Goal: Task Accomplishment & Management: Manage account settings

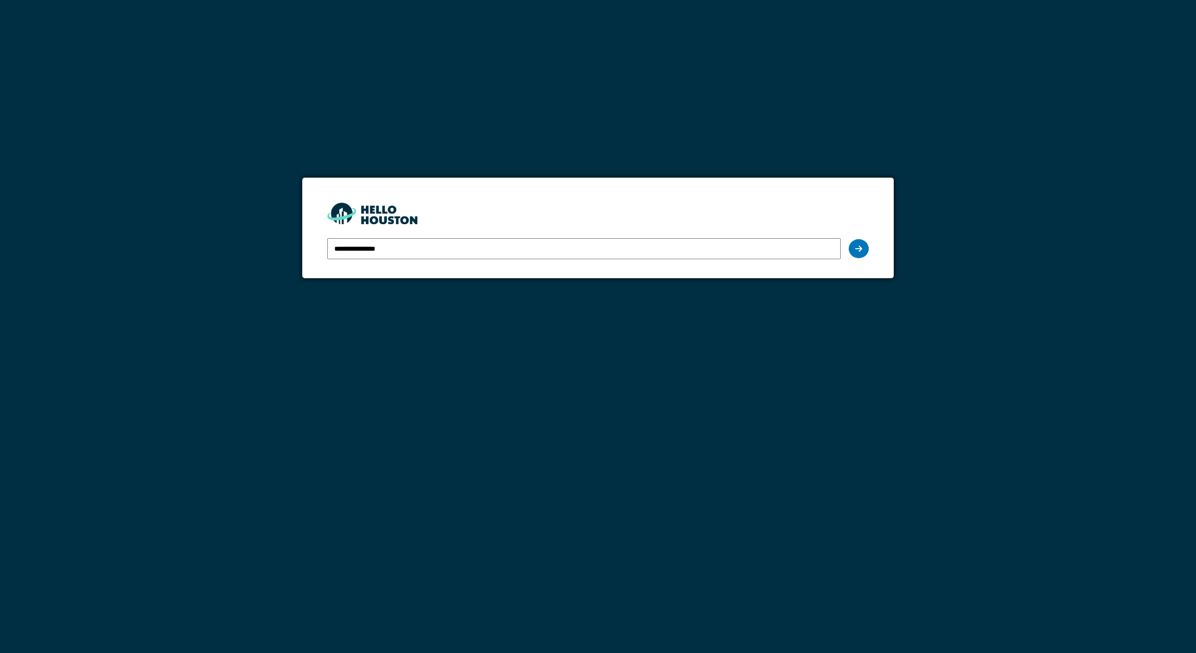
click at [697, 251] on input "**********" at bounding box center [584, 248] width 514 height 21
click at [855, 248] on icon at bounding box center [858, 249] width 7 height 8
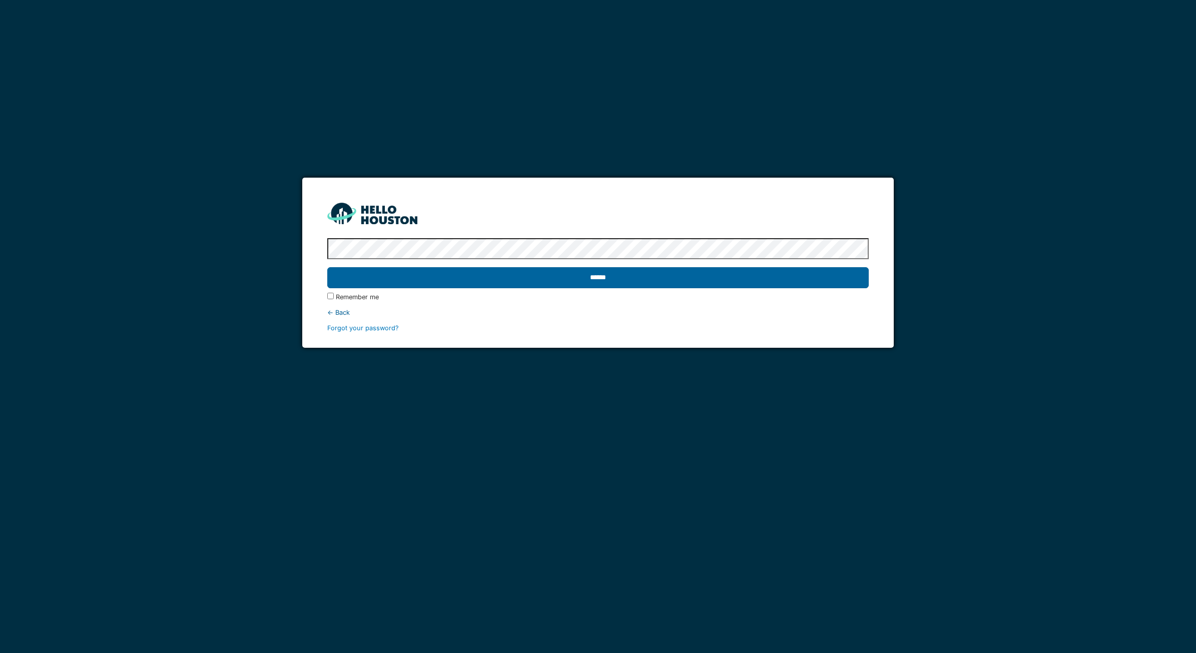
click at [676, 284] on input "******" at bounding box center [598, 277] width 542 height 21
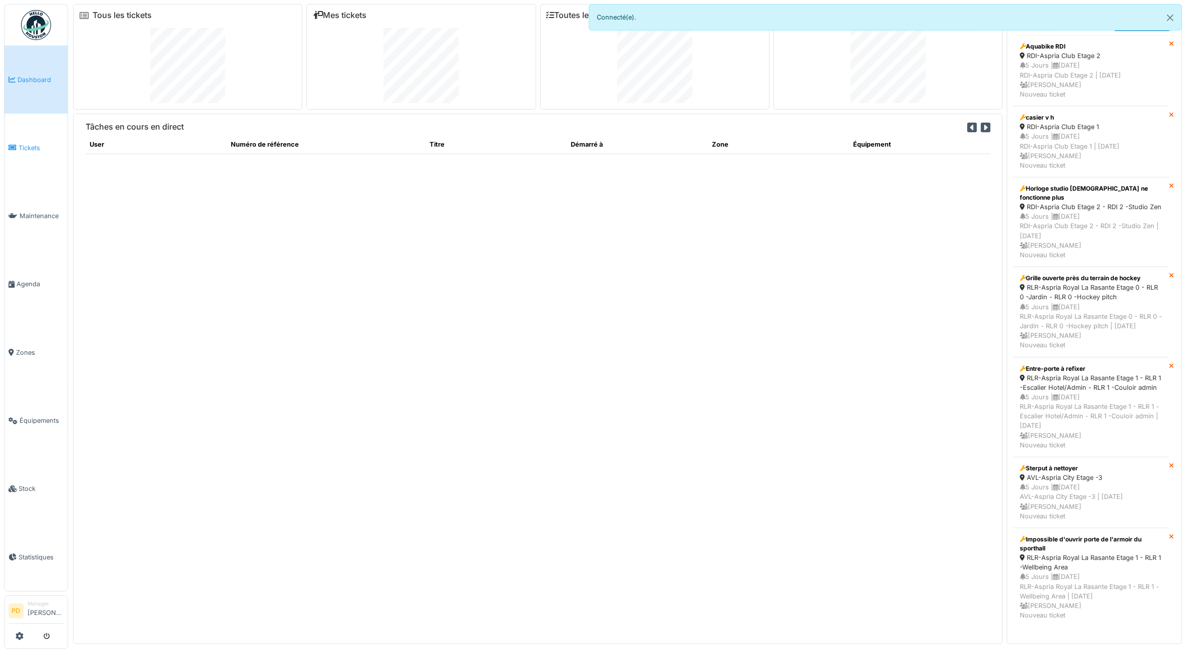
click at [35, 144] on span "Tickets" at bounding box center [41, 148] width 45 height 10
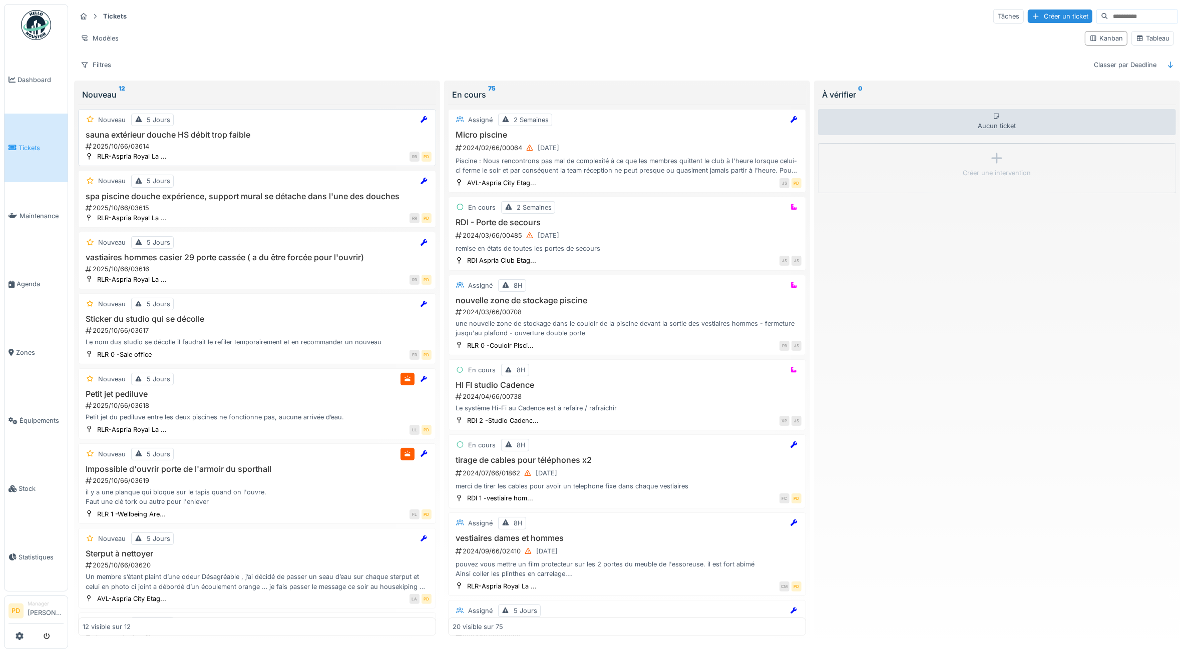
click at [207, 154] on div "RR PD" at bounding box center [301, 156] width 259 height 11
click at [202, 140] on h3 "sauna extérieur douche HS débit trop faible" at bounding box center [257, 135] width 349 height 10
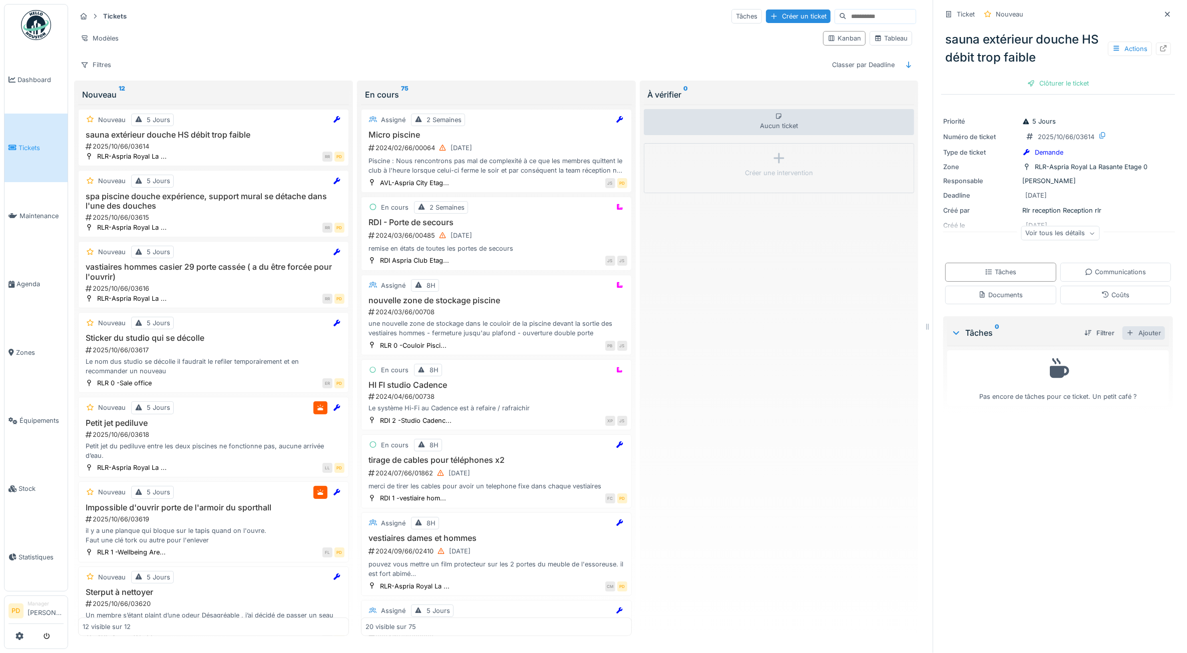
click at [1134, 336] on div "Ajouter" at bounding box center [1143, 333] width 43 height 14
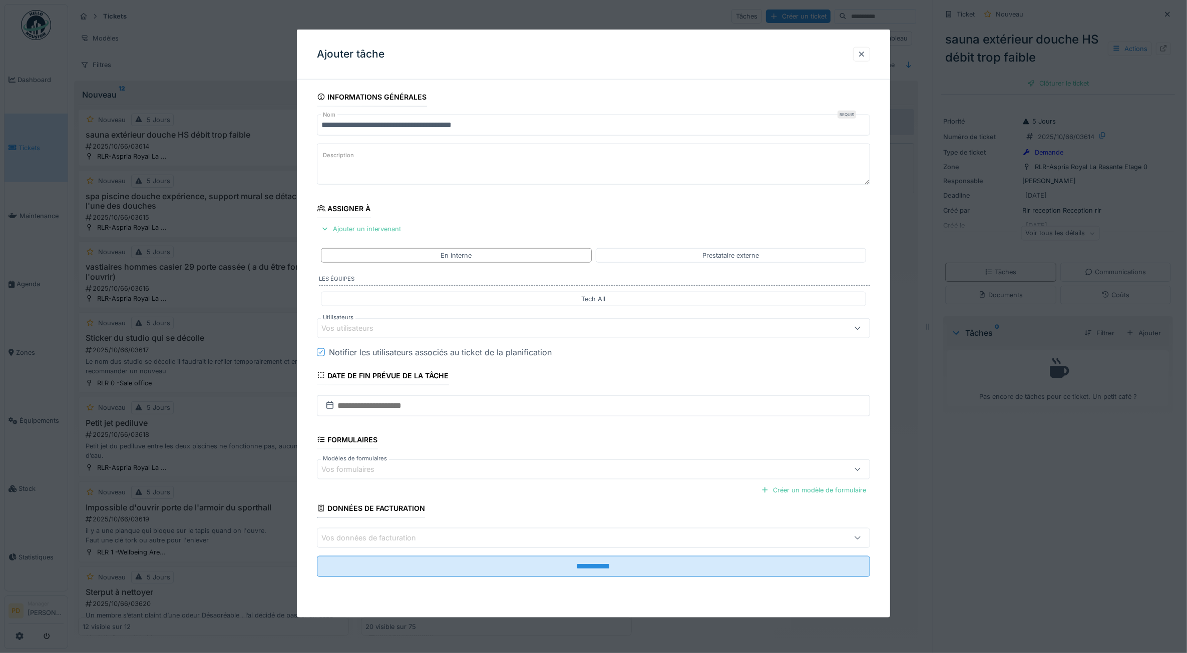
click at [33, 281] on div at bounding box center [593, 326] width 1187 height 653
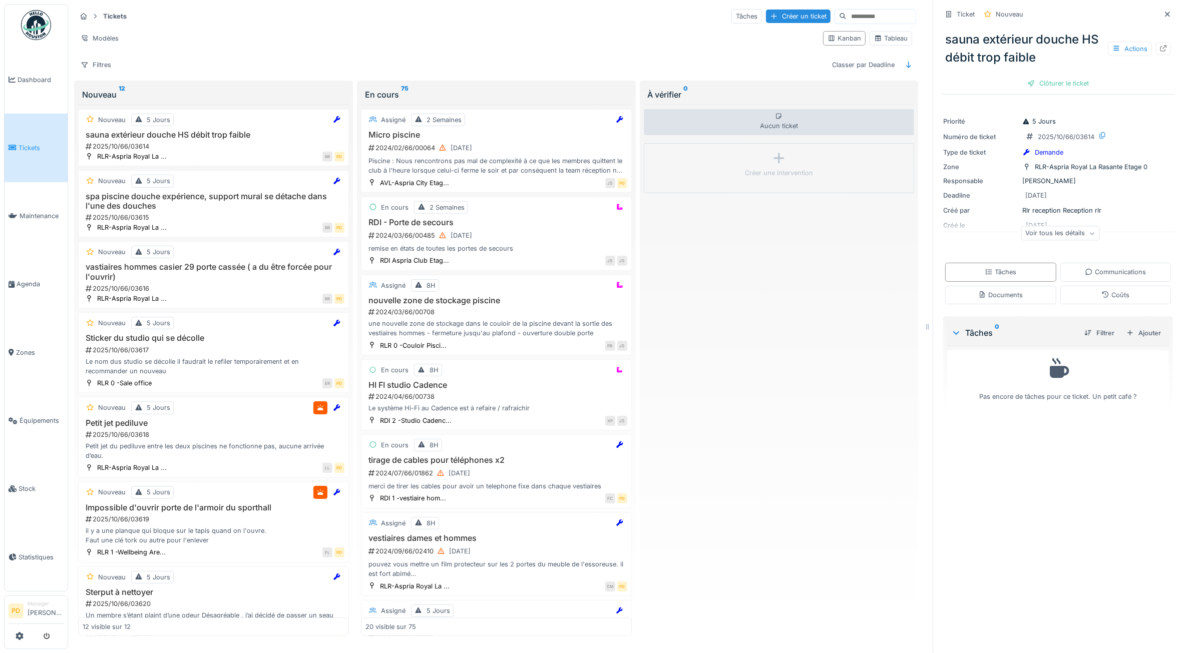
click at [33, 281] on span "Agenda" at bounding box center [40, 284] width 47 height 10
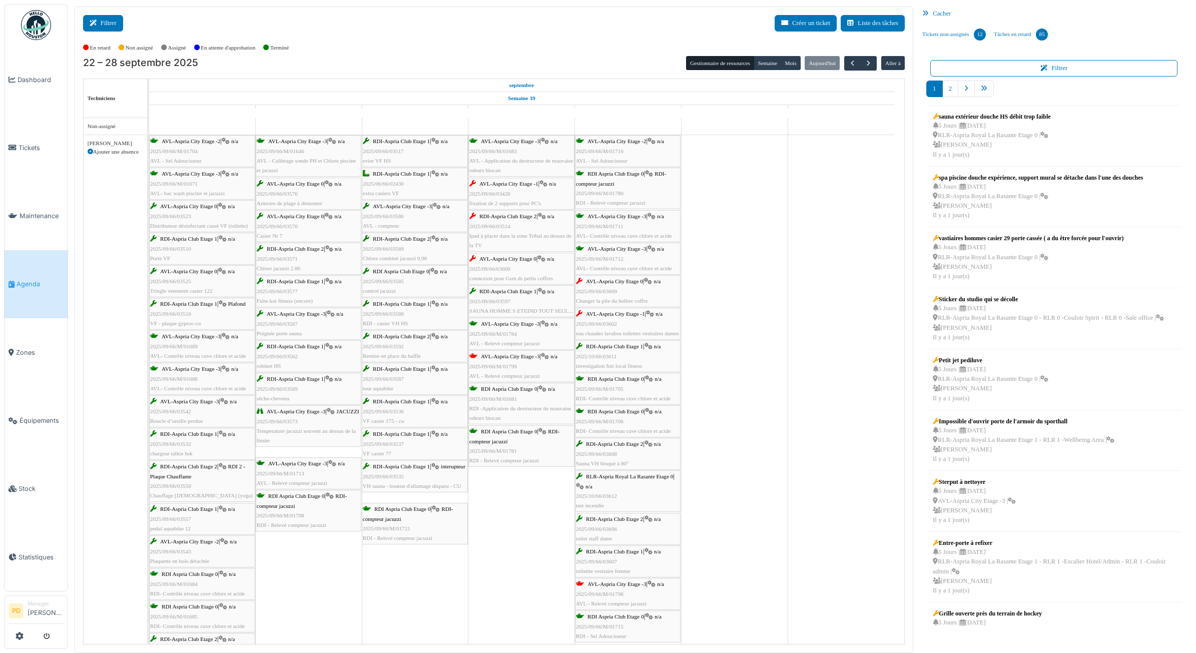
click at [107, 26] on button "Filtrer" at bounding box center [103, 23] width 40 height 17
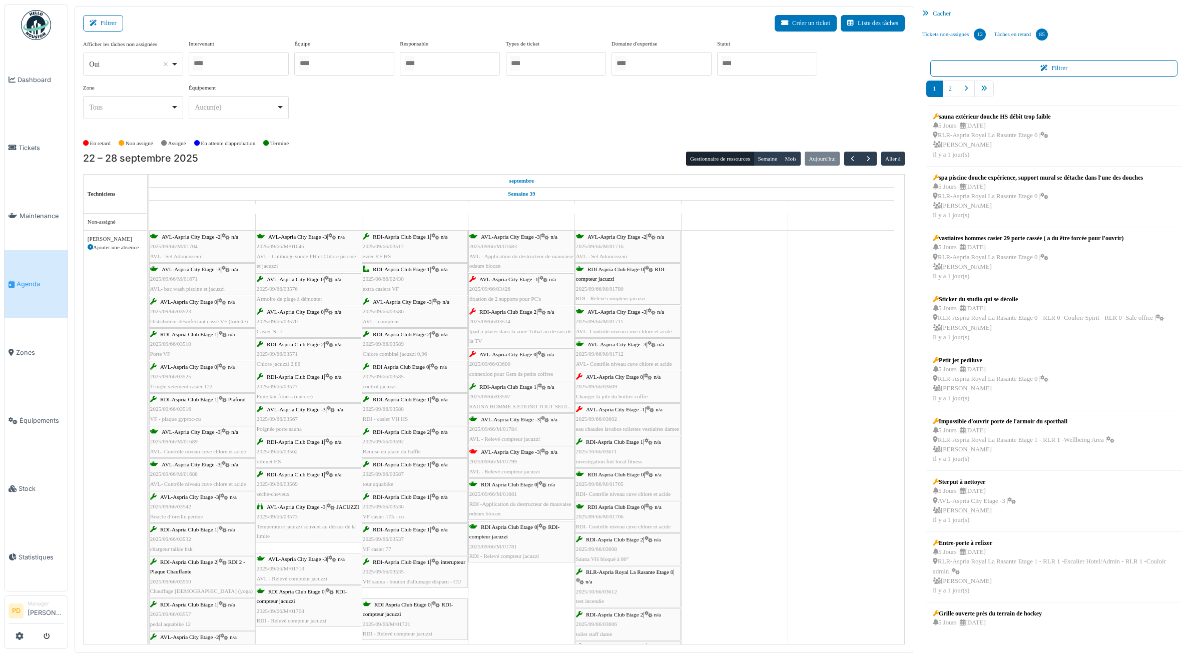
click at [729, 66] on input "Tous" at bounding box center [726, 63] width 10 height 15
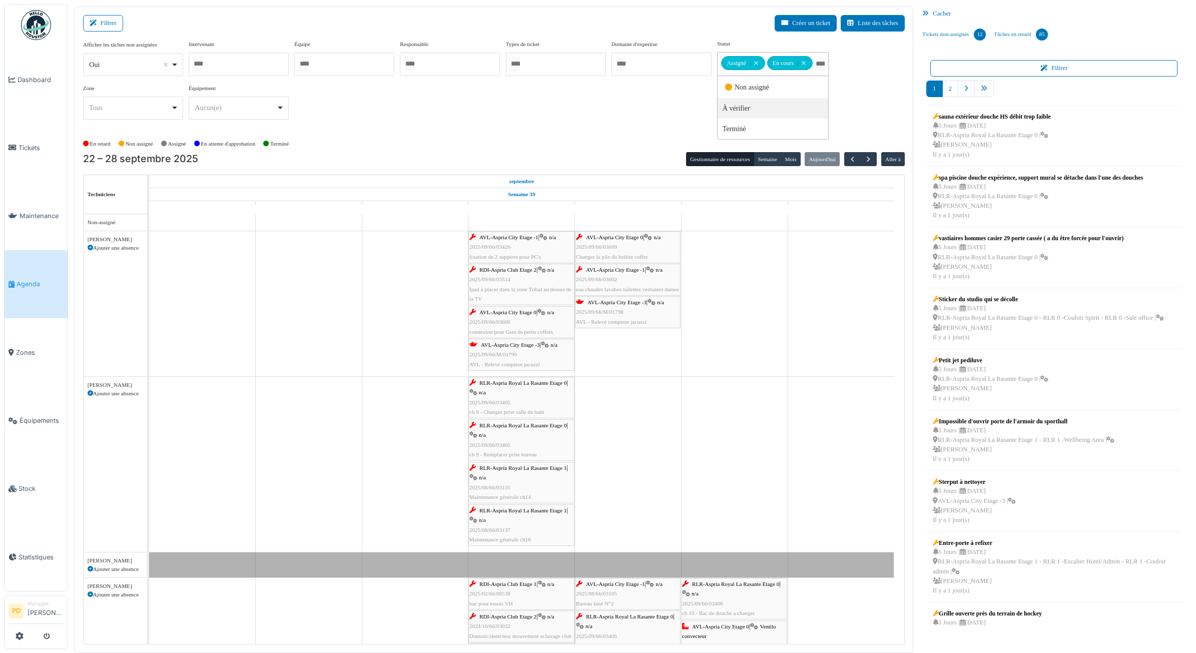
click at [554, 338] on link "AVL-Aspria City Etage 0 | n/a 2025/09/66/03600 connexion pour Gsm ds petits cof…" at bounding box center [521, 322] width 106 height 32
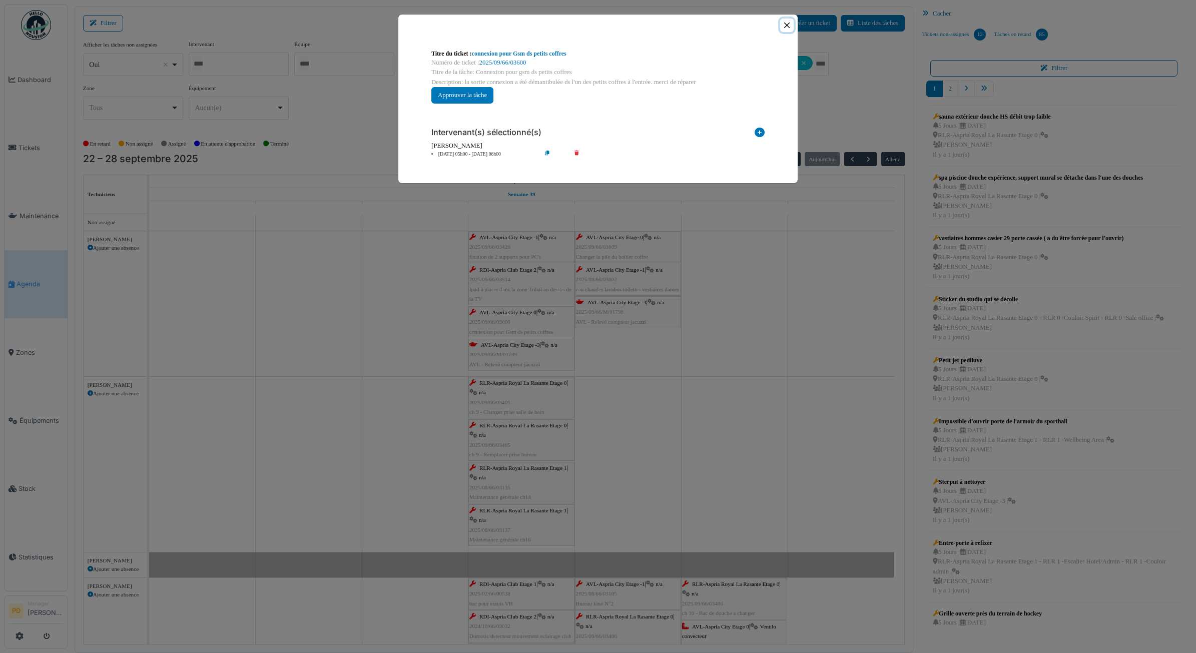
click at [790, 26] on button "Close" at bounding box center [787, 26] width 14 height 14
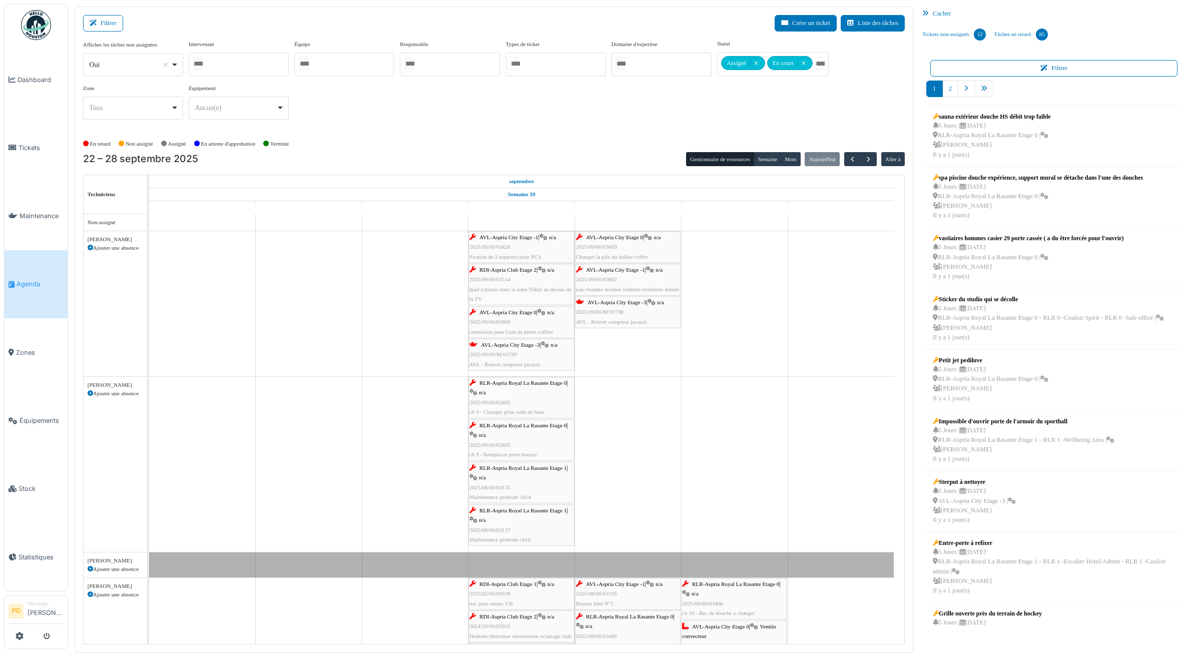
click at [621, 240] on span "AVL-Aspria City Etage 0" at bounding box center [614, 237] width 57 height 6
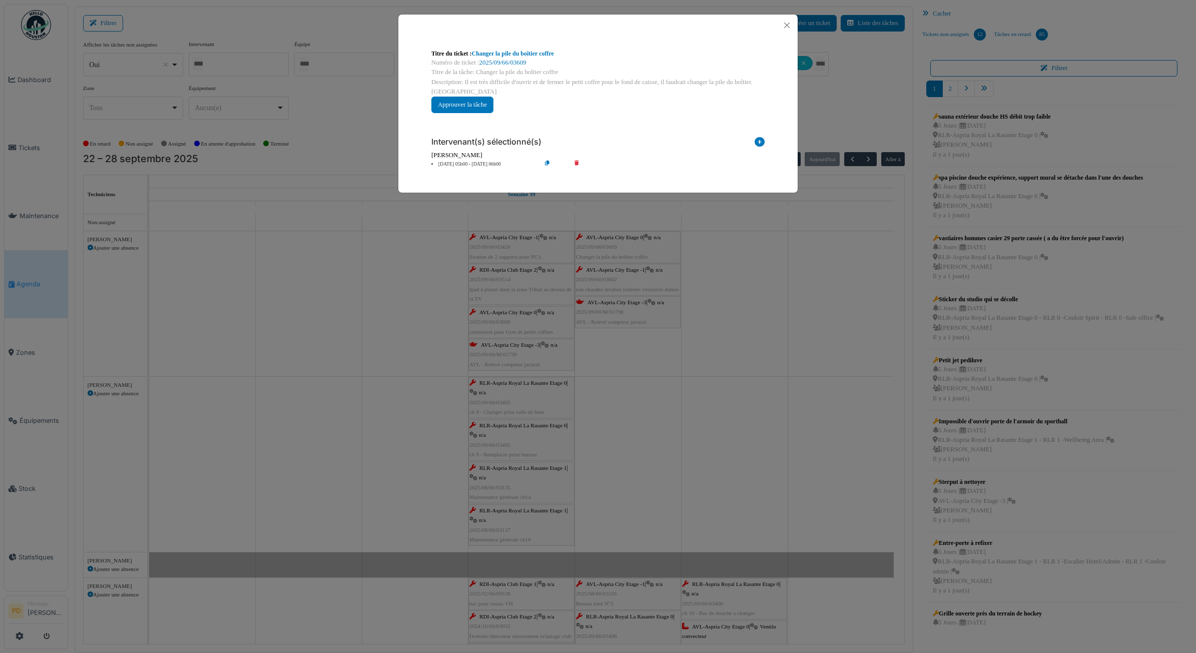
click at [476, 165] on li "26 sep 05h00 - 26 sep 06h00" at bounding box center [483, 165] width 115 height 8
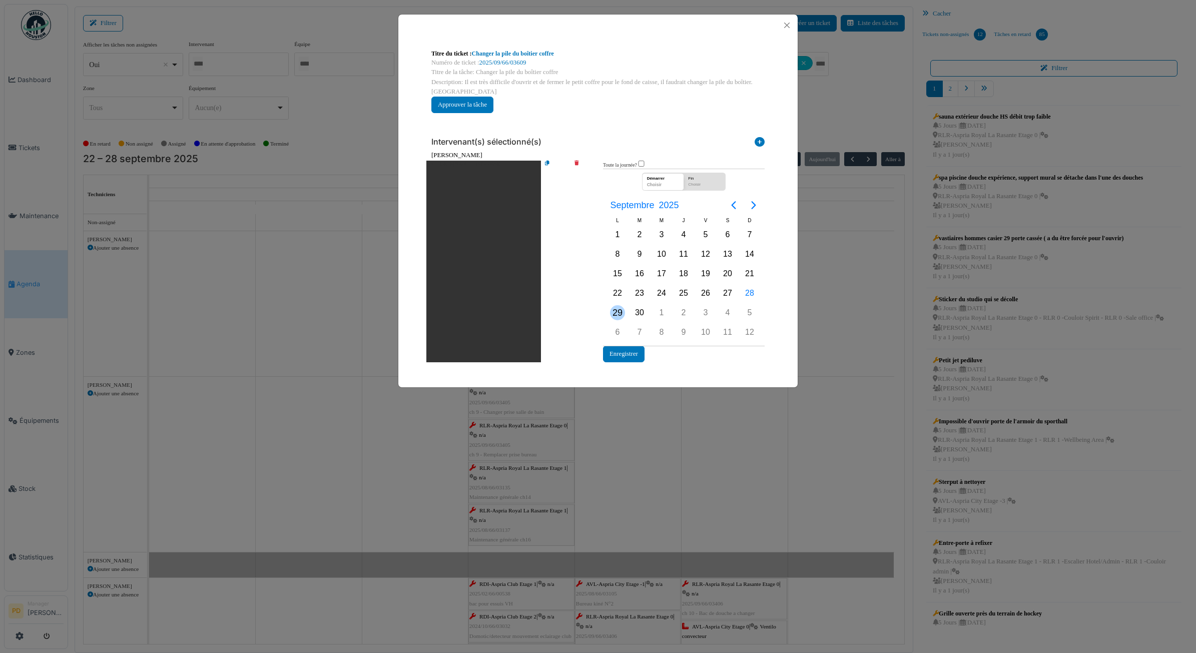
click at [619, 311] on div "29" at bounding box center [617, 312] width 15 height 15
click at [629, 356] on button "Enregistrer" at bounding box center [624, 354] width 42 height 17
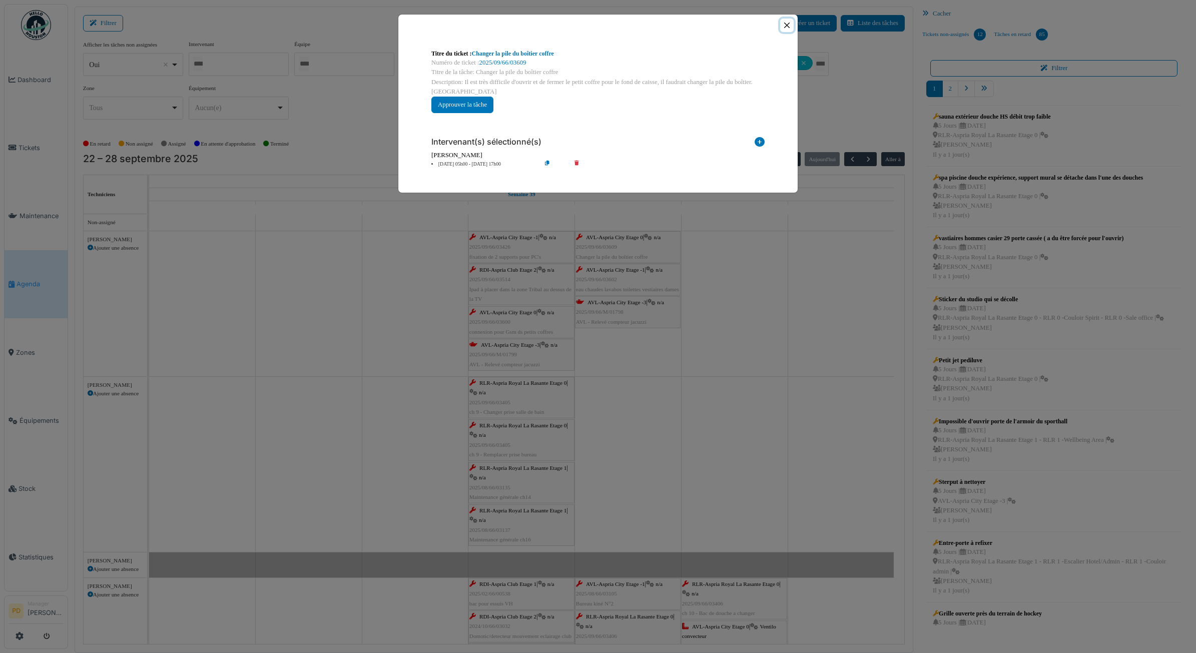
click at [782, 29] on button "Close" at bounding box center [787, 26] width 14 height 14
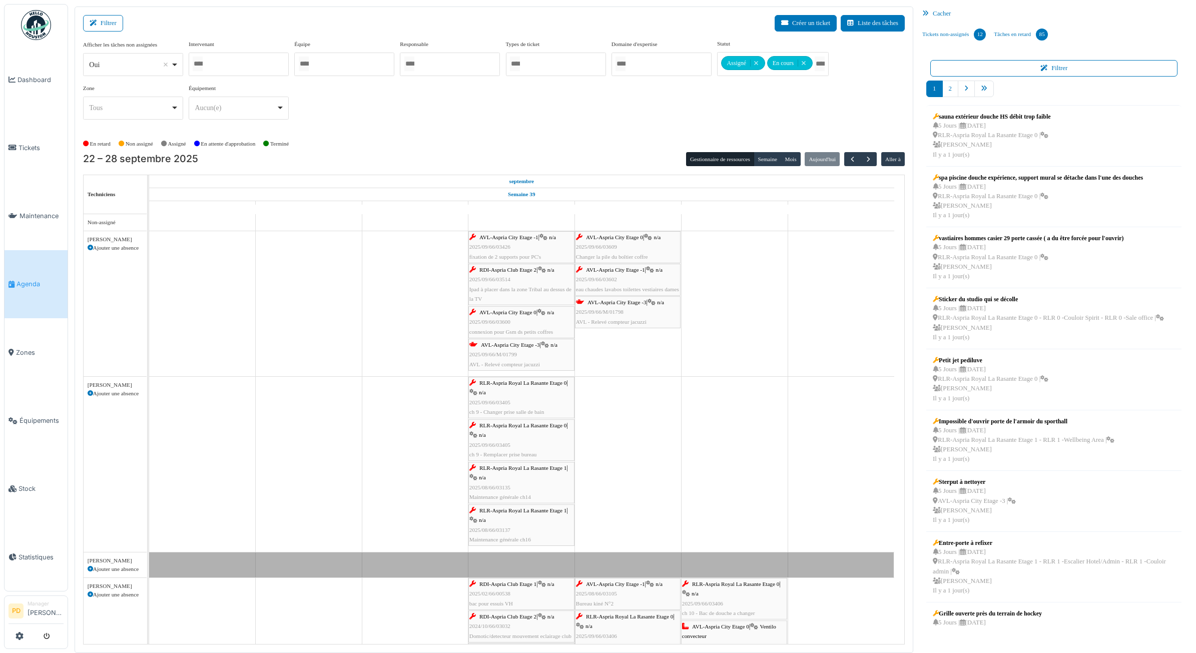
click at [627, 266] on div "AVL-Aspria City Etage -1 | n/a 2025/09/66/03602 eau chaudes lavabos toilettes v…" at bounding box center [628, 279] width 104 height 29
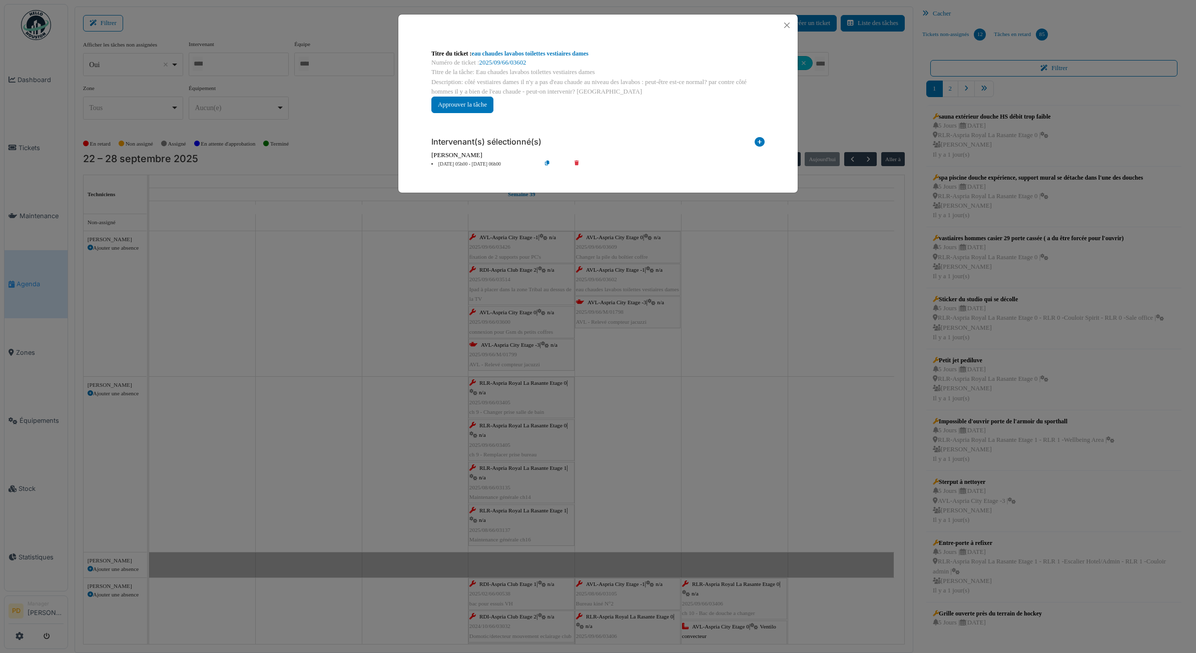
click at [488, 162] on li "26 sep 05h00 - 26 sep 06h00" at bounding box center [483, 165] width 115 height 8
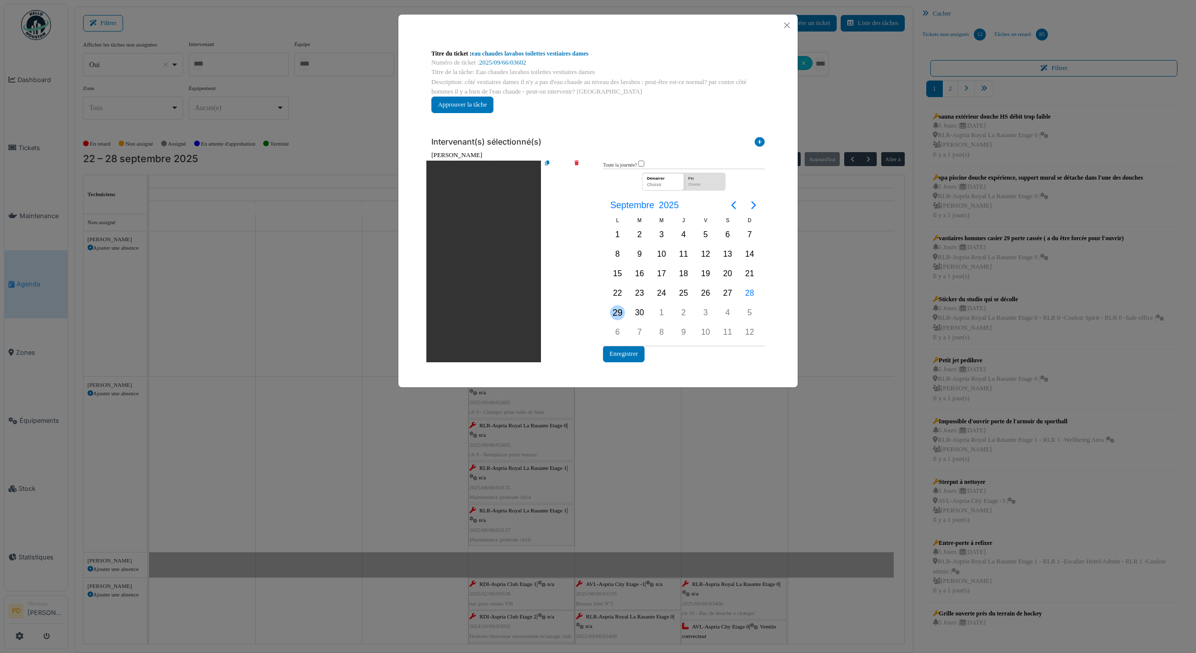
click at [617, 317] on div "29" at bounding box center [617, 312] width 15 height 15
click at [629, 358] on button "Enregistrer" at bounding box center [624, 354] width 42 height 17
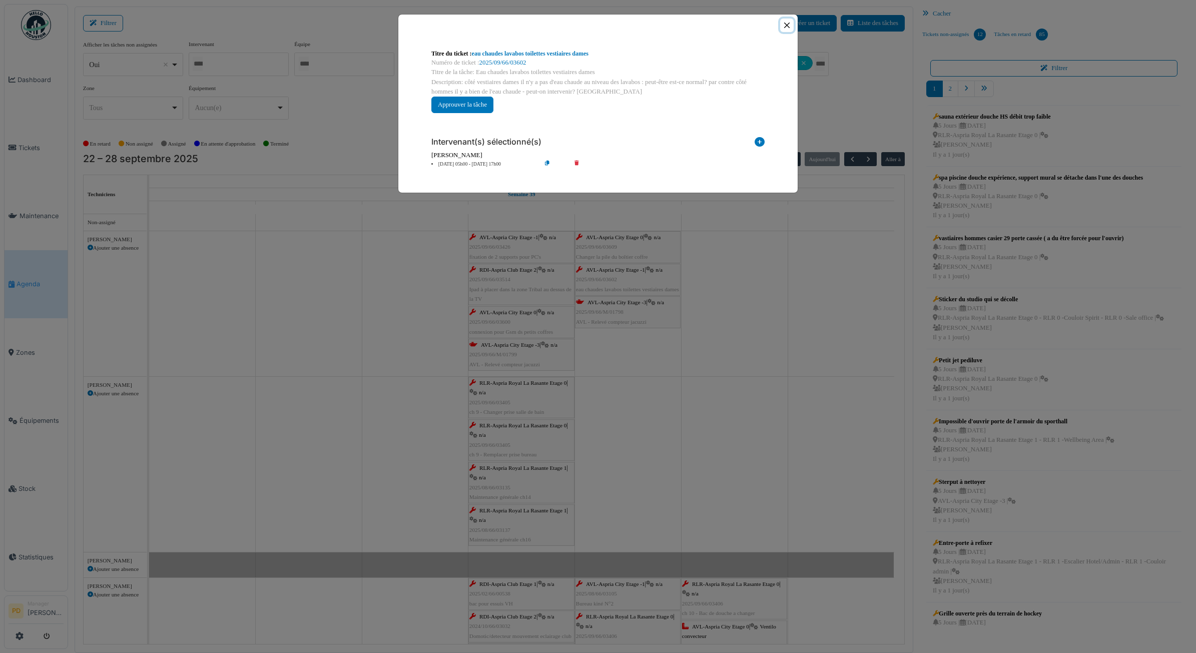
click at [784, 30] on button "Close" at bounding box center [787, 26] width 14 height 14
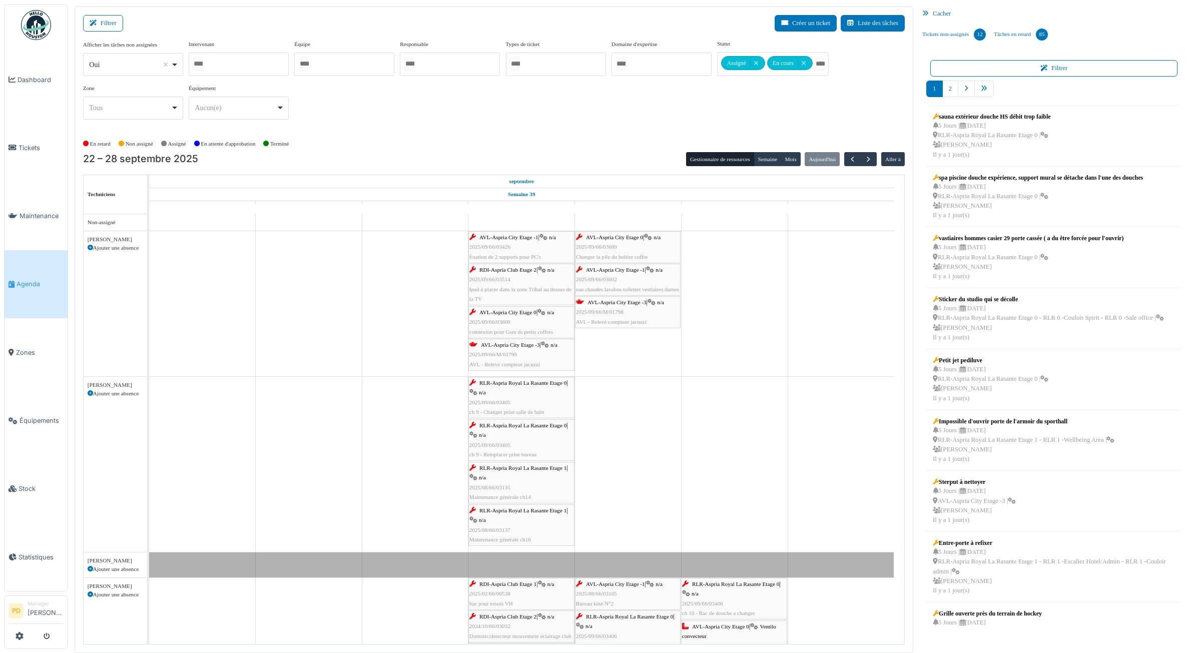
click at [624, 304] on span "AVL-Aspria City Etage -3" at bounding box center [617, 302] width 59 height 6
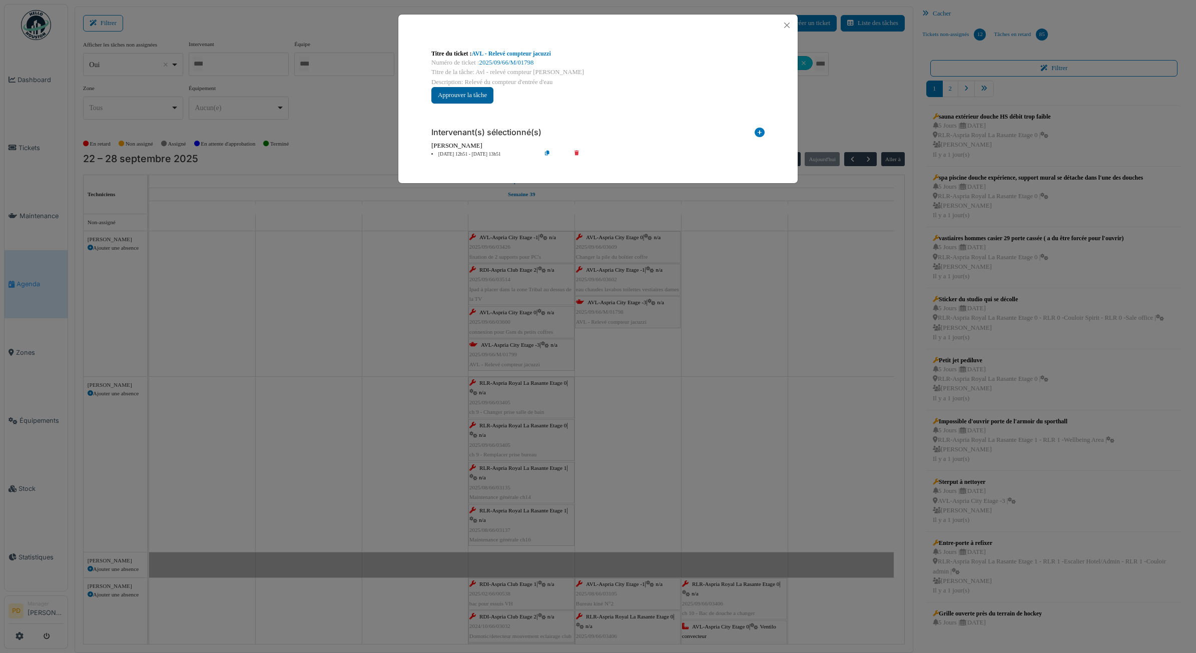
click at [466, 94] on button "Approuver la tâche" at bounding box center [462, 95] width 62 height 17
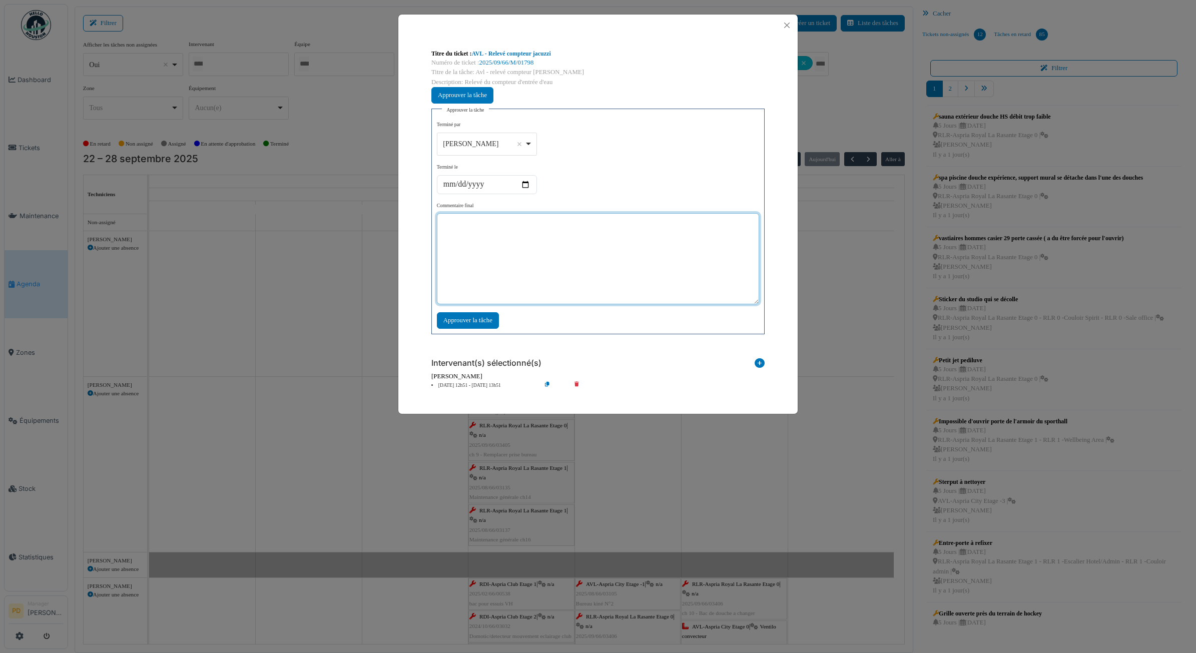
click at [494, 233] on textarea at bounding box center [598, 258] width 322 height 91
type textarea "**"
click at [479, 319] on div "Approuver la tâche" at bounding box center [468, 320] width 62 height 17
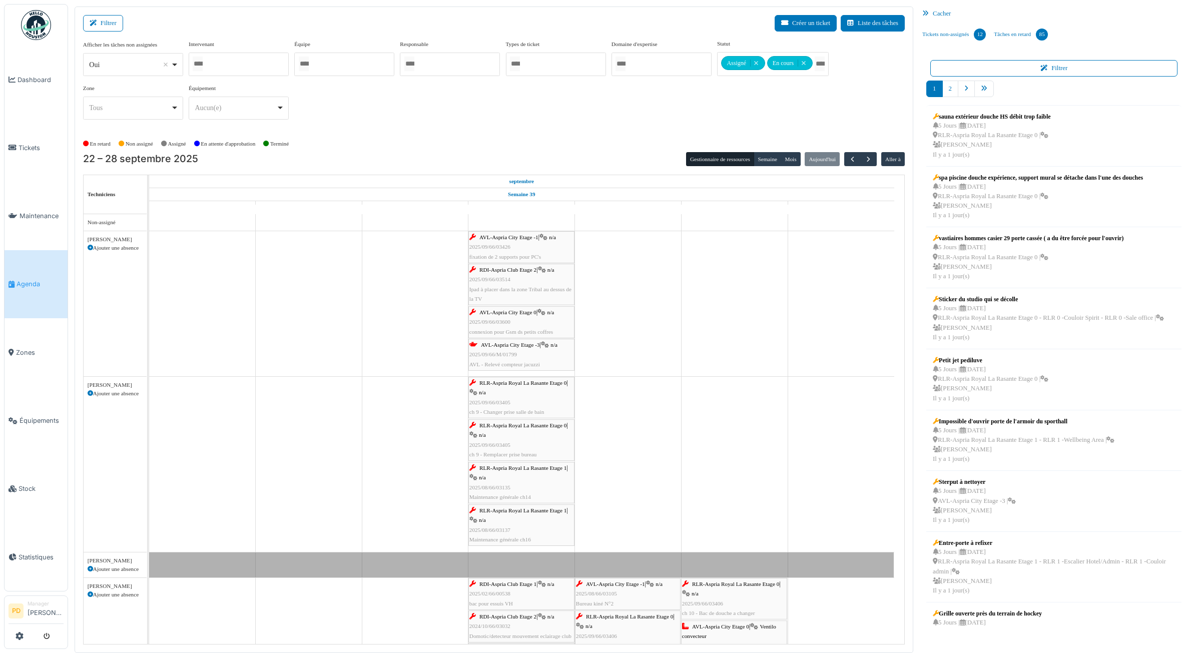
click at [544, 241] on icon at bounding box center [544, 237] width 8 height 7
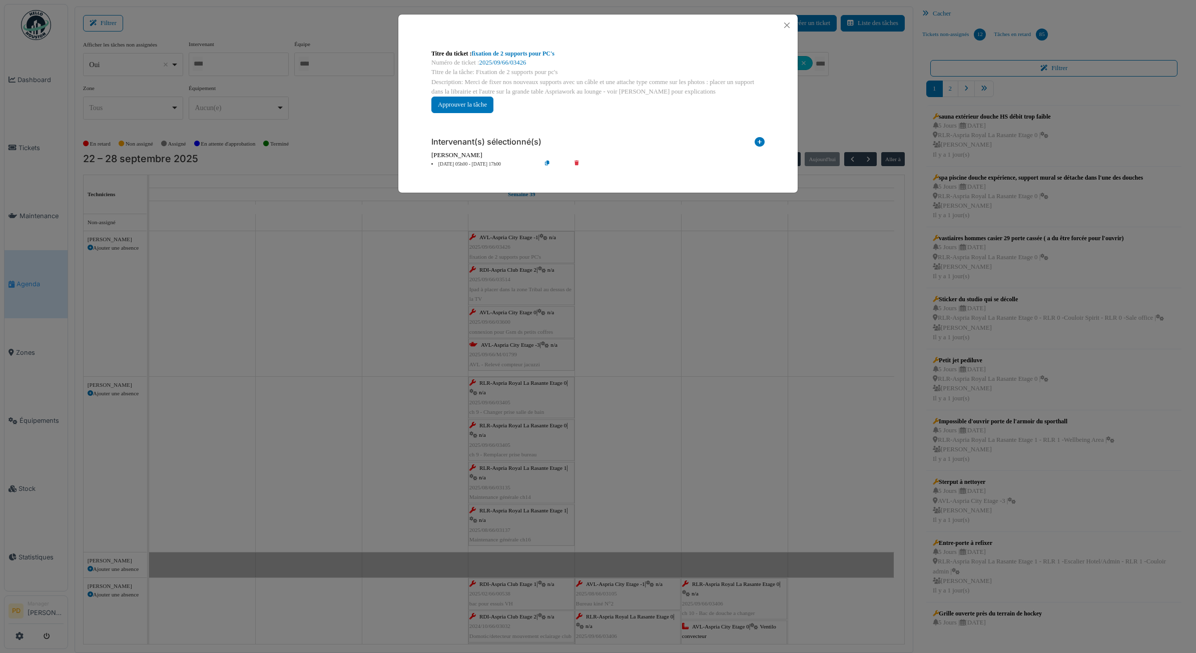
click at [483, 164] on li "25 sep 05h00 - 25 sep 17h00" at bounding box center [483, 165] width 115 height 8
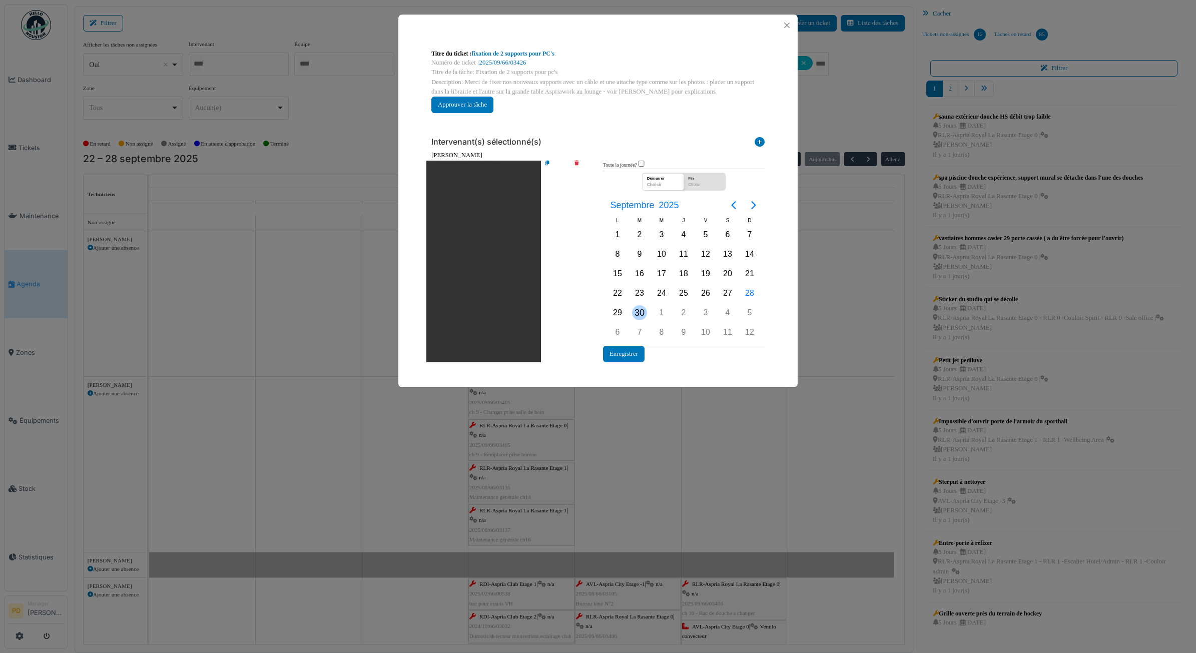
click at [642, 310] on div "30" at bounding box center [639, 312] width 15 height 15
click at [633, 355] on button "Enregistrer" at bounding box center [624, 354] width 42 height 17
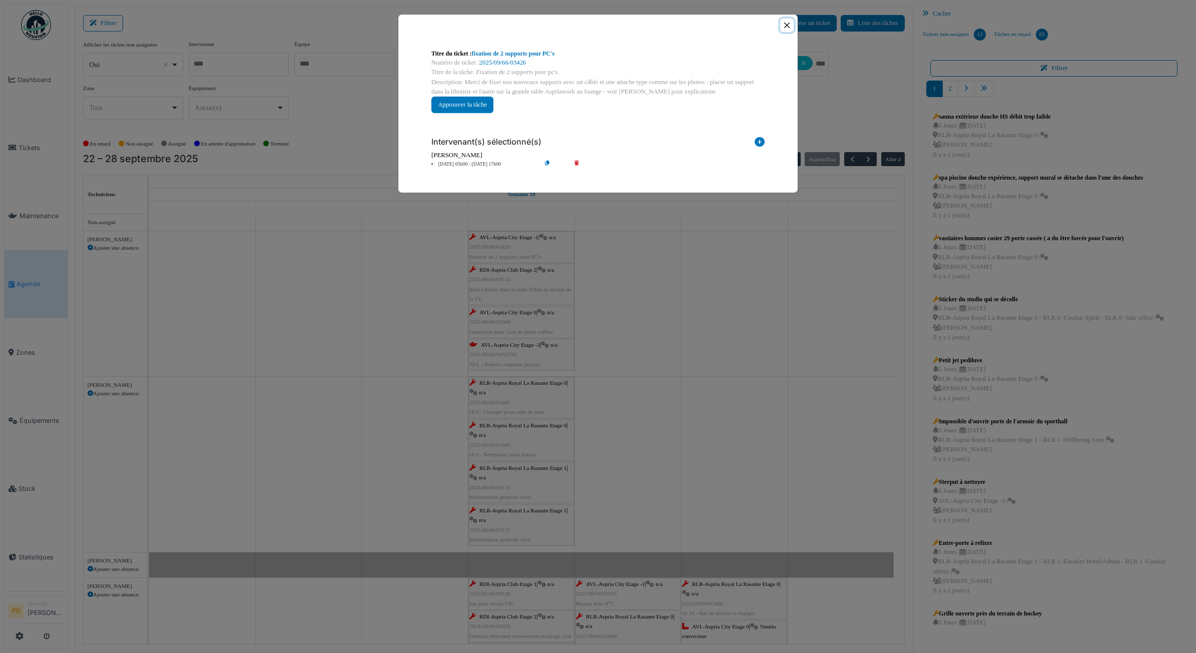
click at [788, 29] on button "Close" at bounding box center [787, 26] width 14 height 14
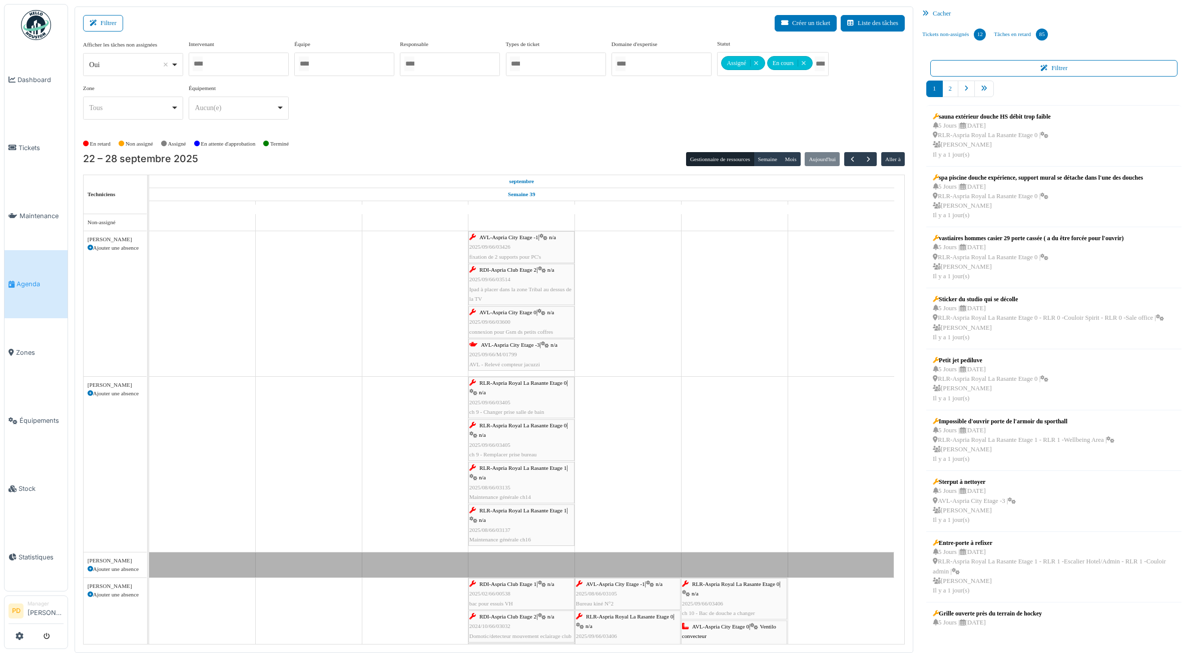
click at [510, 269] on span "RDI-Aspria Club Etage 2" at bounding box center [508, 270] width 57 height 6
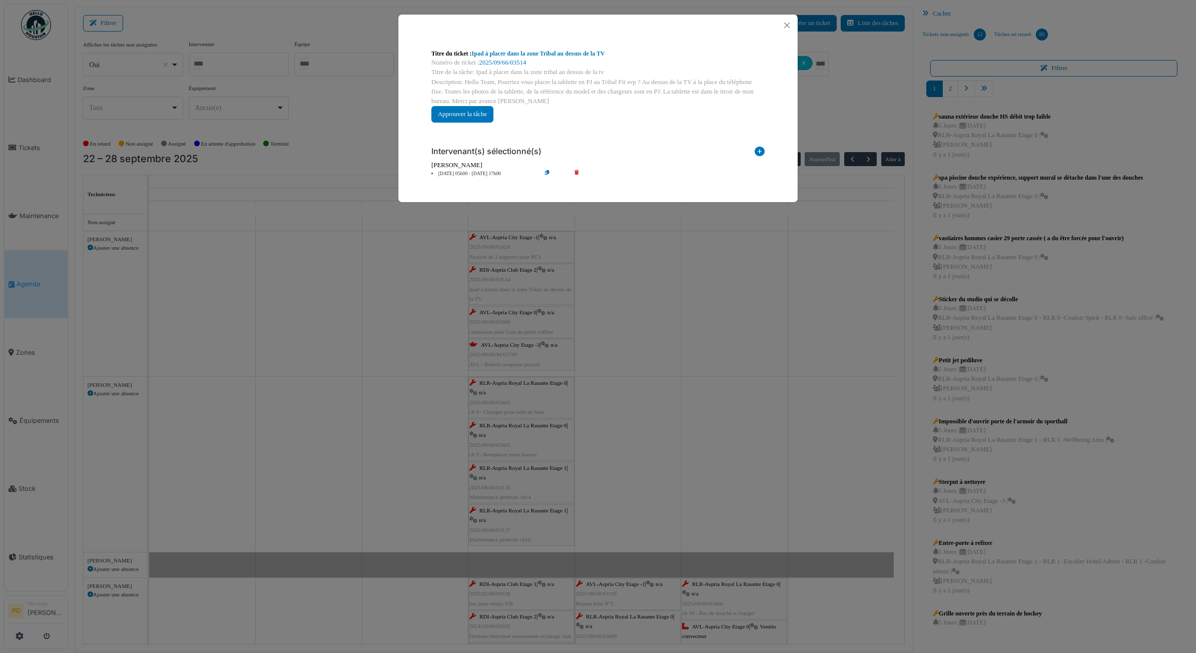
click at [460, 173] on li "25 sep 05h00 - 25 sep 17h00" at bounding box center [483, 174] width 115 height 8
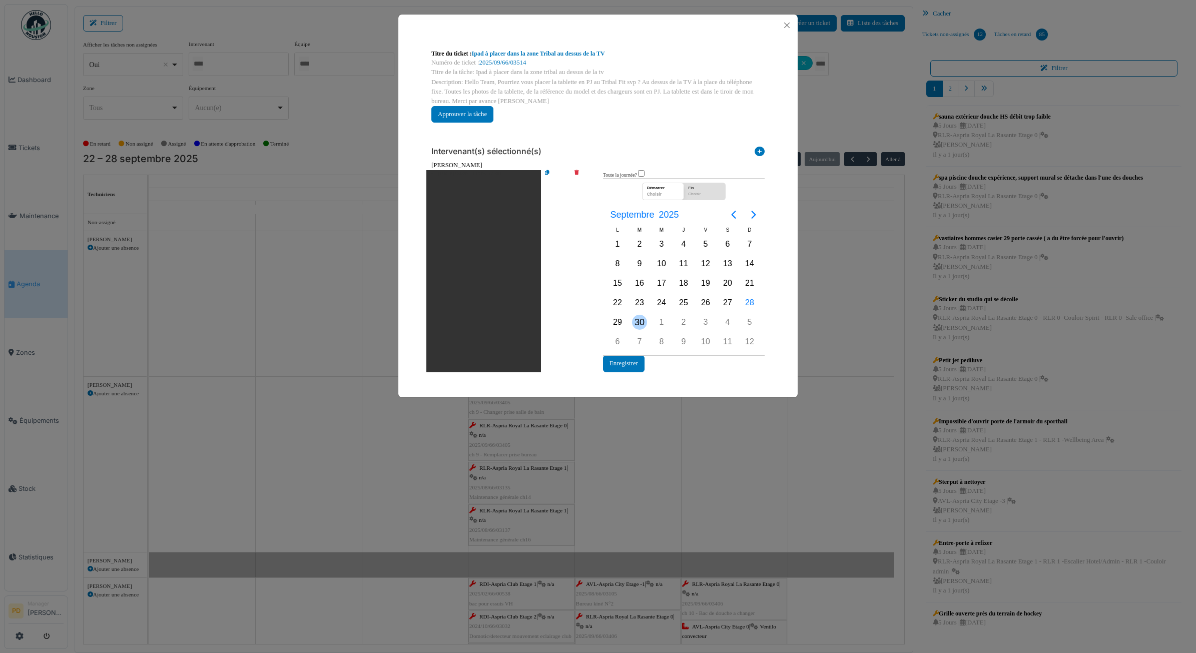
click at [638, 324] on div "30" at bounding box center [639, 322] width 15 height 15
click at [630, 361] on button "Enregistrer" at bounding box center [624, 363] width 42 height 17
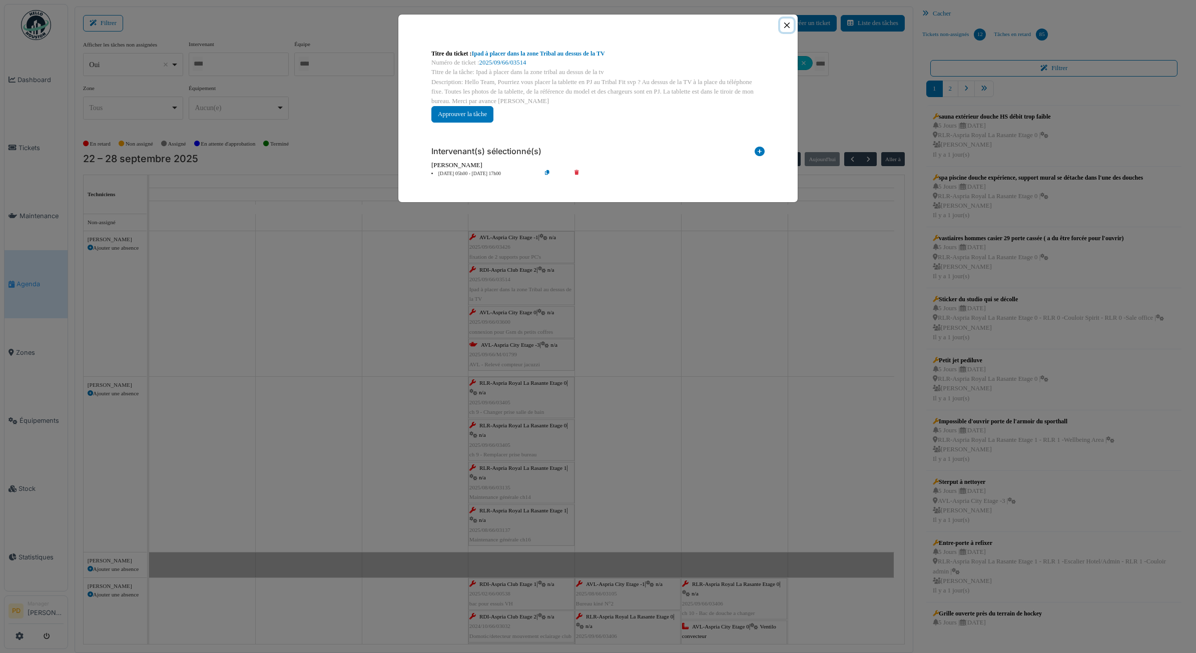
click at [786, 28] on button "Close" at bounding box center [787, 26] width 14 height 14
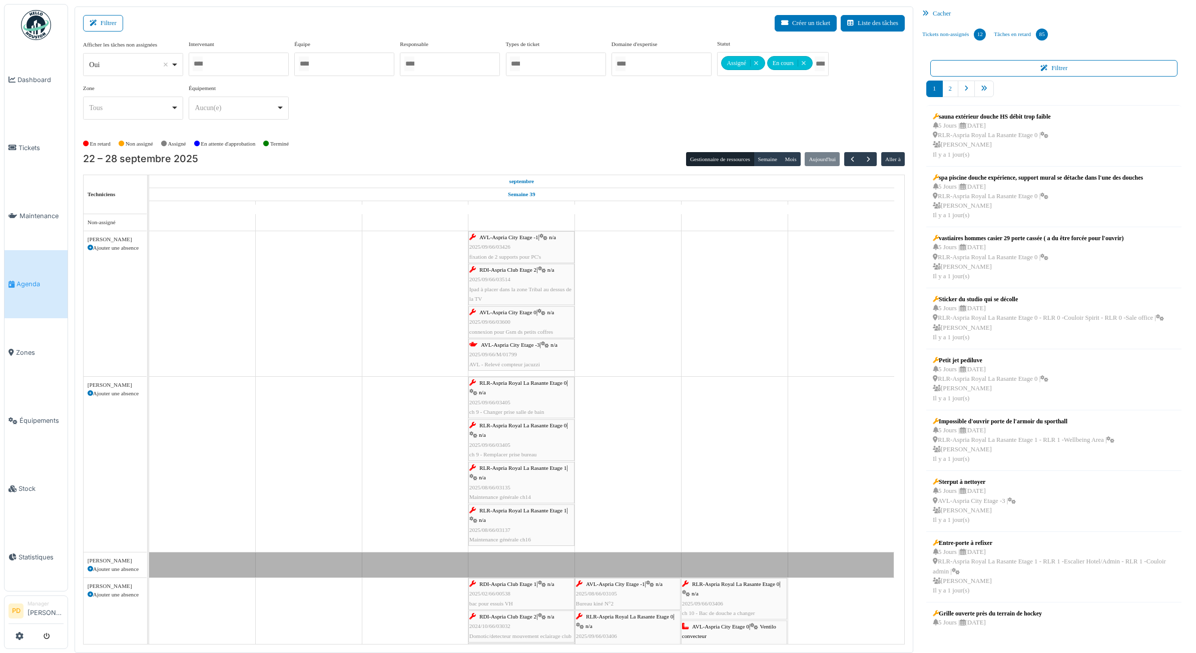
click at [542, 313] on icon at bounding box center [542, 312] width 8 height 7
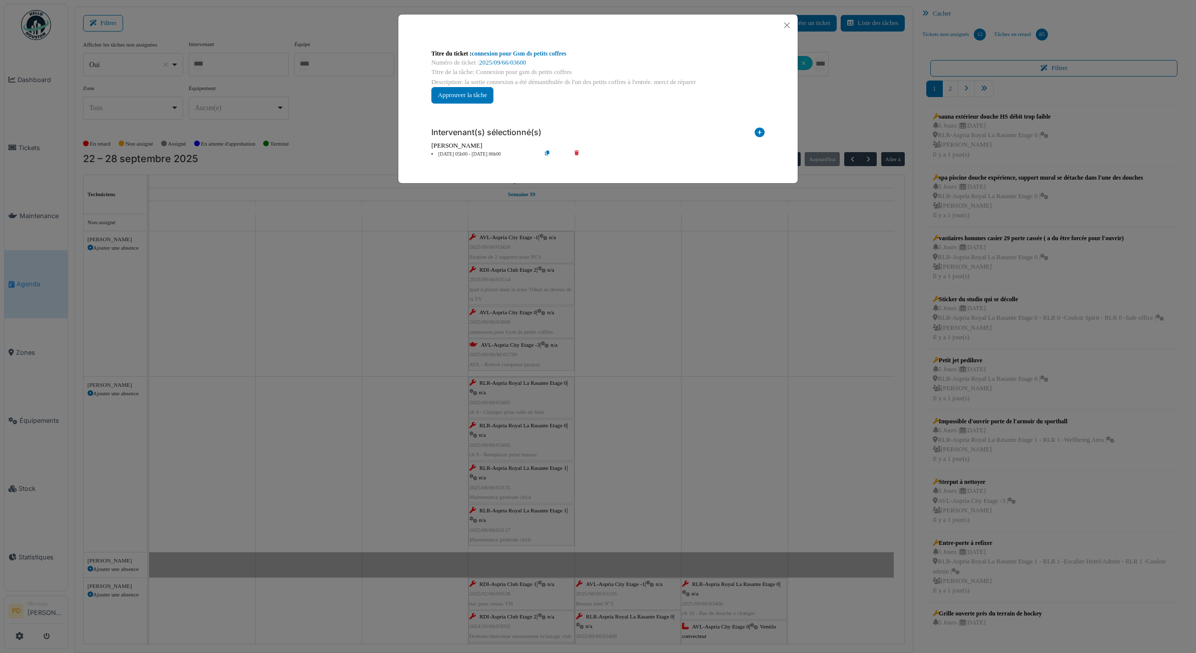
click at [494, 153] on li "25 sep 05h00 - 25 sep 06h00" at bounding box center [483, 155] width 115 height 8
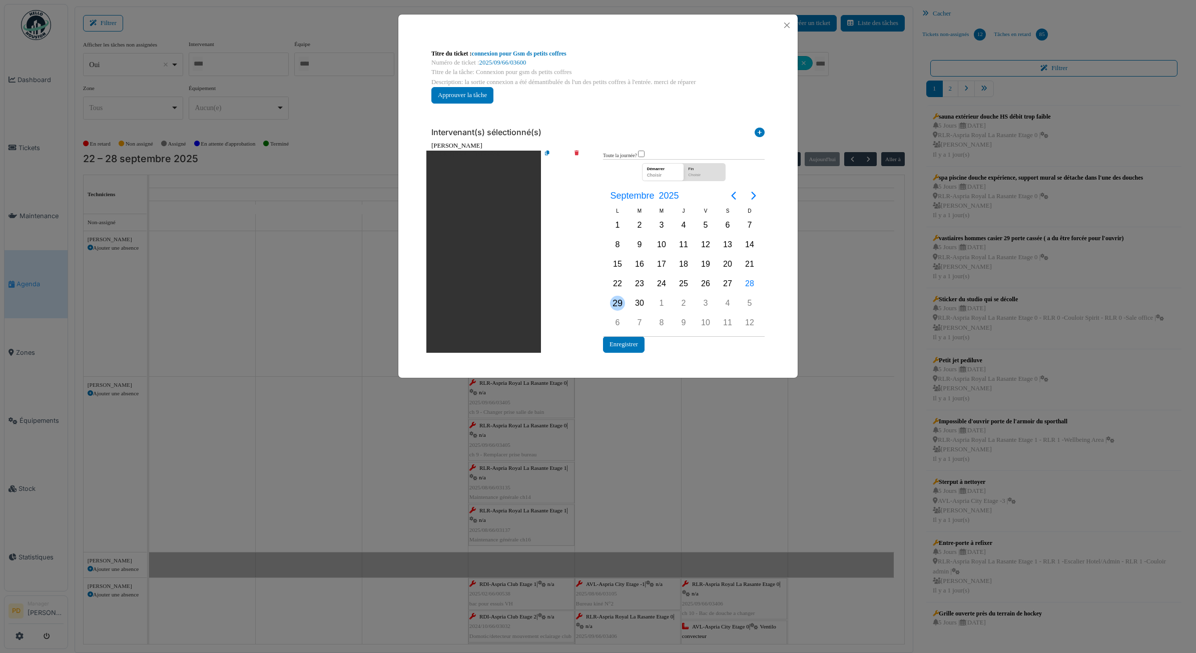
click at [623, 302] on div "29" at bounding box center [617, 303] width 15 height 15
click at [621, 347] on button "Enregistrer" at bounding box center [624, 344] width 42 height 17
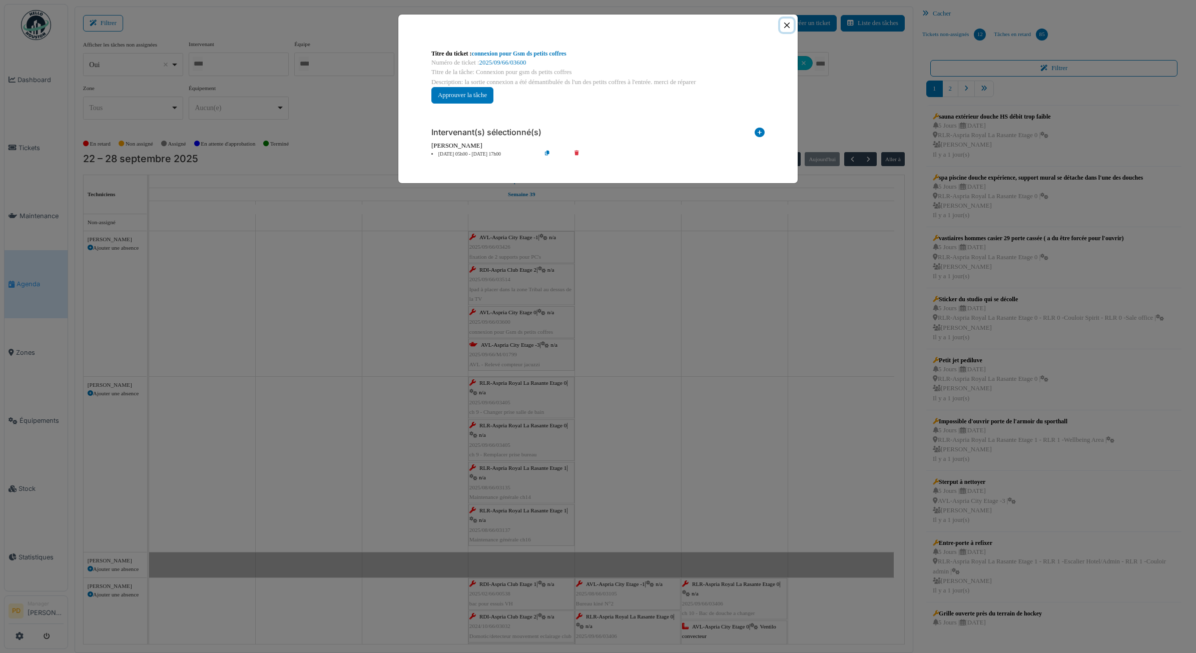
click at [782, 29] on button "Close" at bounding box center [787, 26] width 14 height 14
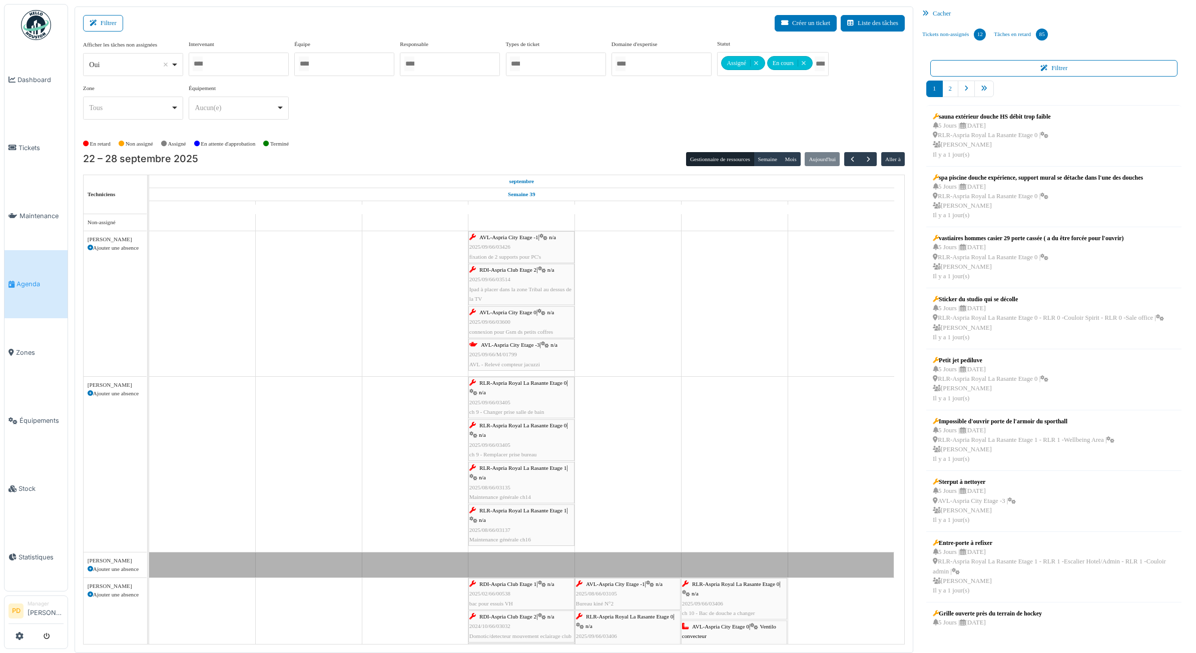
click at [542, 346] on div "AVL-Aspria City Etage -3 | n/a 2025/09/66/M/01799 AVL - Relevé compteur jacuzzi" at bounding box center [521, 354] width 104 height 29
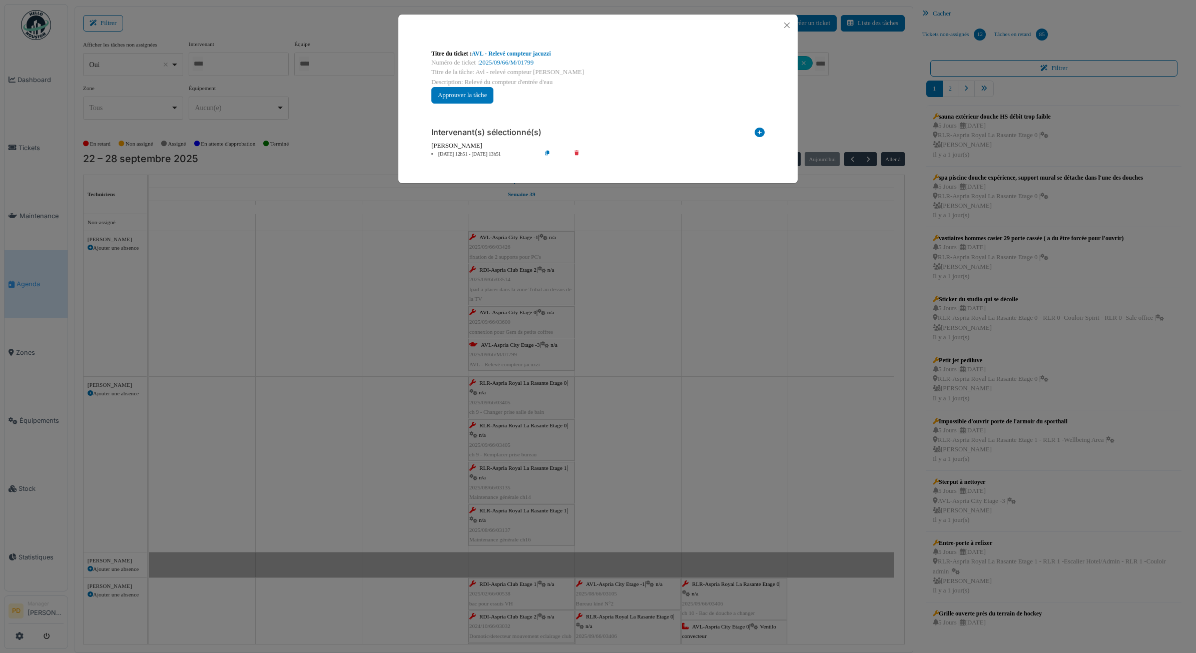
click at [482, 84] on div "Description: Relevé du compteur d'entrée d'eau" at bounding box center [597, 83] width 333 height 10
click at [479, 96] on button "Approuver la tâche" at bounding box center [462, 95] width 62 height 17
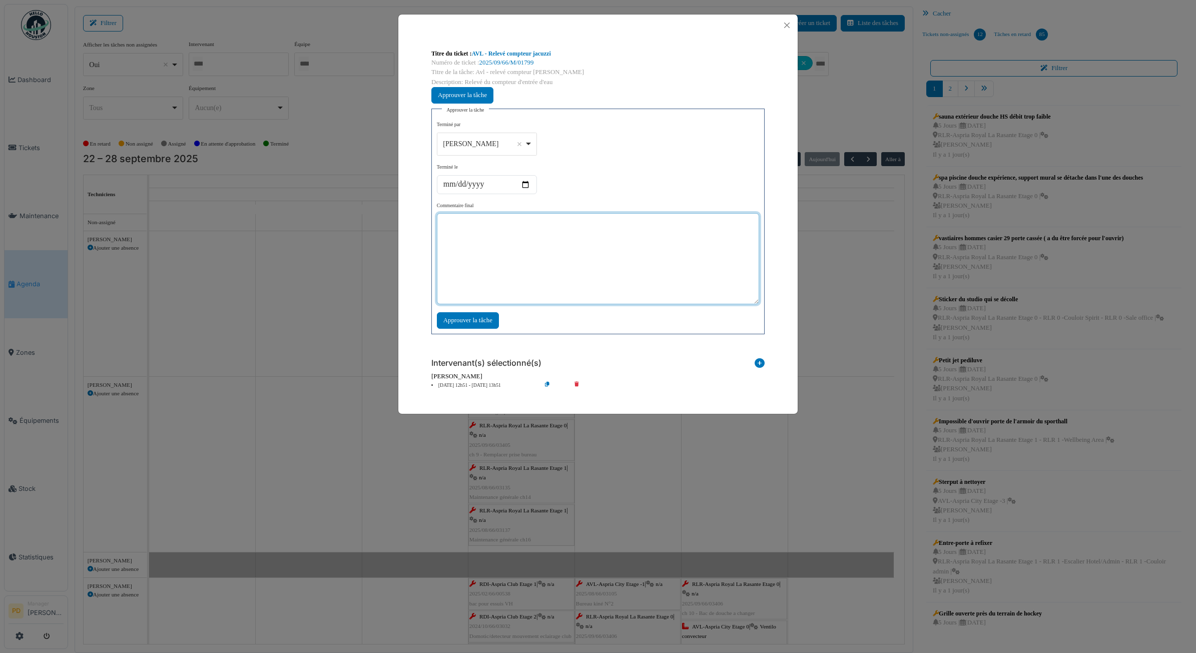
click at [506, 226] on textarea at bounding box center [598, 258] width 322 height 91
type textarea "**"
click at [472, 316] on div "Approuver la tâche" at bounding box center [468, 320] width 62 height 17
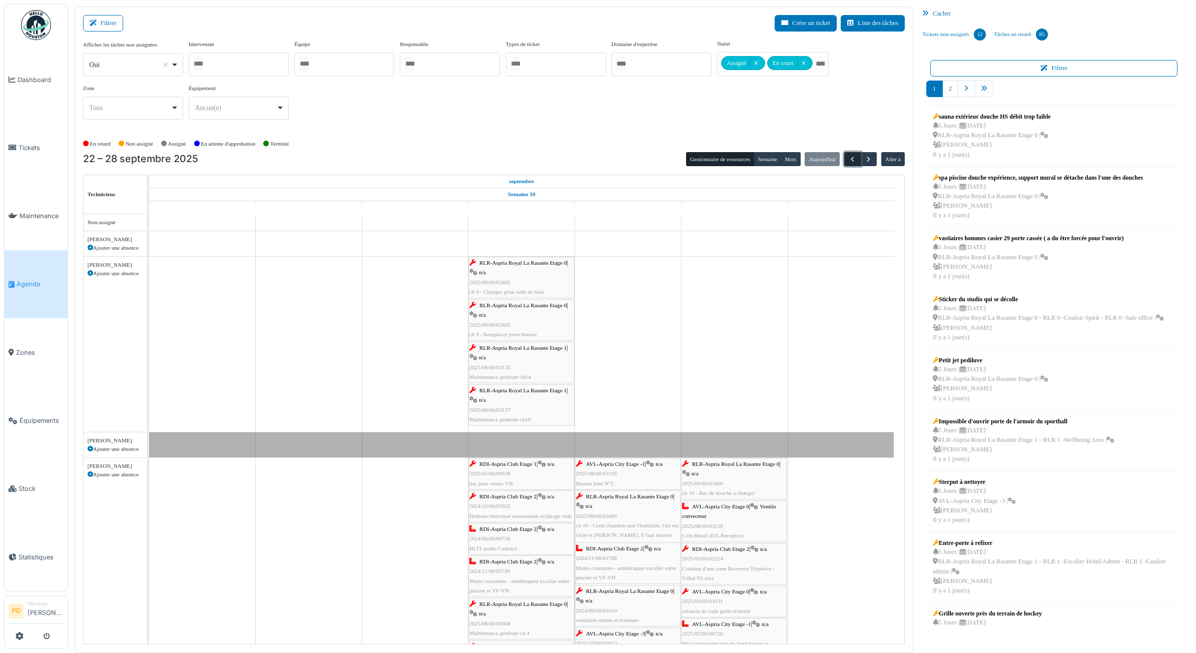
click at [852, 165] on button "button" at bounding box center [852, 159] width 17 height 15
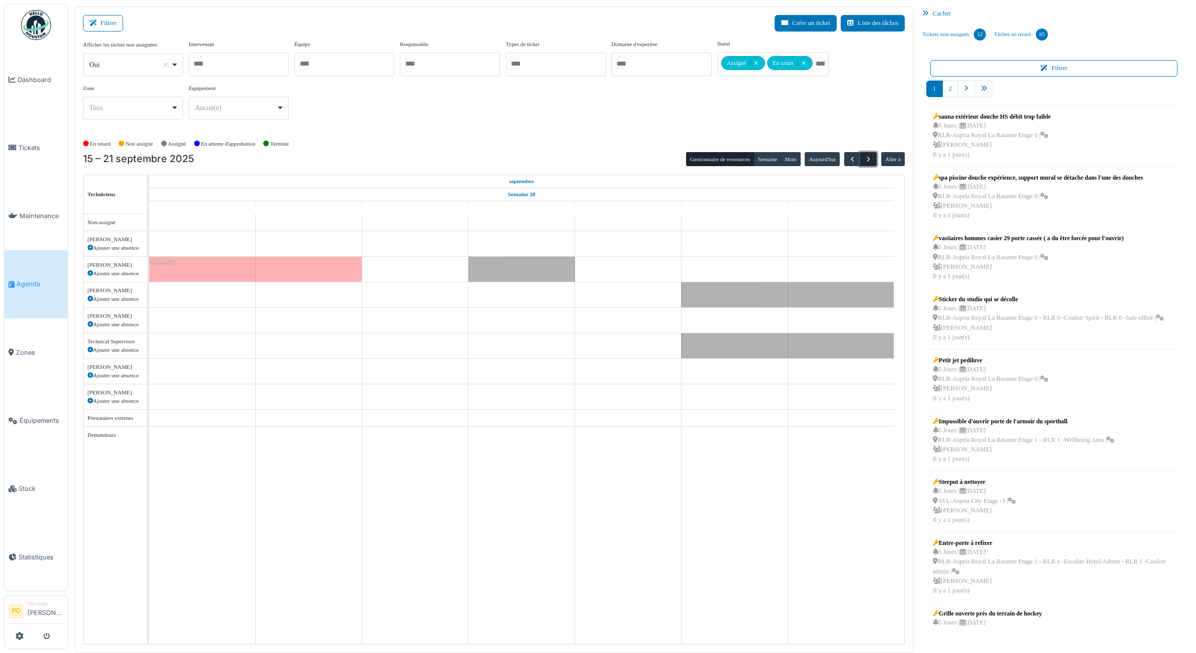
click at [862, 162] on button "button" at bounding box center [868, 159] width 17 height 15
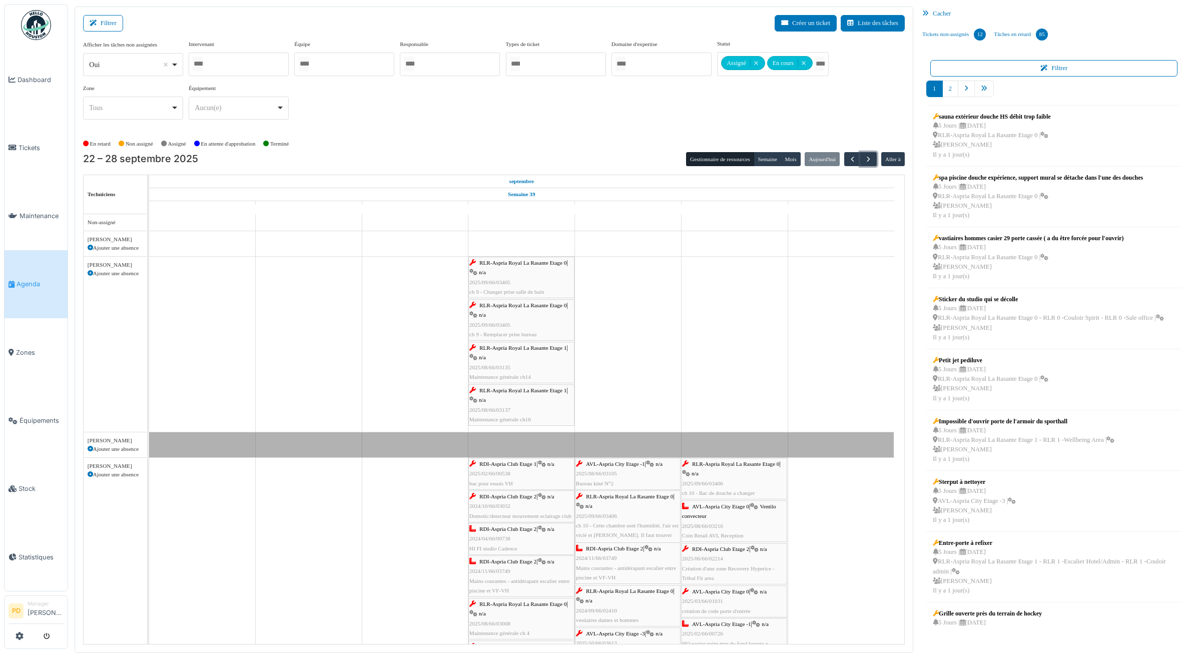
click at [541, 265] on span "RLR-Aspria Royal La Rasante Etage 0" at bounding box center [523, 263] width 87 height 6
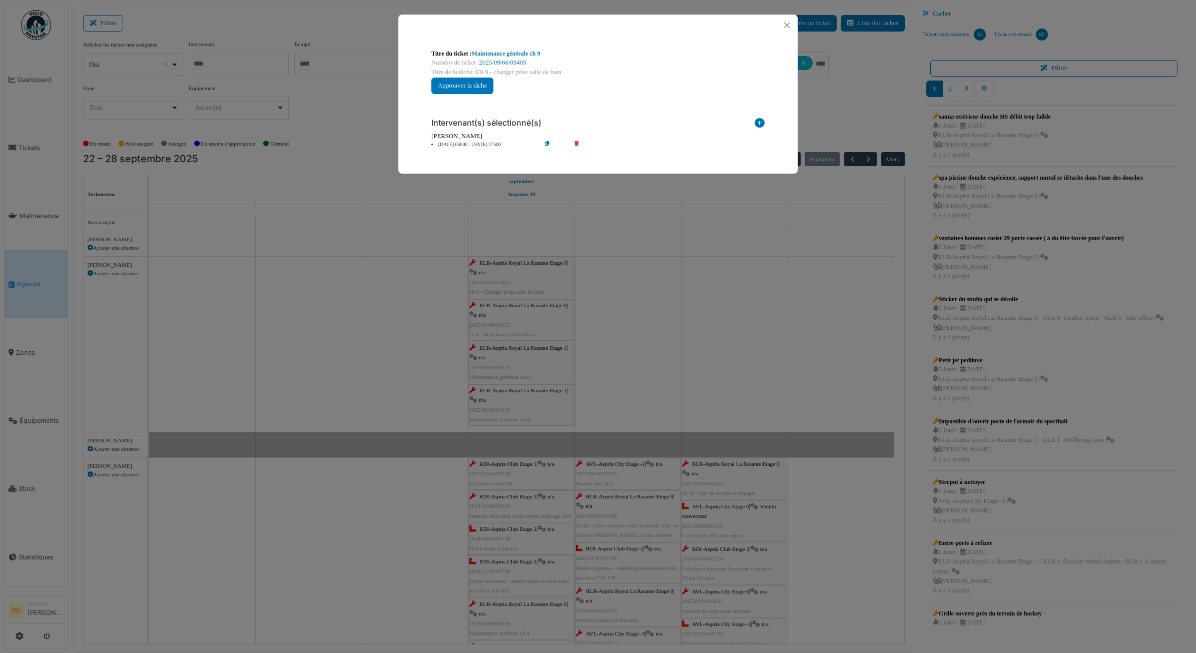
click at [482, 142] on li "25 sep 05h00 - 25 sep 17h00" at bounding box center [483, 145] width 115 height 8
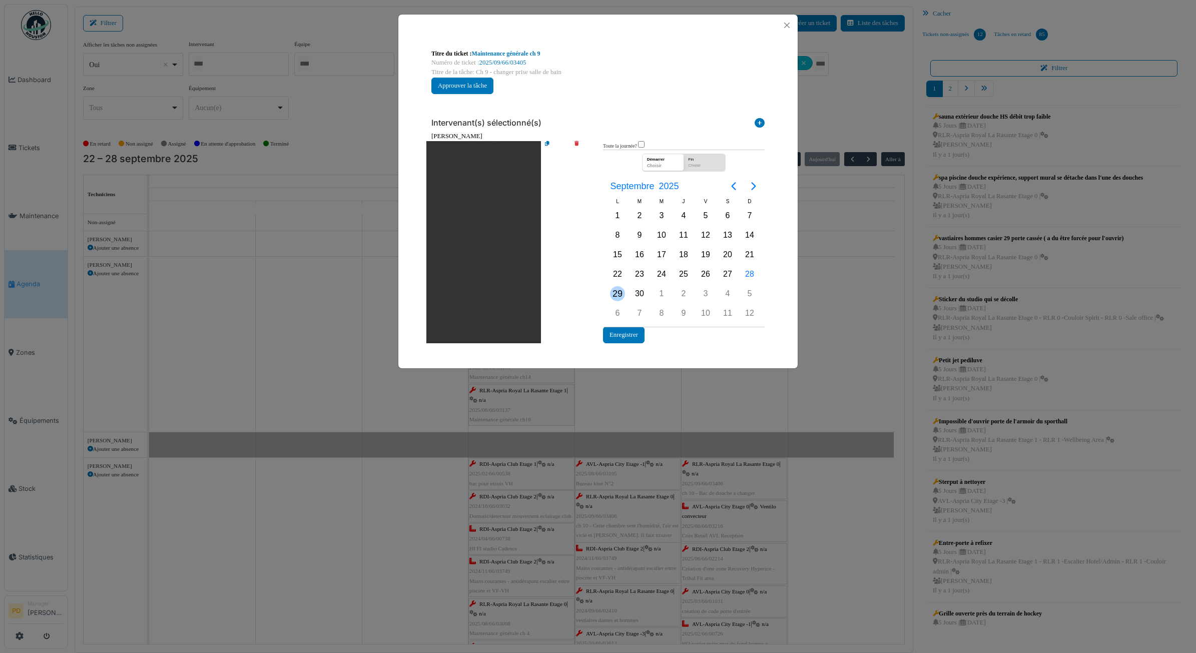
click at [619, 293] on div "29" at bounding box center [617, 293] width 15 height 15
click at [618, 335] on button "Enregistrer" at bounding box center [624, 335] width 42 height 17
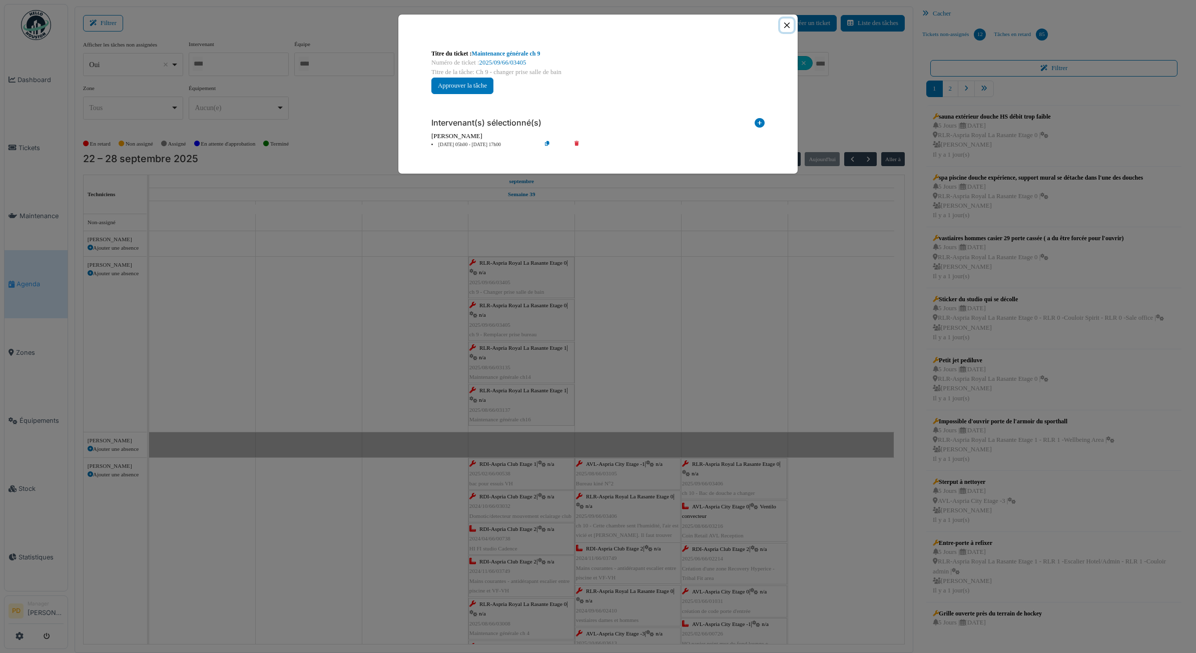
click at [786, 29] on button "Close" at bounding box center [787, 26] width 14 height 14
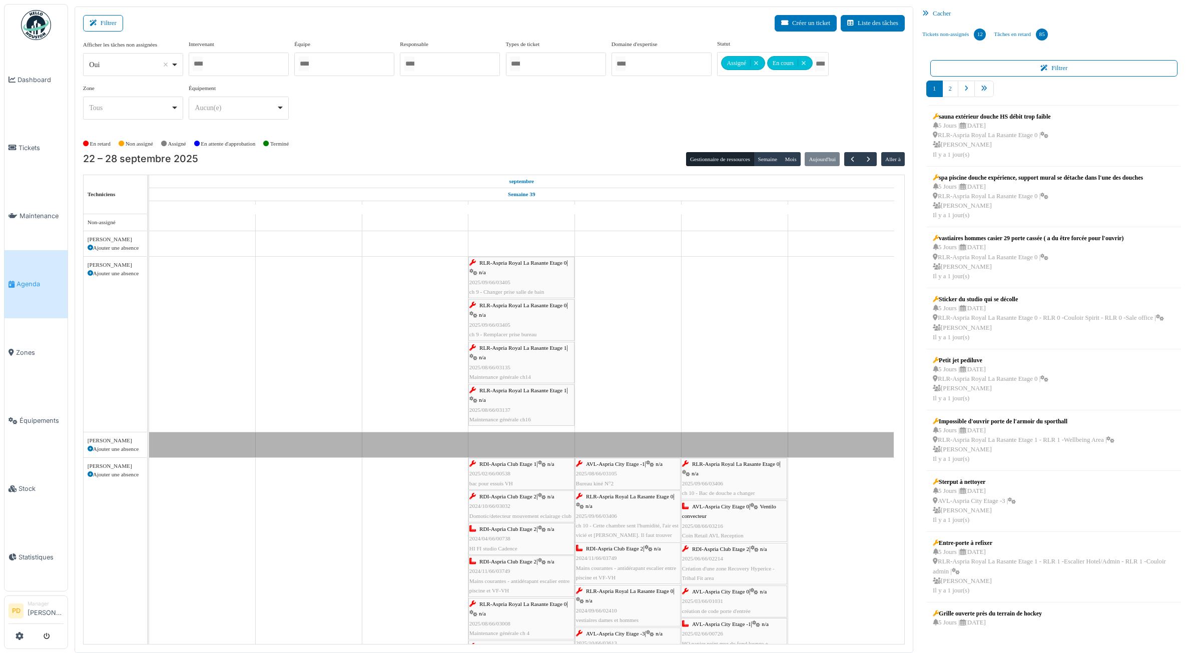
click at [514, 300] on link "RLR-Aspria Royal La Rasante Etage 0 | n/a 2025/09/66/03405 ch 9 - Remplacer pri…" at bounding box center [521, 320] width 106 height 42
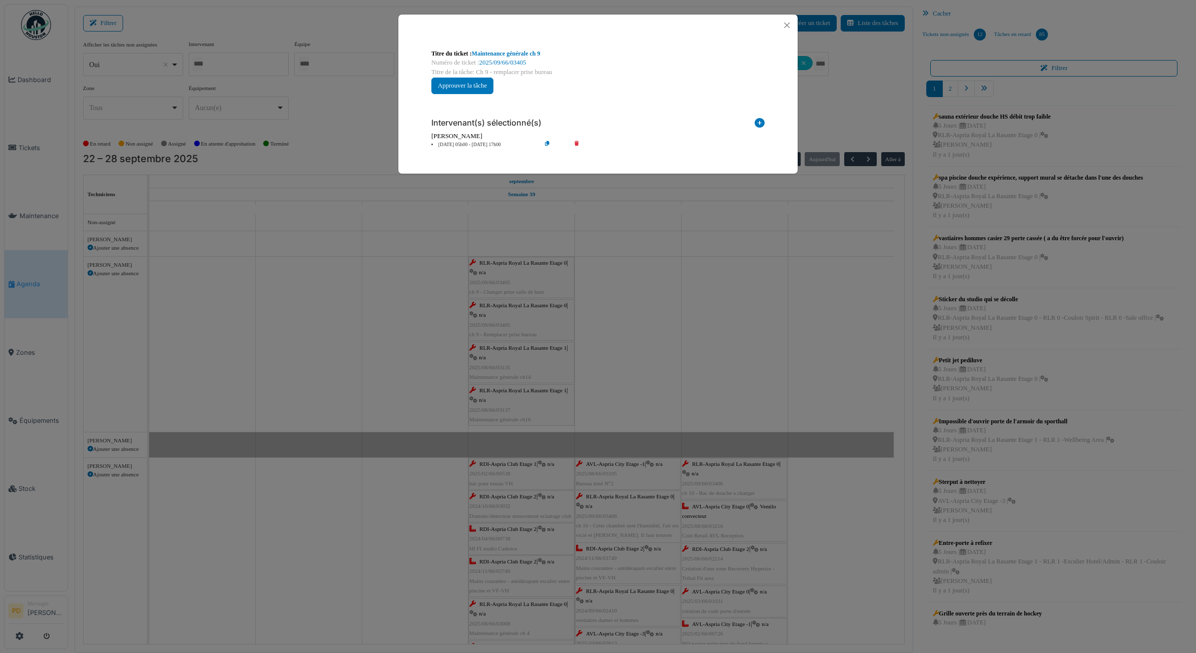
click at [479, 143] on li "25 sep 05h00 - 25 sep 17h00" at bounding box center [483, 145] width 115 height 8
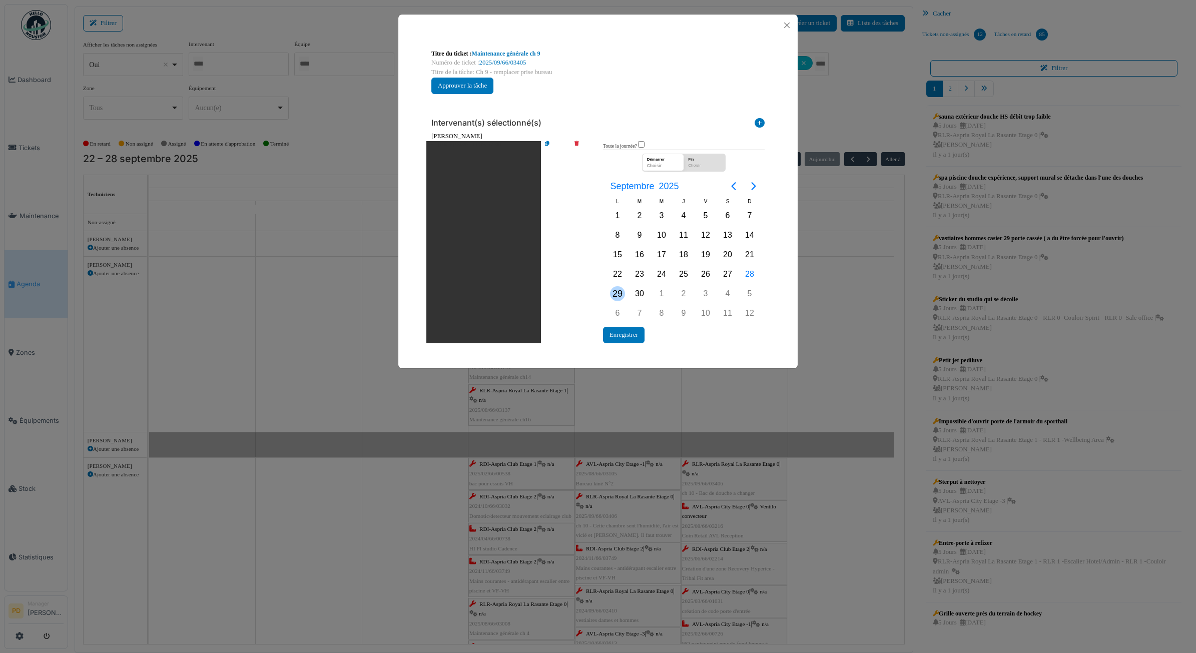
click at [613, 295] on div "29" at bounding box center [617, 293] width 15 height 15
click at [622, 333] on button "Enregistrer" at bounding box center [624, 335] width 42 height 17
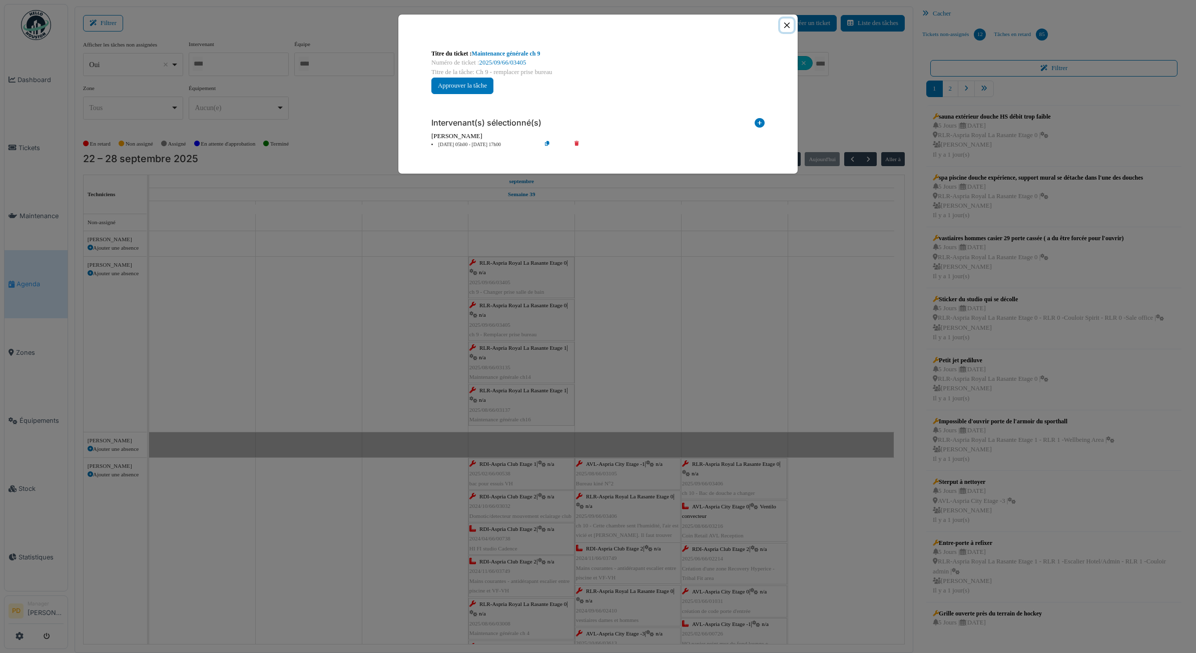
click at [787, 27] on button "Close" at bounding box center [787, 26] width 14 height 14
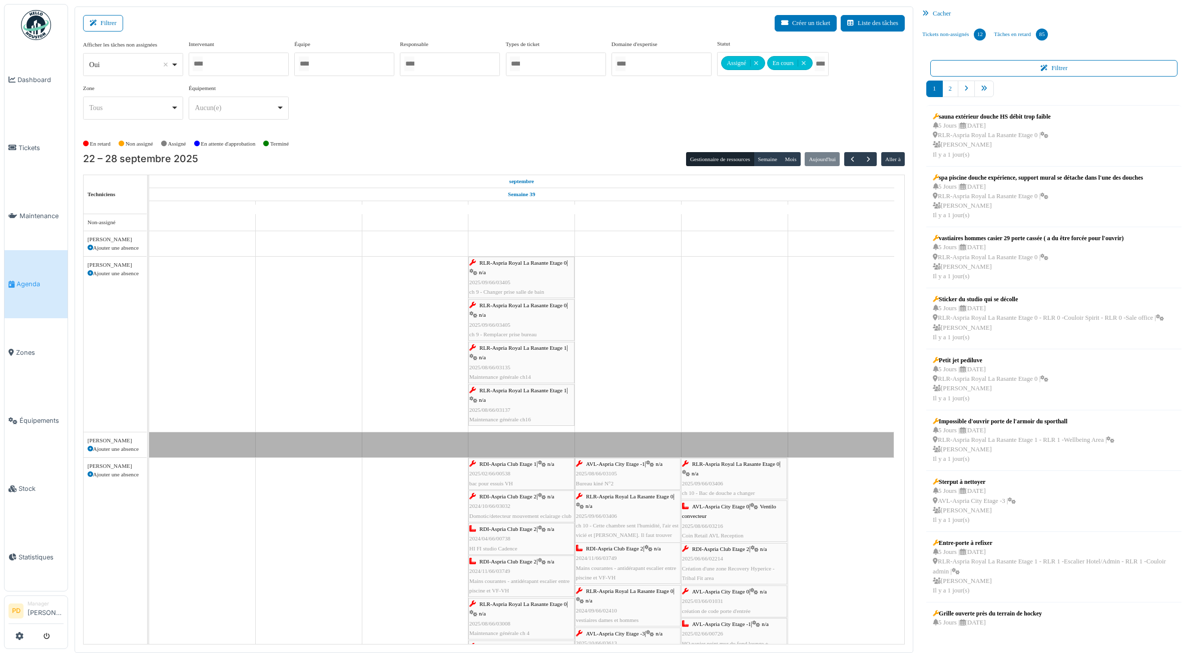
click at [521, 343] on link "RLR-Aspria Royal La Rasante Etage 1 | n/a 2025/08/66/03135 Maintenance générale…" at bounding box center [521, 363] width 106 height 42
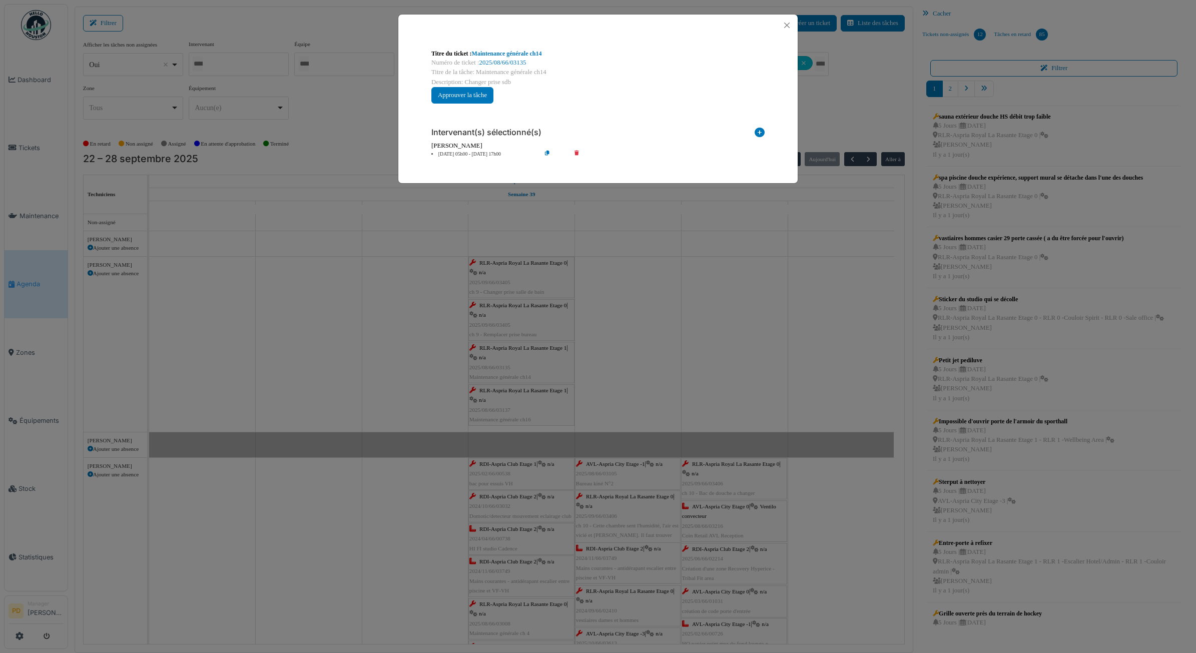
click at [479, 156] on li "25 sep 05h00 - 25 sep 17h00" at bounding box center [483, 155] width 115 height 8
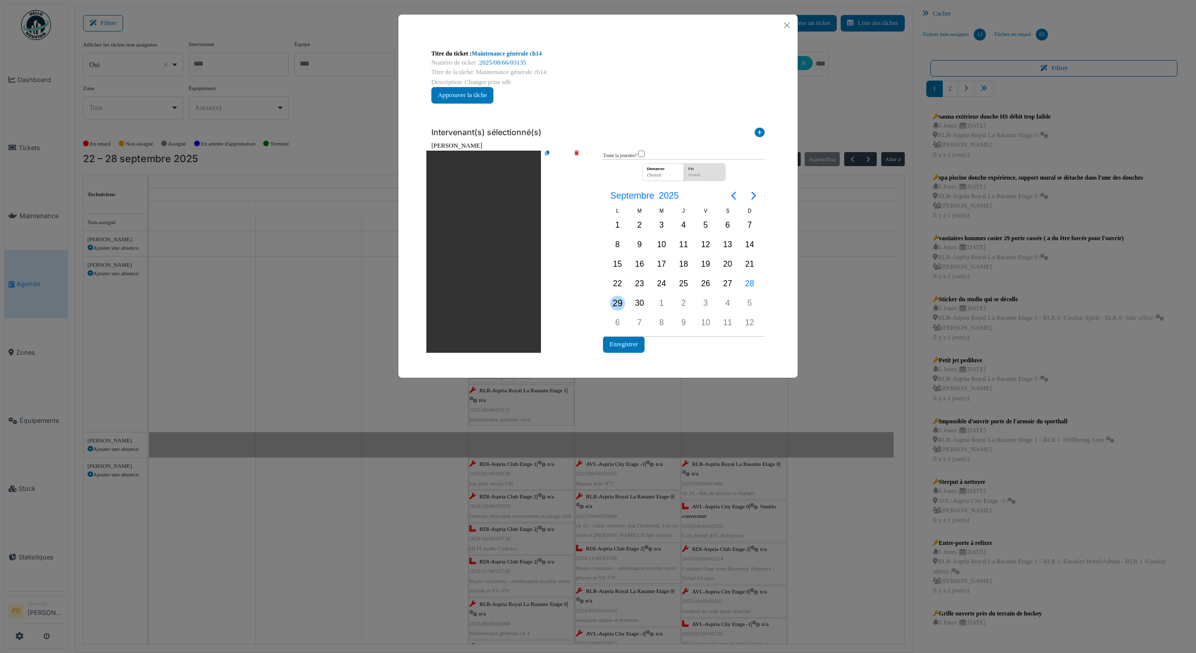
click at [609, 299] on div "29" at bounding box center [618, 303] width 22 height 19
click at [622, 341] on button "Enregistrer" at bounding box center [624, 344] width 42 height 17
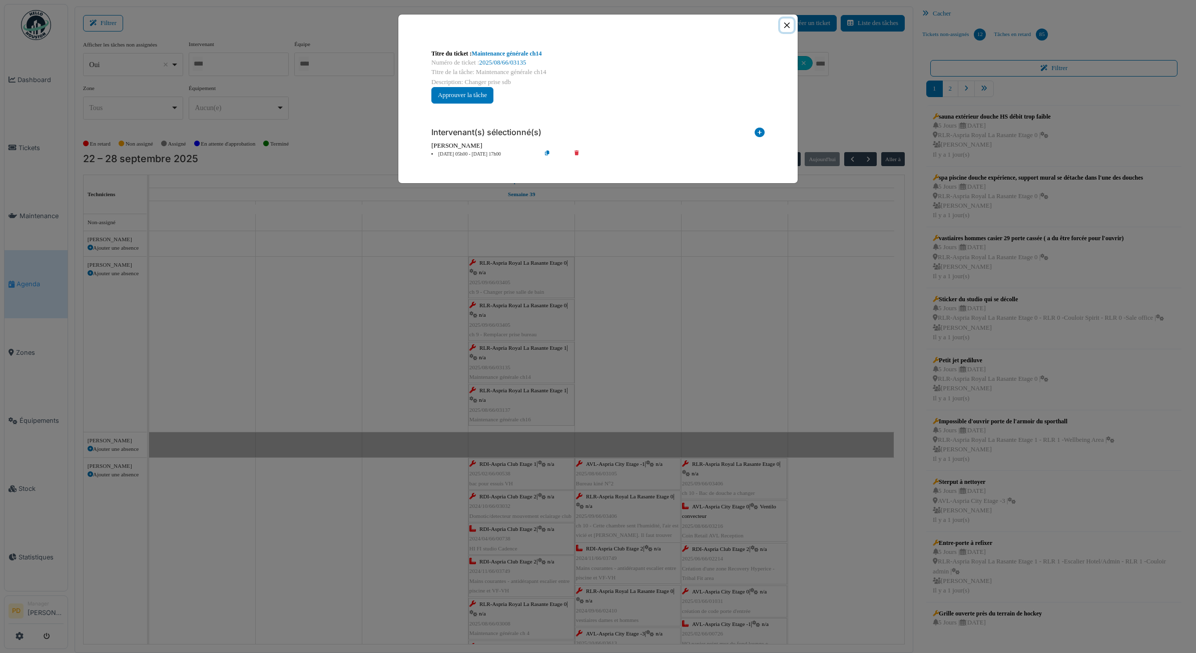
click at [784, 21] on button "Close" at bounding box center [787, 26] width 14 height 14
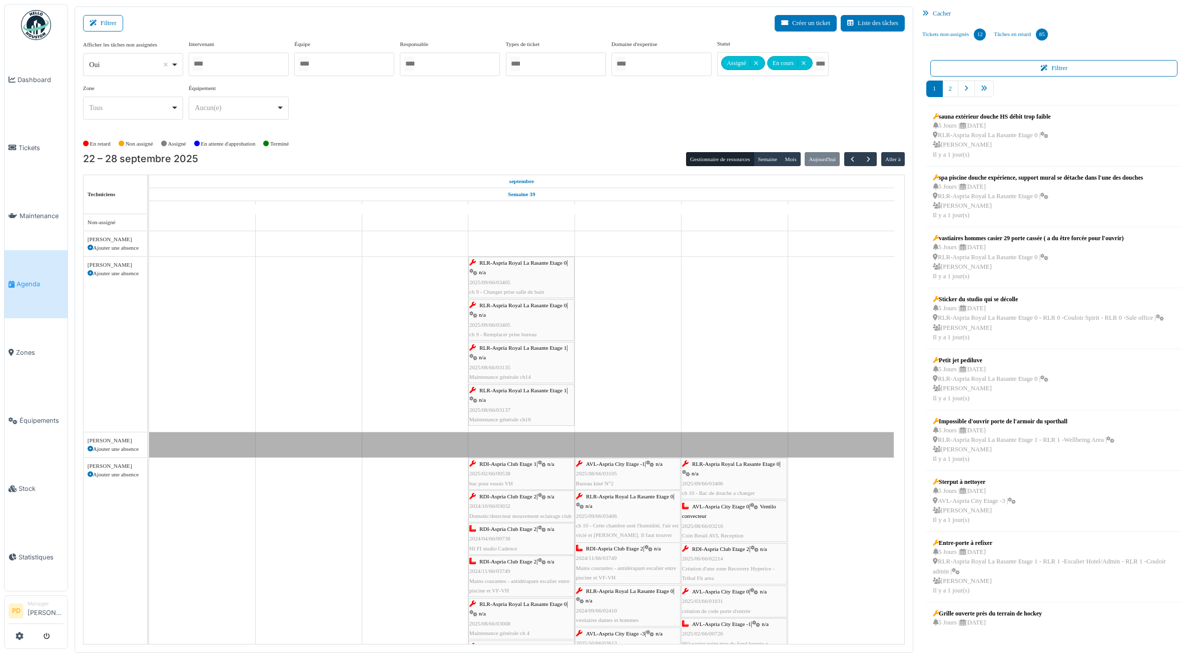
click at [530, 382] on div "RLR-Aspria Royal La Rasante Etage 1 | n/a 2025/08/66/03135 Maintenance générale…" at bounding box center [521, 362] width 104 height 39
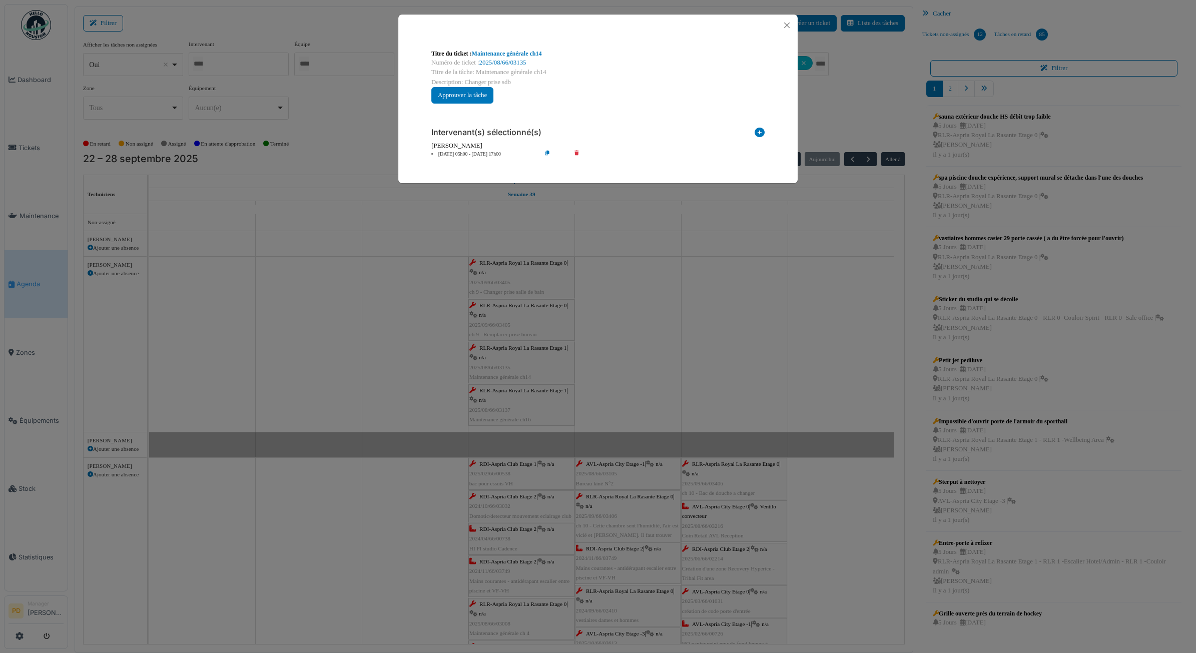
click at [451, 161] on div "Intervenant(s) sélectionné(s) Technicien interne Prestataire externe Gestionnai…" at bounding box center [597, 139] width 349 height 55
click at [456, 154] on li "29 sep 05h00 - 29 sep 17h00" at bounding box center [483, 155] width 115 height 8
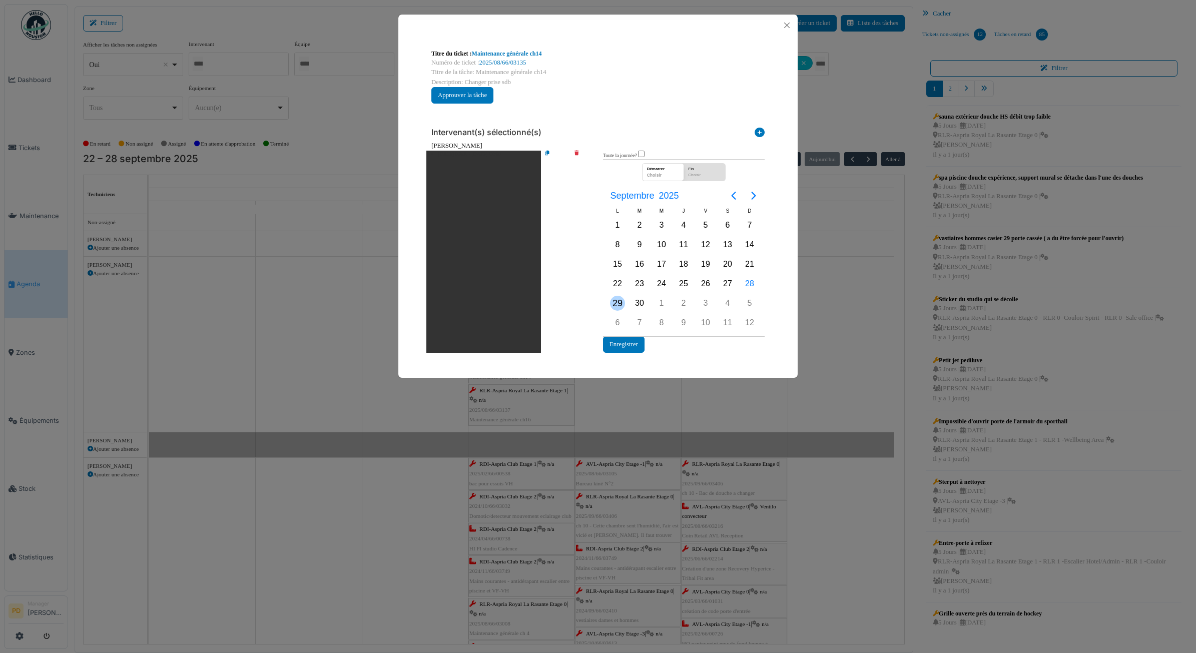
click at [619, 301] on div "29" at bounding box center [617, 303] width 15 height 15
click at [618, 344] on button "Enregistrer" at bounding box center [624, 344] width 42 height 17
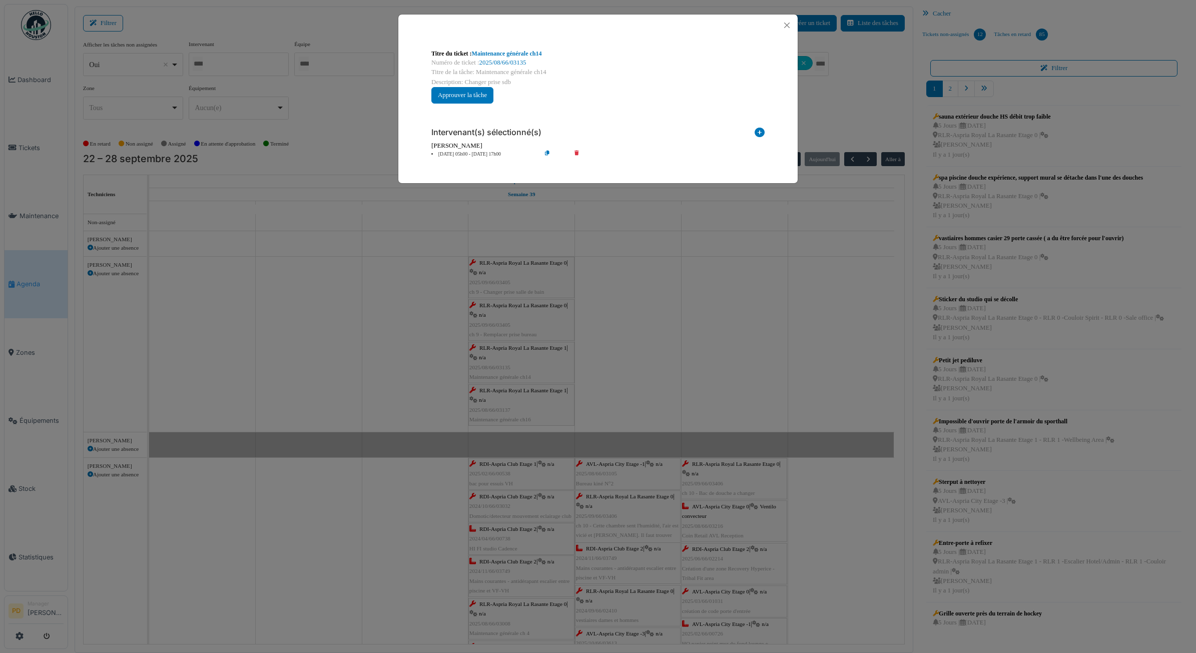
click at [796, 26] on div at bounding box center [597, 26] width 399 height 22
click at [787, 22] on button "Close" at bounding box center [787, 26] width 14 height 14
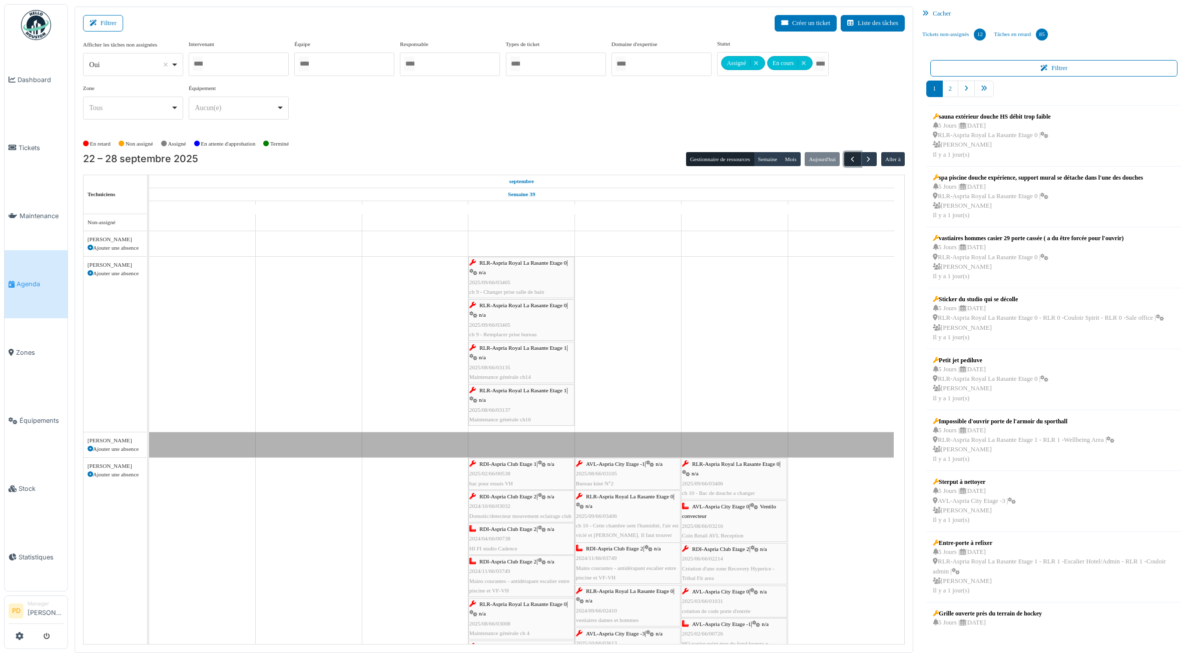
click at [848, 159] on span "button" at bounding box center [852, 159] width 9 height 9
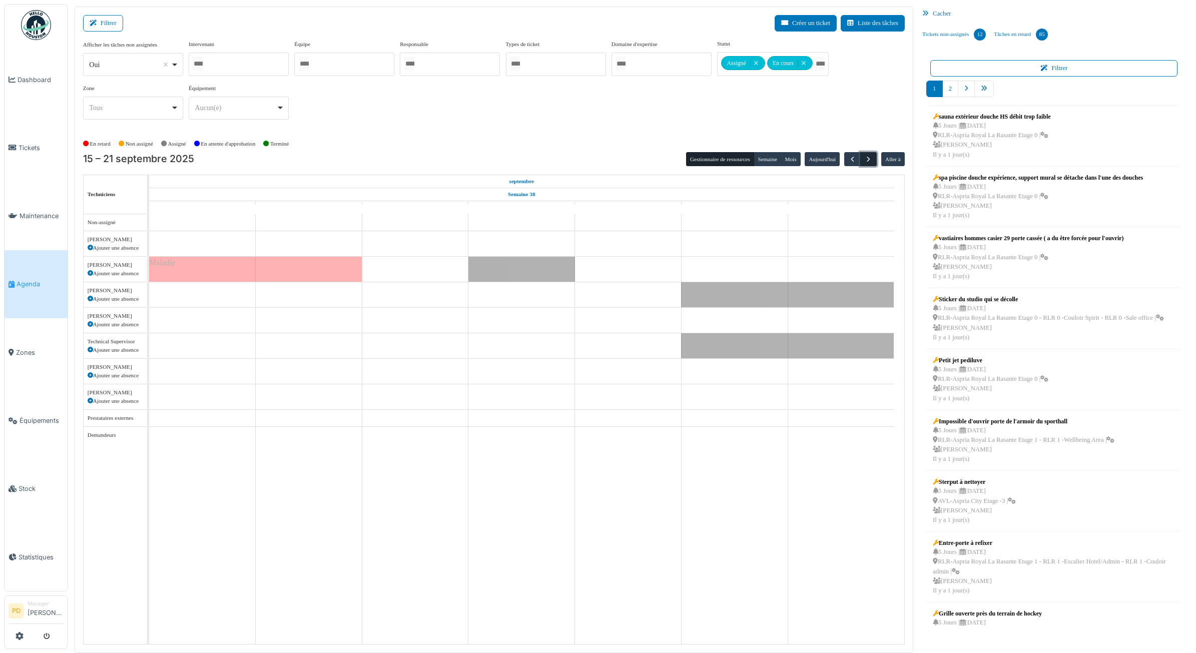
click at [869, 161] on span "button" at bounding box center [868, 159] width 9 height 9
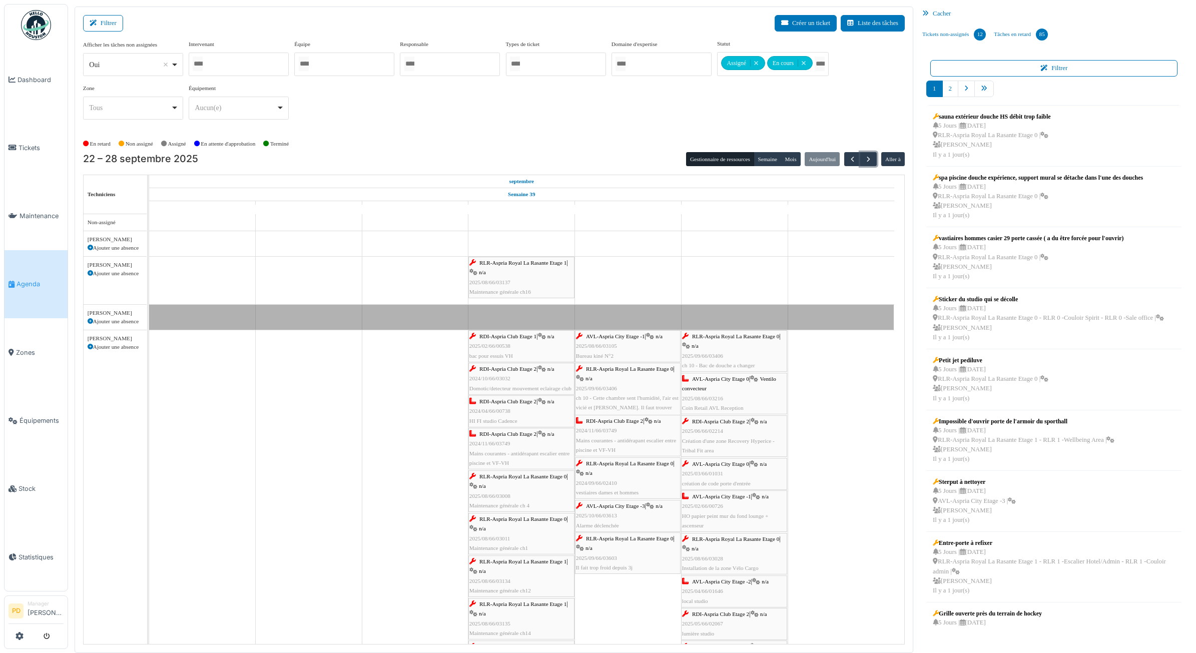
click at [551, 261] on span "RLR-Aspria Royal La Rasante Etage 1" at bounding box center [523, 263] width 87 height 6
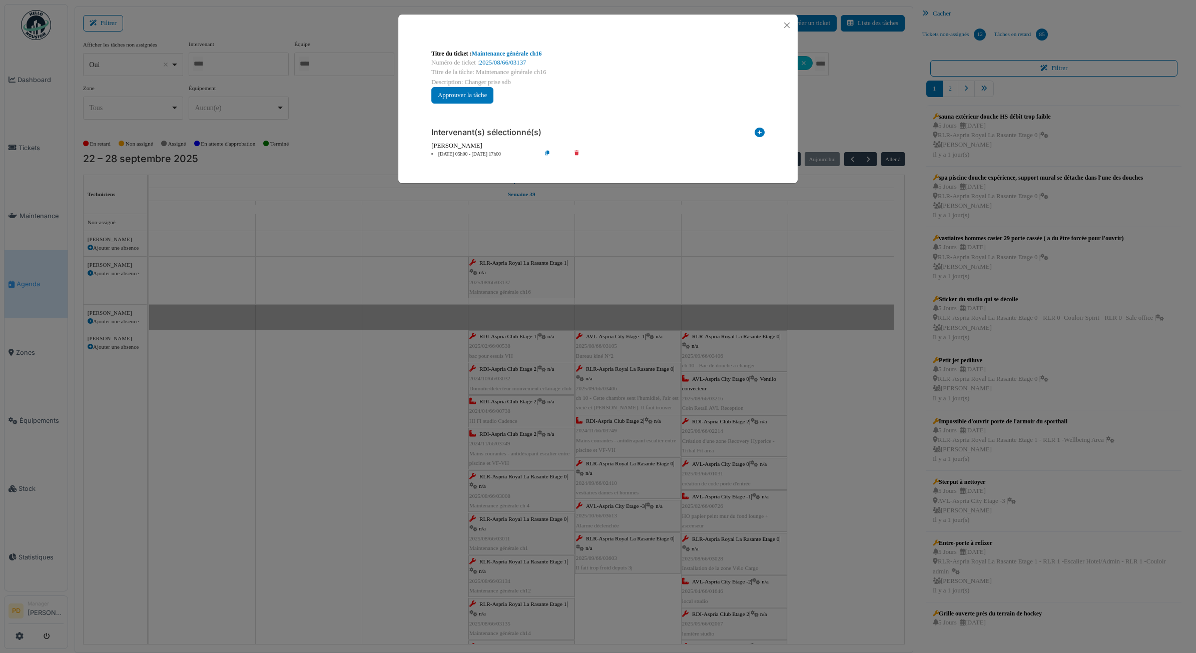
click at [484, 156] on li "25 sep 05h00 - 25 sep 17h00" at bounding box center [483, 155] width 115 height 8
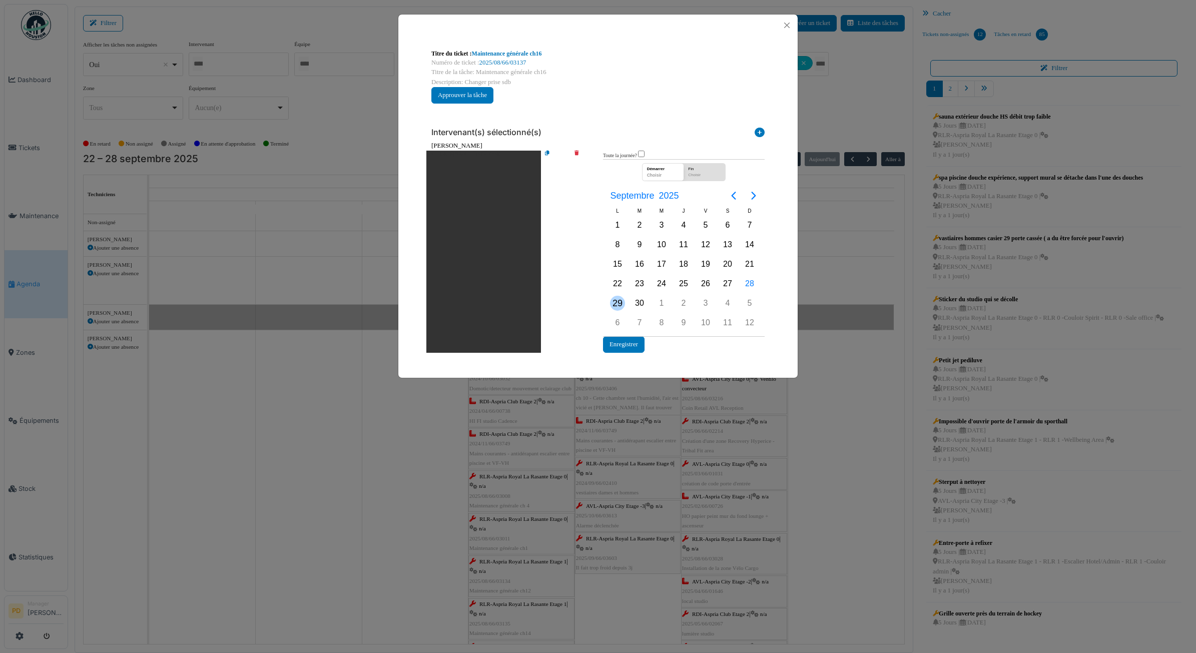
click at [609, 297] on div "29" at bounding box center [618, 303] width 22 height 19
click at [629, 346] on button "Enregistrer" at bounding box center [624, 344] width 42 height 17
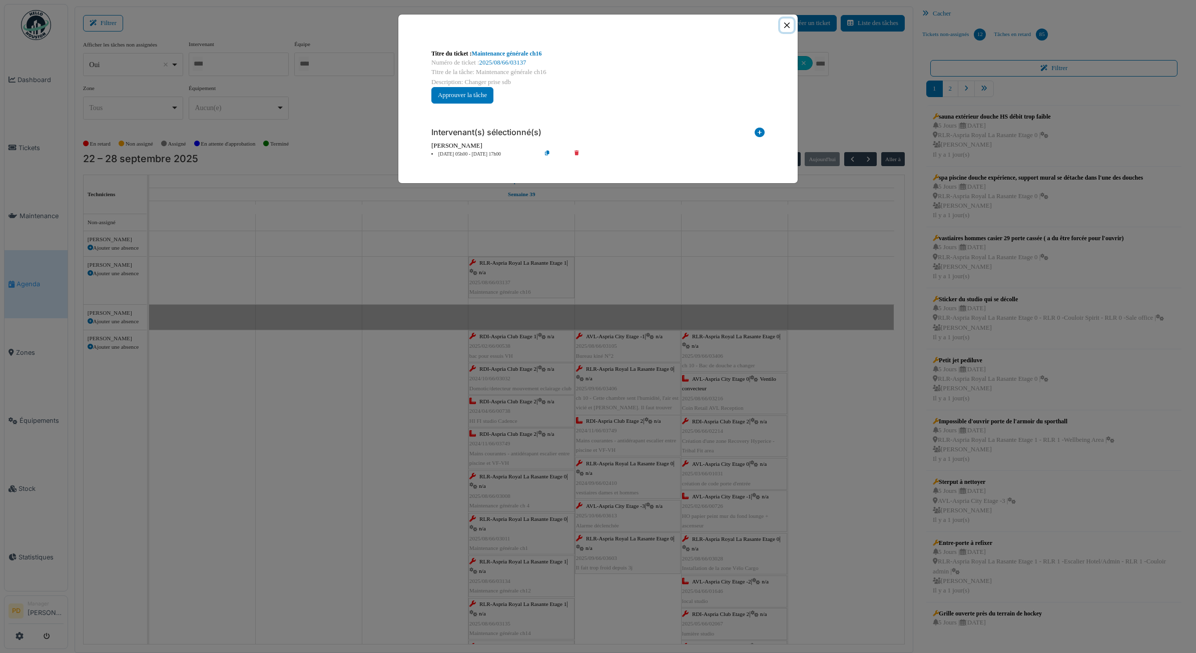
click at [787, 26] on button "Close" at bounding box center [787, 26] width 14 height 14
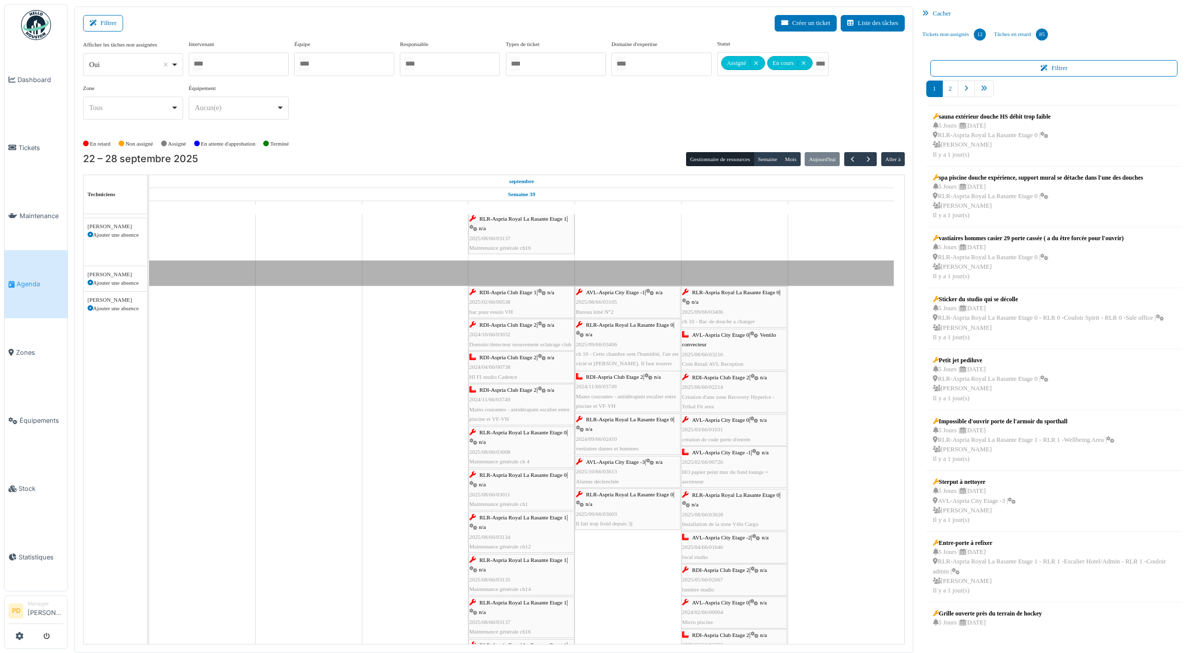
scroll to position [51, 0]
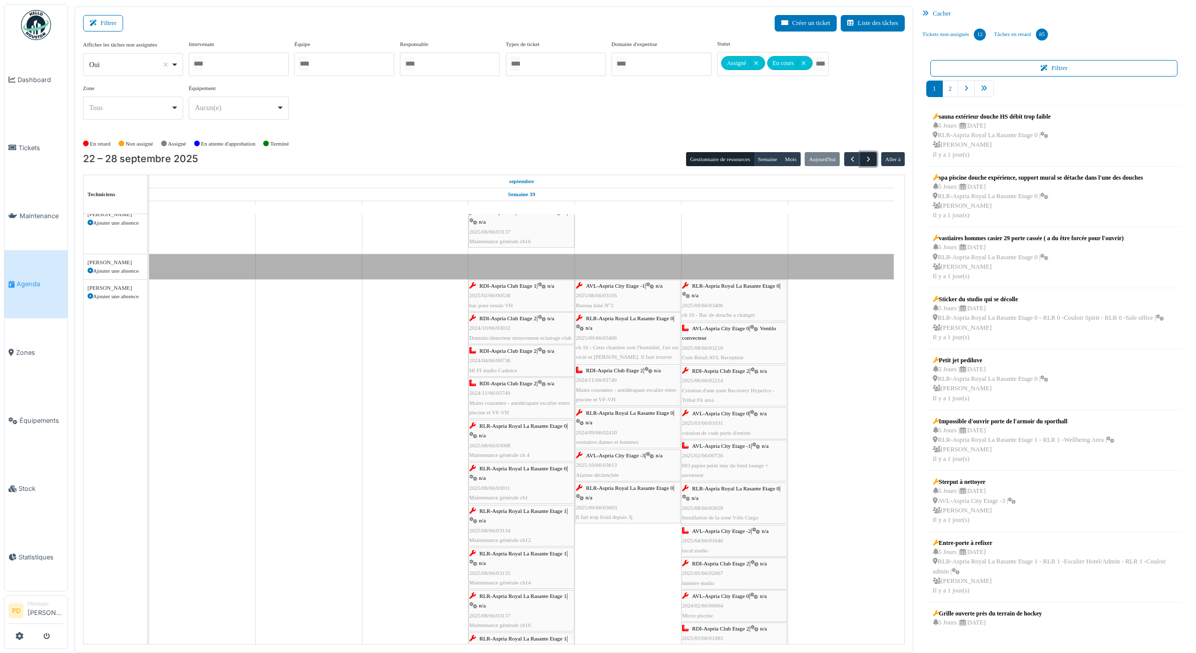
click at [872, 158] on span "button" at bounding box center [868, 159] width 9 height 9
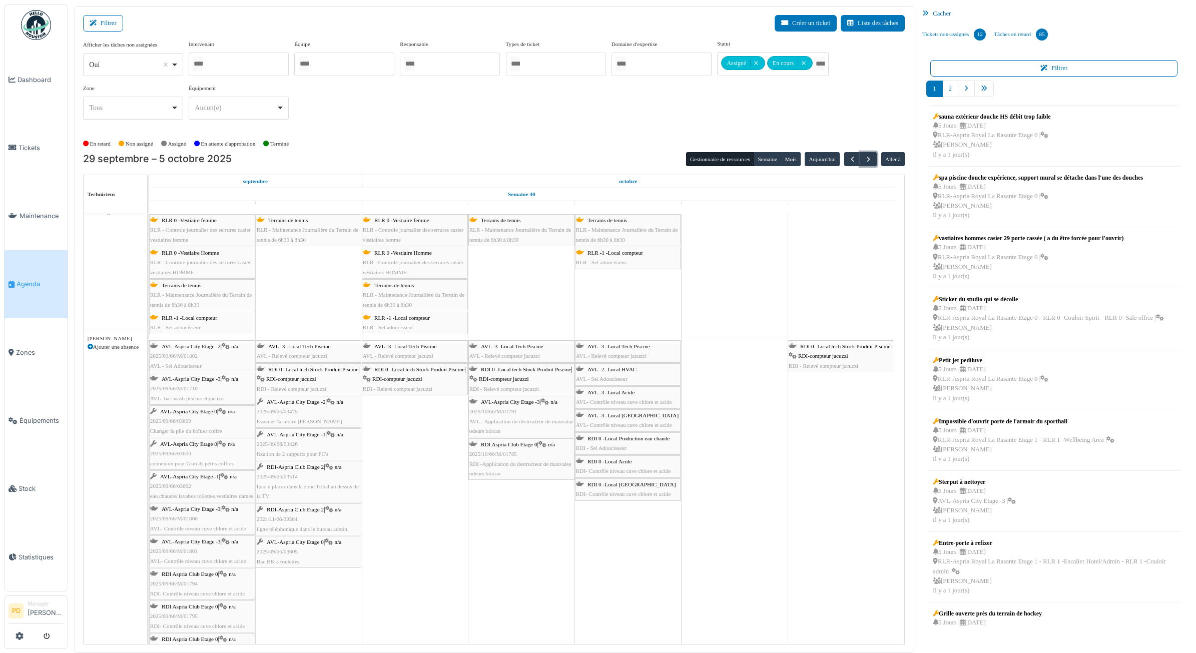
scroll to position [0, 0]
click at [176, 219] on span "RLR 0 -Vestiaire femme" at bounding box center [189, 220] width 55 height 6
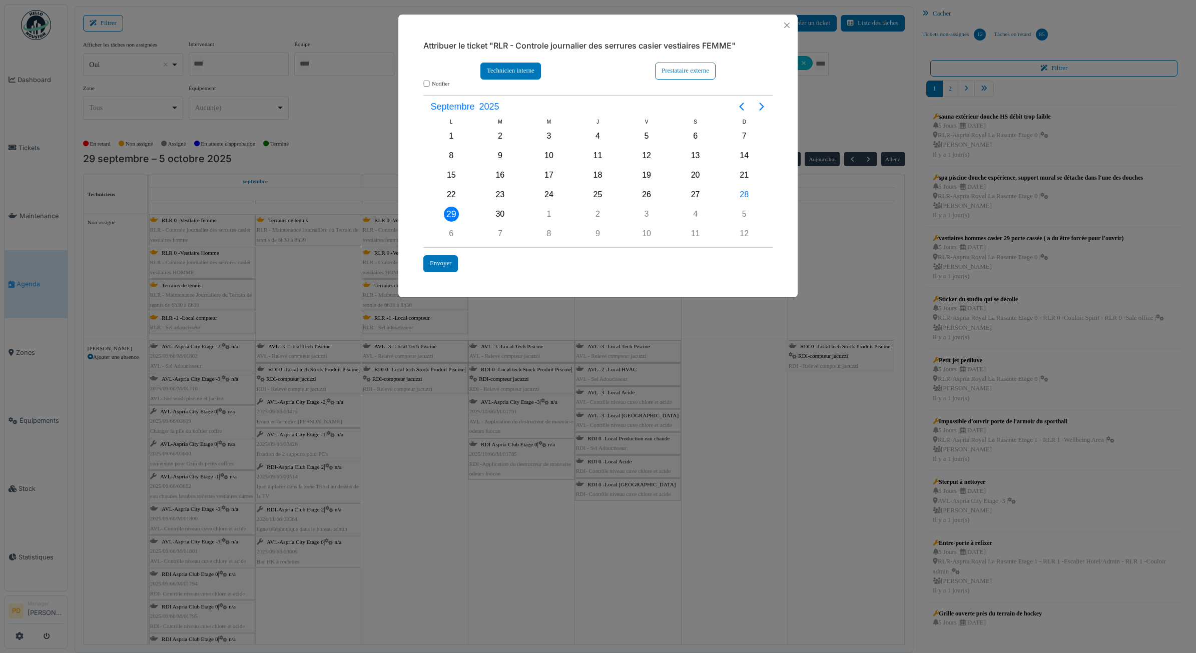
click at [507, 75] on div "Technicien interne" at bounding box center [511, 71] width 61 height 17
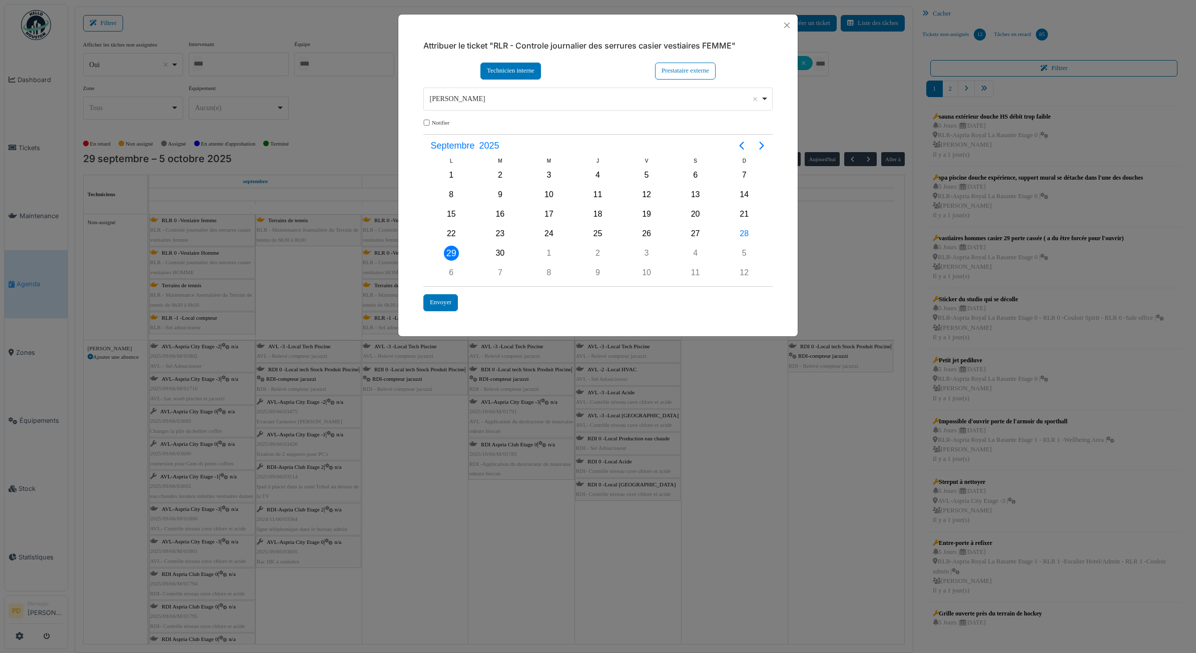
click at [491, 101] on div "[PERSON_NAME] Remove item" at bounding box center [595, 99] width 331 height 11
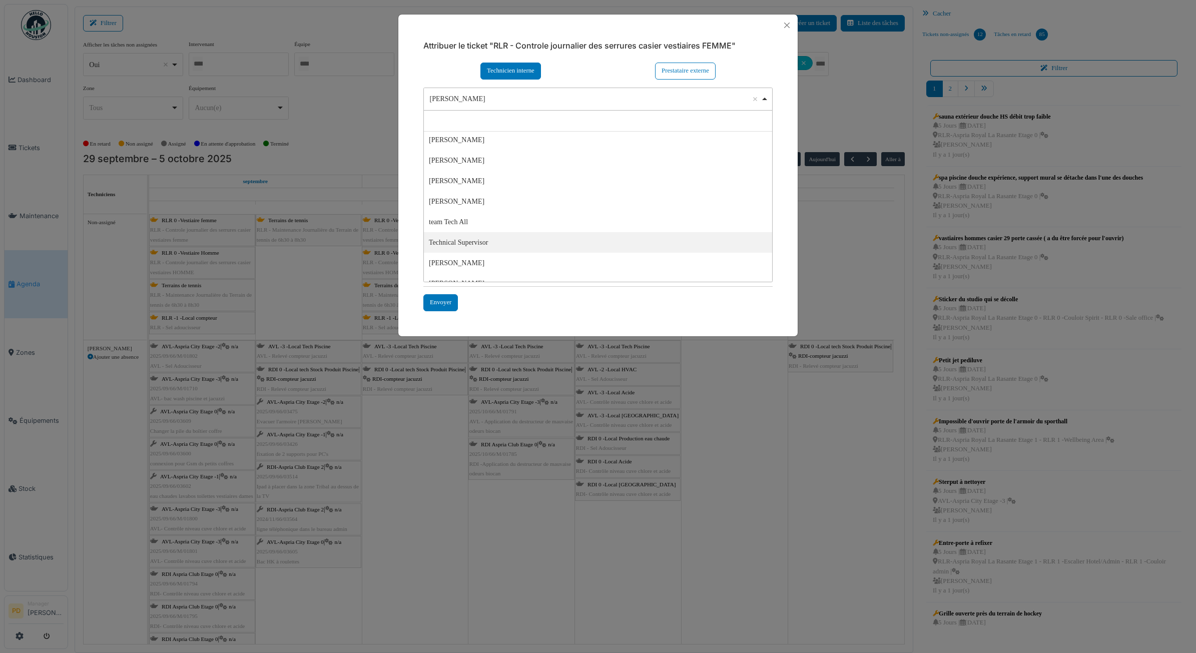
scroll to position [28, 0]
select select "****"
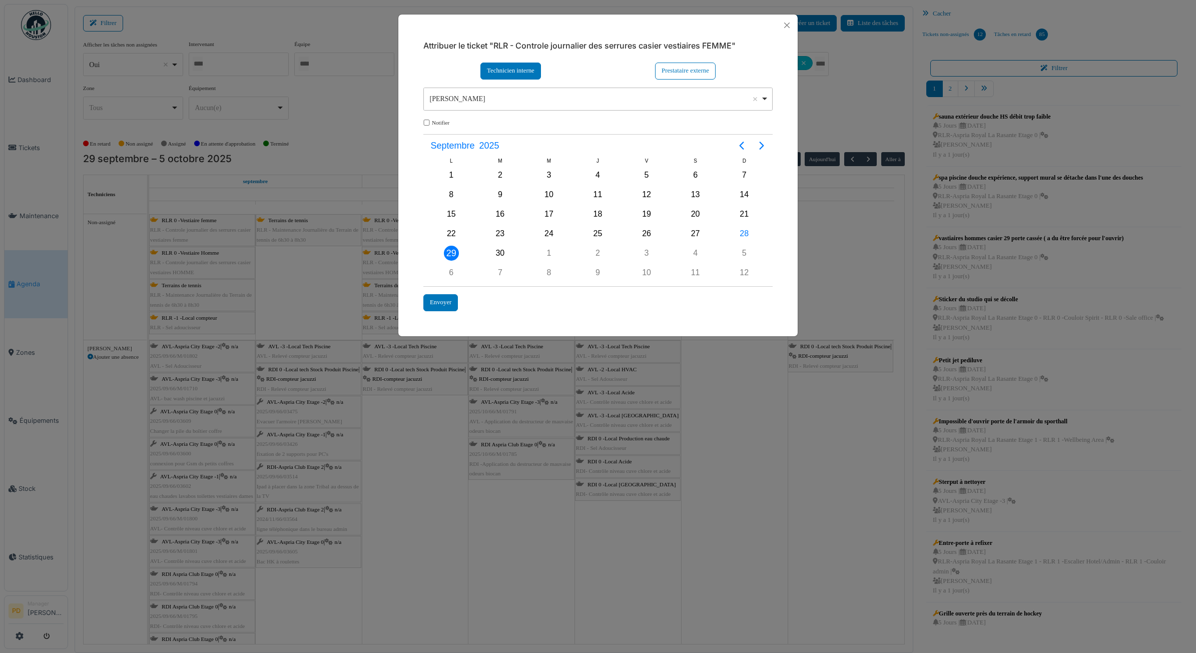
click at [466, 255] on div "29" at bounding box center [451, 253] width 49 height 19
click at [453, 246] on div "29" at bounding box center [451, 253] width 15 height 15
click at [443, 301] on div "Envoyer" at bounding box center [440, 302] width 35 height 17
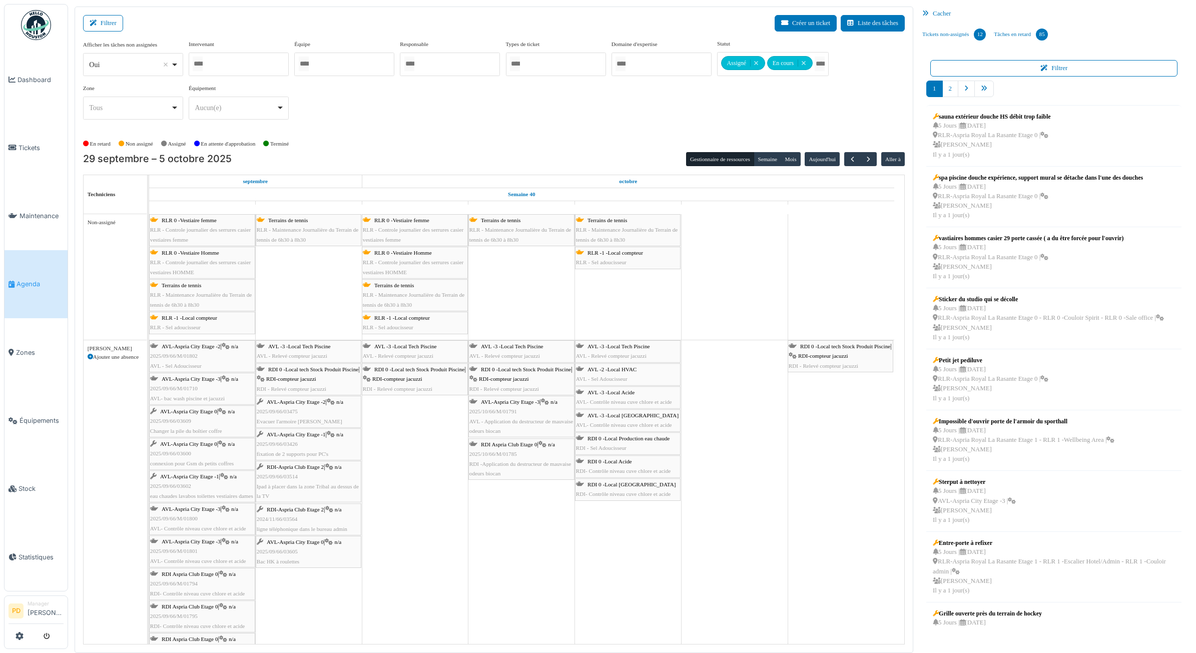
click at [223, 259] on div "RLR 0 -Vestiaire Homme RLR - Controle journalier des serrures casier vestiaires…" at bounding box center [202, 262] width 104 height 29
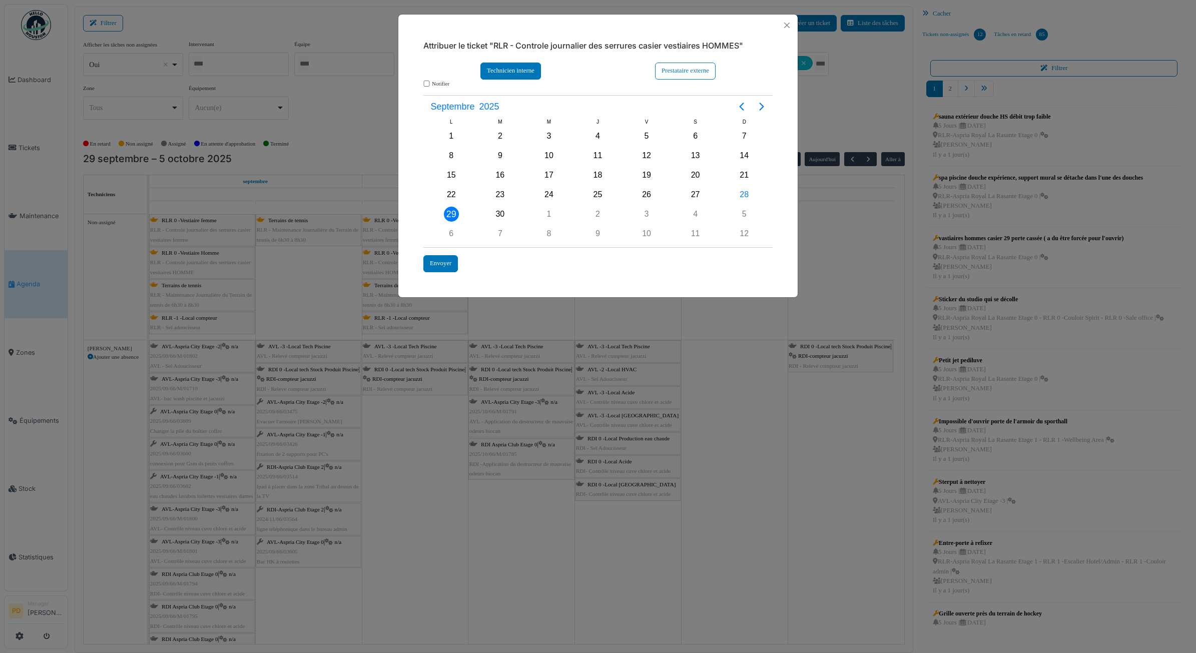
click at [509, 74] on div "Technicien interne" at bounding box center [511, 71] width 61 height 17
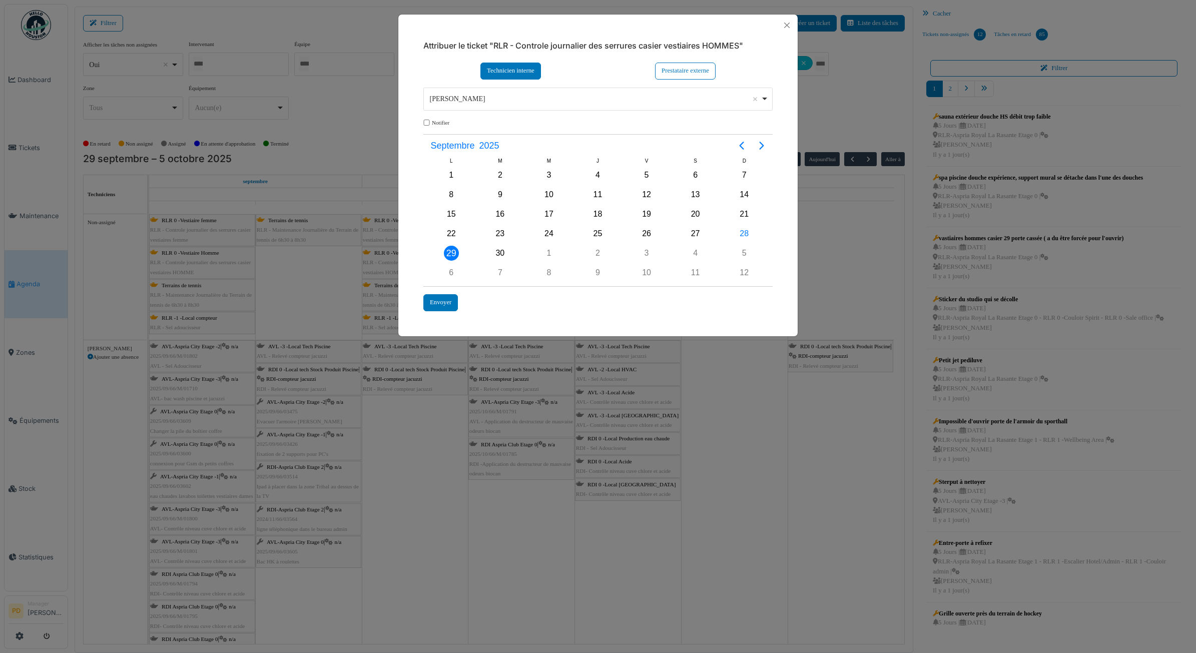
click at [497, 108] on div "**********" at bounding box center [597, 99] width 349 height 23
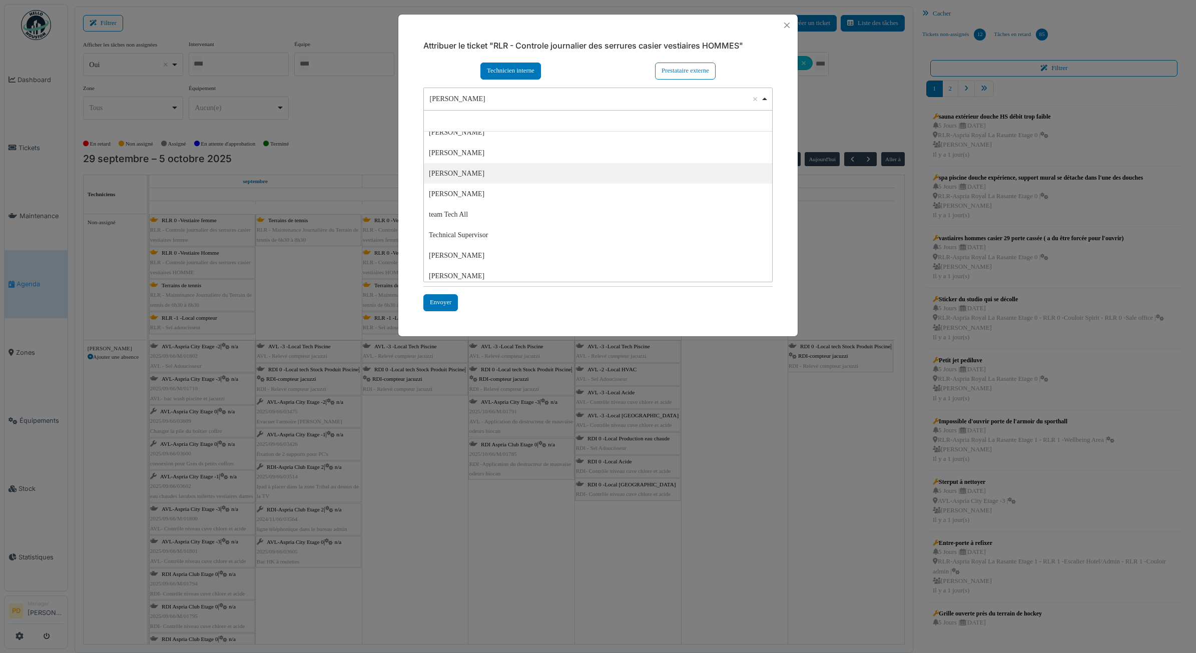
scroll to position [34, 0]
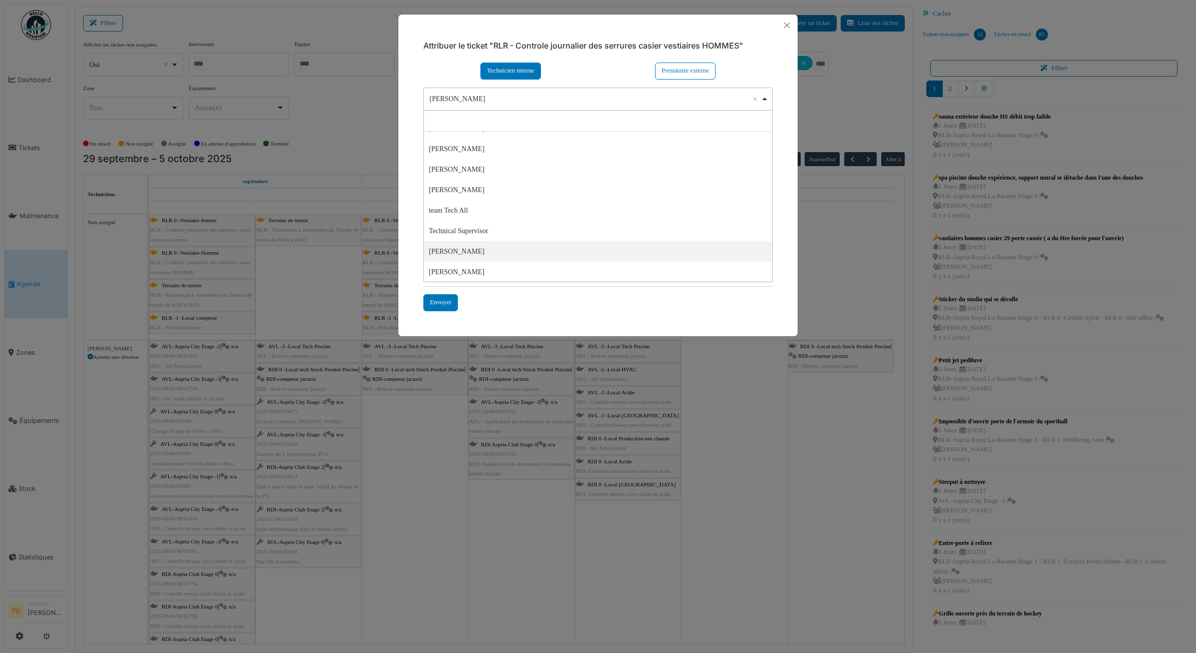
select select "****"
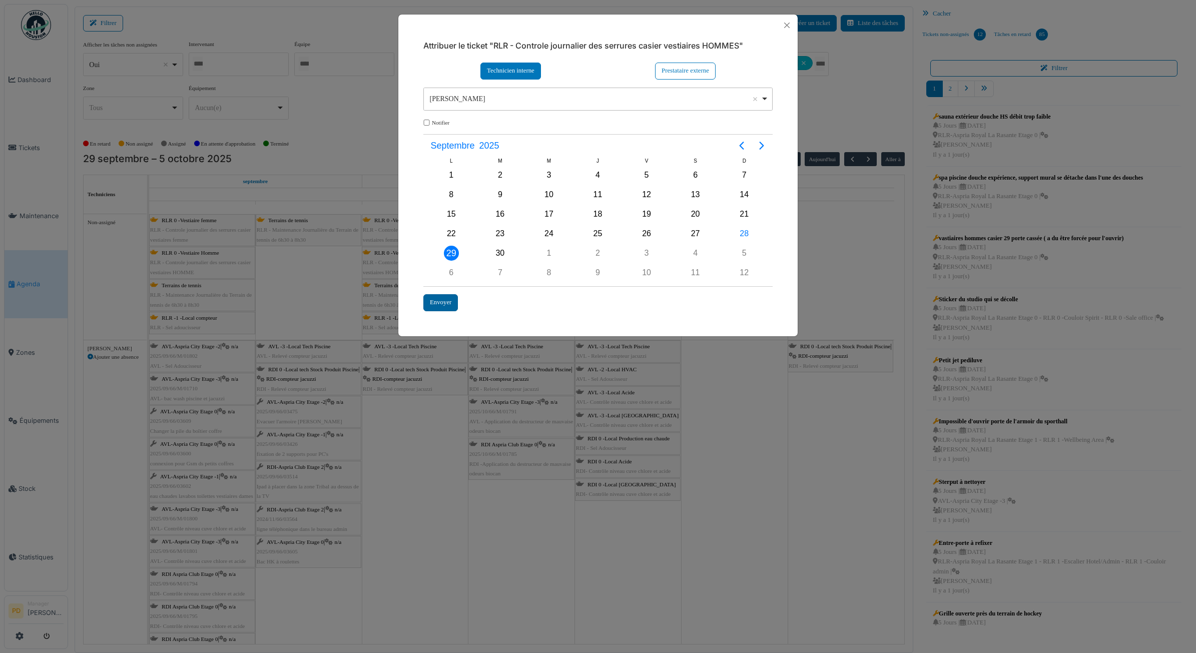
click at [453, 305] on div "Envoyer" at bounding box center [440, 302] width 35 height 17
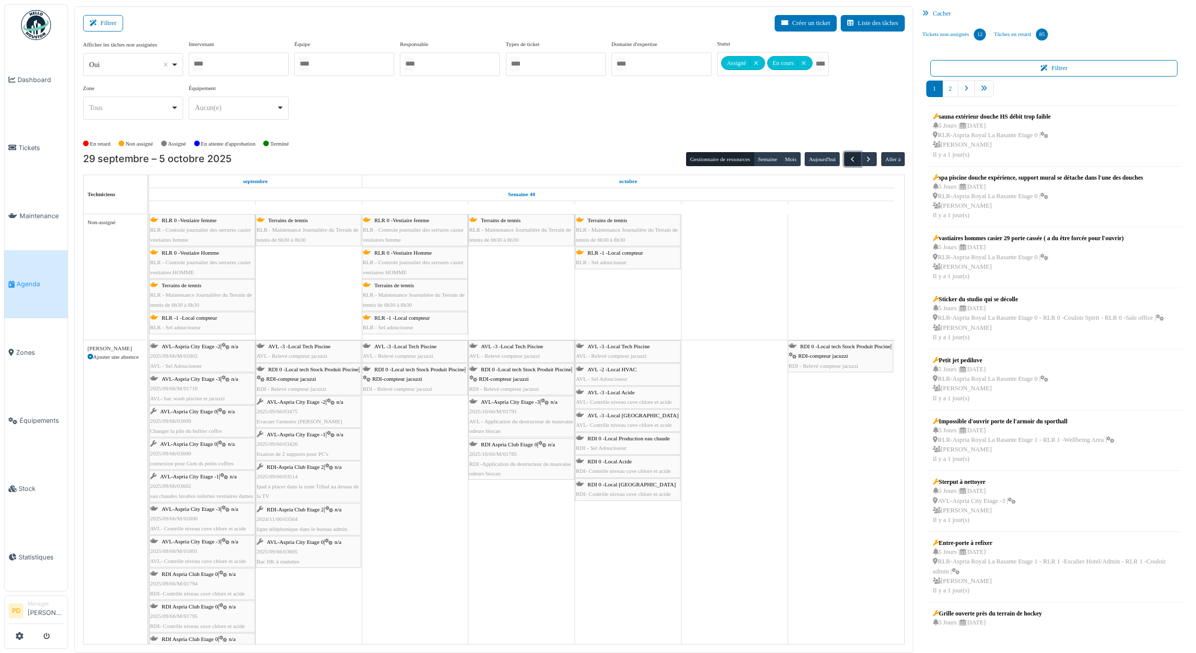
click at [846, 160] on button "button" at bounding box center [852, 159] width 17 height 15
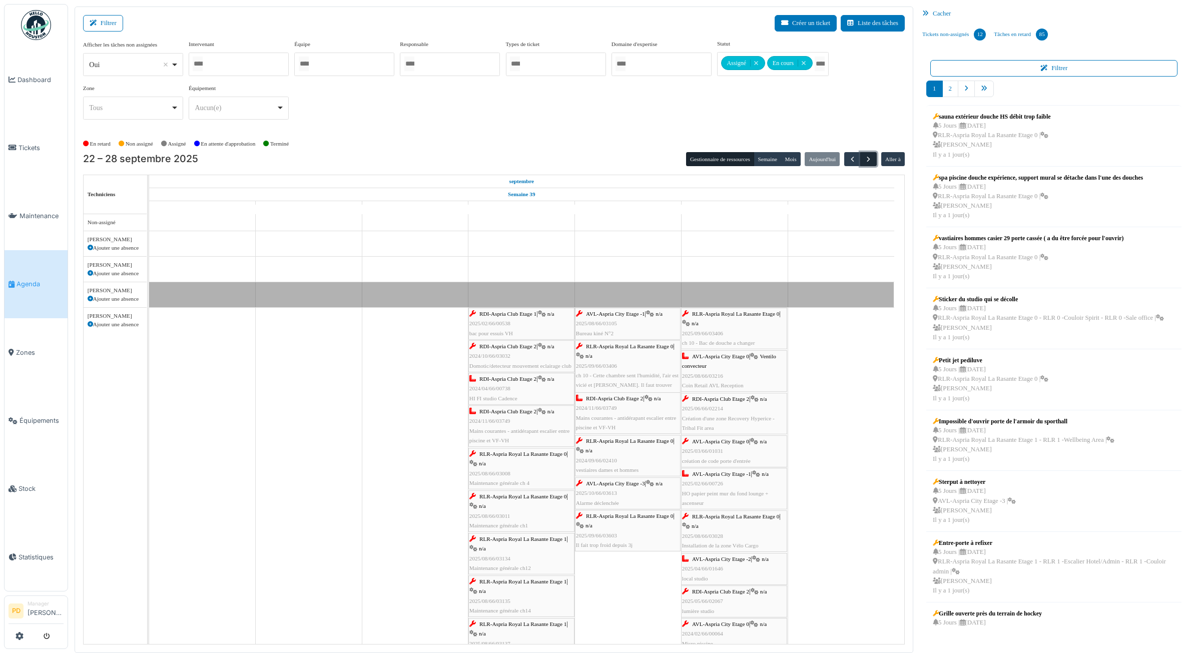
click at [869, 159] on span "button" at bounding box center [868, 159] width 9 height 9
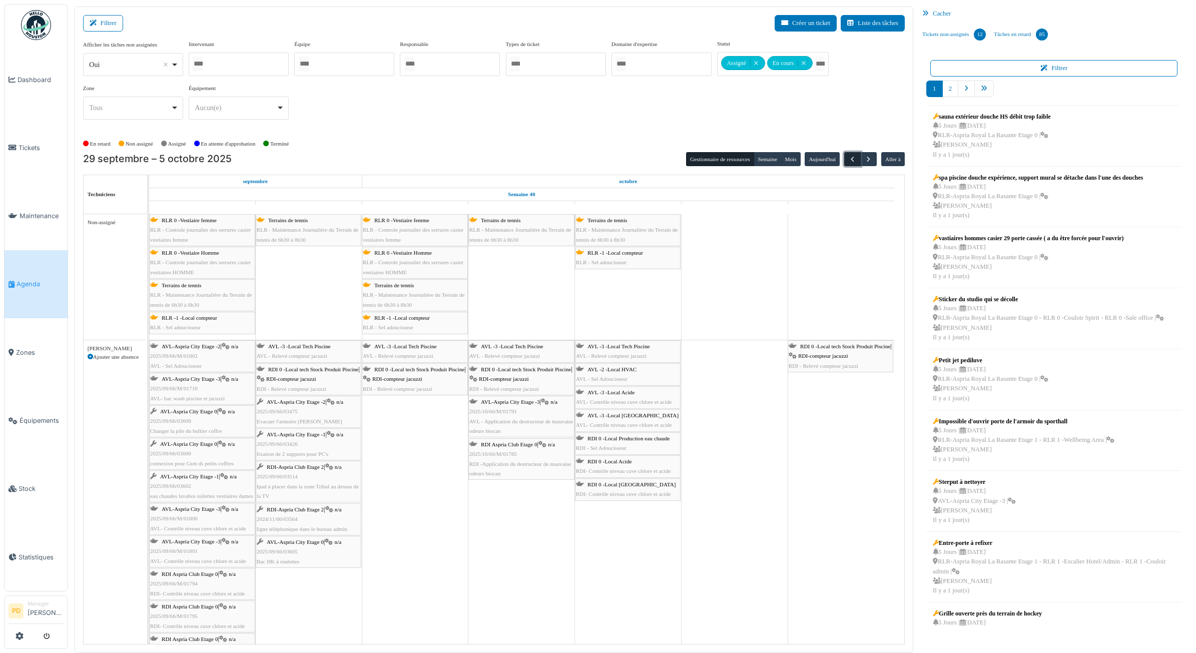
click at [855, 161] on span "button" at bounding box center [852, 159] width 9 height 9
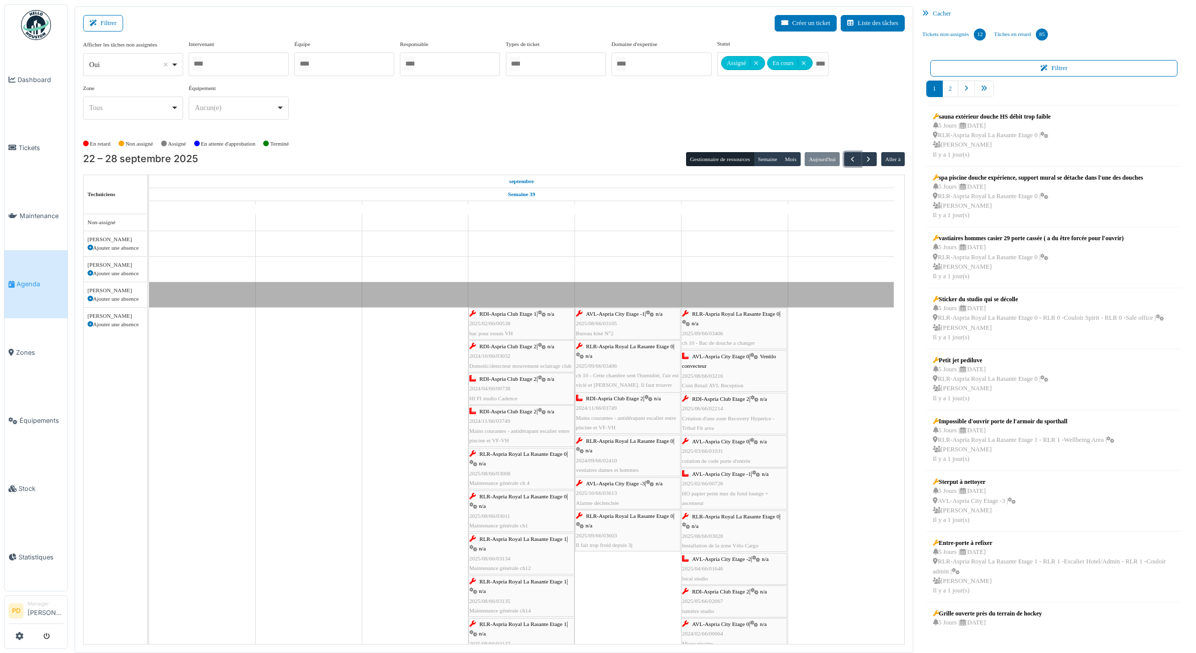
click at [519, 321] on div "RDI-Aspria Club Etage 1 | n/a 2025/02/66/00538 bac pour essuis VH" at bounding box center [521, 323] width 104 height 29
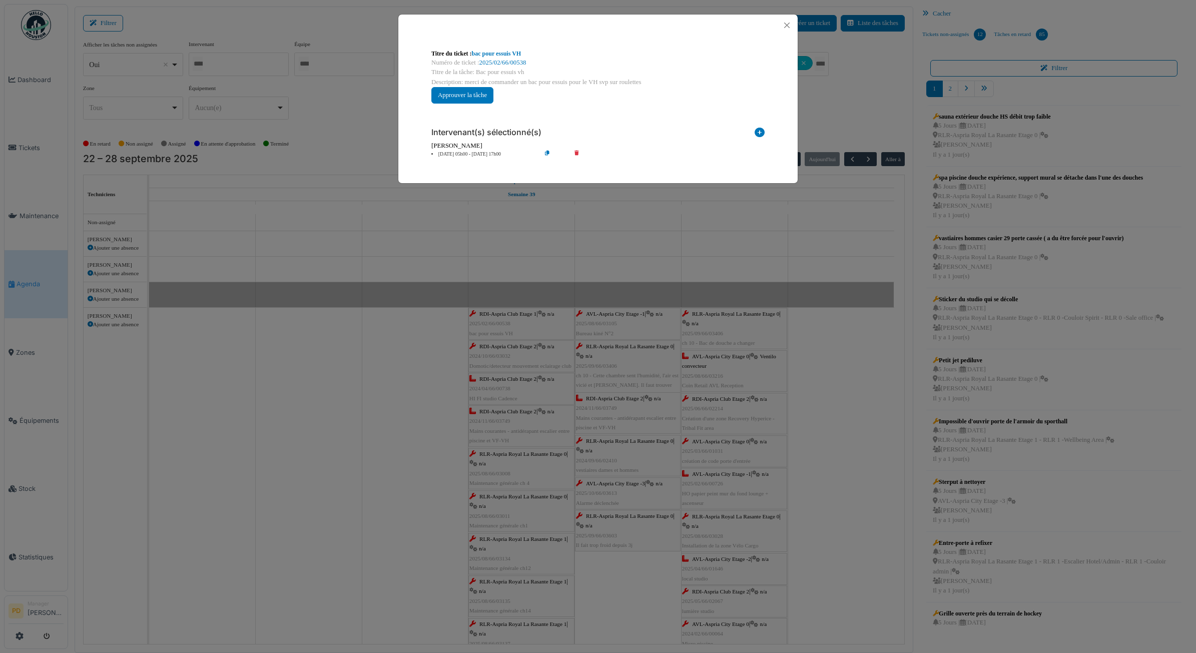
click at [473, 163] on div "Intervenant(s) sélectionné(s) Technicien interne Prestataire externe Gestionnai…" at bounding box center [597, 139] width 349 height 55
click at [477, 159] on div "Intervenant(s) sélectionné(s) Technicien interne Prestataire externe Gestionnai…" at bounding box center [597, 139] width 349 height 55
click at [477, 153] on li "25 sep 05h00 - 25 sep 17h00" at bounding box center [483, 155] width 115 height 8
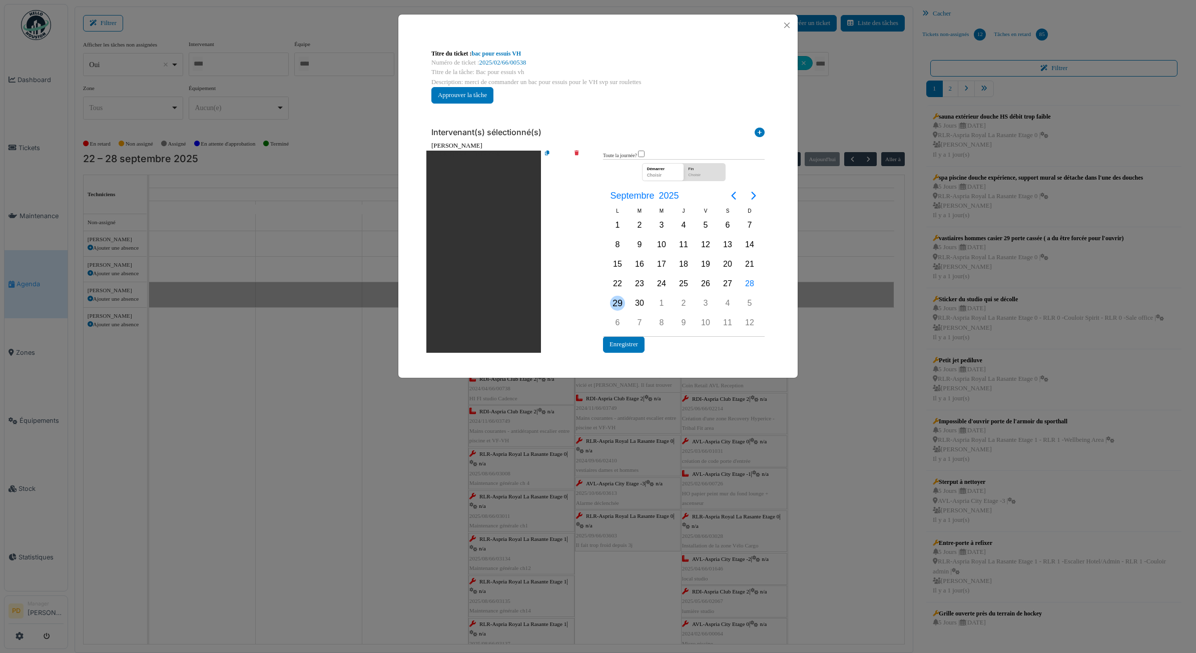
click at [621, 298] on div "29" at bounding box center [617, 303] width 15 height 15
click at [623, 346] on button "Enregistrer" at bounding box center [624, 344] width 42 height 17
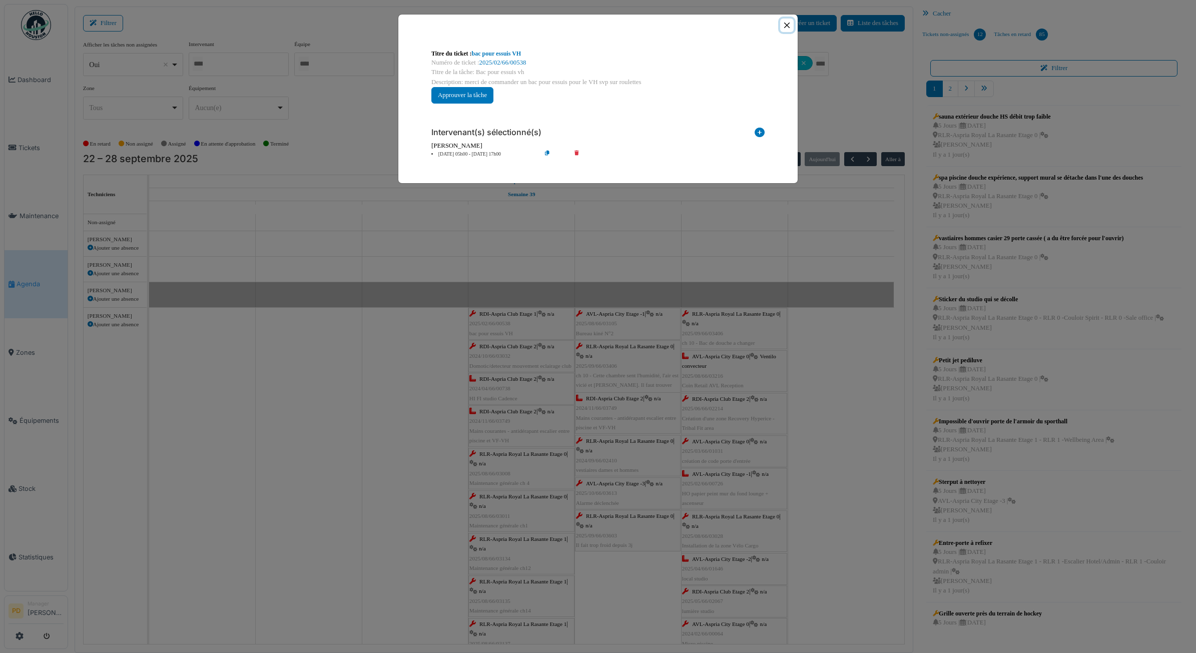
click at [785, 31] on button "Close" at bounding box center [787, 26] width 14 height 14
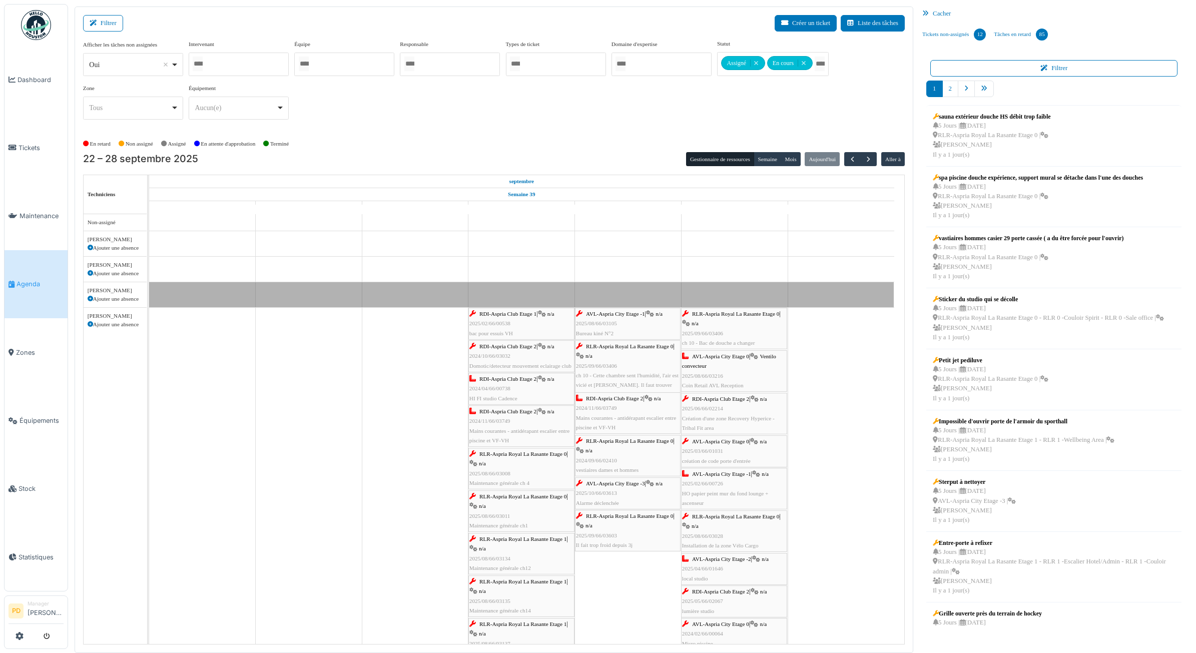
click at [535, 352] on div "RDI-Aspria Club Etage 2 | n/a 2024/10/66/03032 Domotic/detecteur mouvement ecla…" at bounding box center [521, 356] width 104 height 29
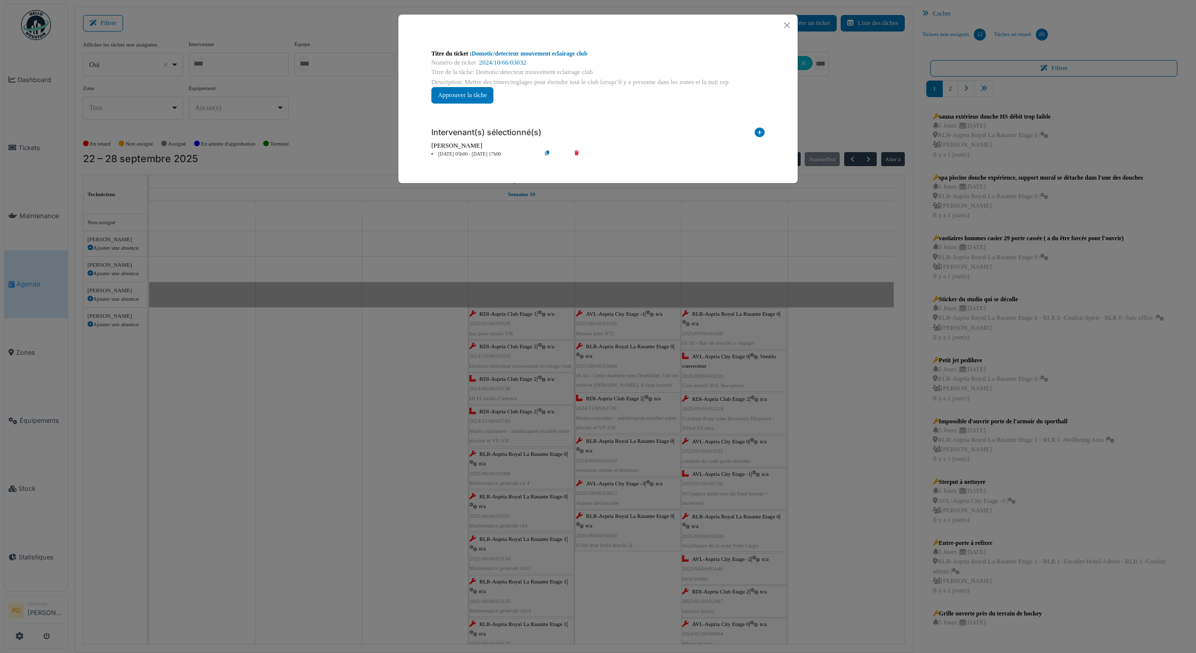
click at [477, 154] on li "25 sep 05h00 - 25 sep 17h00" at bounding box center [483, 155] width 115 height 8
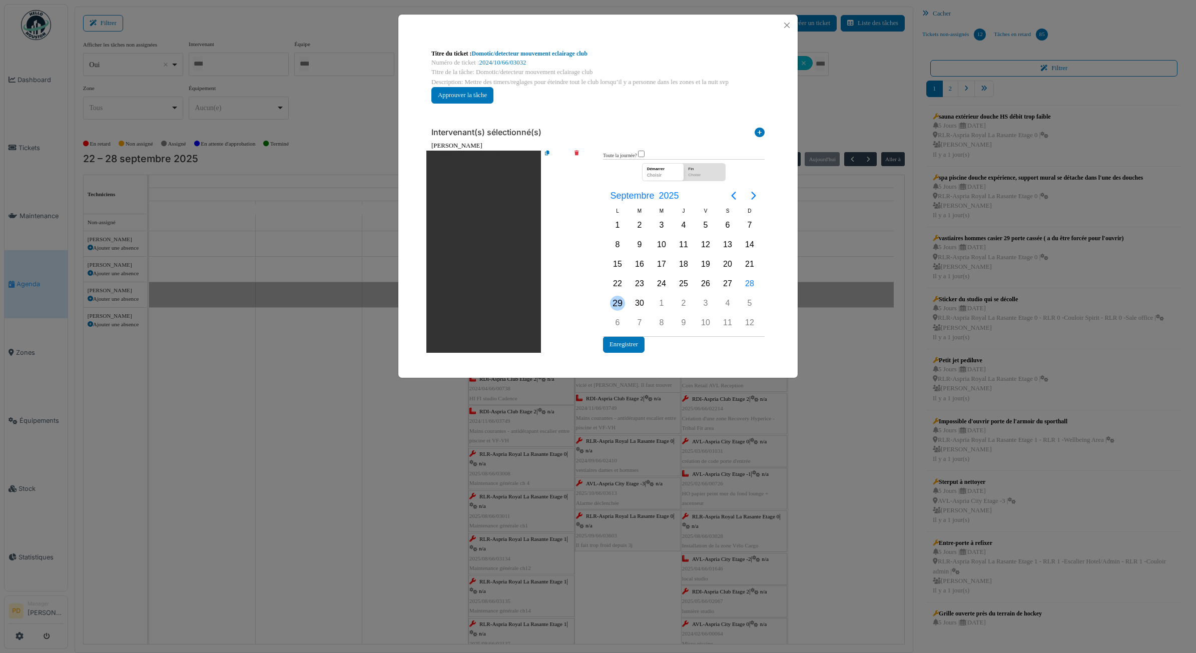
click at [619, 309] on div "29" at bounding box center [617, 303] width 15 height 15
click at [625, 343] on button "Enregistrer" at bounding box center [624, 344] width 42 height 17
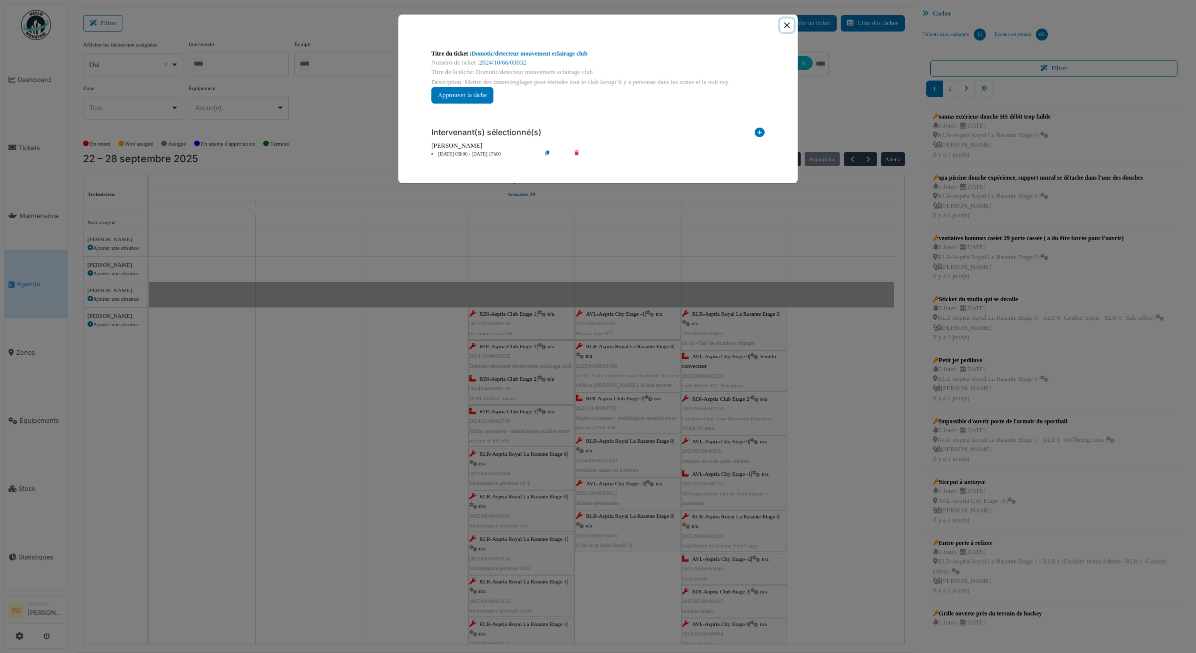
click at [784, 24] on button "Close" at bounding box center [787, 26] width 14 height 14
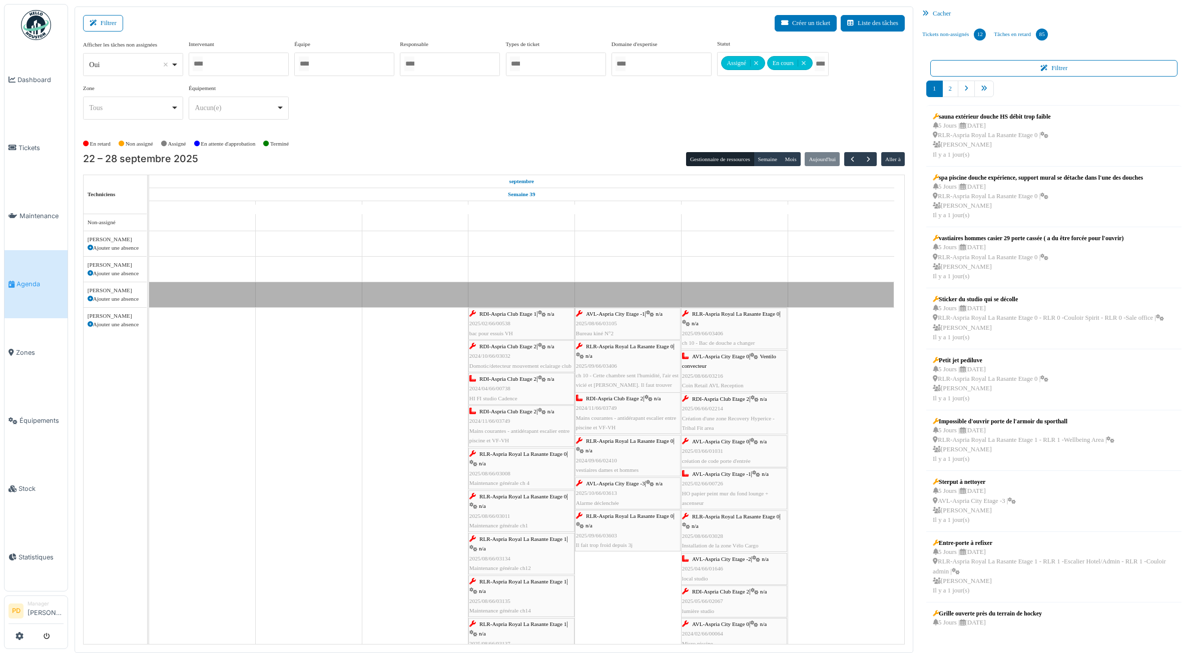
click at [536, 376] on div "RDI-Aspria Club Etage 2 | n/a 2024/04/66/00738 HI FI studio Cadence" at bounding box center [521, 388] width 104 height 29
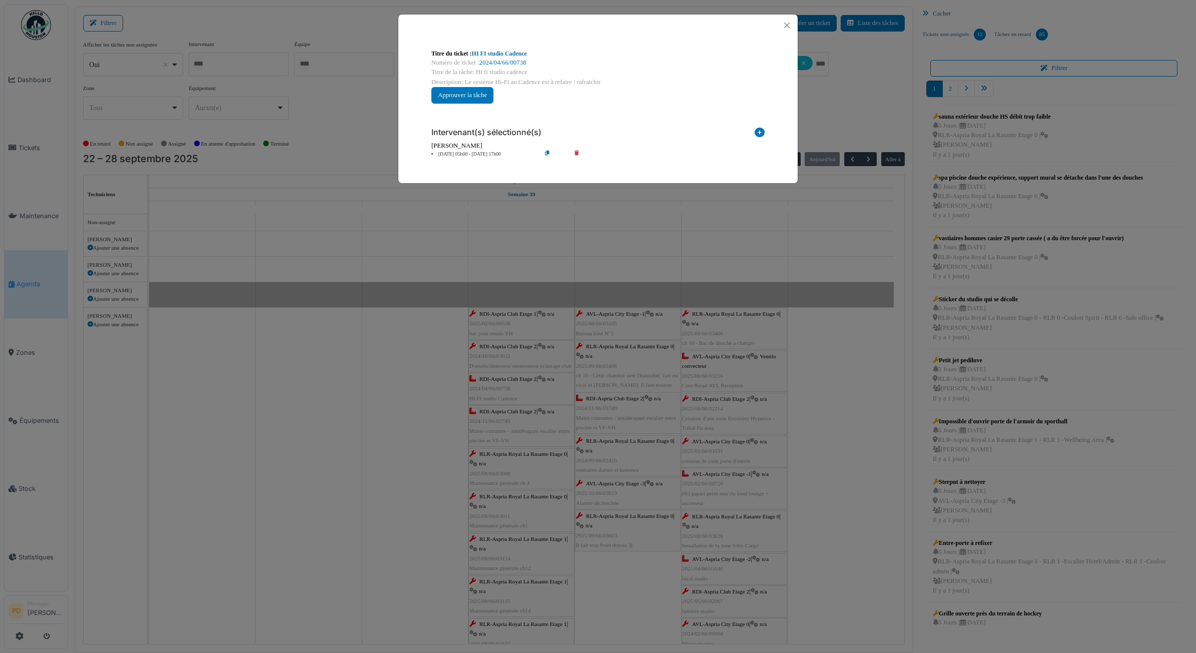
click at [482, 158] on li "25 sep 05h00 - 25 sep 17h00" at bounding box center [483, 155] width 115 height 8
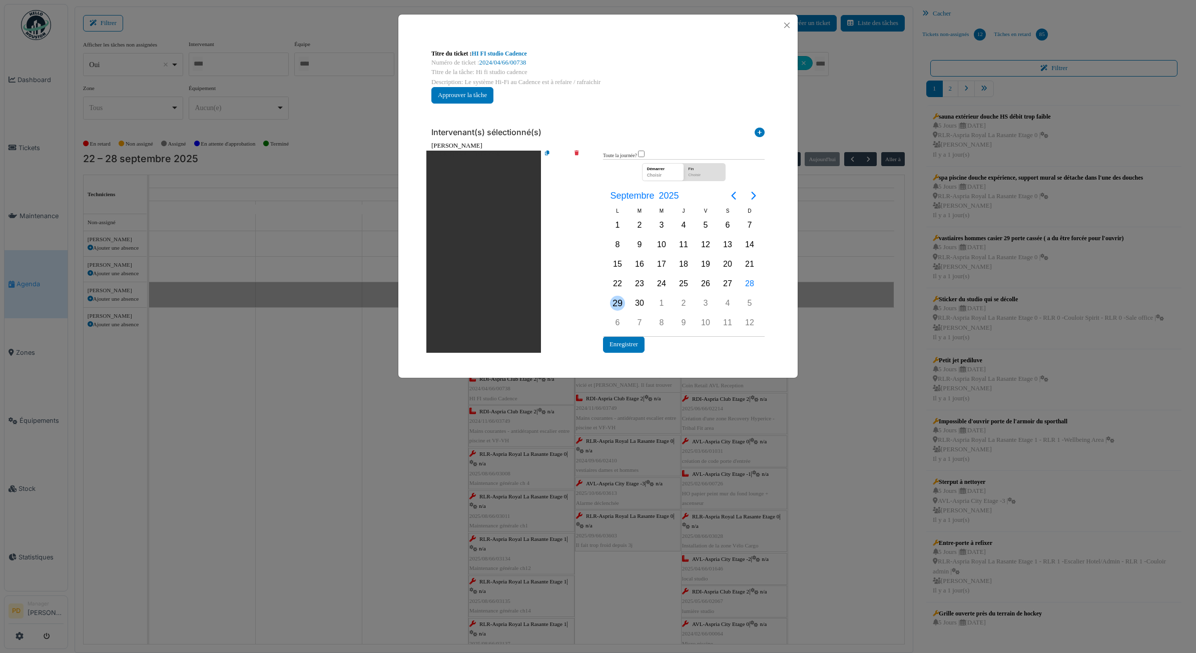
click at [612, 299] on div "29" at bounding box center [617, 303] width 15 height 15
click at [626, 341] on button "Enregistrer" at bounding box center [624, 344] width 42 height 17
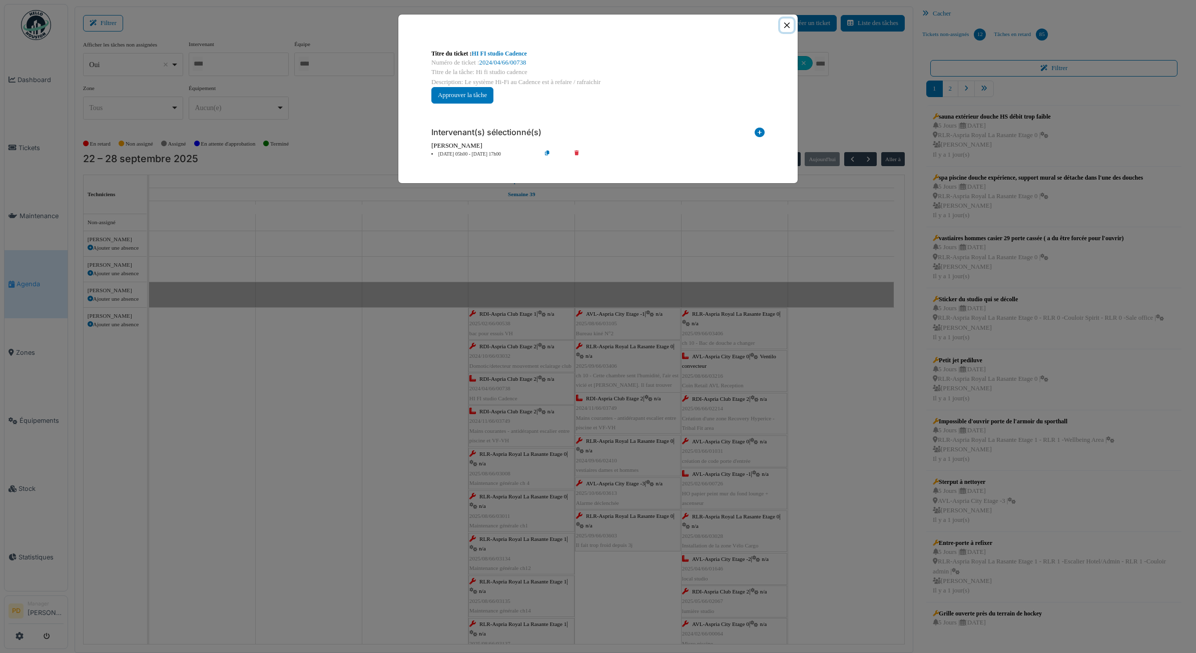
click at [787, 25] on button "Close" at bounding box center [787, 26] width 14 height 14
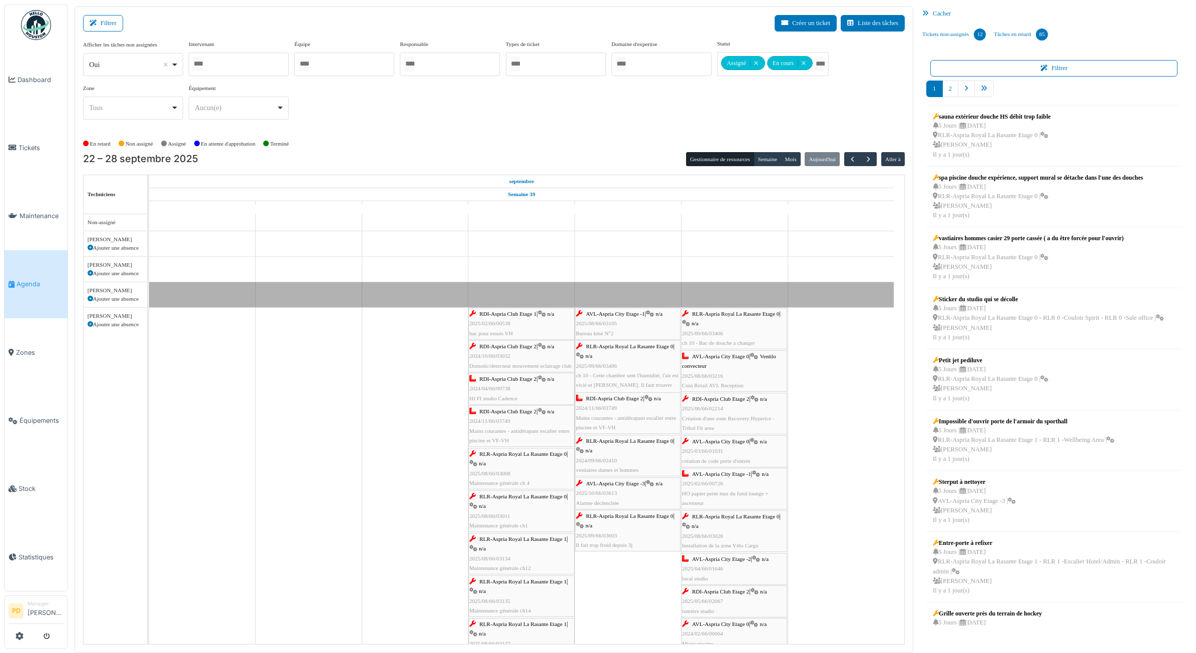
click at [516, 414] on span "RDI-Aspria Club Etage 2" at bounding box center [508, 411] width 57 height 6
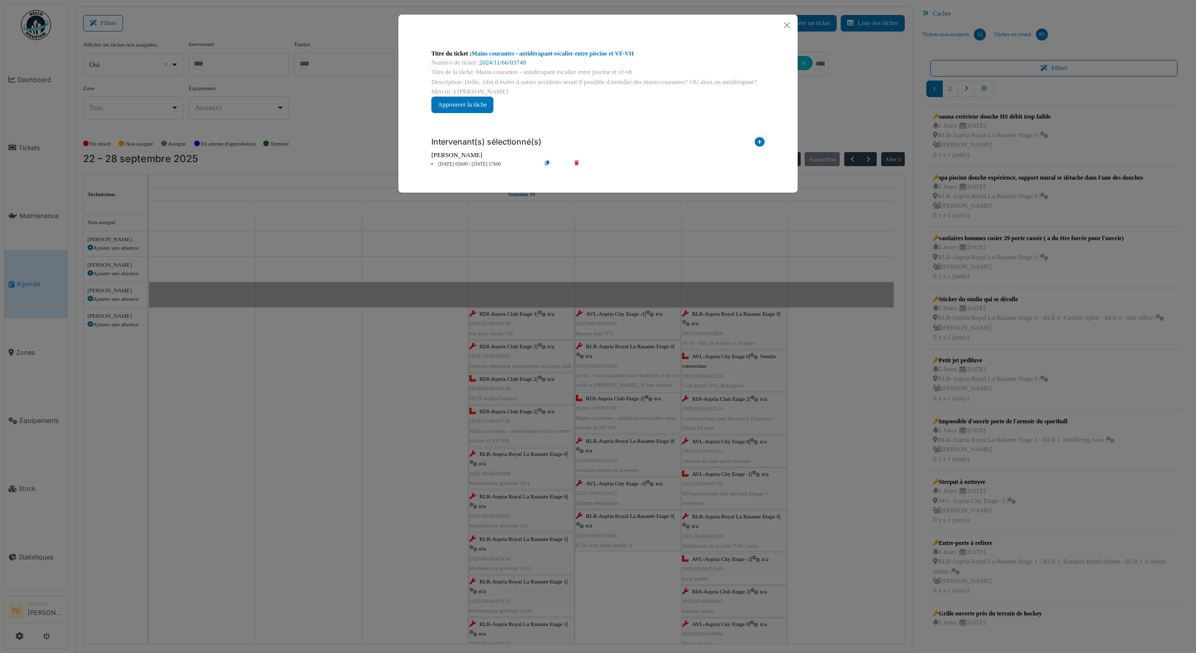
click at [482, 164] on li "25 sep 05h00 - 25 sep 17h00" at bounding box center [483, 165] width 115 height 8
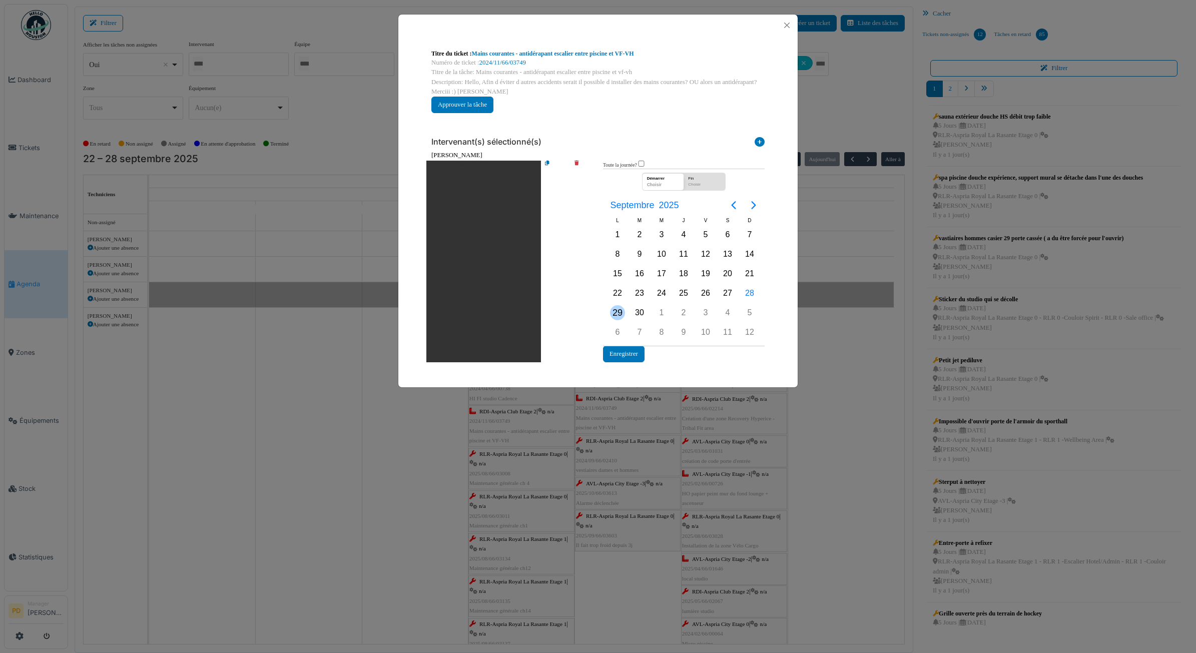
click at [609, 309] on div "29" at bounding box center [618, 312] width 22 height 19
click at [622, 354] on button "Enregistrer" at bounding box center [624, 354] width 42 height 17
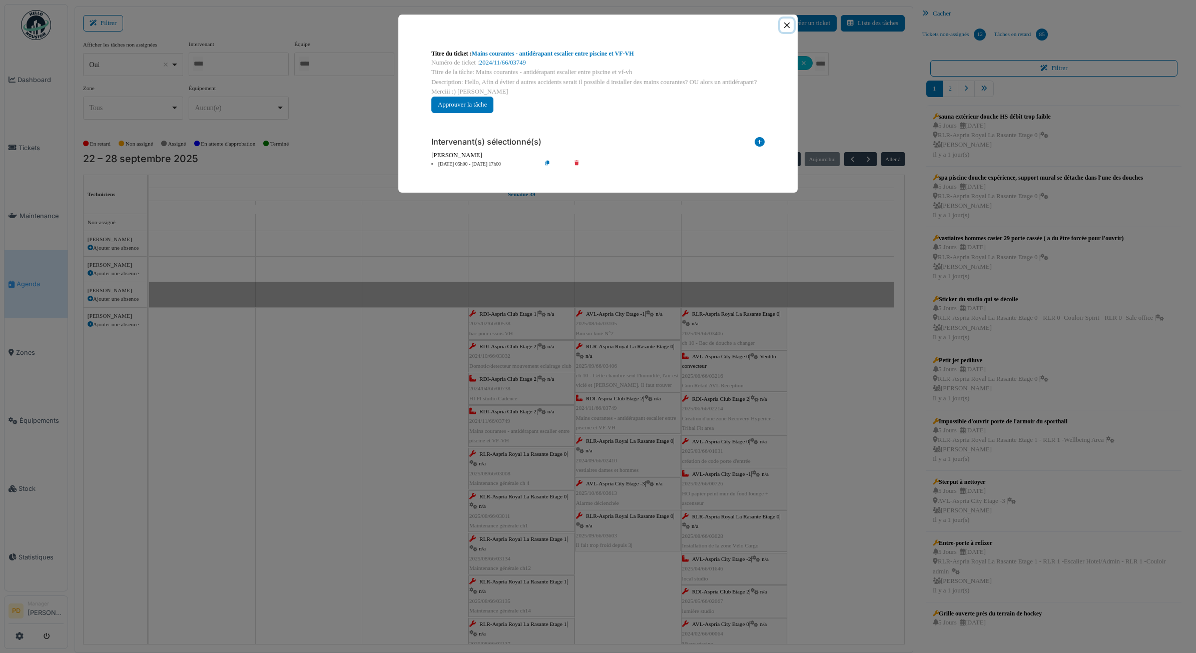
click at [785, 25] on button "Close" at bounding box center [787, 26] width 14 height 14
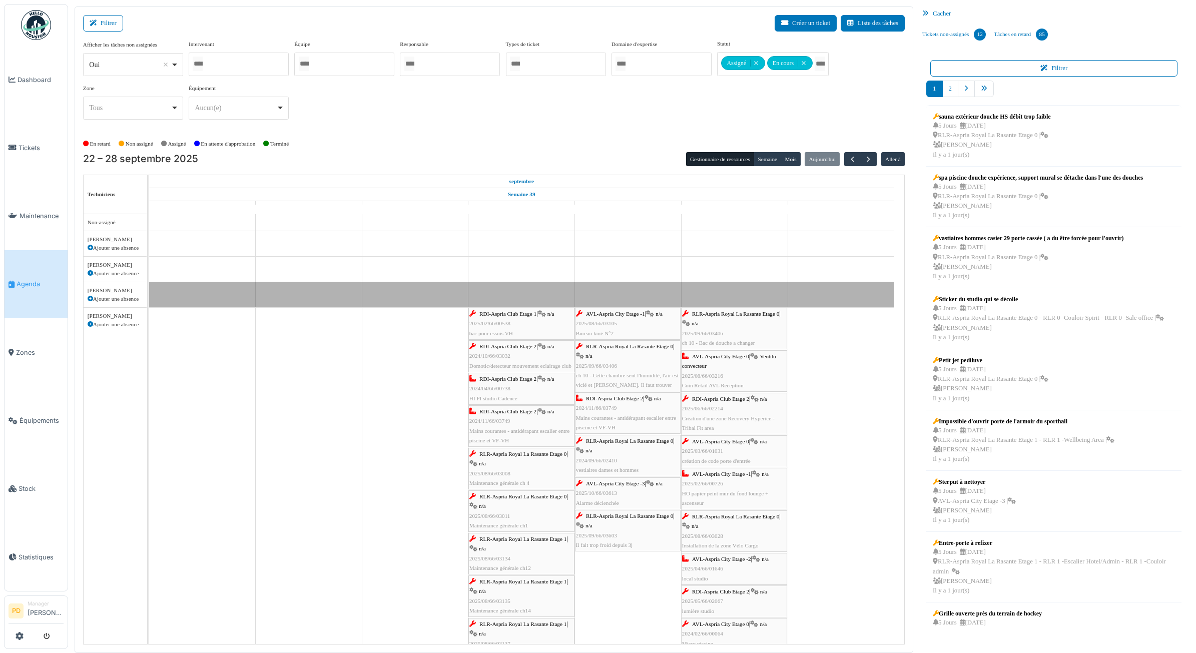
click at [537, 455] on span "RLR-Aspria Royal La Rasante Etage 0" at bounding box center [523, 454] width 87 height 6
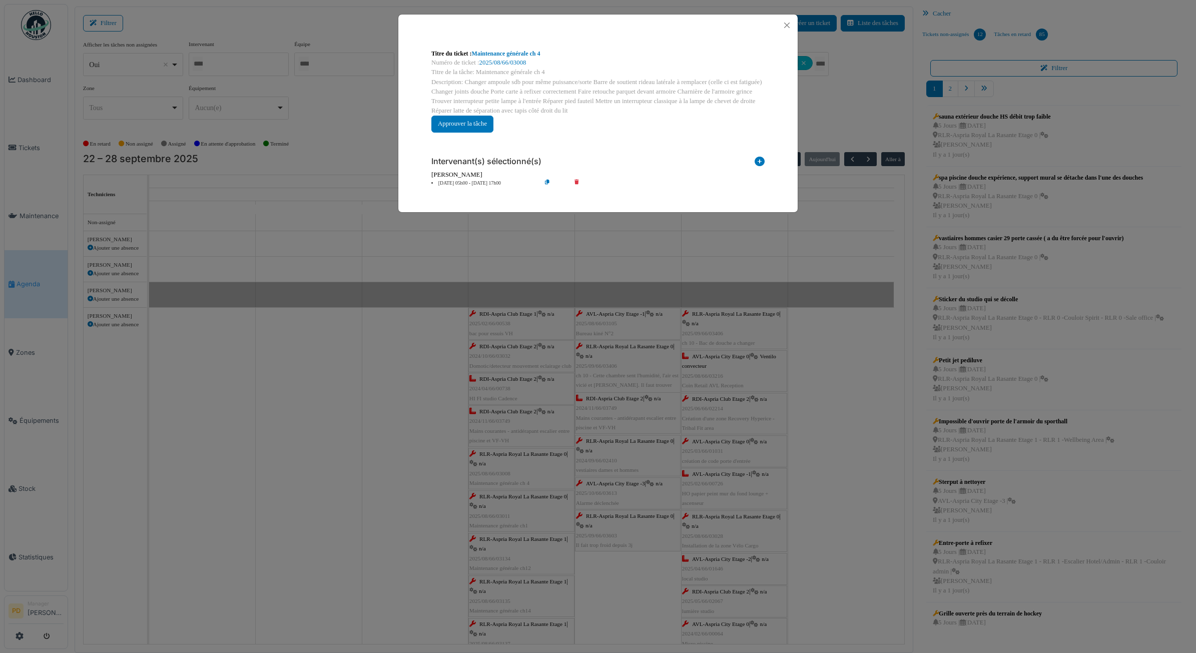
click at [481, 181] on li "25 sep 05h00 - 25 sep 17h00" at bounding box center [483, 184] width 115 height 8
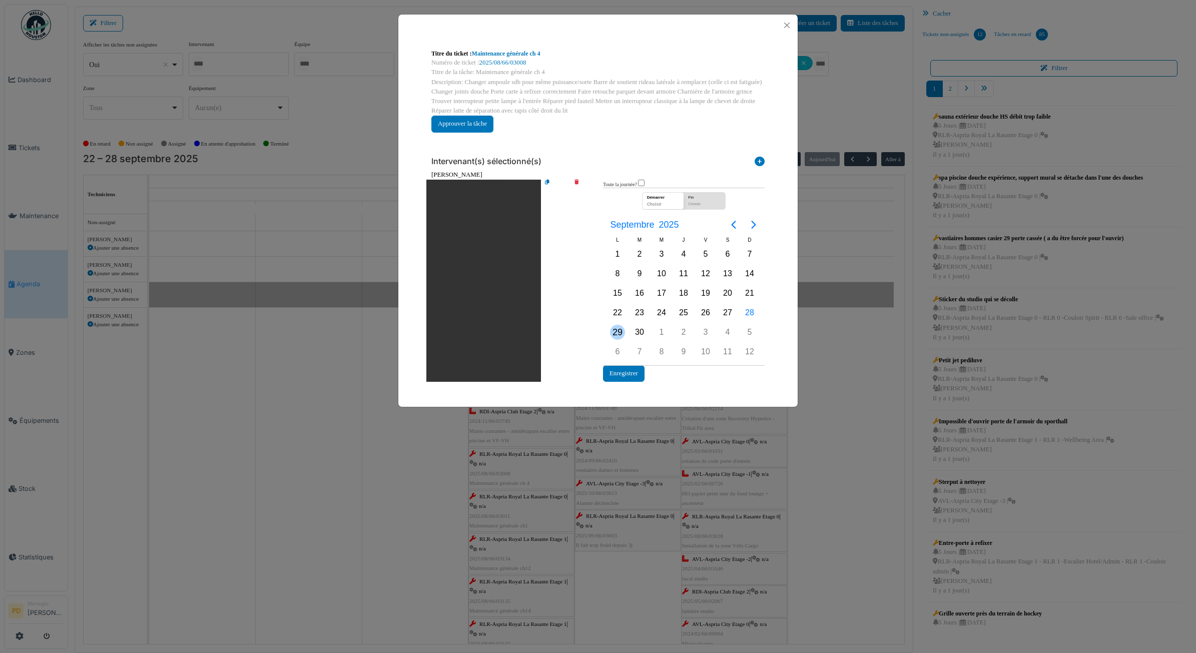
click at [612, 326] on div "29" at bounding box center [617, 332] width 15 height 15
click at [626, 366] on button "Enregistrer" at bounding box center [624, 373] width 42 height 17
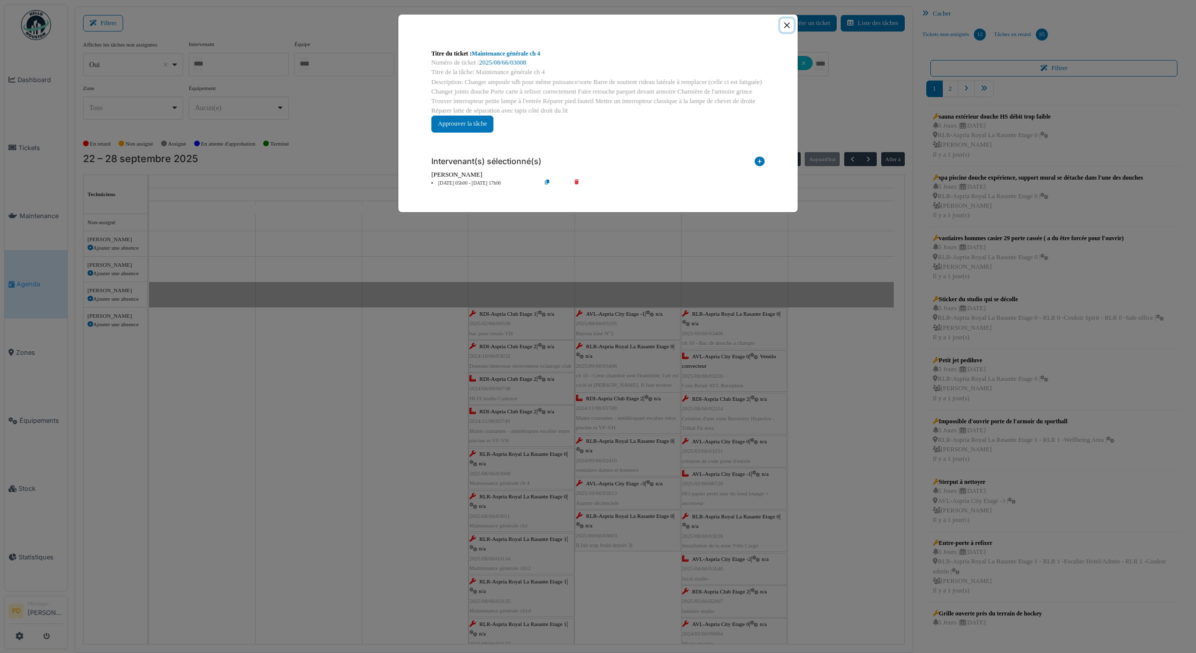
click at [789, 24] on button "Close" at bounding box center [787, 26] width 14 height 14
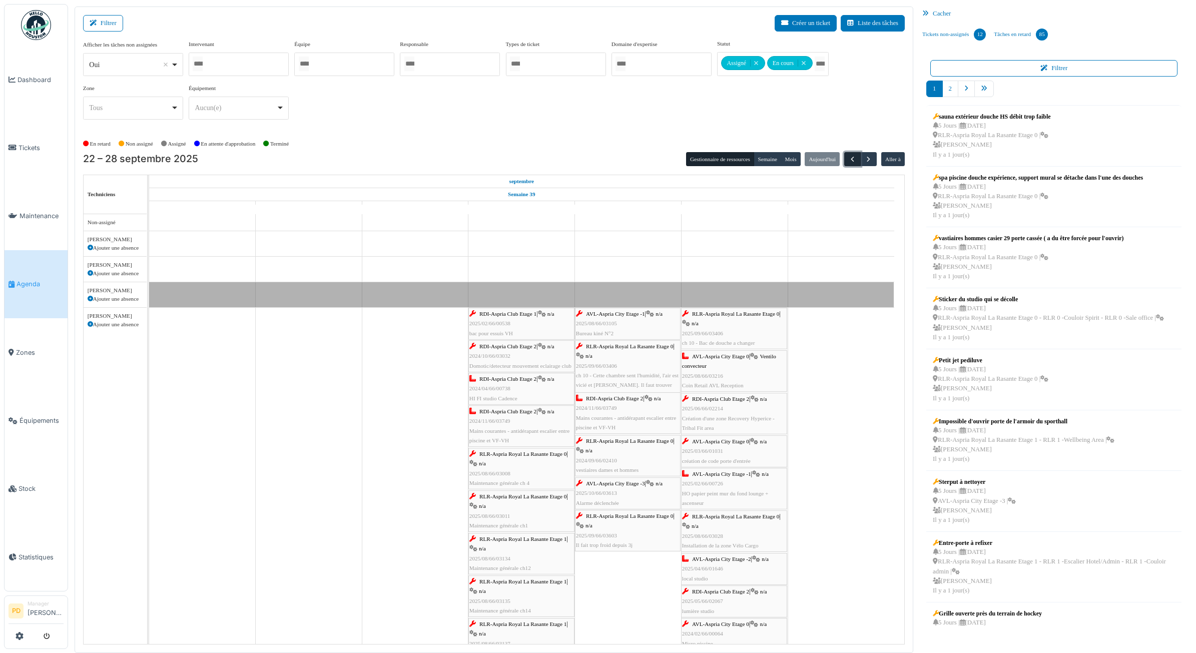
click at [852, 163] on span "button" at bounding box center [852, 159] width 9 height 9
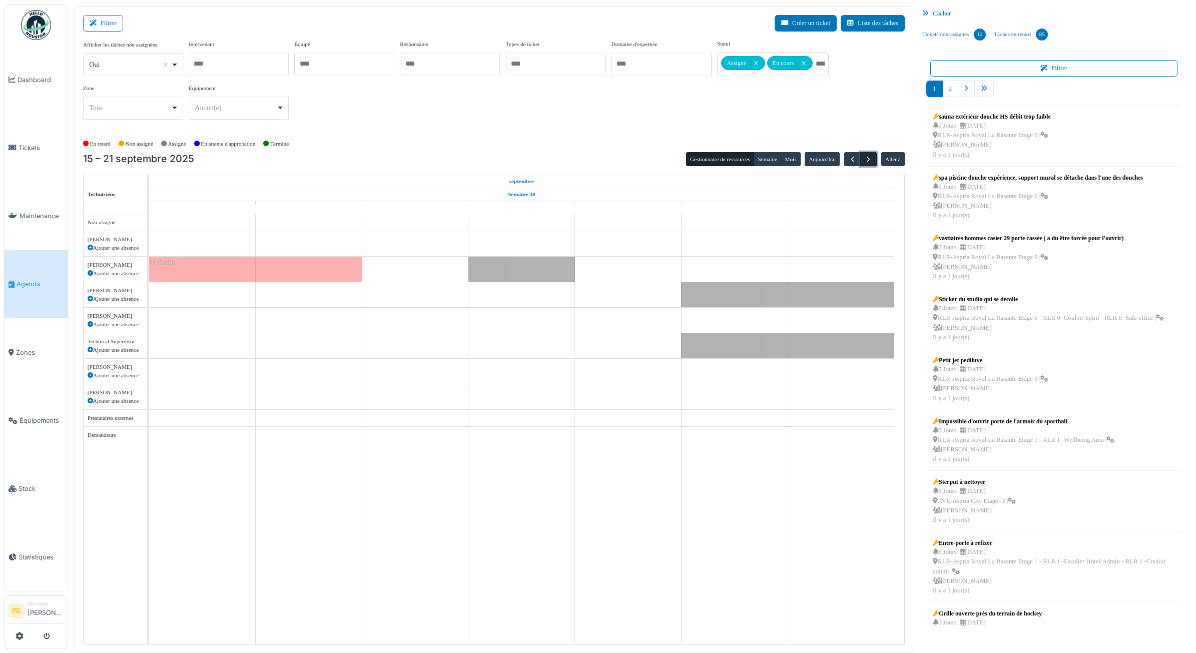
click at [865, 160] on span "button" at bounding box center [868, 159] width 9 height 9
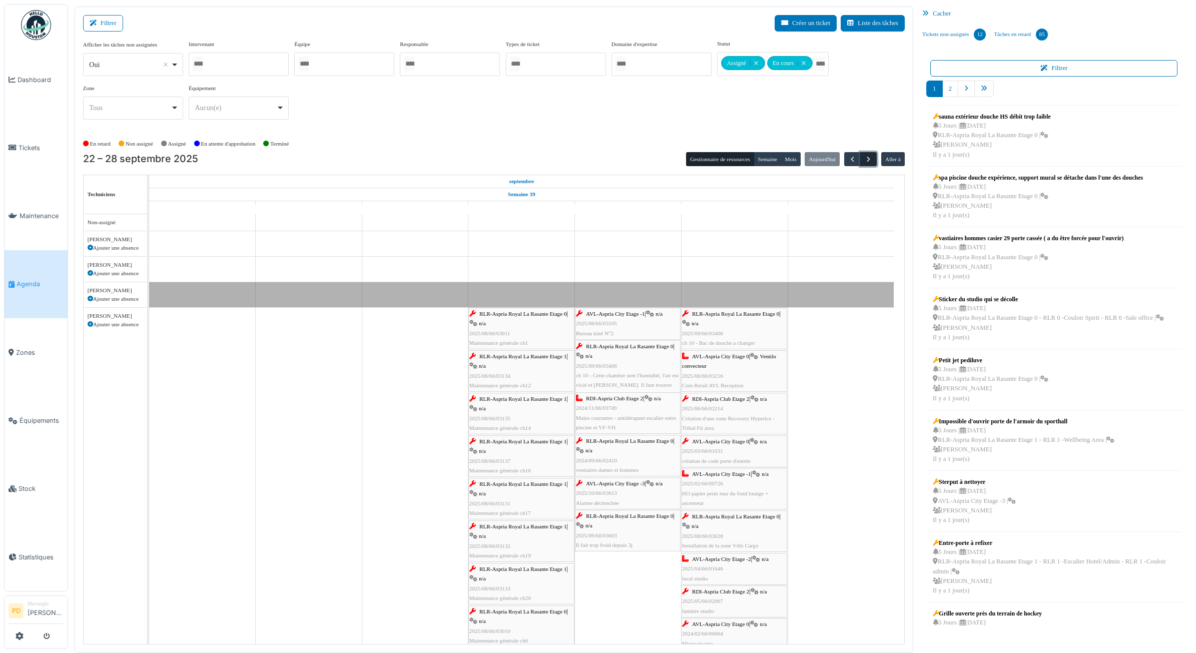
click at [865, 160] on span "button" at bounding box center [868, 159] width 9 height 9
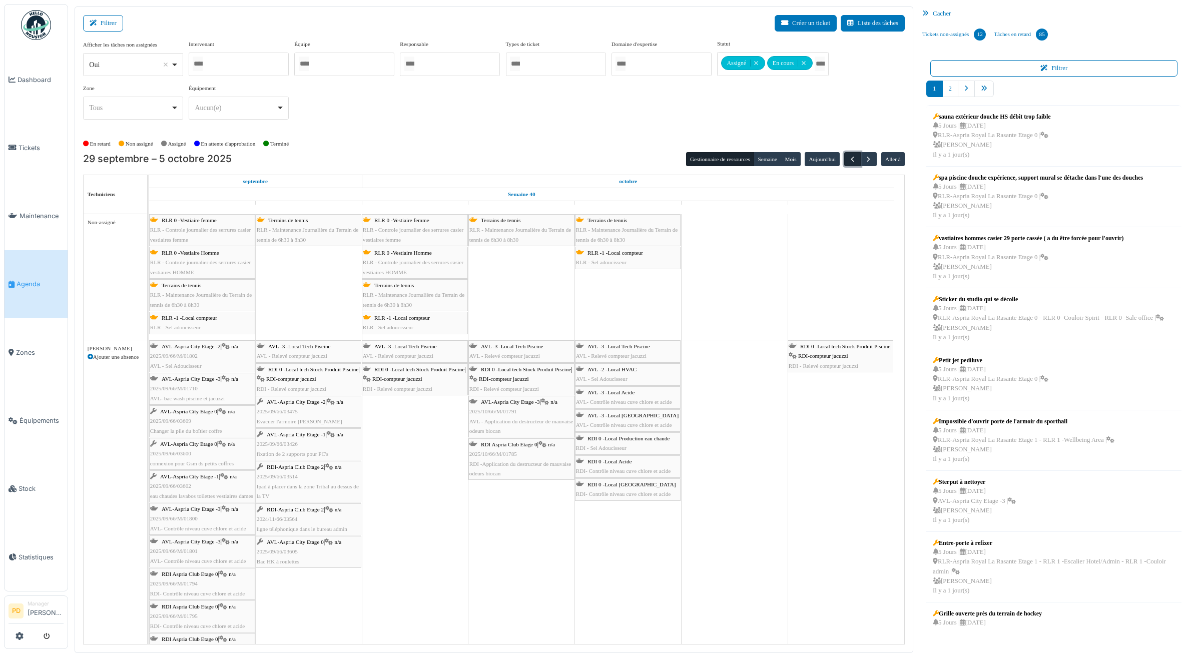
click at [850, 159] on span "button" at bounding box center [852, 159] width 9 height 9
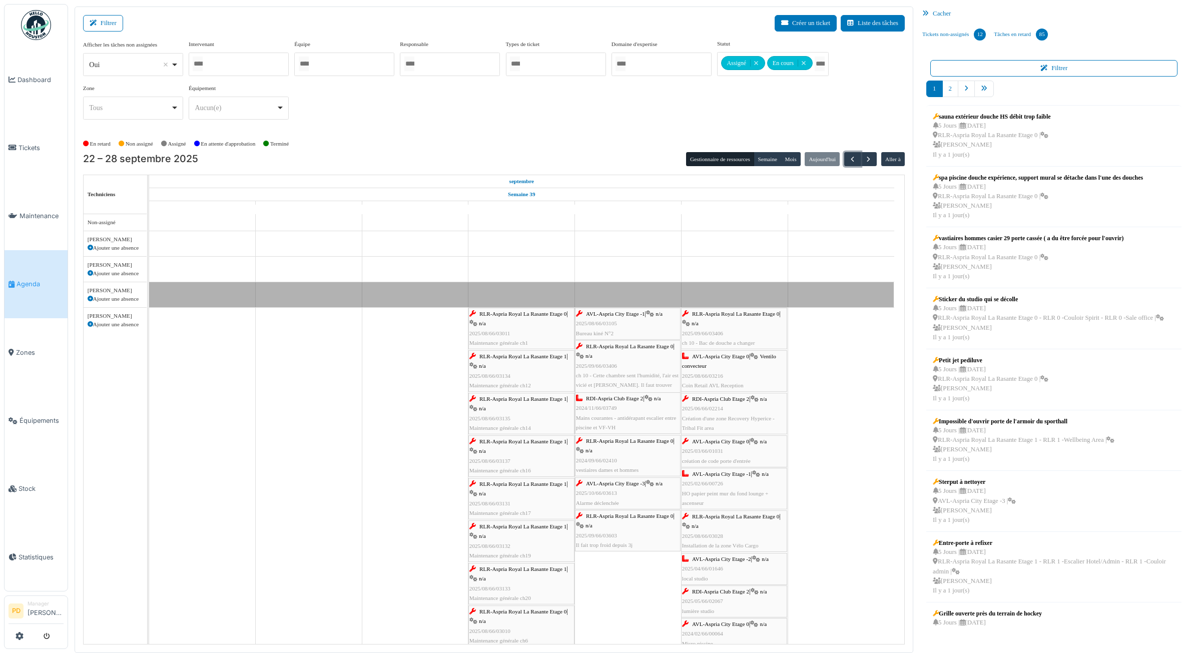
click at [512, 320] on div "RLR-Aspria Royal La Rasante Etage 0 | n/a 2025/08/66/03011 Maintenance générale…" at bounding box center [521, 328] width 104 height 39
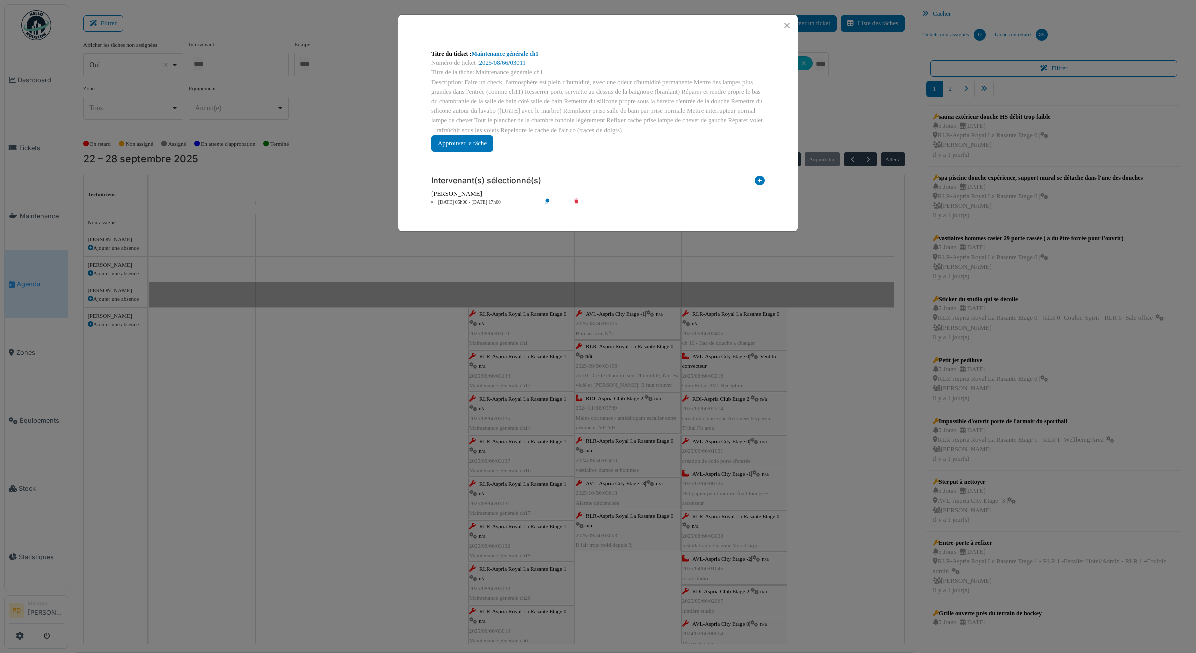
click at [482, 204] on li "25 sep 05h00 - 25 sep 17h00" at bounding box center [483, 203] width 115 height 8
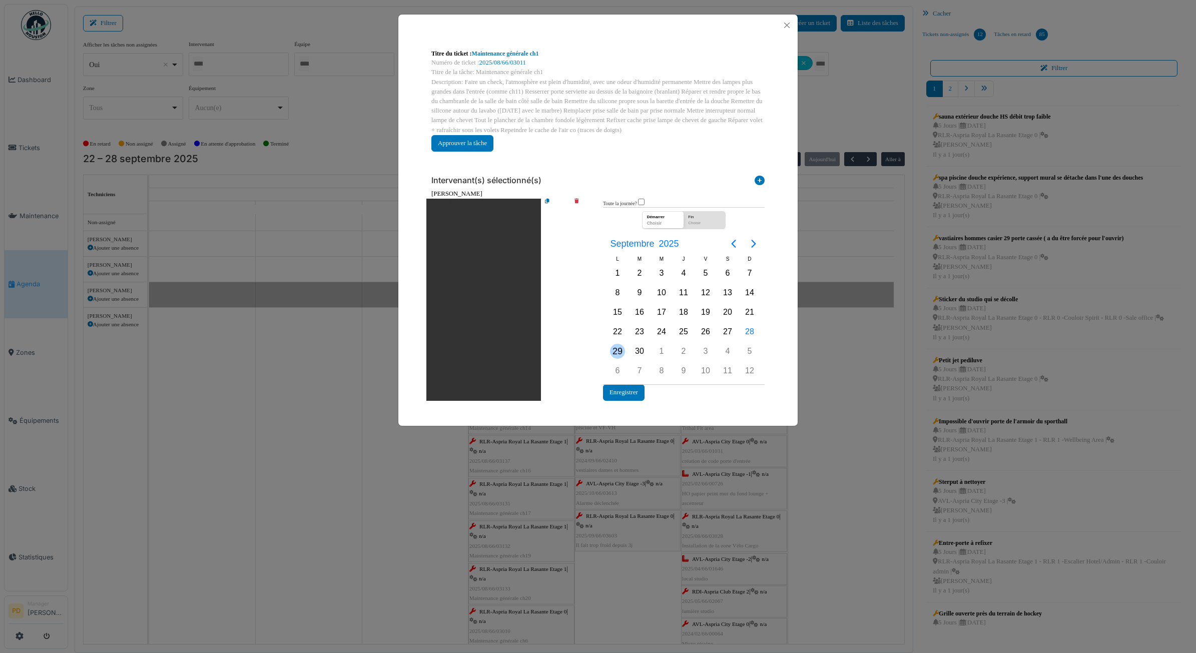
click at [621, 347] on div "29" at bounding box center [617, 351] width 15 height 15
click at [621, 392] on button "Enregistrer" at bounding box center [624, 392] width 42 height 17
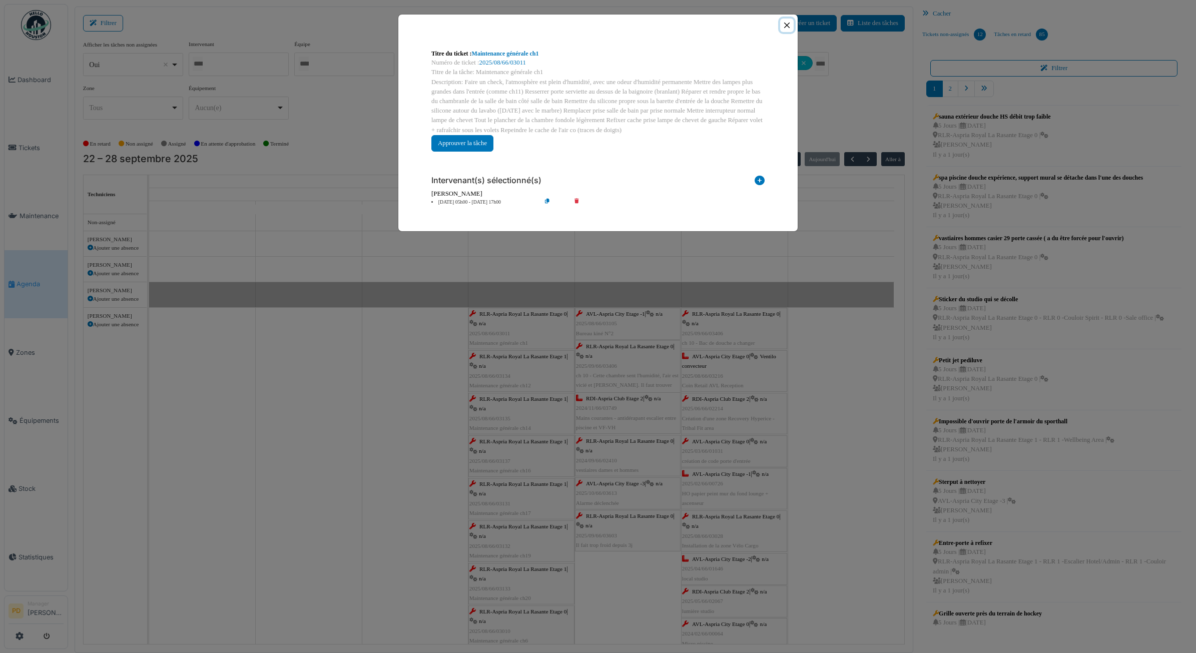
click at [782, 26] on button "Close" at bounding box center [787, 26] width 14 height 14
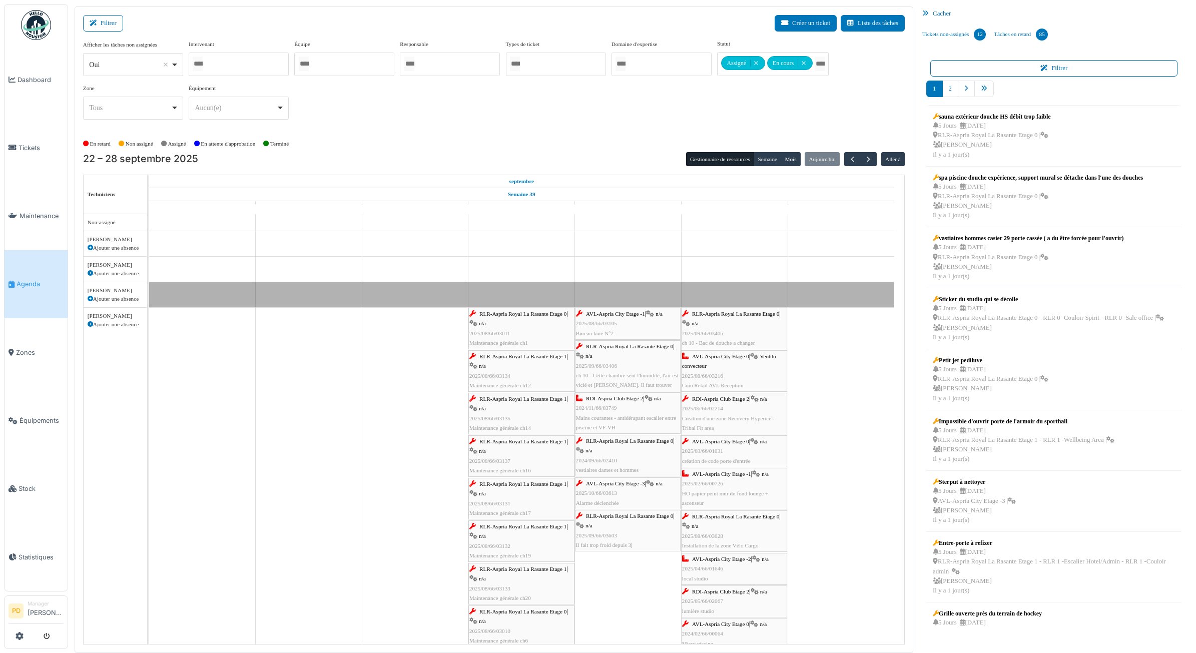
click at [531, 358] on span "RLR-Aspria Royal La Rasante Etage 1" at bounding box center [523, 356] width 87 height 6
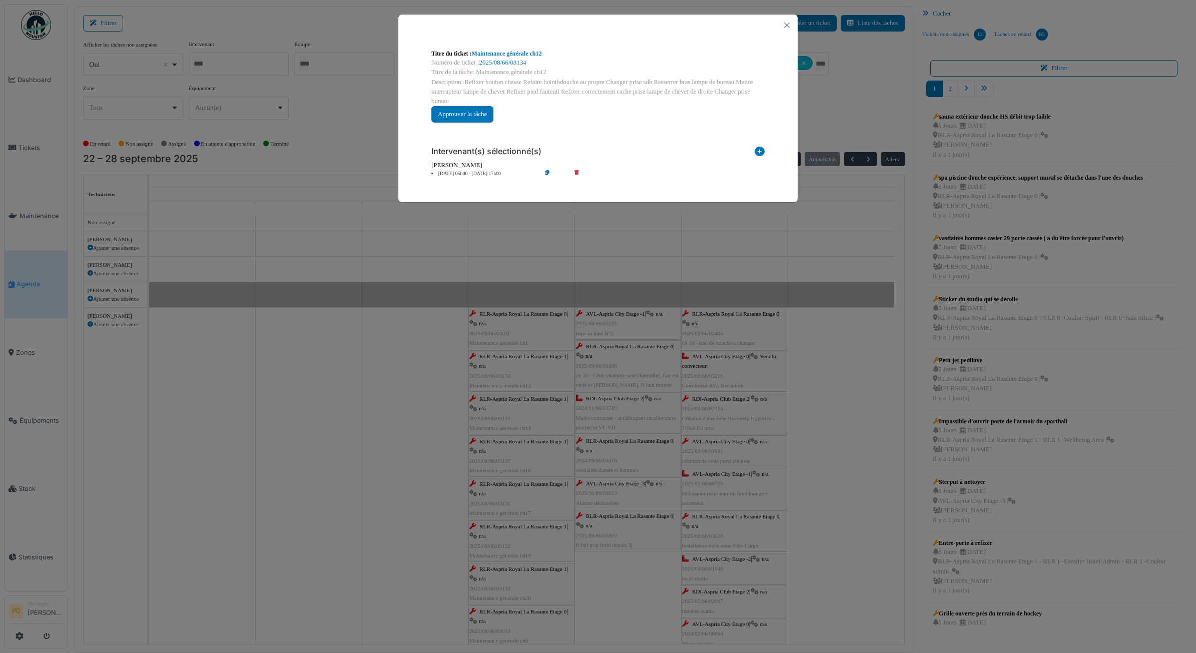
click at [477, 177] on li "25 sep 05h00 - 25 sep 17h00" at bounding box center [483, 174] width 115 height 8
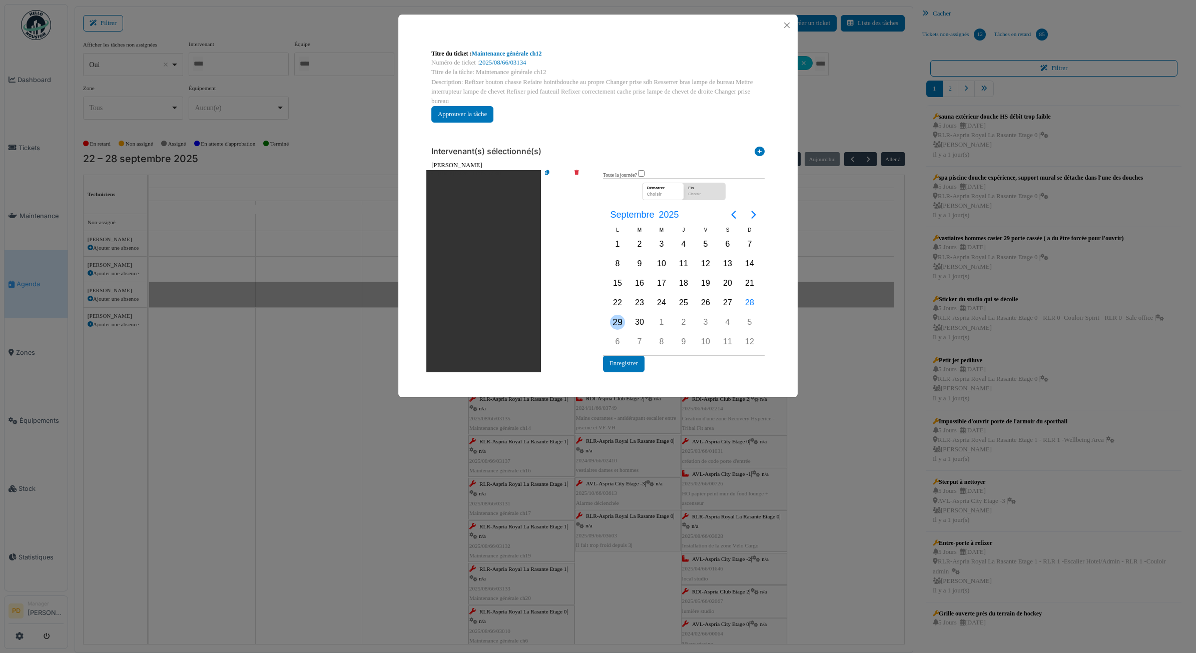
click at [617, 319] on div "29" at bounding box center [617, 322] width 15 height 15
click at [620, 363] on button "Enregistrer" at bounding box center [624, 363] width 42 height 17
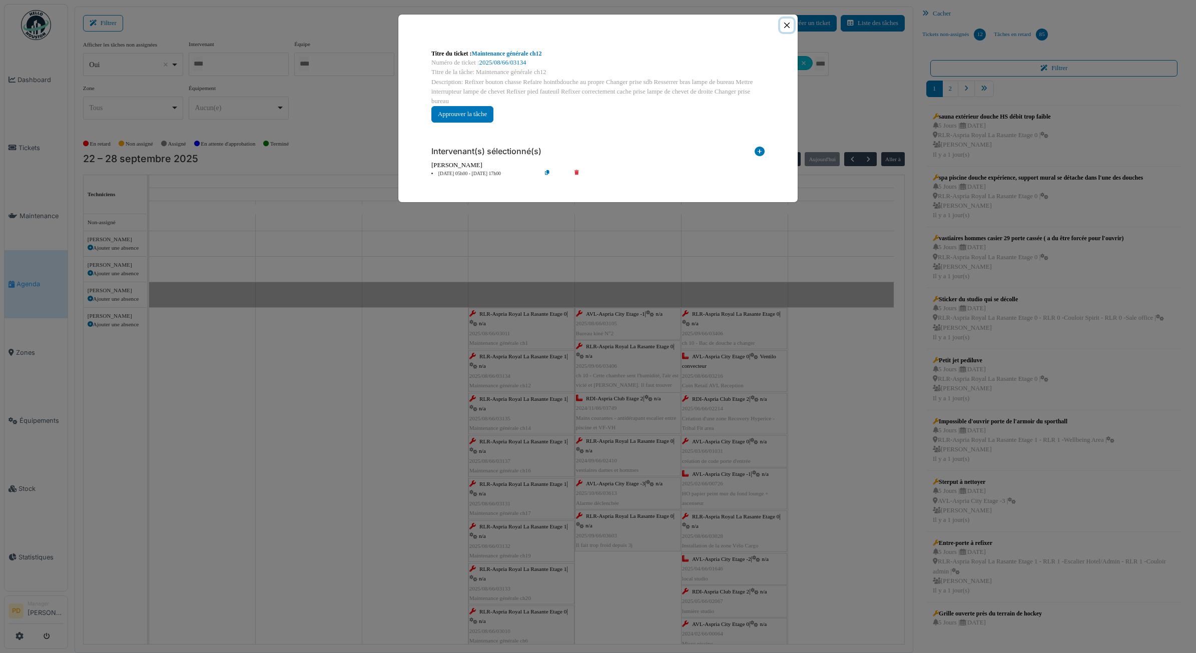
click at [787, 24] on button "Close" at bounding box center [787, 26] width 14 height 14
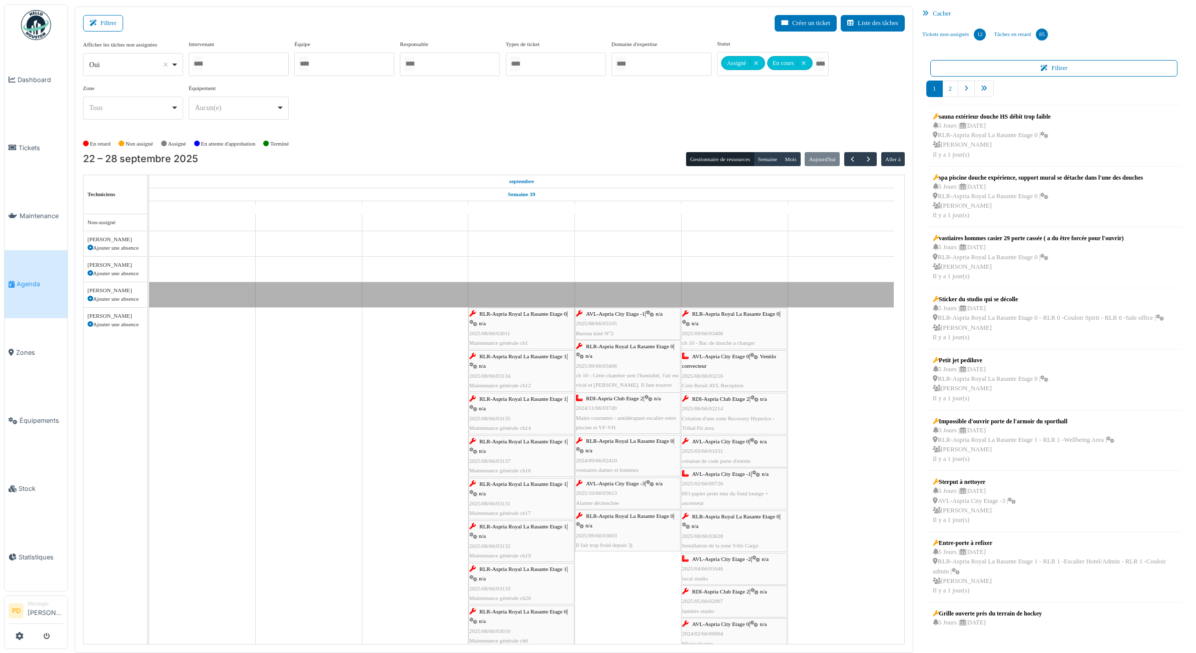
click at [532, 399] on span "RLR-Aspria Royal La Rasante Etage 1" at bounding box center [523, 399] width 87 height 6
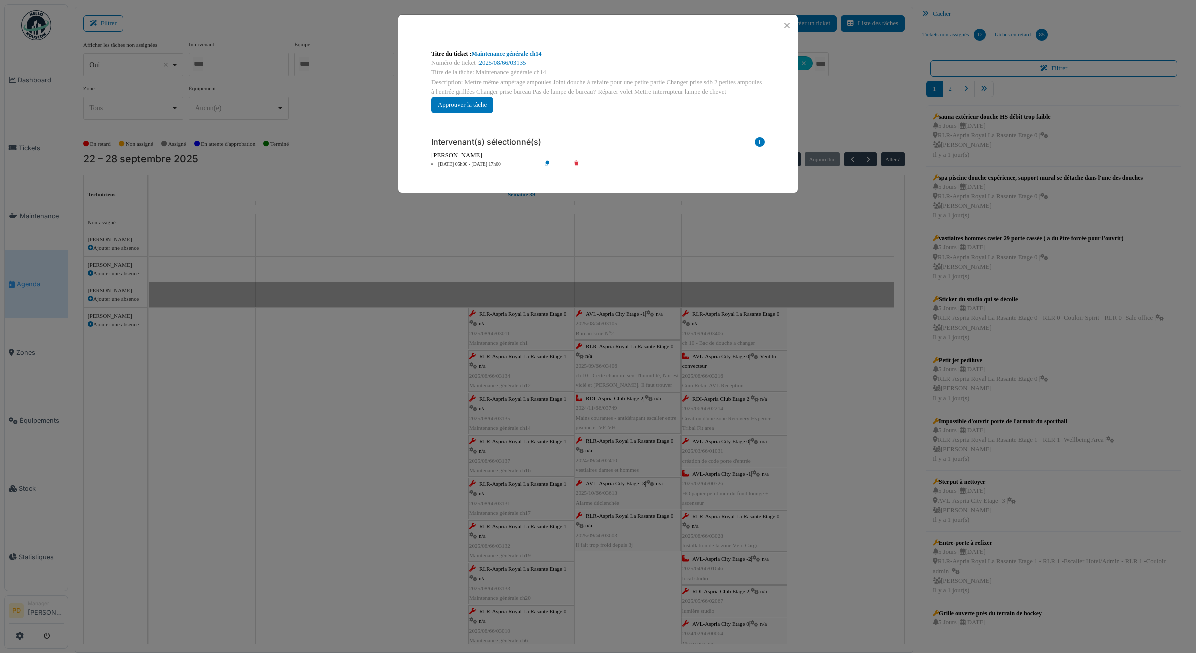
click at [479, 166] on li "25 sep 05h00 - 25 sep 17h00" at bounding box center [483, 165] width 115 height 8
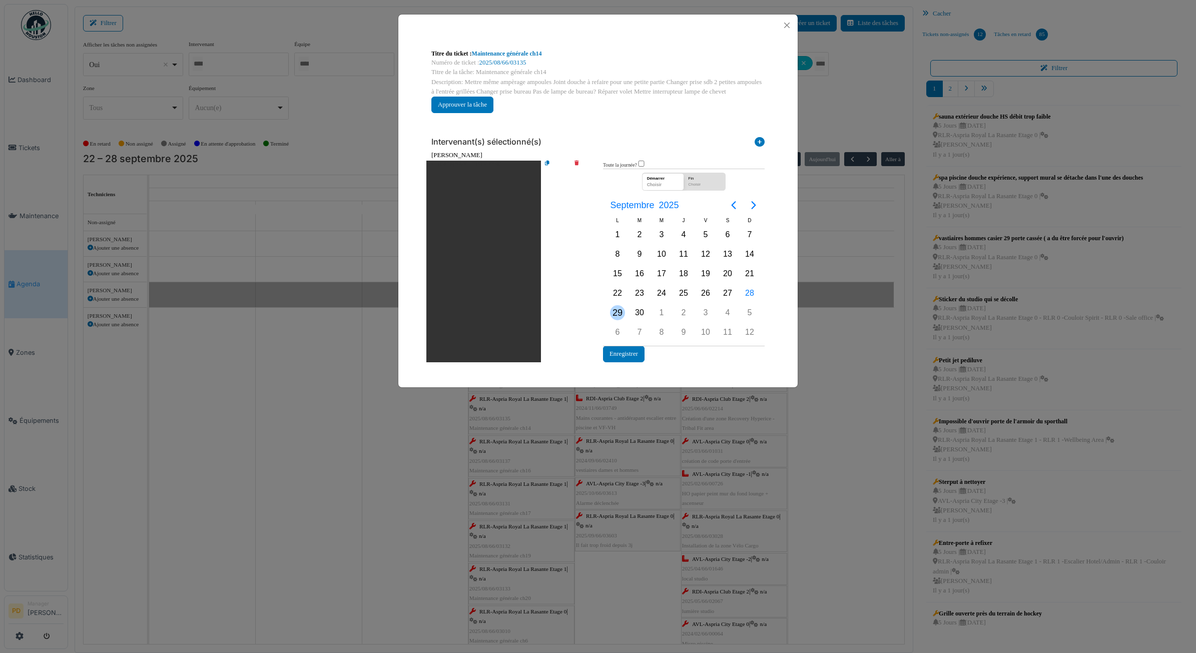
click at [612, 316] on div "29" at bounding box center [617, 312] width 15 height 15
click at [623, 353] on button "Enregistrer" at bounding box center [624, 354] width 42 height 17
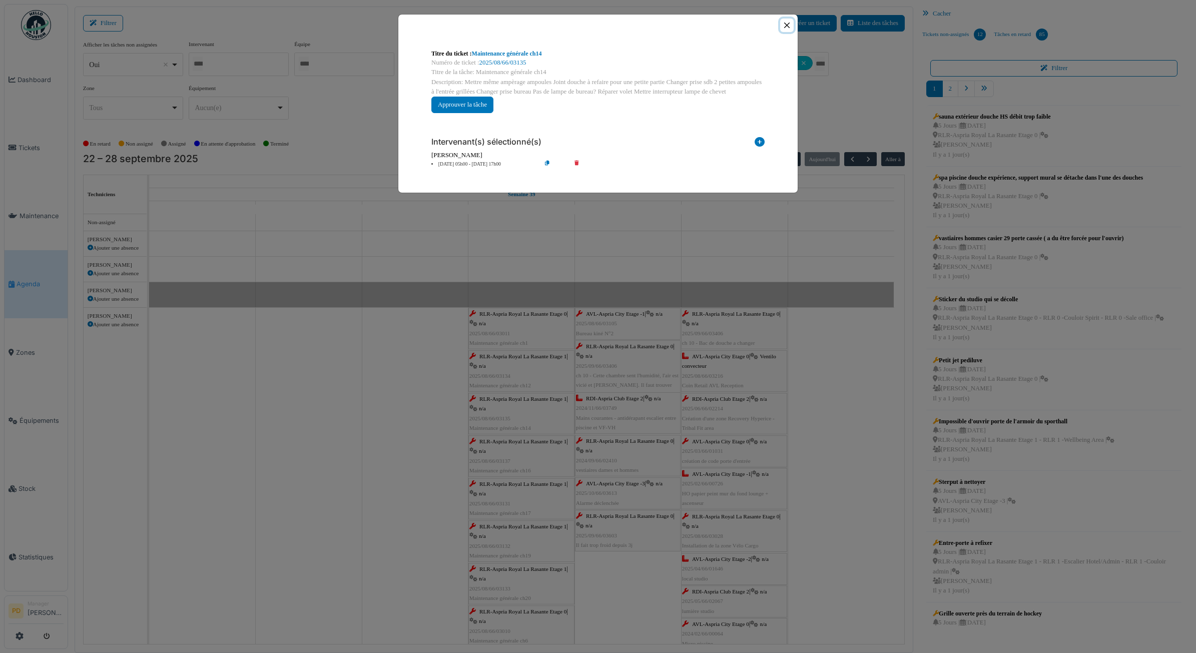
click at [789, 23] on button "Close" at bounding box center [787, 26] width 14 height 14
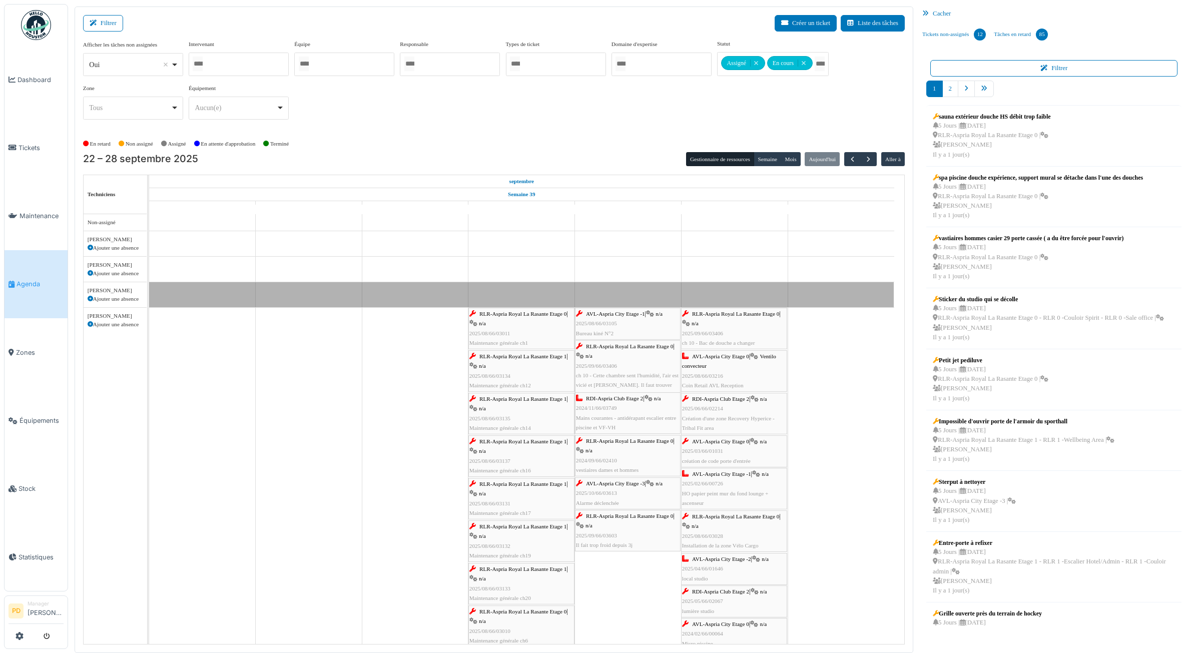
click at [519, 485] on span "RLR-Aspria Royal La Rasante Etage 1" at bounding box center [523, 484] width 87 height 6
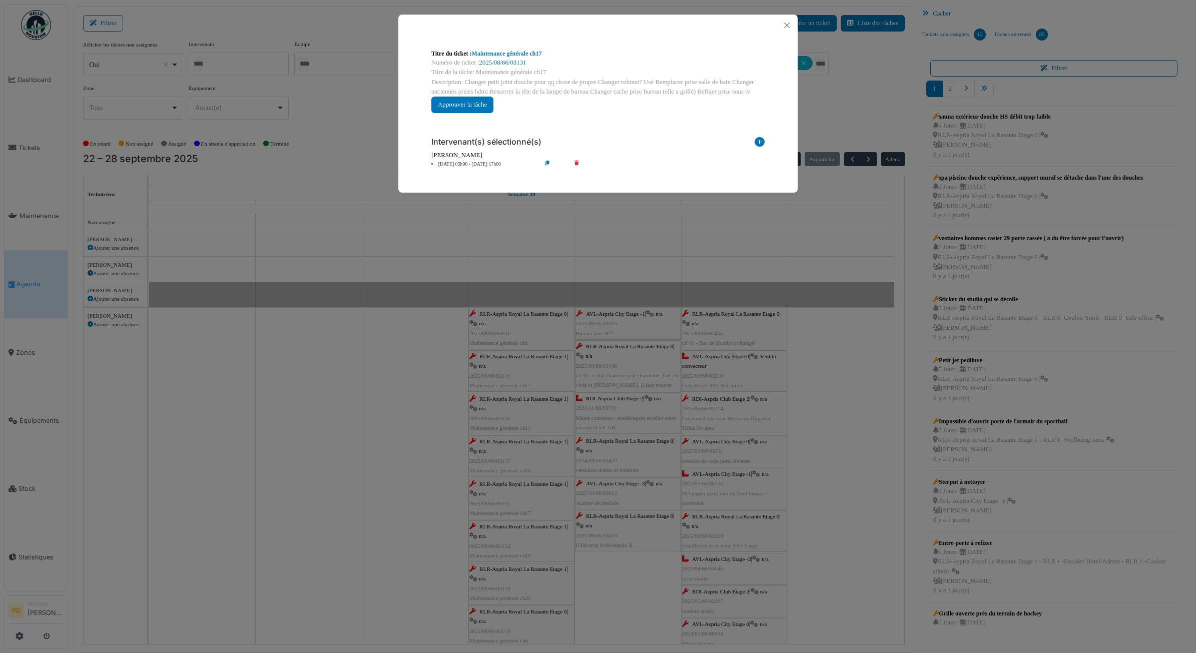
click at [483, 164] on li "25 sep 05h00 - 25 sep 17h00" at bounding box center [483, 165] width 115 height 8
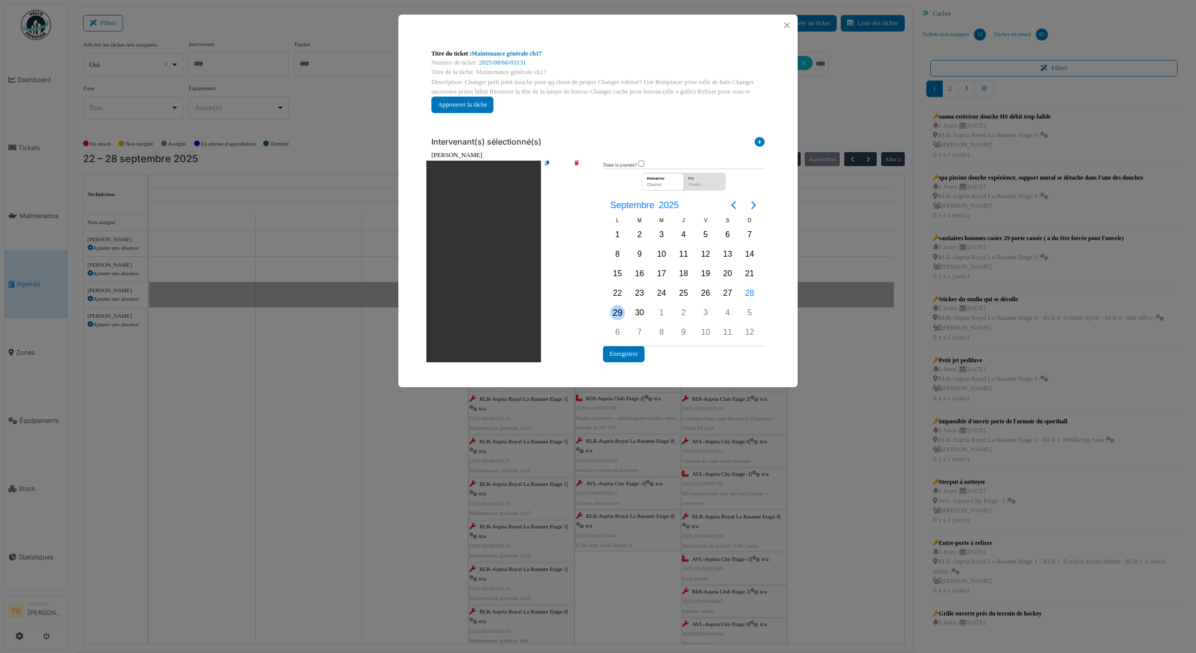
click at [620, 306] on div "29" at bounding box center [617, 312] width 15 height 15
click at [622, 352] on button "Enregistrer" at bounding box center [624, 354] width 42 height 17
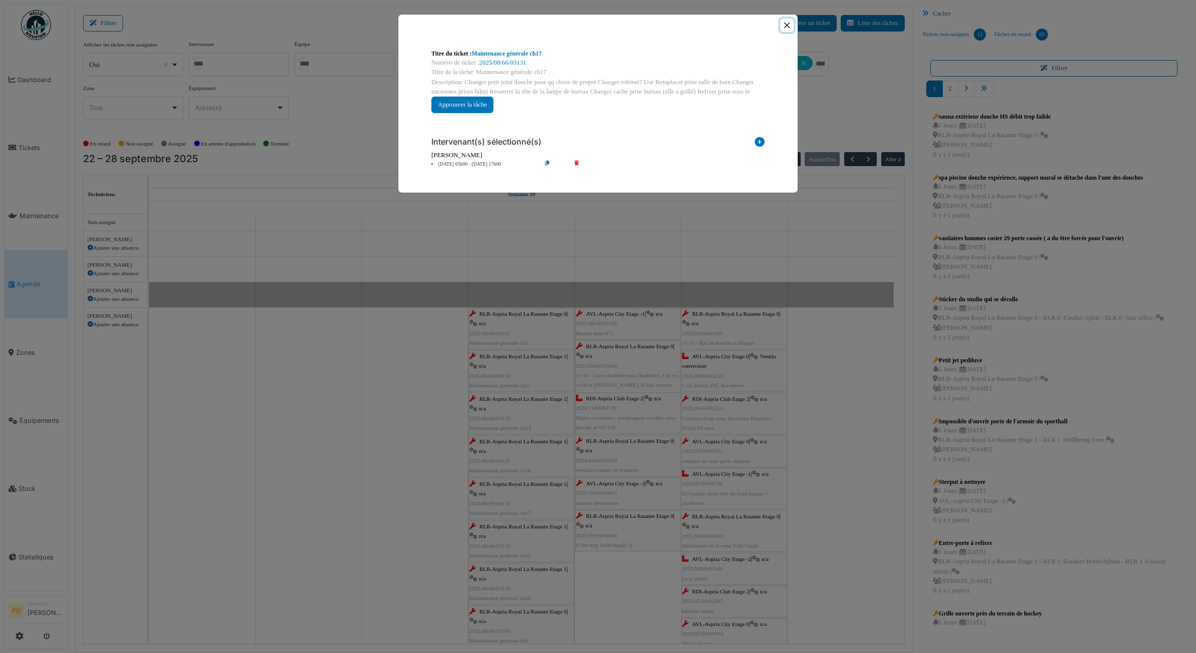
click at [791, 24] on button "Close" at bounding box center [787, 26] width 14 height 14
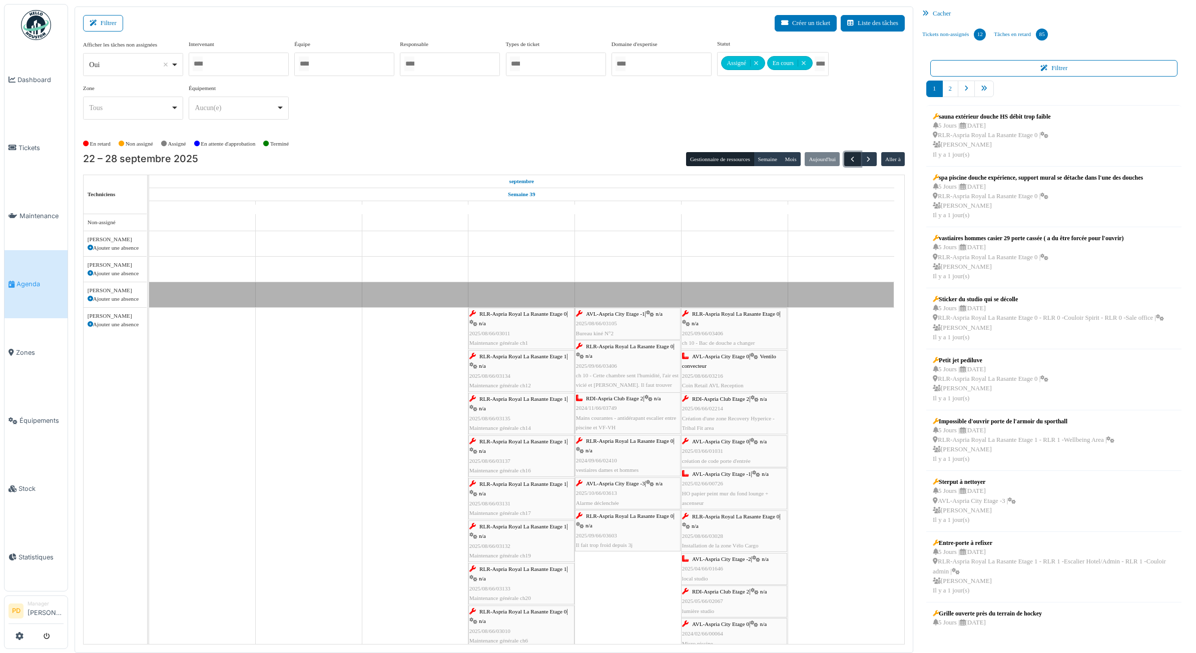
click at [850, 161] on span "button" at bounding box center [852, 159] width 9 height 9
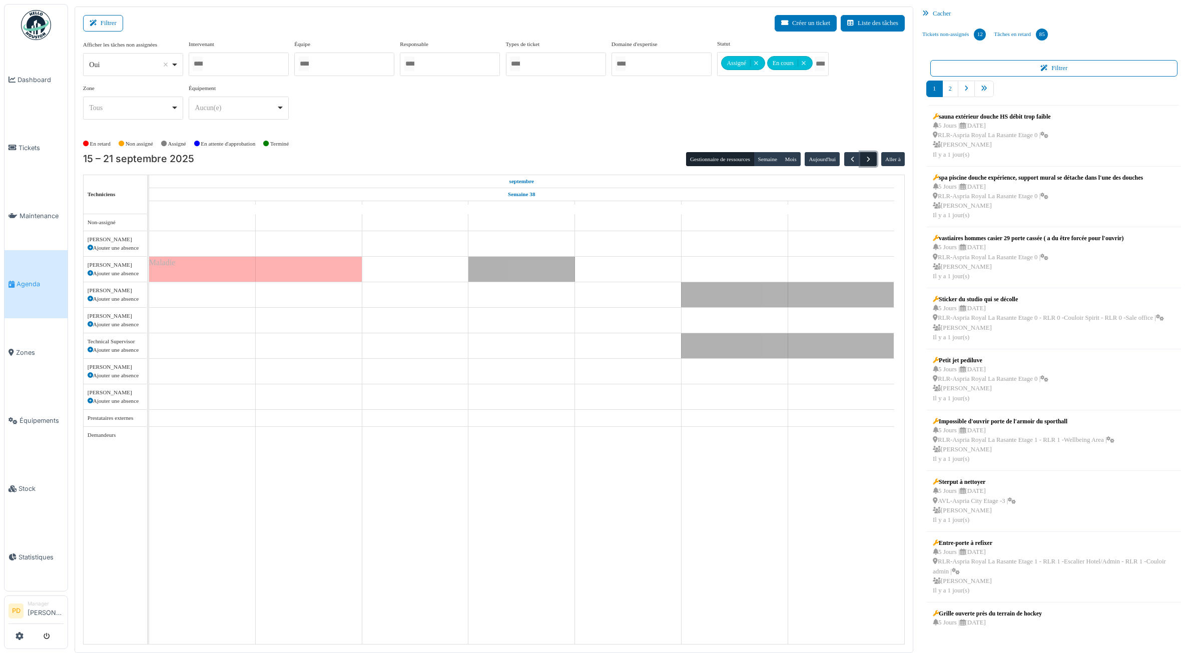
click at [868, 161] on span "button" at bounding box center [868, 159] width 9 height 9
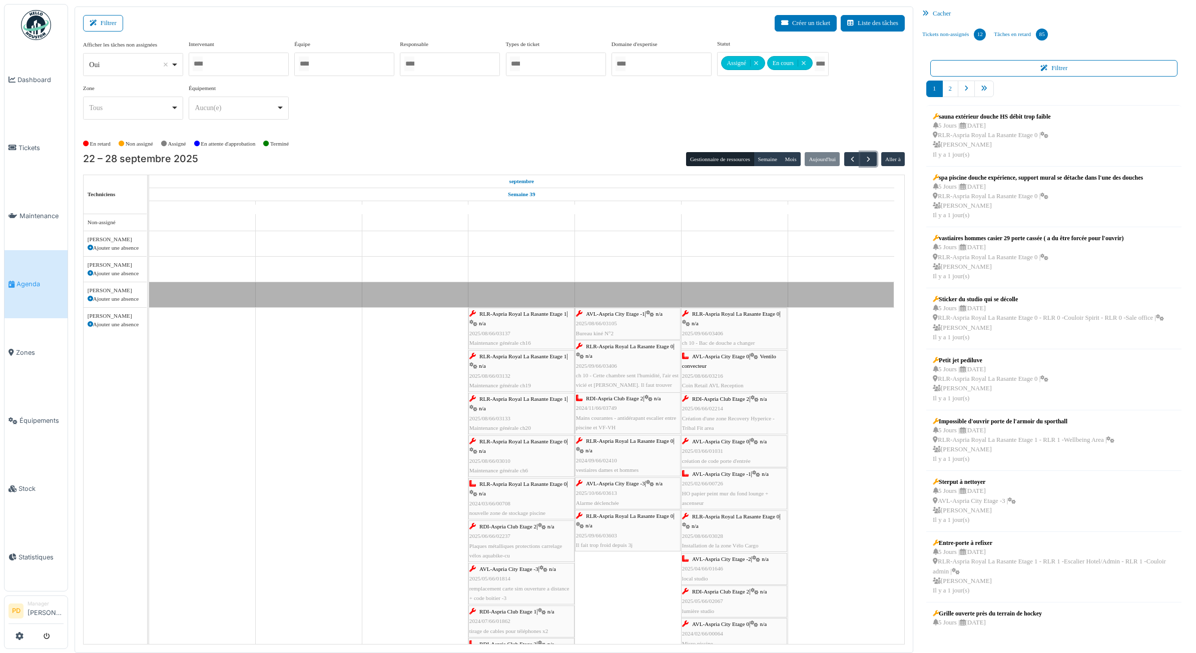
click at [546, 313] on span "RLR-Aspria Royal La Rasante Etage 1" at bounding box center [523, 314] width 87 height 6
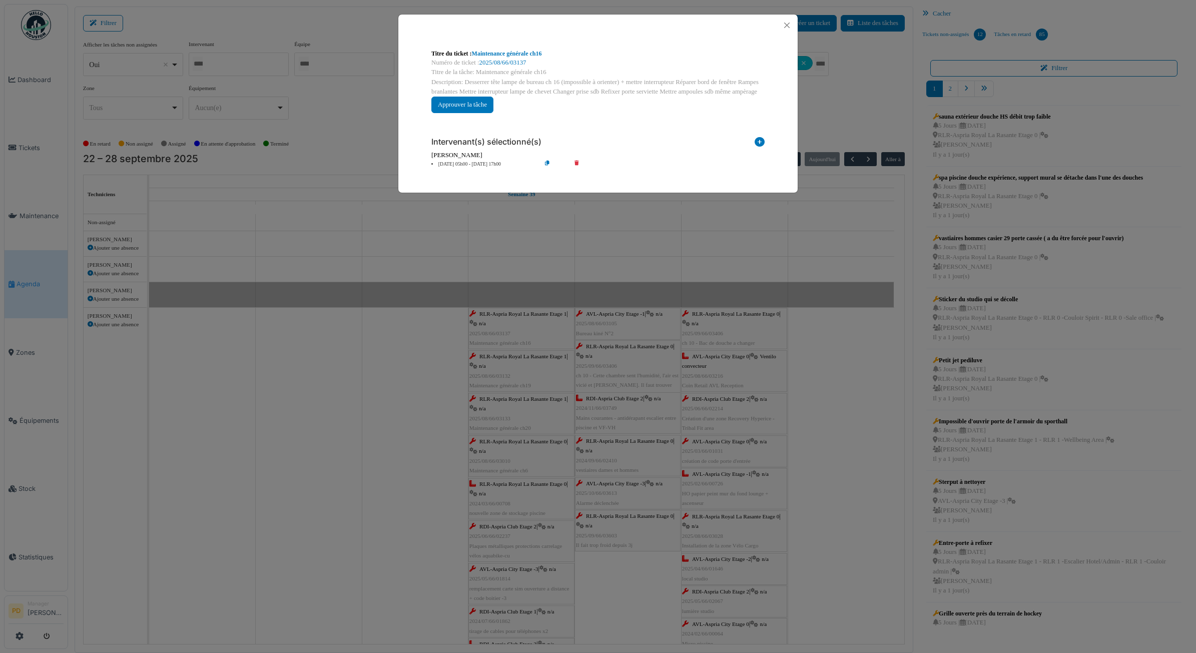
click at [480, 162] on li "25 sep 05h00 - 25 sep 17h00" at bounding box center [483, 165] width 115 height 8
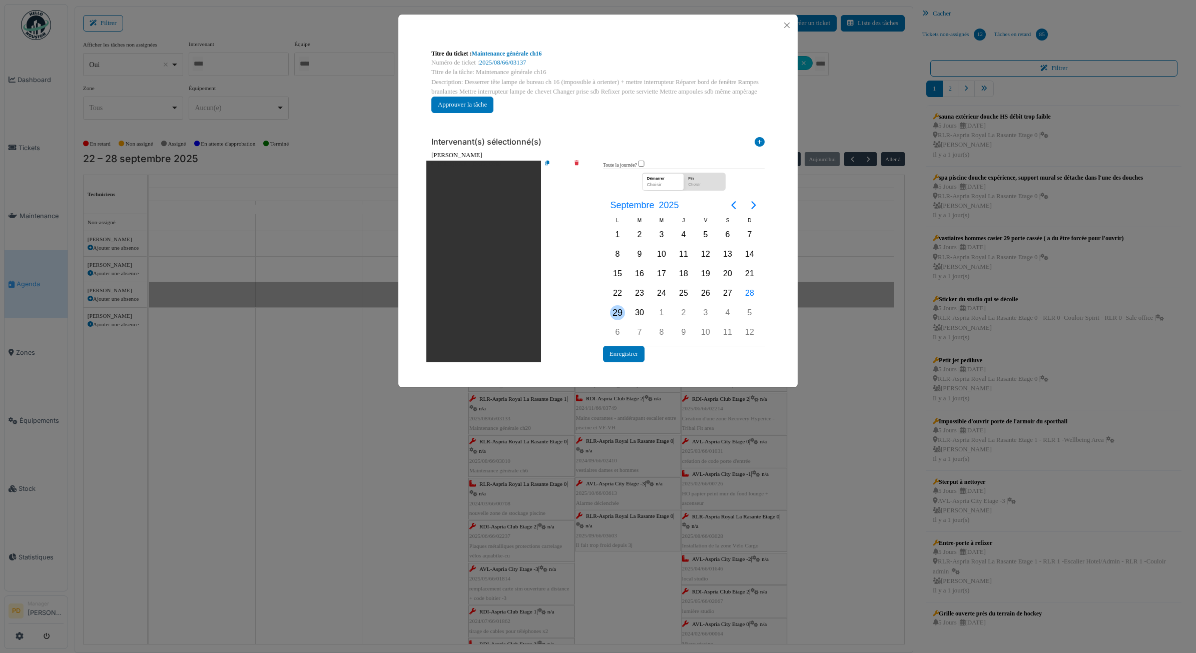
click at [621, 311] on div "29" at bounding box center [617, 312] width 15 height 15
click at [624, 352] on button "Enregistrer" at bounding box center [624, 354] width 42 height 17
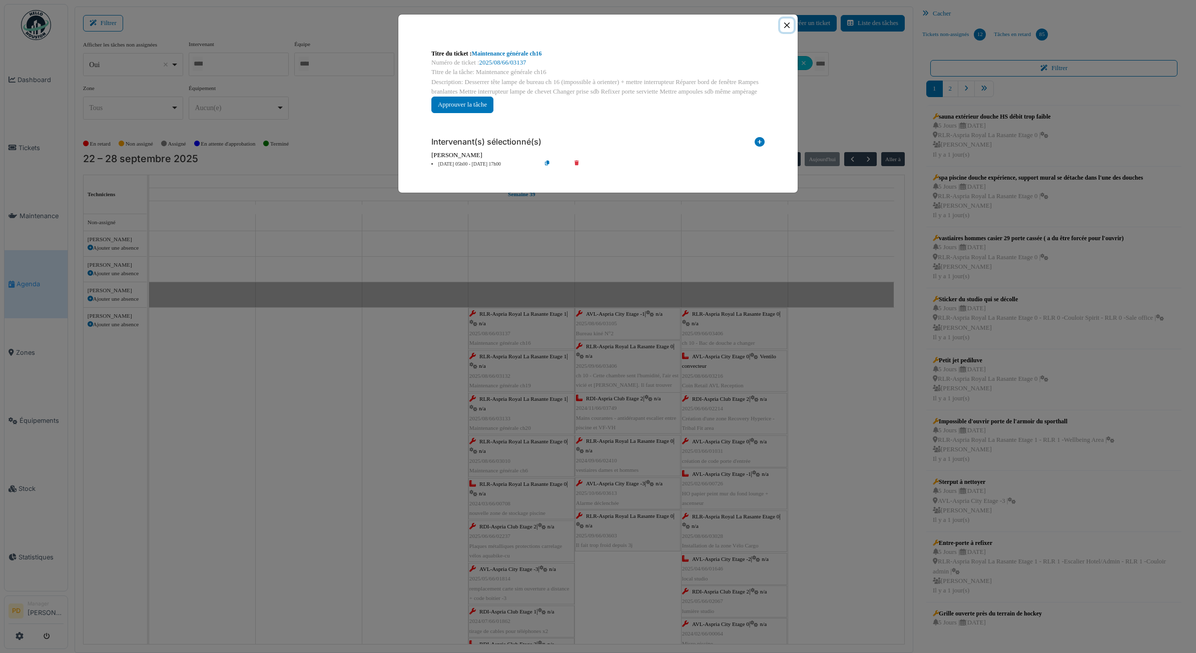
click at [789, 28] on button "Close" at bounding box center [787, 26] width 14 height 14
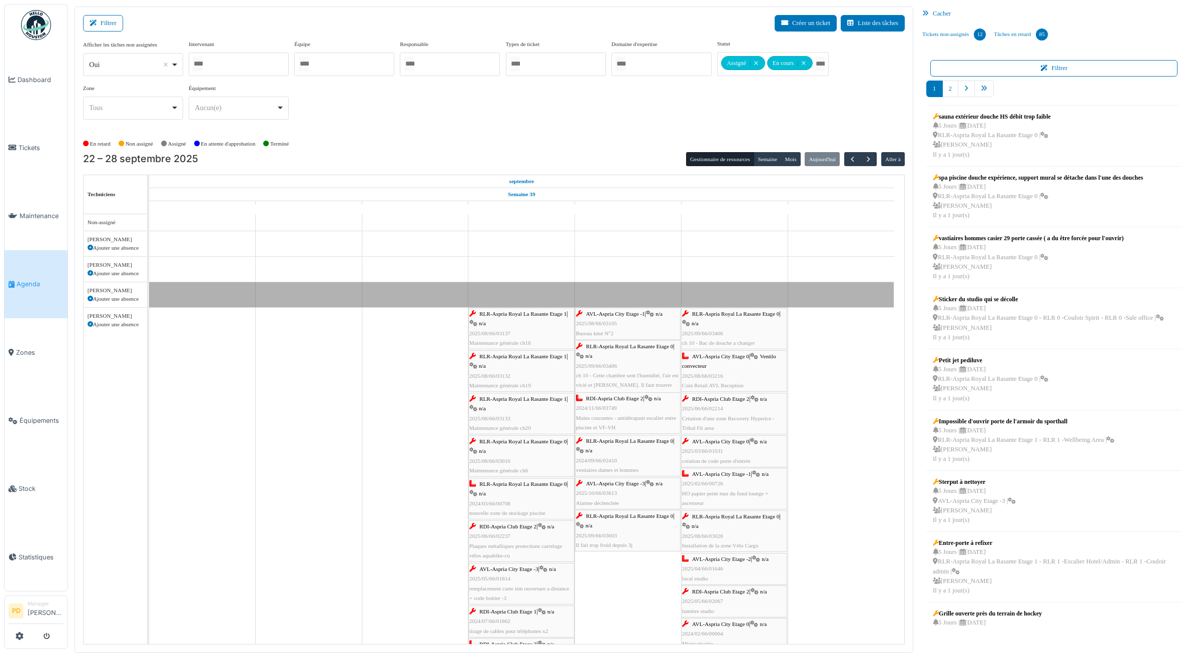
click at [524, 357] on span "RLR-Aspria Royal La Rasante Etage 1" at bounding box center [523, 356] width 87 height 6
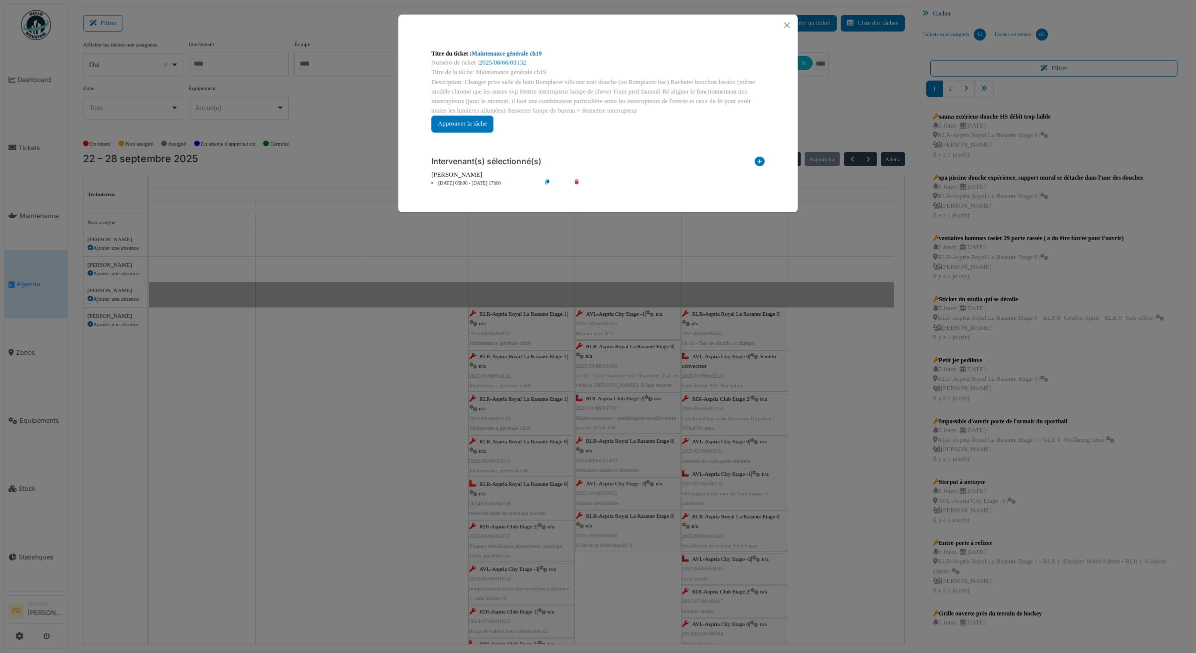
click at [474, 185] on li "25 sep 05h00 - 25 sep 17h00" at bounding box center [483, 184] width 115 height 8
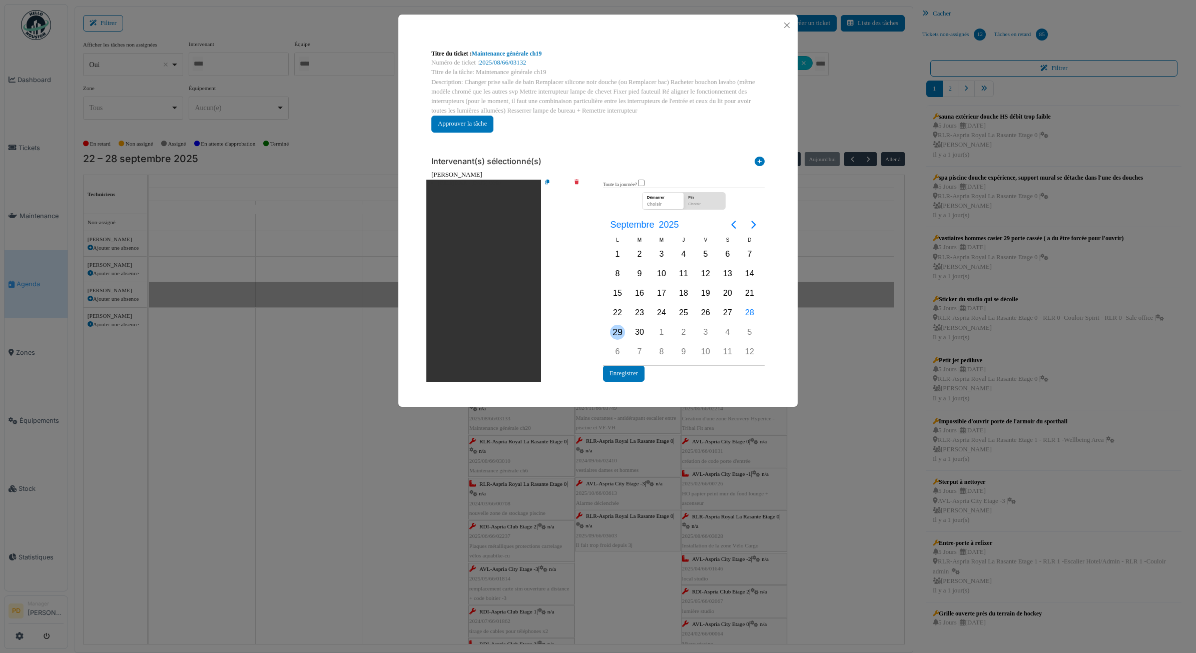
click at [616, 328] on div "29" at bounding box center [617, 332] width 15 height 15
click at [626, 370] on button "Enregistrer" at bounding box center [624, 373] width 42 height 17
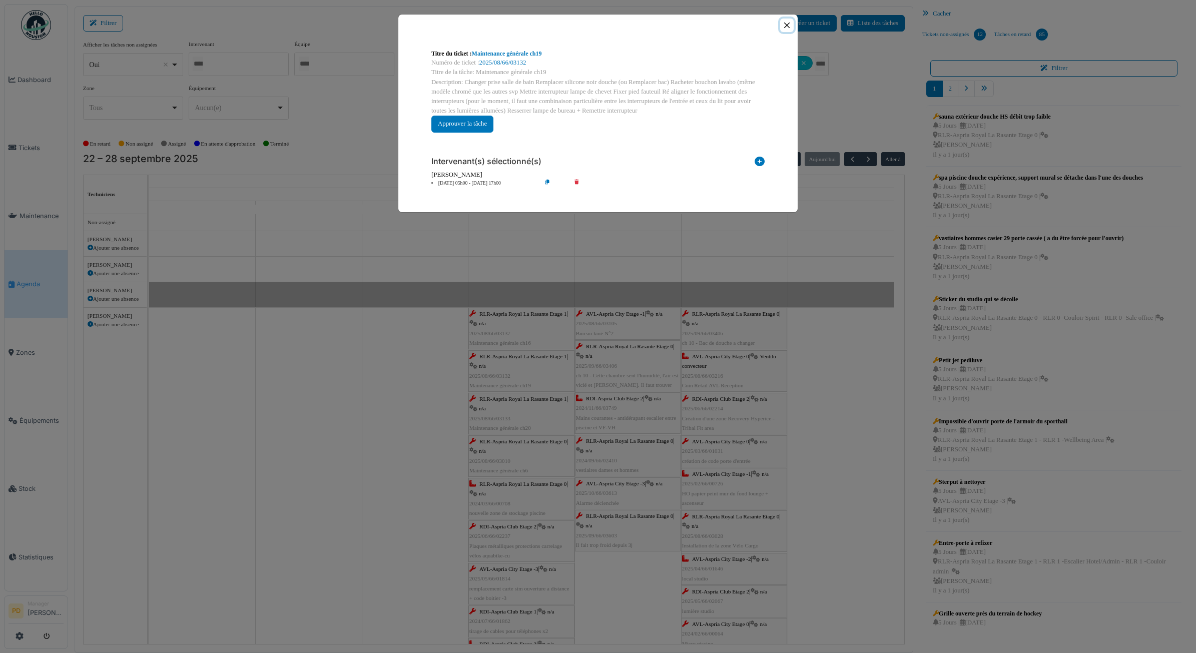
click at [782, 24] on button "Close" at bounding box center [787, 26] width 14 height 14
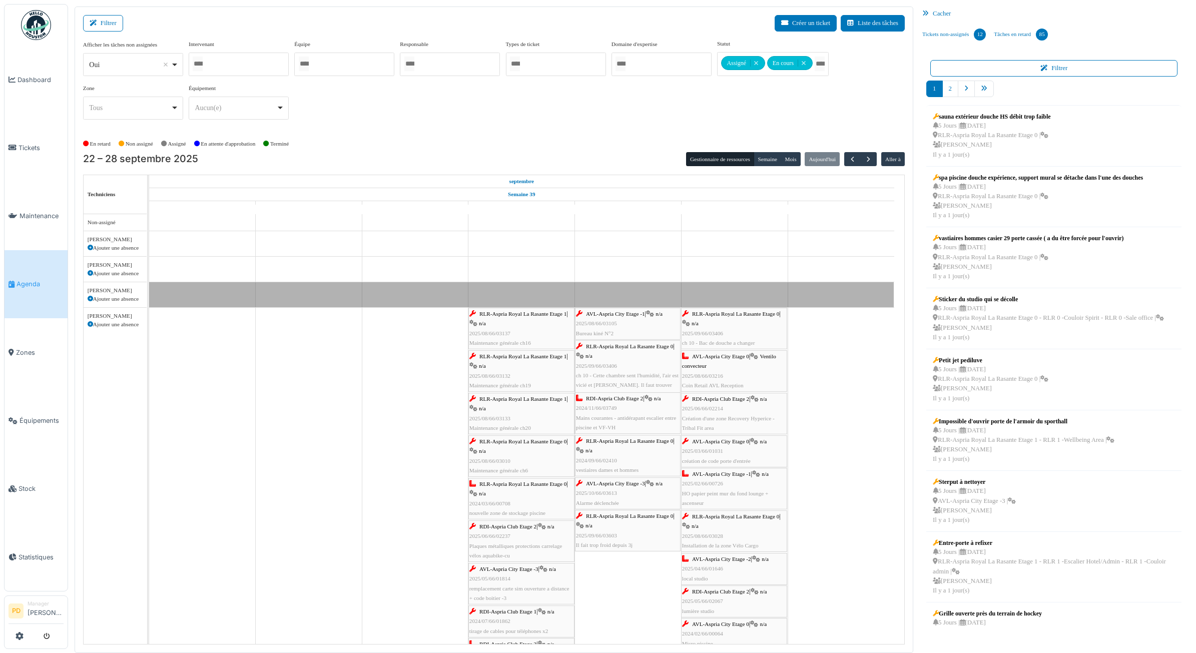
click at [531, 406] on div "RLR-Aspria Royal La Rasante Etage 1 | n/a 2025/08/66/03133 Maintenance générale…" at bounding box center [521, 413] width 104 height 39
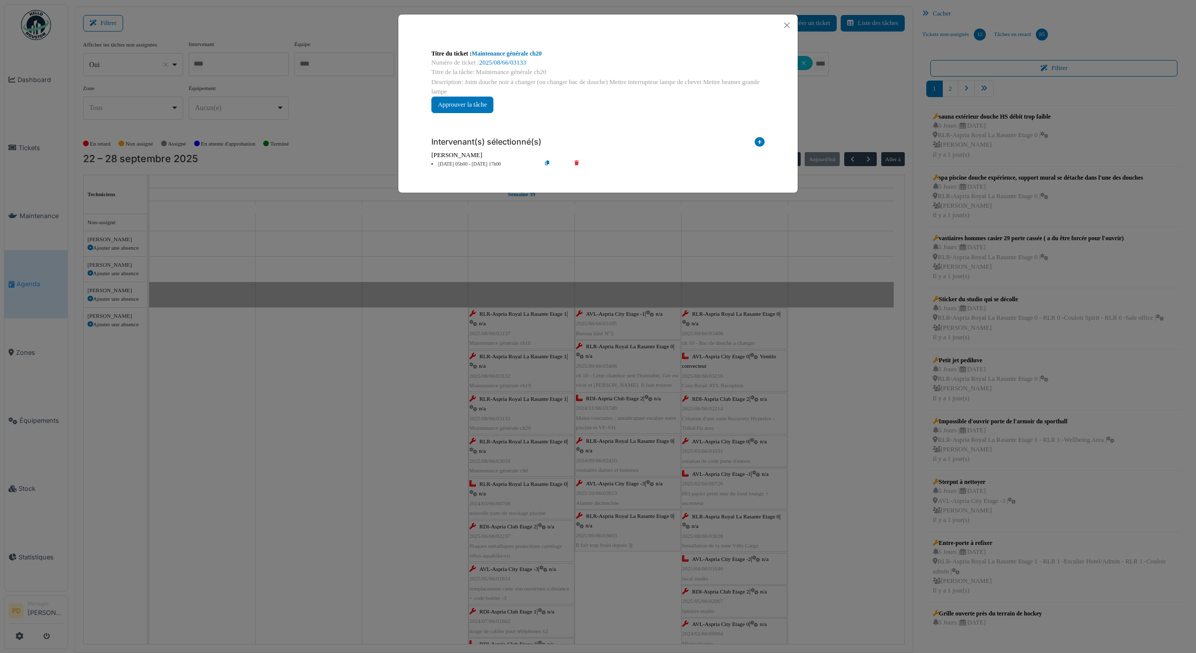
click at [486, 164] on li "25 sep 05h00 - 25 sep 17h00" at bounding box center [483, 165] width 115 height 8
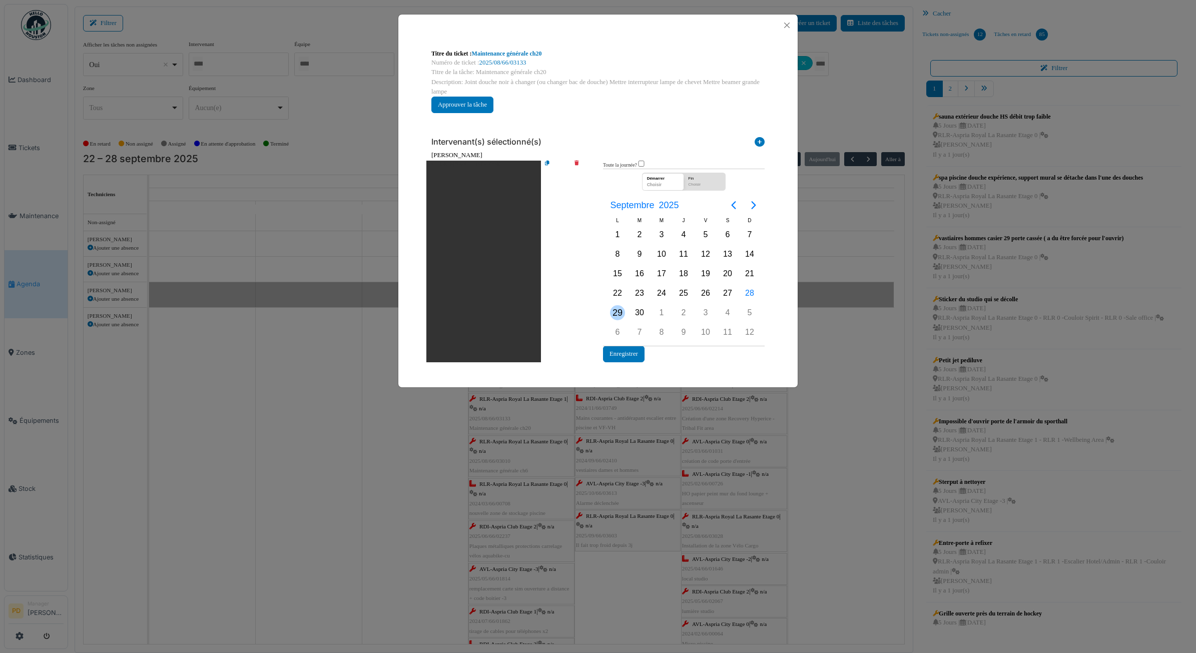
click at [624, 309] on div "29" at bounding box center [617, 312] width 15 height 15
click at [627, 355] on button "Enregistrer" at bounding box center [624, 354] width 42 height 17
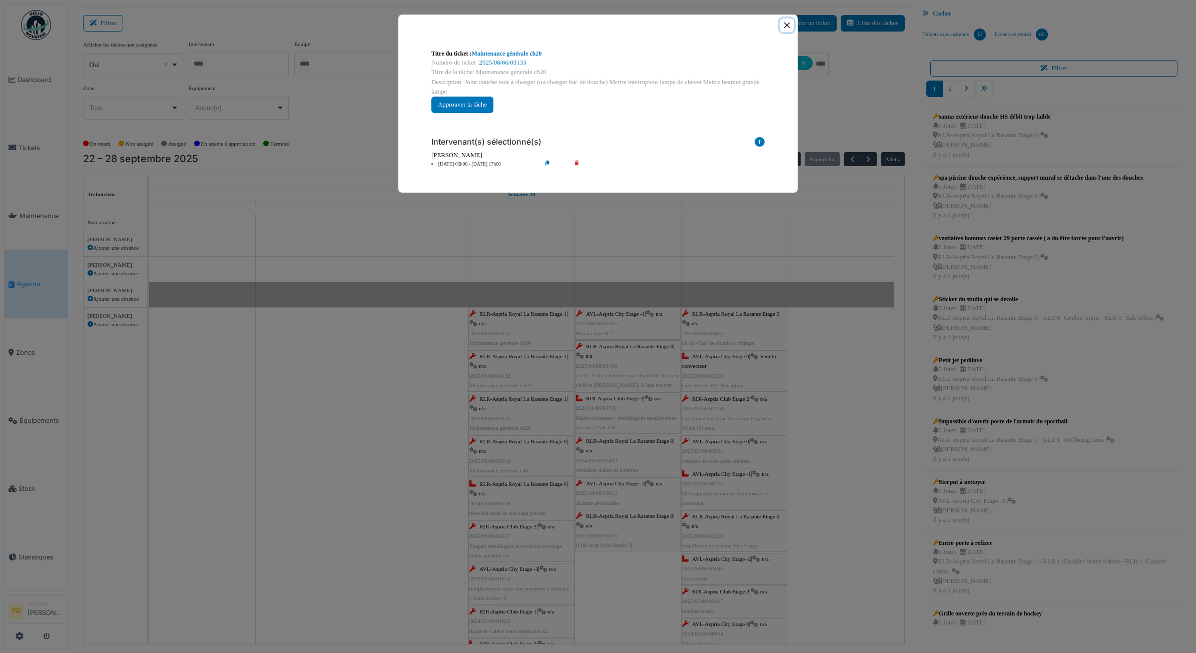
click at [786, 27] on button "Close" at bounding box center [787, 26] width 14 height 14
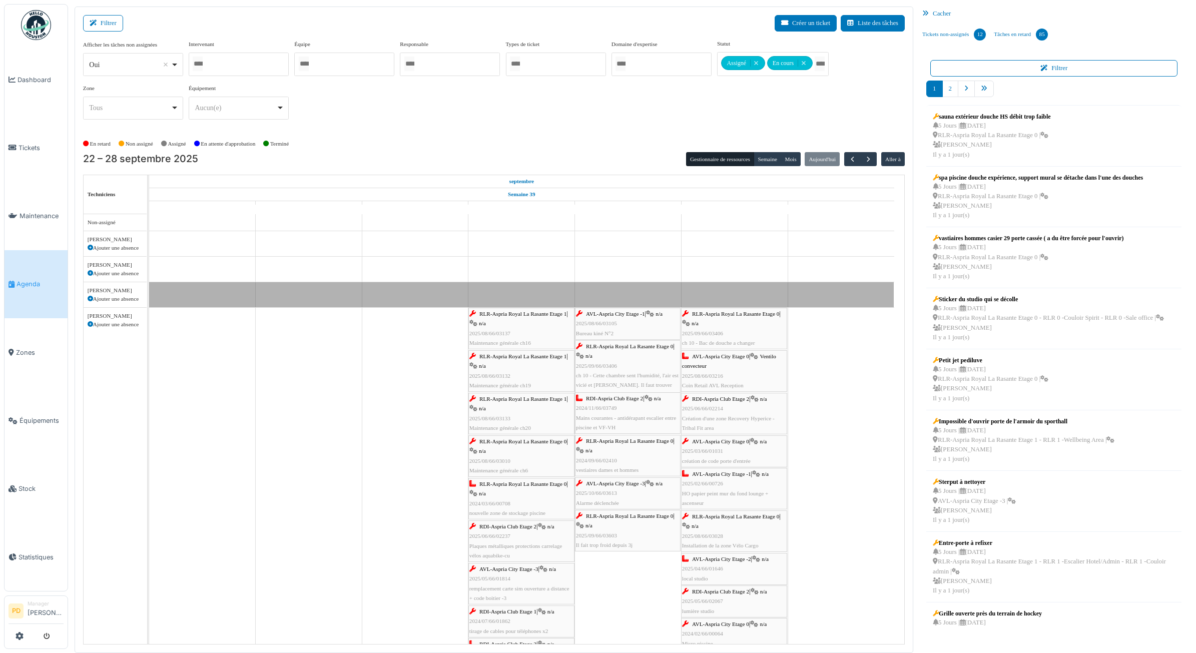
click at [533, 487] on span "RLR-Aspria Royal La Rasante Etage 0" at bounding box center [523, 484] width 87 height 6
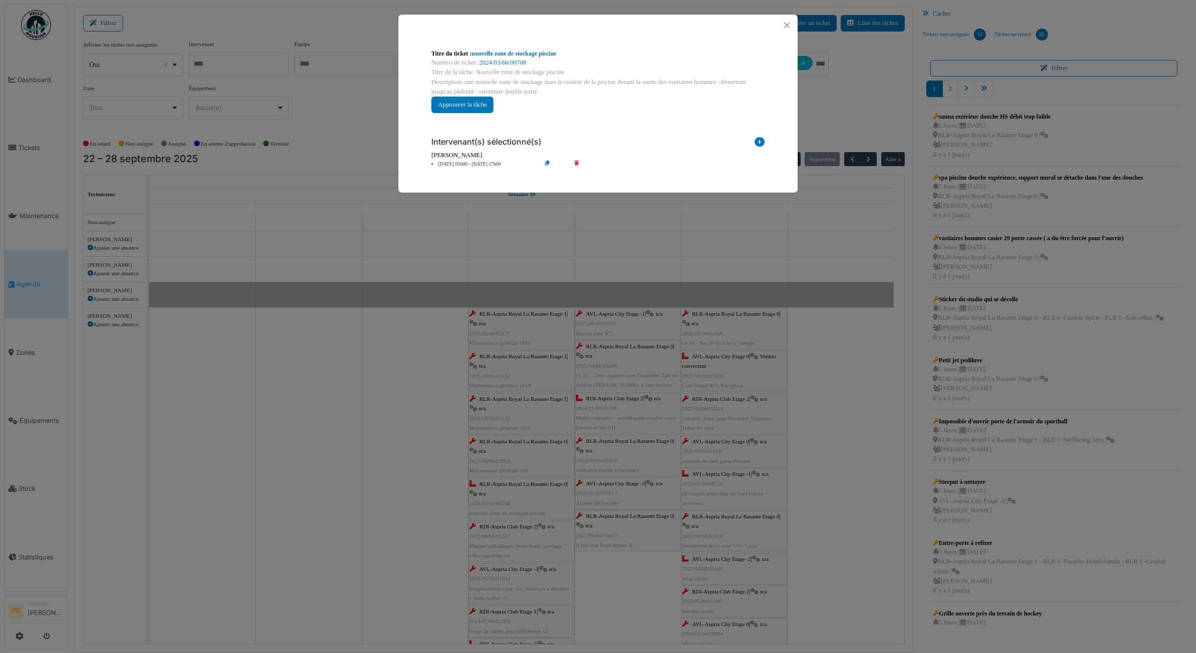
click at [477, 161] on li "25 sep 05h00 - 25 sep 17h00" at bounding box center [483, 165] width 115 height 8
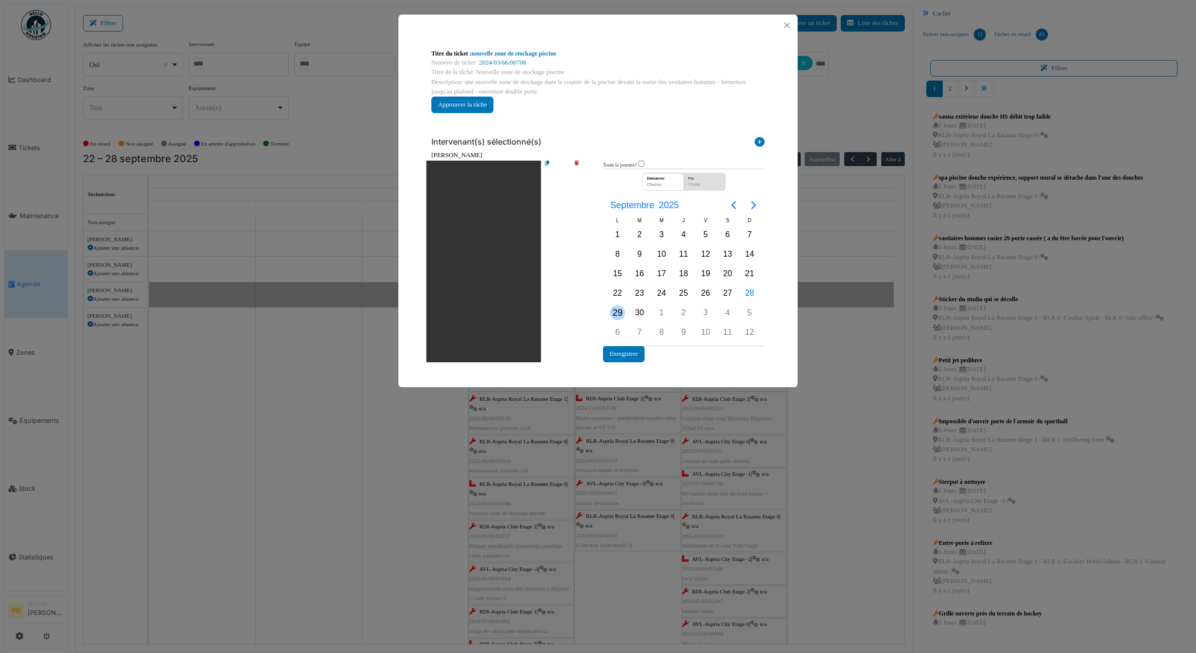
click at [620, 316] on div "29" at bounding box center [617, 312] width 15 height 15
click at [624, 350] on button "Enregistrer" at bounding box center [624, 354] width 42 height 17
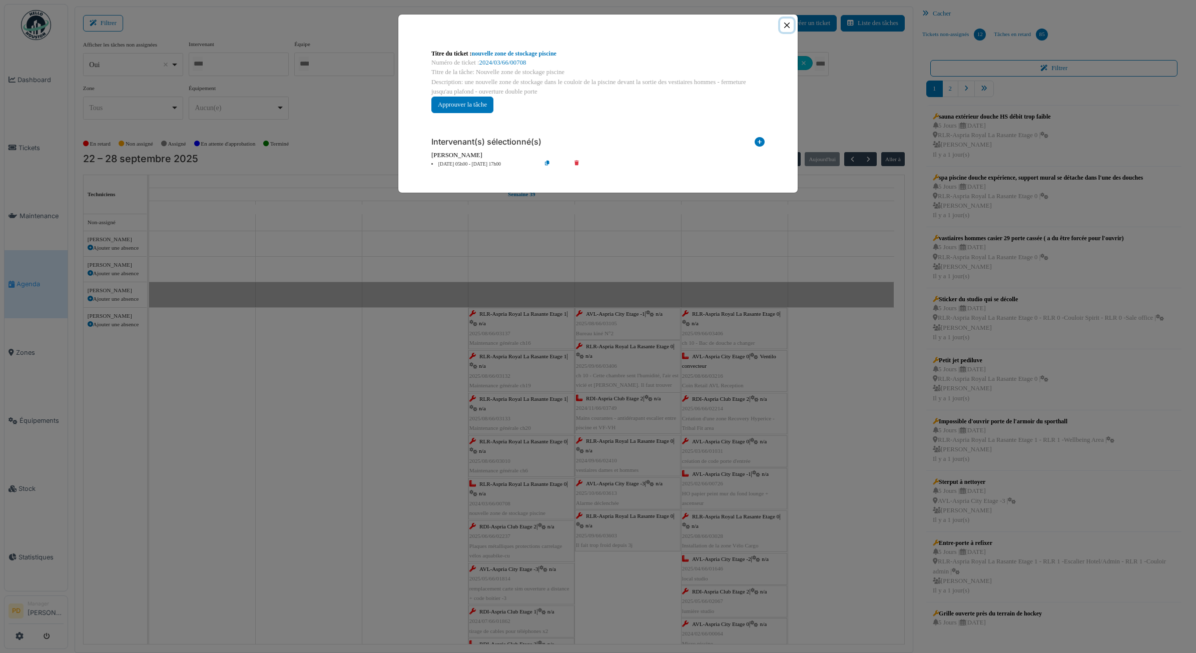
click at [786, 25] on button "Close" at bounding box center [787, 26] width 14 height 14
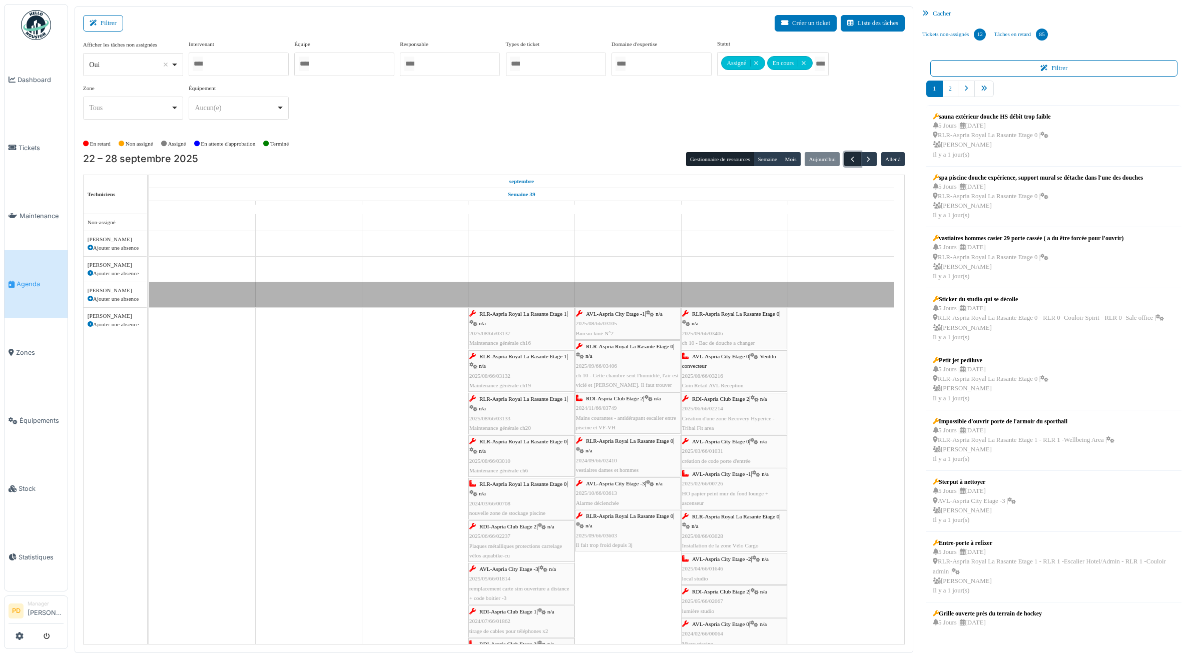
click at [856, 156] on span "button" at bounding box center [852, 159] width 9 height 9
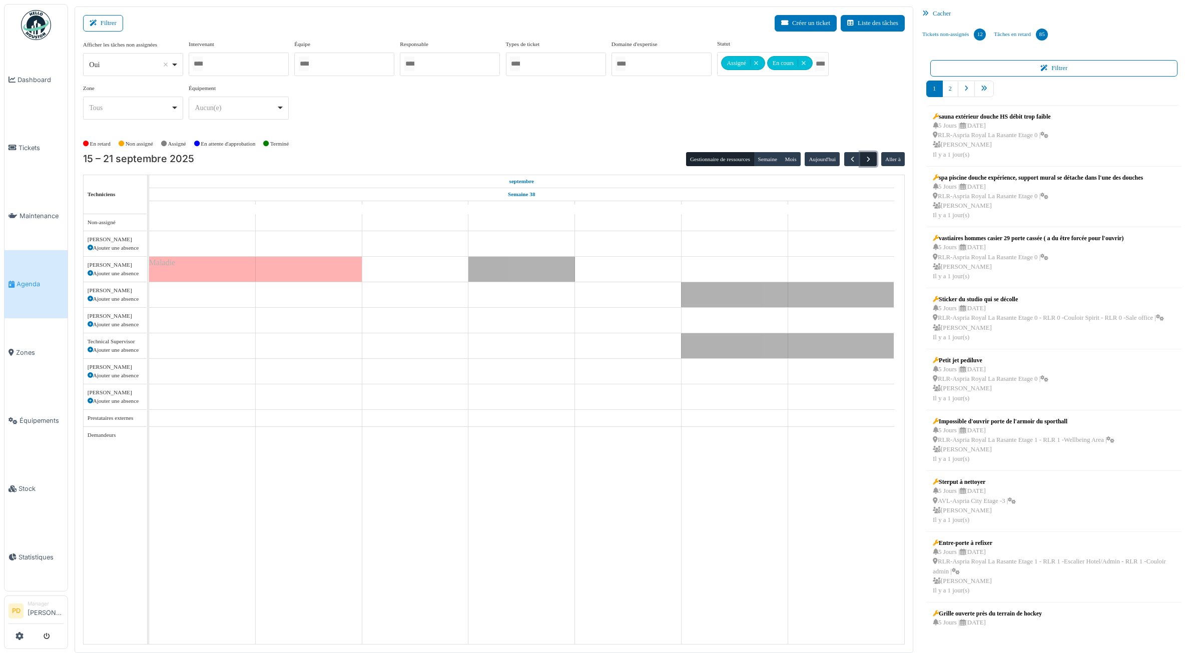
click at [867, 160] on span "button" at bounding box center [868, 159] width 9 height 9
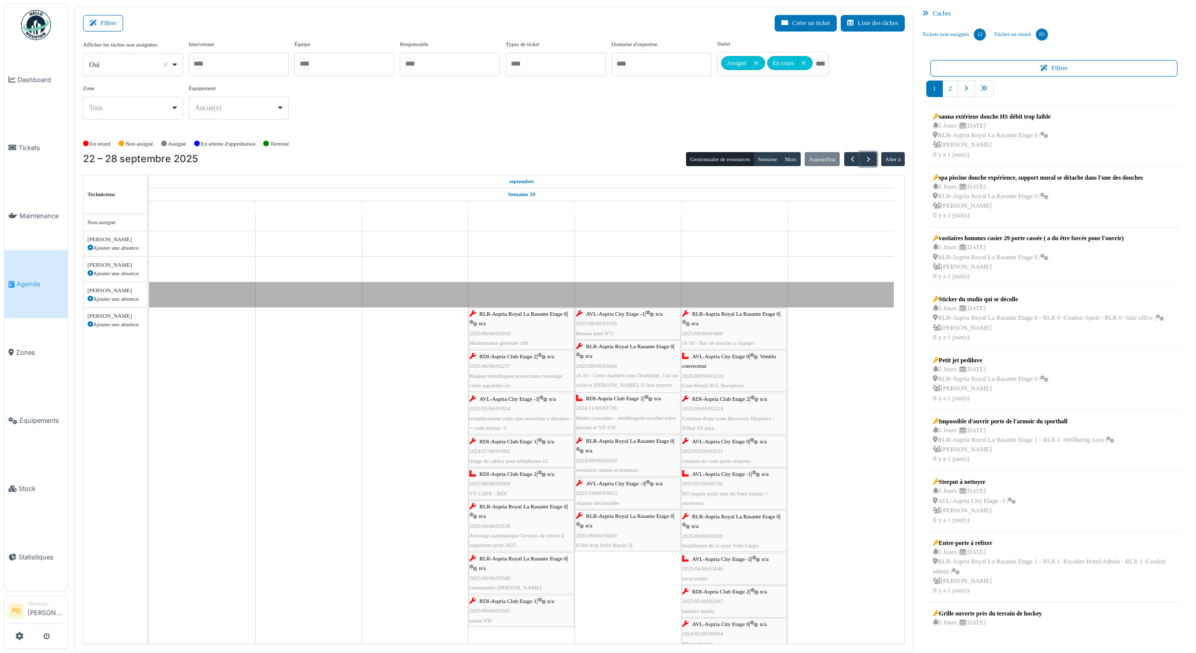
click at [532, 313] on span "RLR-Aspria Royal La Rasante Etage 0" at bounding box center [523, 314] width 87 height 6
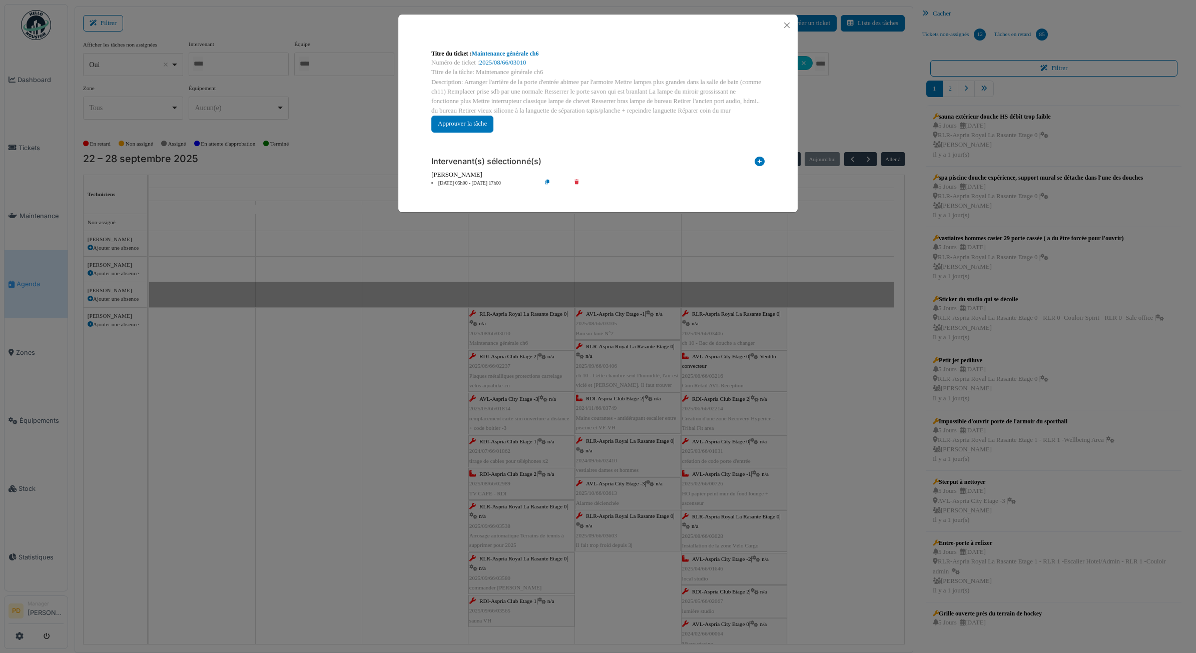
click at [489, 180] on li "25 sep 05h00 - 25 sep 17h00" at bounding box center [483, 184] width 115 height 8
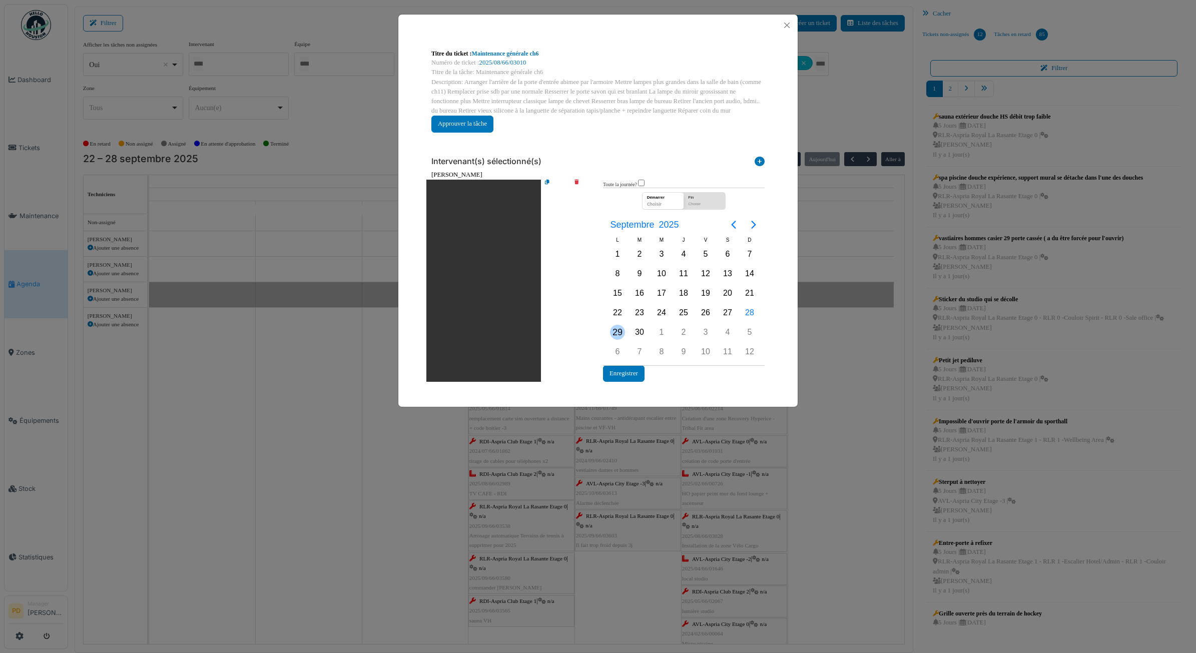
click at [621, 327] on div "29" at bounding box center [617, 332] width 15 height 15
click at [625, 370] on button "Enregistrer" at bounding box center [624, 373] width 42 height 17
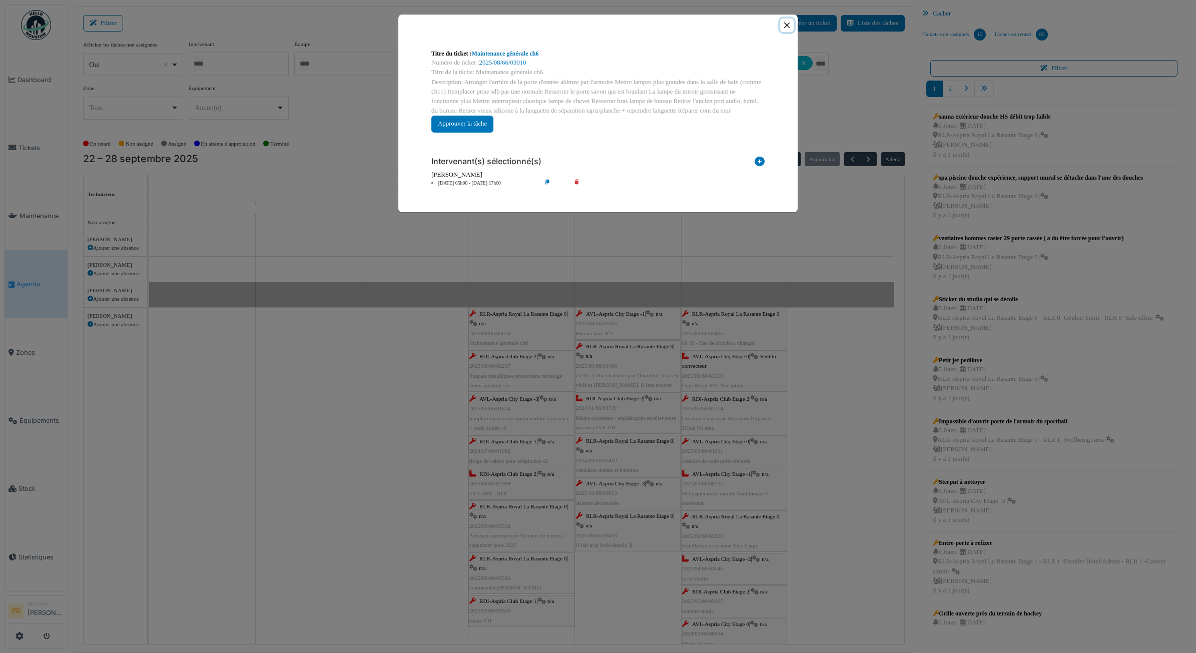
click at [784, 28] on button "Close" at bounding box center [787, 26] width 14 height 14
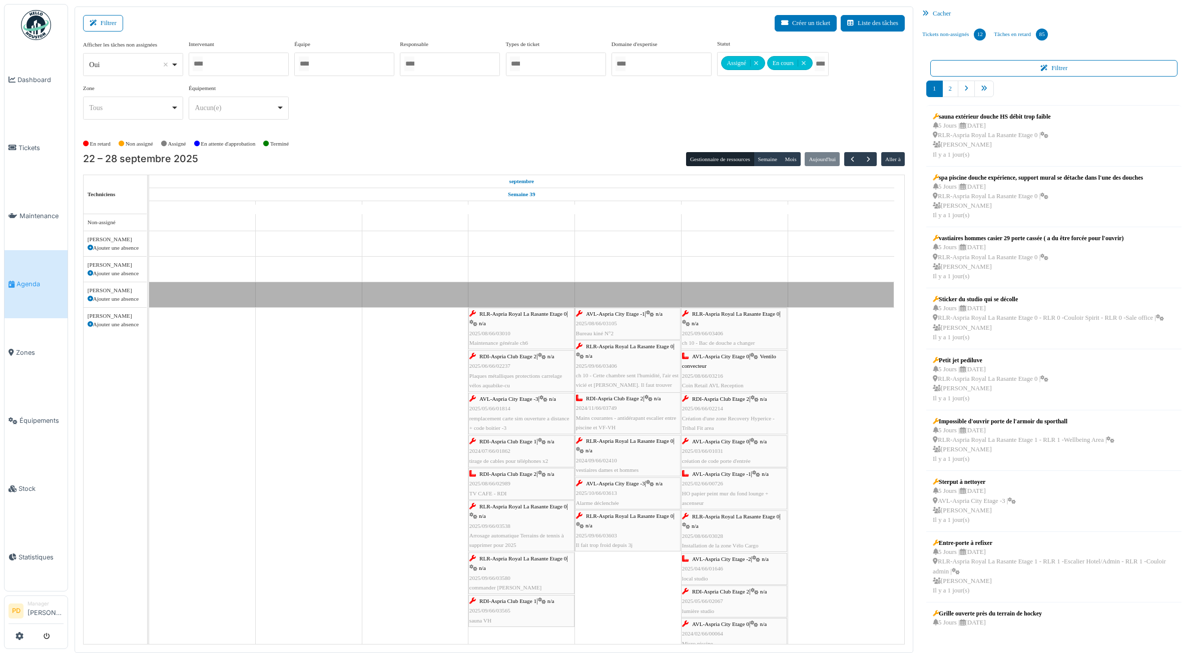
click at [517, 357] on span "RDI-Aspria Club Etage 2" at bounding box center [508, 356] width 57 height 6
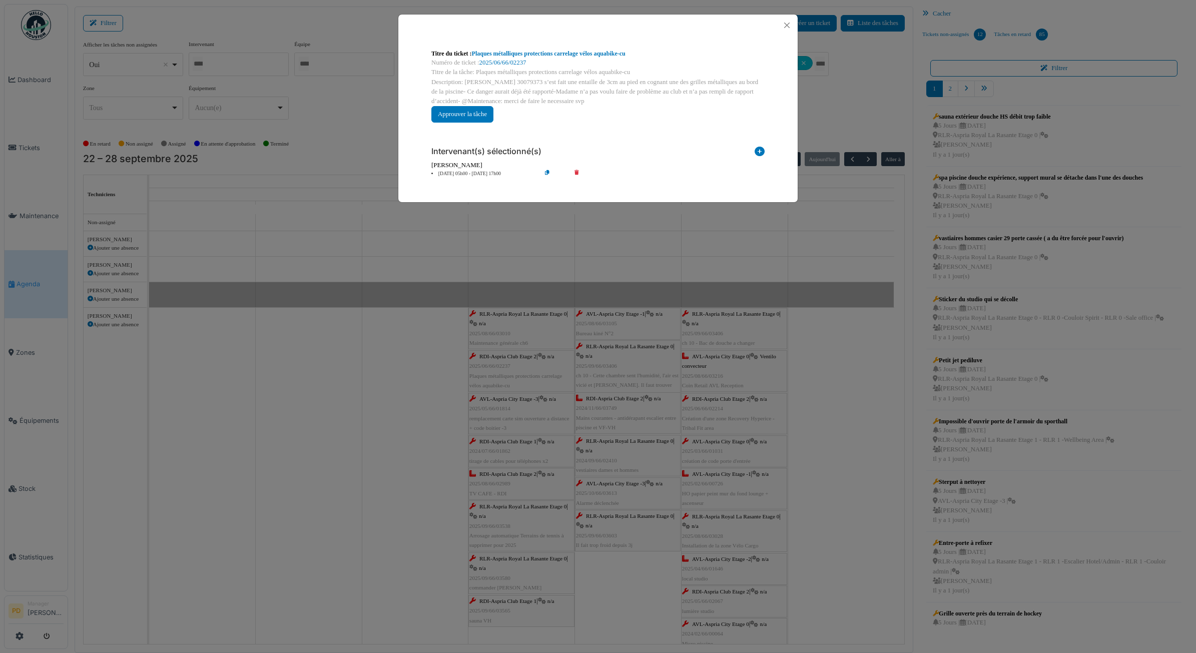
click at [471, 178] on div "Intervenant(s) sélectionné(s) Technicien interne Prestataire externe Gestionnai…" at bounding box center [597, 158] width 349 height 55
click at [477, 175] on li "25 sep 05h00 - 25 sep 17h00" at bounding box center [483, 174] width 115 height 8
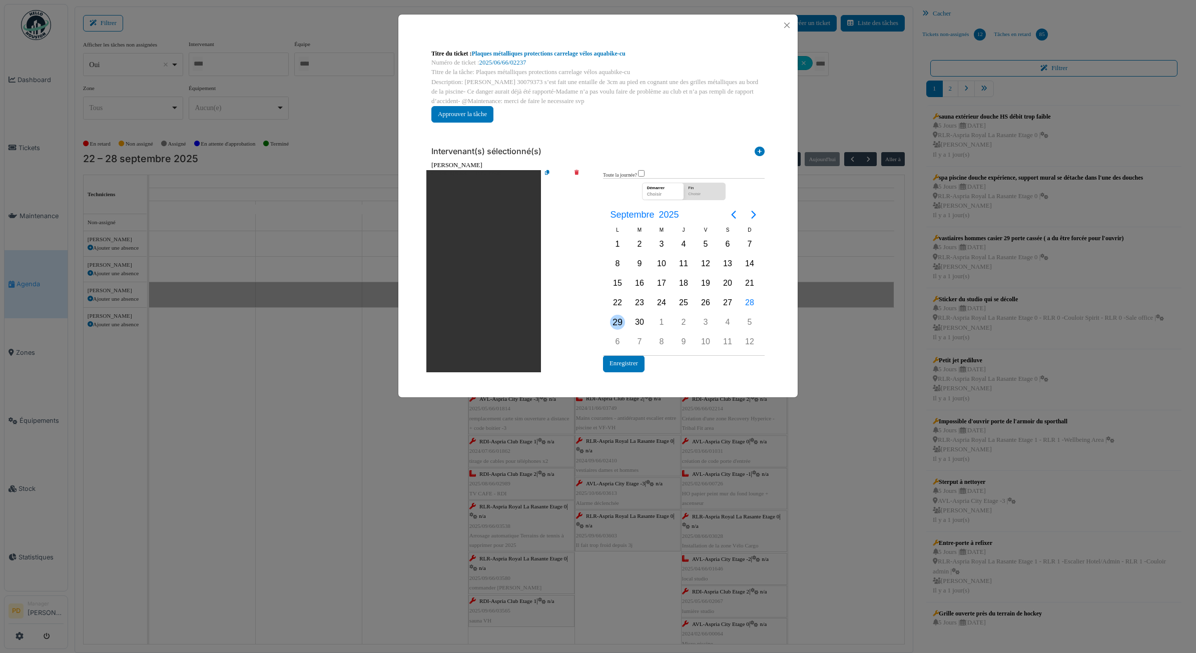
click at [612, 319] on div "29" at bounding box center [617, 322] width 15 height 15
click at [623, 358] on button "Enregistrer" at bounding box center [624, 363] width 42 height 17
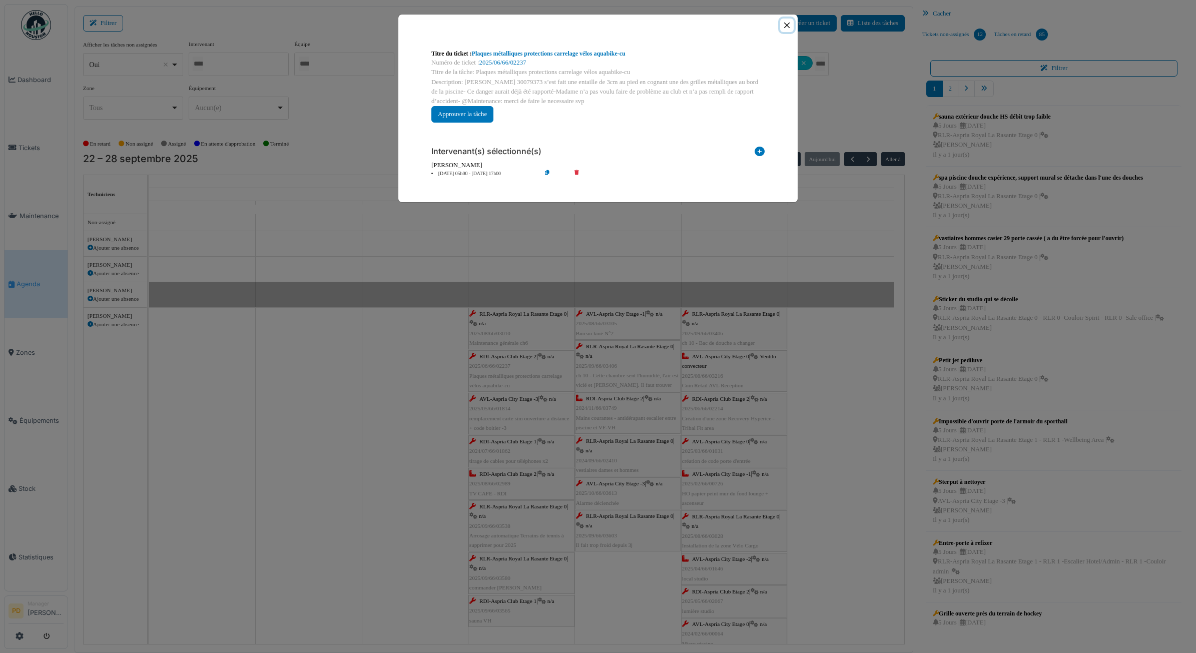
click at [785, 29] on button "Close" at bounding box center [787, 26] width 14 height 14
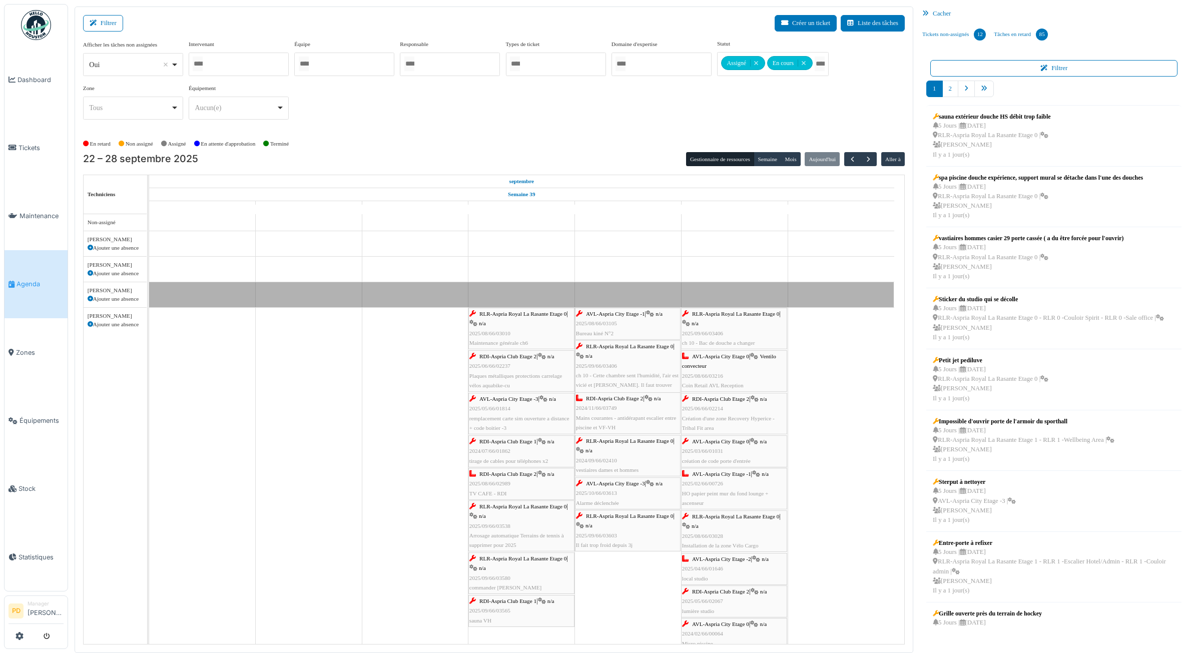
click at [552, 401] on span "n/a" at bounding box center [552, 399] width 7 height 6
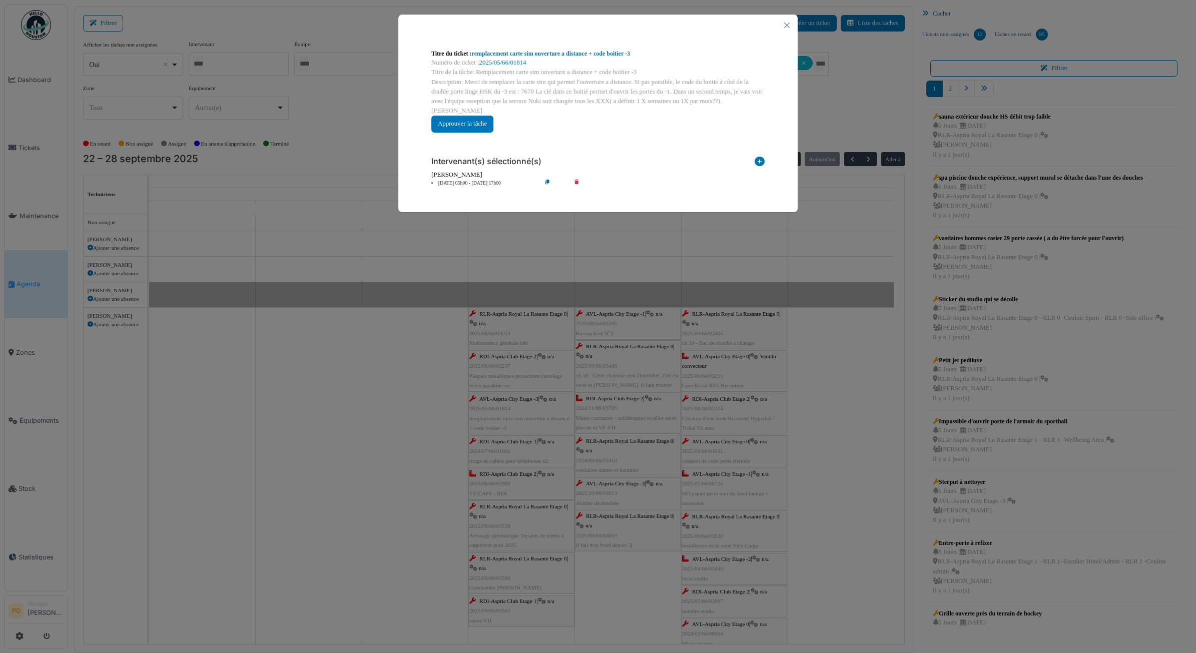
click at [483, 180] on li "25 sep 05h00 - 25 sep 17h00" at bounding box center [483, 184] width 115 height 8
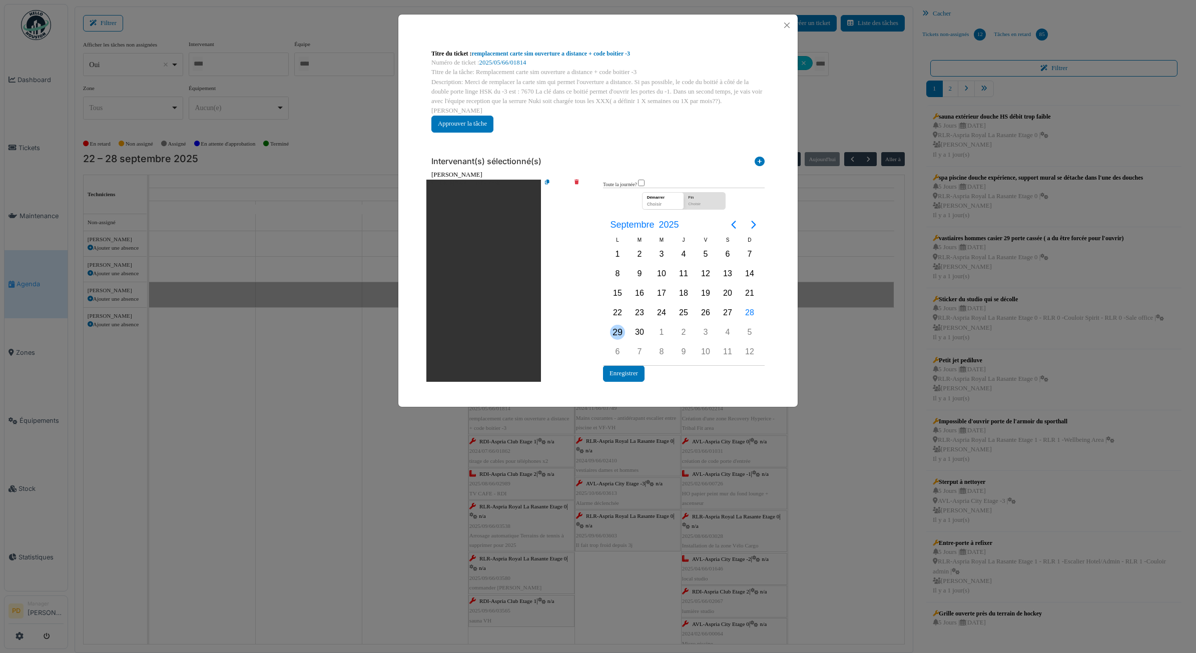
click at [614, 325] on div "29" at bounding box center [617, 332] width 15 height 15
click at [621, 365] on button "Enregistrer" at bounding box center [624, 373] width 42 height 17
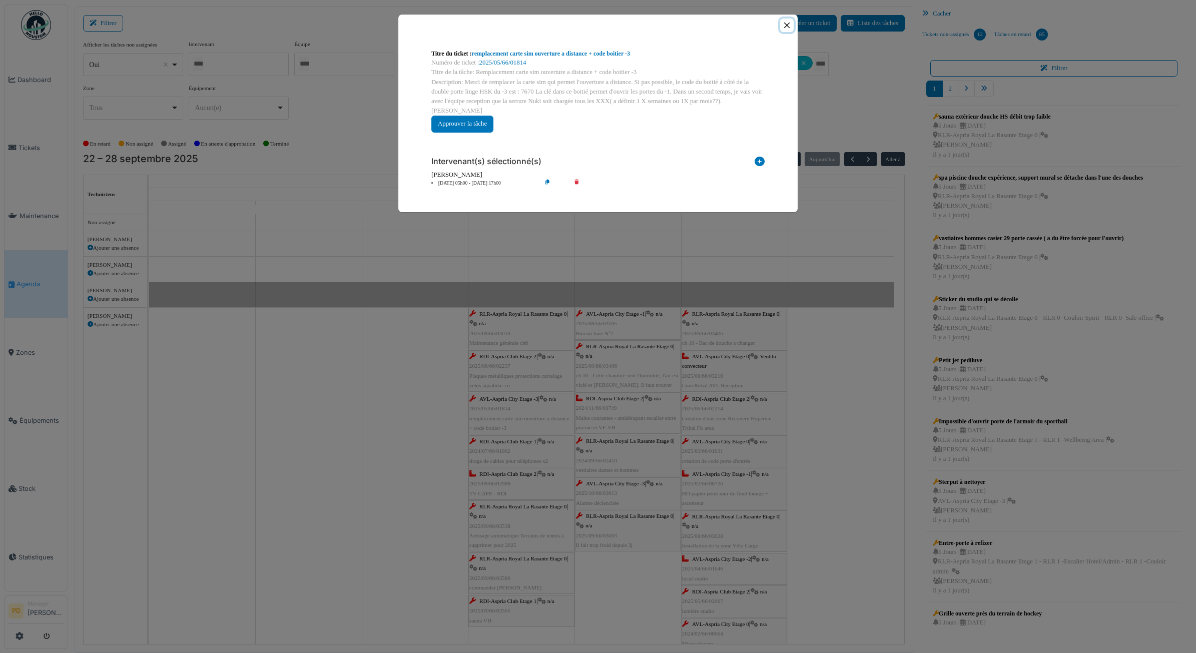
click at [786, 26] on button "Close" at bounding box center [787, 26] width 14 height 14
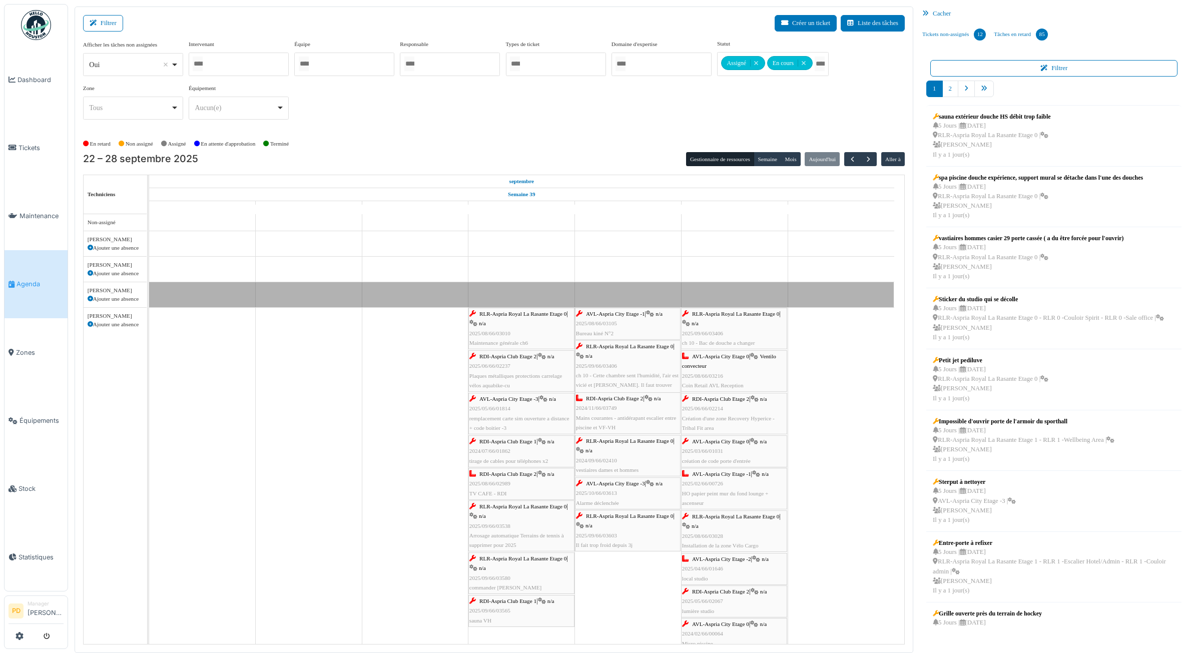
click at [527, 477] on span "RDI-Aspria Club Etage 2" at bounding box center [508, 474] width 57 height 6
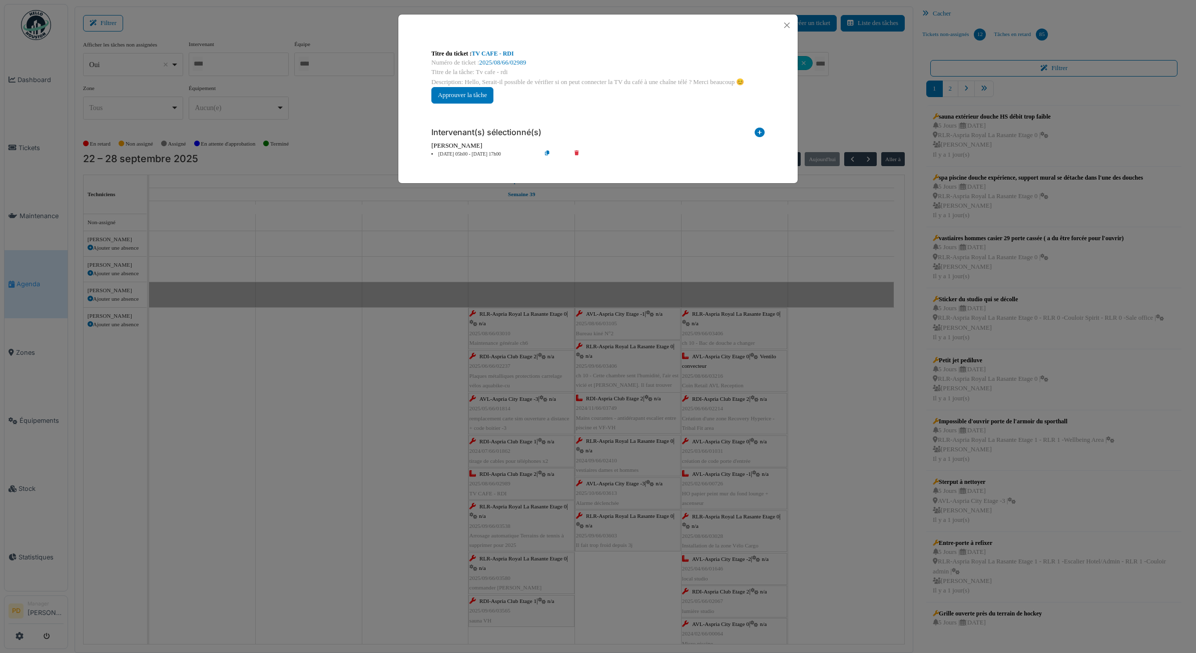
click at [481, 155] on li "25 sep 05h00 - 25 sep 17h00" at bounding box center [483, 155] width 115 height 8
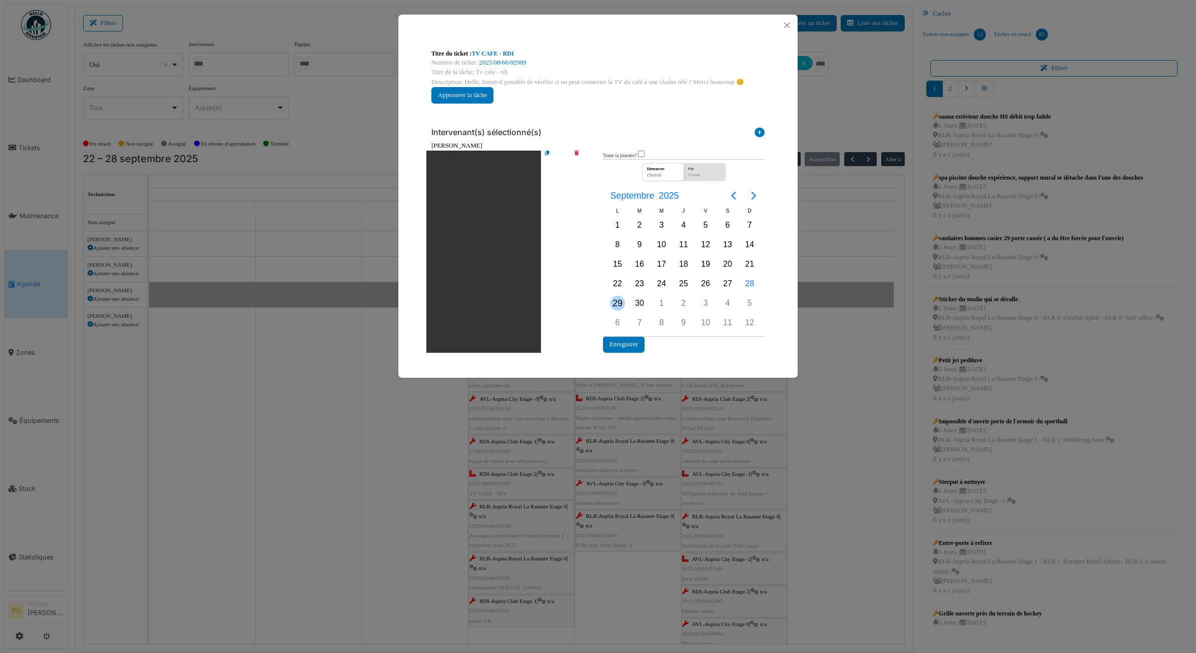
click at [612, 300] on div "29" at bounding box center [617, 303] width 15 height 15
click at [618, 348] on button "Enregistrer" at bounding box center [624, 344] width 42 height 17
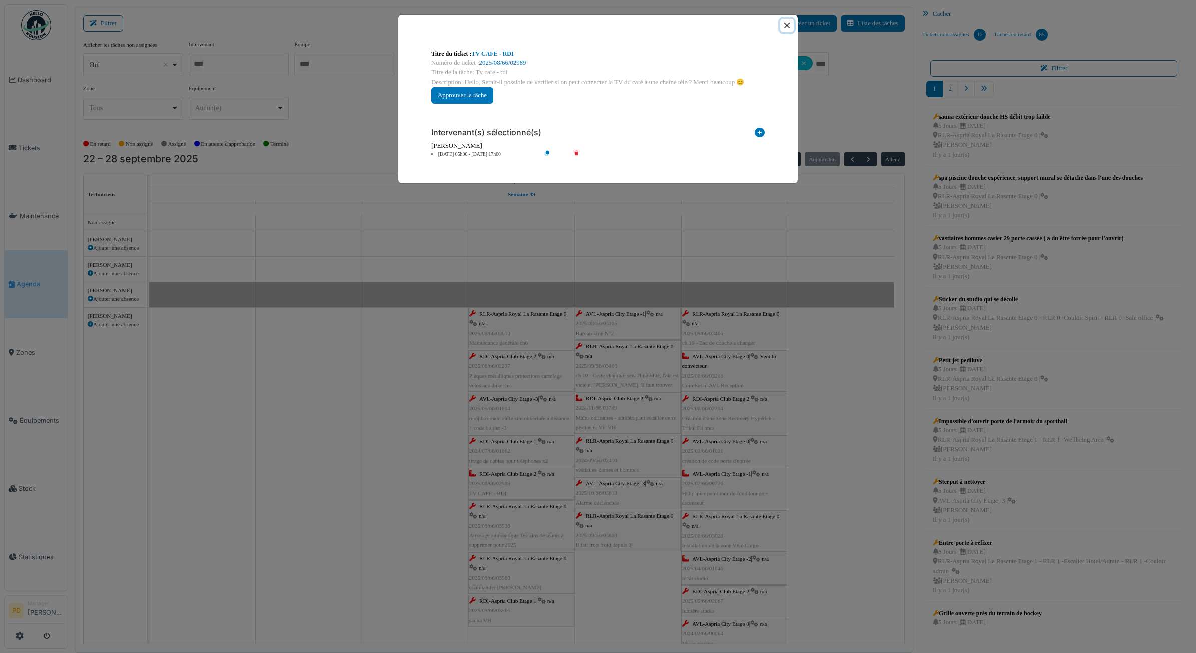
click at [786, 25] on button "Close" at bounding box center [787, 26] width 14 height 14
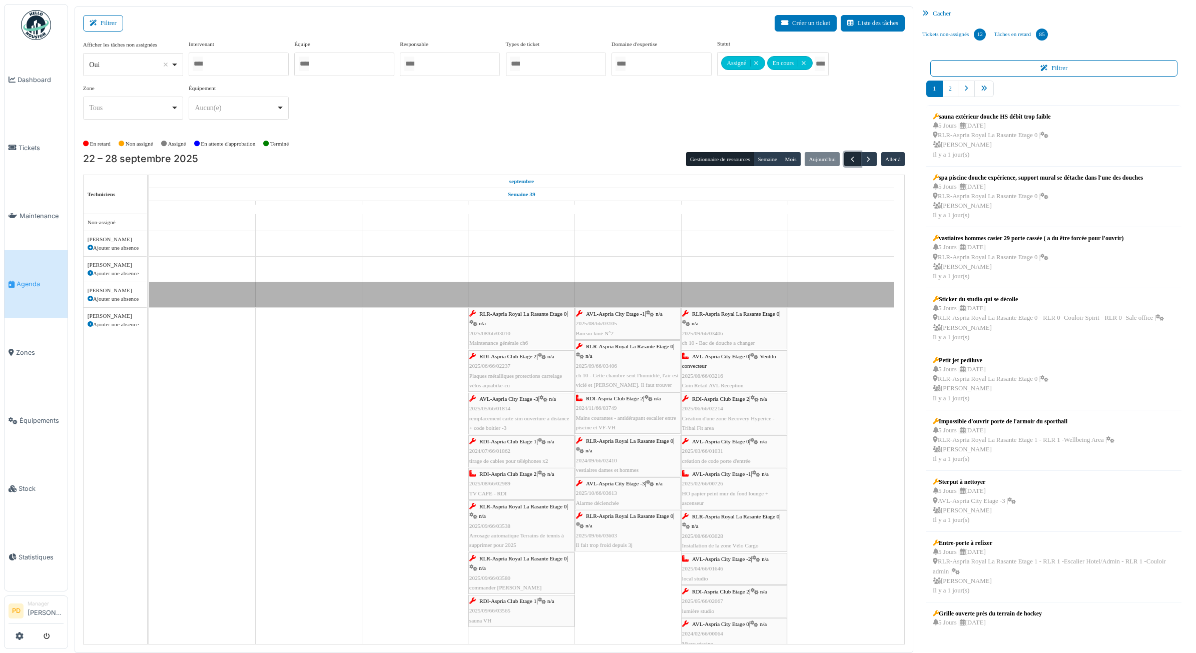
click at [849, 158] on span "button" at bounding box center [852, 159] width 9 height 9
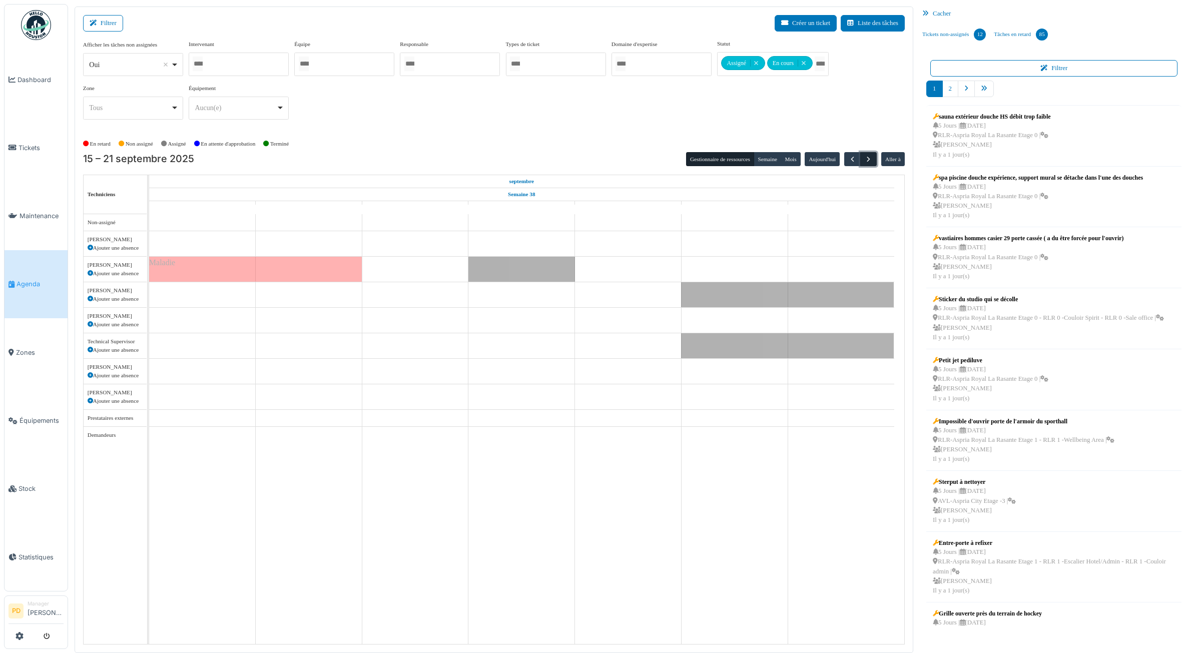
click at [871, 160] on span "button" at bounding box center [868, 159] width 9 height 9
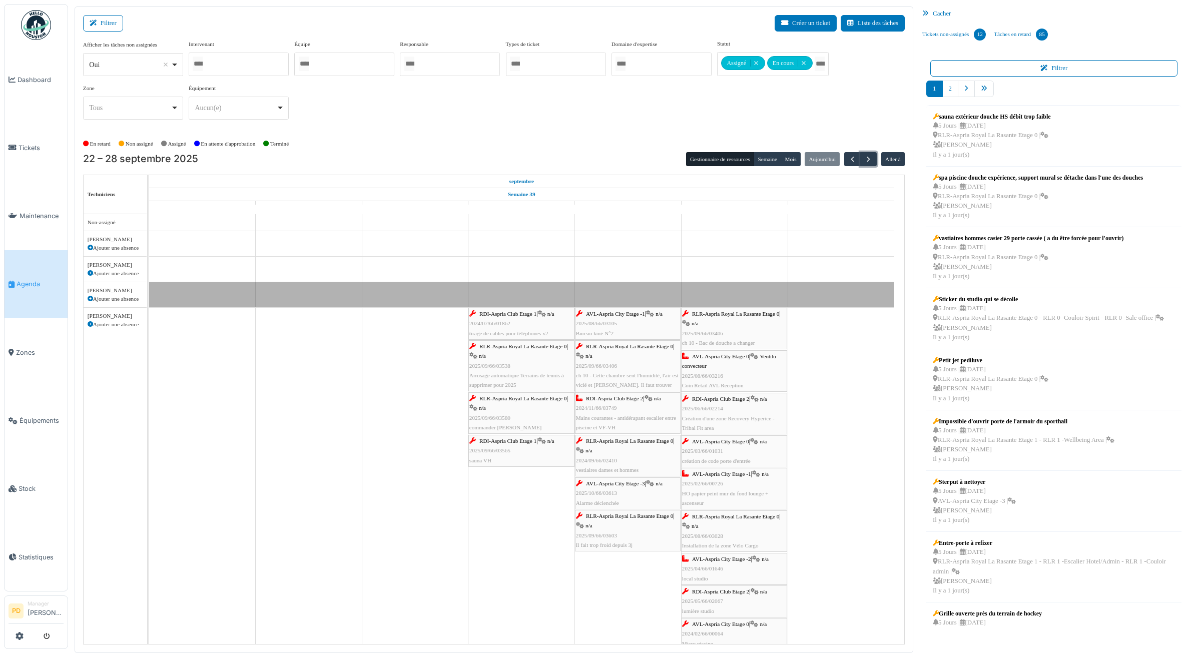
click at [531, 311] on div "RDI-Aspria Club Etage 1 | n/a 2024/07/66/01862 tirage de cables pour téléphones…" at bounding box center [521, 323] width 104 height 29
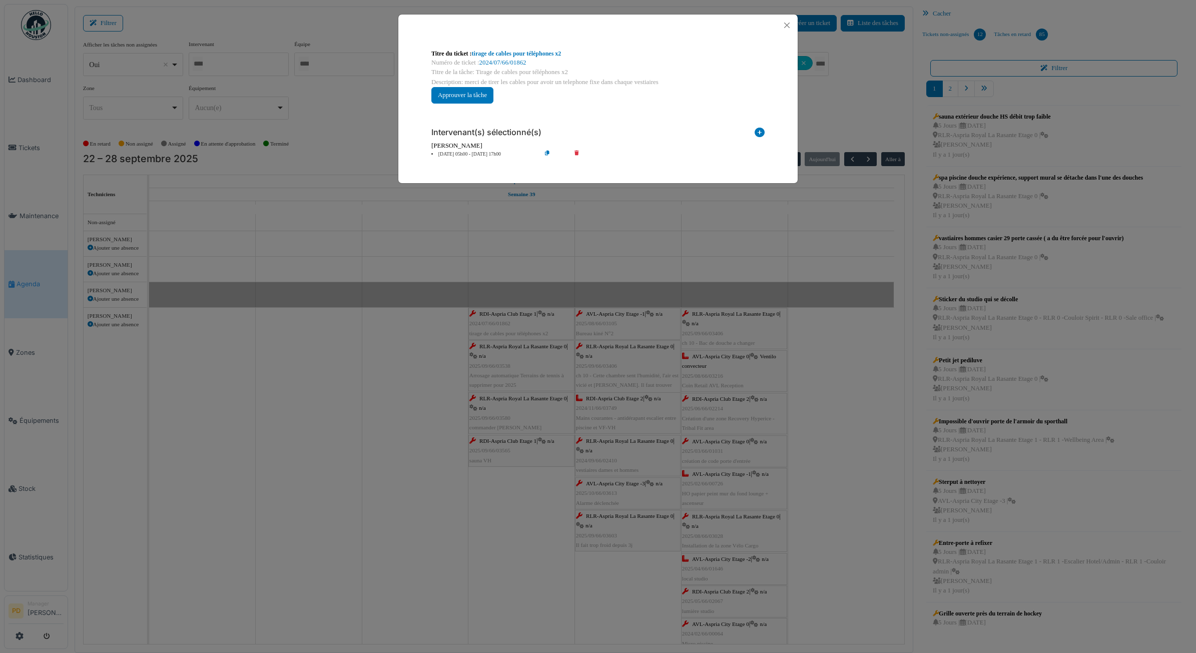
click at [463, 160] on div "Intervenant(s) sélectionné(s) Technicien interne Prestataire externe Gestionnai…" at bounding box center [597, 139] width 349 height 55
click at [468, 156] on li "25 sep 05h00 - 25 sep 17h00" at bounding box center [483, 155] width 115 height 8
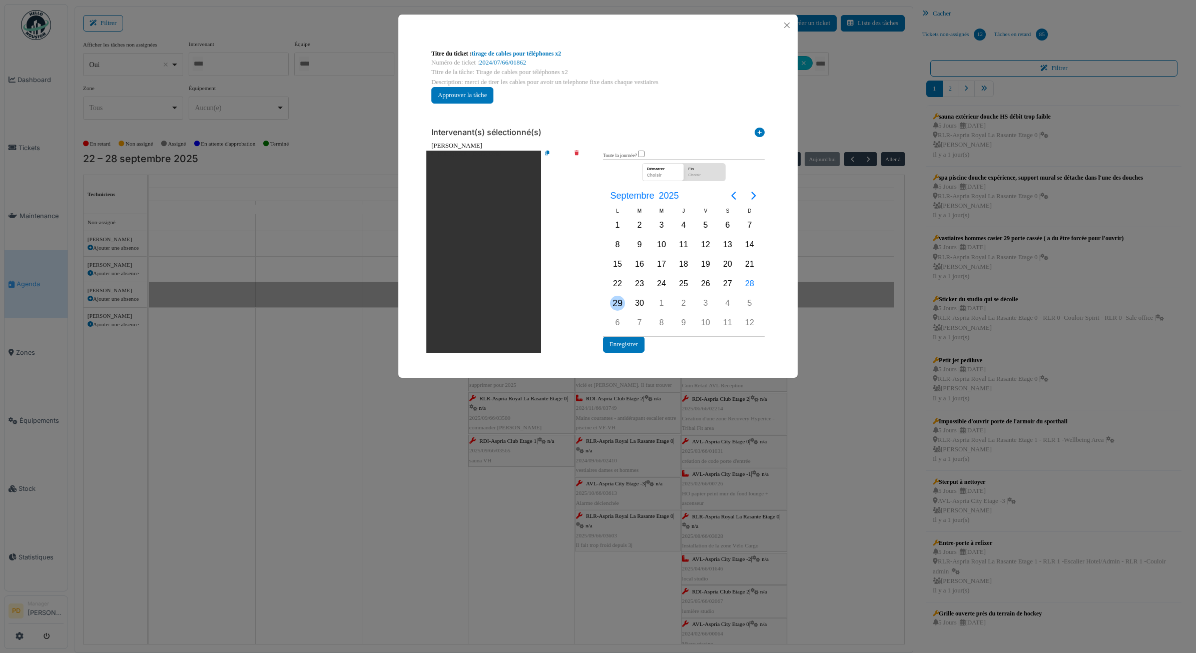
click at [618, 301] on div "29" at bounding box center [617, 303] width 15 height 15
click at [631, 338] on button "Enregistrer" at bounding box center [624, 344] width 42 height 17
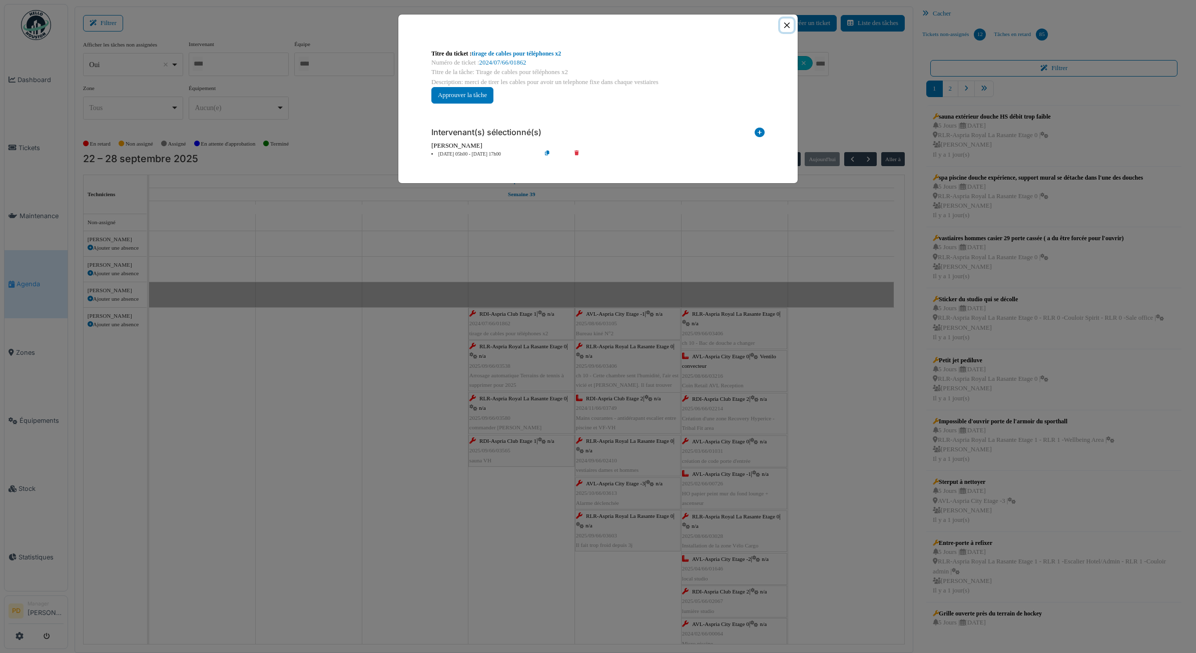
click at [787, 22] on button "Close" at bounding box center [787, 26] width 14 height 14
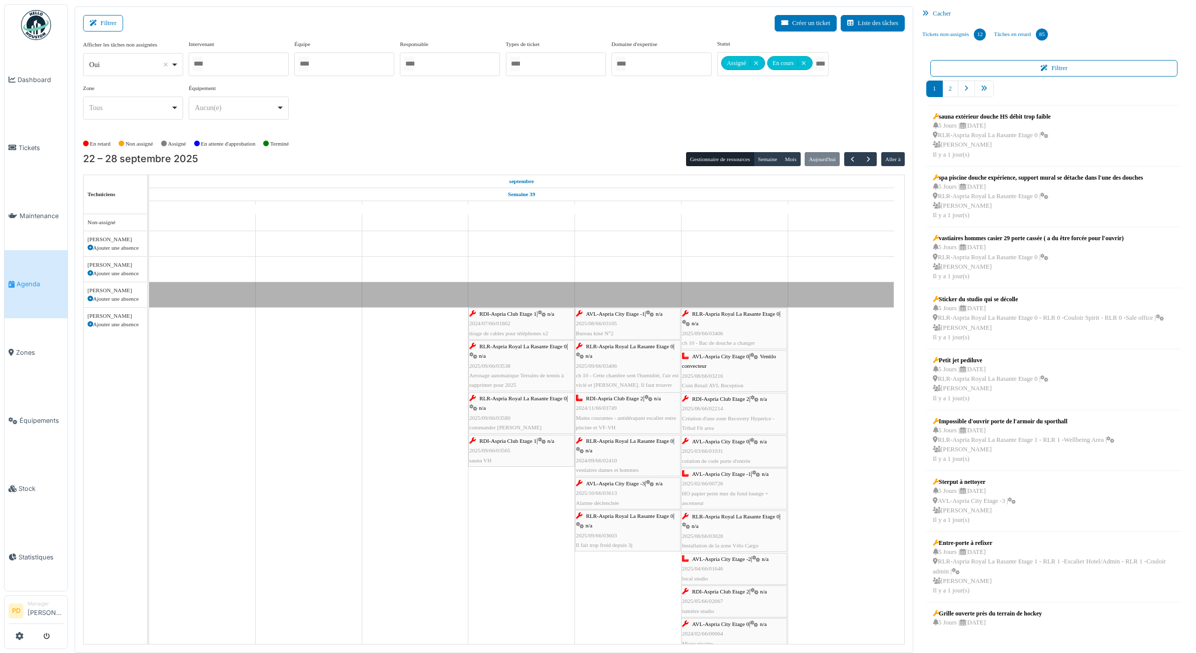
click at [517, 355] on div "RLR-Aspria Royal La Rasante Etage 0 | n/a 2025/09/66/03538 Arrosage automatique…" at bounding box center [521, 366] width 104 height 48
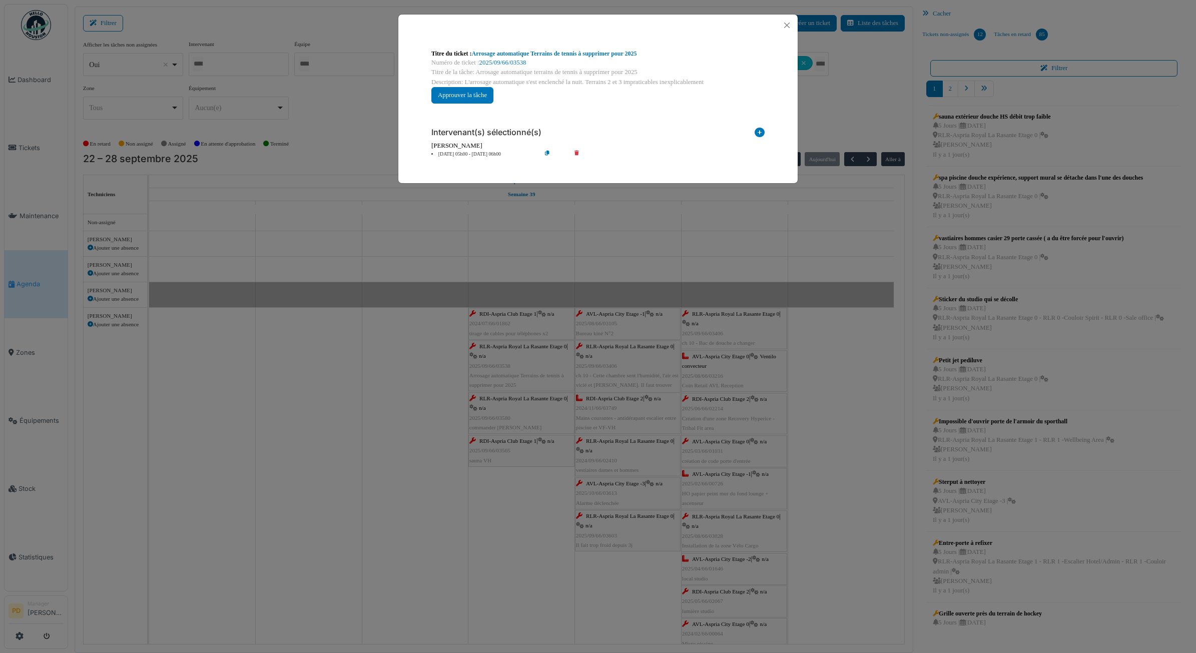
click at [492, 156] on li "25 sep 05h00 - 25 sep 06h00" at bounding box center [483, 155] width 115 height 8
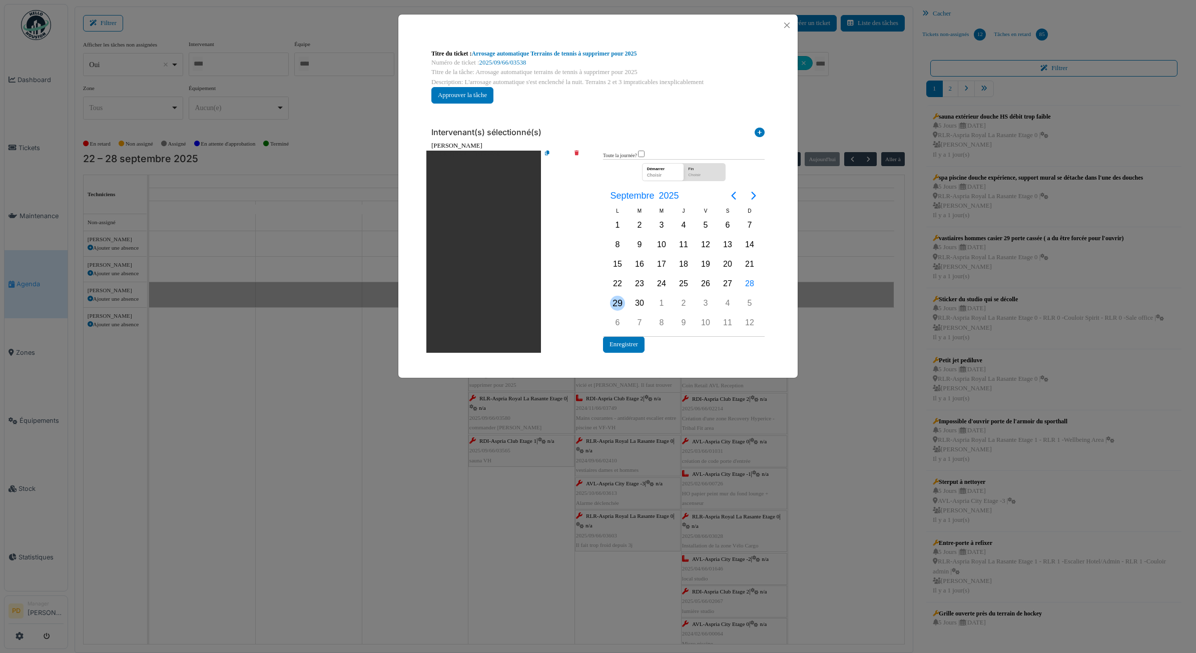
click at [621, 299] on div "29" at bounding box center [617, 303] width 15 height 15
click at [626, 341] on button "Enregistrer" at bounding box center [624, 344] width 42 height 17
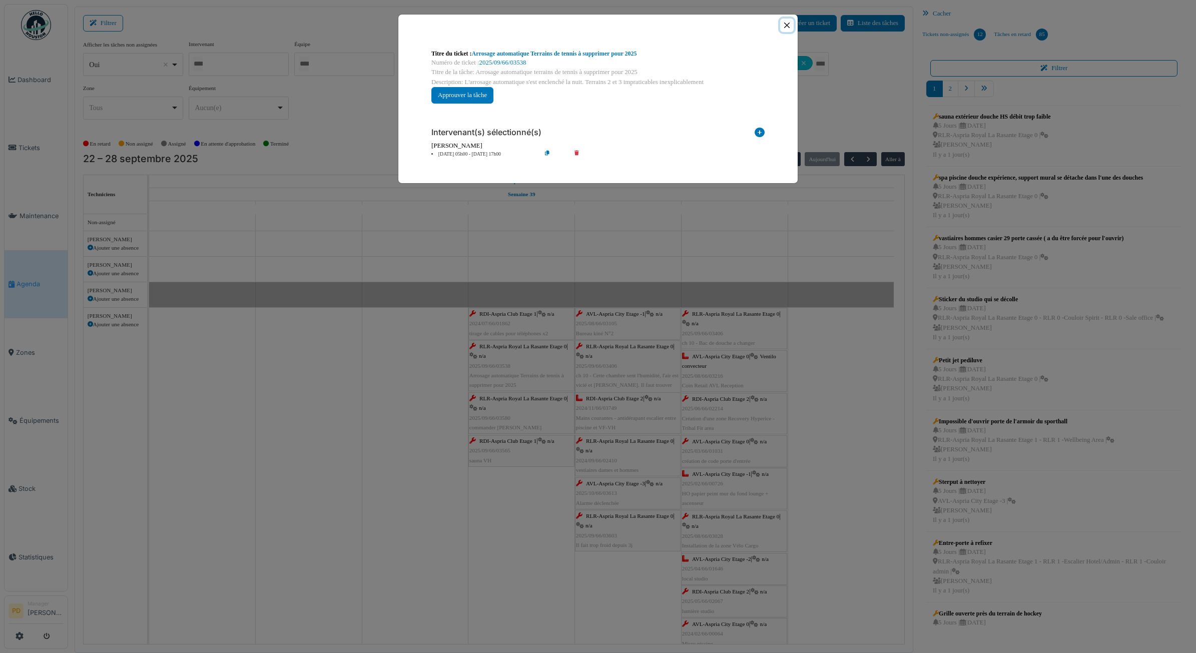
click at [786, 26] on button "Close" at bounding box center [787, 26] width 14 height 14
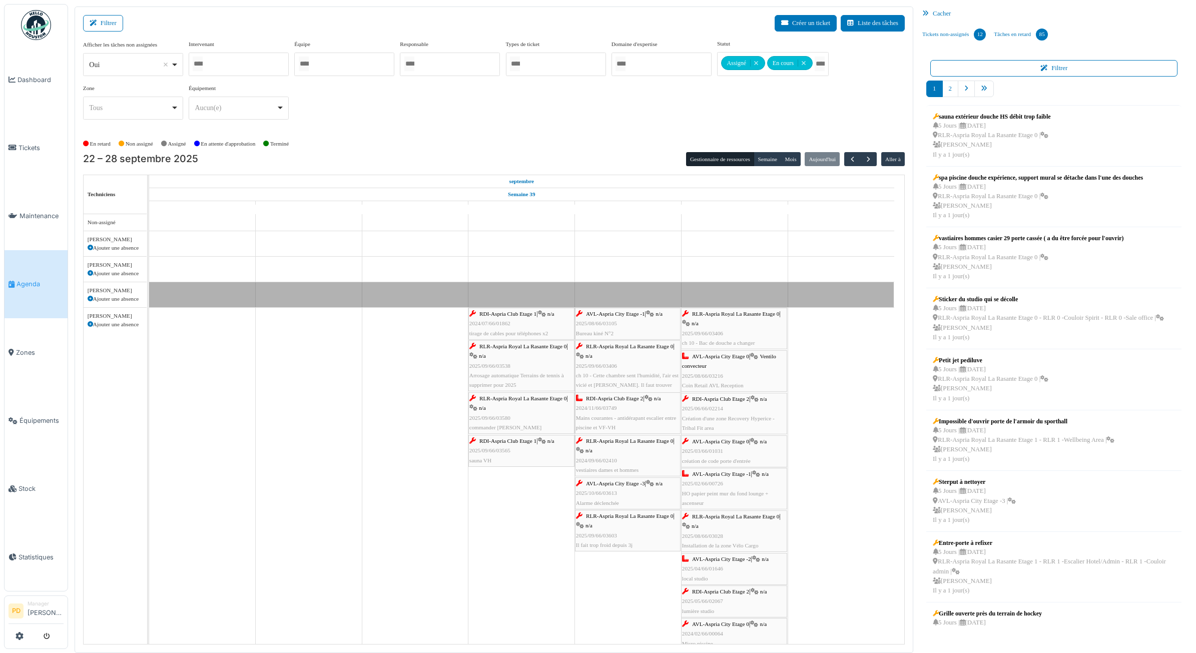
click at [524, 400] on span "RLR-Aspria Royal La Rasante Etage 0" at bounding box center [523, 398] width 87 height 6
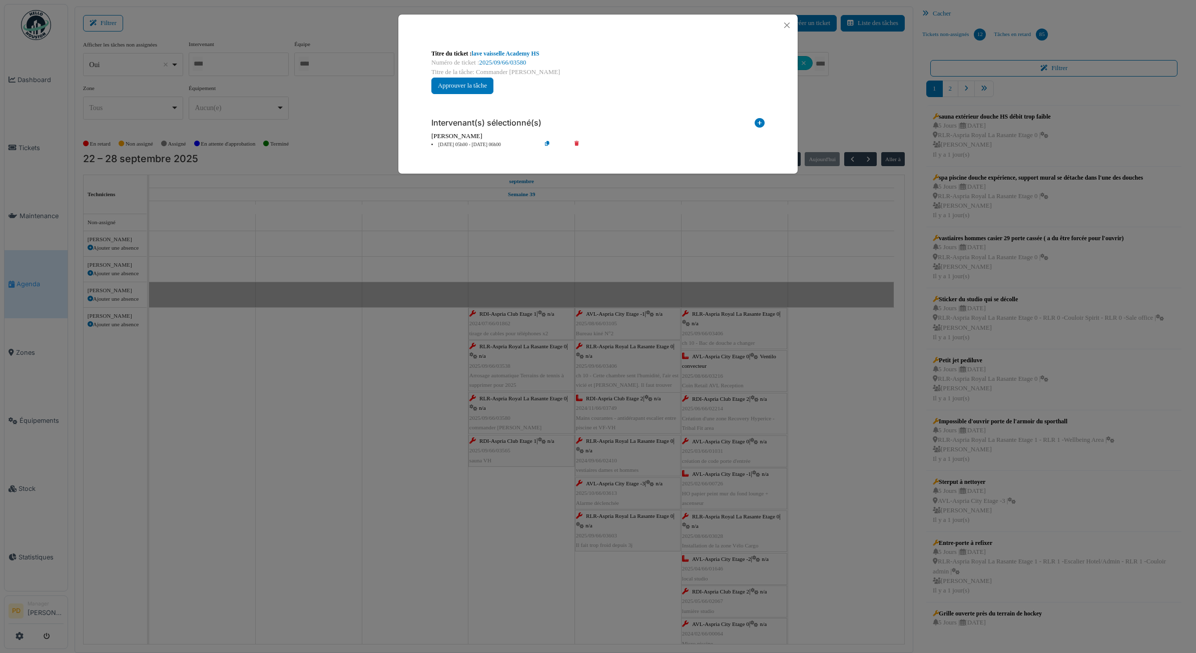
click at [479, 146] on li "25 sep 05h00 - 25 sep 06h00" at bounding box center [483, 145] width 115 height 8
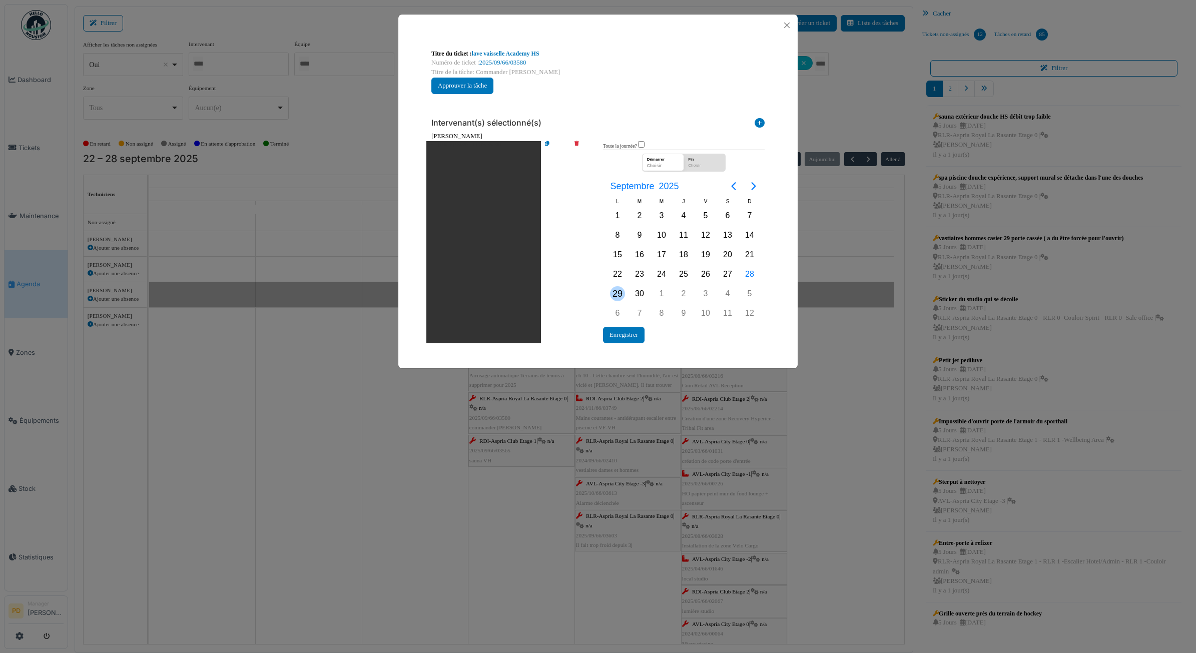
click at [621, 294] on div "29" at bounding box center [617, 293] width 15 height 15
click at [622, 331] on button "Enregistrer" at bounding box center [624, 335] width 42 height 17
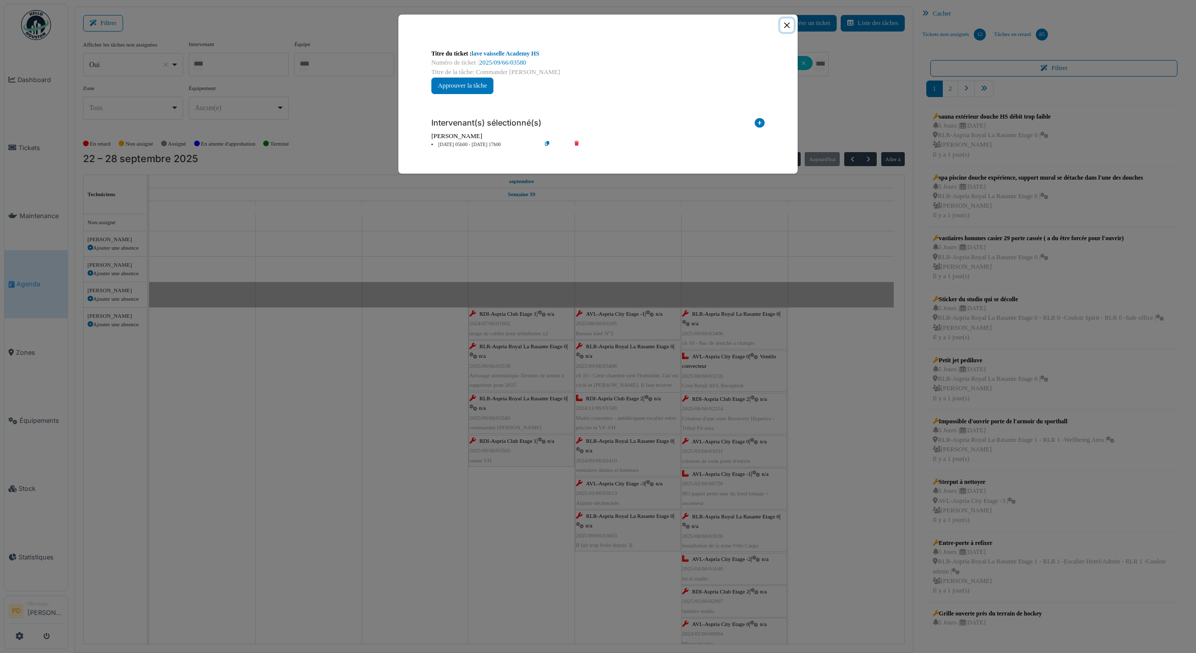
click at [786, 30] on button "Close" at bounding box center [787, 26] width 14 height 14
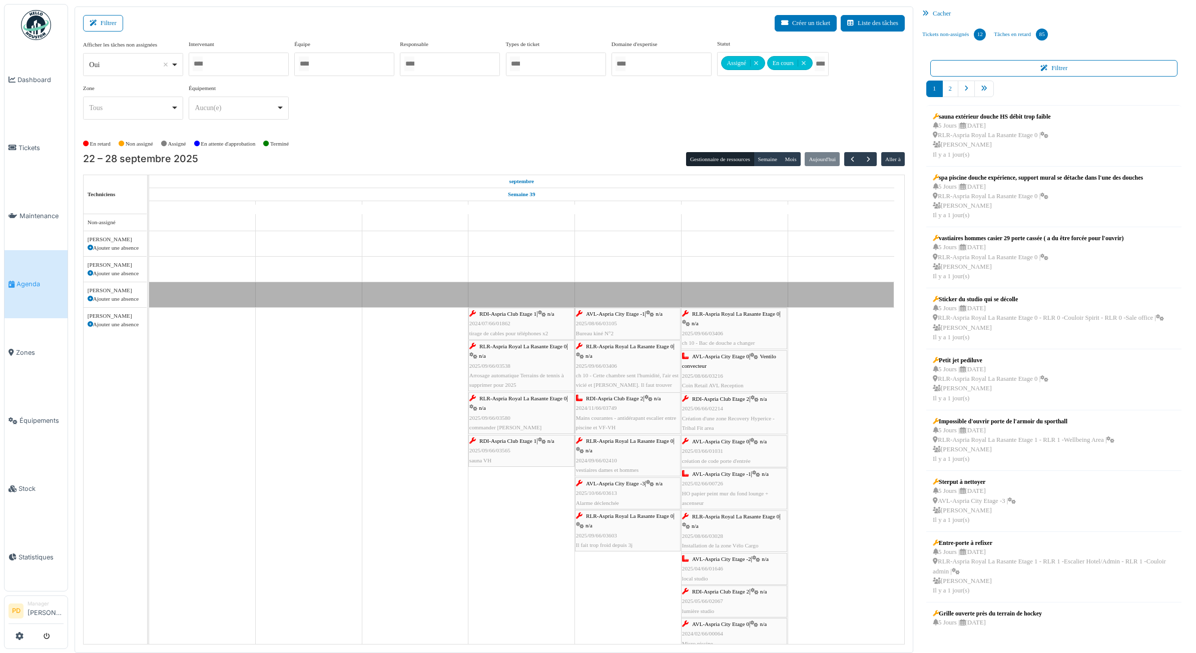
click at [495, 441] on span "RDI-Aspria Club Etage 1" at bounding box center [508, 441] width 57 height 6
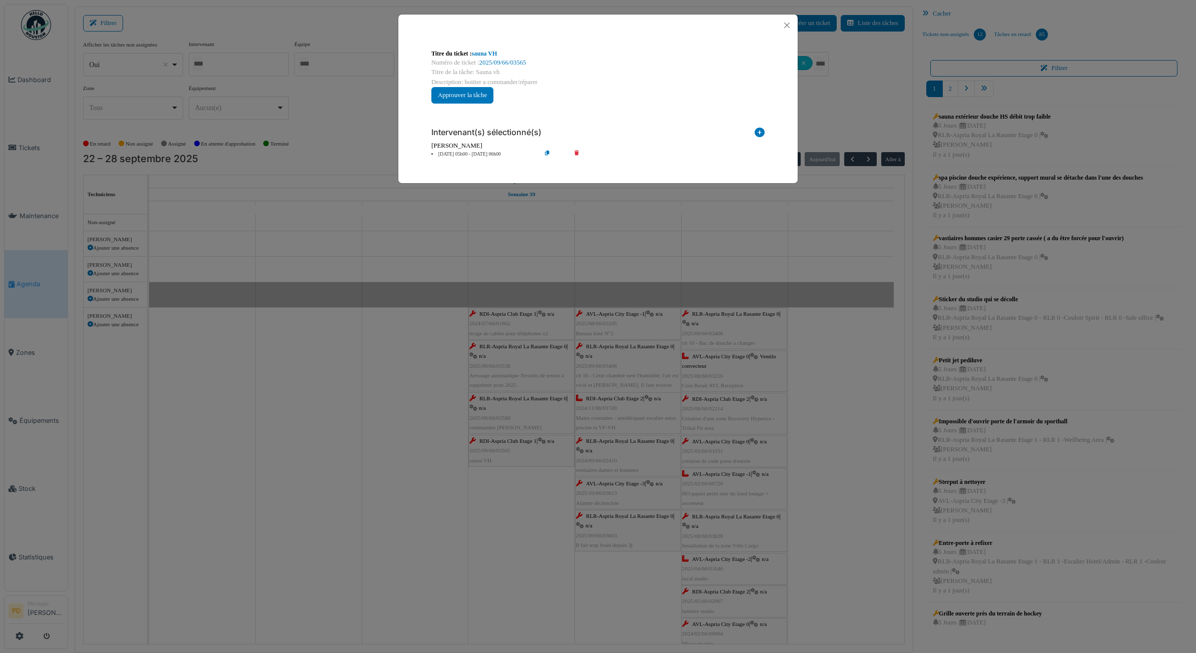
click at [476, 152] on li "25 sep 05h00 - 25 sep 06h00" at bounding box center [483, 155] width 115 height 8
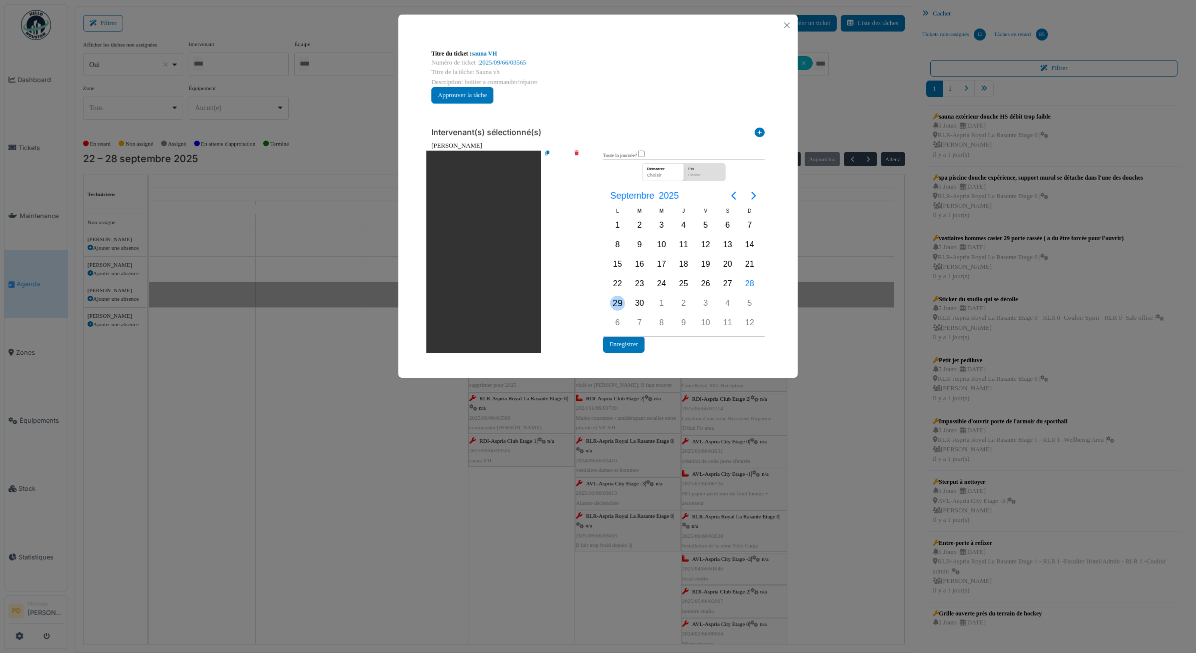
click at [610, 308] on div "29" at bounding box center [618, 303] width 22 height 19
click at [617, 338] on button "Enregistrer" at bounding box center [624, 344] width 42 height 17
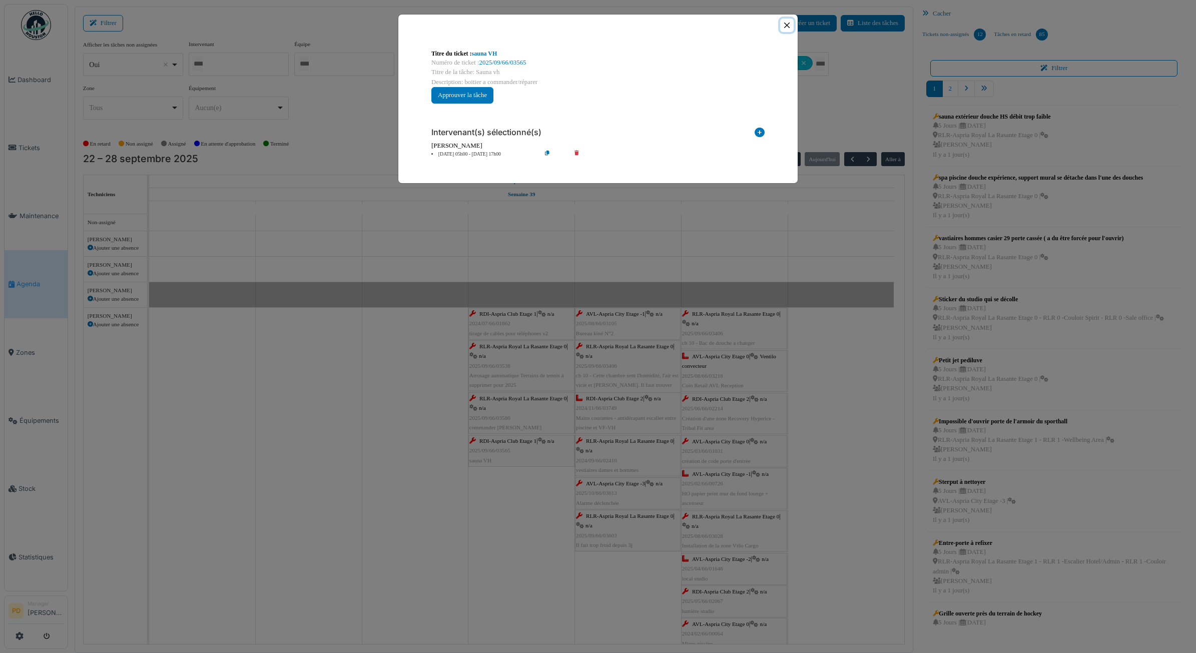
click at [786, 21] on button "Close" at bounding box center [787, 26] width 14 height 14
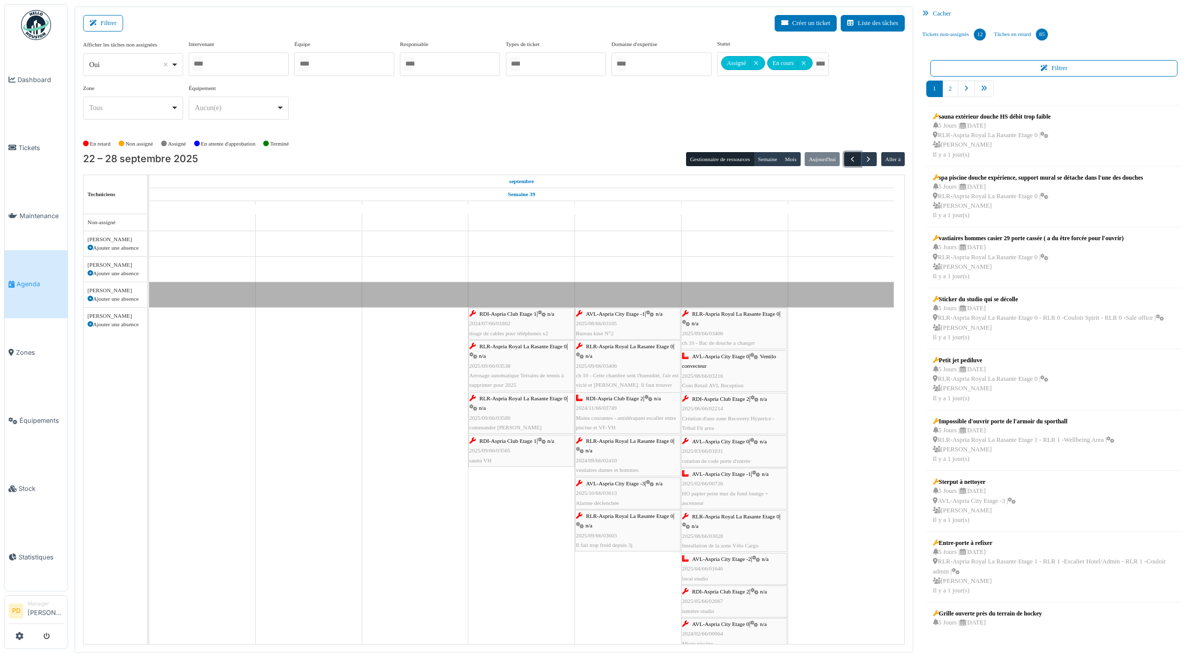
click at [854, 158] on span "button" at bounding box center [852, 159] width 9 height 9
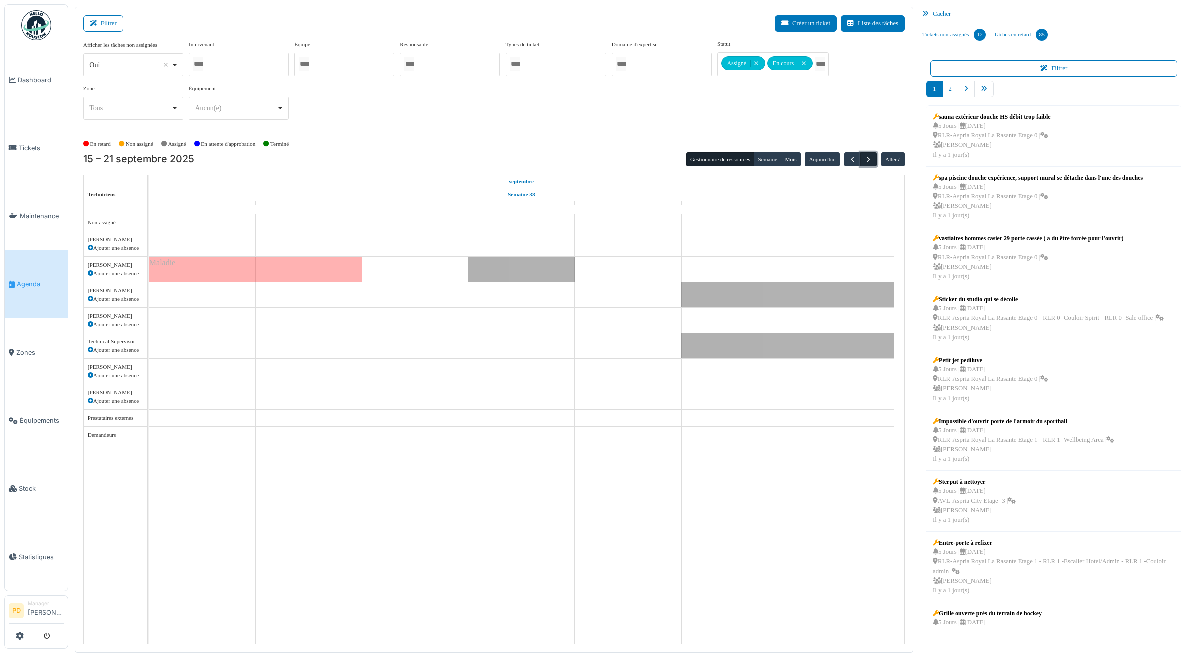
click at [869, 161] on span "button" at bounding box center [868, 159] width 9 height 9
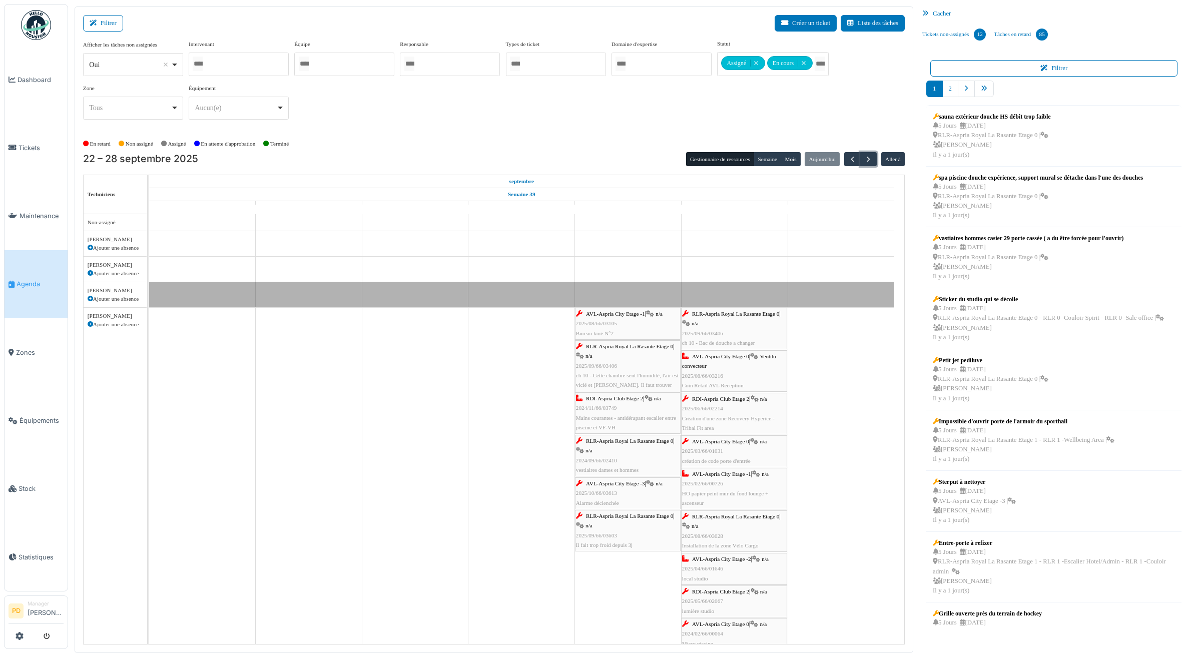
click at [643, 309] on link "AVL-Aspria City Etage -1 | n/a 2025/08/66/03105 Bureau kiné N°2" at bounding box center [628, 324] width 106 height 32
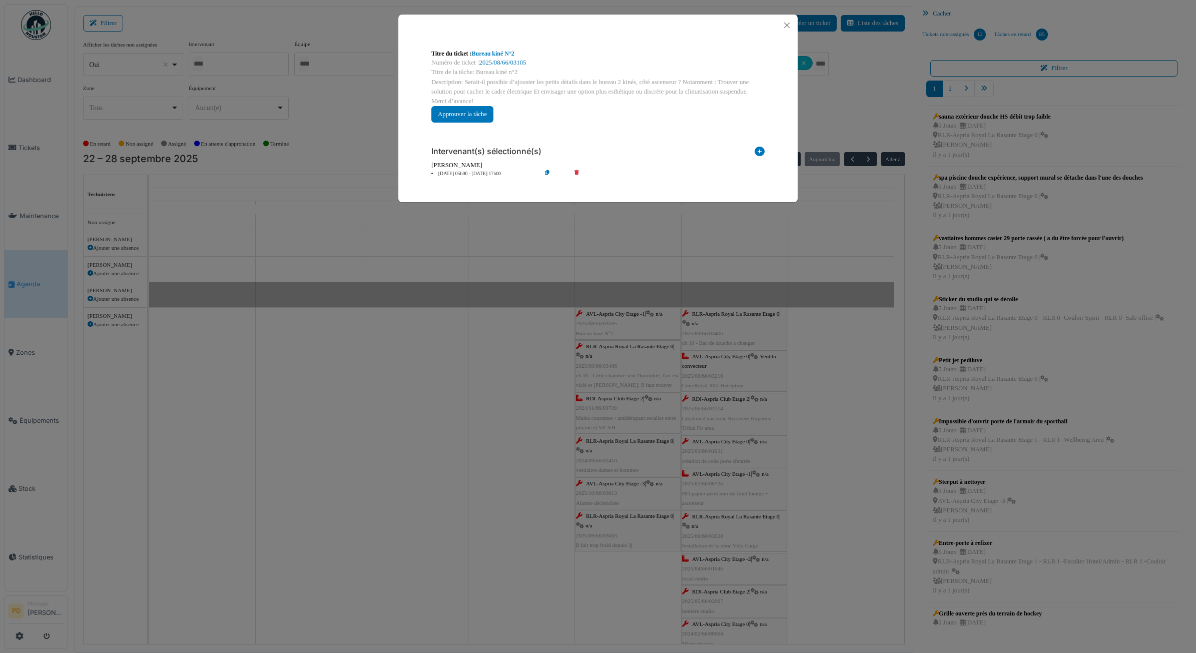
click at [486, 173] on li "26 sep 05h00 - 26 sep 17h00" at bounding box center [483, 174] width 115 height 8
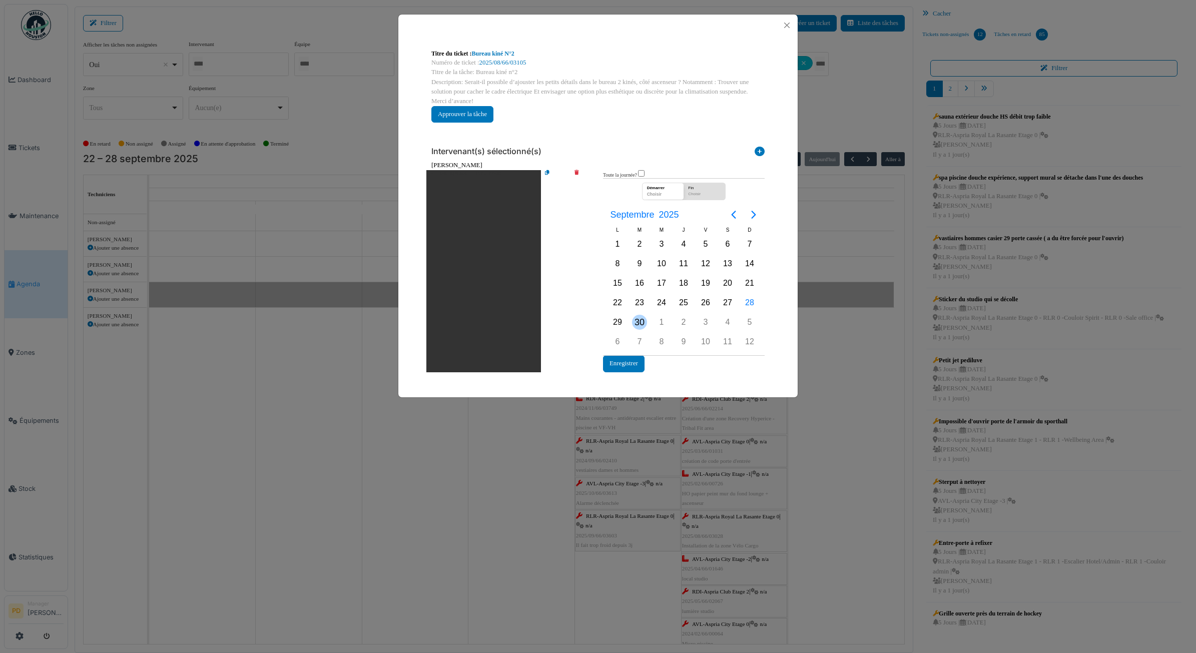
click at [632, 322] on div "30" at bounding box center [639, 322] width 15 height 15
click at [631, 364] on button "Enregistrer" at bounding box center [624, 363] width 42 height 17
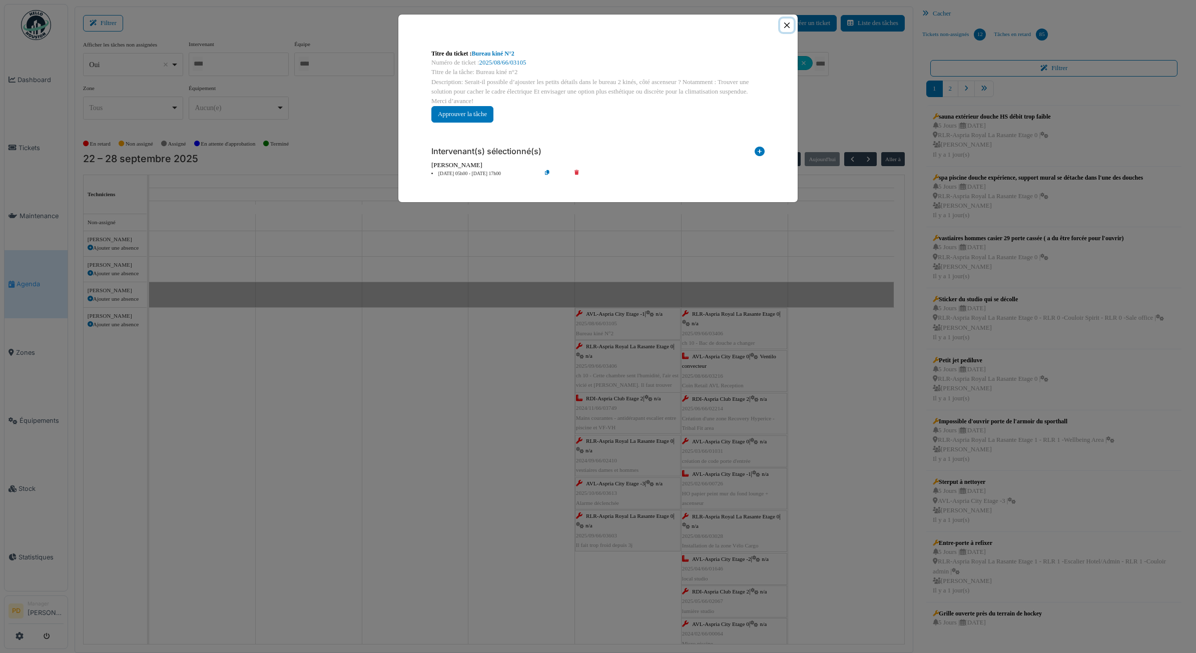
click at [788, 23] on button "Close" at bounding box center [787, 26] width 14 height 14
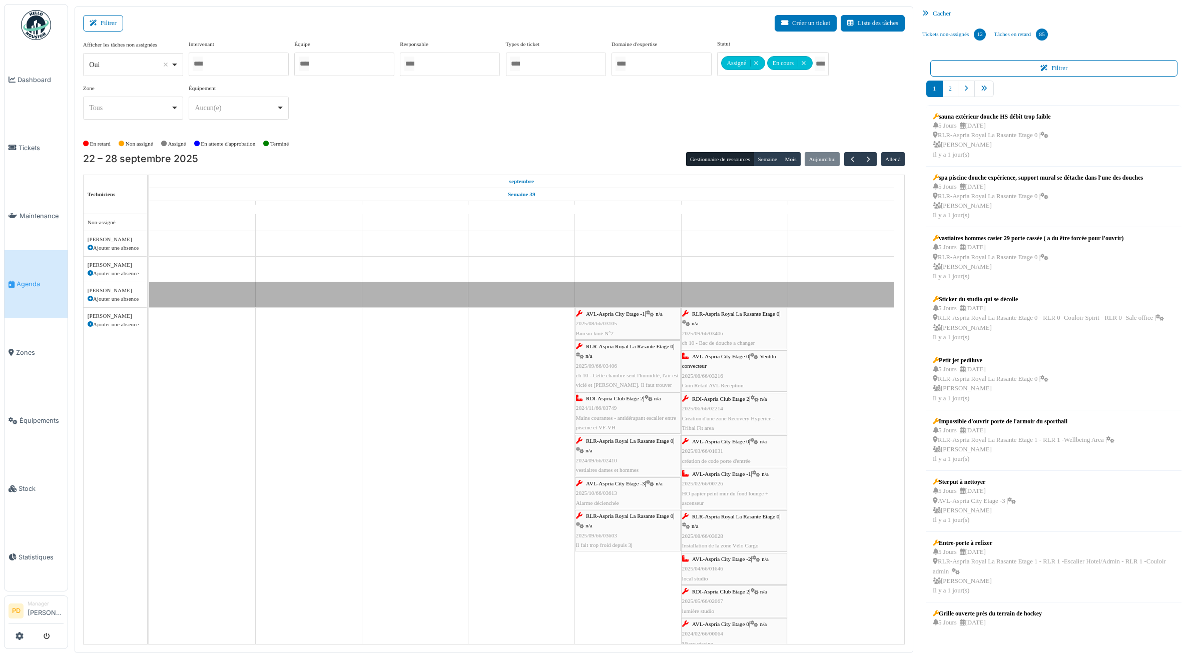
click at [636, 349] on span "RLR-Aspria Royal La Rasante Etage 0" at bounding box center [629, 346] width 87 height 6
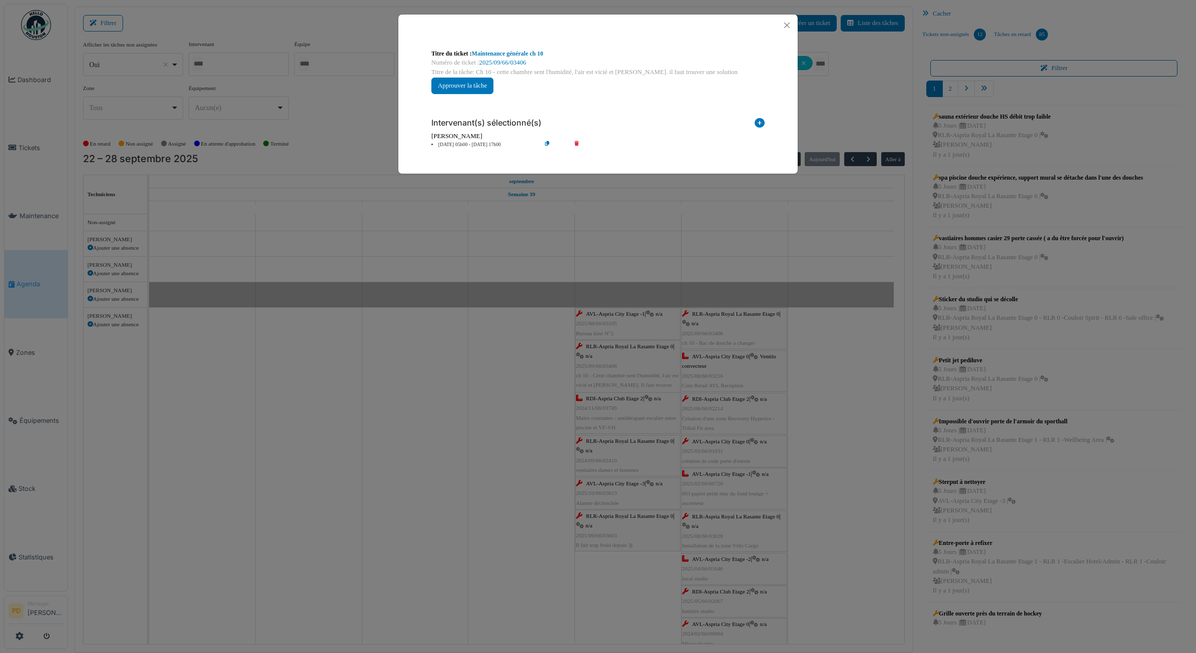
click at [471, 139] on div "[PERSON_NAME]" at bounding box center [597, 137] width 333 height 10
click at [472, 144] on li "26 sep 05h00 - 26 sep 17h00" at bounding box center [483, 145] width 115 height 8
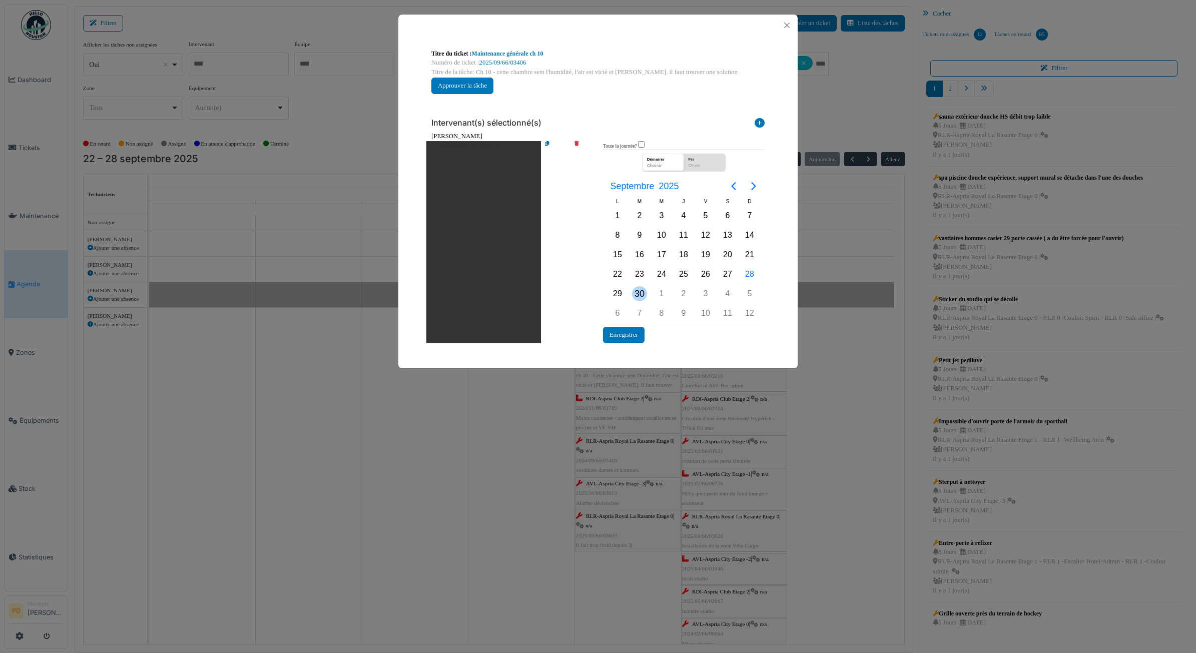
click at [634, 298] on div "30" at bounding box center [639, 293] width 15 height 15
click at [631, 333] on button "Enregistrer" at bounding box center [624, 335] width 42 height 17
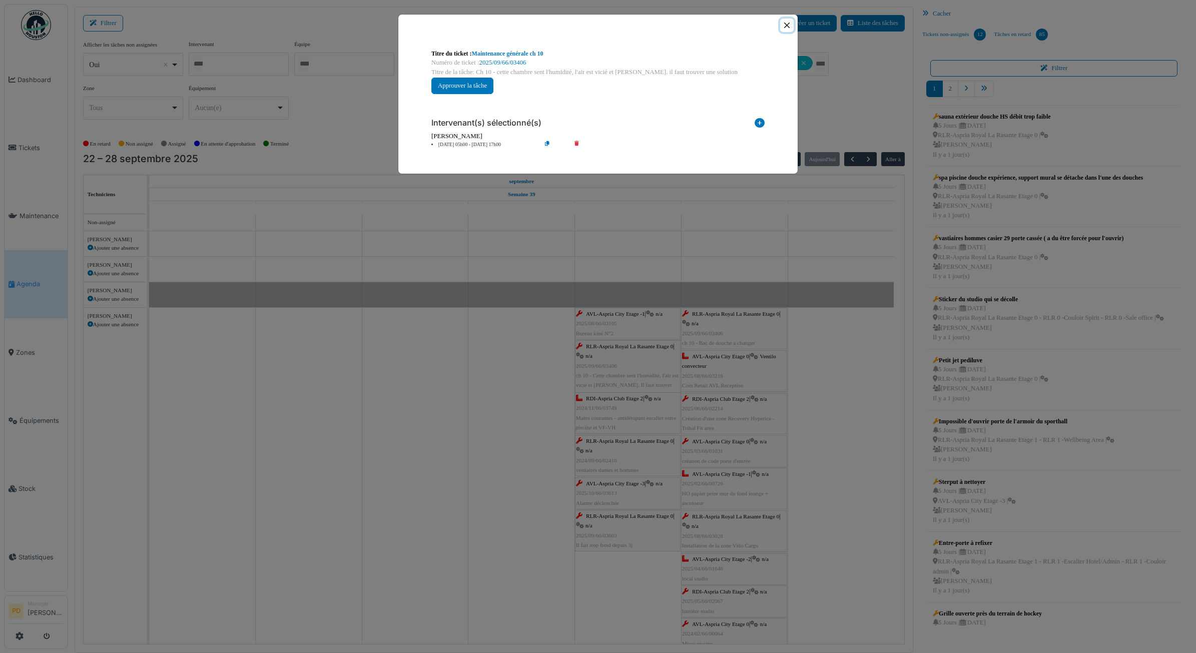
click at [787, 28] on button "Close" at bounding box center [787, 26] width 14 height 14
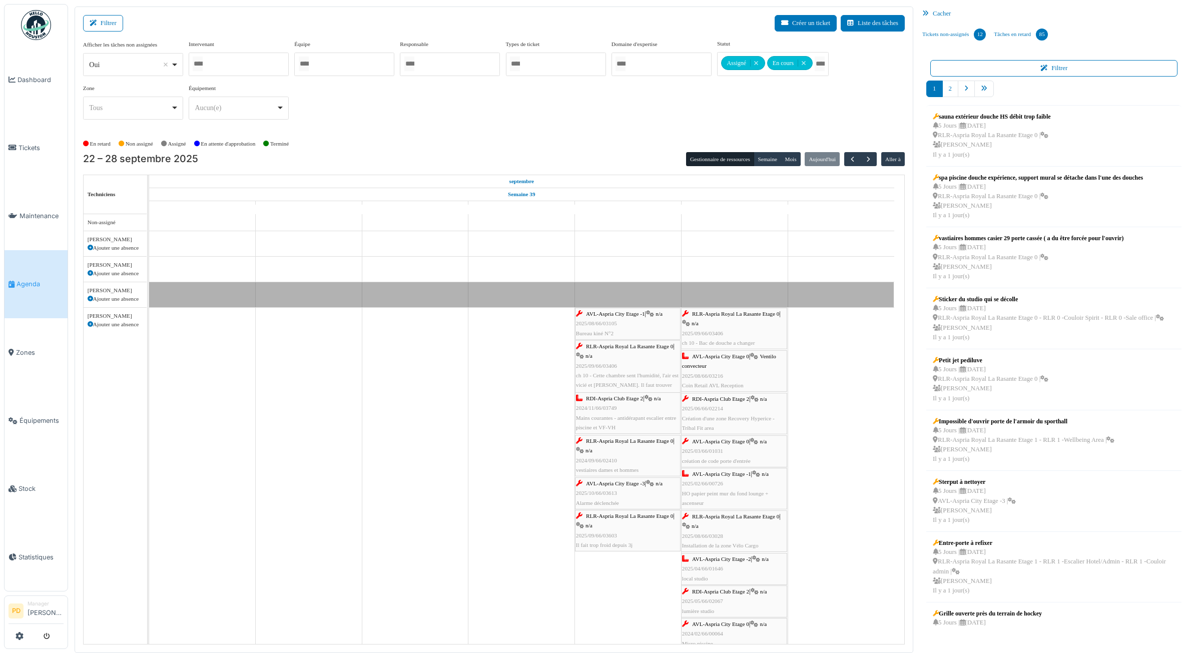
click at [617, 403] on div "RDI-Aspria Club Etage 2 | n/a 2024/11/66/03749 Mains courantes - antidérapant e…" at bounding box center [628, 413] width 104 height 39
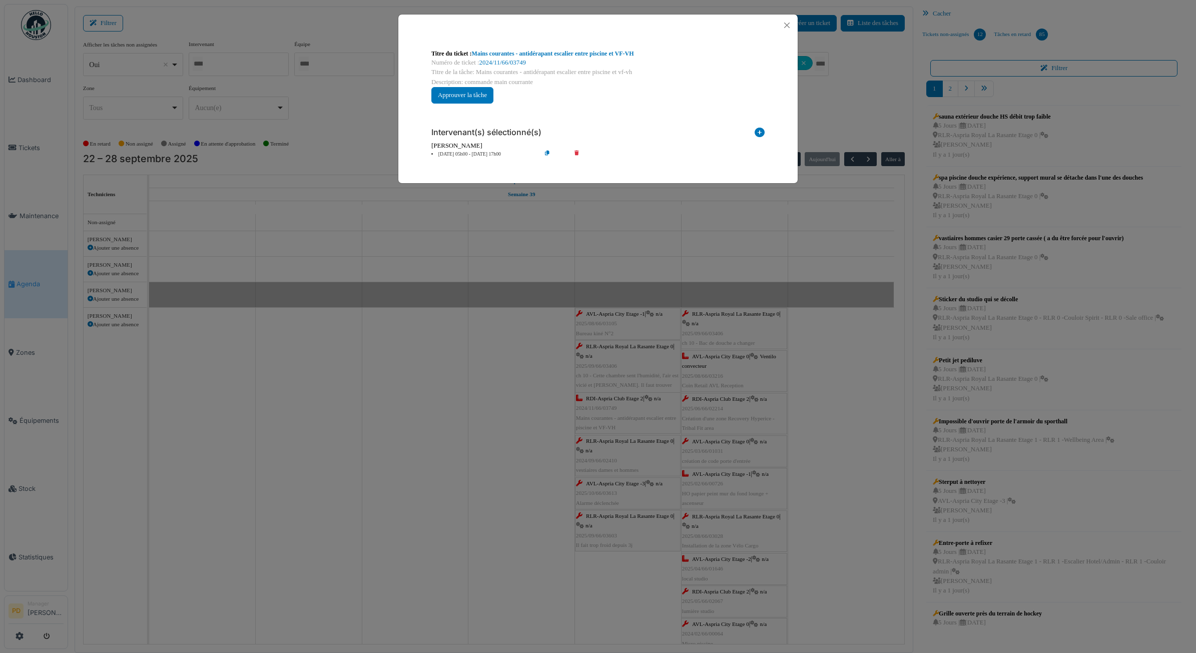
click at [484, 157] on li "26 sep 05h00 - 26 sep 17h00" at bounding box center [483, 155] width 115 height 8
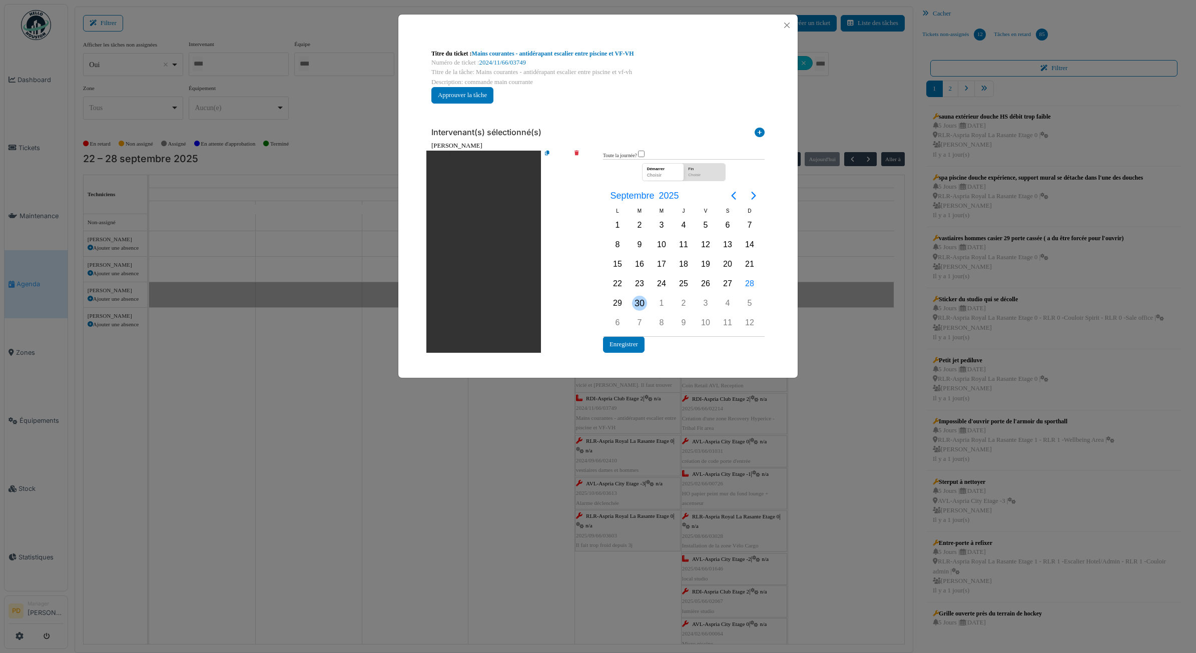
click at [643, 303] on div "30" at bounding box center [639, 303] width 15 height 15
click at [631, 343] on button "Enregistrer" at bounding box center [624, 344] width 42 height 17
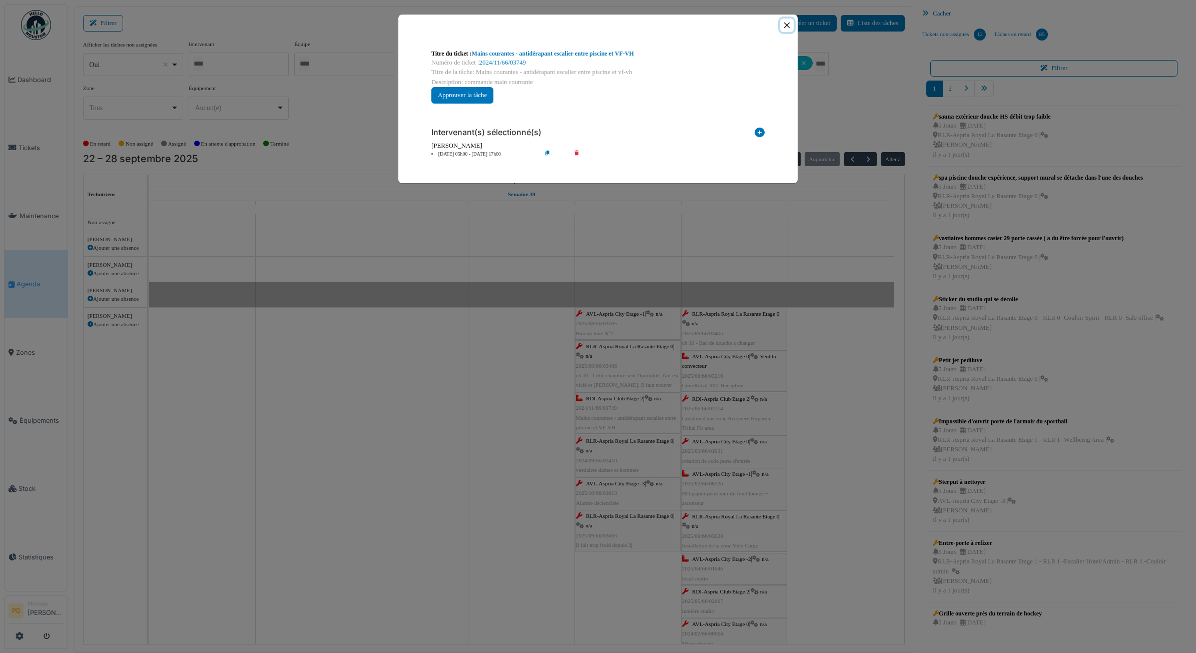
click at [784, 27] on button "Close" at bounding box center [787, 26] width 14 height 14
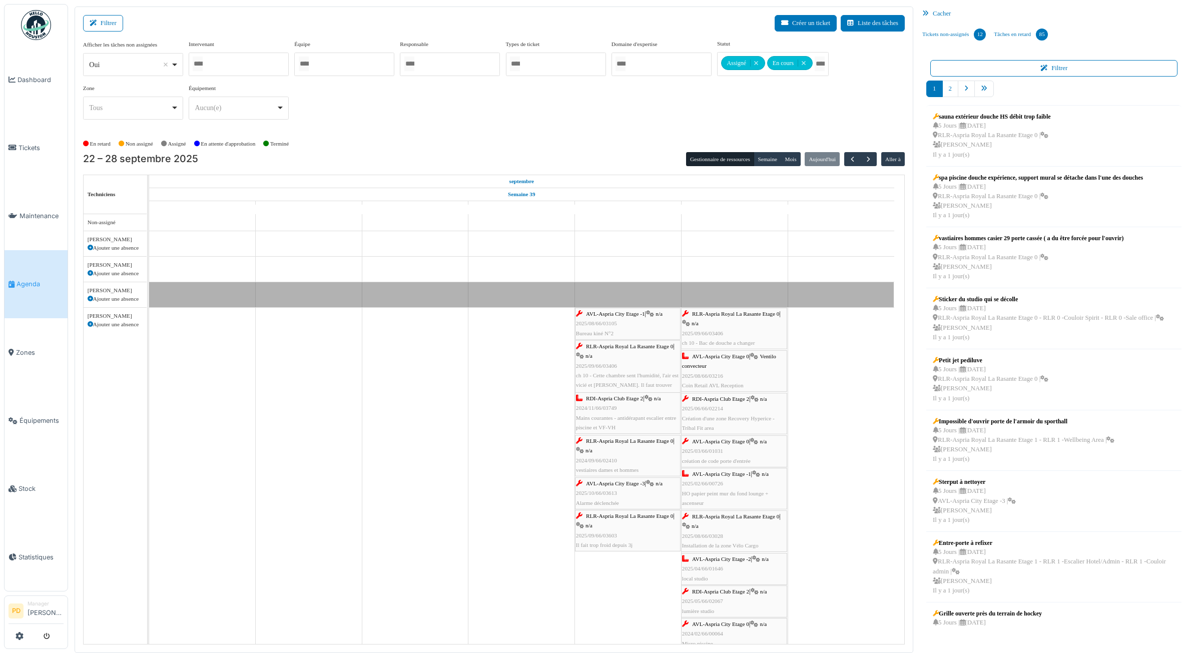
click at [595, 440] on span "RLR-Aspria Royal La Rasante Etage 0" at bounding box center [629, 441] width 87 height 6
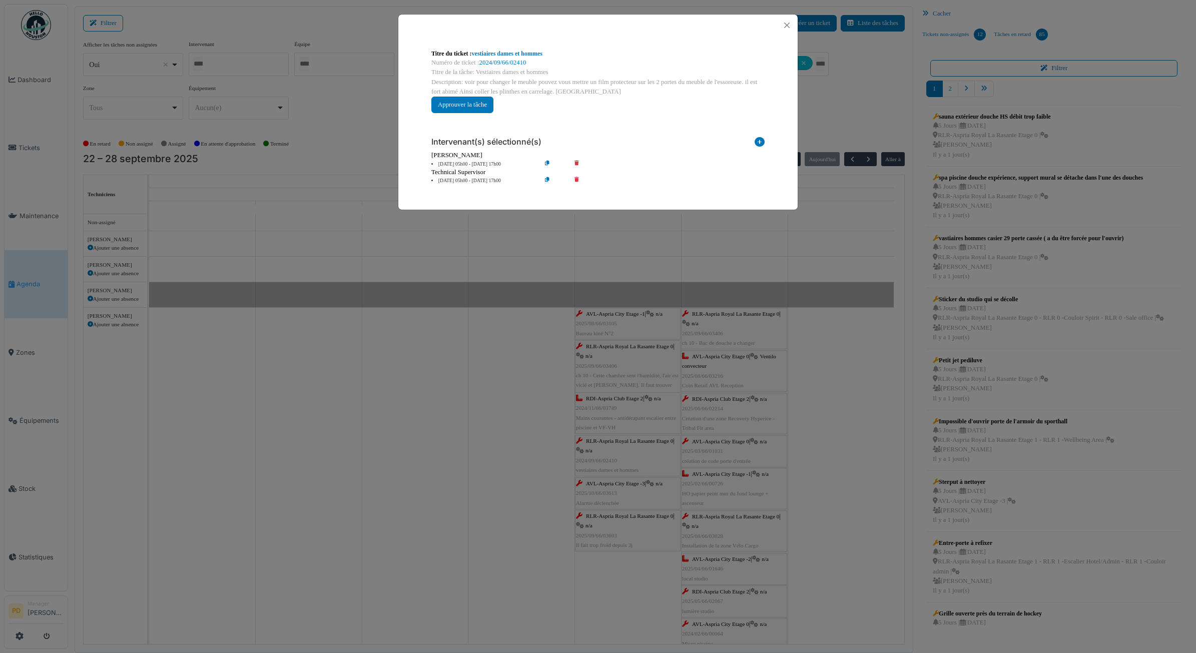
click at [482, 180] on li "26 sep 05h00 - 26 sep 17h00" at bounding box center [483, 181] width 115 height 8
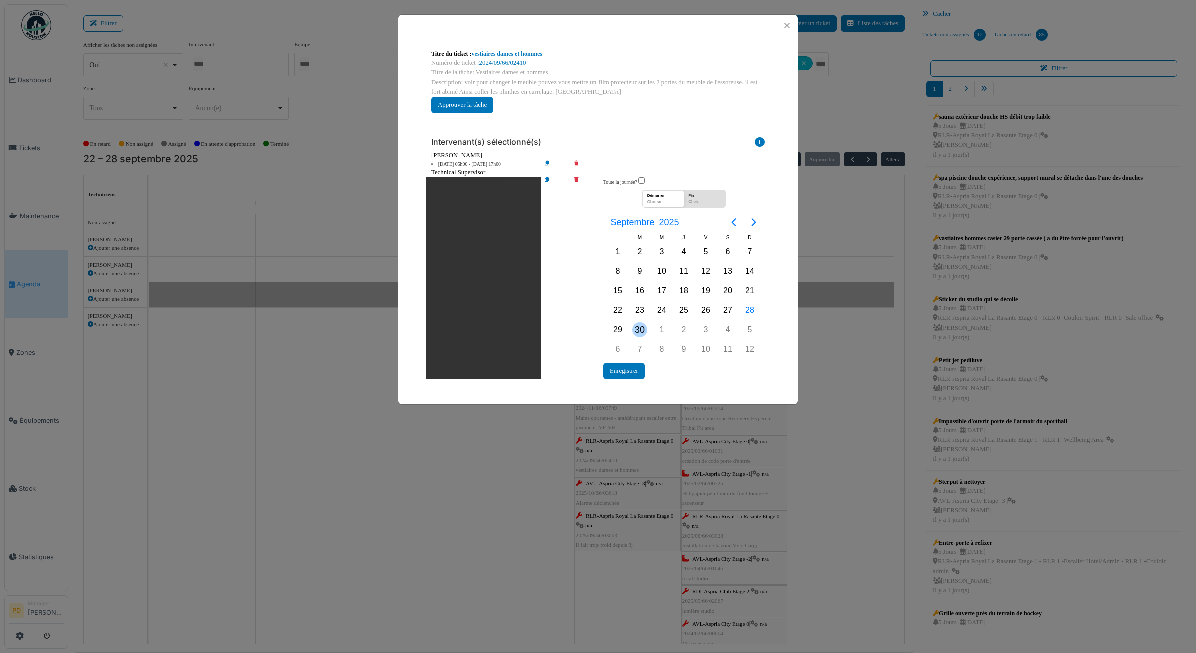
click at [644, 334] on div "30" at bounding box center [639, 329] width 15 height 15
click at [637, 370] on button "Enregistrer" at bounding box center [624, 371] width 42 height 17
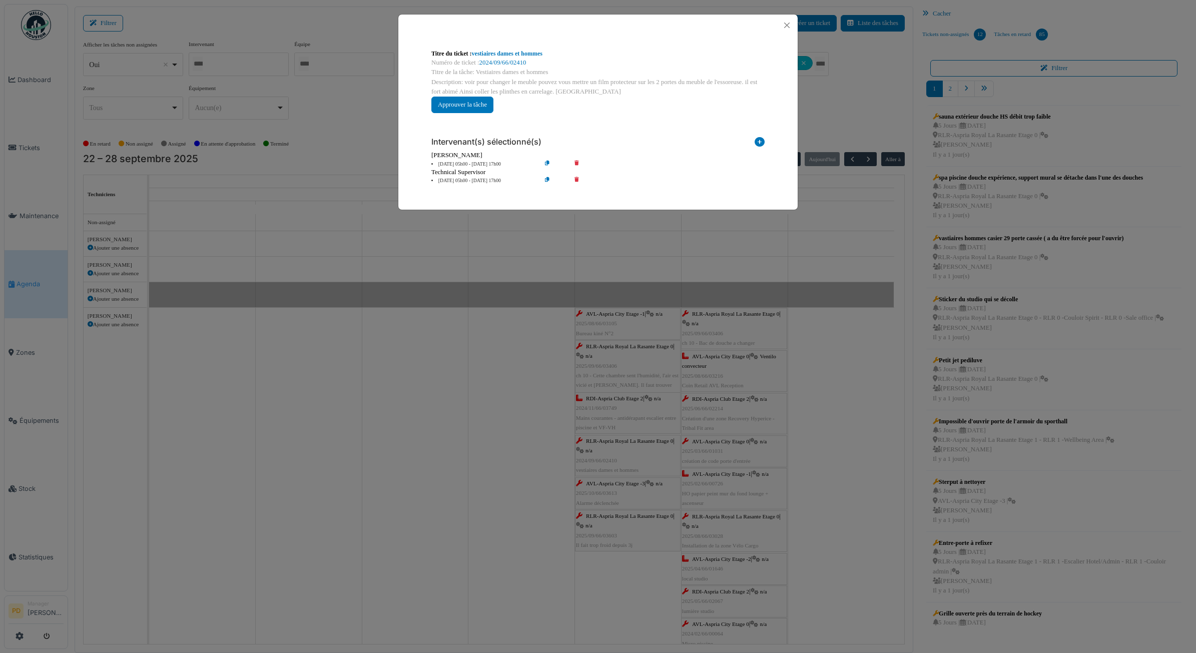
click at [484, 163] on li "26 sep 05h00 - 26 sep 17h00" at bounding box center [483, 165] width 115 height 8
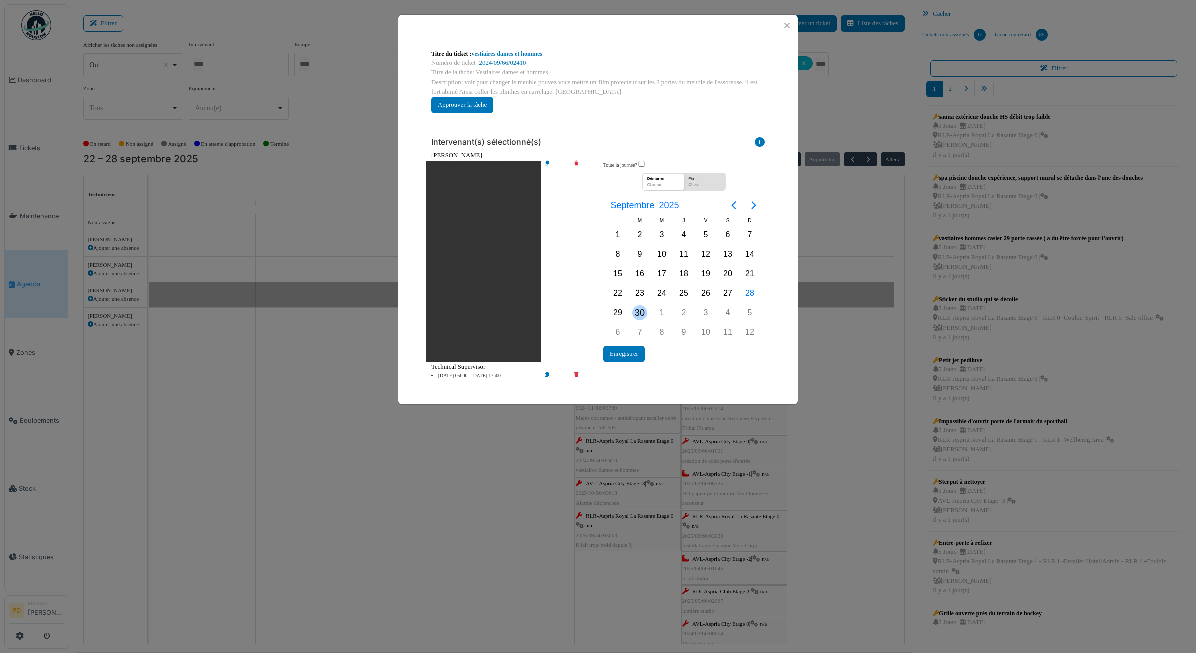
click at [642, 314] on div "30" at bounding box center [639, 312] width 15 height 15
click at [628, 353] on button "Enregistrer" at bounding box center [624, 354] width 42 height 17
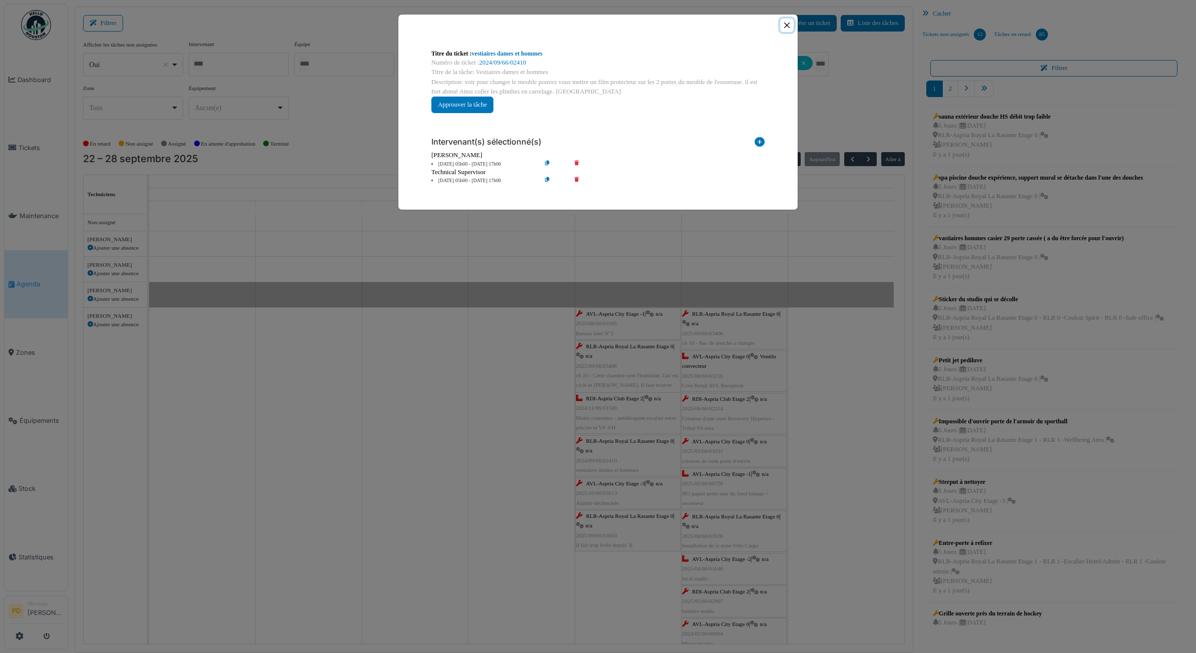
click at [787, 21] on button "Close" at bounding box center [787, 26] width 14 height 14
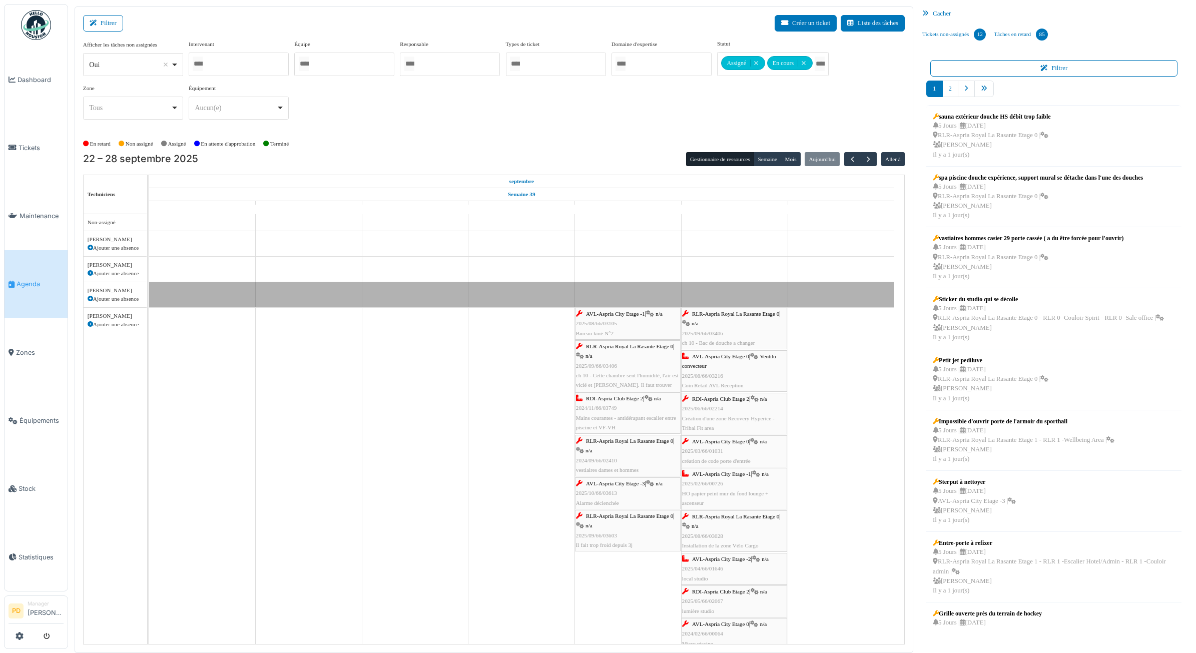
click at [590, 486] on span "AVL-Aspria City Etage -3" at bounding box center [615, 484] width 59 height 6
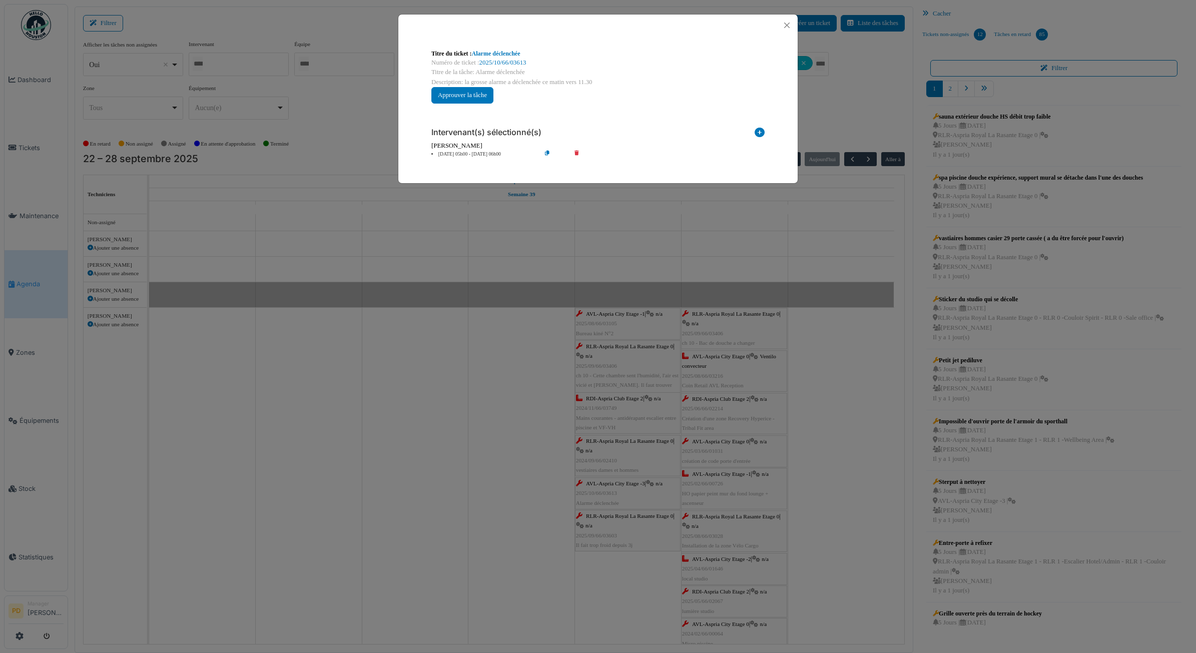
click at [482, 154] on li "26 sep 05h00 - 26 sep 06h00" at bounding box center [483, 155] width 115 height 8
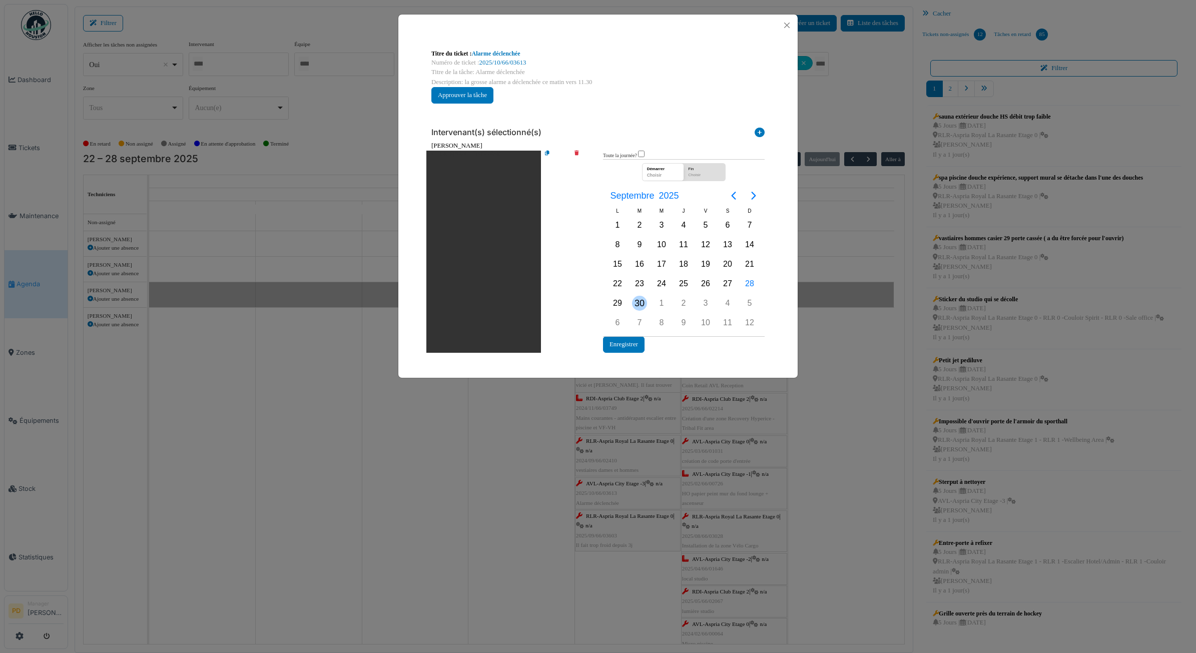
click at [642, 300] on div "30" at bounding box center [639, 303] width 15 height 15
click at [632, 343] on button "Enregistrer" at bounding box center [624, 344] width 42 height 17
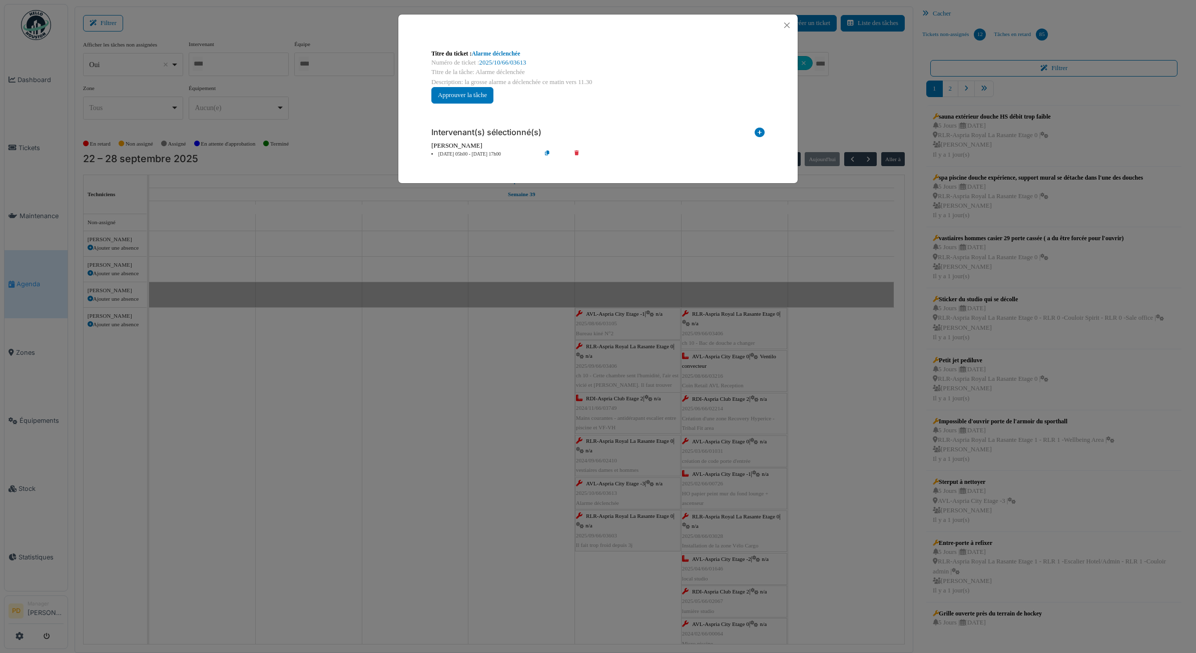
click at [794, 25] on div at bounding box center [597, 26] width 399 height 22
click at [787, 28] on button "Close" at bounding box center [787, 26] width 14 height 14
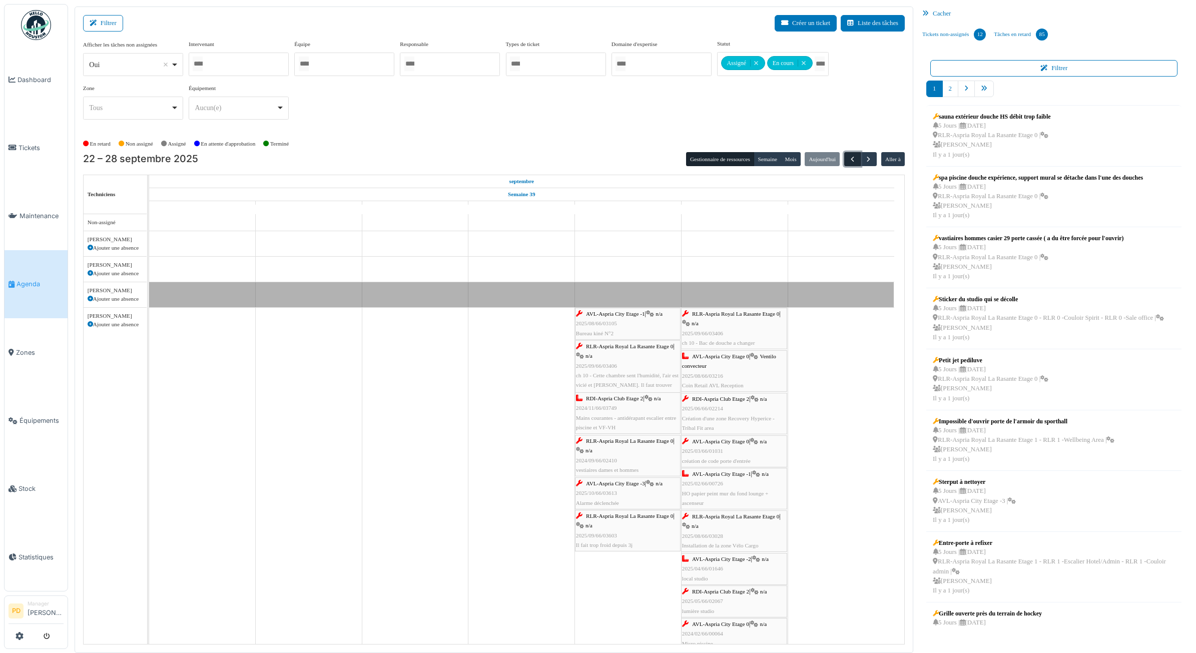
click at [851, 160] on span "button" at bounding box center [852, 159] width 9 height 9
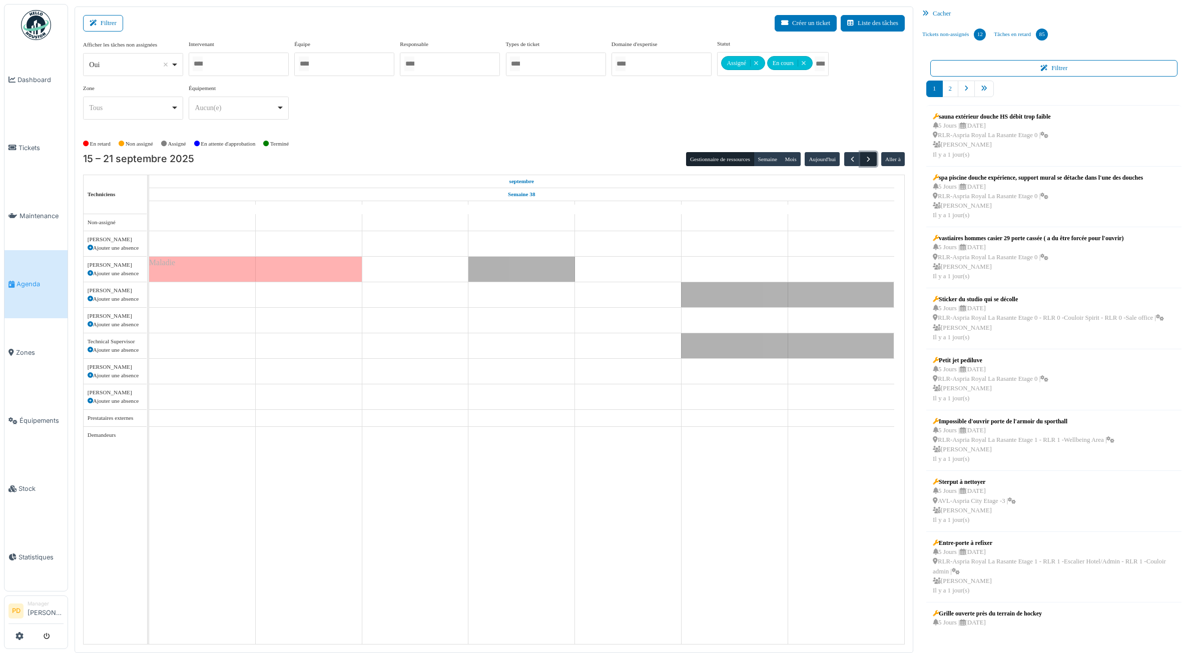
click at [869, 159] on span "button" at bounding box center [868, 159] width 9 height 9
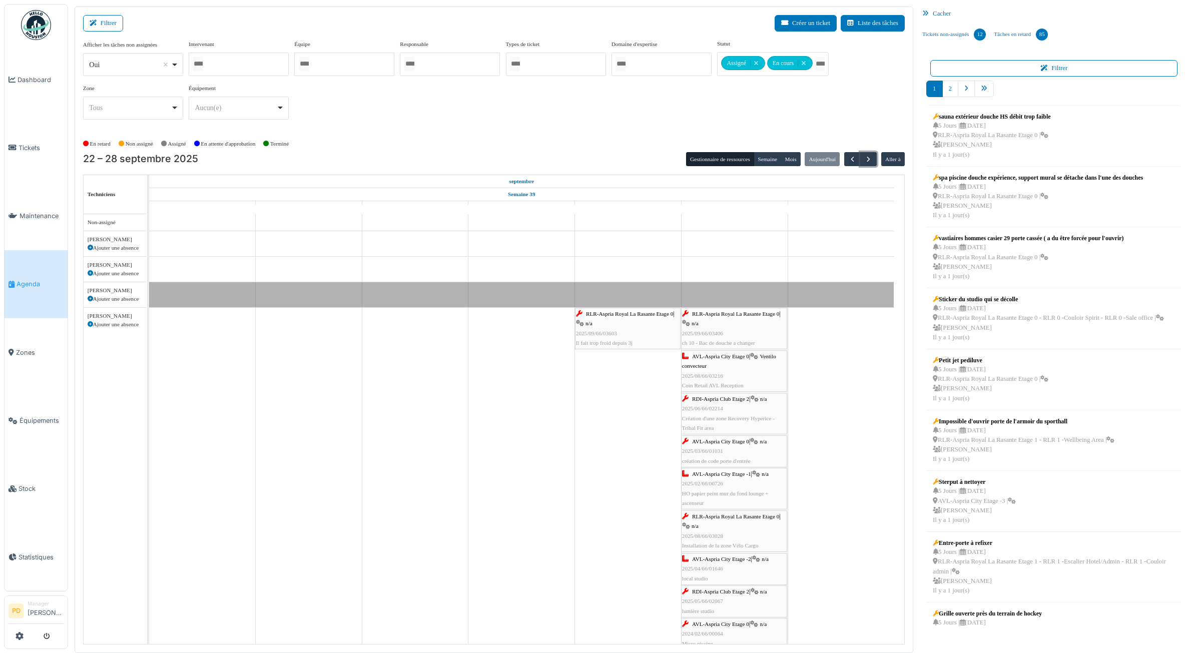
click at [634, 307] on div "Congé" at bounding box center [521, 294] width 745 height 25
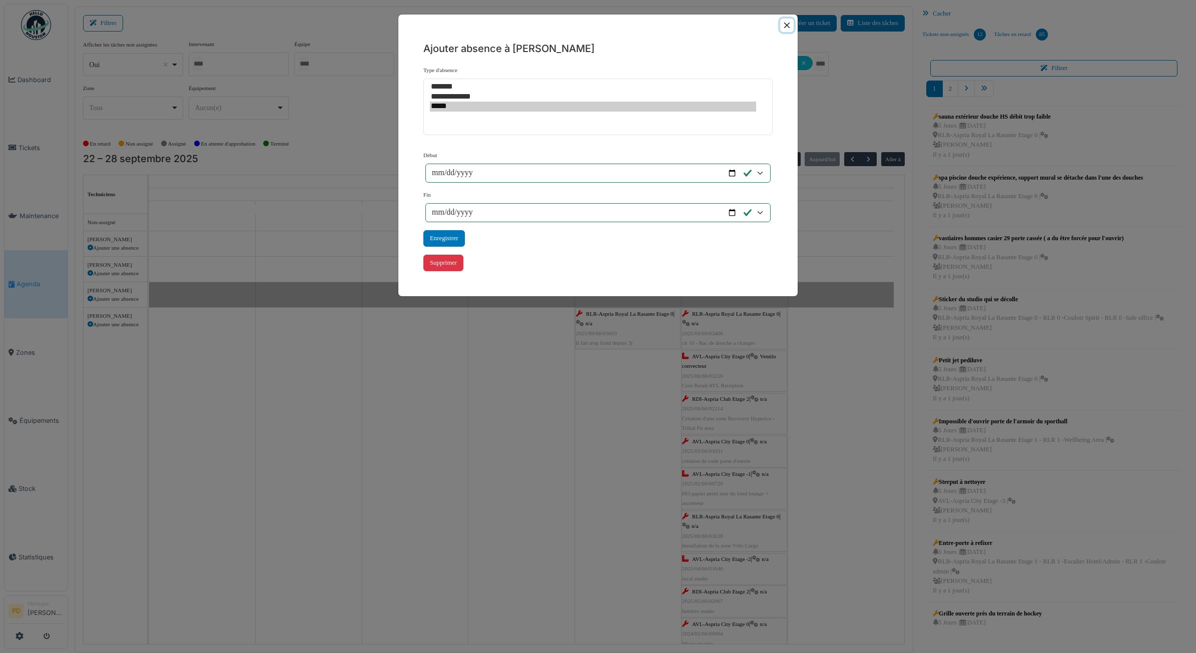
click at [787, 28] on button "Close" at bounding box center [787, 26] width 14 height 14
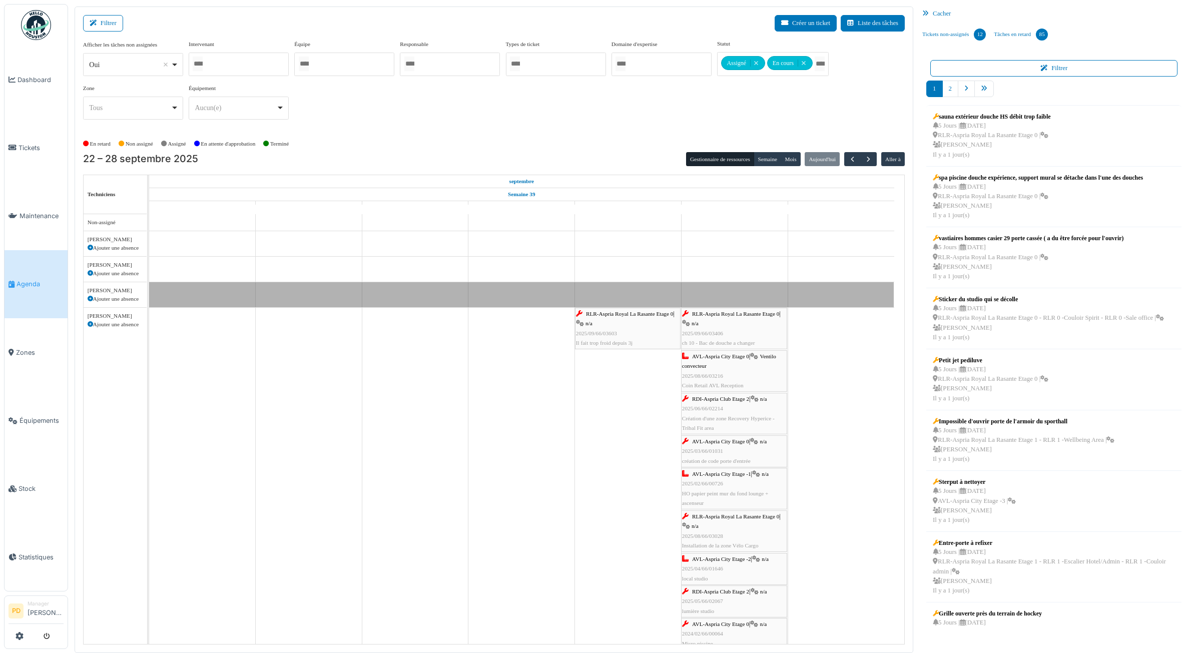
click at [646, 314] on span "RLR-Aspria Royal La Rasante Etage 0" at bounding box center [629, 314] width 87 height 6
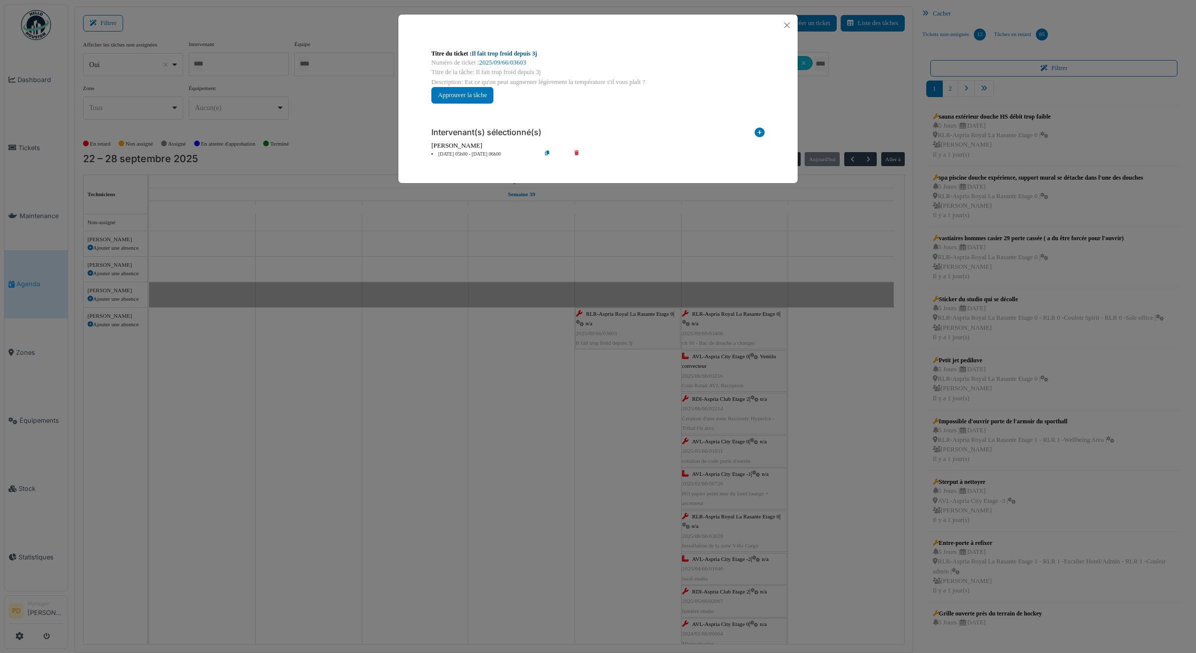
click at [499, 52] on link "Il fait trop froid depuis 3j" at bounding box center [505, 53] width 66 height 7
click at [789, 26] on button "Close" at bounding box center [787, 26] width 14 height 14
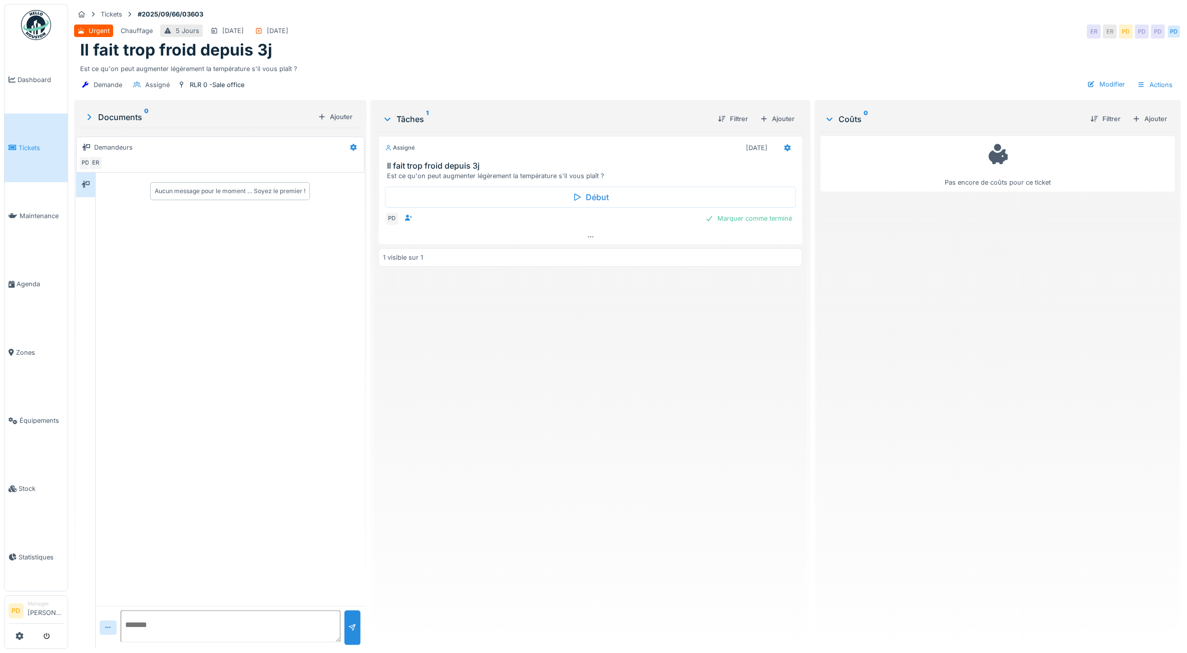
click at [31, 153] on link "Tickets" at bounding box center [36, 148] width 63 height 68
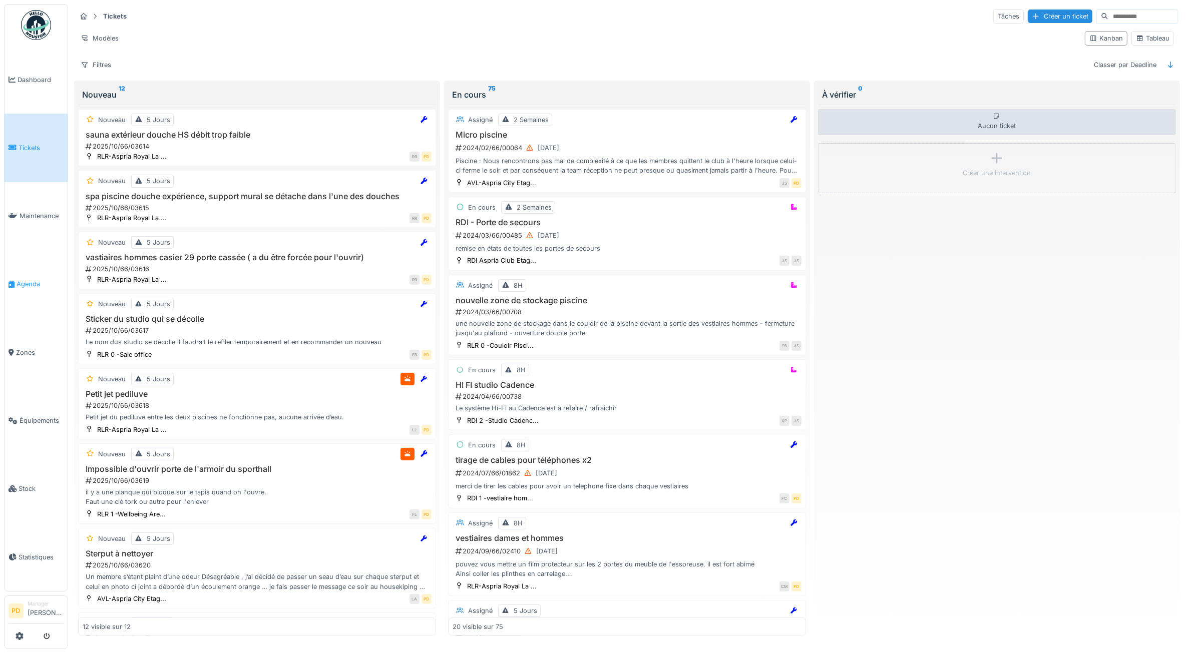
click at [28, 273] on link "Agenda" at bounding box center [36, 284] width 63 height 68
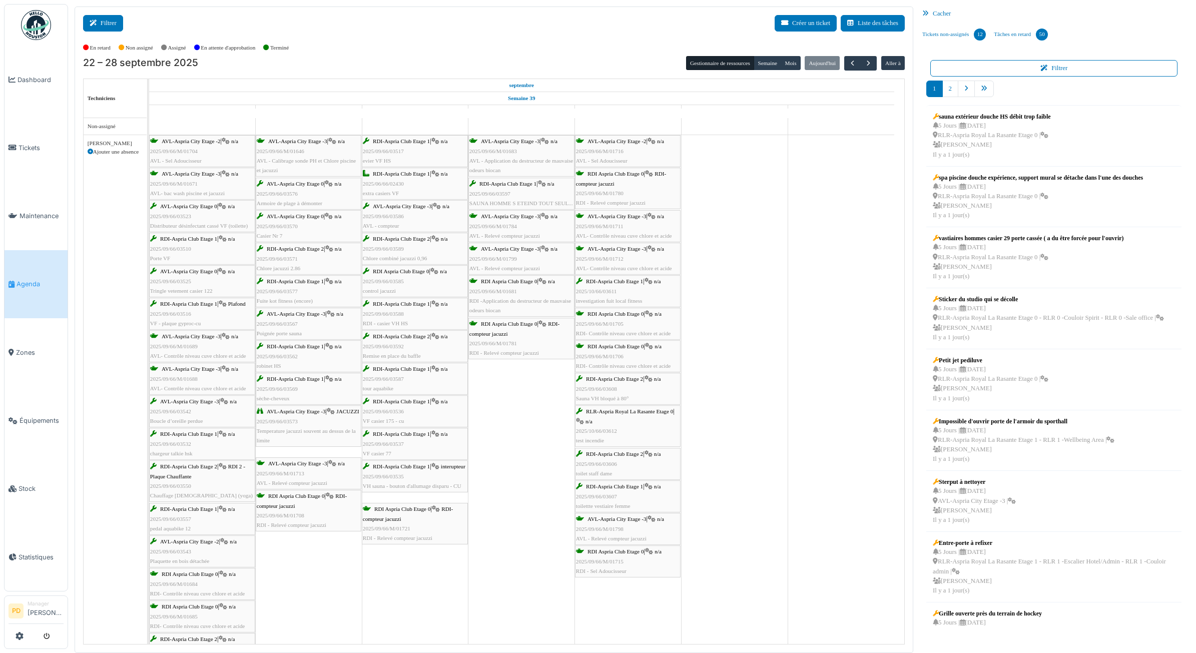
click at [116, 28] on button "Filtrer" at bounding box center [103, 23] width 40 height 17
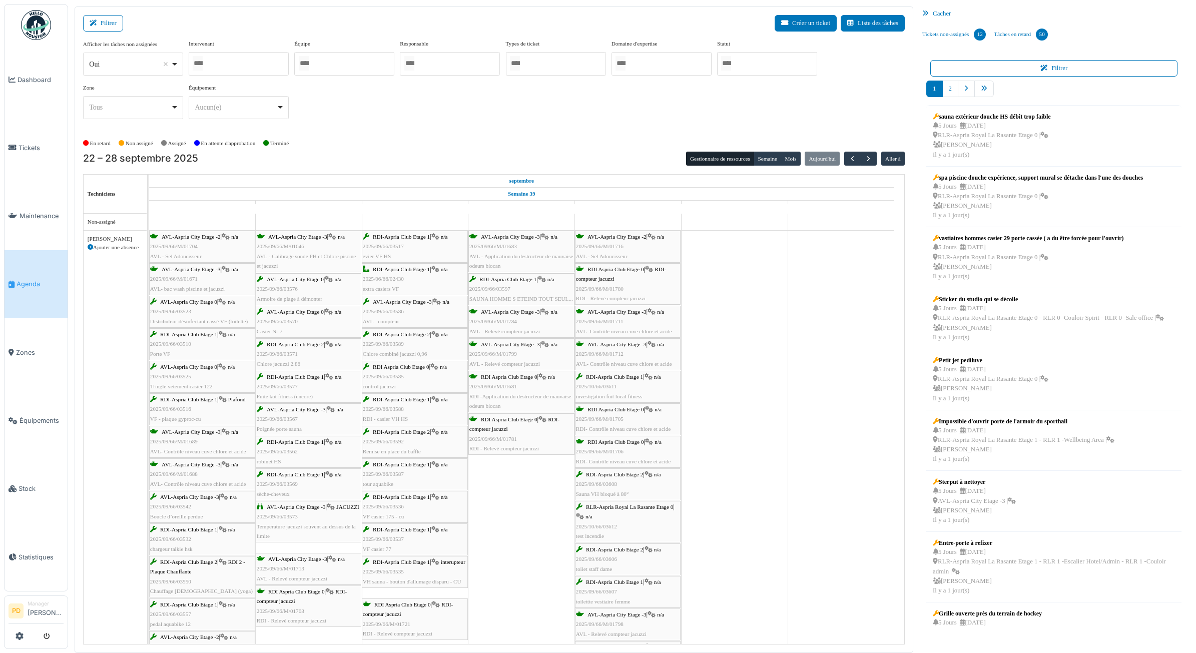
click at [756, 59] on div at bounding box center [767, 64] width 100 height 24
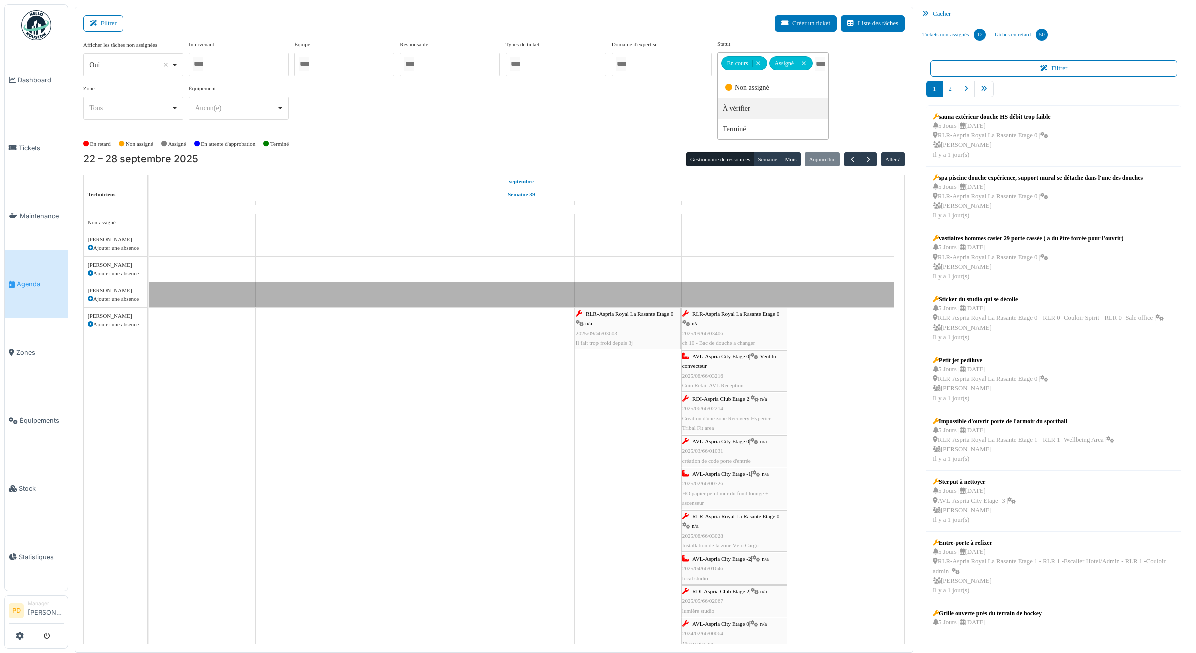
click at [626, 313] on span "RLR-Aspria Royal La Rasante Etage 0" at bounding box center [629, 314] width 87 height 6
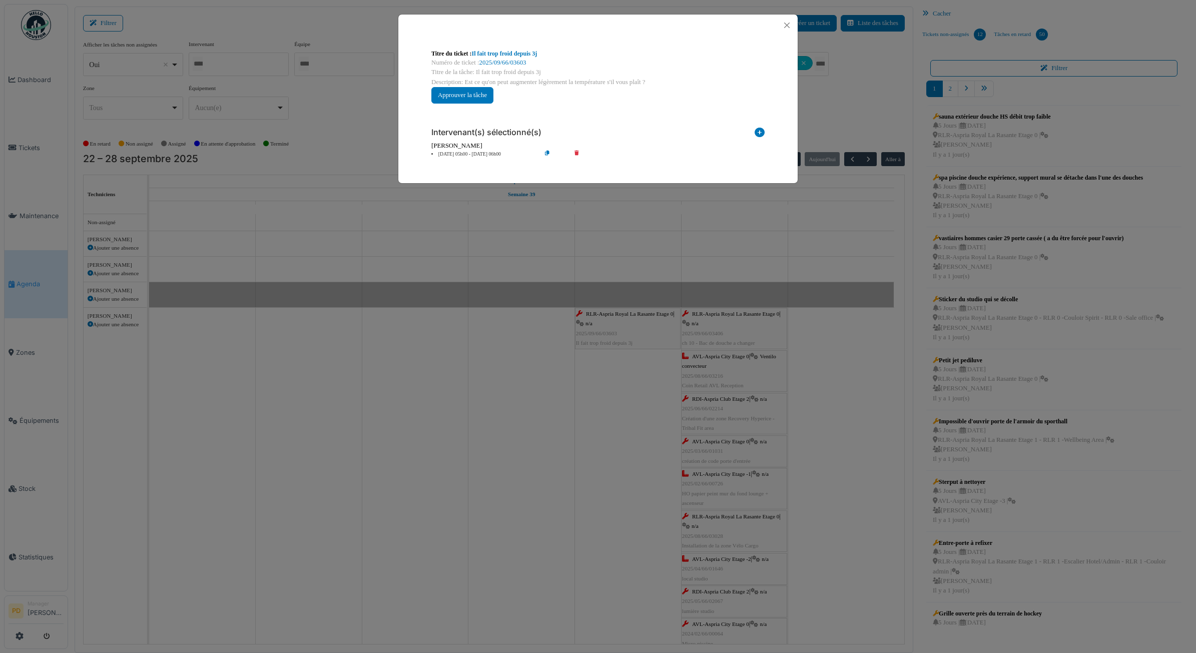
click at [459, 156] on li "26 sep 05h00 - 26 sep 06h00" at bounding box center [483, 155] width 115 height 8
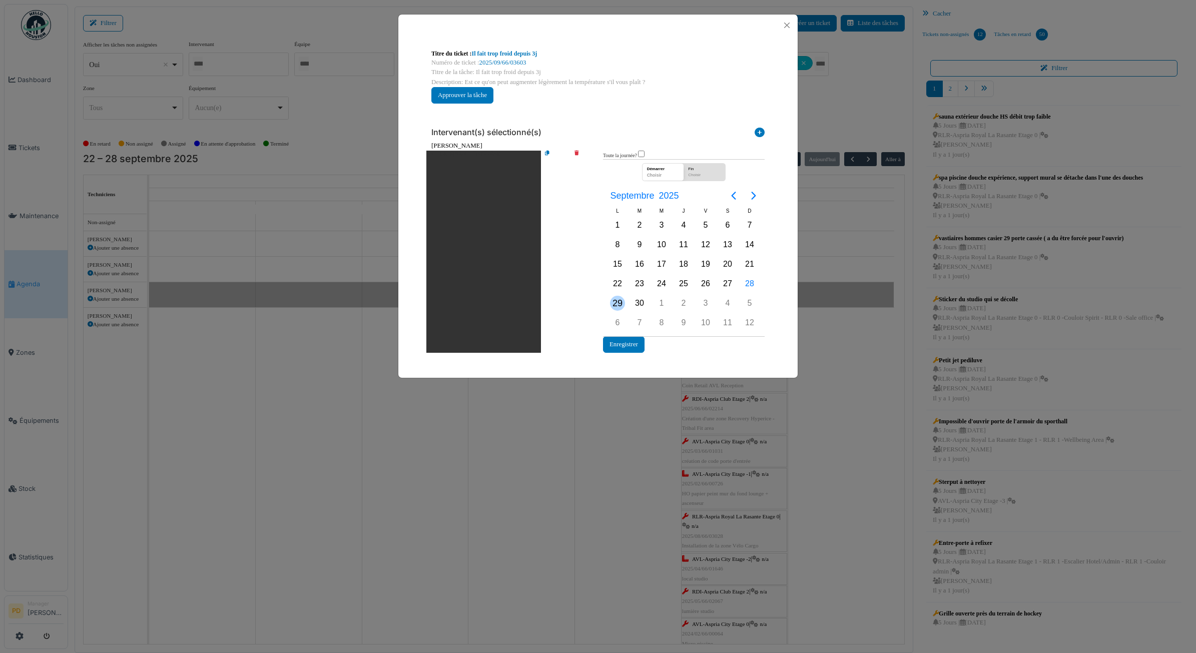
click at [619, 305] on div "29" at bounding box center [617, 303] width 15 height 15
click at [624, 342] on button "Enregistrer" at bounding box center [624, 344] width 42 height 17
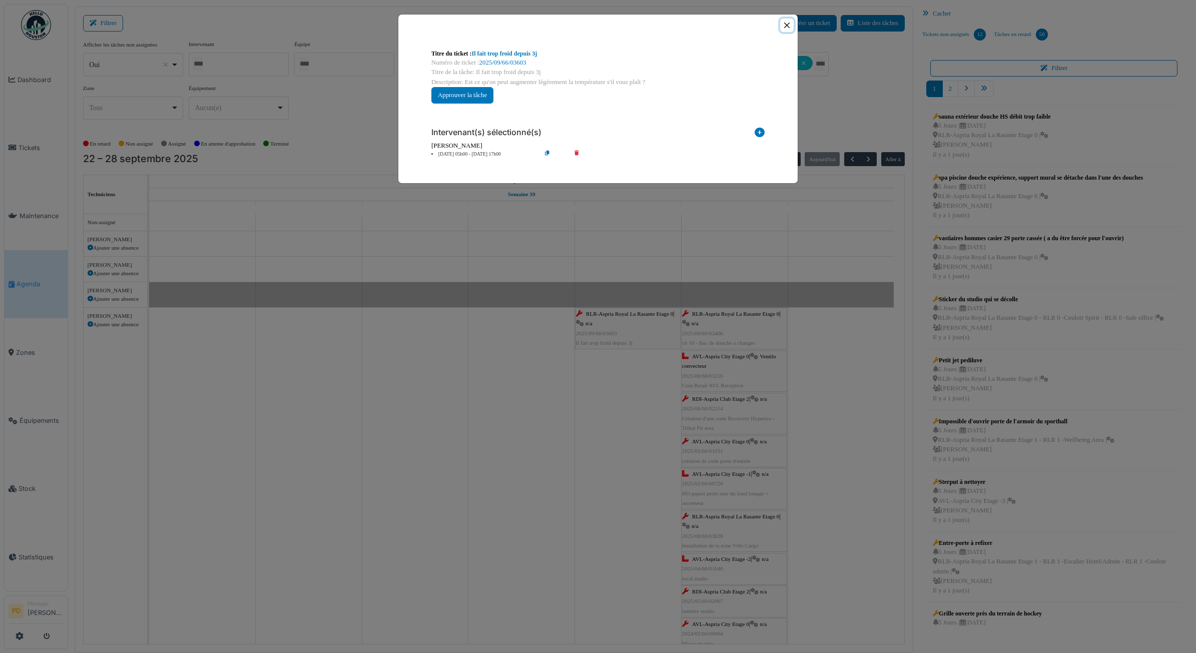
click at [784, 32] on button "Close" at bounding box center [787, 26] width 14 height 14
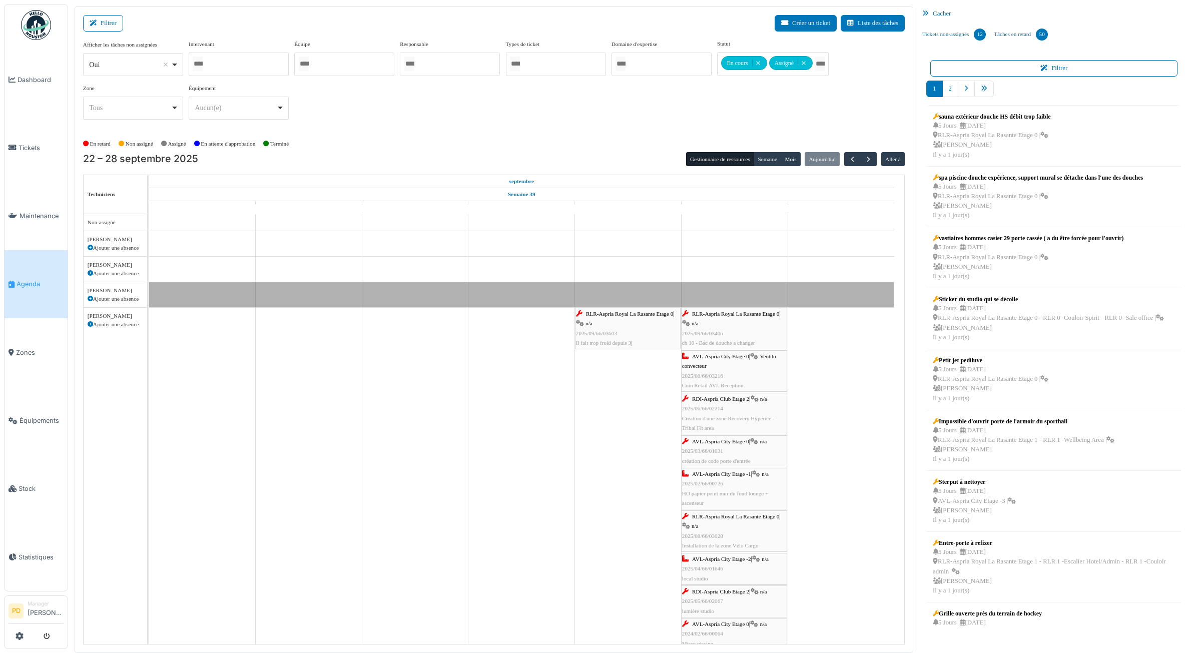
click at [712, 317] on span "RLR-Aspria Royal La Rasante Etage 0" at bounding box center [735, 314] width 87 height 6
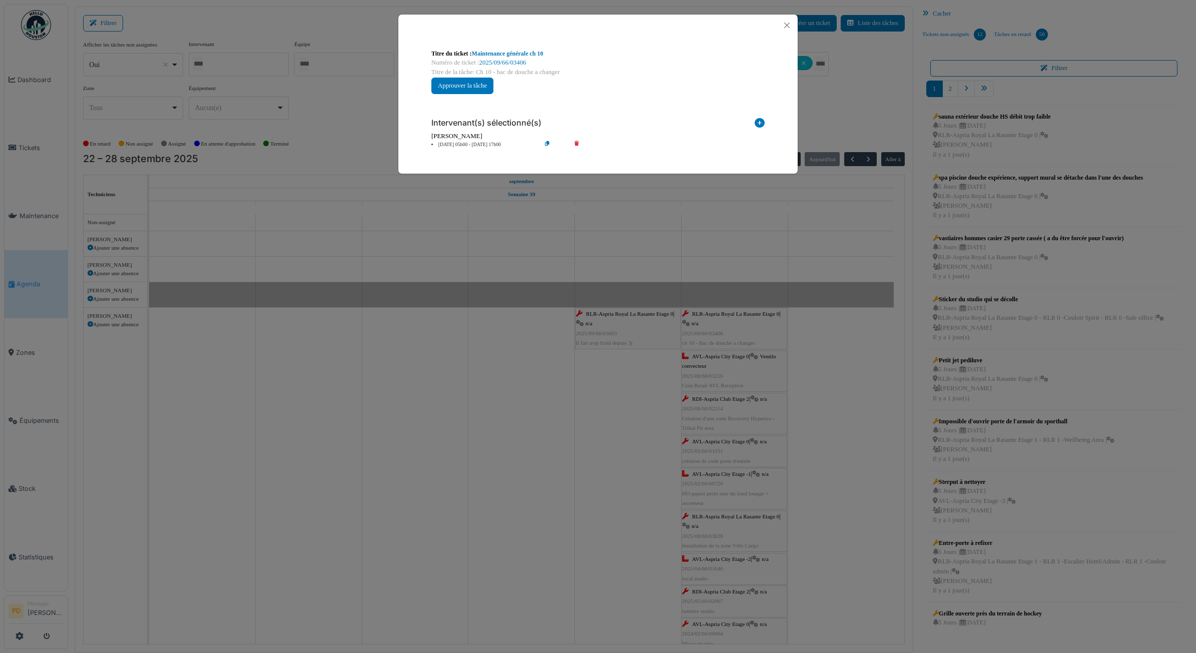
click at [466, 149] on div "Intervenant(s) sélectionné(s) Technicien interne Prestataire externe Gestionnai…" at bounding box center [597, 129] width 349 height 55
click at [472, 144] on li "27 sep 05h00 - 27 sep 17h00" at bounding box center [483, 145] width 115 height 8
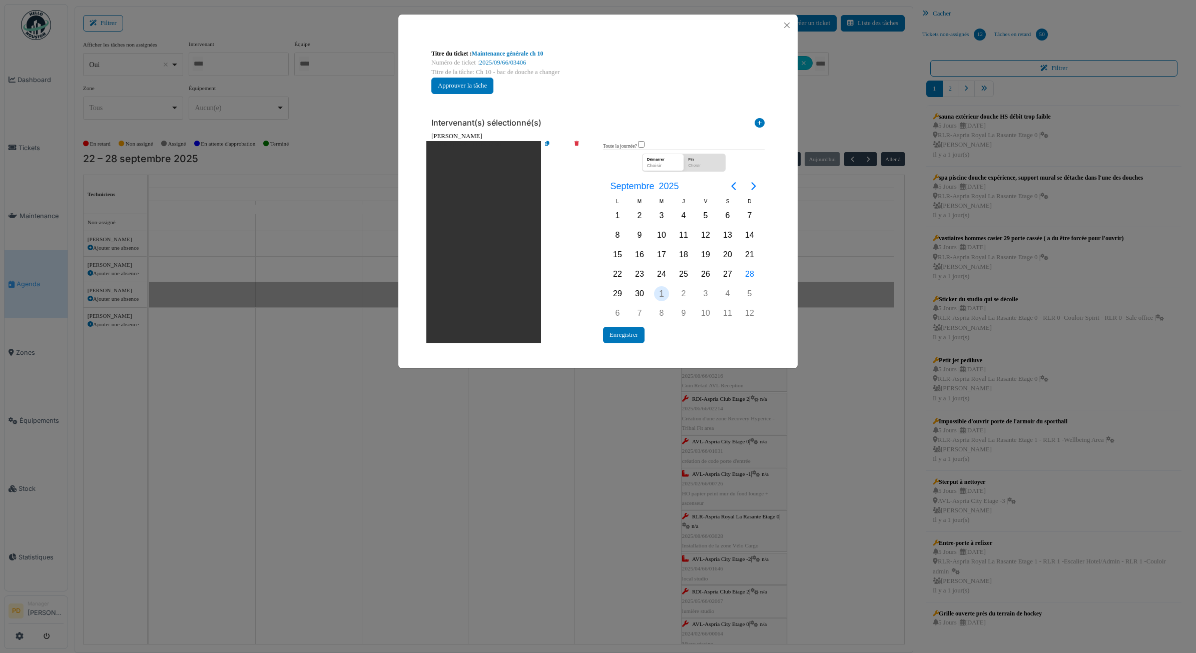
click at [661, 293] on div "1" at bounding box center [661, 293] width 15 height 15
click at [634, 333] on button "Enregistrer" at bounding box center [624, 335] width 42 height 17
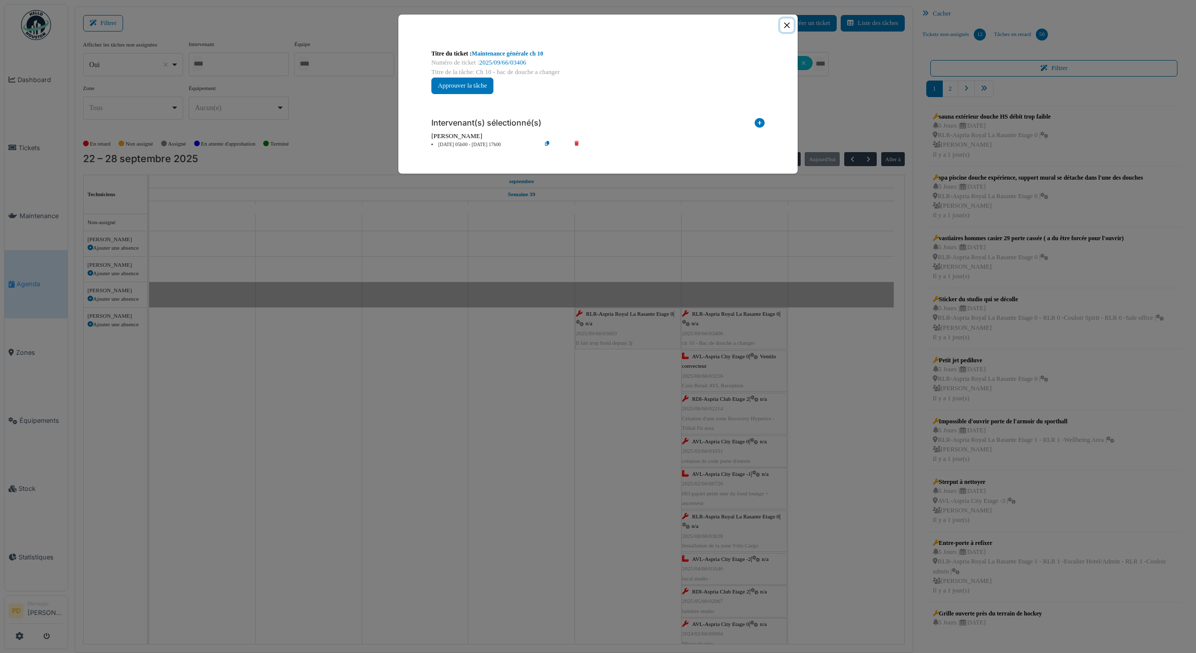
click at [787, 26] on button "Close" at bounding box center [787, 26] width 14 height 14
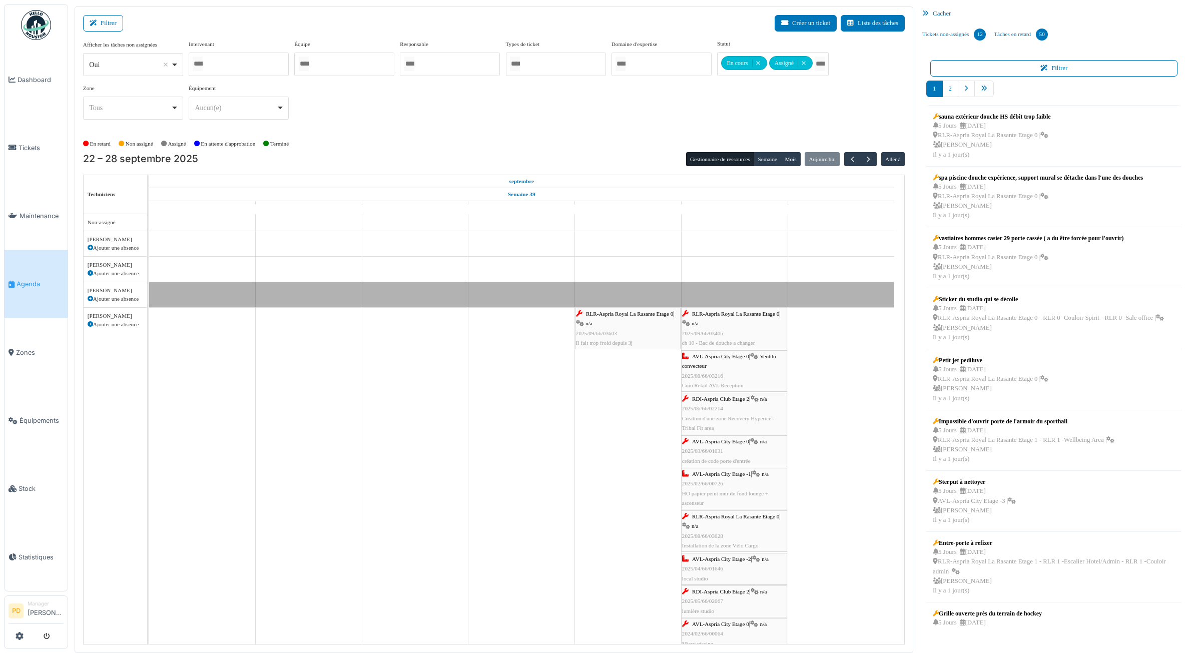
click at [739, 362] on div "AVL-Aspria City Etage 0 | Ventilo convecteur 2025/08/66/03216 Coin Retail AVL R…" at bounding box center [734, 371] width 104 height 39
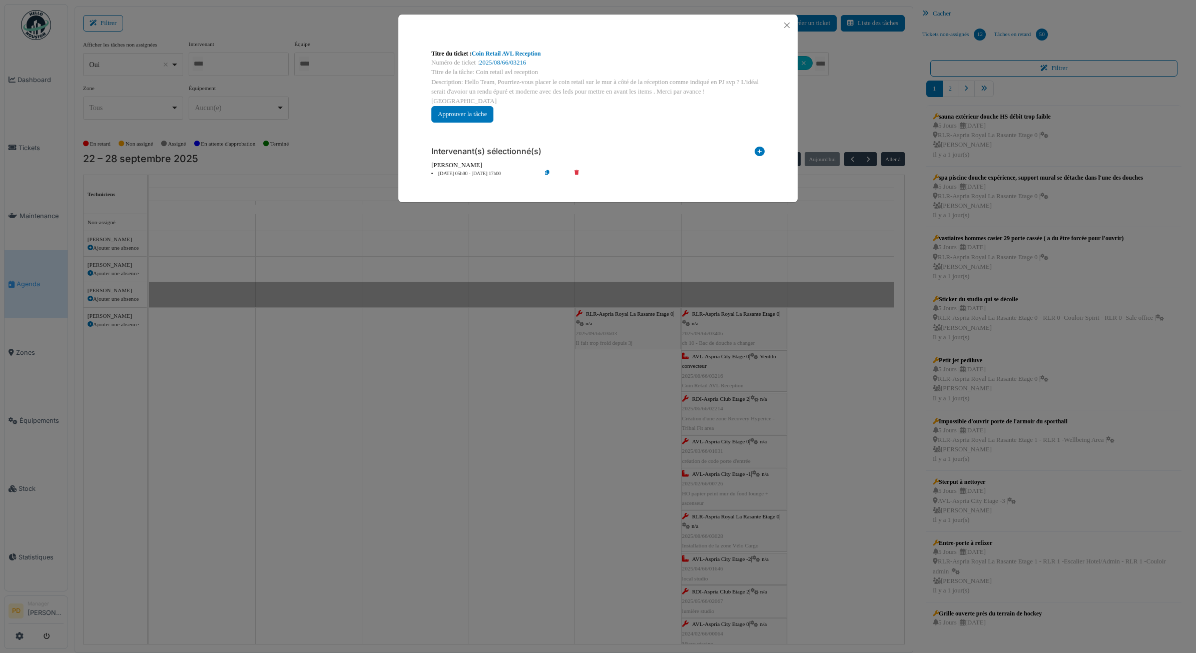
click at [482, 170] on li "27 sep 05h00 - 27 sep 17h00" at bounding box center [483, 174] width 115 height 8
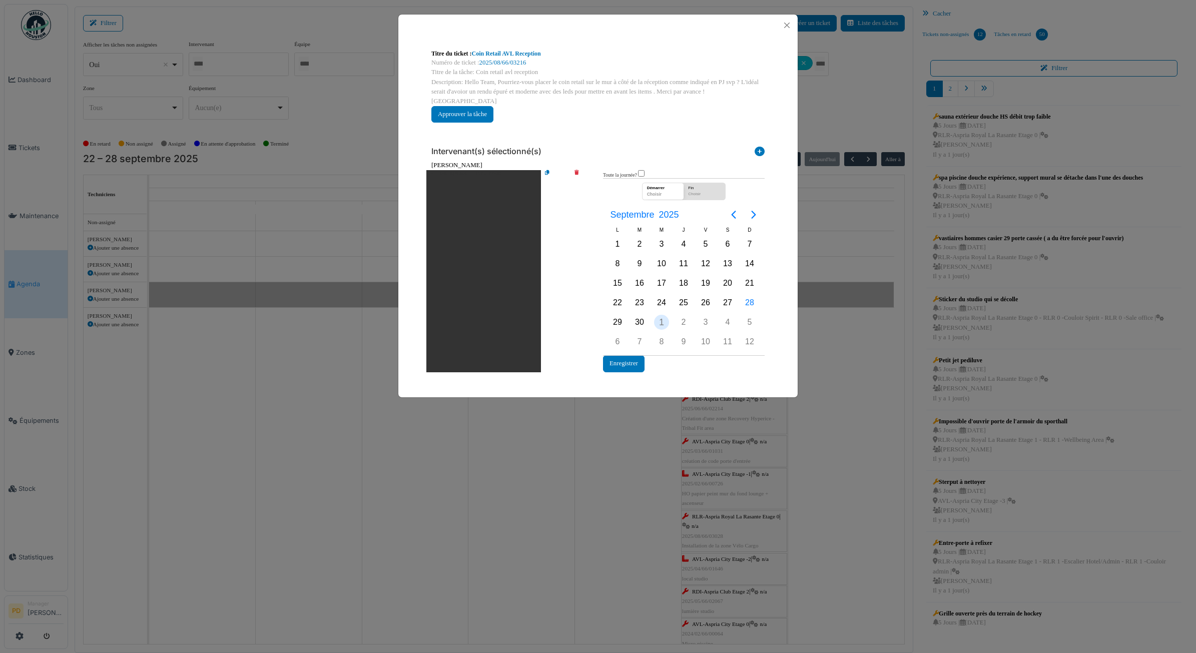
click at [662, 315] on div "1" at bounding box center [661, 322] width 15 height 15
click at [635, 355] on button "Enregistrer" at bounding box center [624, 363] width 42 height 17
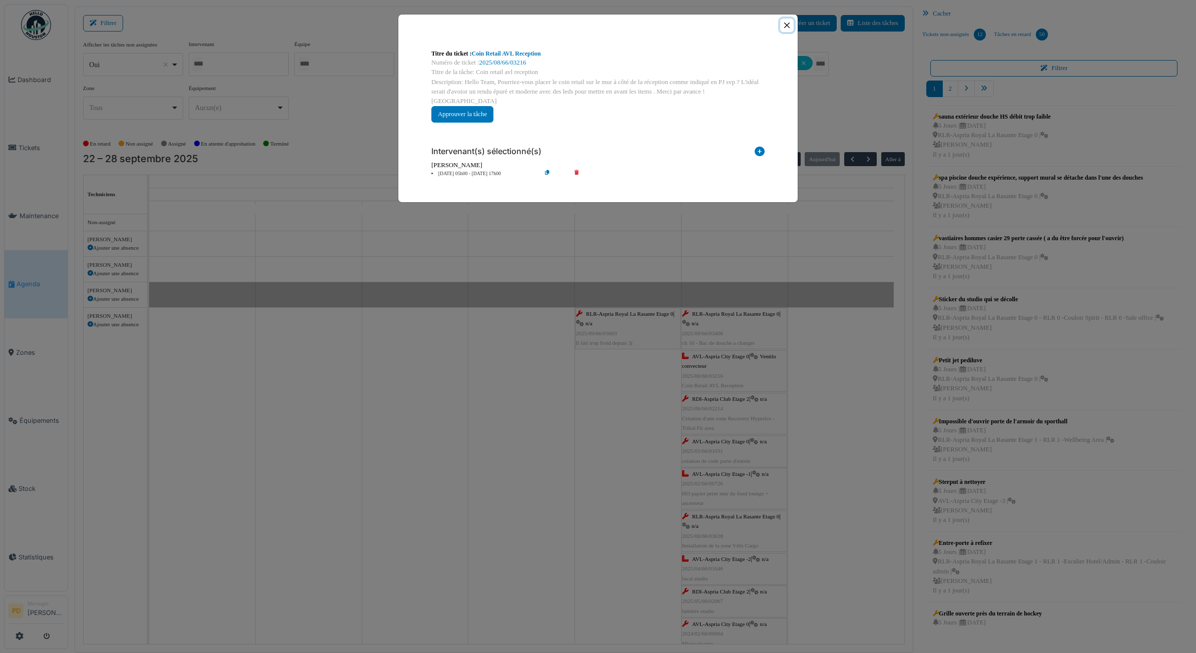
click at [786, 29] on button "Close" at bounding box center [787, 26] width 14 height 14
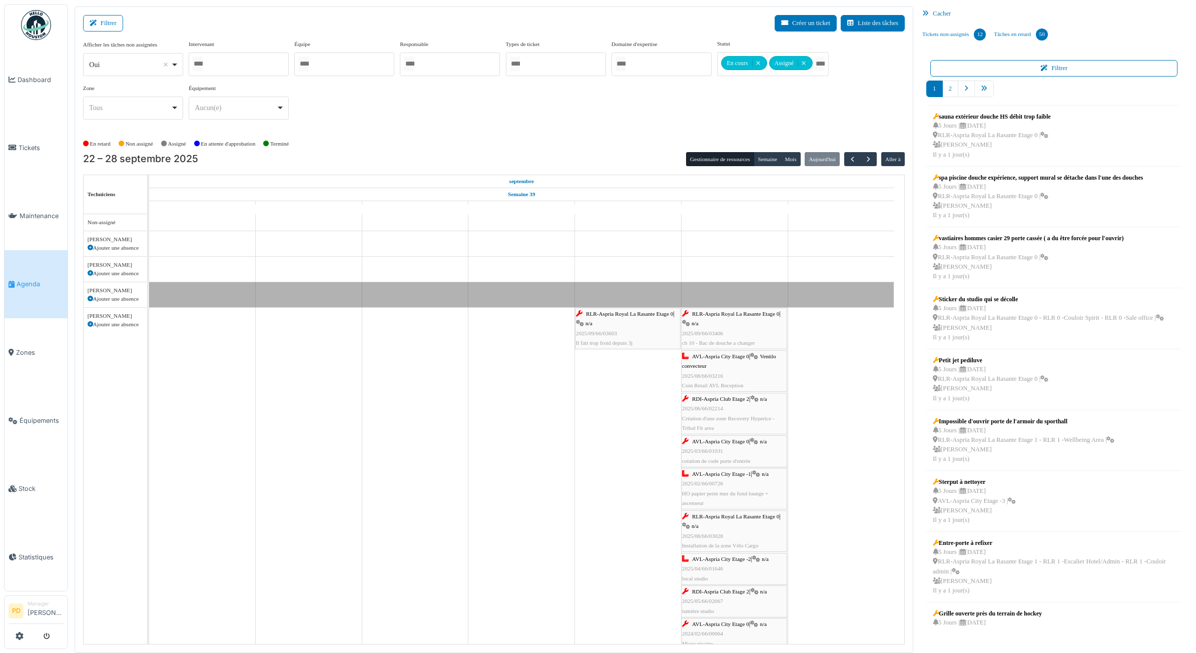
click at [701, 400] on span "RDI-Aspria Club Etage 2" at bounding box center [720, 399] width 57 height 6
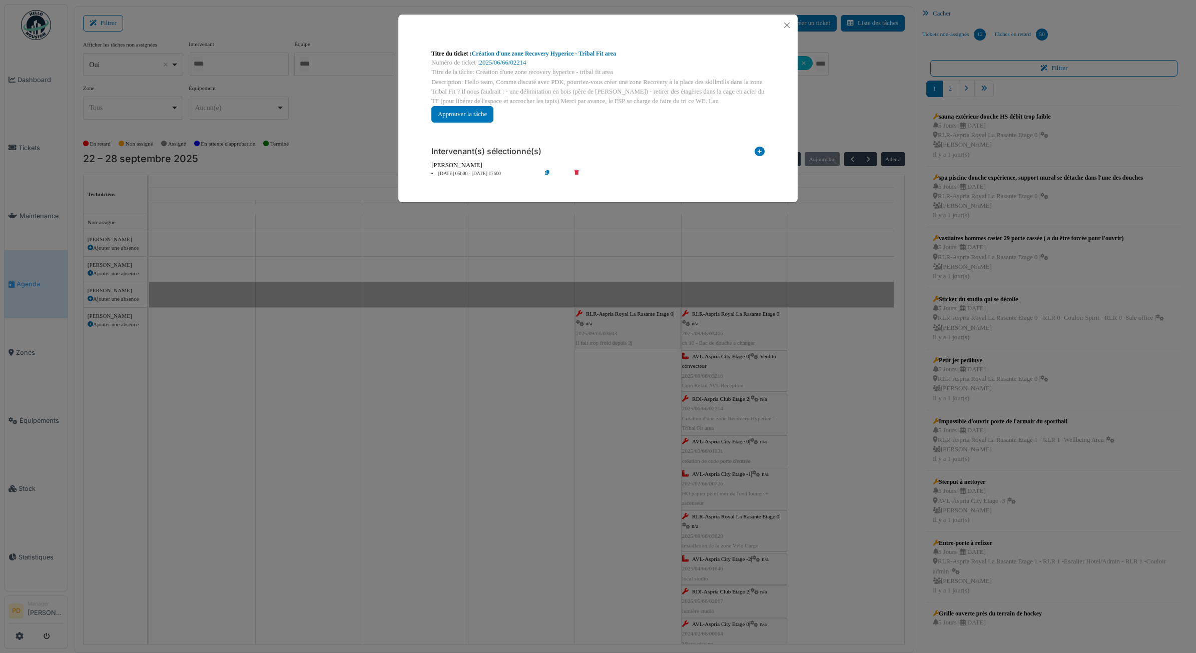
click at [474, 174] on li "27 sep 05h00 - 27 sep 17h00" at bounding box center [483, 174] width 115 height 8
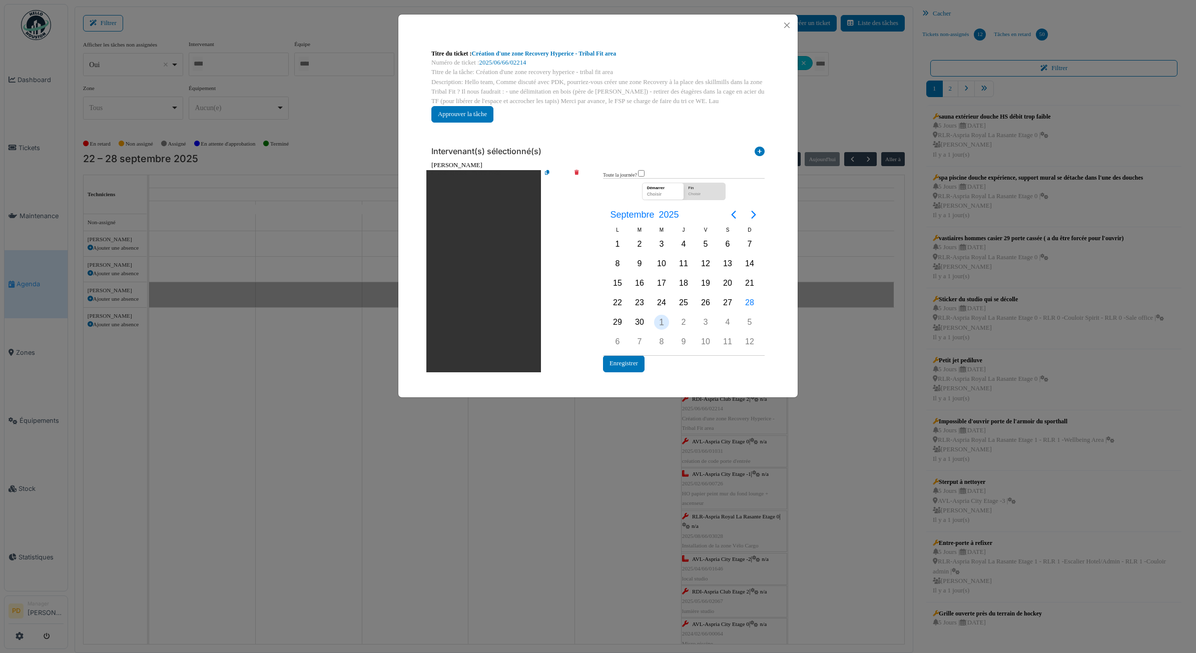
click at [658, 321] on div "1" at bounding box center [661, 322] width 15 height 15
click at [637, 364] on button "Enregistrer" at bounding box center [624, 363] width 42 height 17
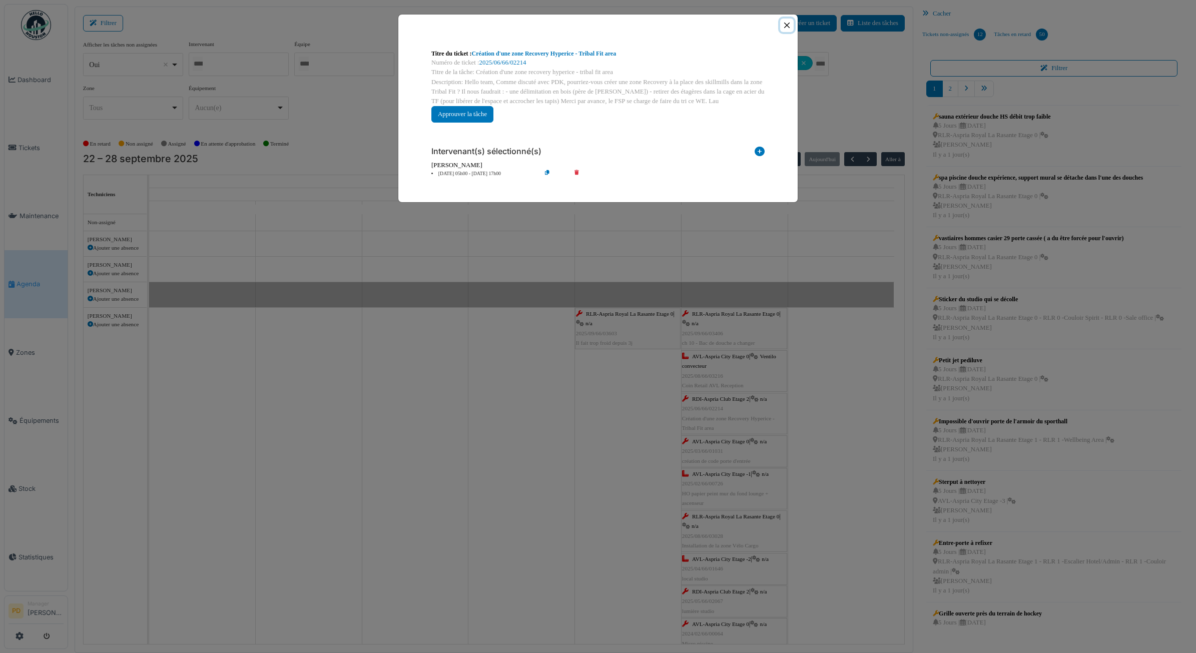
click at [789, 23] on button "Close" at bounding box center [787, 26] width 14 height 14
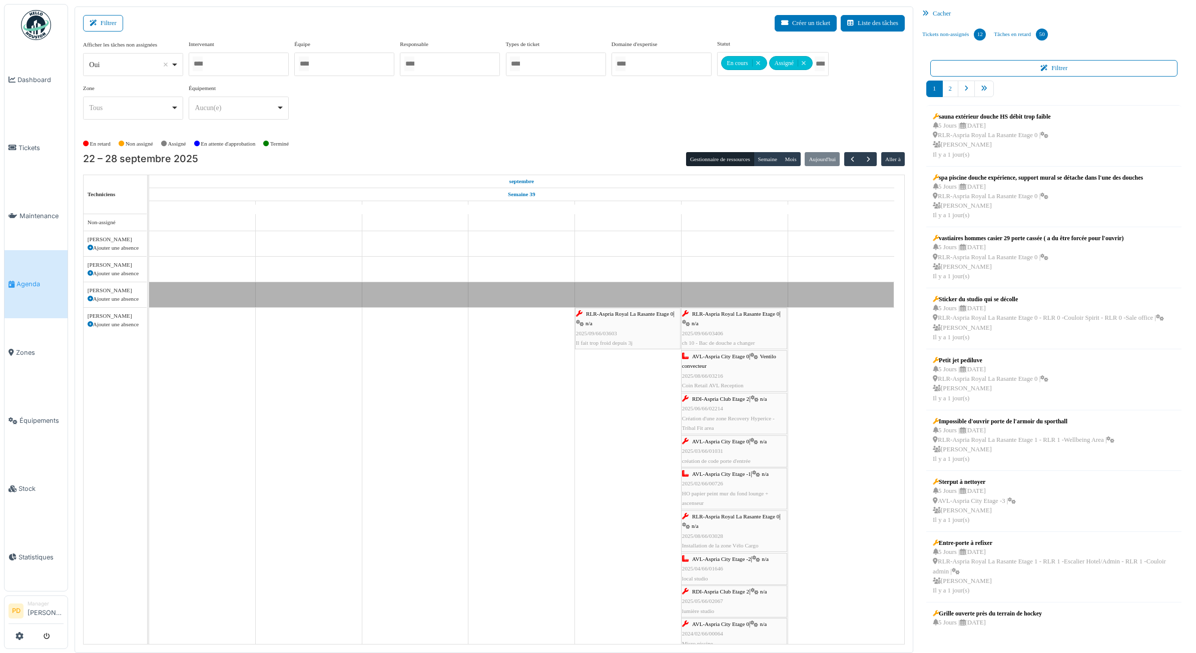
click at [705, 444] on span "AVL-Aspria City Etage 0" at bounding box center [720, 441] width 57 height 6
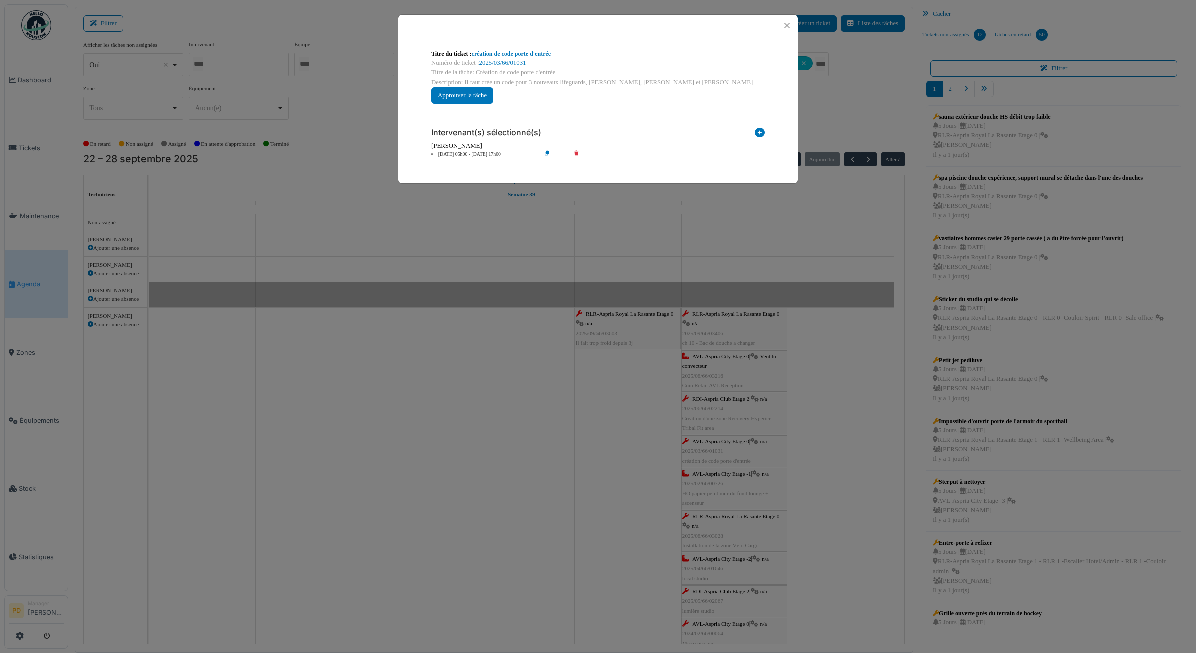
click at [479, 159] on div "Intervenant(s) sélectionné(s) Technicien interne Prestataire externe Gestionnai…" at bounding box center [597, 139] width 349 height 55
click at [482, 151] on li "27 sep 05h00 - 27 sep 17h00" at bounding box center [483, 155] width 115 height 8
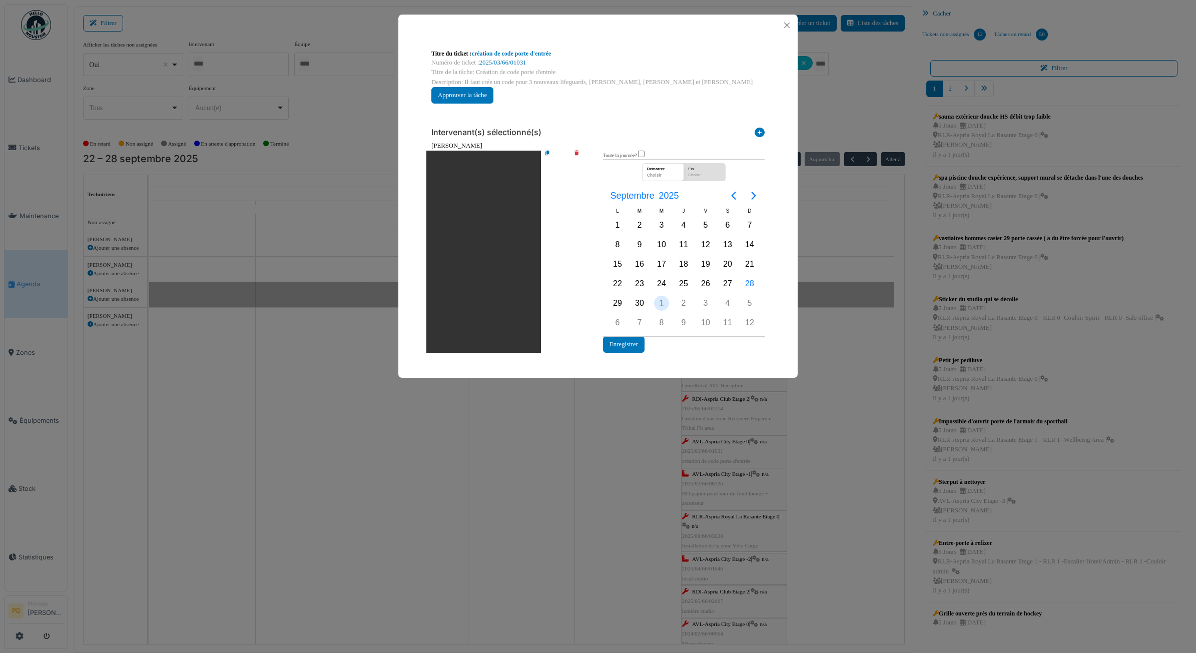
click at [658, 308] on div "1" at bounding box center [661, 303] width 15 height 15
click at [623, 341] on button "Enregistrer" at bounding box center [624, 344] width 42 height 17
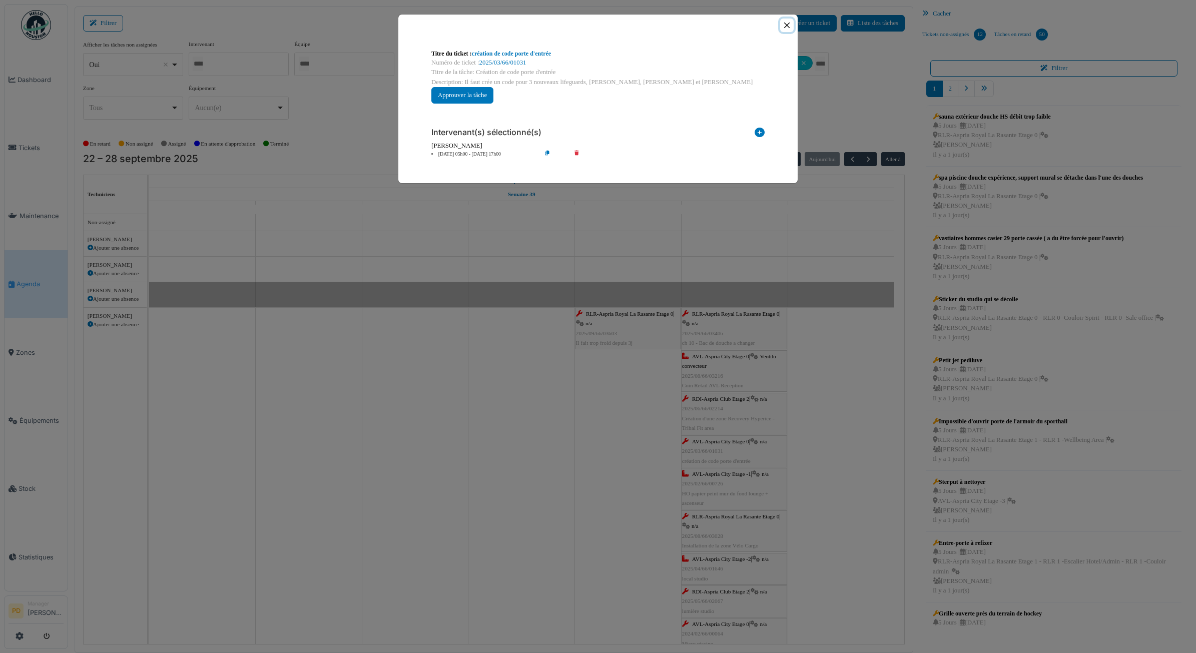
click at [789, 28] on button "Close" at bounding box center [787, 26] width 14 height 14
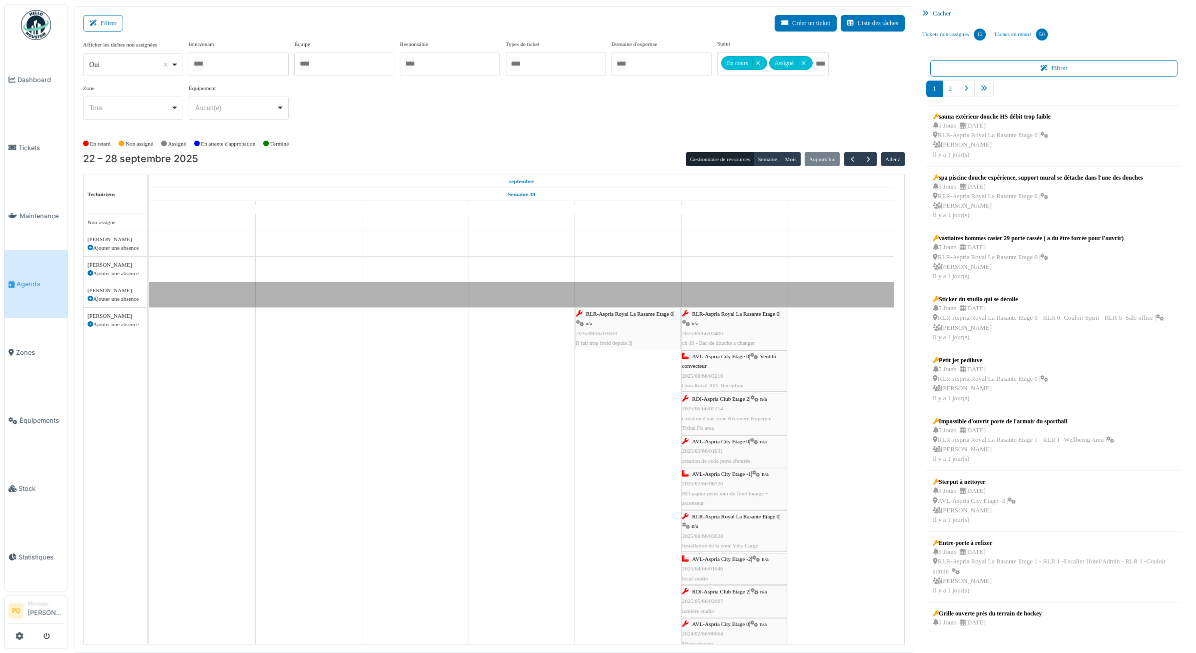
click at [737, 444] on span "AVL-Aspria City Etage 0" at bounding box center [720, 441] width 57 height 6
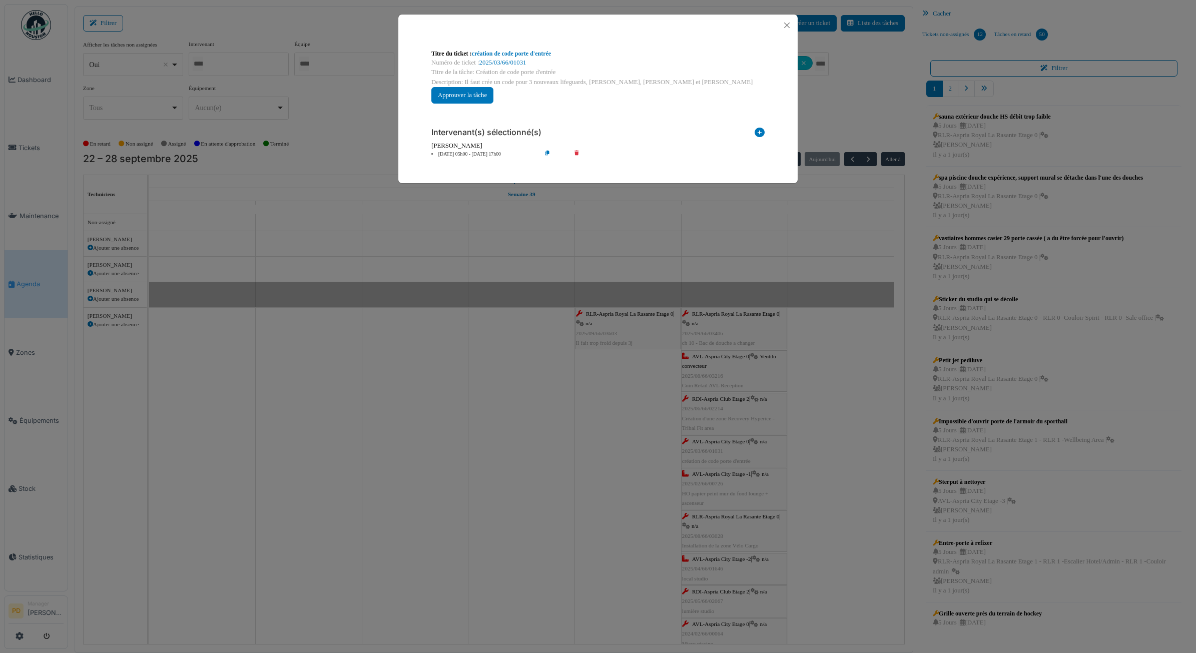
click at [458, 153] on li "01 oct 05h00 - 01 oct 17h00" at bounding box center [483, 155] width 115 height 8
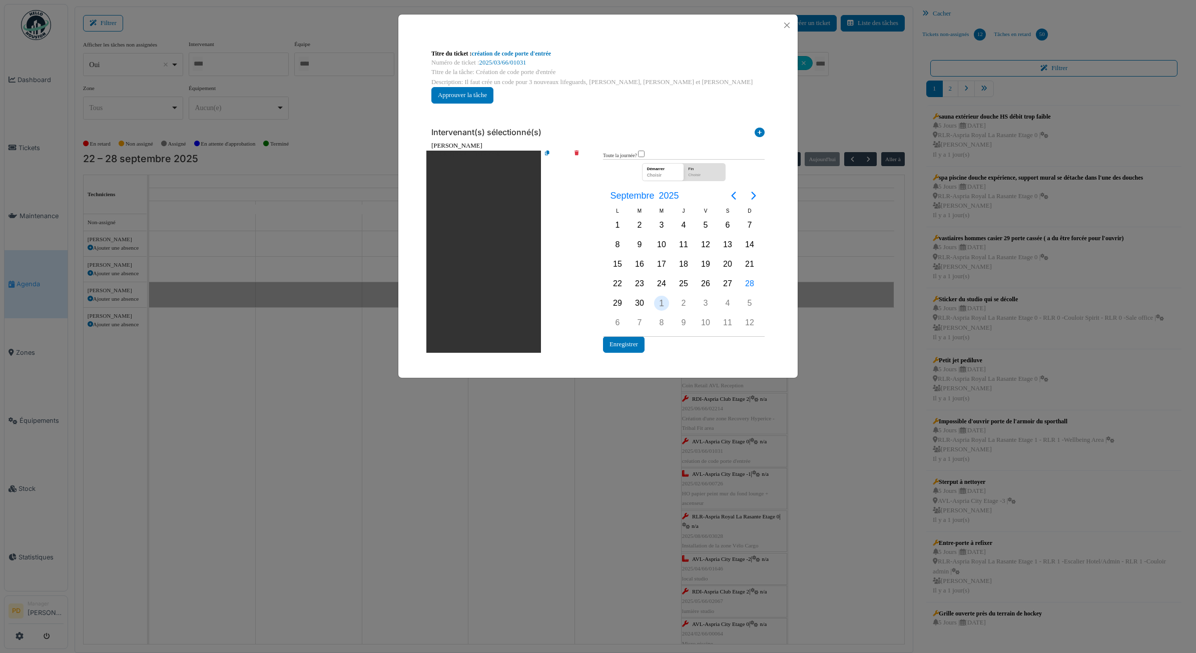
click at [659, 301] on div "1" at bounding box center [661, 303] width 15 height 15
click at [639, 338] on button "Enregistrer" at bounding box center [624, 344] width 42 height 17
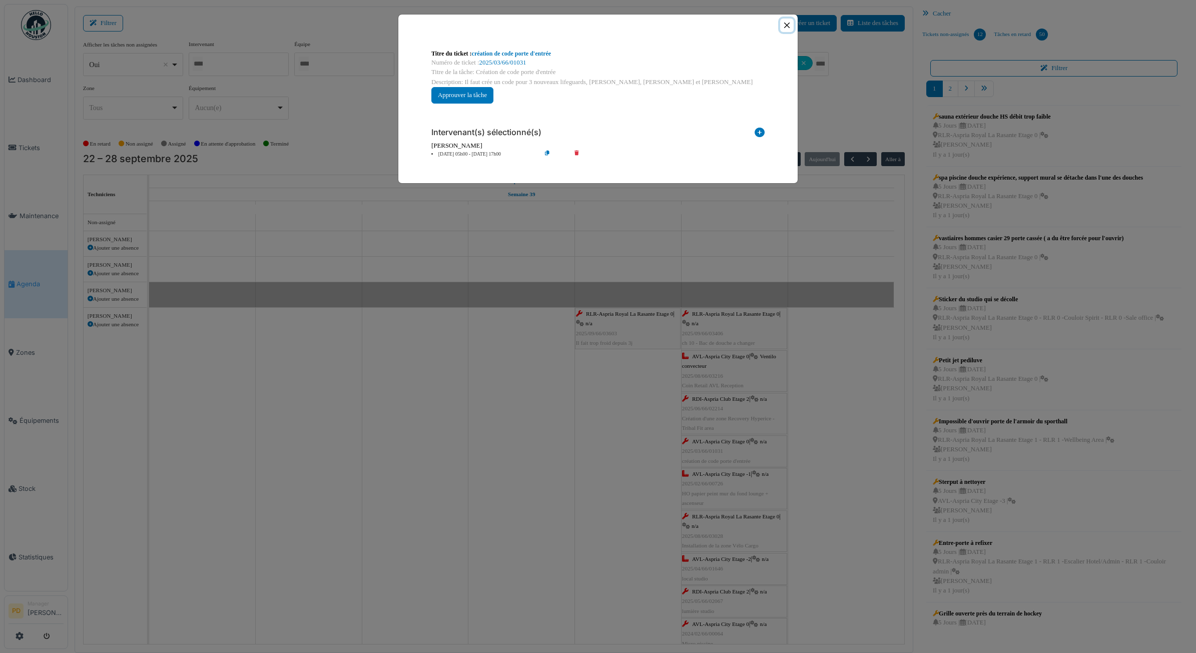
click at [789, 28] on button "Close" at bounding box center [787, 26] width 14 height 14
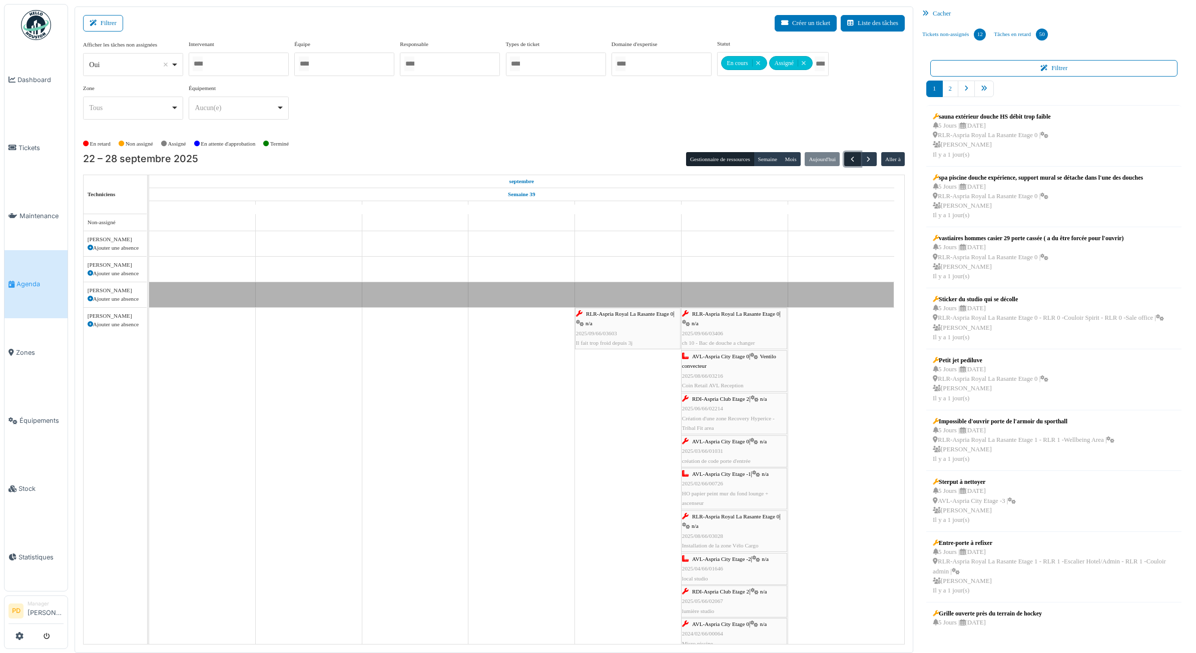
click at [852, 159] on span "button" at bounding box center [852, 159] width 9 height 9
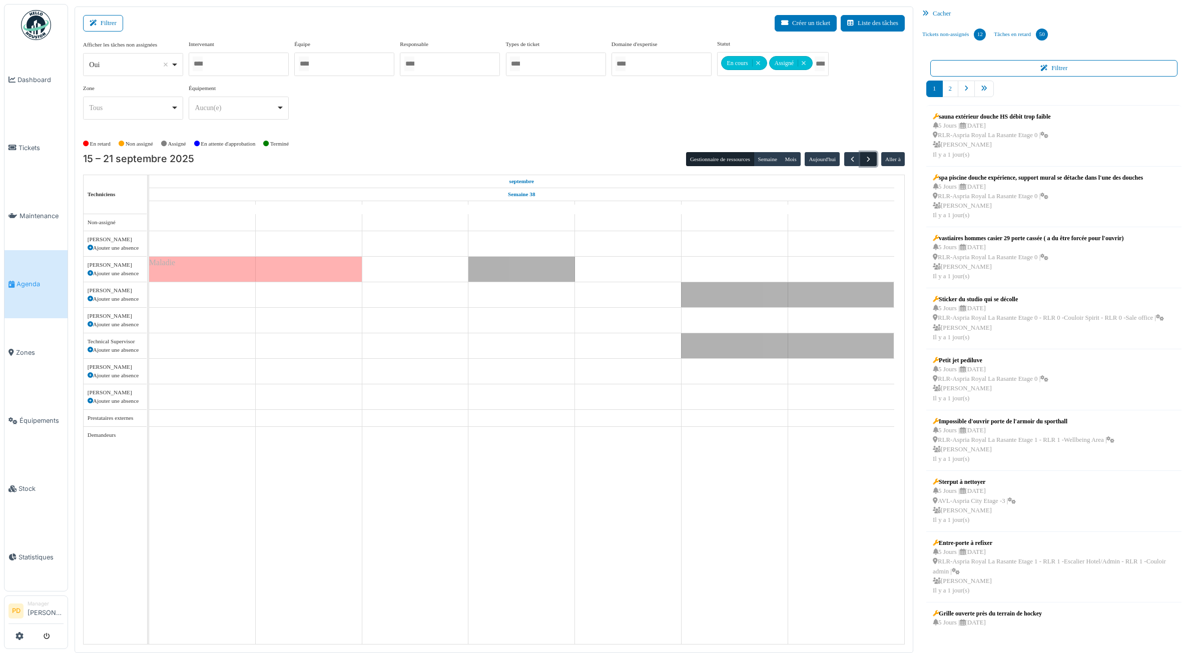
click at [870, 159] on span "button" at bounding box center [868, 159] width 9 height 9
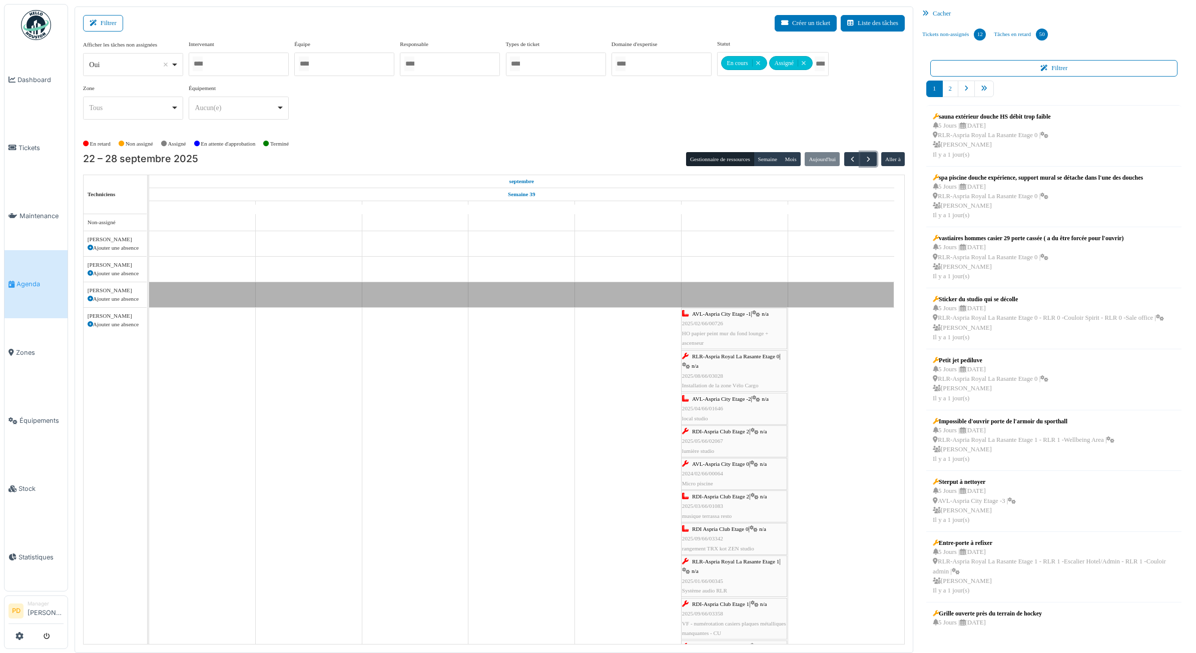
click at [737, 313] on span "AVL-Aspria City Etage -1" at bounding box center [721, 314] width 59 height 6
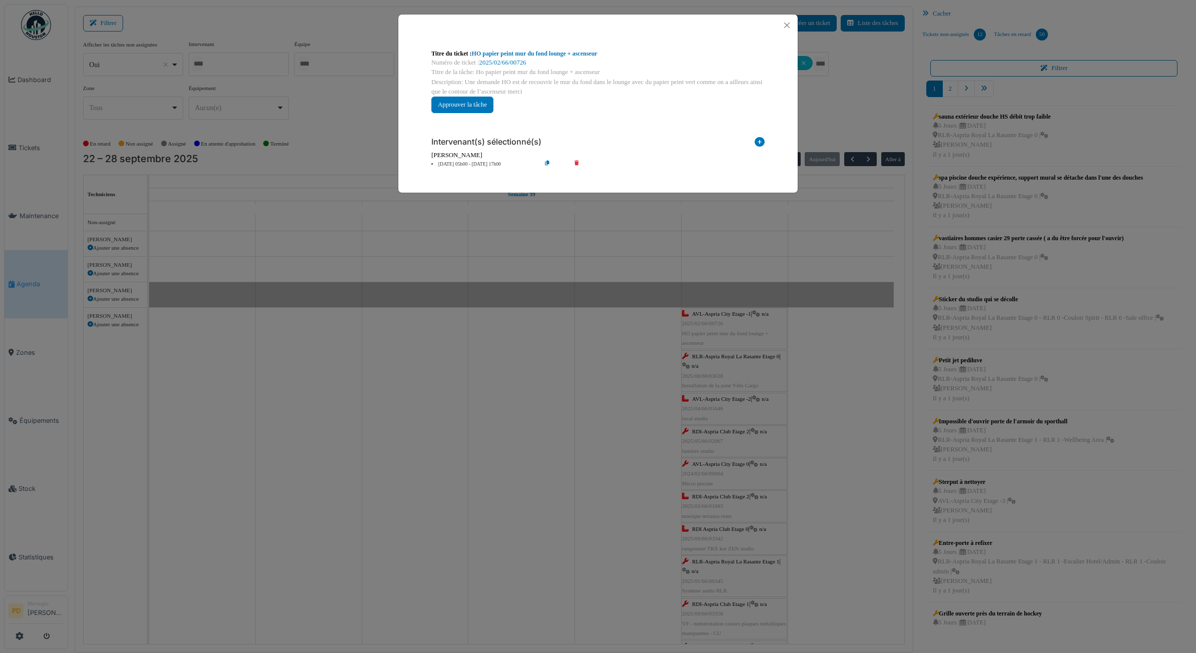
click at [480, 164] on li "27 sep 05h00 - 27 sep 17h00" at bounding box center [483, 165] width 115 height 8
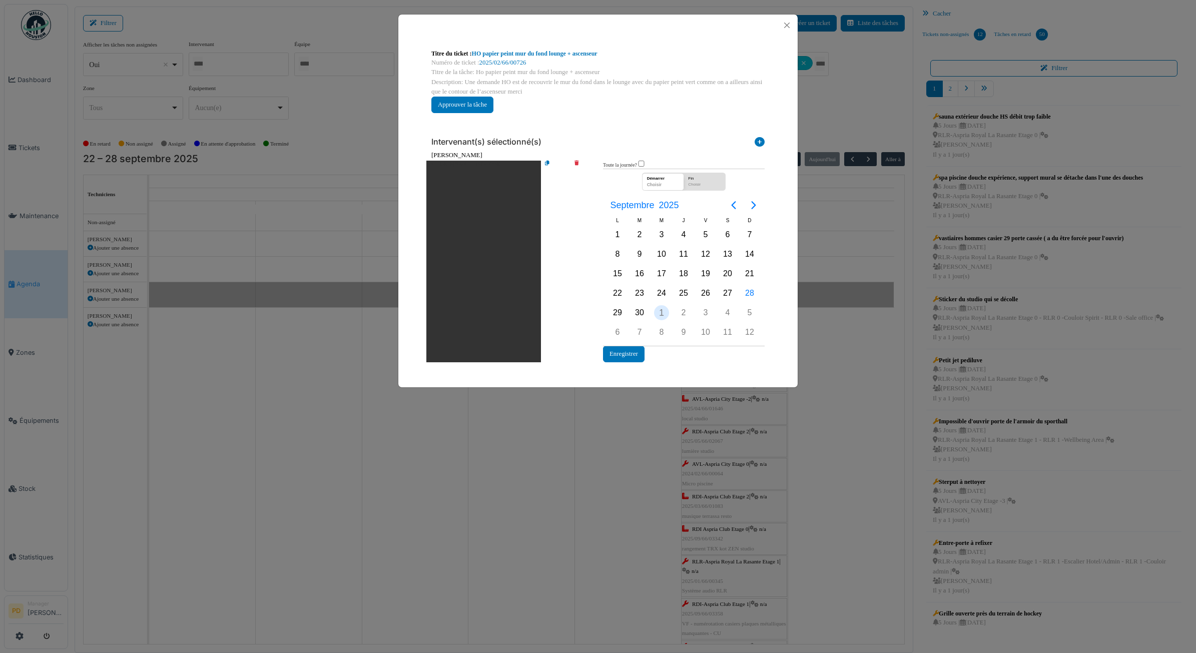
click at [661, 319] on div "Oct. 1" at bounding box center [662, 312] width 22 height 19
click at [632, 353] on button "Enregistrer" at bounding box center [624, 354] width 42 height 17
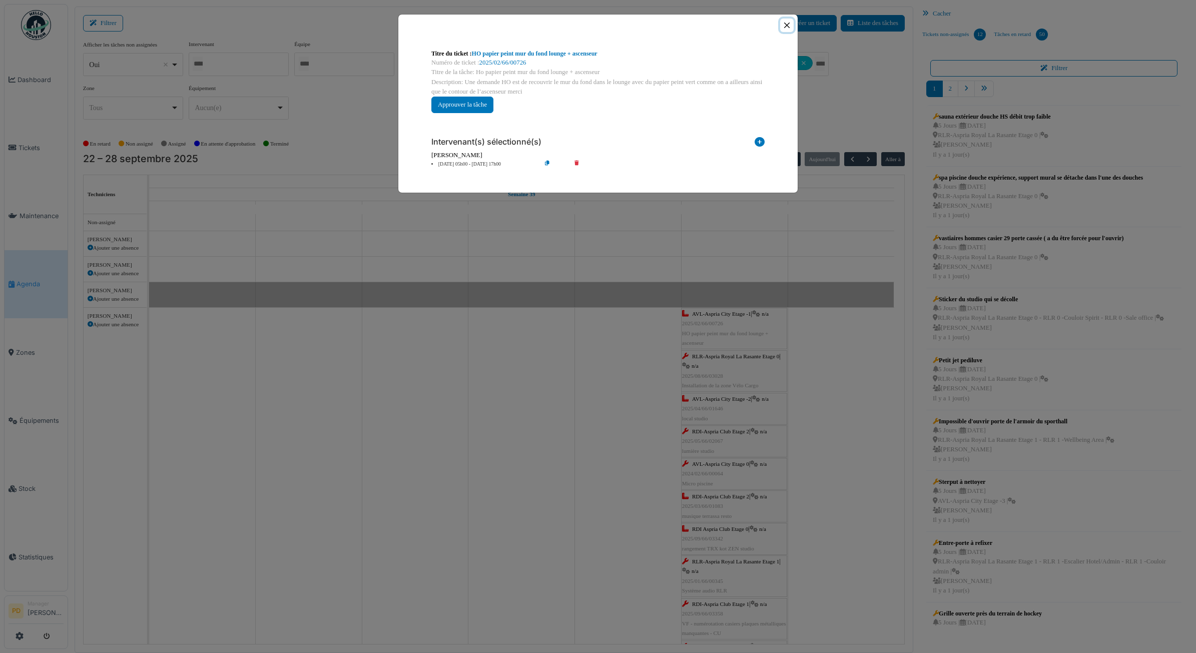
click at [780, 23] on button "Close" at bounding box center [787, 26] width 14 height 14
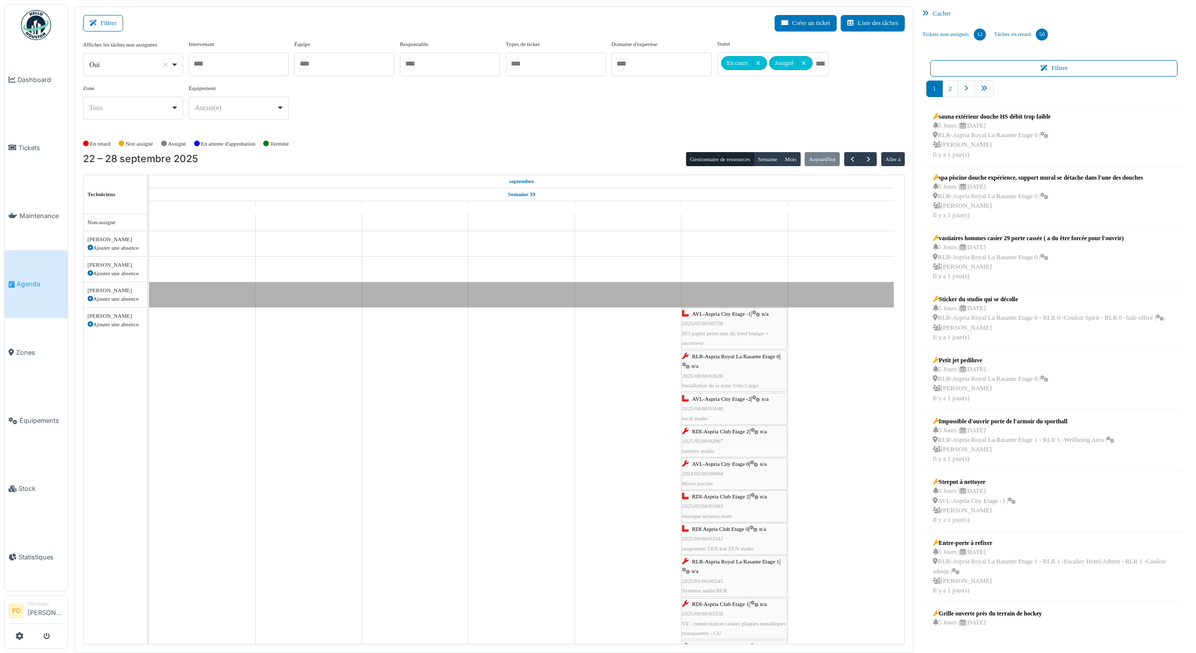
click at [723, 359] on span "RLR-Aspria Royal La Rasante Etage 0" at bounding box center [735, 356] width 87 height 6
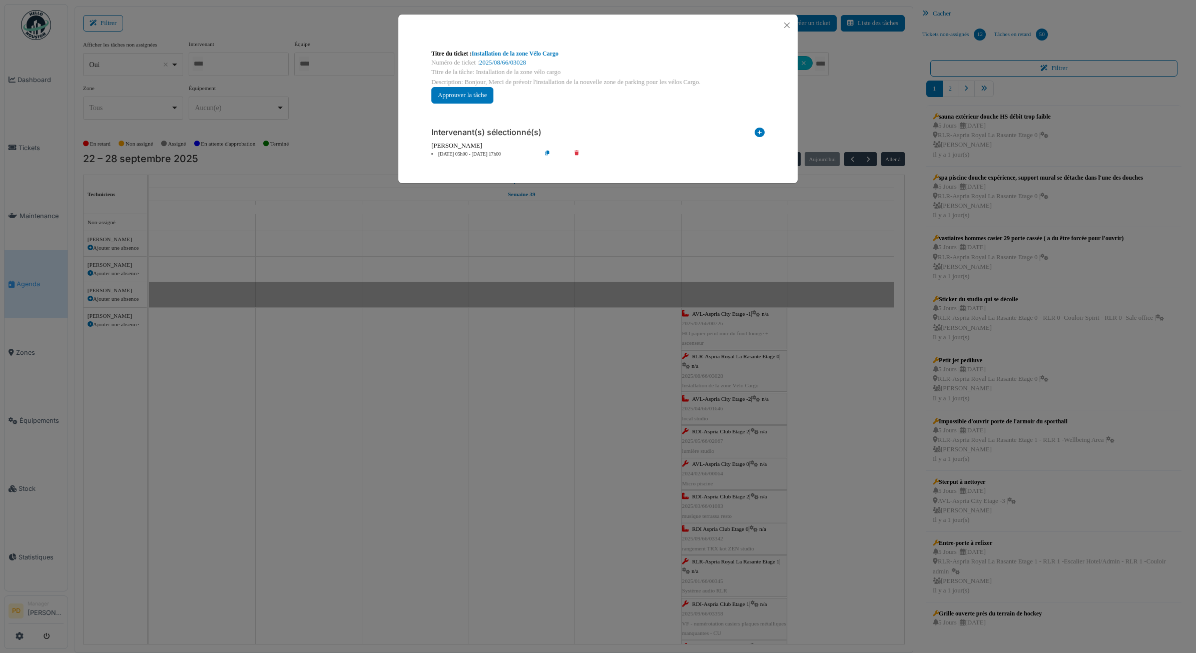
click at [486, 153] on li "27 sep 05h00 - 27 sep 17h00" at bounding box center [483, 155] width 115 height 8
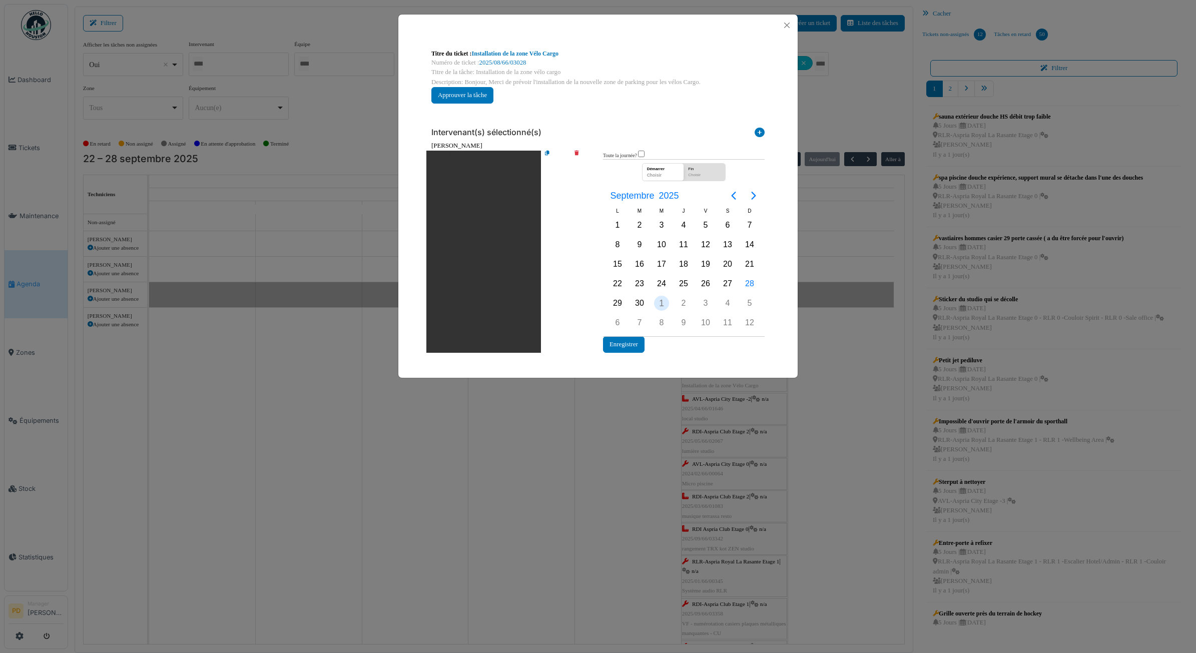
click at [665, 296] on div "1" at bounding box center [661, 303] width 15 height 15
click at [637, 341] on button "Enregistrer" at bounding box center [624, 344] width 42 height 17
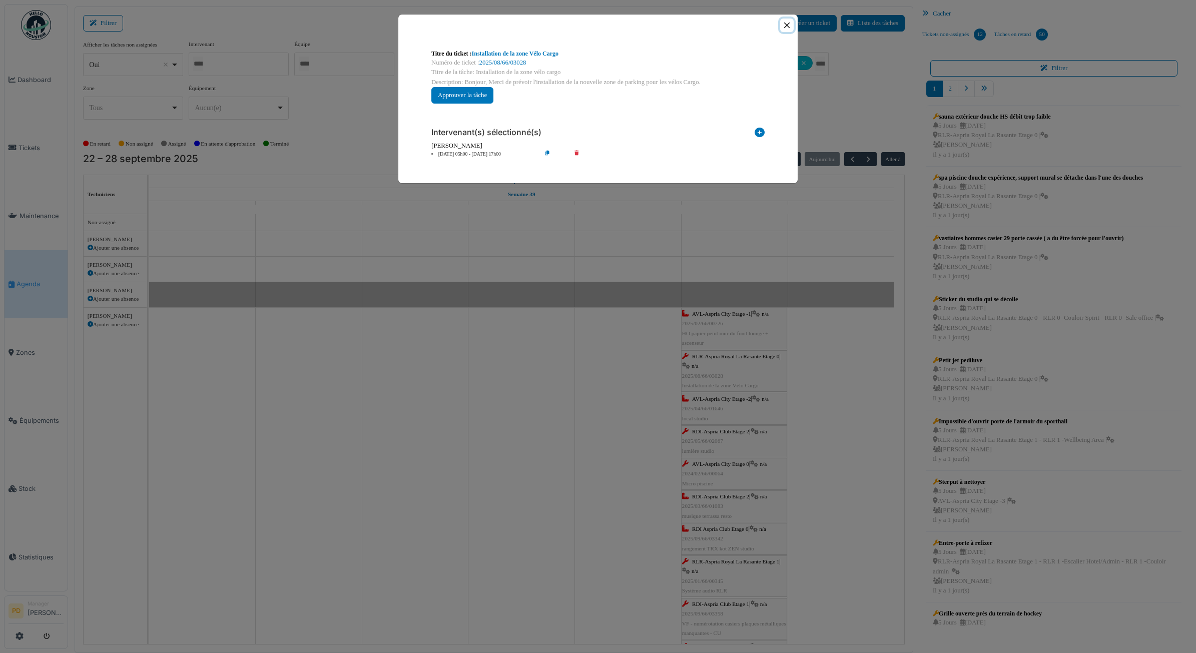
click at [786, 21] on button "Close" at bounding box center [787, 26] width 14 height 14
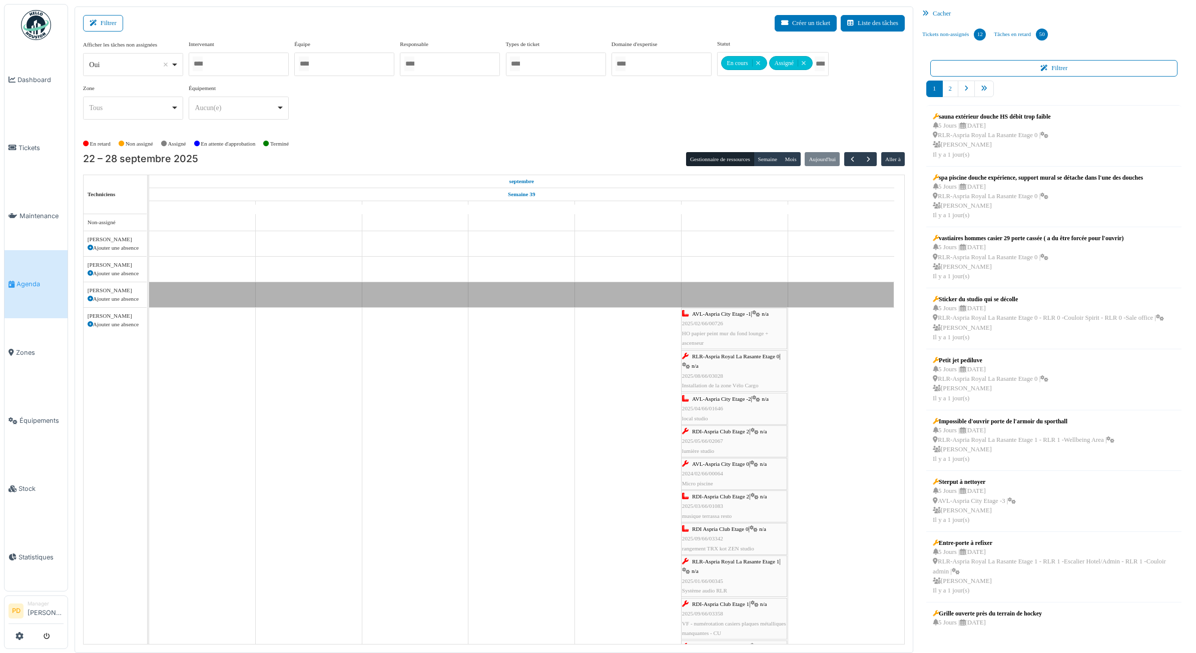
click at [691, 408] on span "2025/04/66/01646" at bounding box center [702, 408] width 41 height 6
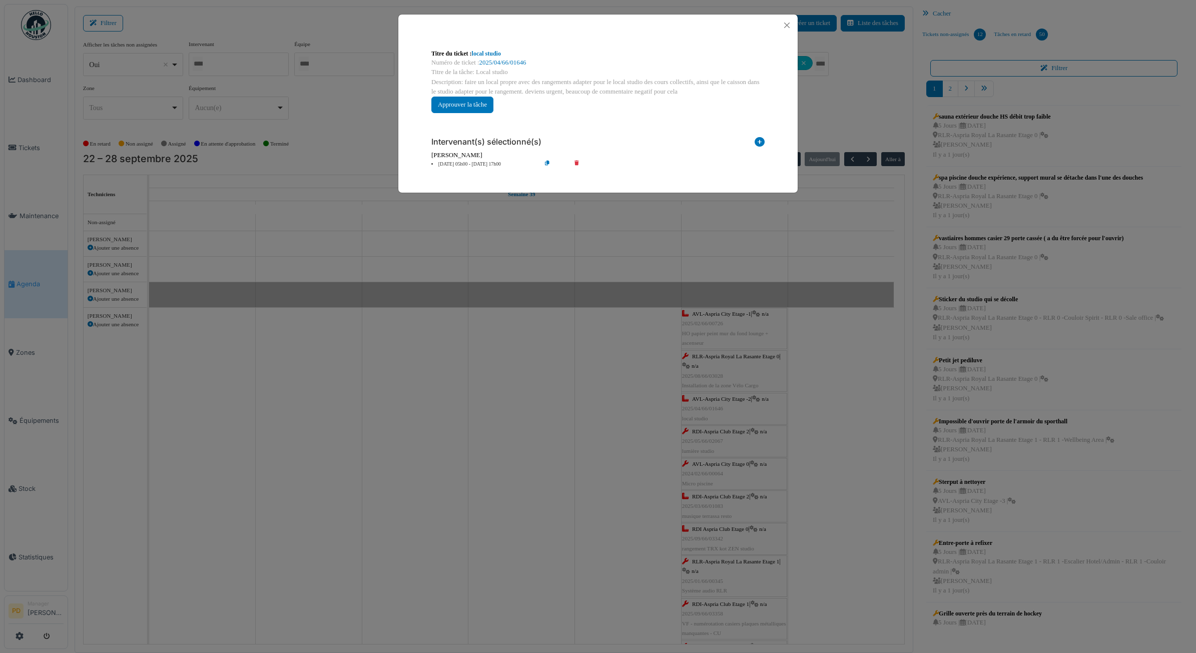
click at [477, 169] on div "Intervenant(s) sélectionné(s) Technicien interne Prestataire externe Gestionnai…" at bounding box center [597, 148] width 349 height 55
click at [481, 163] on li "27 sep 05h00 - 27 sep 17h00" at bounding box center [483, 165] width 115 height 8
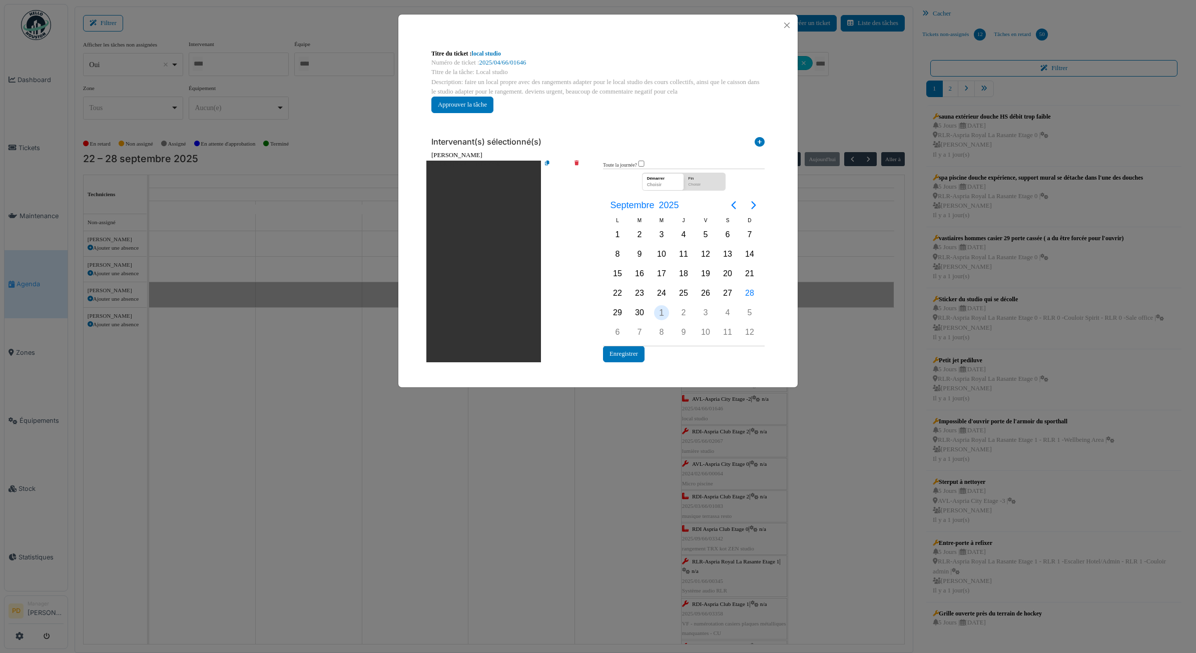
click at [656, 305] on div "Oct. 1" at bounding box center [662, 312] width 22 height 19
click at [636, 351] on button "Enregistrer" at bounding box center [624, 354] width 42 height 17
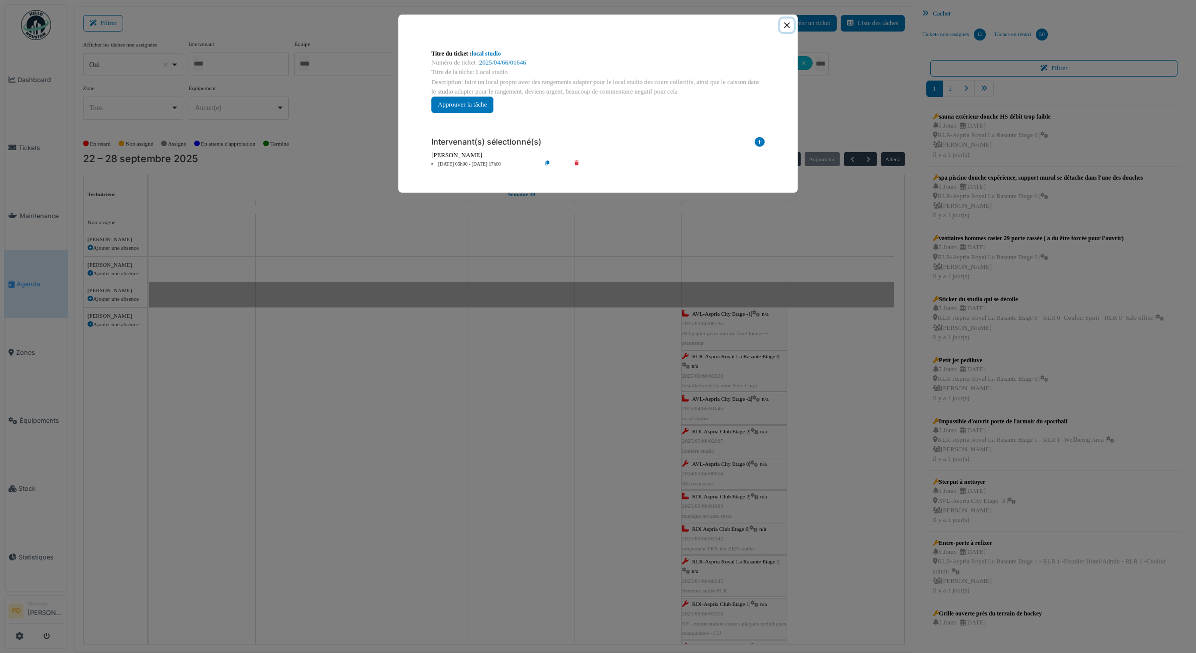
click at [791, 26] on button "Close" at bounding box center [787, 26] width 14 height 14
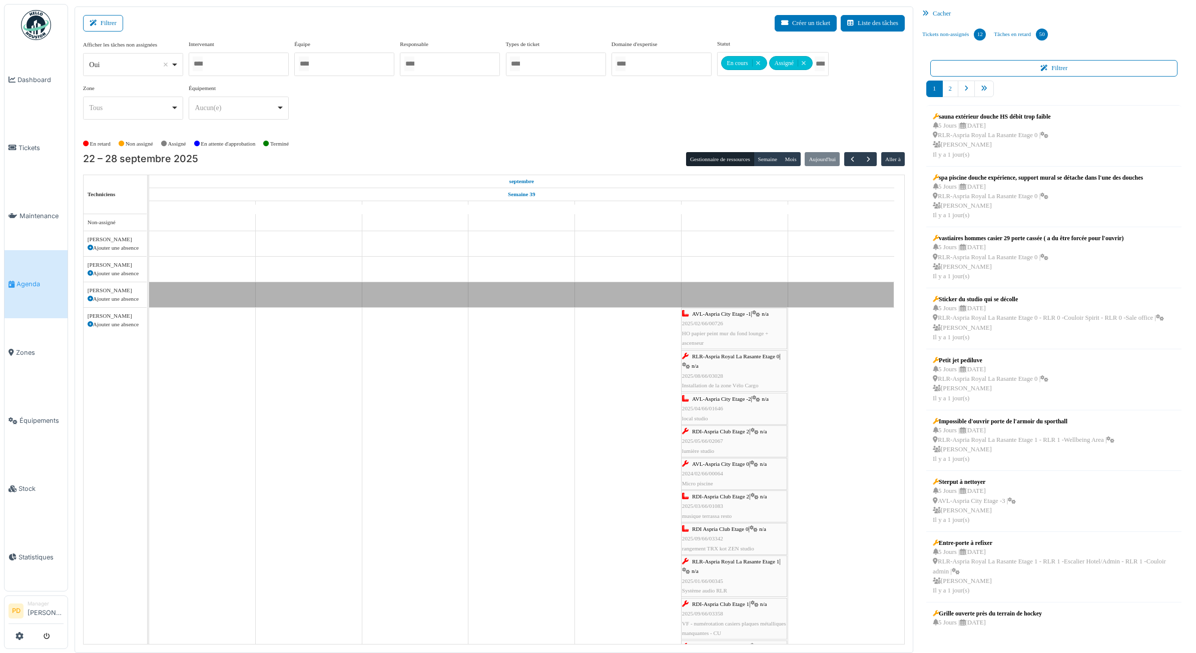
click at [696, 433] on span "RDI-Aspria Club Etage 2" at bounding box center [720, 431] width 57 height 6
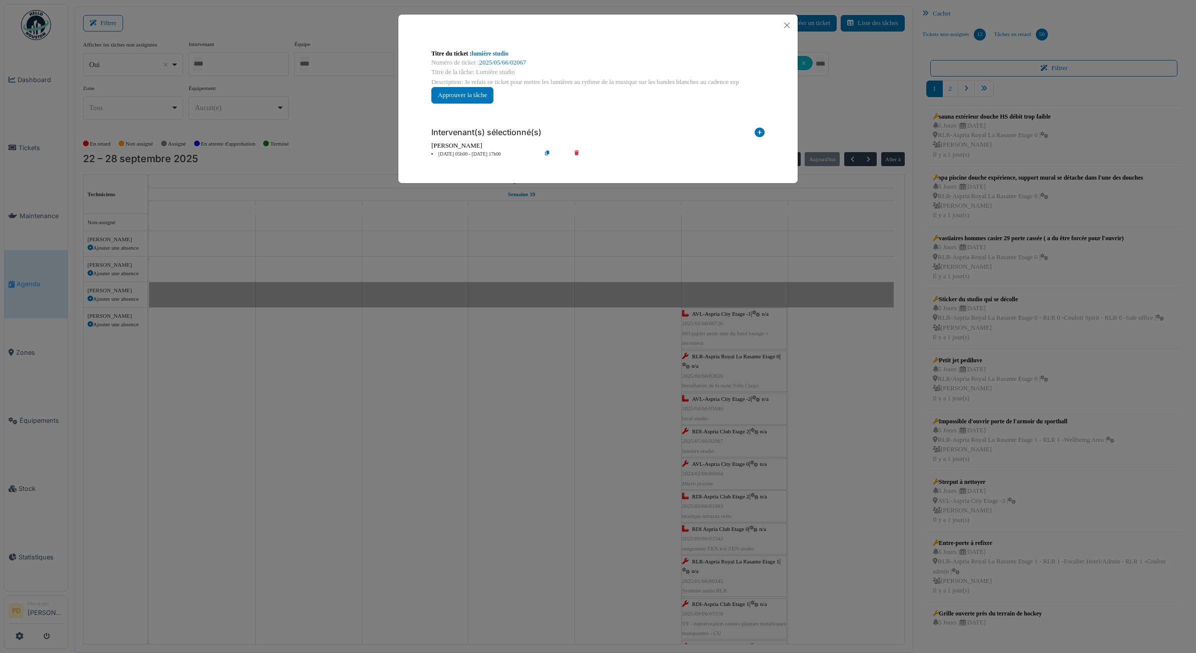
click at [479, 153] on li "27 sep 05h00 - 27 sep 17h00" at bounding box center [483, 155] width 115 height 8
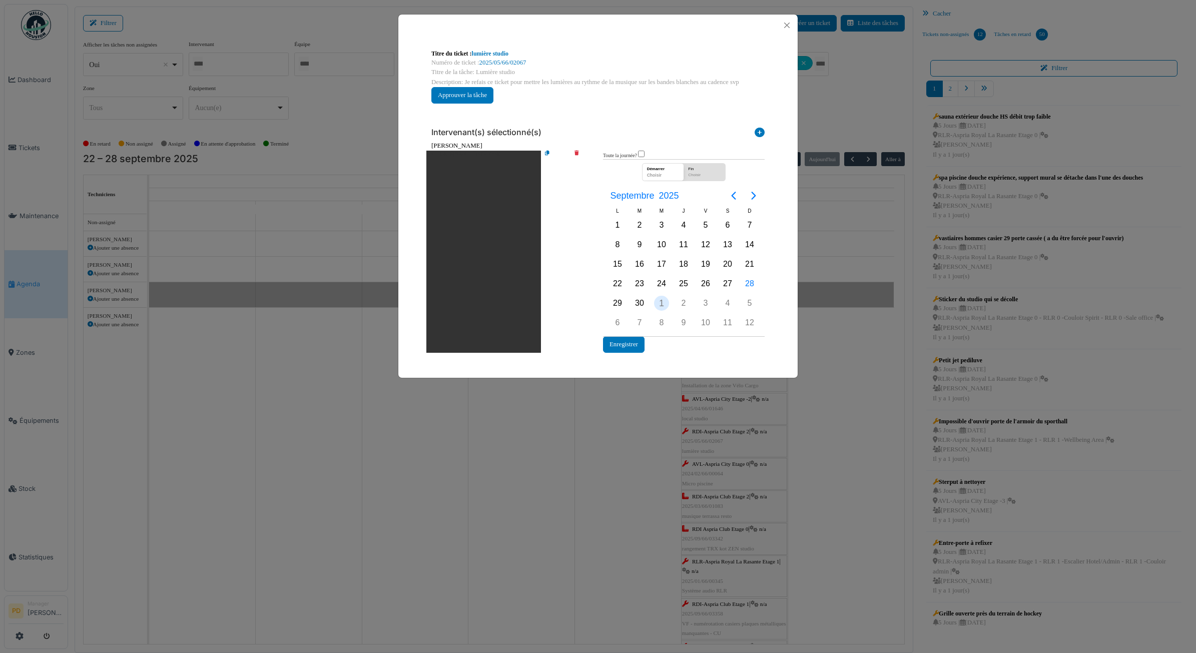
click at [661, 304] on div "1" at bounding box center [661, 303] width 15 height 15
click at [639, 341] on button "Enregistrer" at bounding box center [624, 344] width 42 height 17
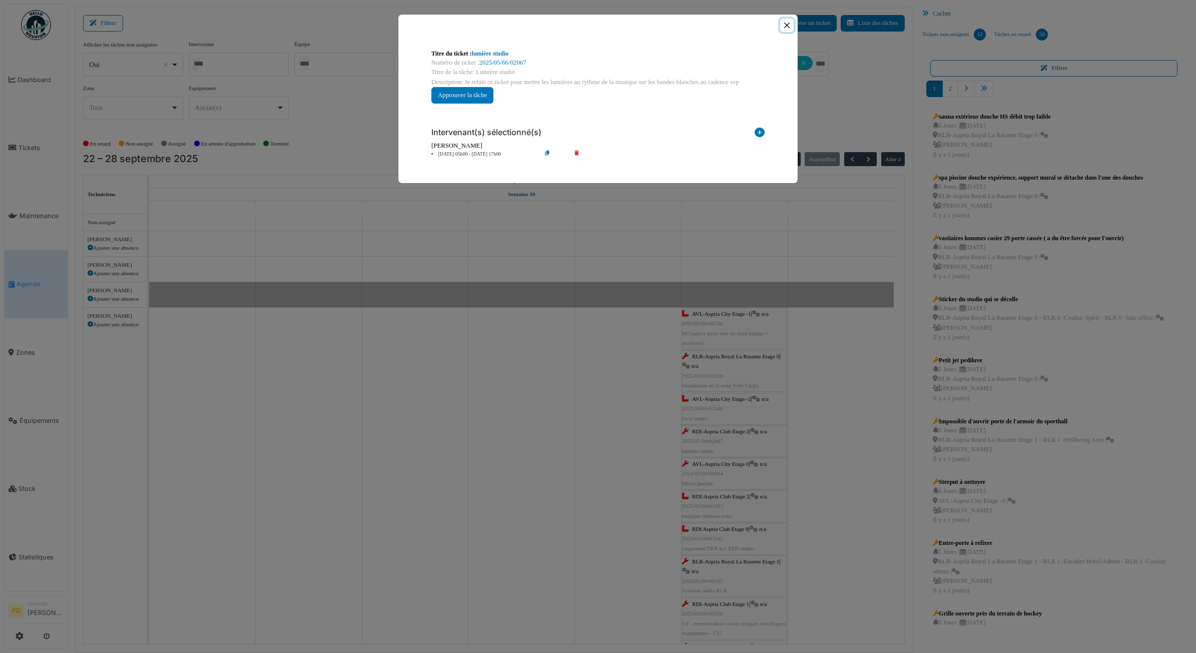
click at [785, 24] on button "Close" at bounding box center [787, 26] width 14 height 14
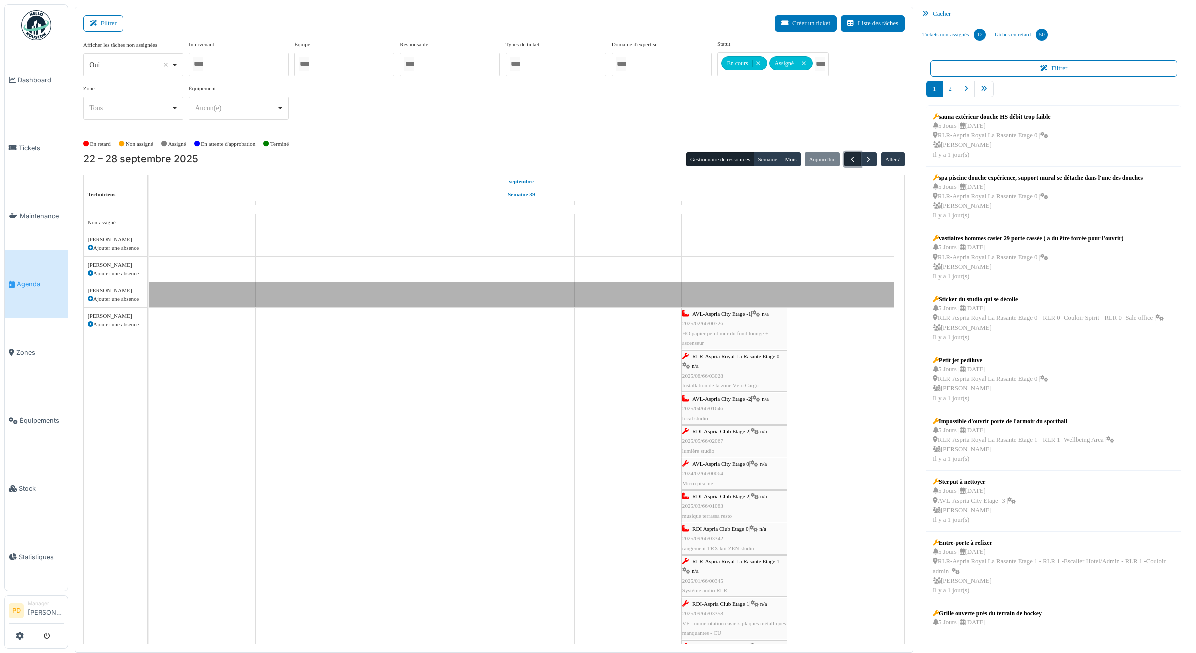
click at [848, 162] on span "button" at bounding box center [852, 159] width 9 height 9
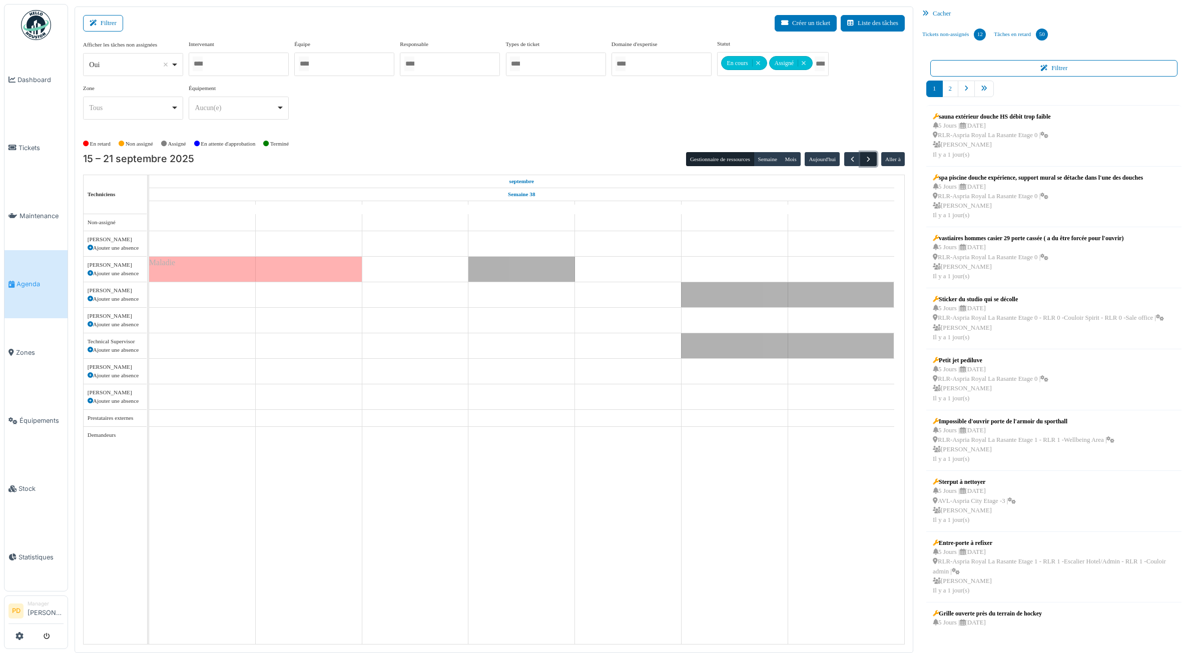
click at [876, 159] on button "button" at bounding box center [868, 159] width 17 height 15
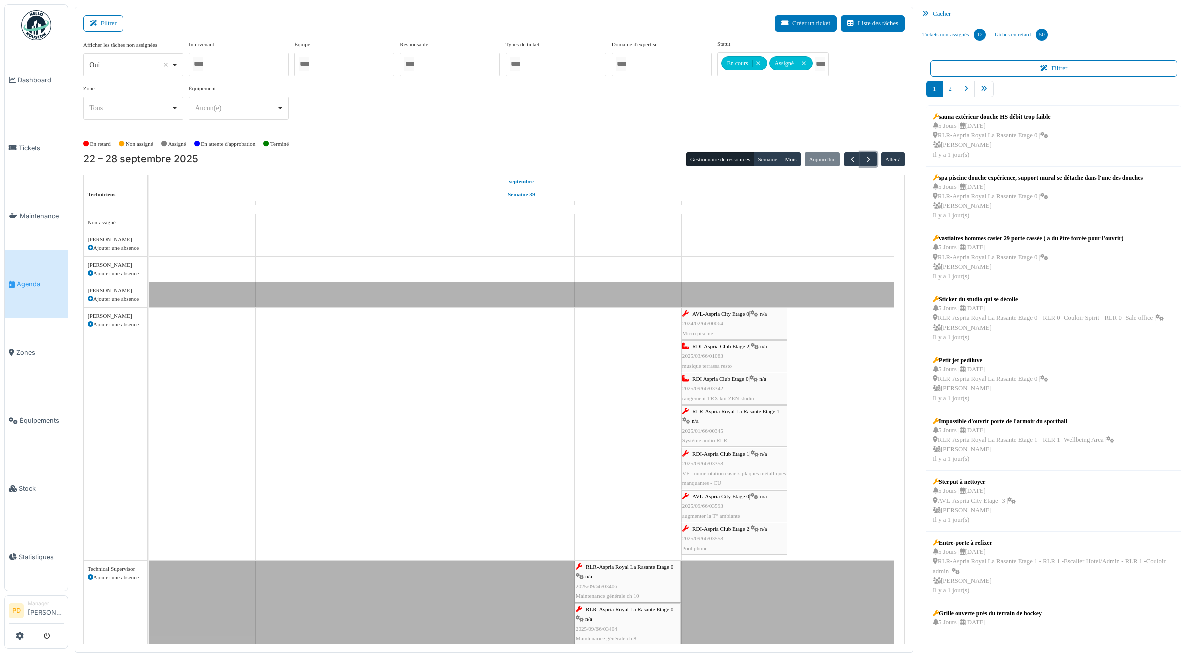
click at [711, 323] on span "2024/02/66/00064" at bounding box center [702, 323] width 41 height 6
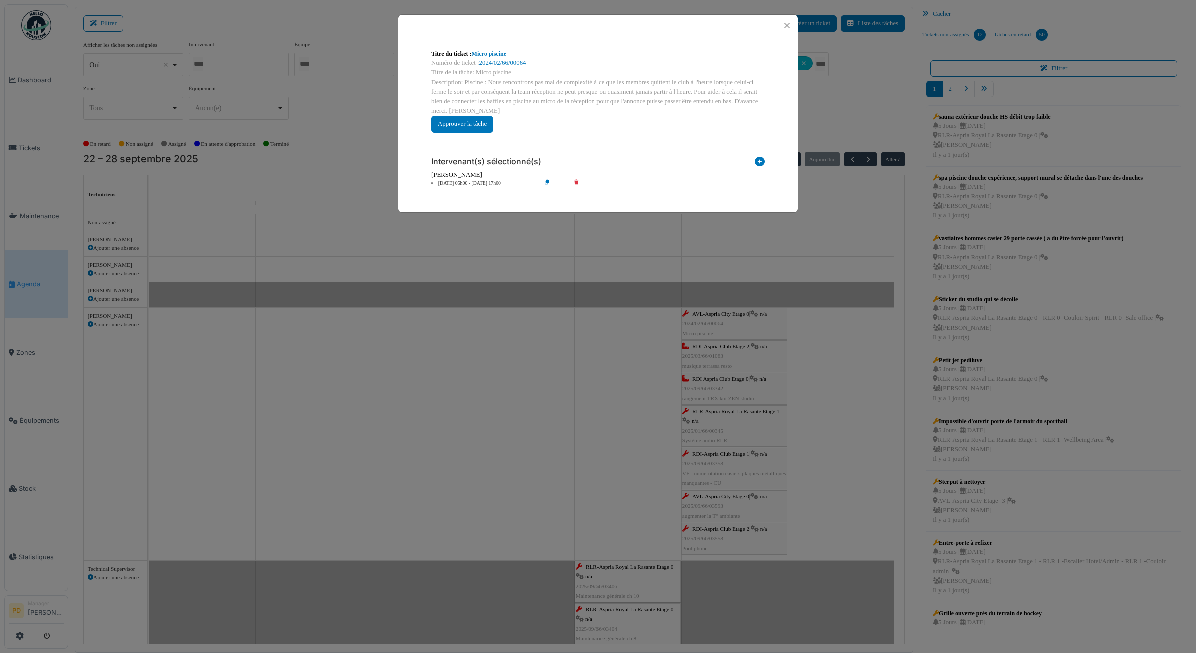
click at [486, 182] on li "27 sep 05h00 - 27 sep 17h00" at bounding box center [483, 184] width 115 height 8
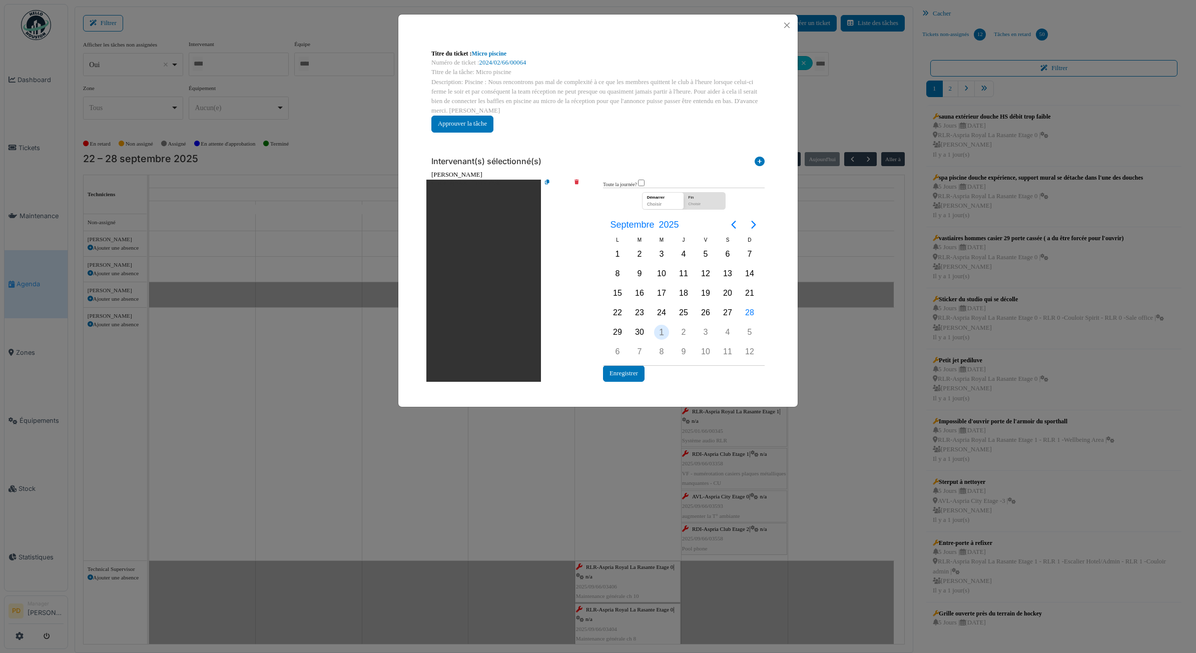
click at [662, 323] on div "Oct. 1" at bounding box center [662, 332] width 22 height 19
click at [636, 367] on button "Enregistrer" at bounding box center [624, 373] width 42 height 17
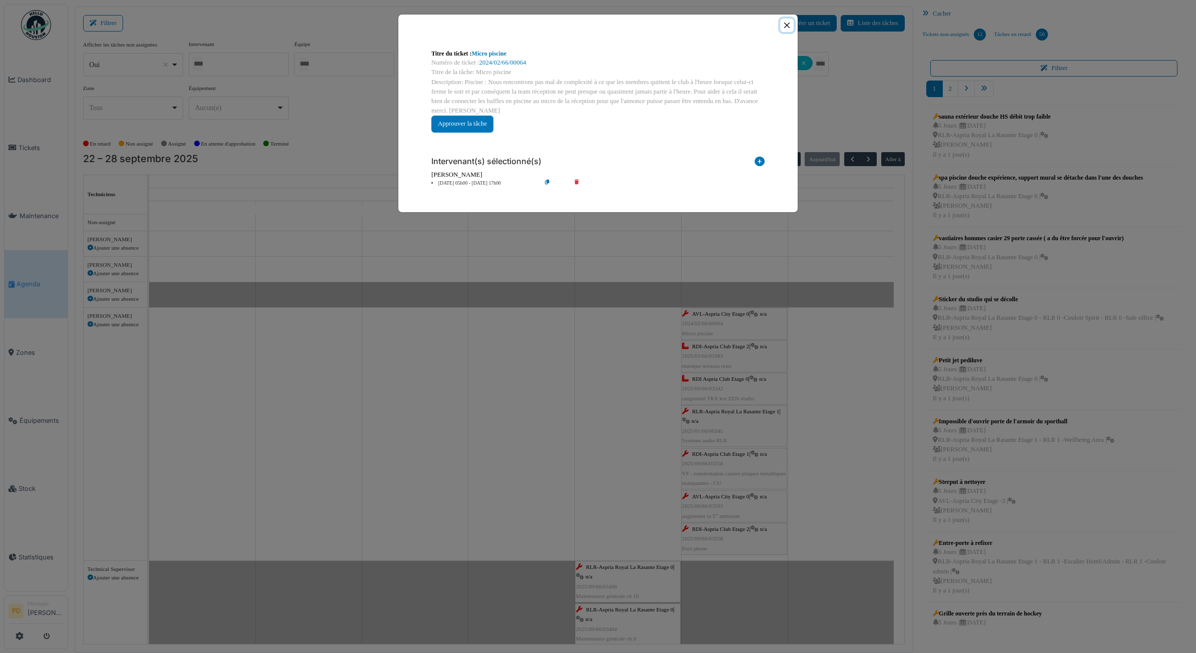
click at [785, 28] on button "Close" at bounding box center [787, 26] width 14 height 14
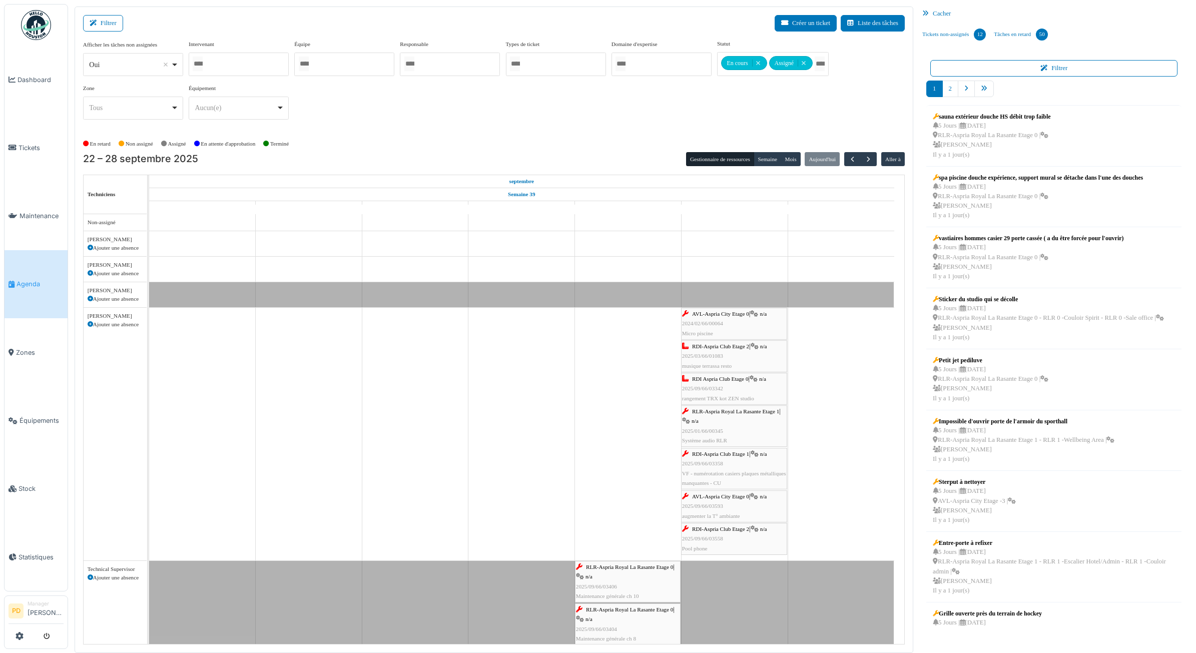
click at [717, 345] on span "RDI-Aspria Club Etage 2" at bounding box center [720, 346] width 57 height 6
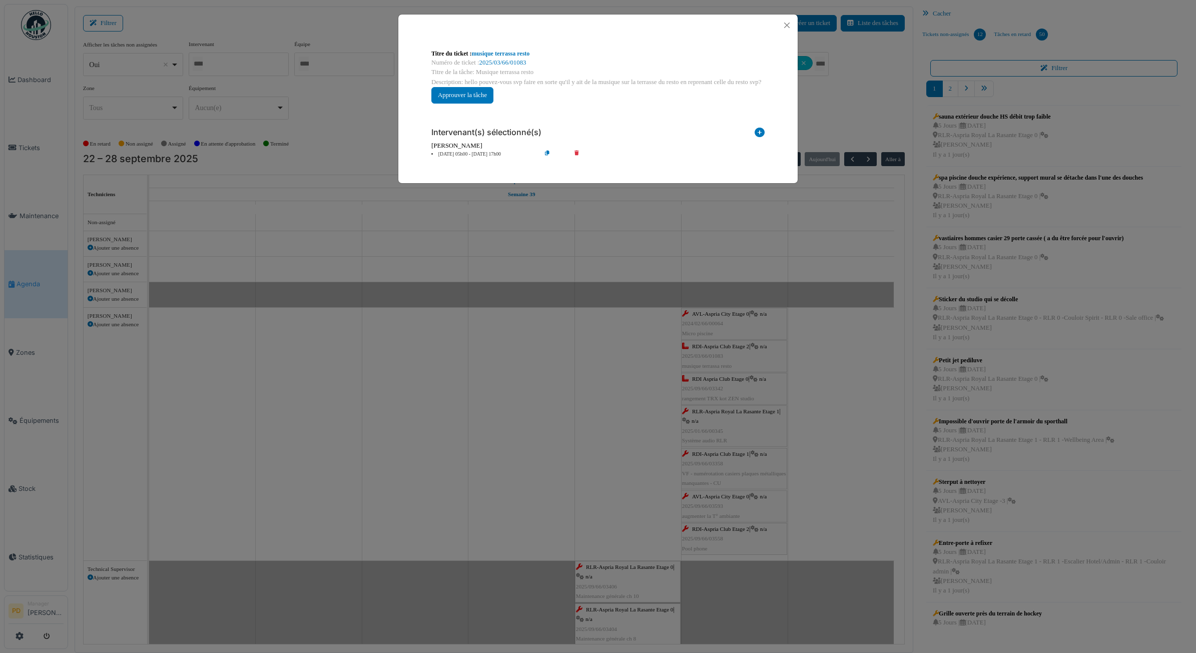
click at [478, 155] on li "27 sep 05h00 - 27 sep 17h00" at bounding box center [483, 155] width 115 height 8
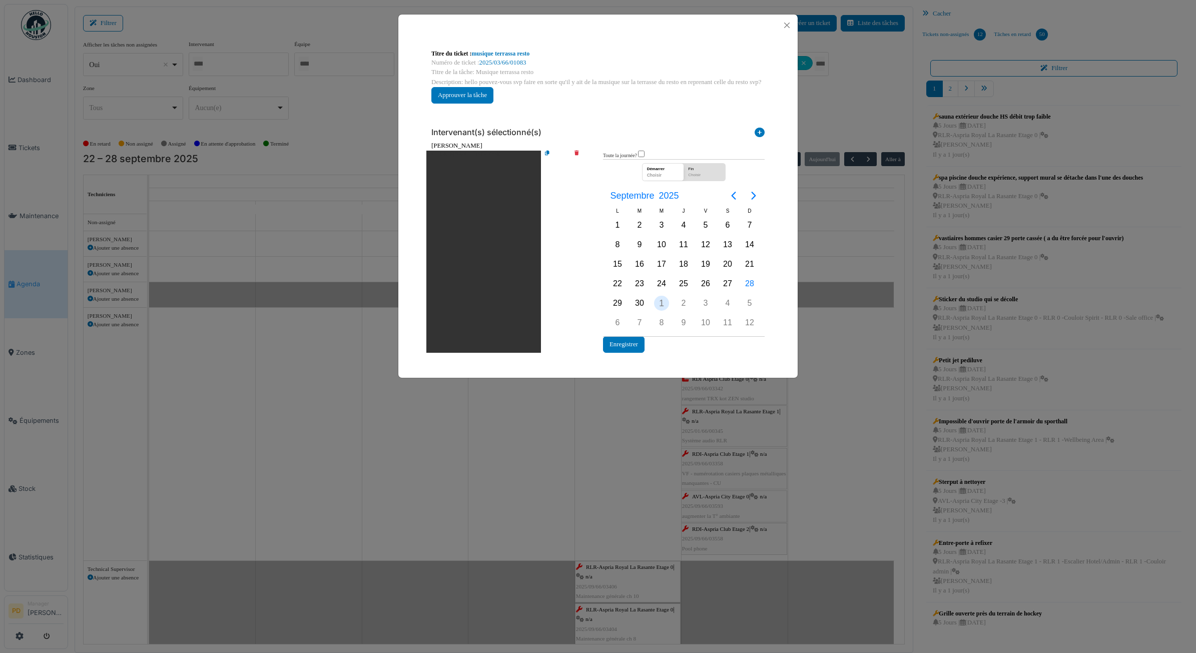
click at [663, 305] on div "1" at bounding box center [661, 303] width 15 height 15
click at [632, 337] on button "Enregistrer" at bounding box center [624, 344] width 42 height 17
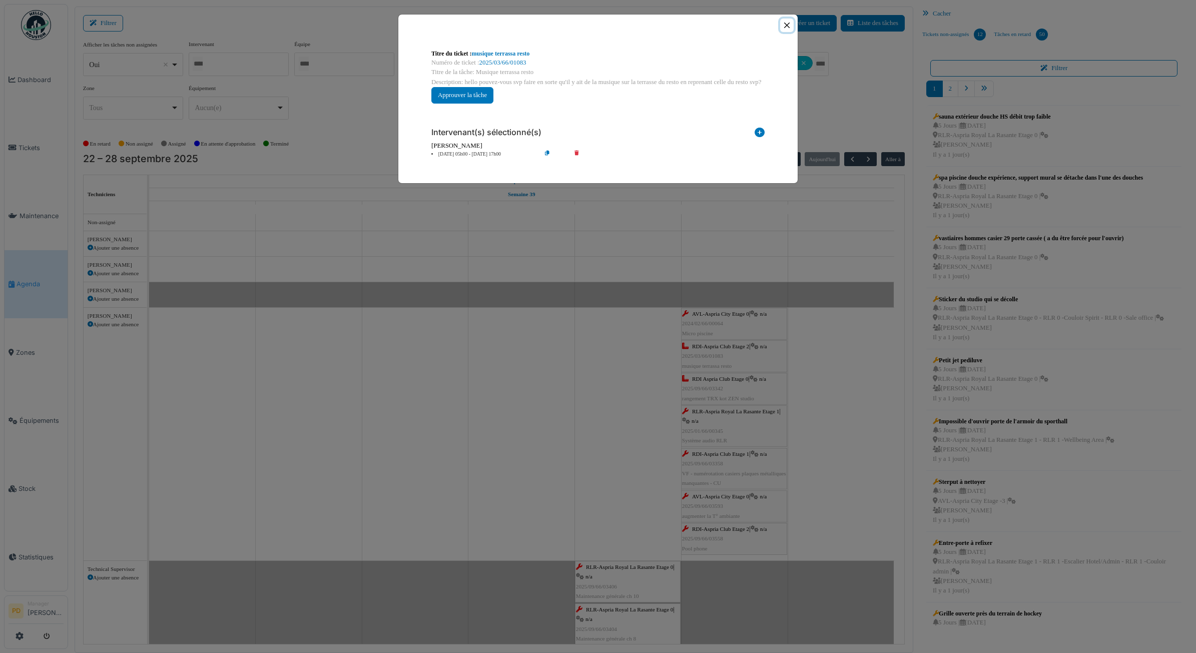
click at [787, 28] on button "Close" at bounding box center [787, 26] width 14 height 14
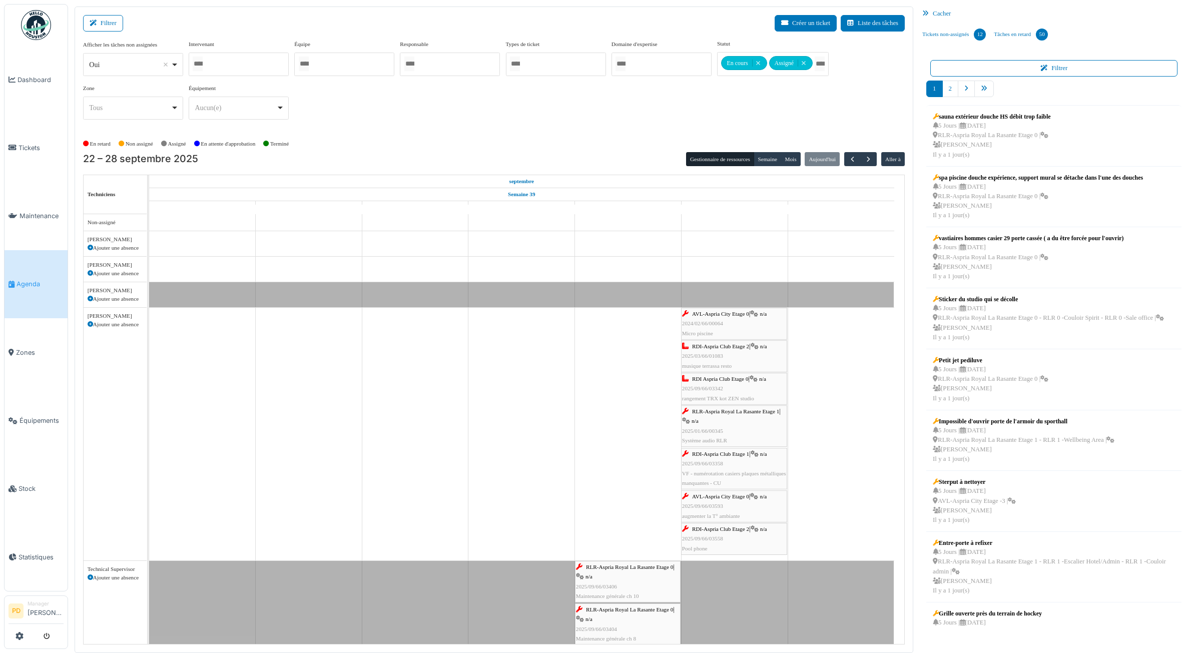
click at [741, 380] on span "RDI Aspria Club Etage 0" at bounding box center [720, 379] width 56 height 6
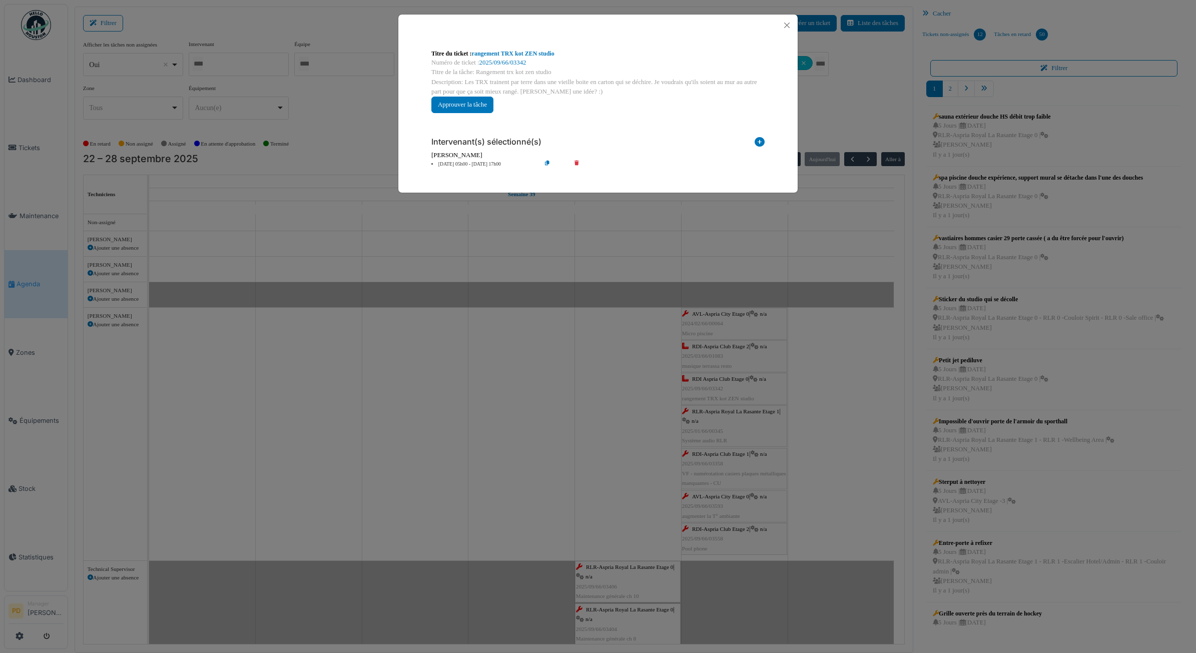
click at [472, 164] on li "27 sep 05h00 - 27 sep 17h00" at bounding box center [483, 165] width 115 height 8
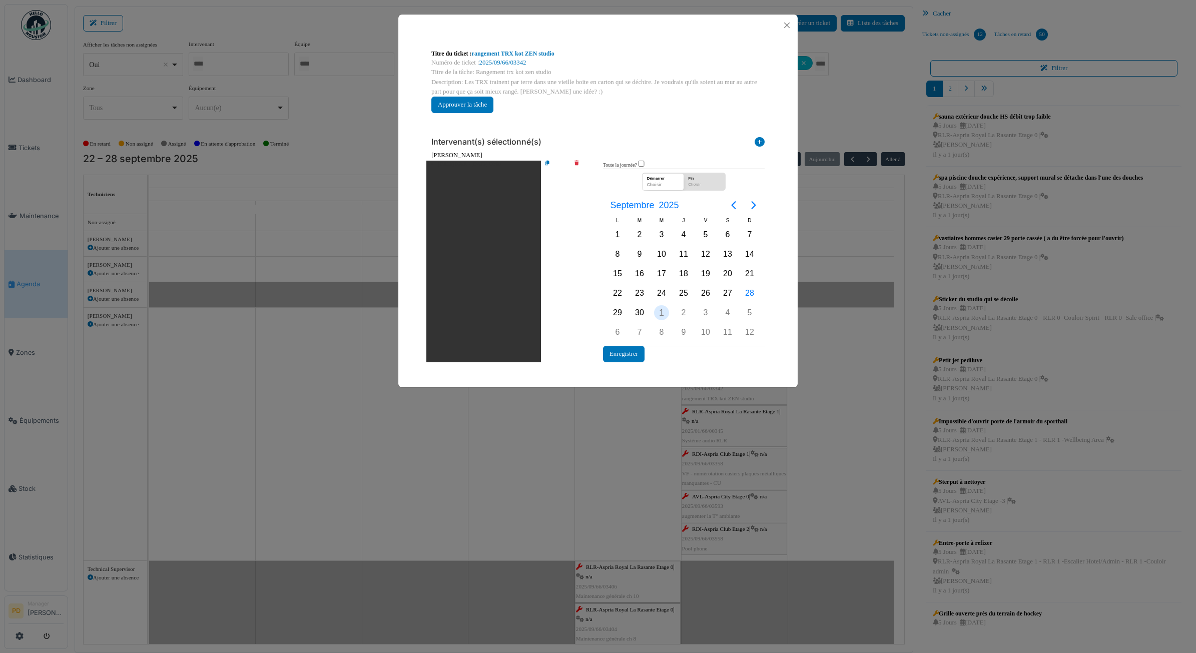
click at [666, 305] on div "Oct. 1" at bounding box center [662, 312] width 22 height 19
click at [636, 347] on button "Enregistrer" at bounding box center [624, 354] width 42 height 17
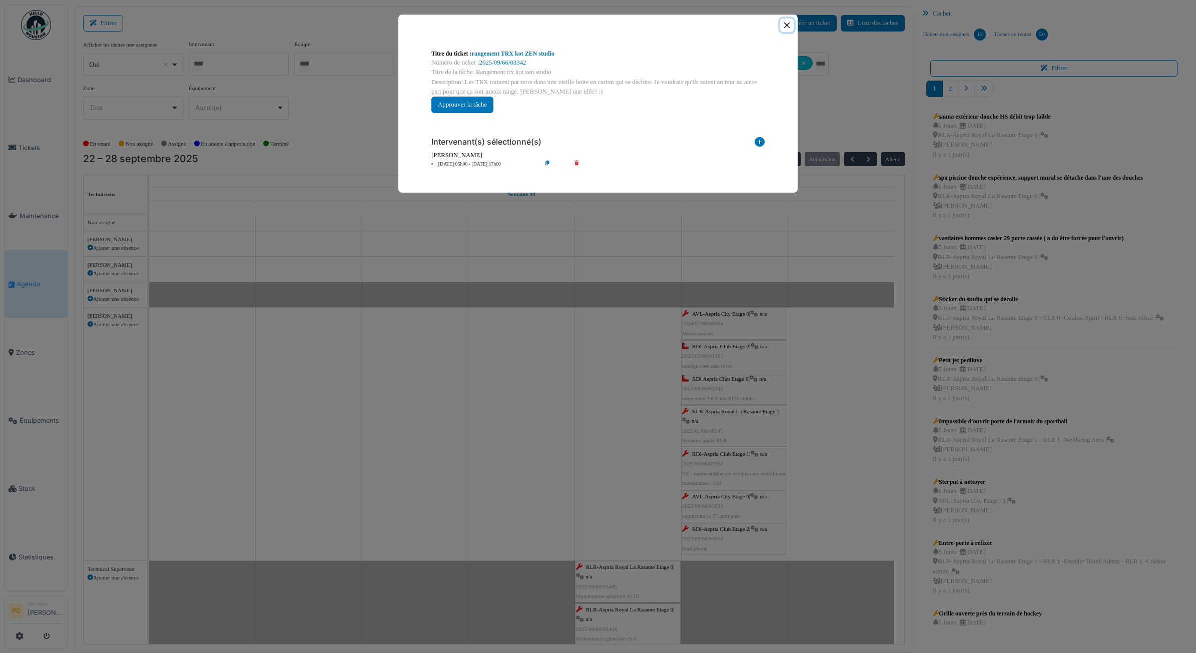
click at [781, 23] on button "Close" at bounding box center [787, 26] width 14 height 14
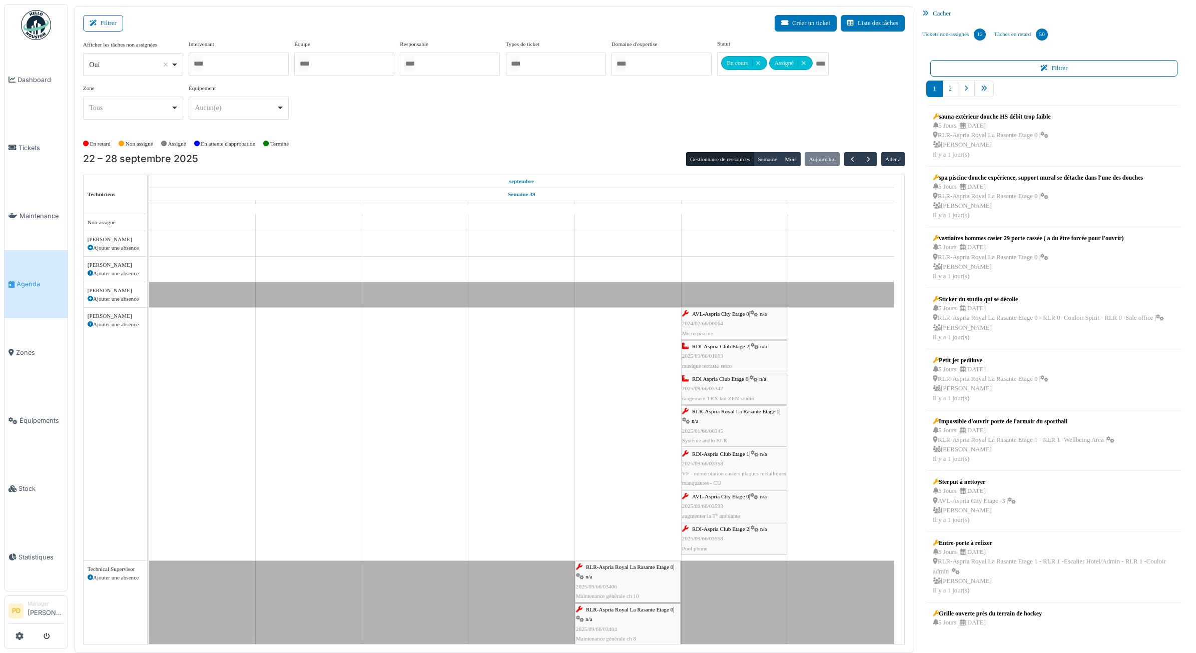
click at [711, 464] on span "2025/09/66/03358" at bounding box center [702, 463] width 41 height 6
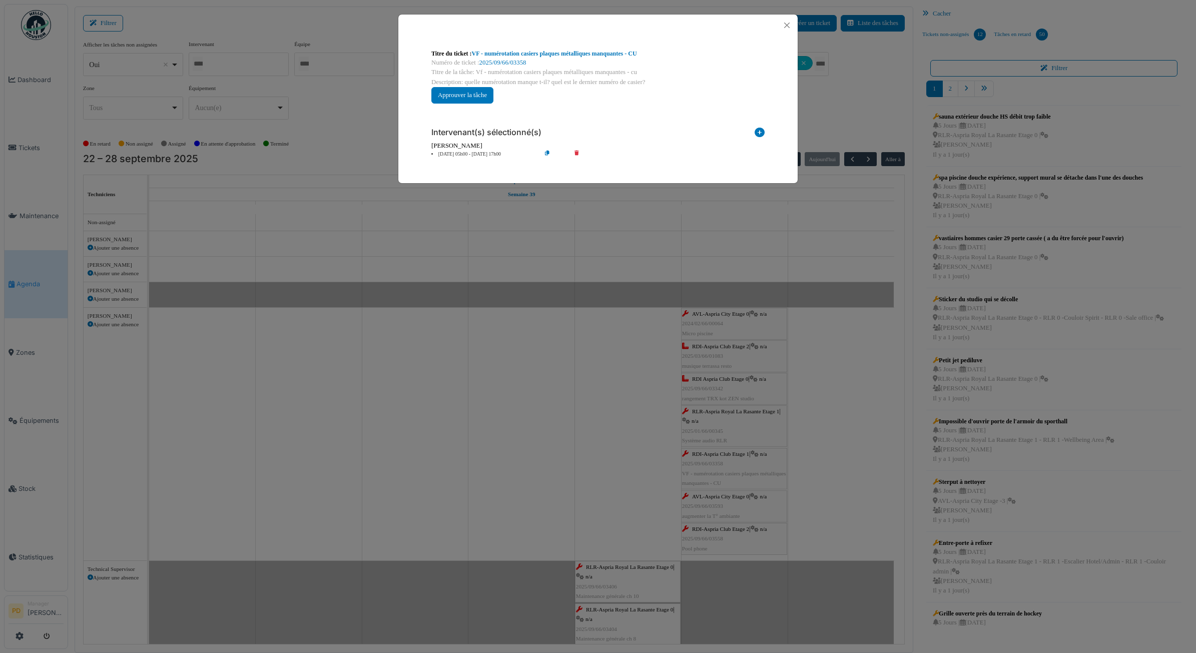
click at [477, 154] on li "27 sep 05h00 - 27 sep 17h00" at bounding box center [483, 155] width 115 height 8
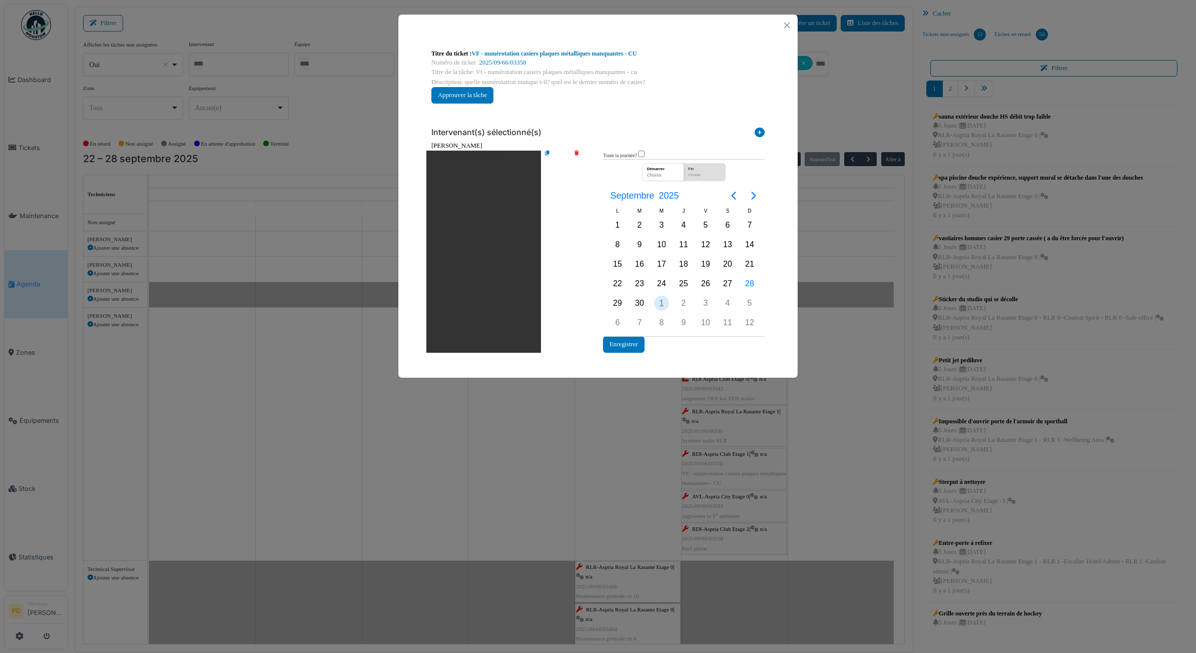
click at [651, 293] on div "Oct. 1" at bounding box center [662, 303] width 22 height 20
click at [654, 296] on div "Oct. 1" at bounding box center [662, 303] width 22 height 19
click at [628, 337] on button "Enregistrer" at bounding box center [624, 344] width 42 height 17
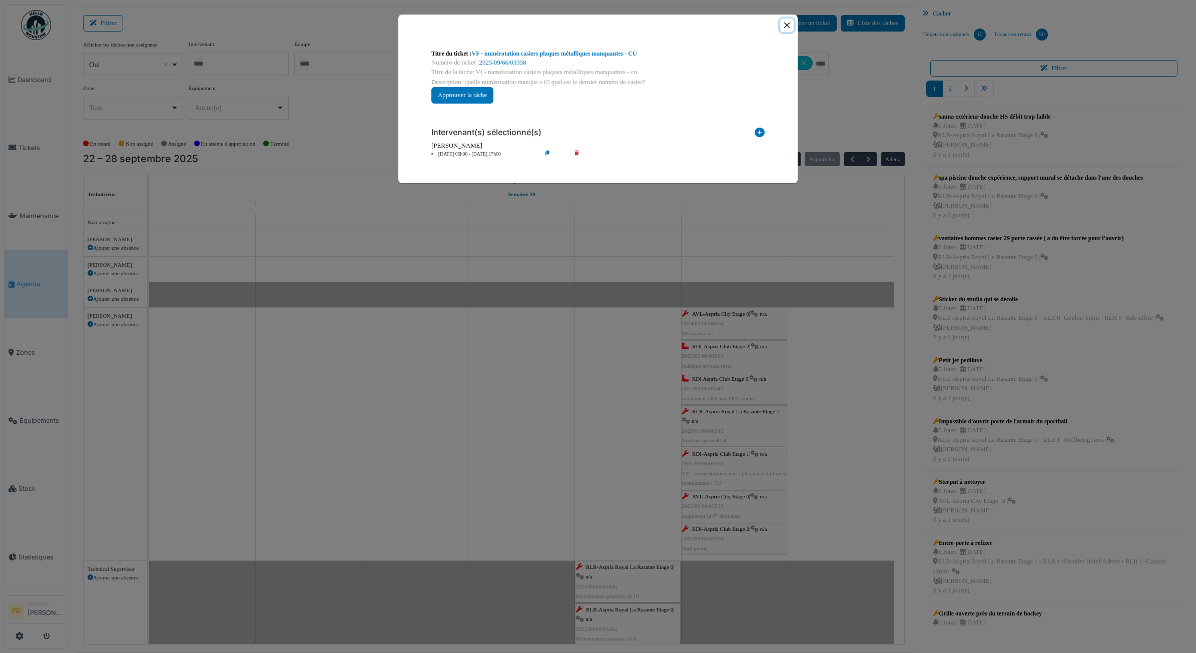
click at [789, 23] on button "Close" at bounding box center [787, 26] width 14 height 14
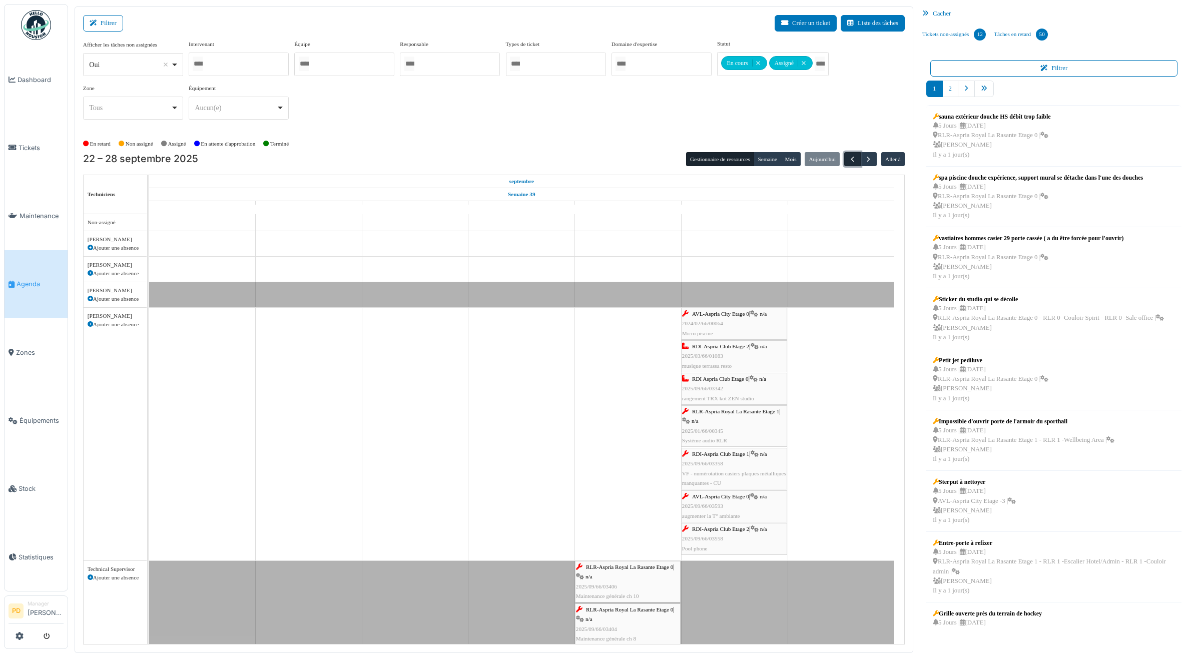
click at [857, 158] on button "button" at bounding box center [852, 159] width 17 height 15
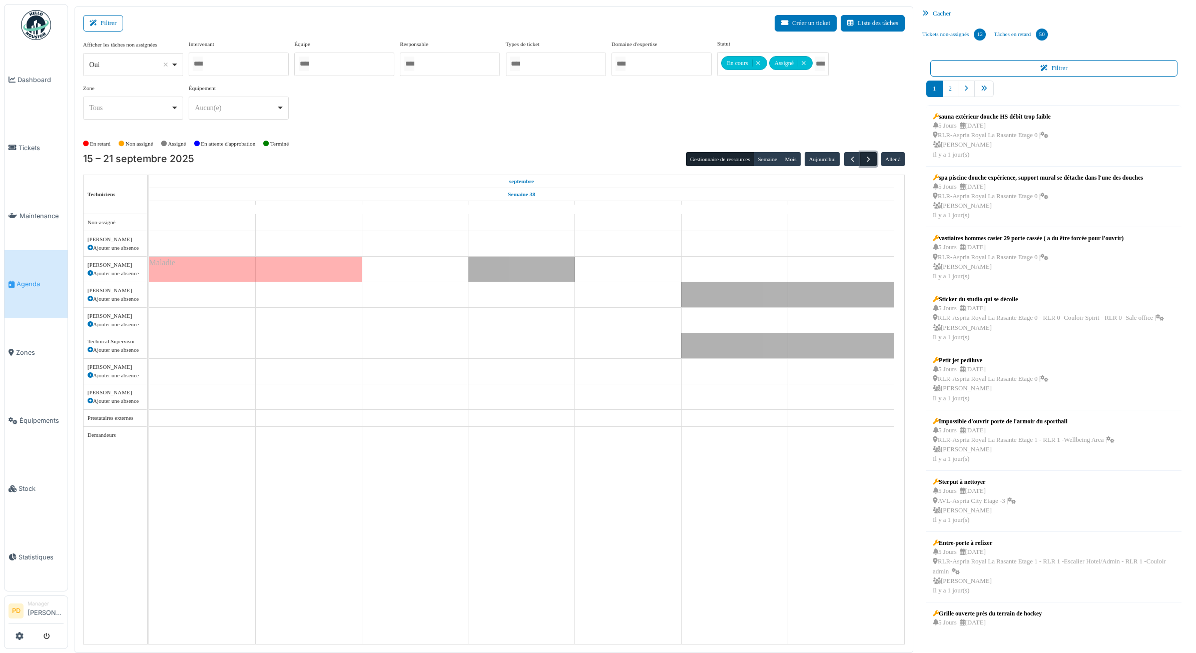
click at [875, 161] on button "button" at bounding box center [868, 159] width 17 height 15
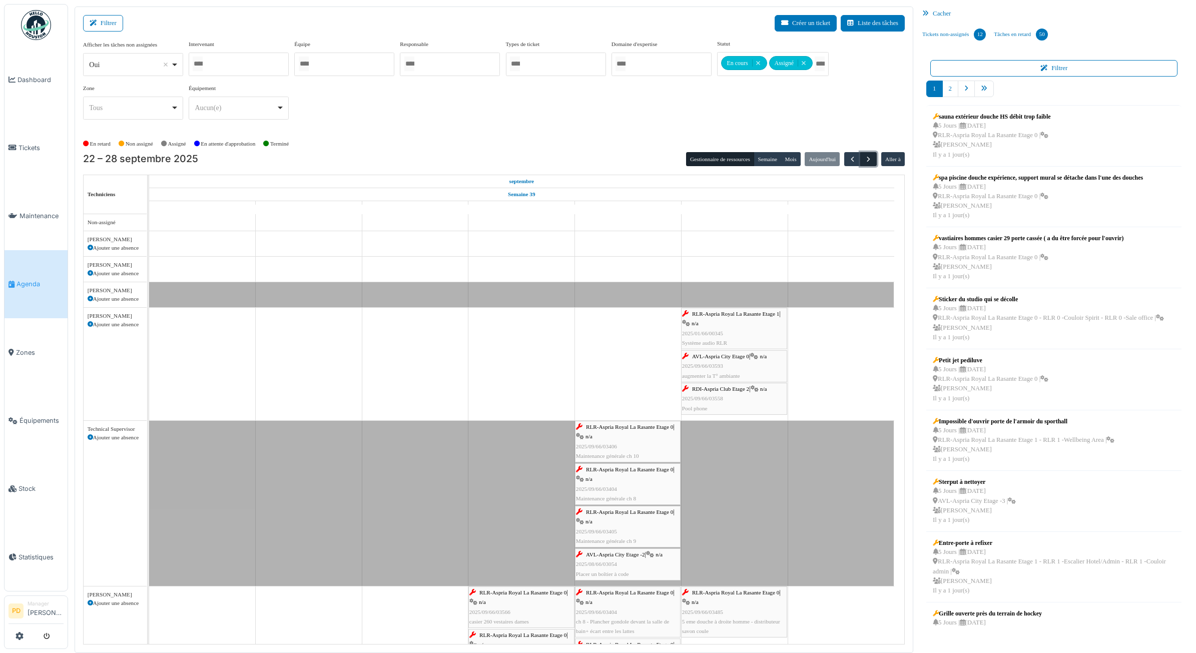
click at [874, 161] on button "button" at bounding box center [868, 159] width 17 height 15
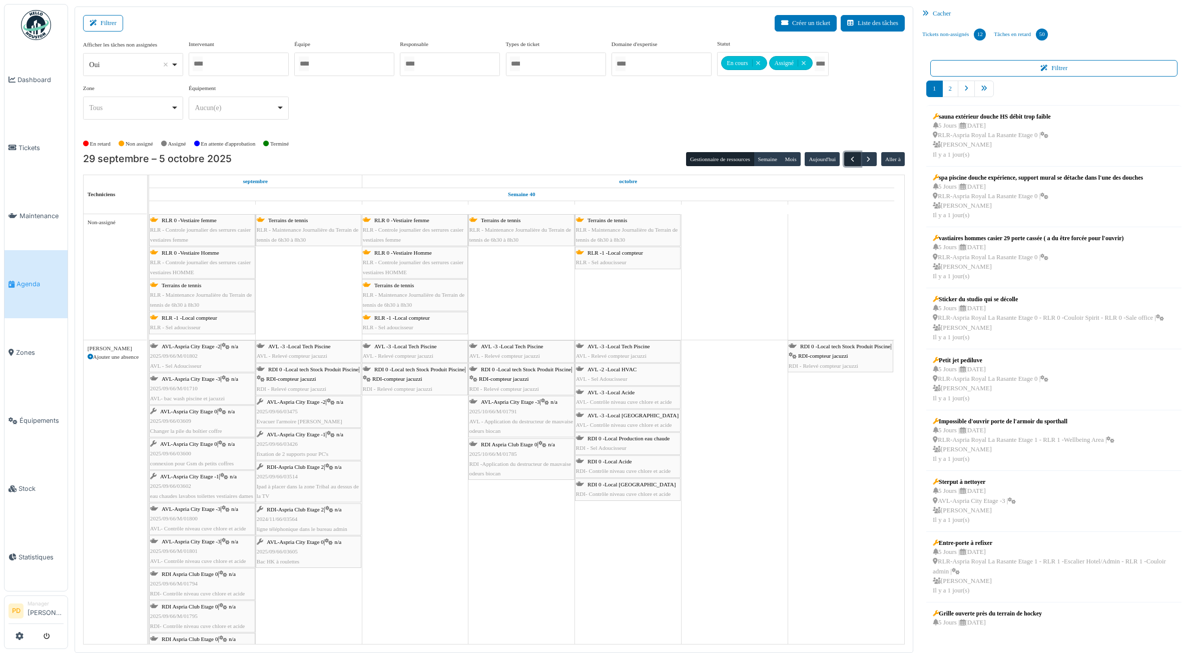
click at [850, 158] on span "button" at bounding box center [852, 159] width 9 height 9
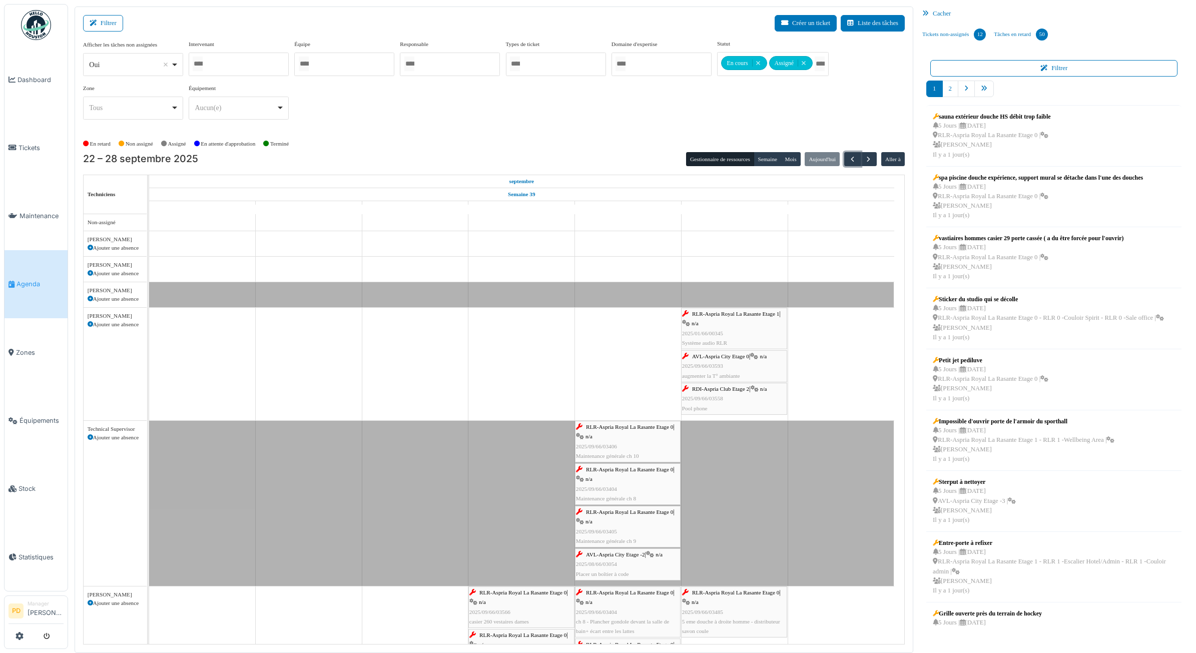
click at [732, 324] on div "RLR-Aspria Royal La Rasante Etage 1 | n/a 2025/01/66/00345 Système audio RLR" at bounding box center [734, 328] width 104 height 39
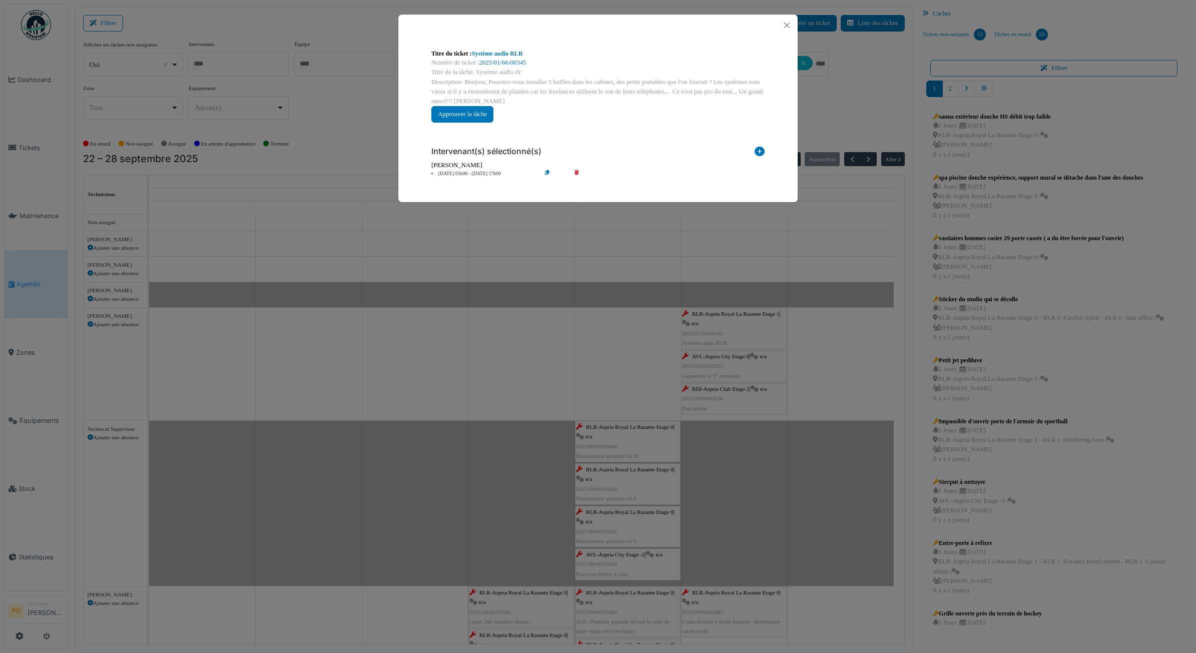
click at [480, 178] on div "Intervenant(s) sélectionné(s) Technicien interne Prestataire externe Gestionnai…" at bounding box center [597, 158] width 349 height 55
click at [482, 170] on li "27 sep 05h00 - 27 sep 17h00" at bounding box center [483, 174] width 115 height 8
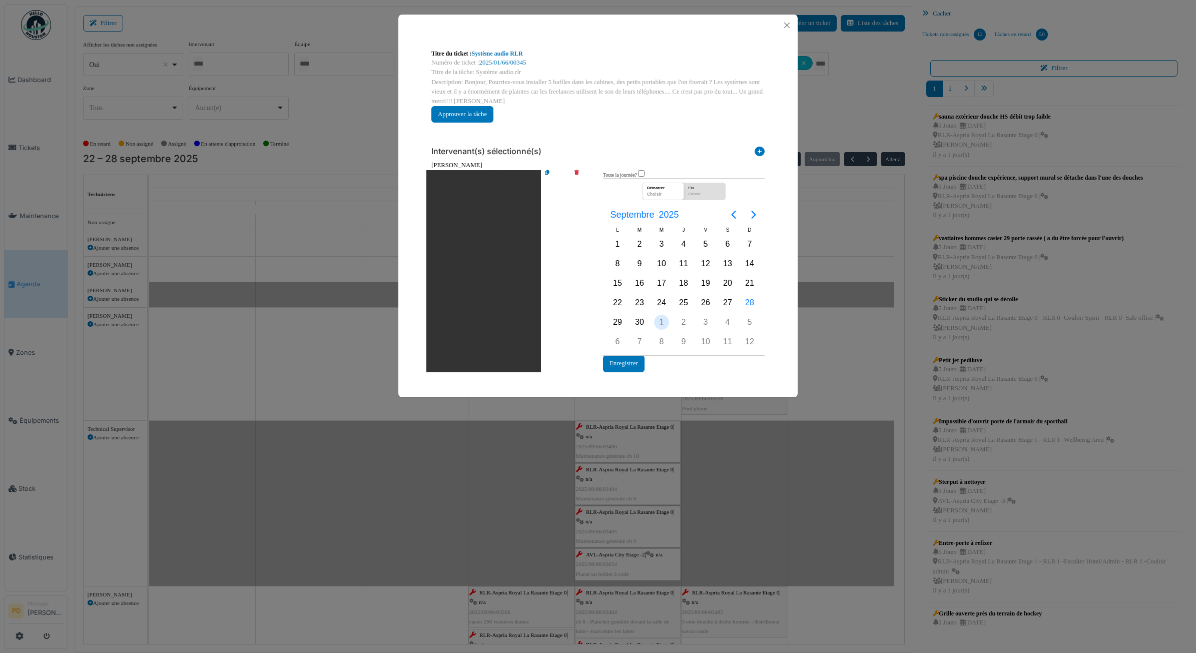
click at [656, 322] on div "1" at bounding box center [661, 322] width 15 height 15
click at [639, 360] on button "Enregistrer" at bounding box center [624, 363] width 42 height 17
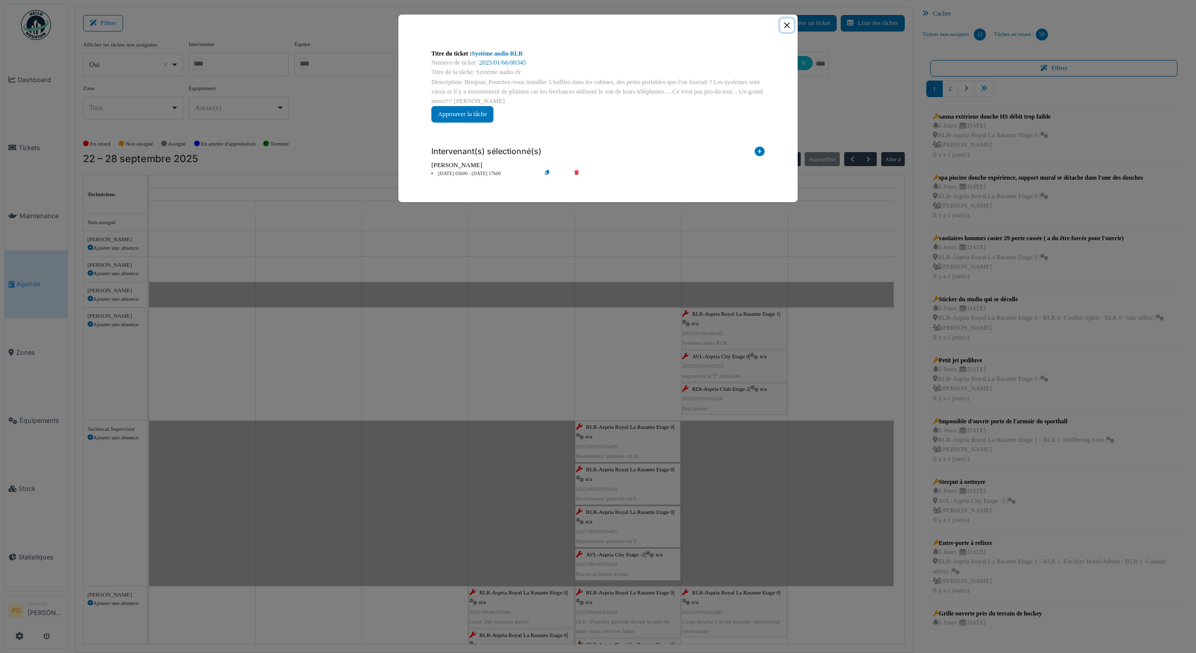
click at [787, 21] on button "Close" at bounding box center [787, 26] width 14 height 14
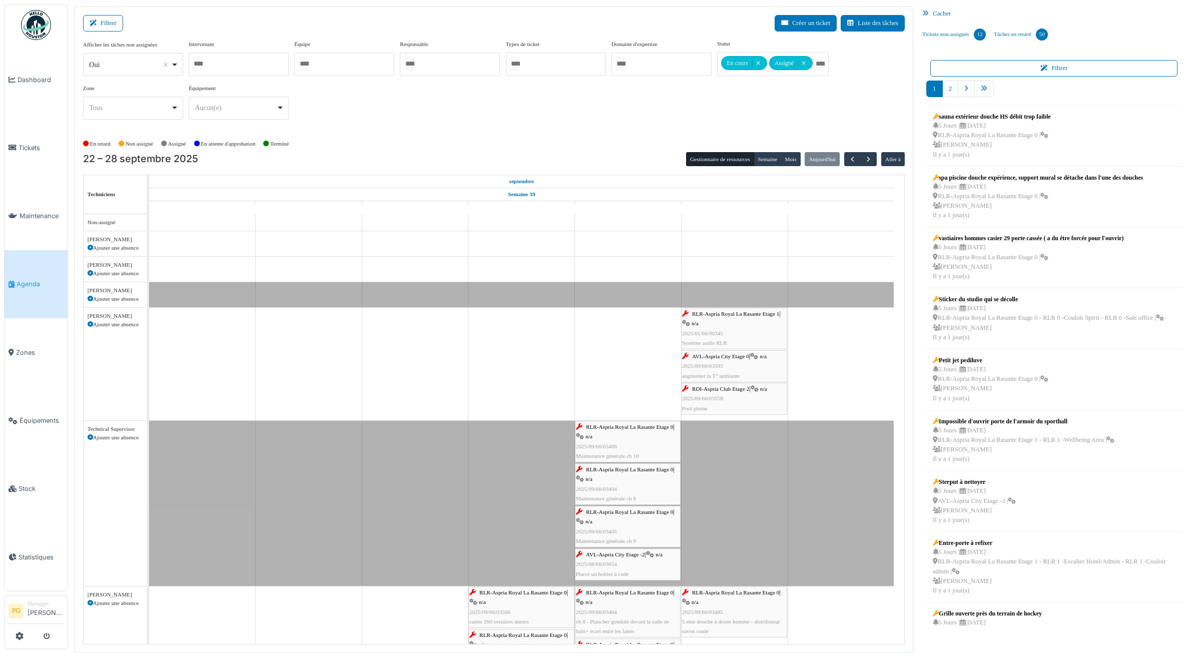
click at [734, 363] on div "AVL-Aspria City Etage 0 | n/a 2025/09/66/03593 augmenter la T° ambiante" at bounding box center [734, 366] width 104 height 29
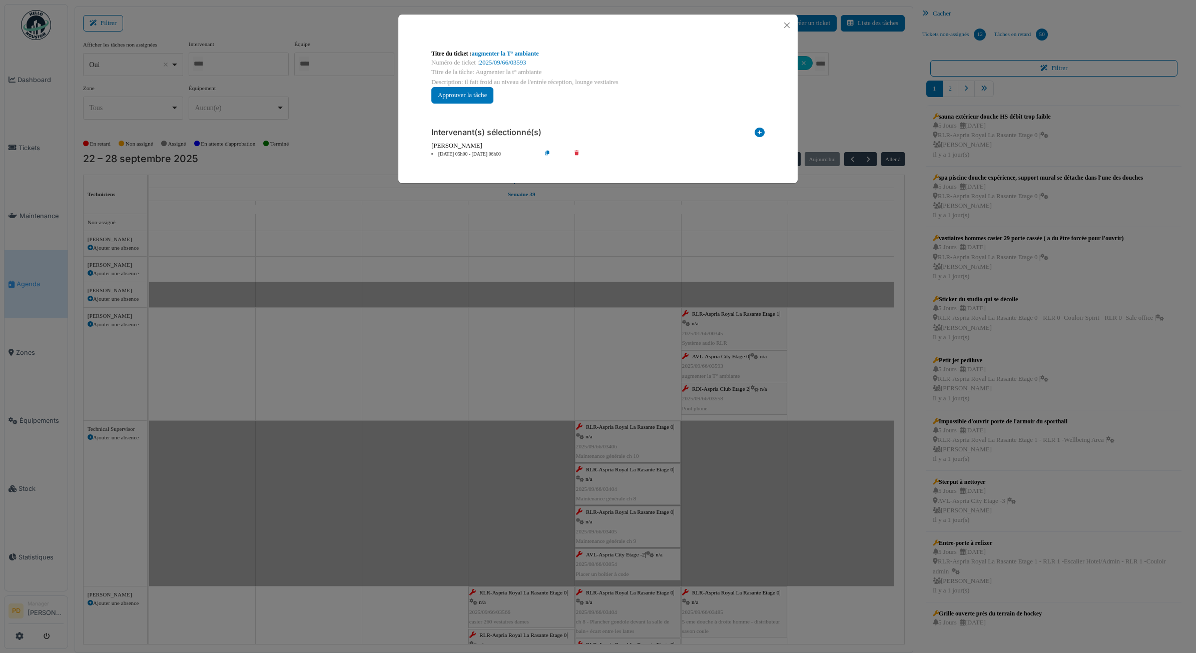
click at [474, 152] on li "27 sep 05h00 - 27 sep 06h00" at bounding box center [483, 155] width 115 height 8
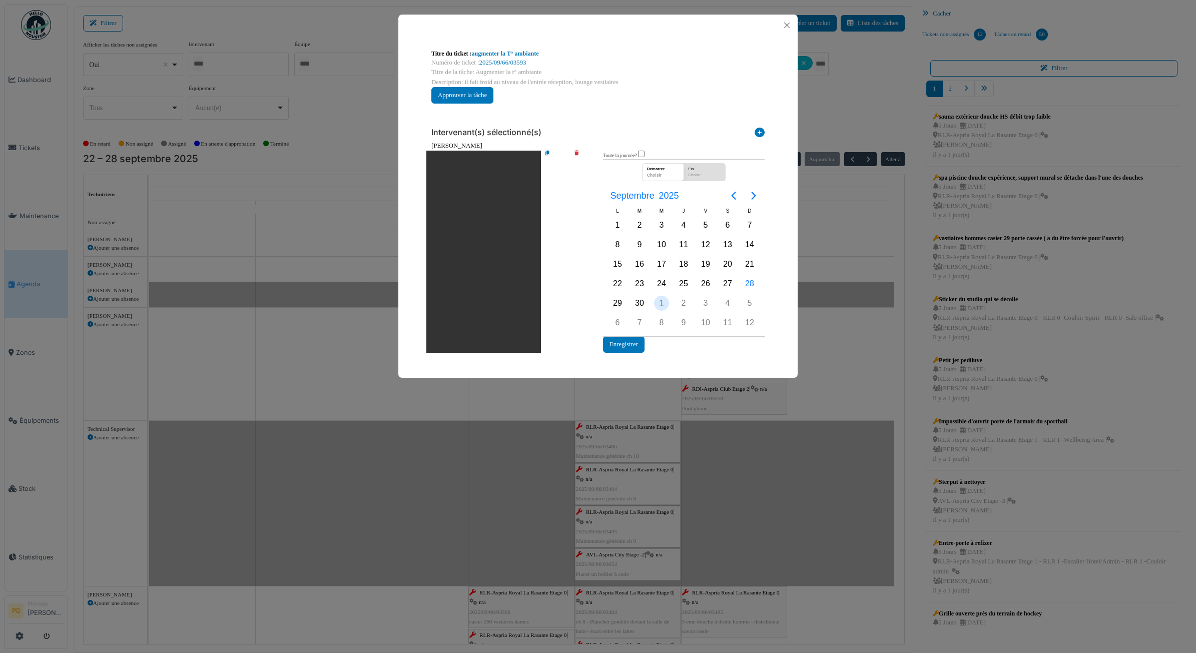
click at [661, 304] on div "1" at bounding box center [661, 303] width 15 height 15
click at [640, 344] on button "Enregistrer" at bounding box center [624, 344] width 42 height 17
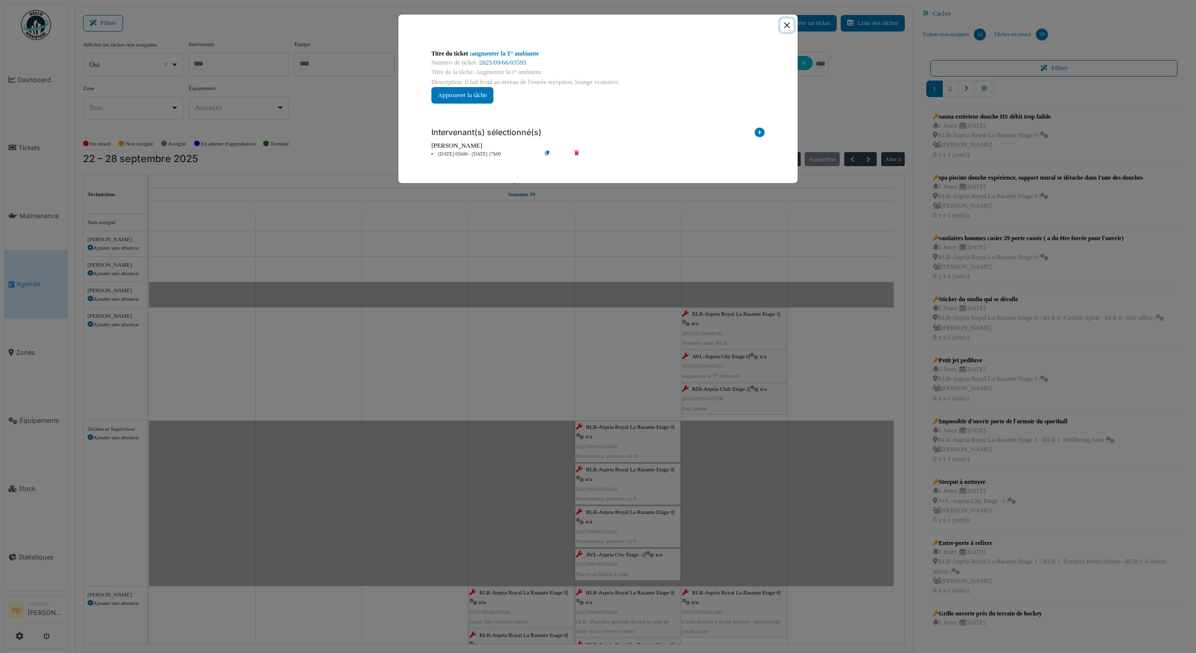
click at [784, 29] on button "Close" at bounding box center [787, 26] width 14 height 14
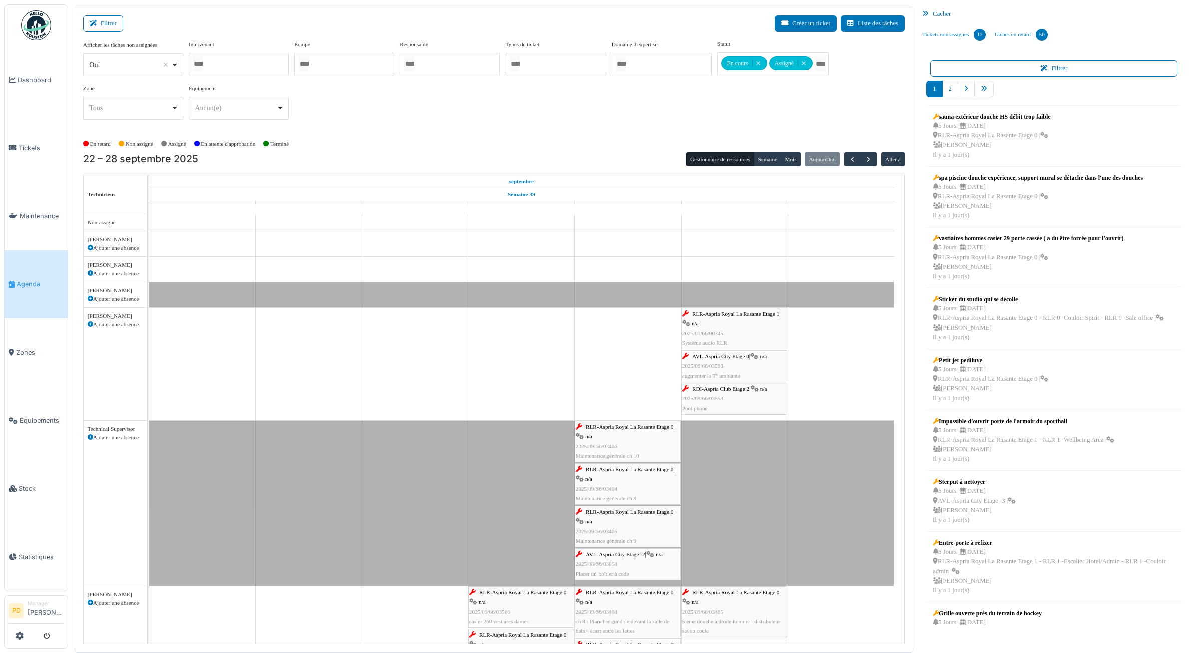
click at [712, 391] on span "RDI-Aspria Club Etage 2" at bounding box center [720, 389] width 57 height 6
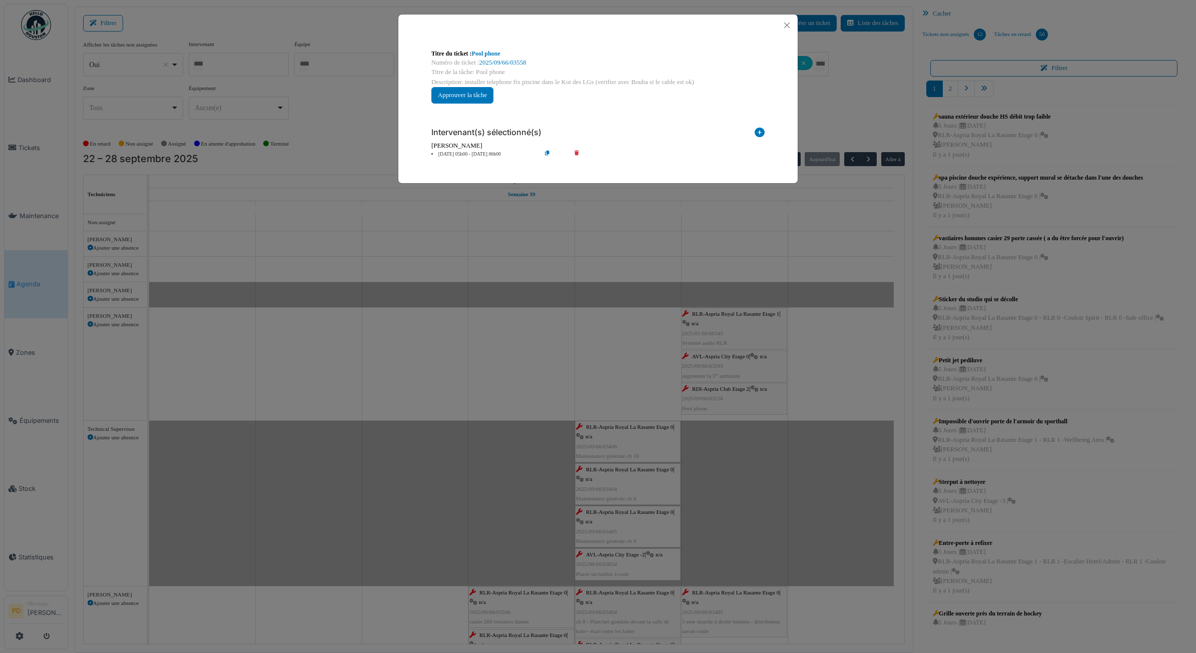
click at [476, 156] on li "27 sep 05h00 - 27 sep 06h00" at bounding box center [483, 155] width 115 height 8
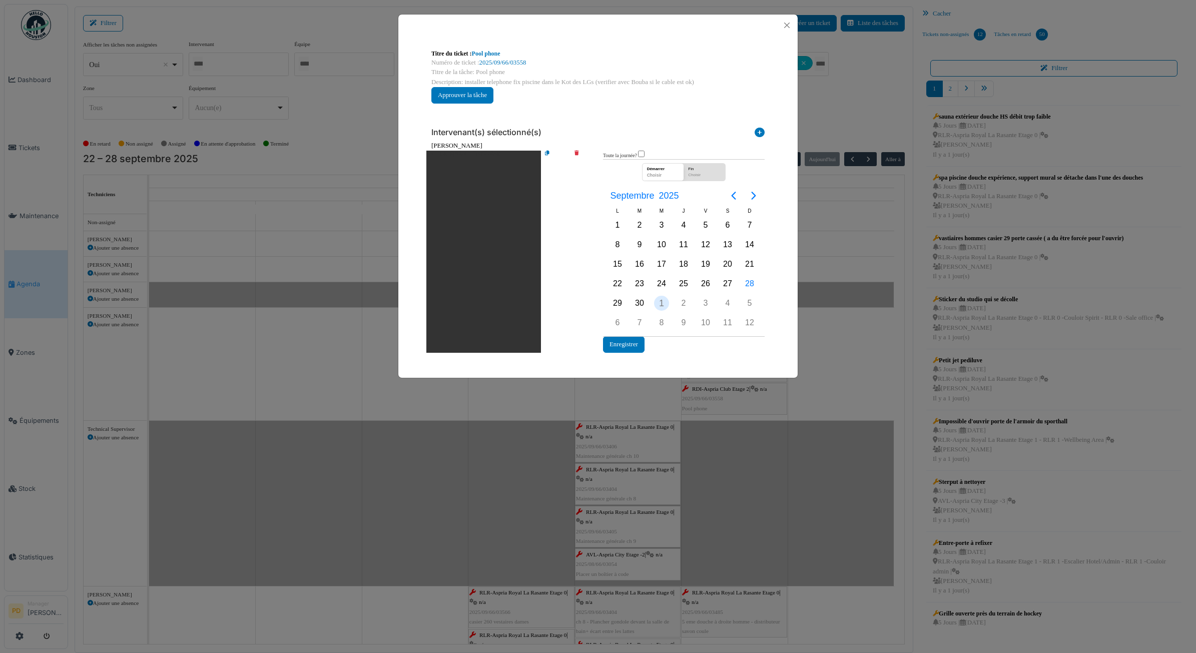
click at [660, 306] on div "1" at bounding box center [661, 303] width 15 height 15
click at [636, 344] on button "Enregistrer" at bounding box center [624, 344] width 42 height 17
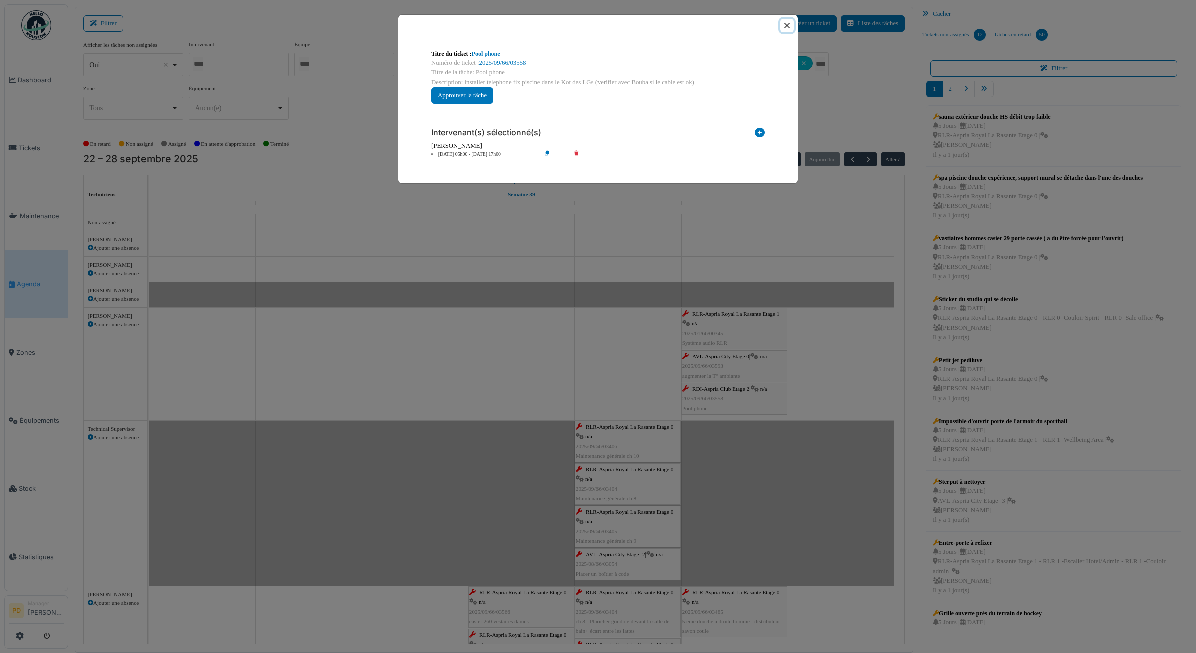
click at [790, 24] on button "Close" at bounding box center [787, 26] width 14 height 14
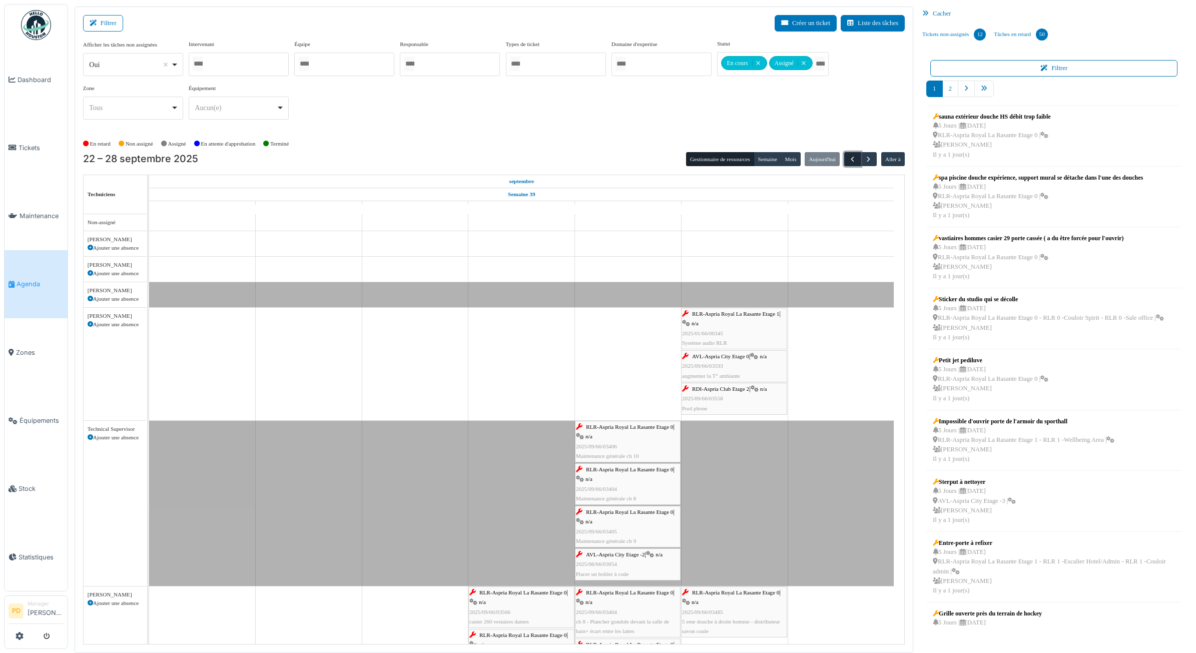
click at [852, 160] on span "button" at bounding box center [852, 159] width 9 height 9
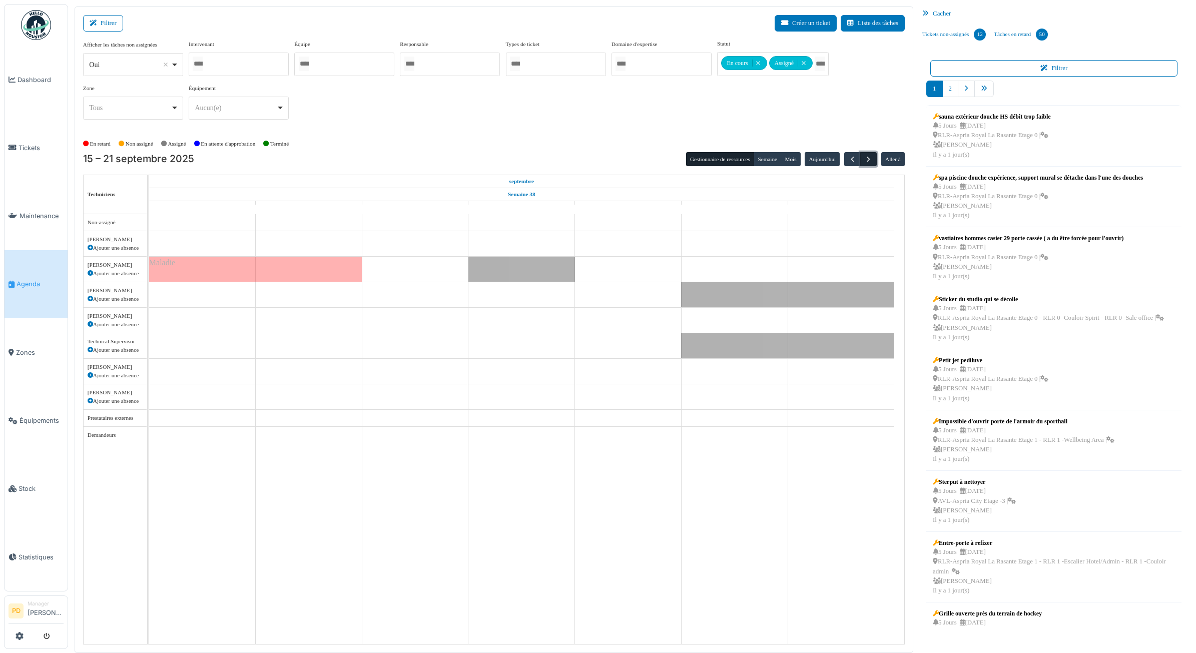
click at [870, 158] on span "button" at bounding box center [868, 159] width 9 height 9
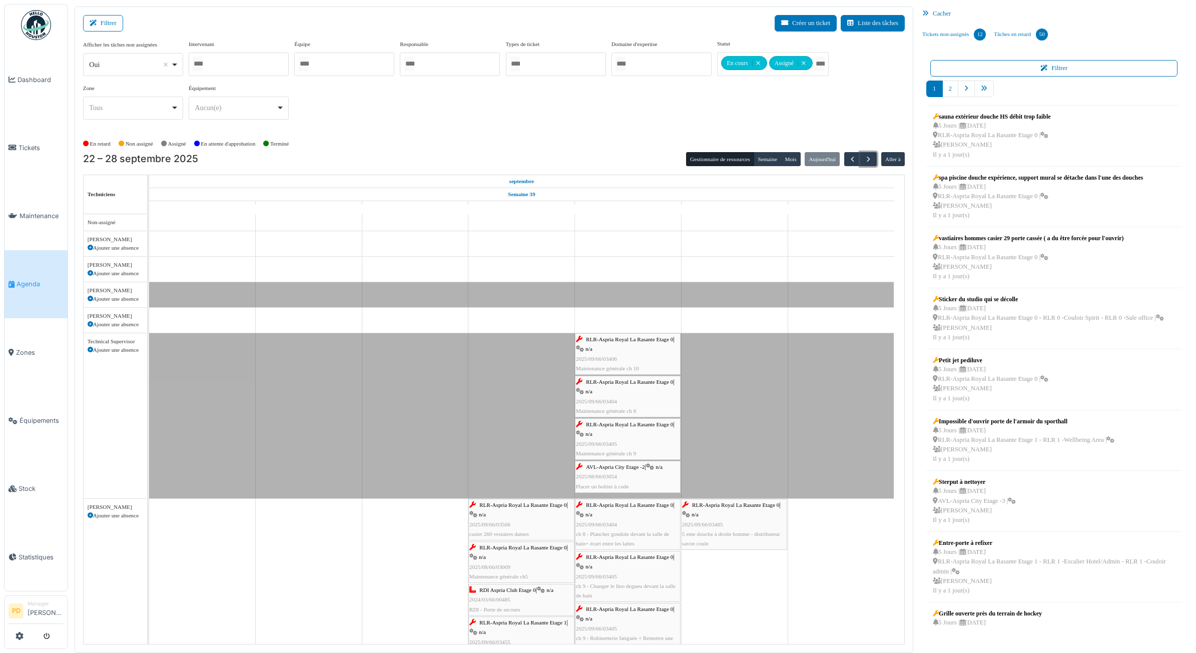
click at [641, 345] on div "RLR-Aspria Royal La Rasante Etage 0 | n/a 2025/09/66/03406 Maintenance générale…" at bounding box center [628, 354] width 104 height 39
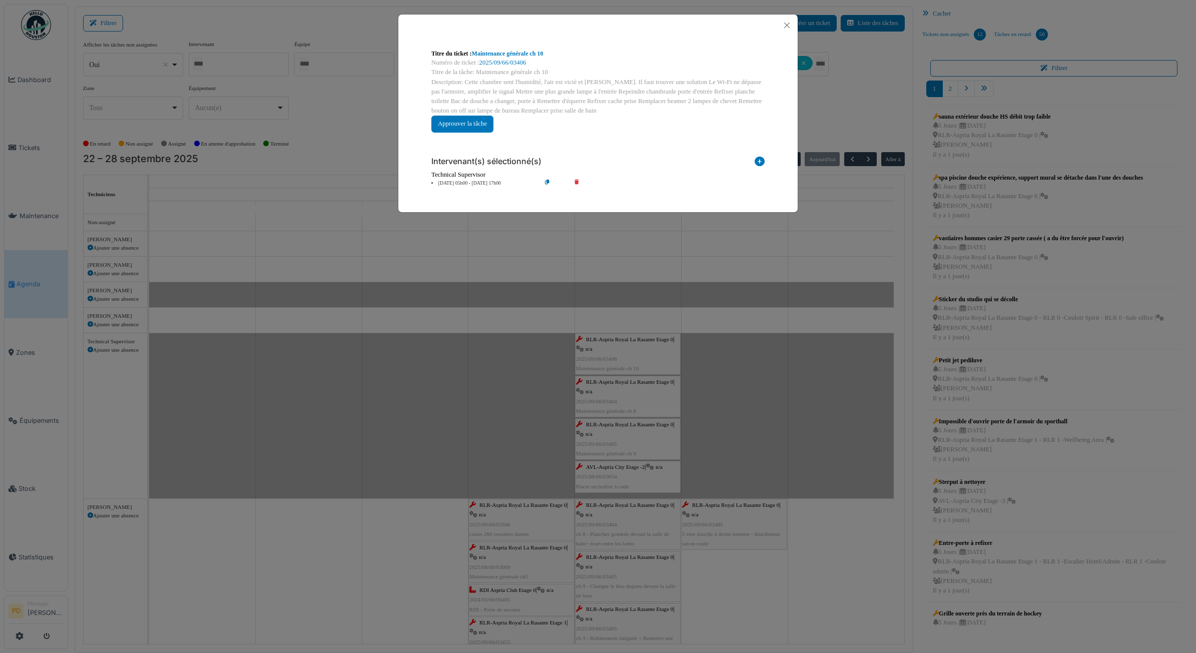
click at [464, 184] on li "26 sep 05h00 - 26 sep 17h00" at bounding box center [483, 184] width 115 height 8
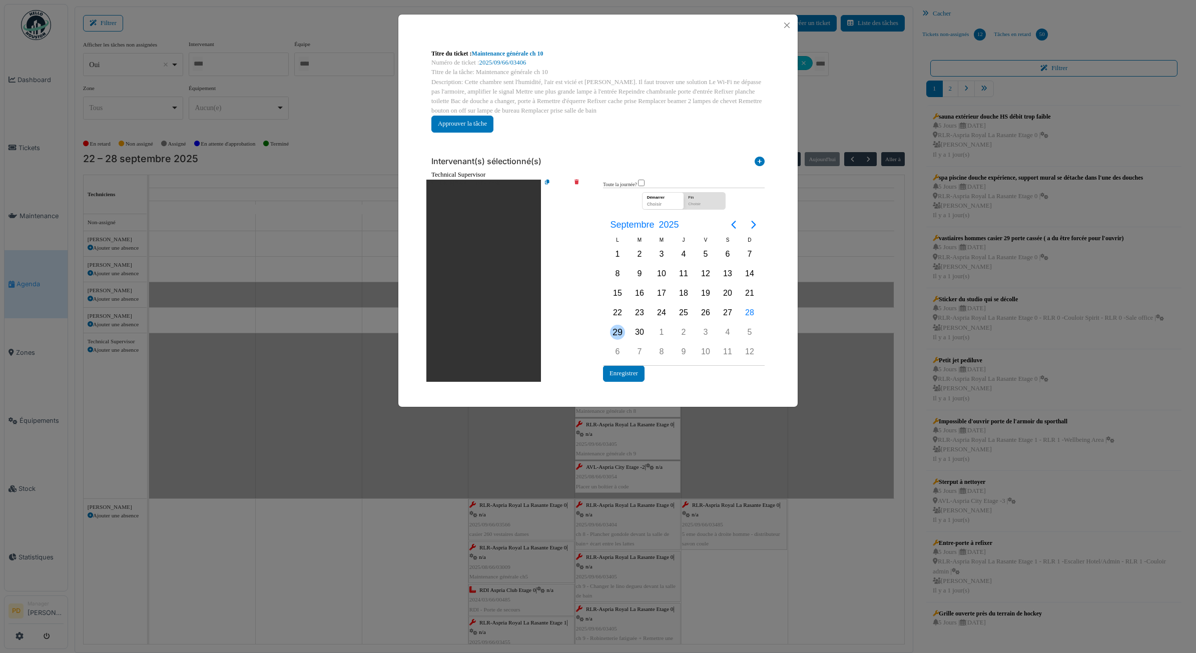
click at [624, 329] on div "29" at bounding box center [617, 332] width 15 height 15
click at [629, 368] on button "Enregistrer" at bounding box center [624, 373] width 42 height 17
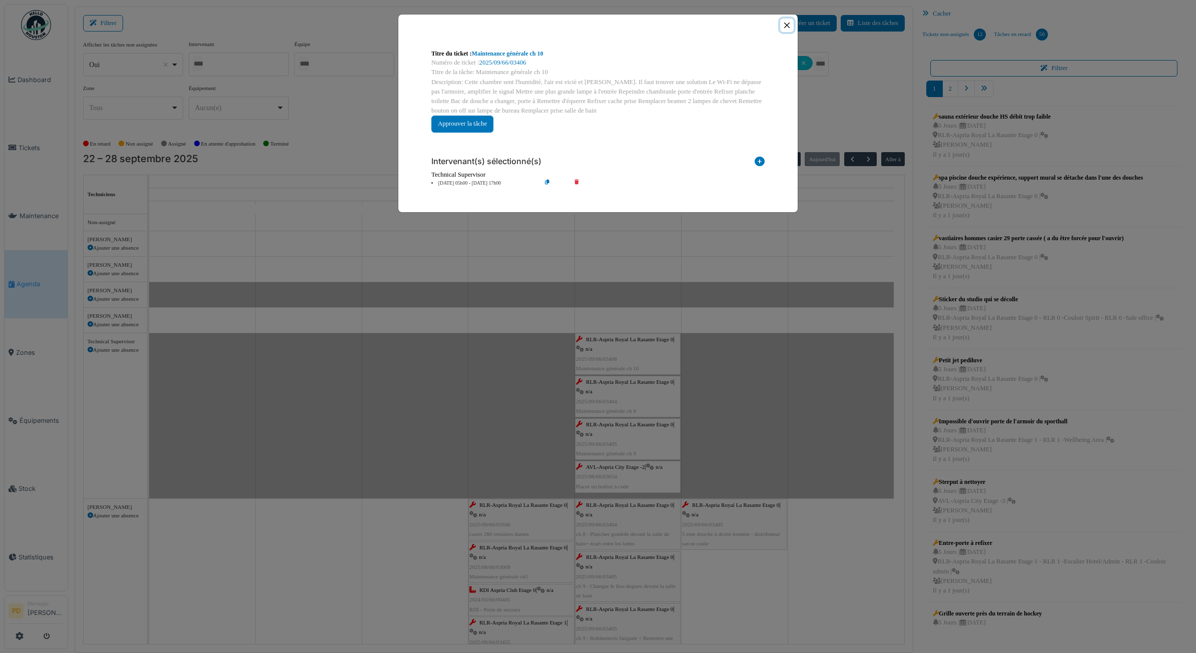
click at [787, 24] on button "Close" at bounding box center [787, 26] width 14 height 14
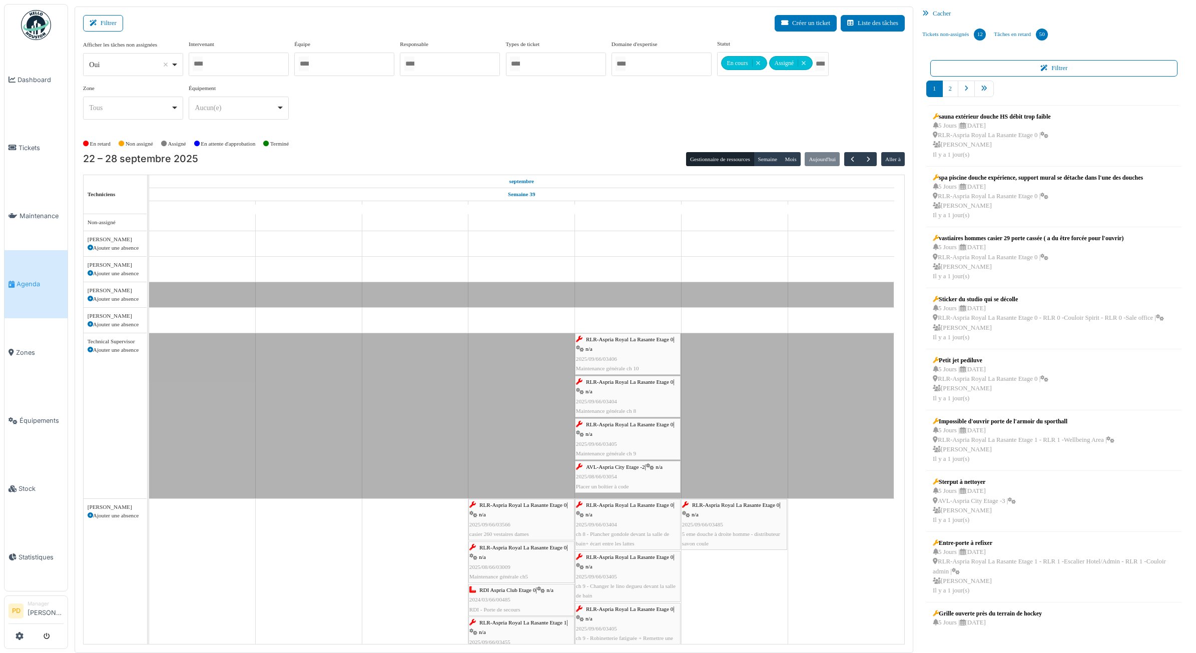
click at [615, 383] on span "RLR-Aspria Royal La Rasante Etage 0" at bounding box center [629, 382] width 87 height 6
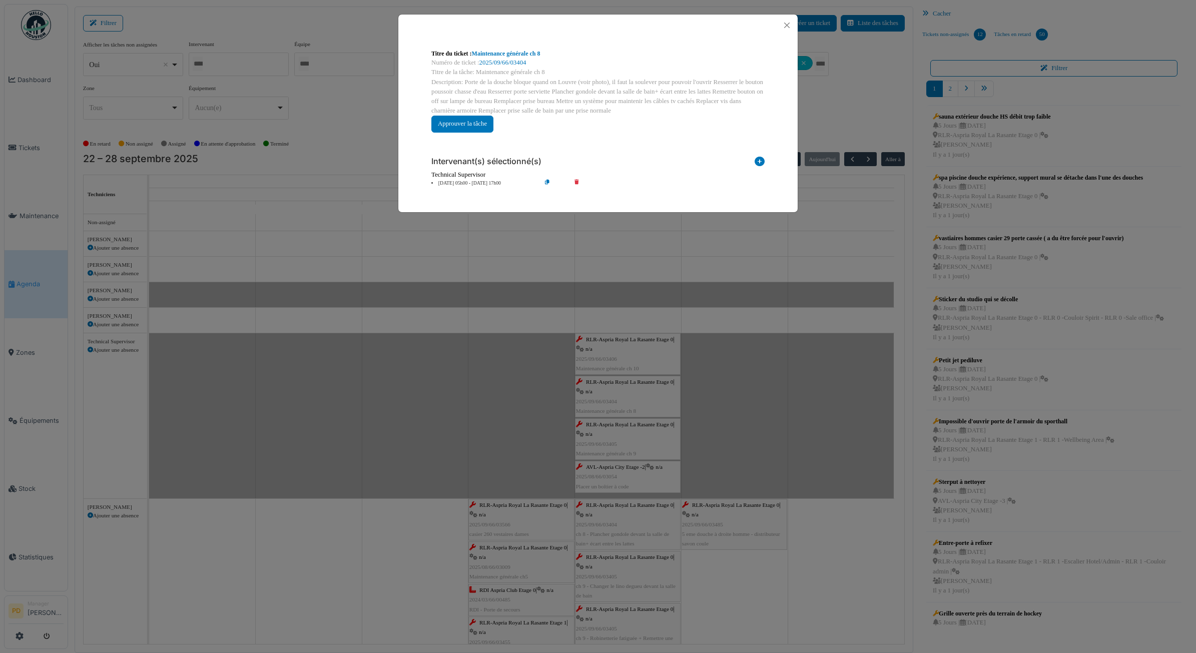
click at [479, 182] on li "26 sep 05h00 - 26 sep 17h00" at bounding box center [483, 184] width 115 height 8
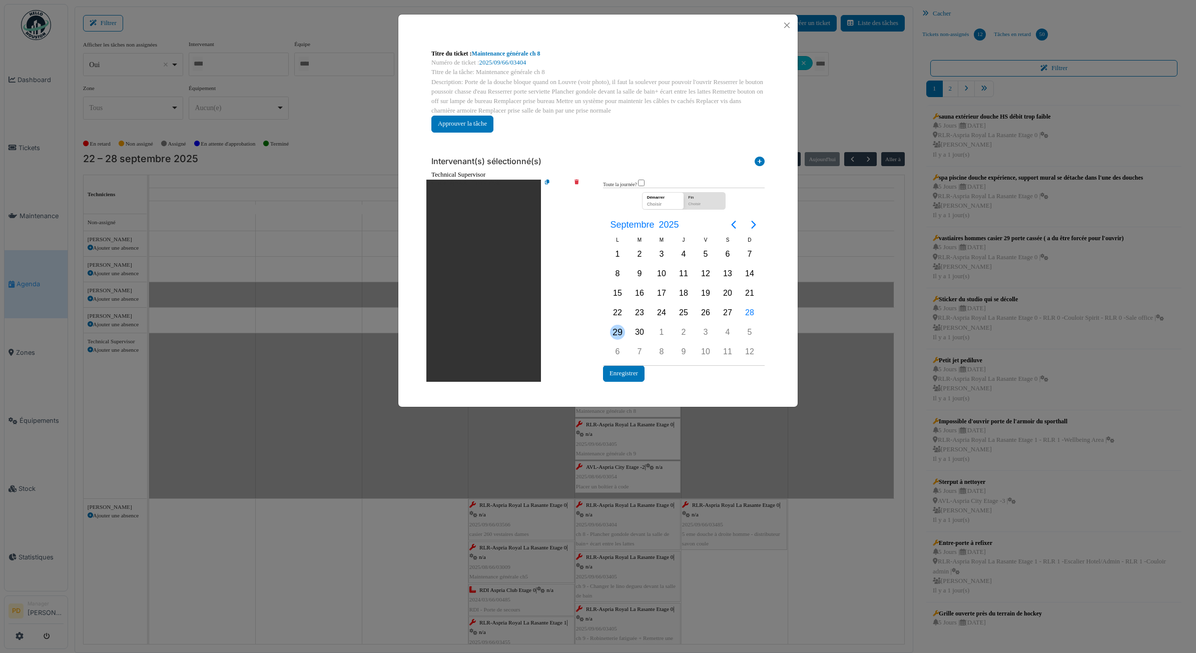
click at [618, 328] on div "29" at bounding box center [617, 332] width 15 height 15
click at [627, 373] on button "Enregistrer" at bounding box center [624, 373] width 42 height 17
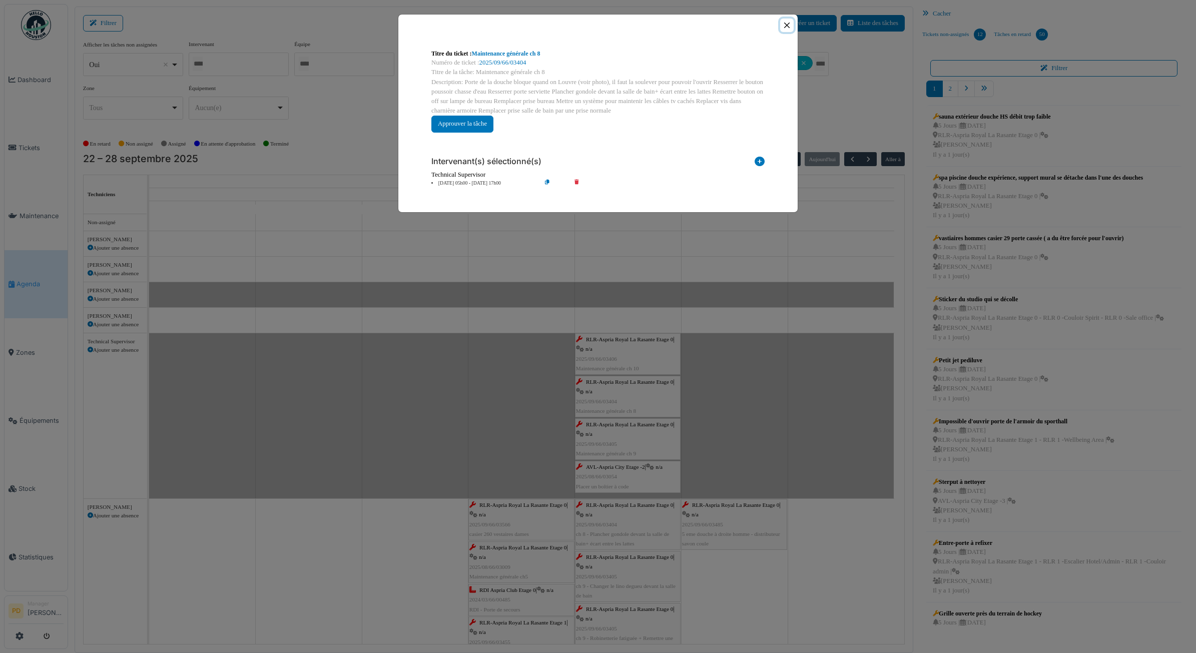
click at [787, 28] on button "Close" at bounding box center [787, 26] width 14 height 14
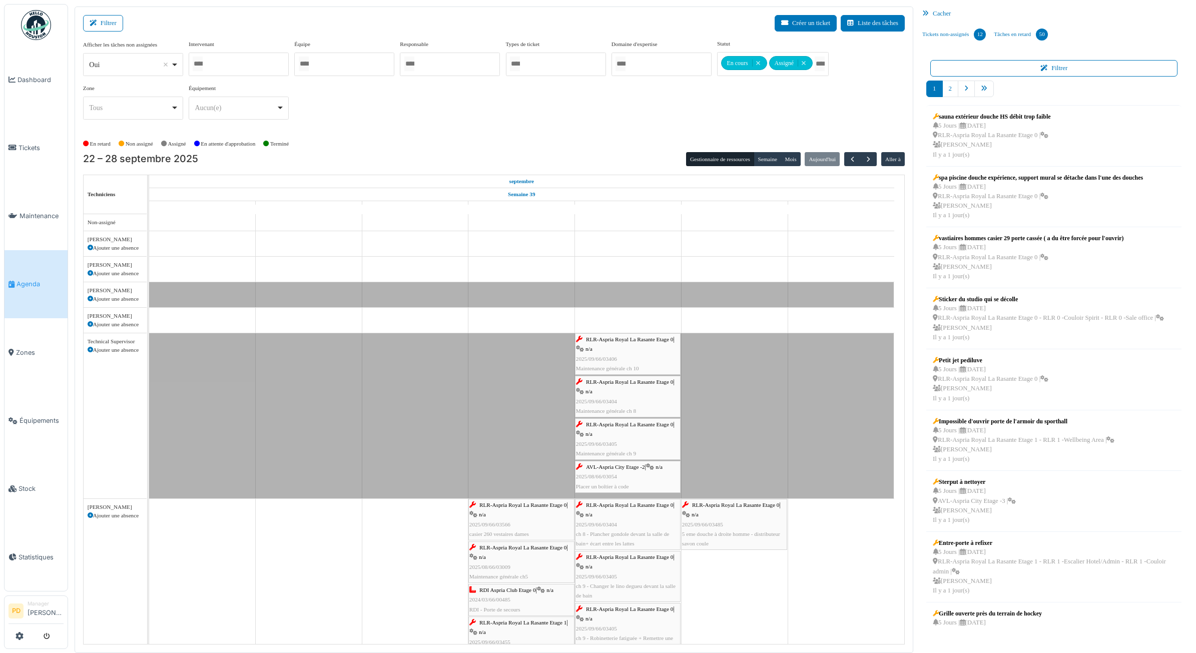
click at [647, 424] on span "RLR-Aspria Royal La Rasante Etage 0" at bounding box center [629, 424] width 87 height 6
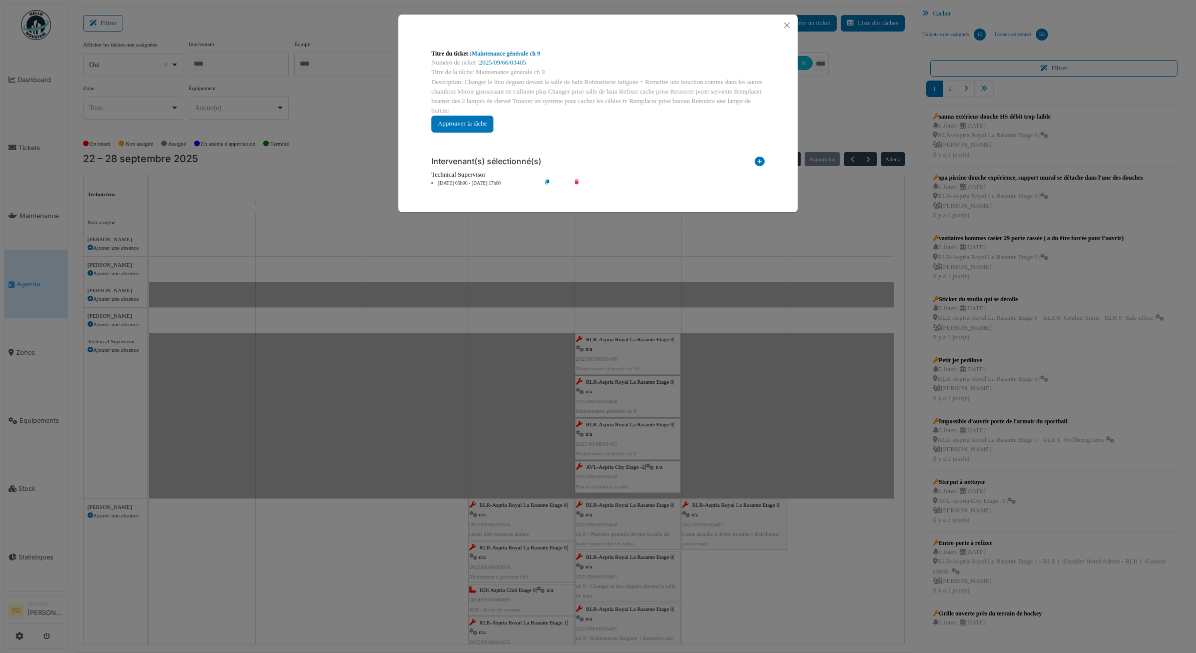
click at [476, 180] on li "26 sep 05h00 - 26 sep 17h00" at bounding box center [483, 184] width 115 height 8
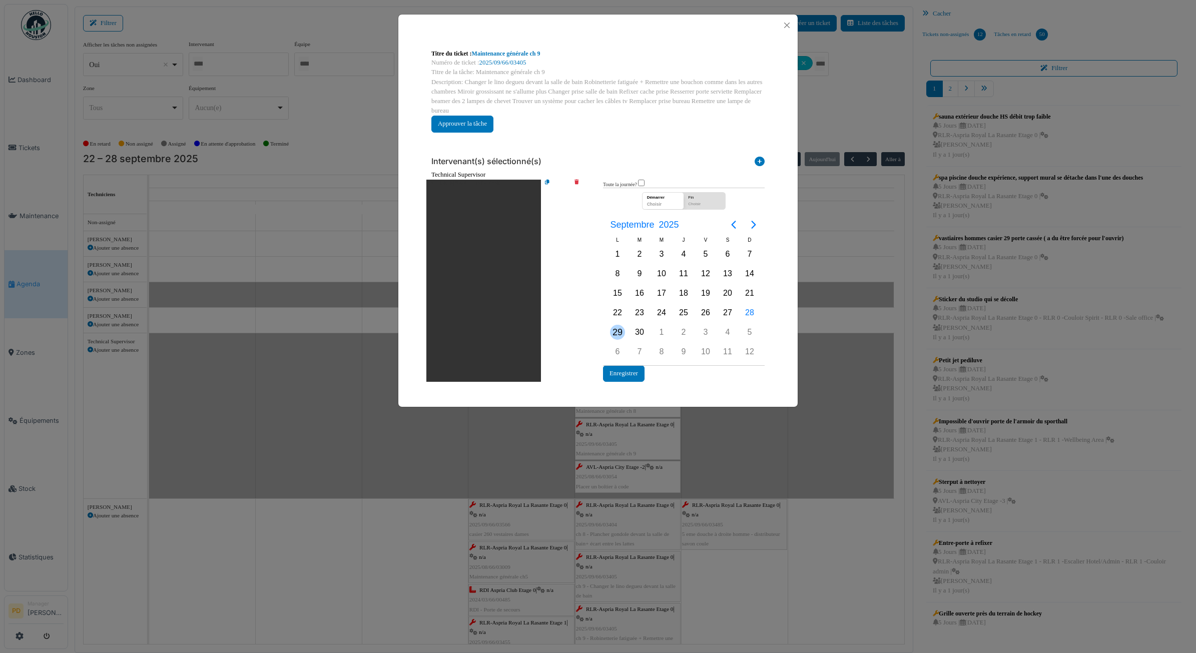
click at [616, 327] on div "29" at bounding box center [617, 332] width 15 height 15
click at [628, 369] on button "Enregistrer" at bounding box center [624, 373] width 42 height 17
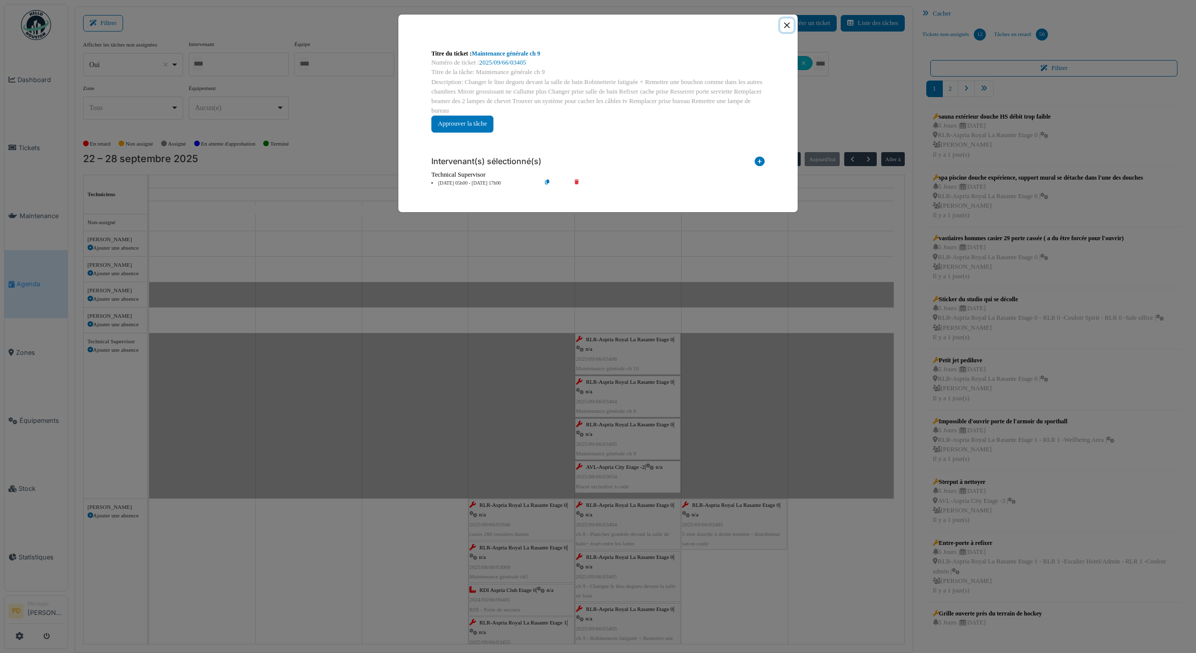
click at [786, 26] on button "Close" at bounding box center [787, 26] width 14 height 14
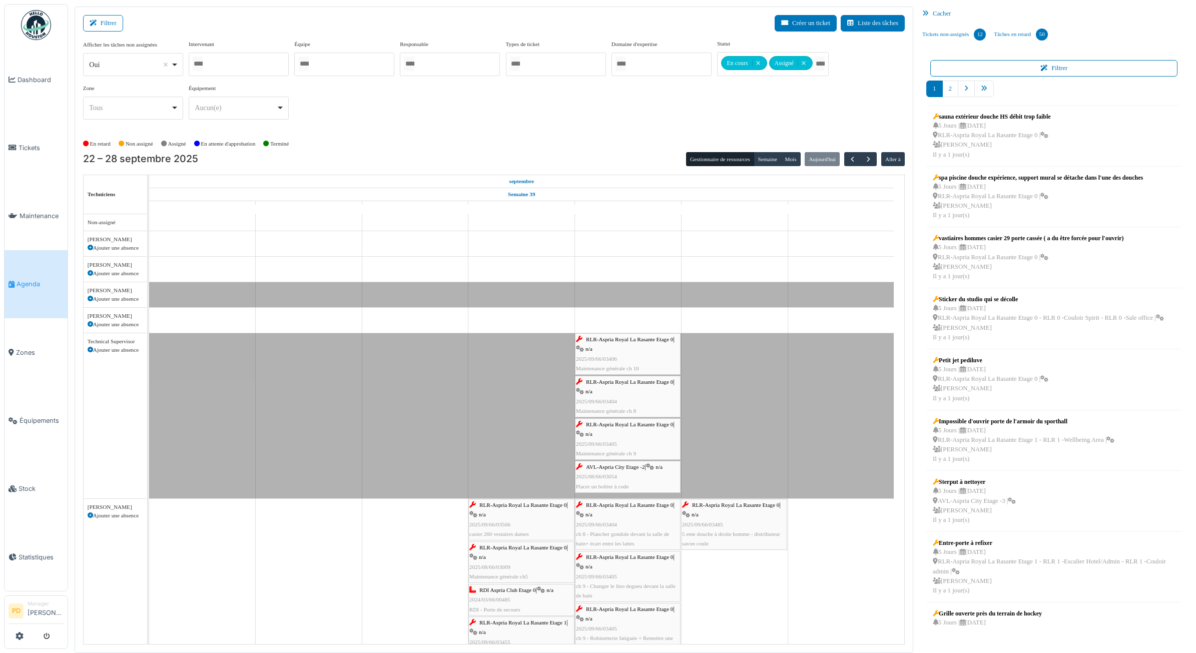
click at [640, 466] on span "AVL-Aspria City Etage -2" at bounding box center [615, 467] width 59 height 6
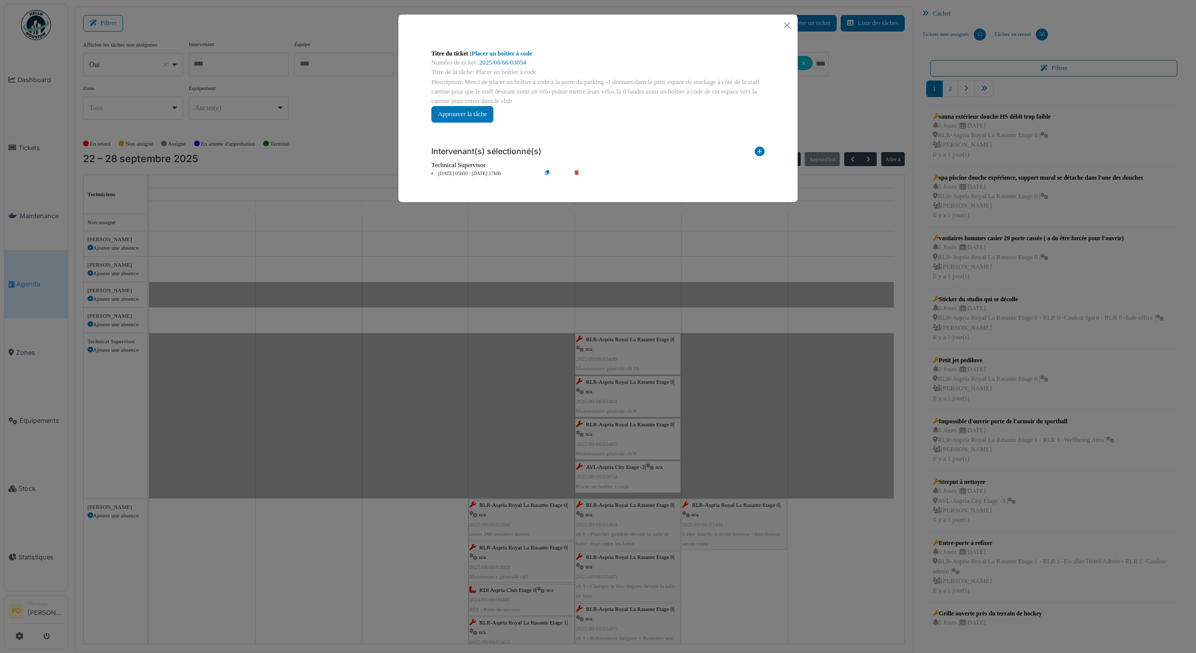
click at [491, 178] on div "Intervenant(s) sélectionné(s) Technicien interne Prestataire externe Gestionnai…" at bounding box center [597, 158] width 349 height 55
click at [479, 171] on li "26 sep 05h00 - 26 sep 17h00" at bounding box center [483, 174] width 115 height 8
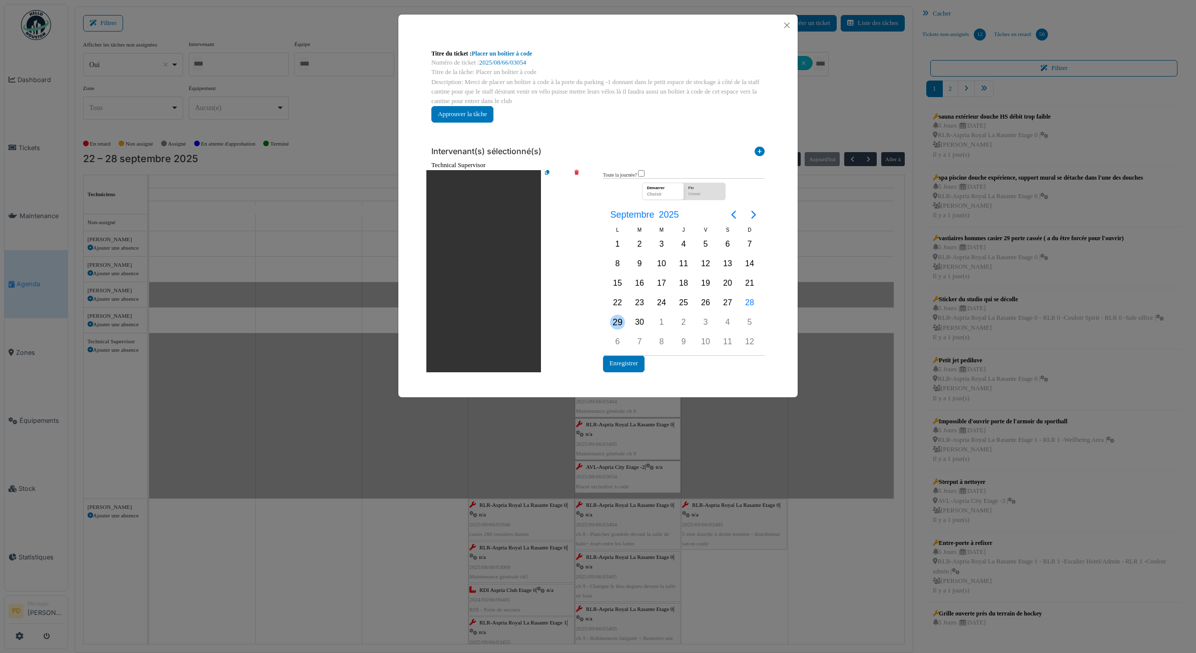
click at [613, 321] on div "29" at bounding box center [617, 322] width 15 height 15
click at [623, 363] on button "Enregistrer" at bounding box center [624, 363] width 42 height 17
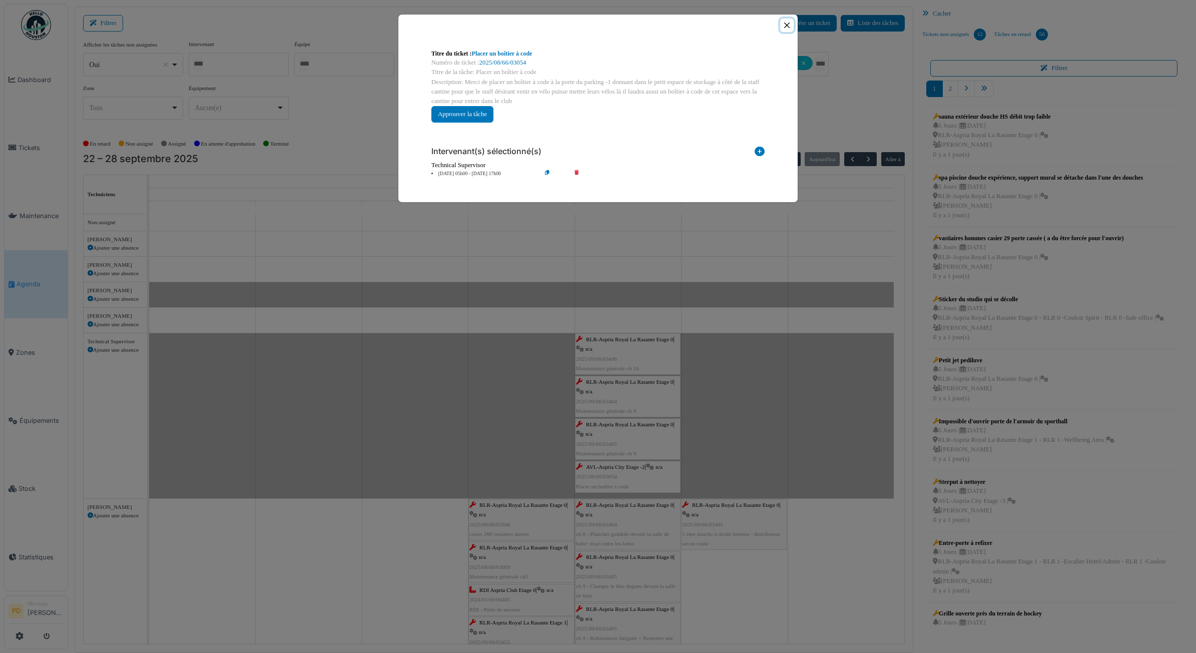
click at [786, 26] on button "Close" at bounding box center [787, 26] width 14 height 14
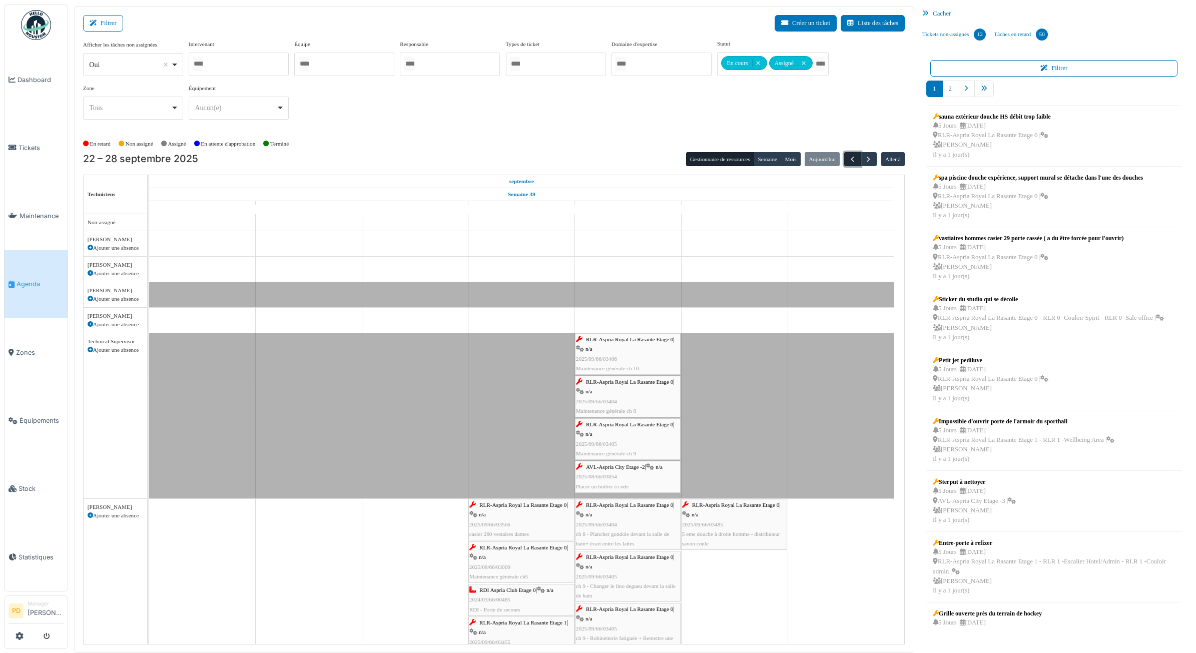
click at [851, 161] on span "button" at bounding box center [852, 159] width 9 height 9
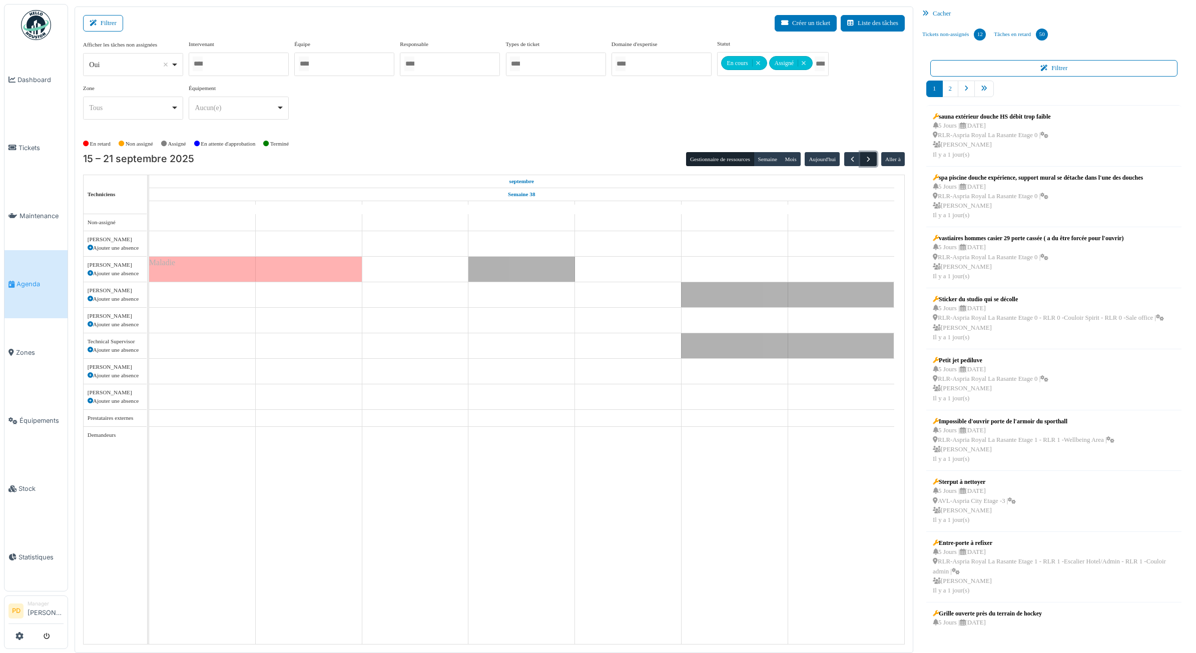
click at [871, 160] on span "button" at bounding box center [868, 159] width 9 height 9
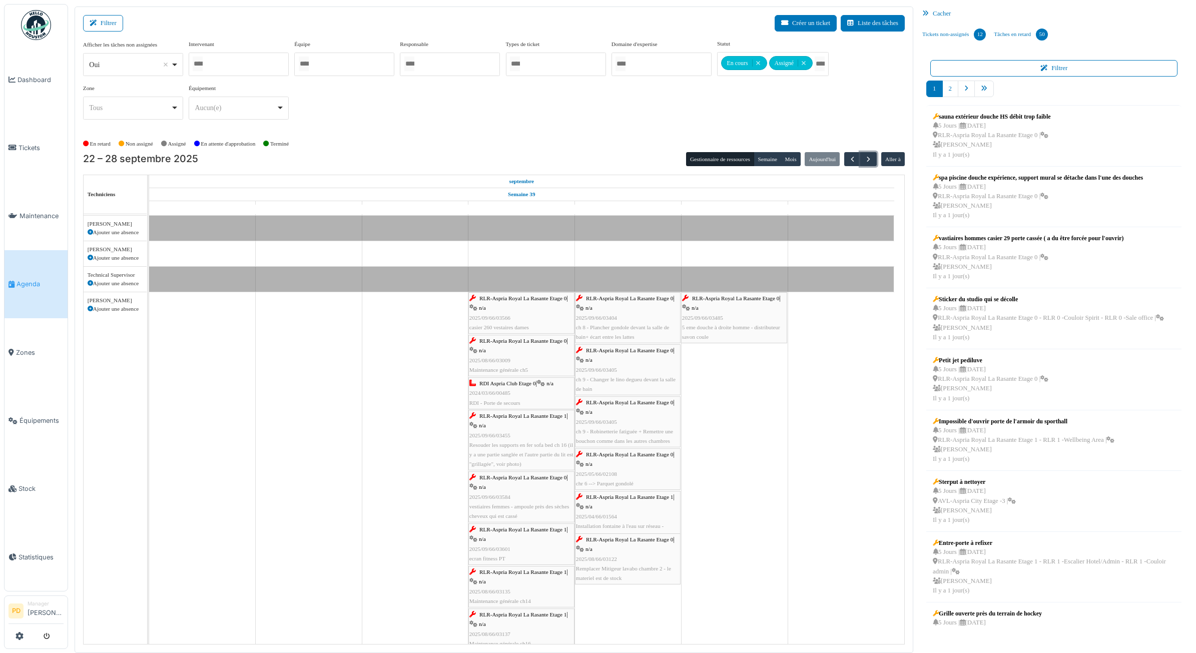
scroll to position [68, 0]
click at [720, 303] on div "RLR-Aspria Royal La Rasante Etage 0 | n/a 2025/09/66/03485 5 eme douche à droit…" at bounding box center [734, 316] width 104 height 48
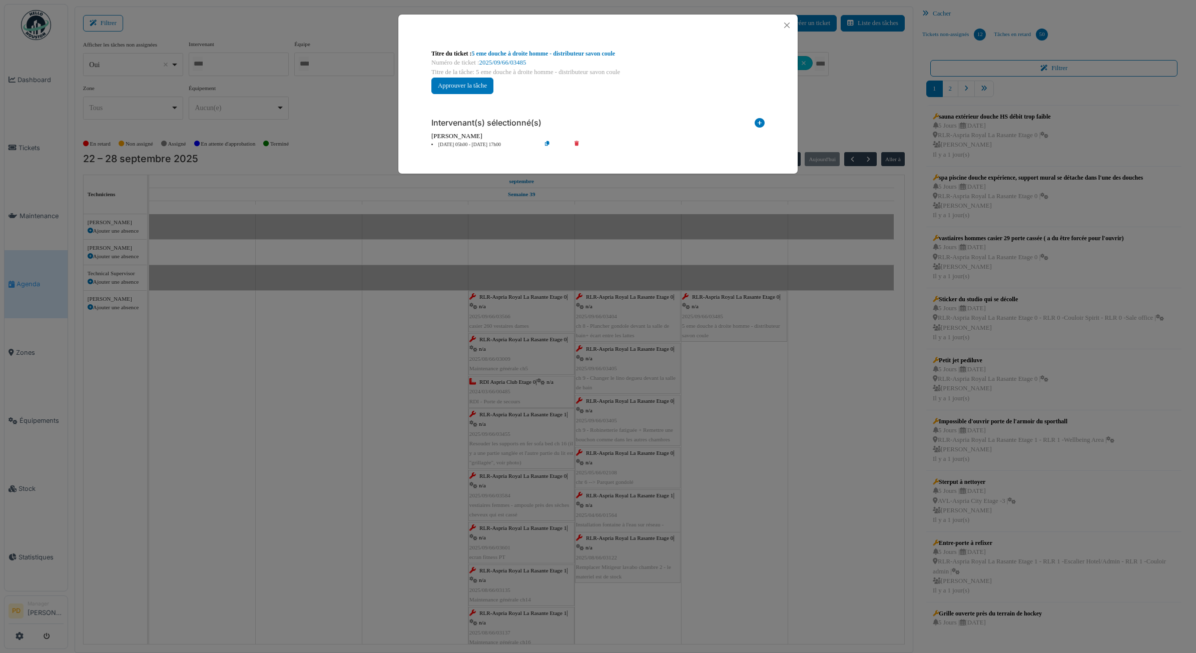
click at [475, 143] on li "27 sep 05h00 - 27 sep 17h00" at bounding box center [483, 145] width 115 height 8
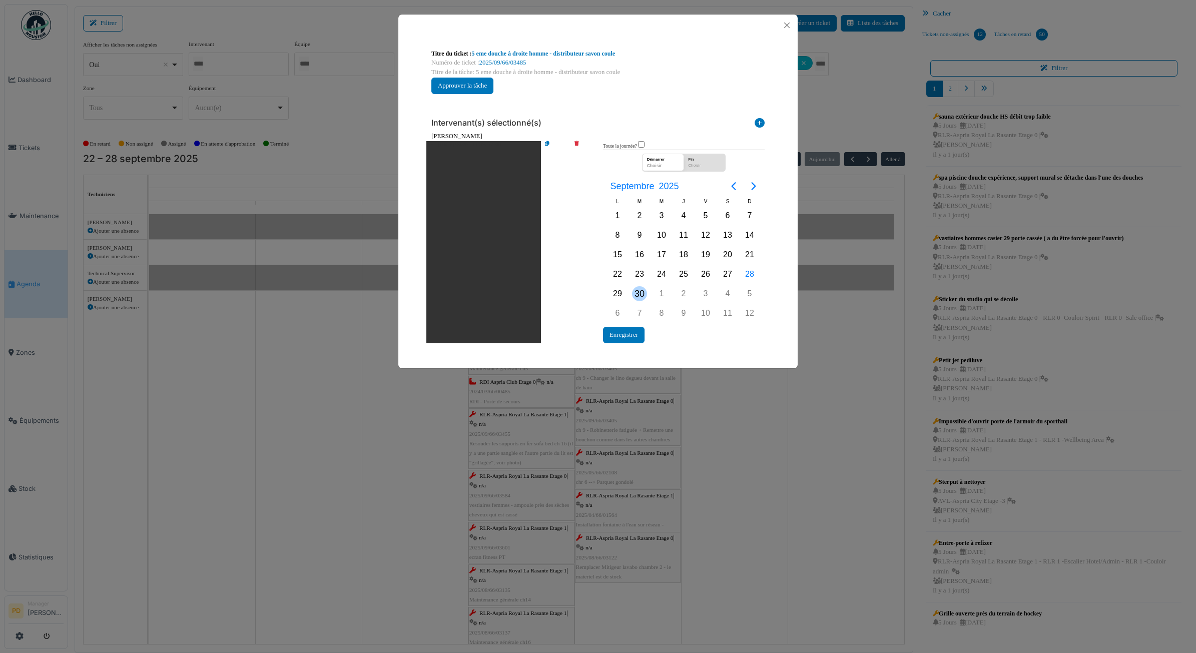
click at [645, 293] on div "30" at bounding box center [639, 293] width 15 height 15
click at [632, 331] on button "Enregistrer" at bounding box center [624, 335] width 42 height 17
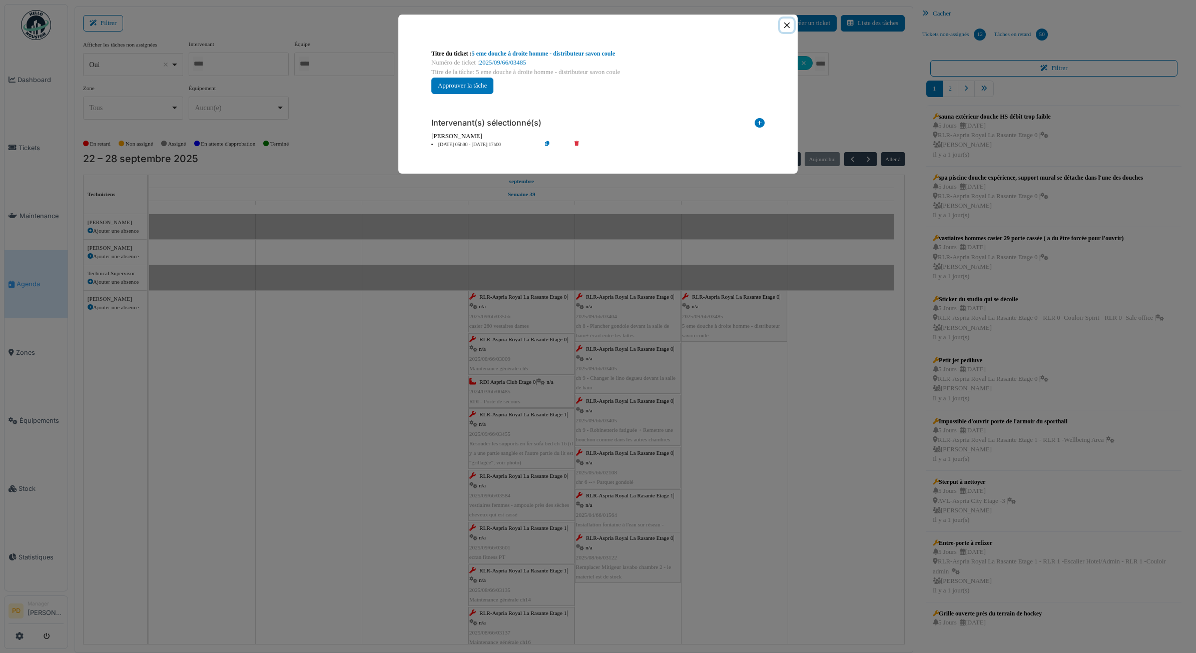
click at [782, 25] on button "Close" at bounding box center [787, 26] width 14 height 14
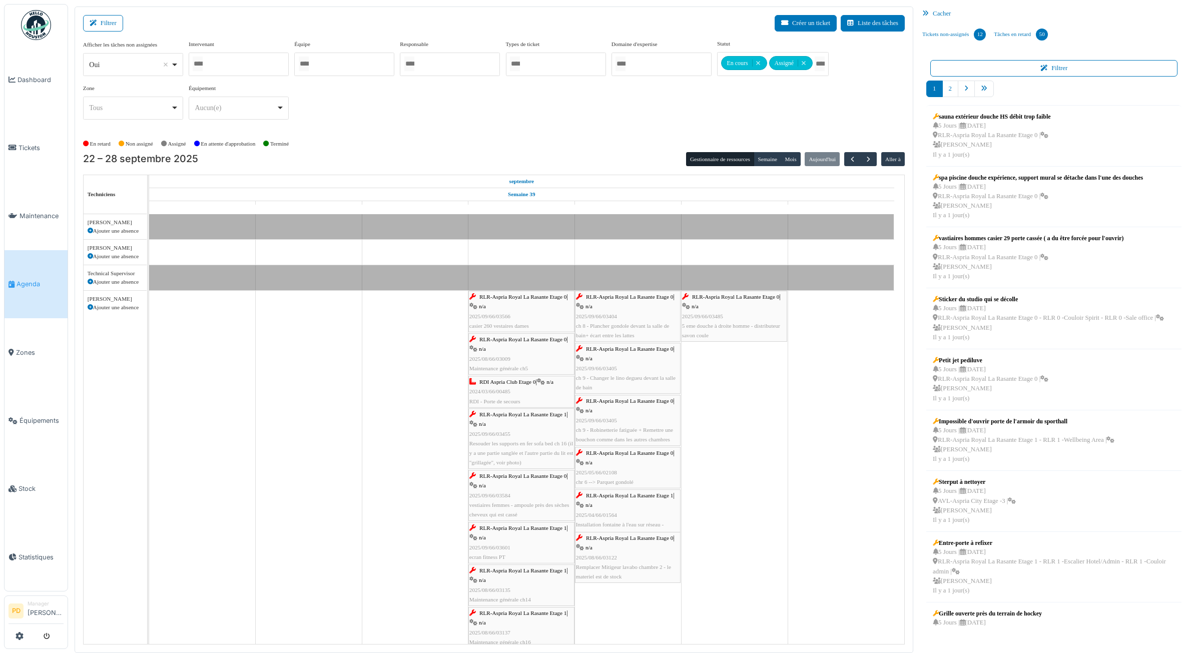
click at [528, 304] on div "RLR-Aspria Royal La Rasante Etage 0 | n/a 2025/09/66/03566 casier 260 vestaires…" at bounding box center [521, 311] width 104 height 39
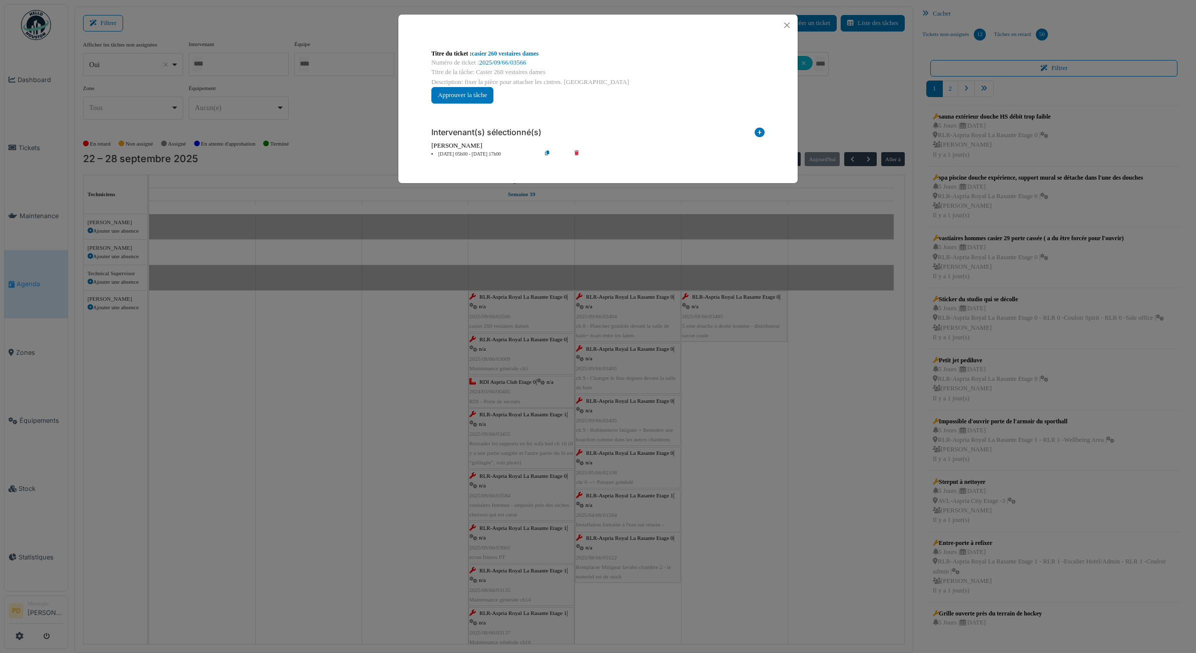
click at [482, 151] on li "25 sep 05h00 - 25 sep 17h00" at bounding box center [483, 155] width 115 height 8
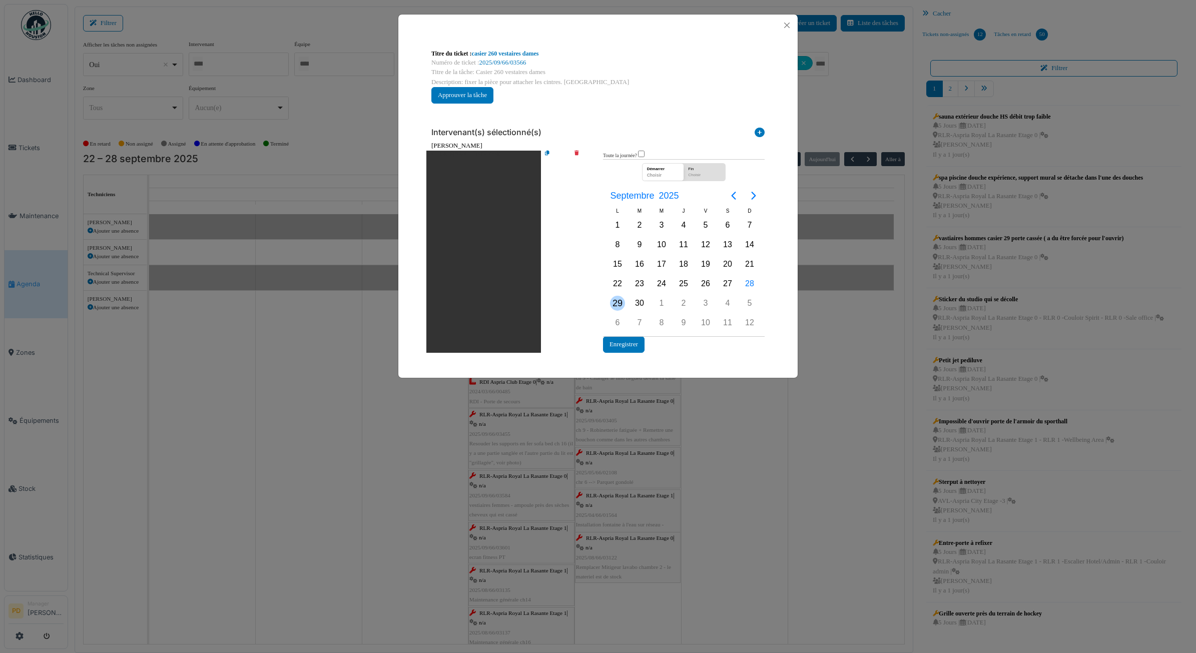
click at [617, 301] on div "29" at bounding box center [617, 303] width 15 height 15
click at [628, 347] on button "Enregistrer" at bounding box center [624, 344] width 42 height 17
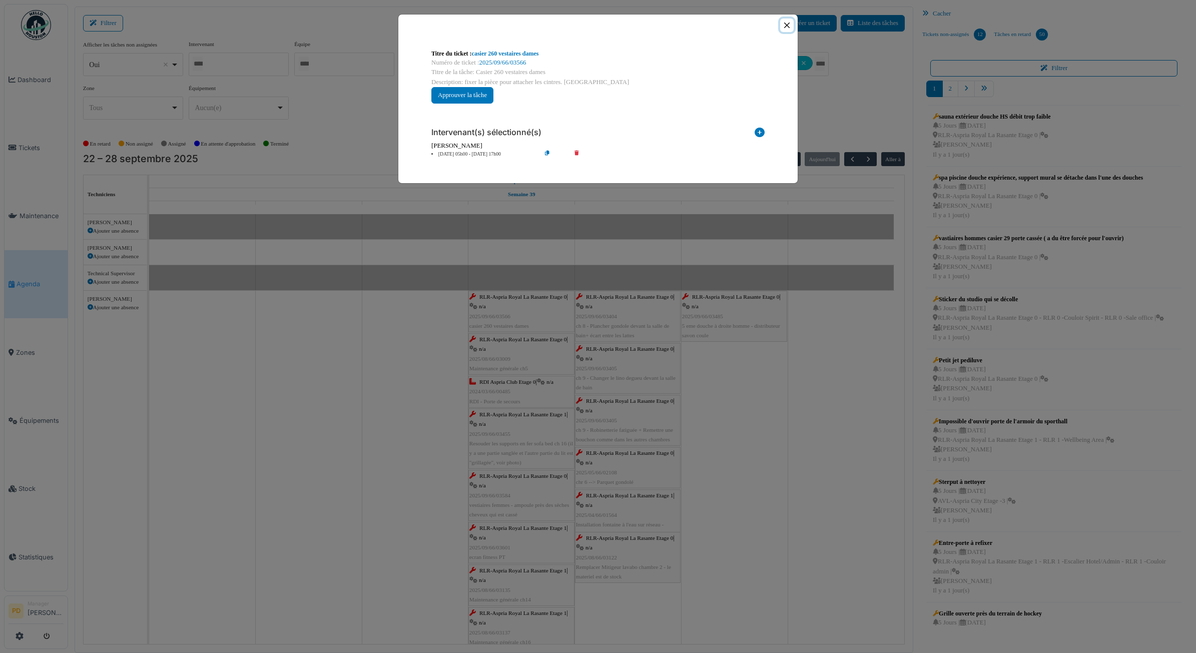
click at [785, 28] on button "Close" at bounding box center [787, 26] width 14 height 14
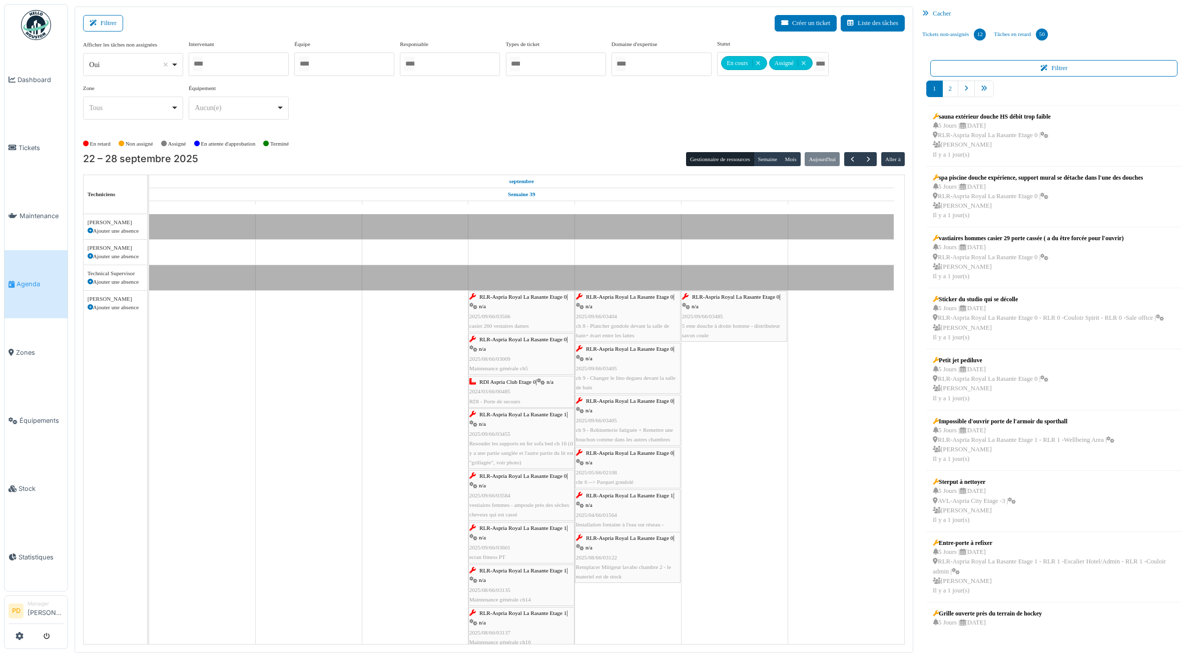
click at [535, 335] on link "RLR-Aspria Royal La Rasante Etage 0 | n/a 2025/08/66/03009 Maintenance générale…" at bounding box center [521, 354] width 106 height 42
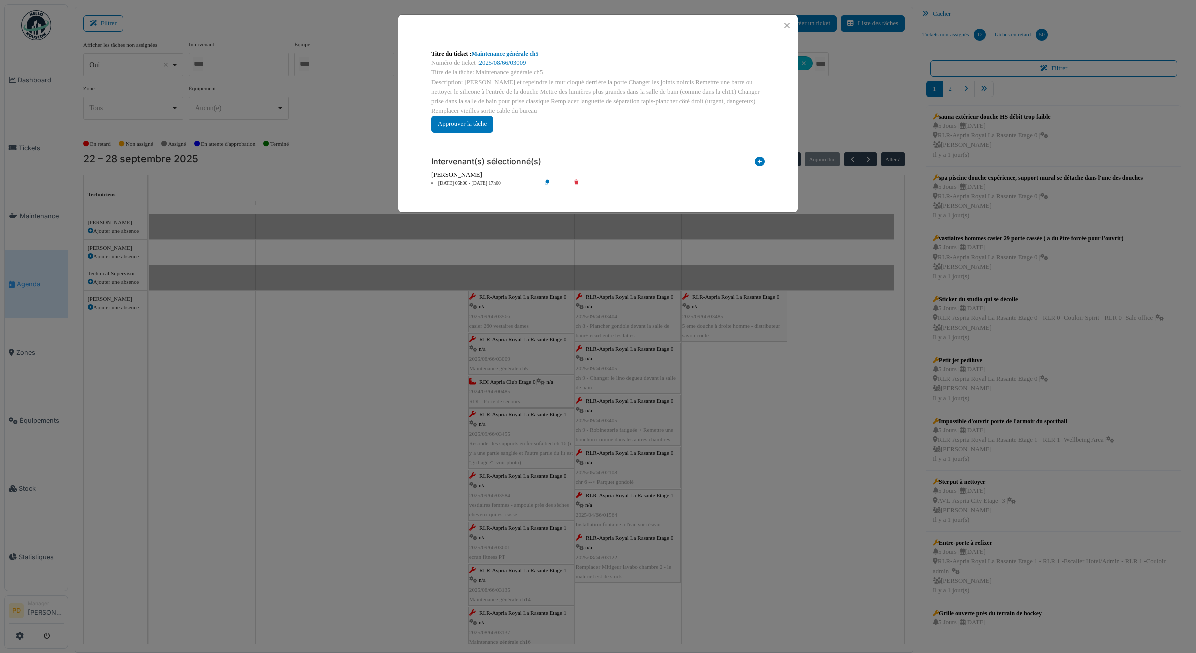
click at [483, 180] on li "25 sep 05h00 - 25 sep 17h00" at bounding box center [483, 184] width 115 height 8
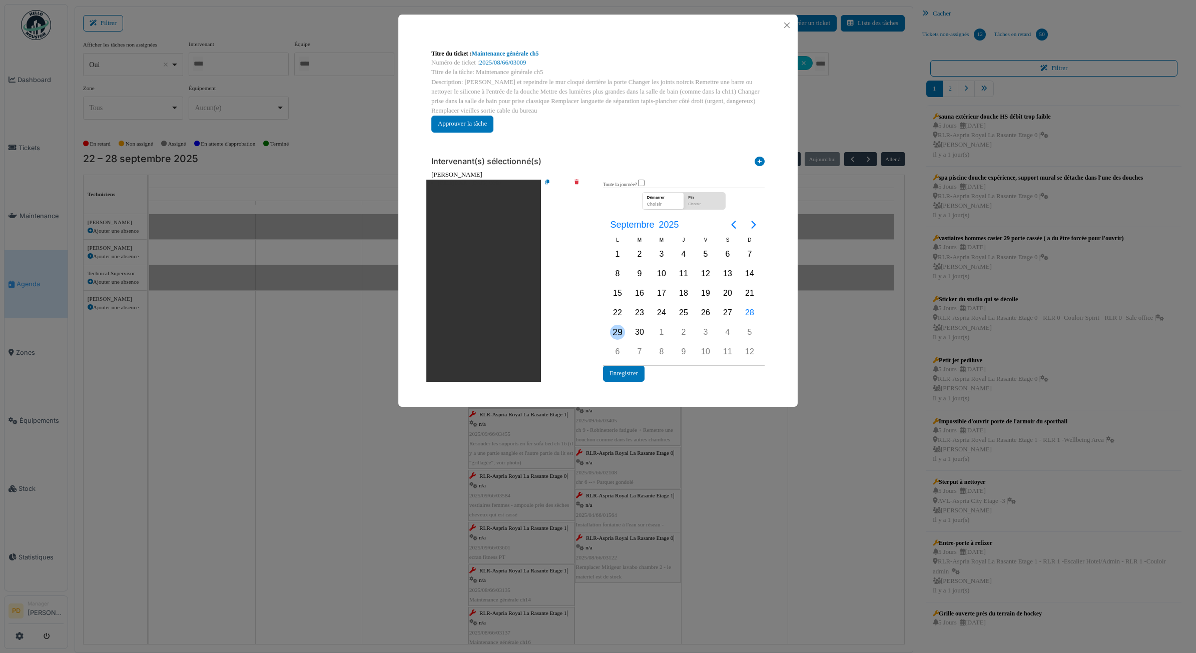
click at [620, 327] on div "29" at bounding box center [617, 332] width 15 height 15
click at [625, 369] on button "Enregistrer" at bounding box center [624, 373] width 42 height 17
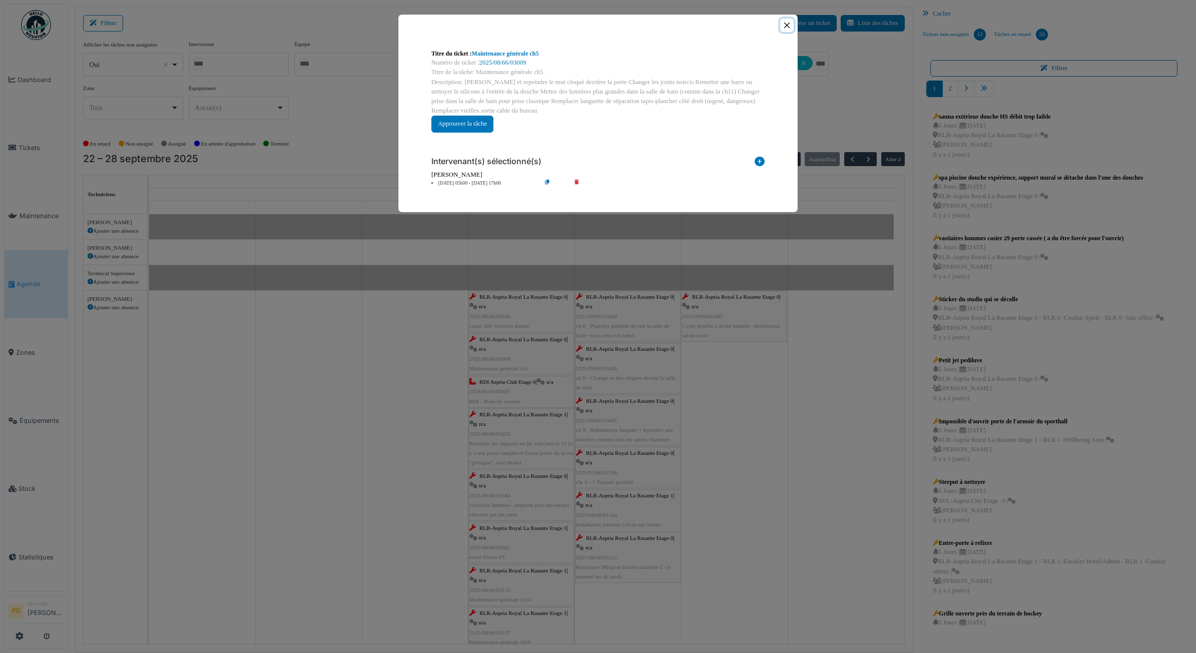
click at [788, 24] on button "Close" at bounding box center [787, 26] width 14 height 14
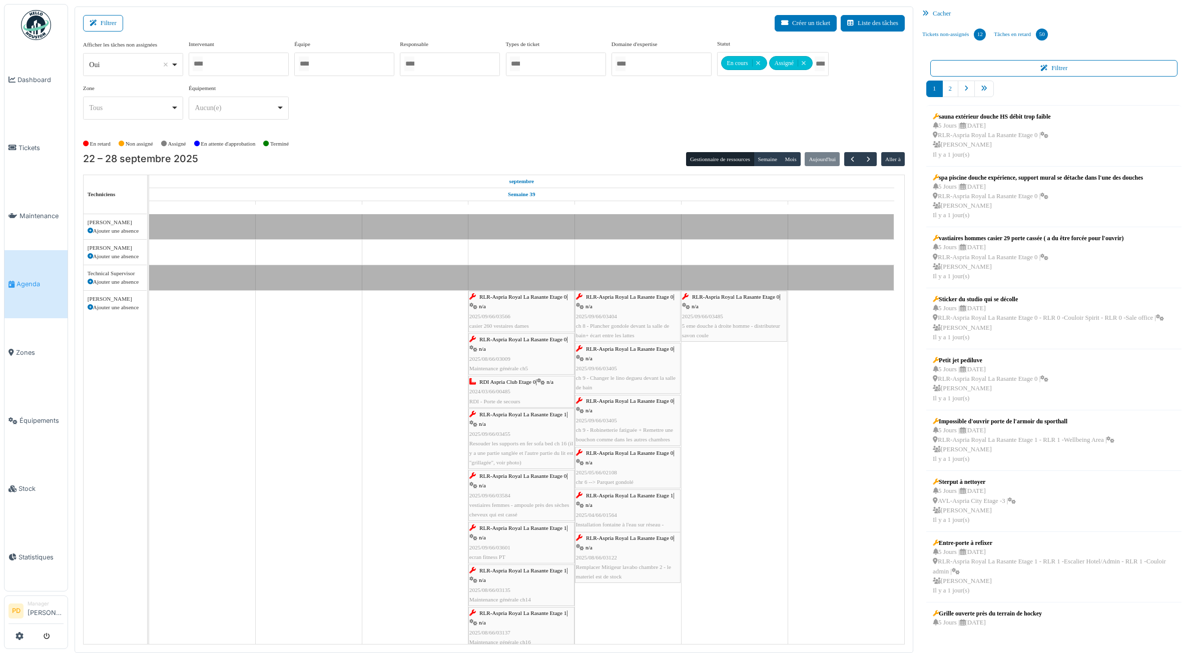
click at [529, 384] on span "RDI Aspria Club Etage 0" at bounding box center [508, 382] width 56 height 6
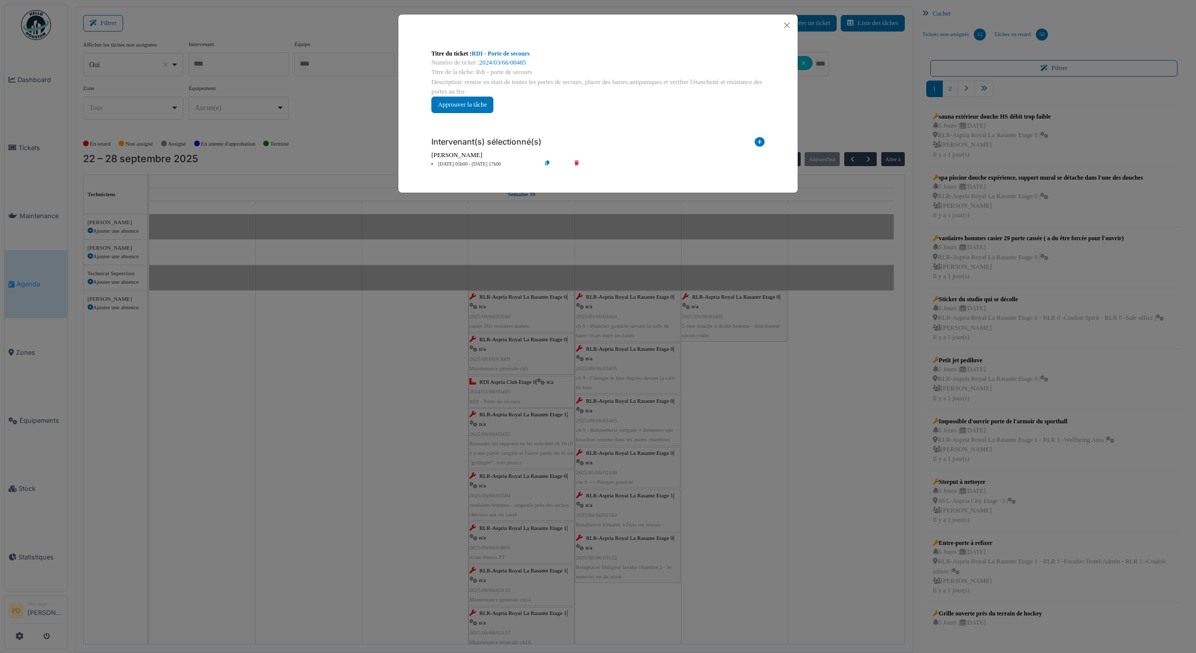
click at [480, 162] on li "25 sep 05h00 - 25 sep 17h00" at bounding box center [483, 165] width 115 height 8
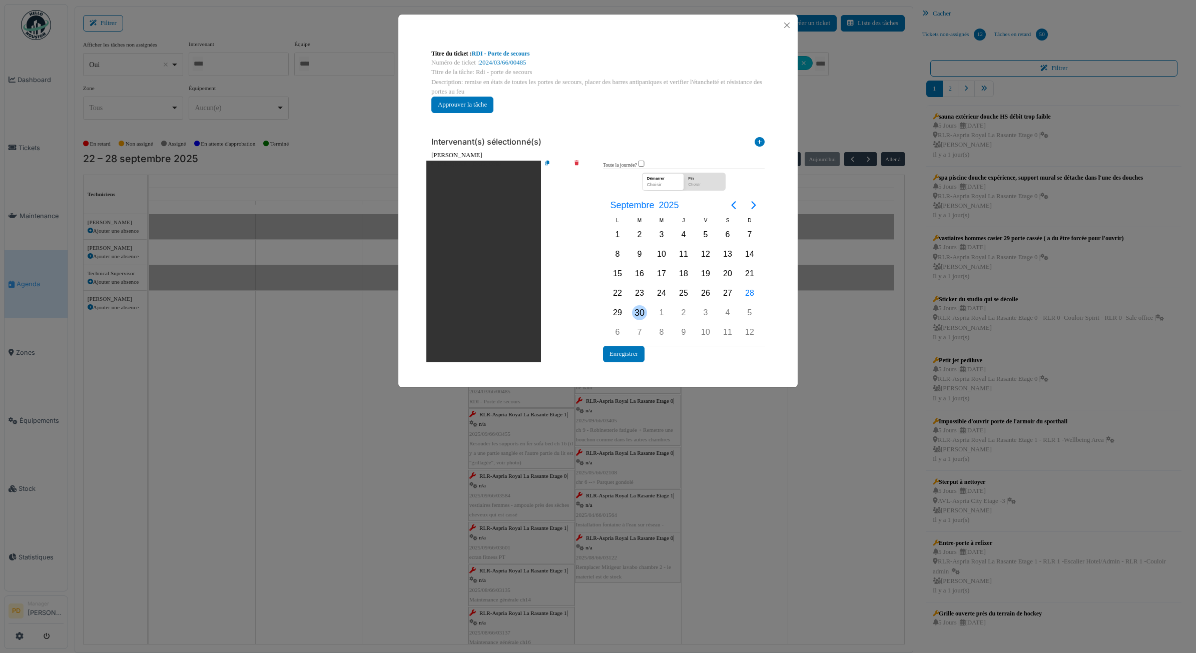
click at [644, 314] on div "30" at bounding box center [639, 312] width 15 height 15
click at [629, 350] on button "Enregistrer" at bounding box center [624, 354] width 42 height 17
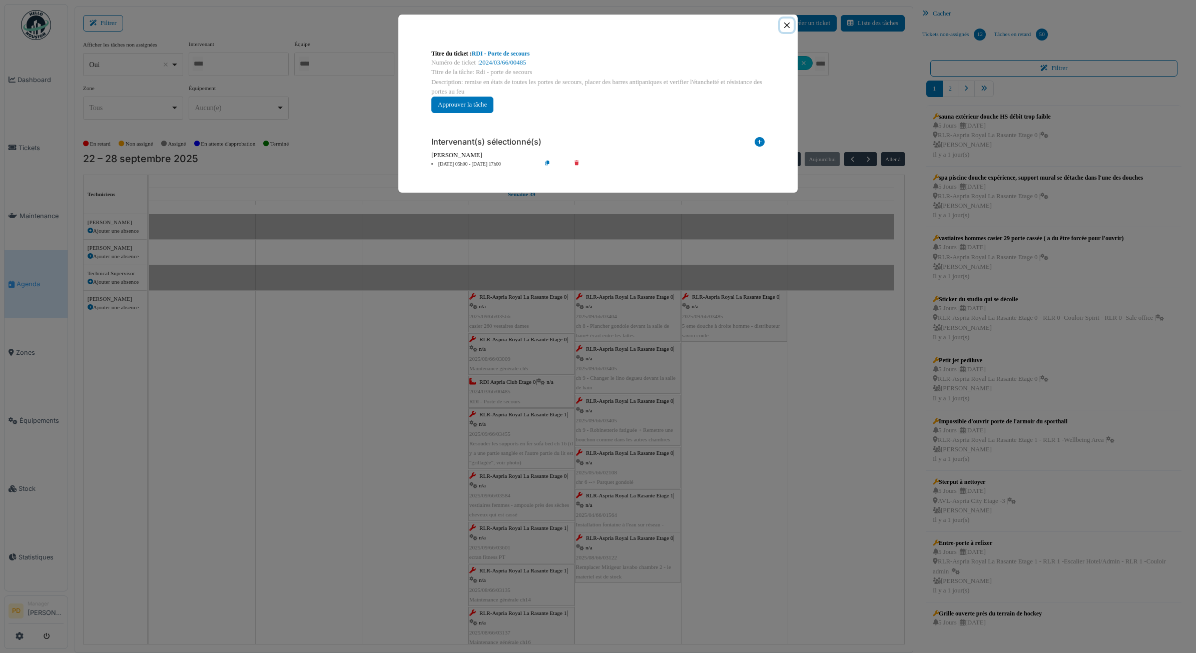
click at [790, 31] on button "Close" at bounding box center [787, 26] width 14 height 14
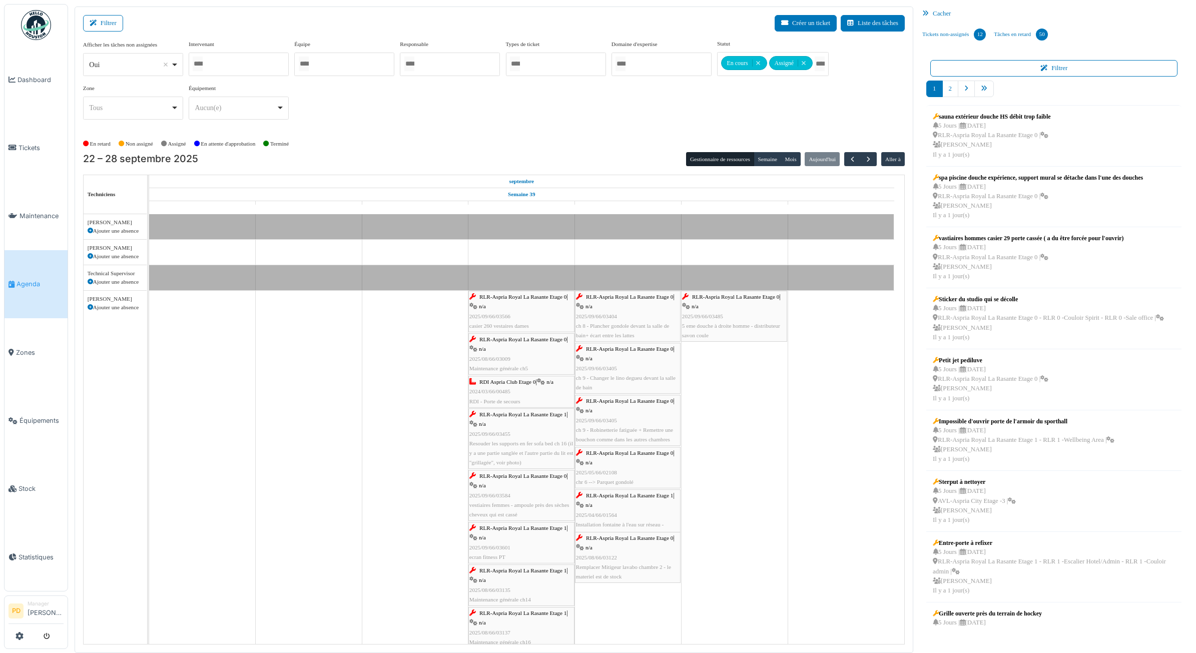
click at [539, 419] on div "RLR-Aspria Royal La Rasante Etage 1 | n/a 2025/09/66/03455 Resouder les support…" at bounding box center [521, 439] width 104 height 58
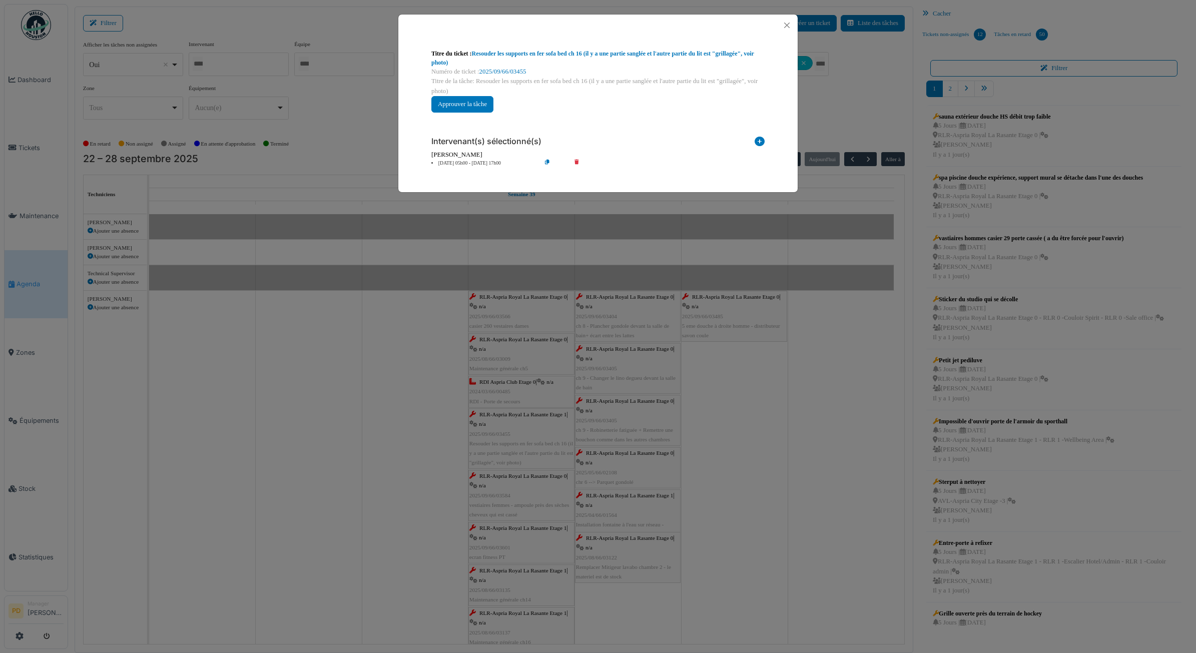
click at [479, 164] on li "25 sep 05h00 - 25 sep 17h00" at bounding box center [483, 164] width 115 height 8
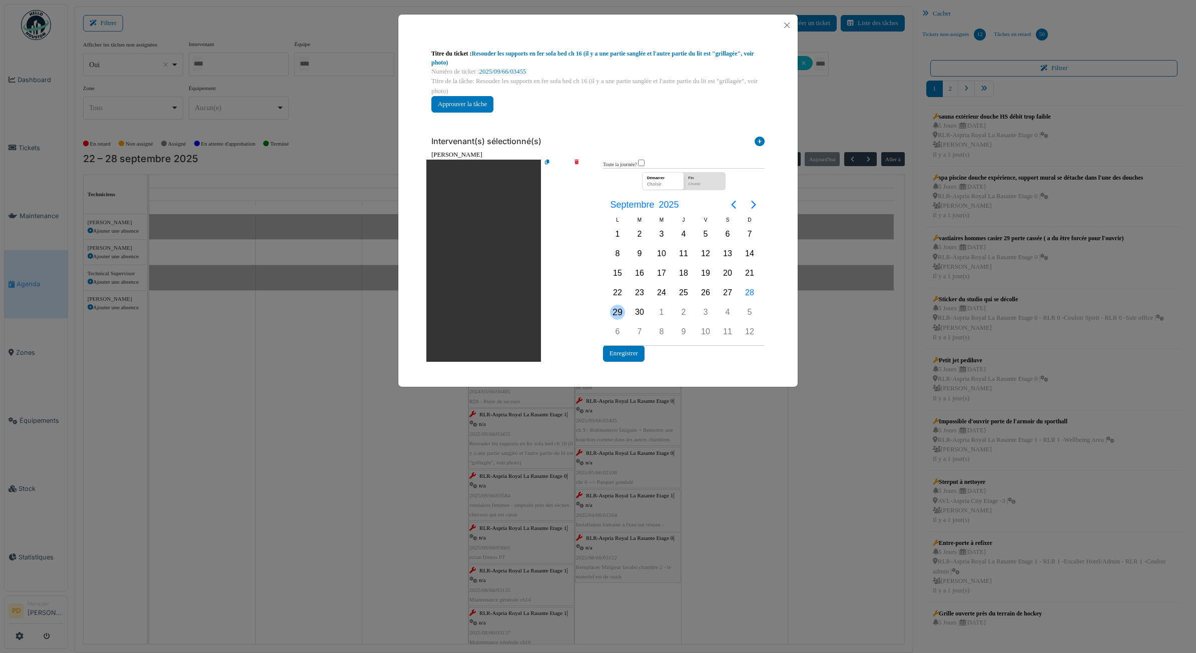
click at [617, 308] on div "29" at bounding box center [617, 312] width 15 height 15
click at [626, 352] on button "Enregistrer" at bounding box center [624, 353] width 42 height 17
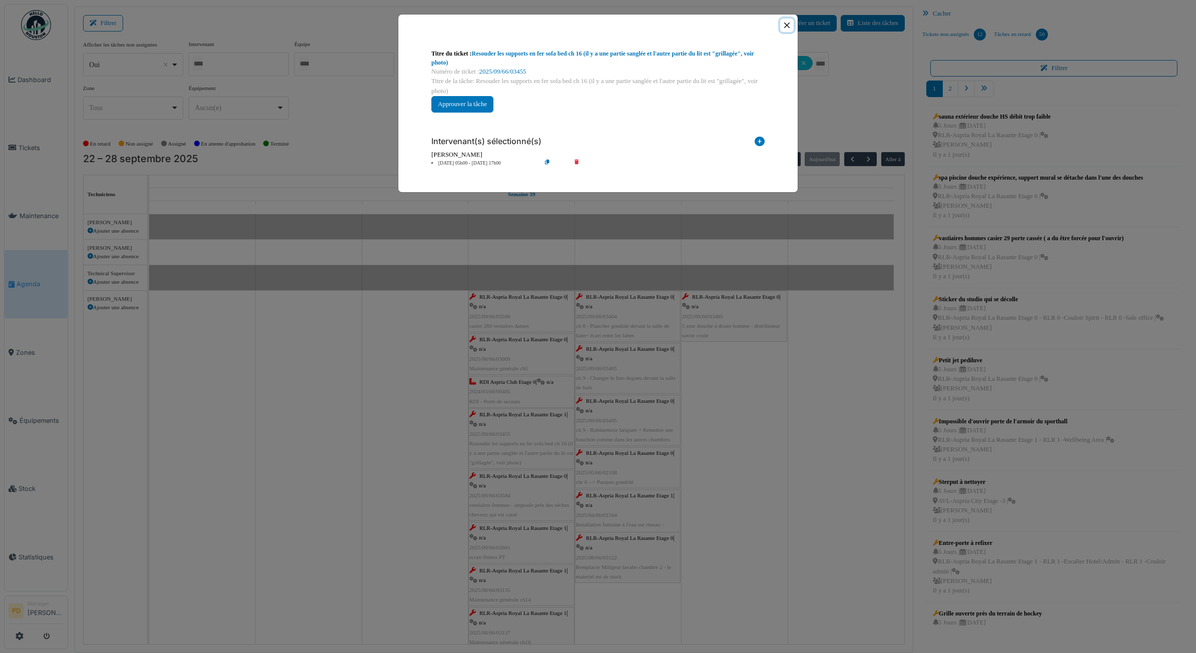
click at [788, 19] on button "Close" at bounding box center [787, 26] width 14 height 14
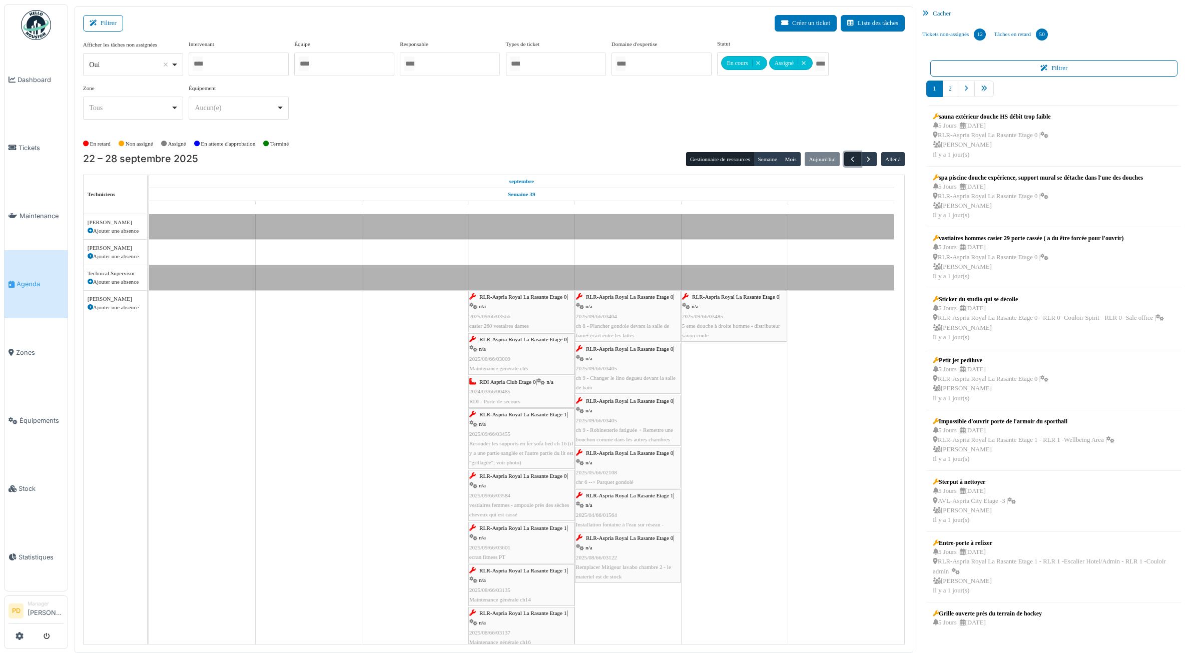
click at [851, 158] on span "button" at bounding box center [852, 159] width 9 height 9
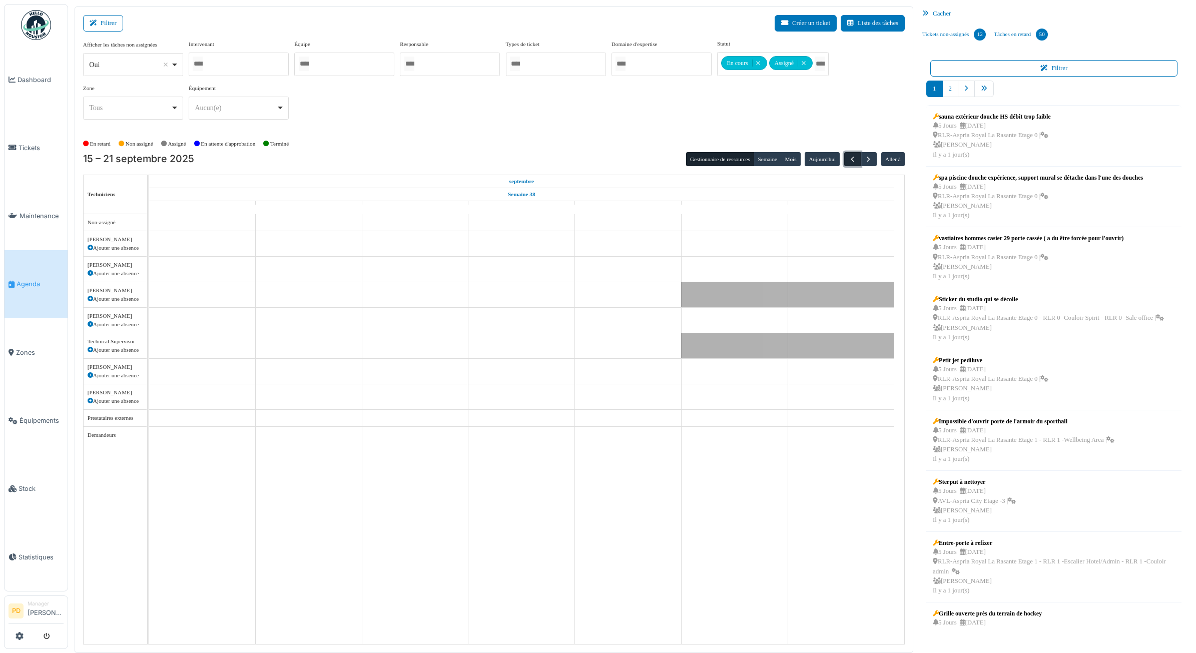
scroll to position [0, 0]
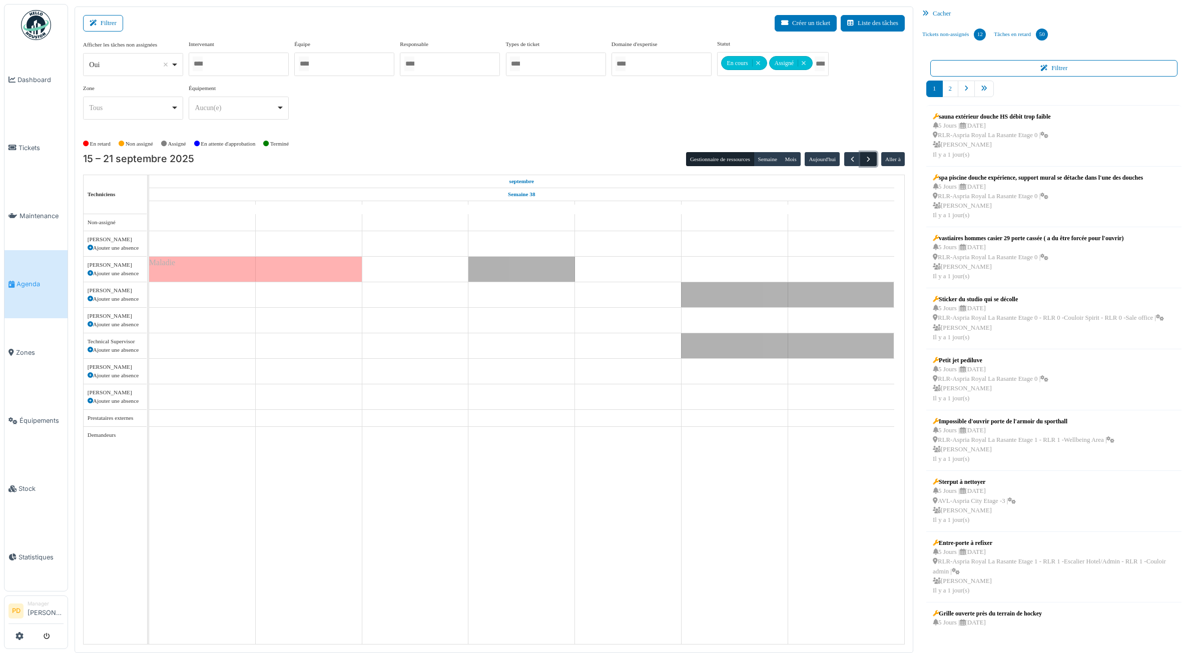
click at [867, 163] on span "button" at bounding box center [868, 159] width 9 height 9
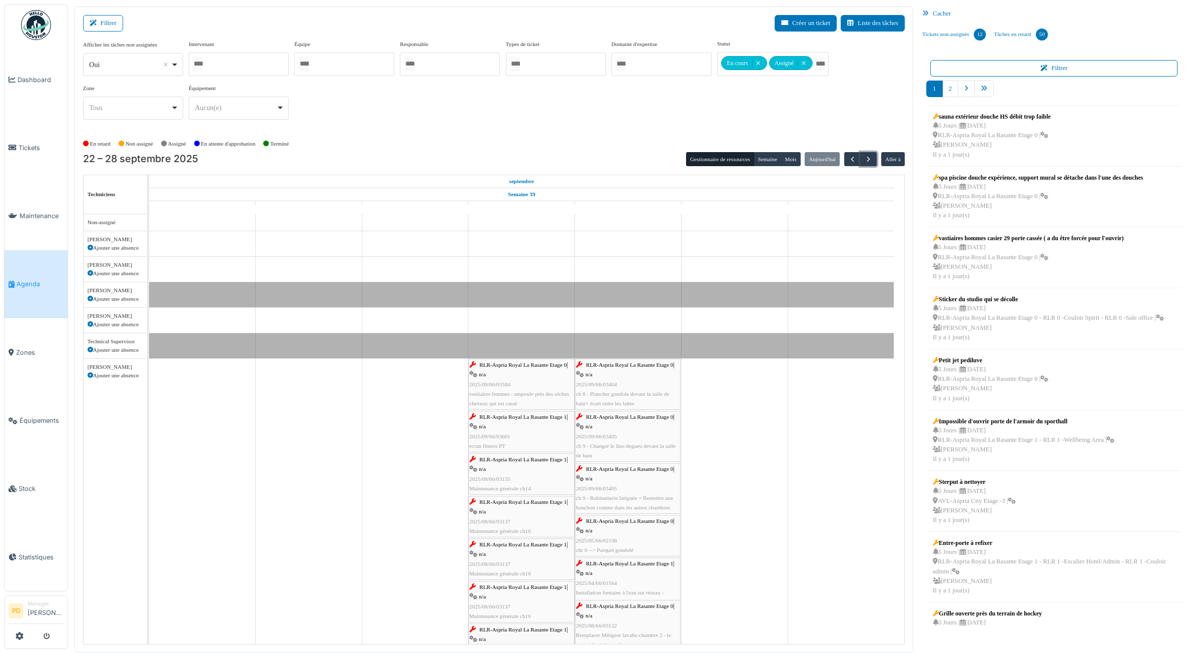
click at [524, 361] on div "RLR-Aspria Royal La Rasante Etage 0 | n/a 2025/09/66/03584 vestiaires femmes - …" at bounding box center [521, 384] width 104 height 48
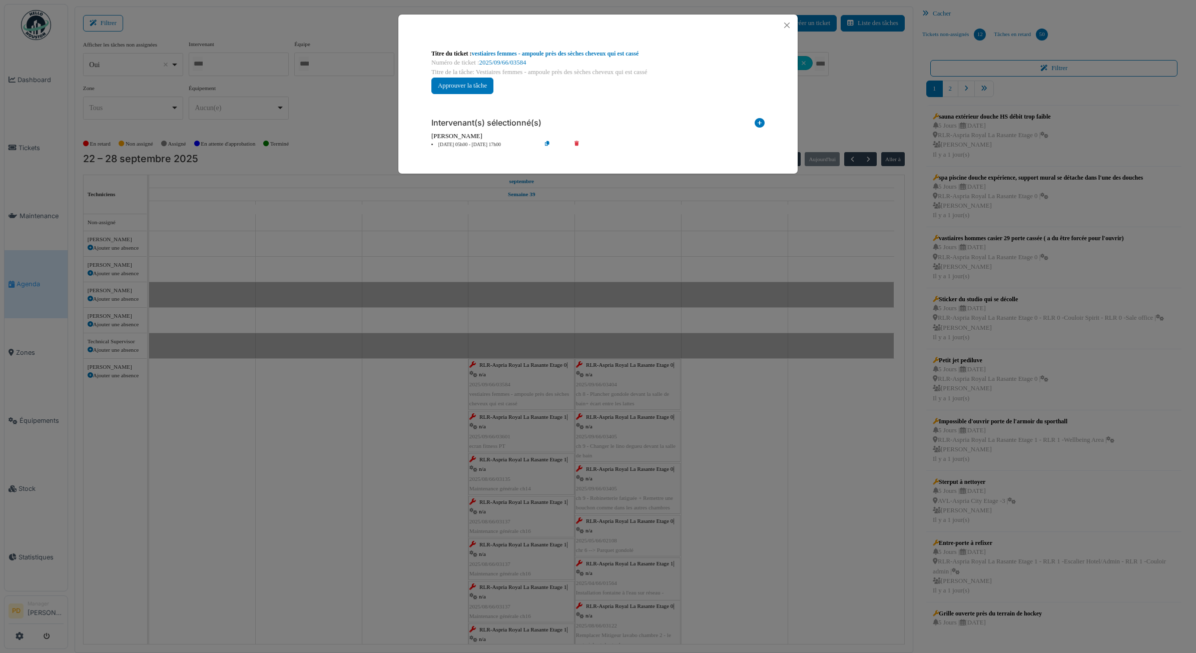
click at [461, 147] on li "25 sep 05h00 - 25 sep 17h00" at bounding box center [483, 145] width 115 height 8
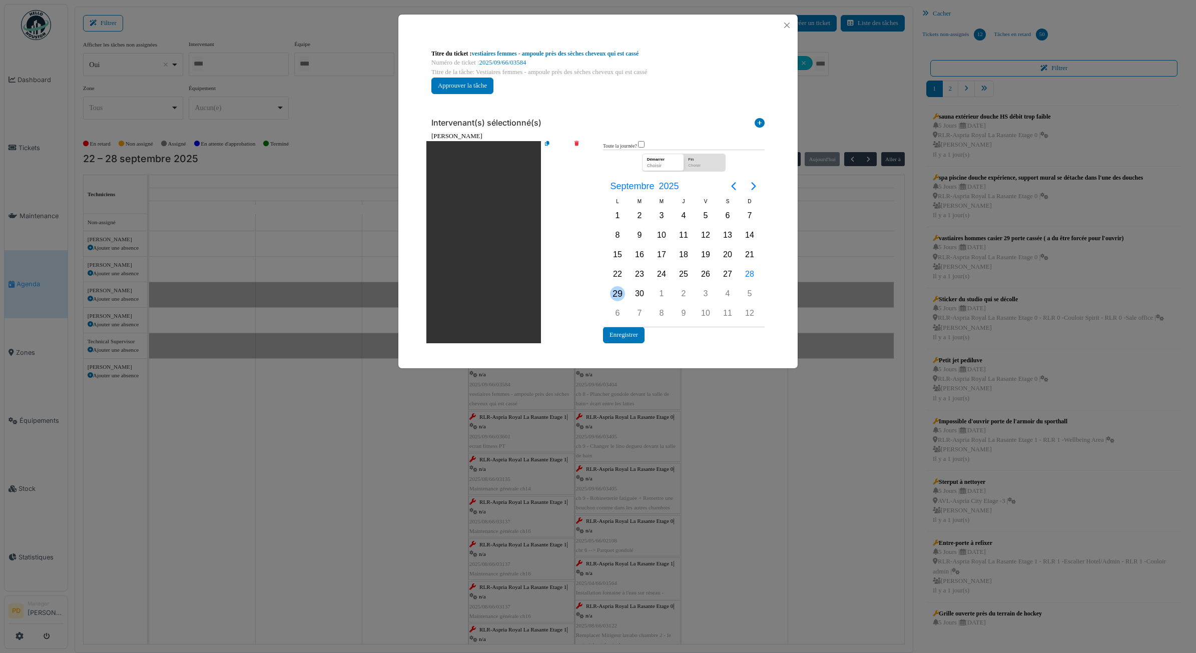
click at [613, 291] on div "29" at bounding box center [617, 293] width 15 height 15
click at [626, 329] on button "Enregistrer" at bounding box center [624, 335] width 42 height 17
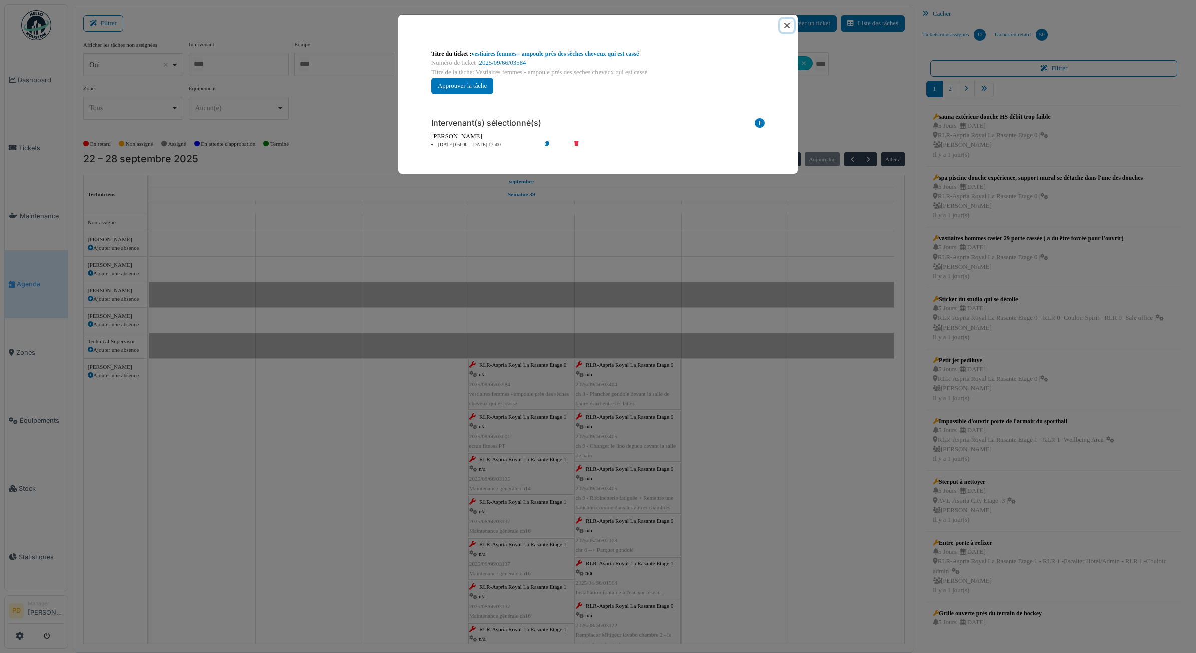
click at [787, 28] on button "Close" at bounding box center [787, 26] width 14 height 14
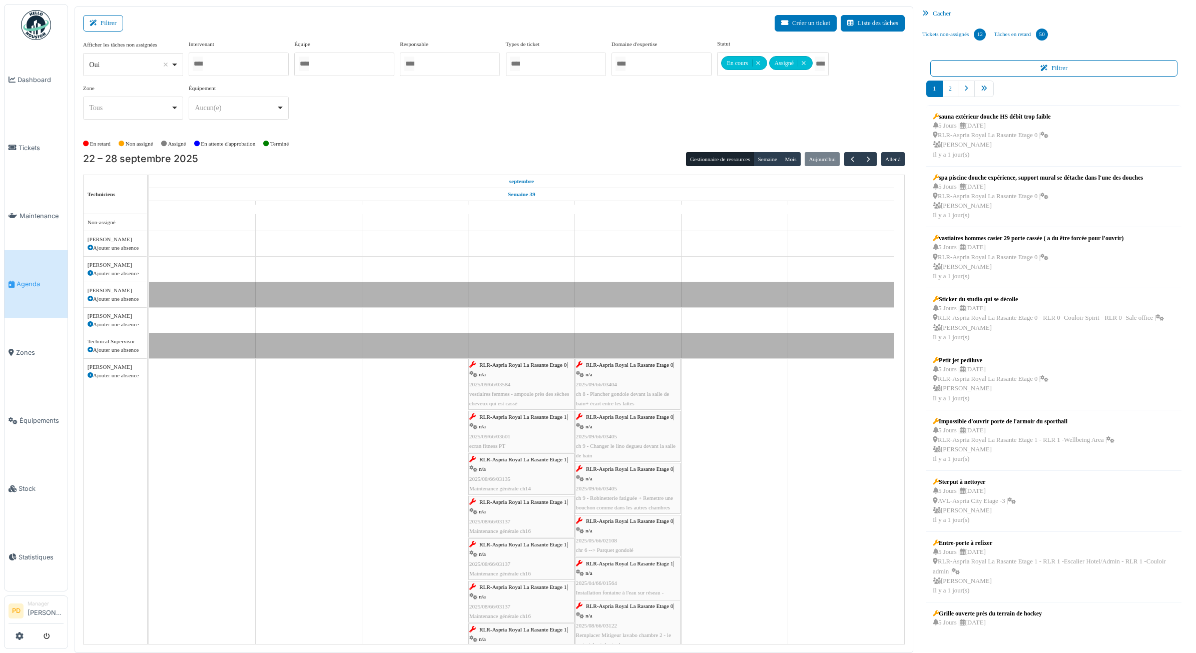
click at [546, 417] on span "RLR-Aspria Royal La Rasante Etage 1" at bounding box center [523, 417] width 87 height 6
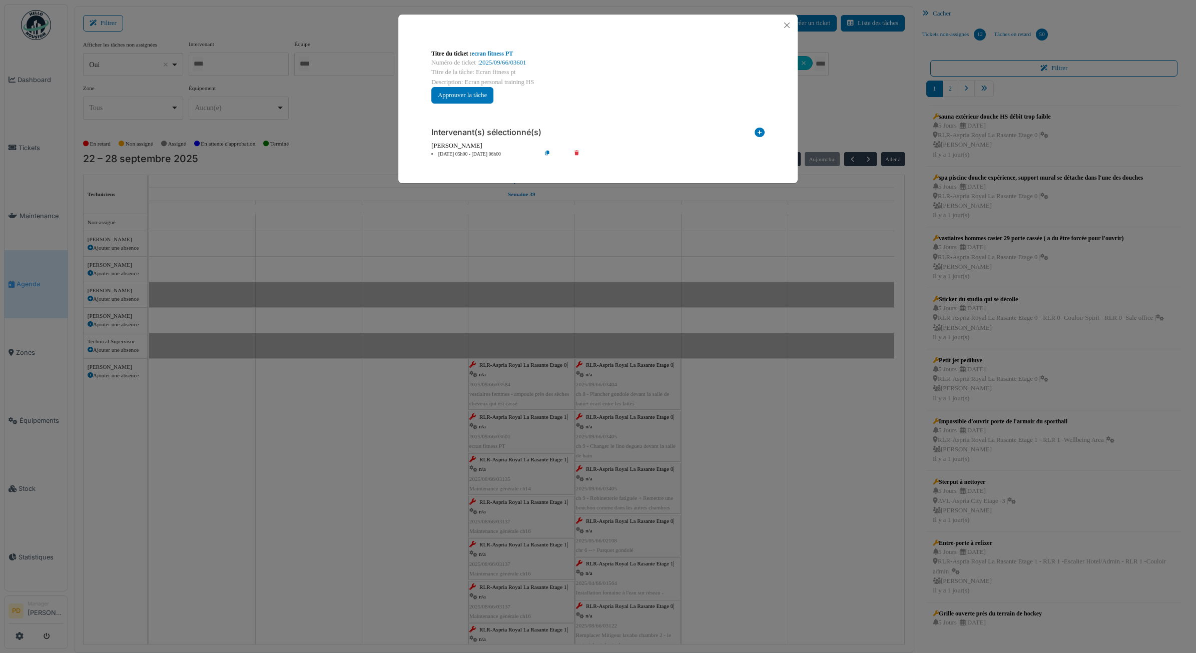
click at [485, 153] on li "25 sep 05h00 - 25 sep 06h00" at bounding box center [483, 155] width 115 height 8
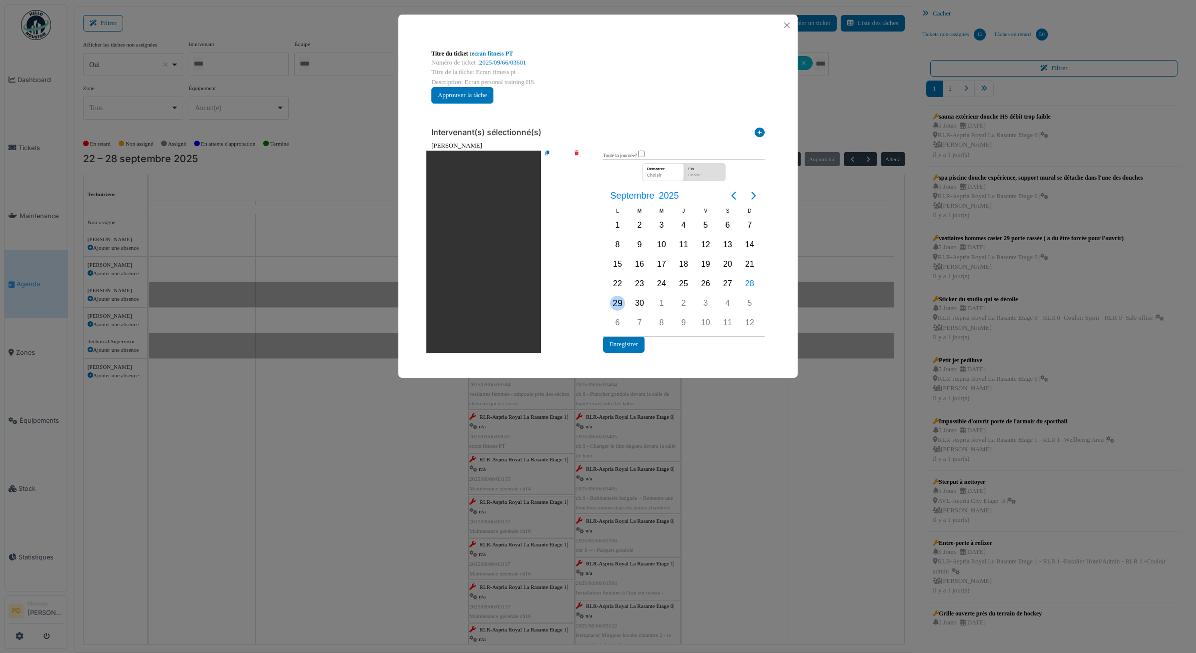
click at [618, 300] on div "29" at bounding box center [617, 303] width 15 height 15
click at [627, 345] on button "Enregistrer" at bounding box center [624, 344] width 42 height 17
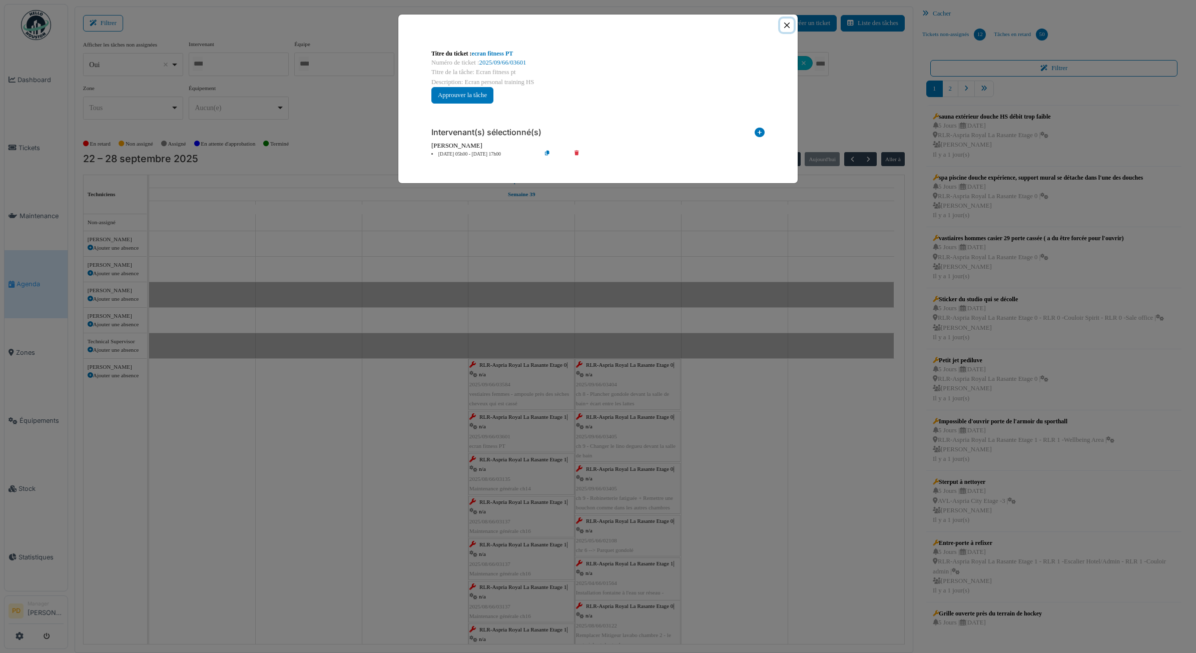
click at [789, 19] on button "Close" at bounding box center [787, 26] width 14 height 14
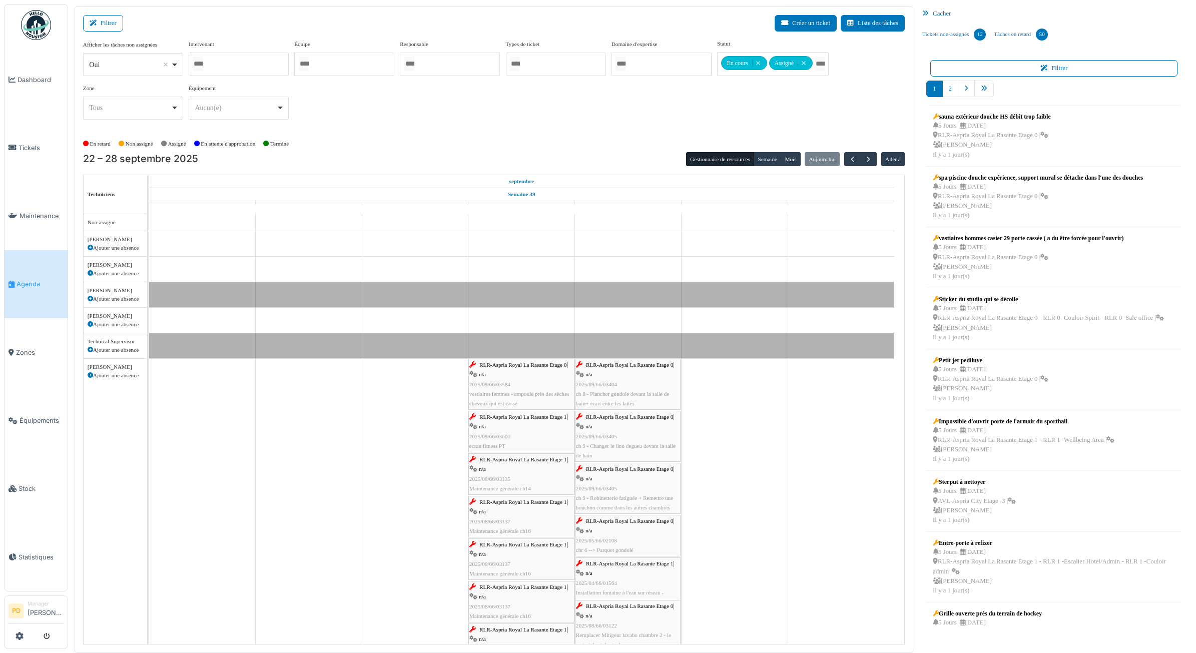
click at [540, 457] on div "RLR-Aspria Royal La Rasante Etage 1 | n/a 2025/08/66/03135 Maintenance générale…" at bounding box center [521, 474] width 104 height 39
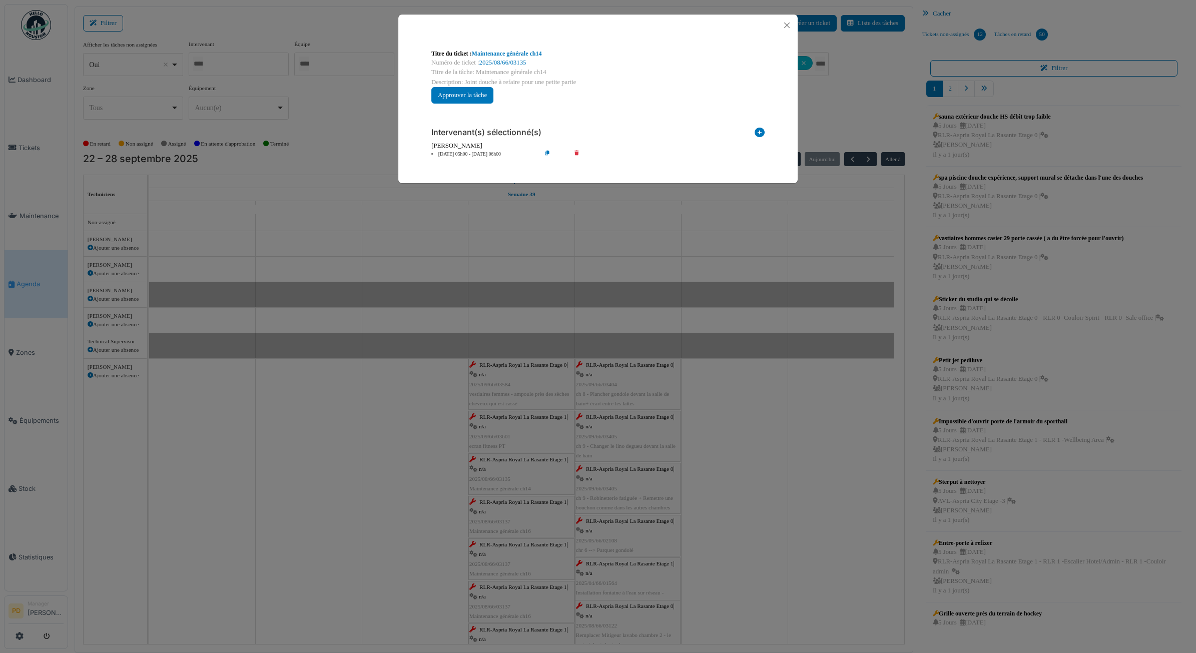
click at [481, 152] on li "25 sep 05h00 - 25 sep 06h00" at bounding box center [483, 155] width 115 height 8
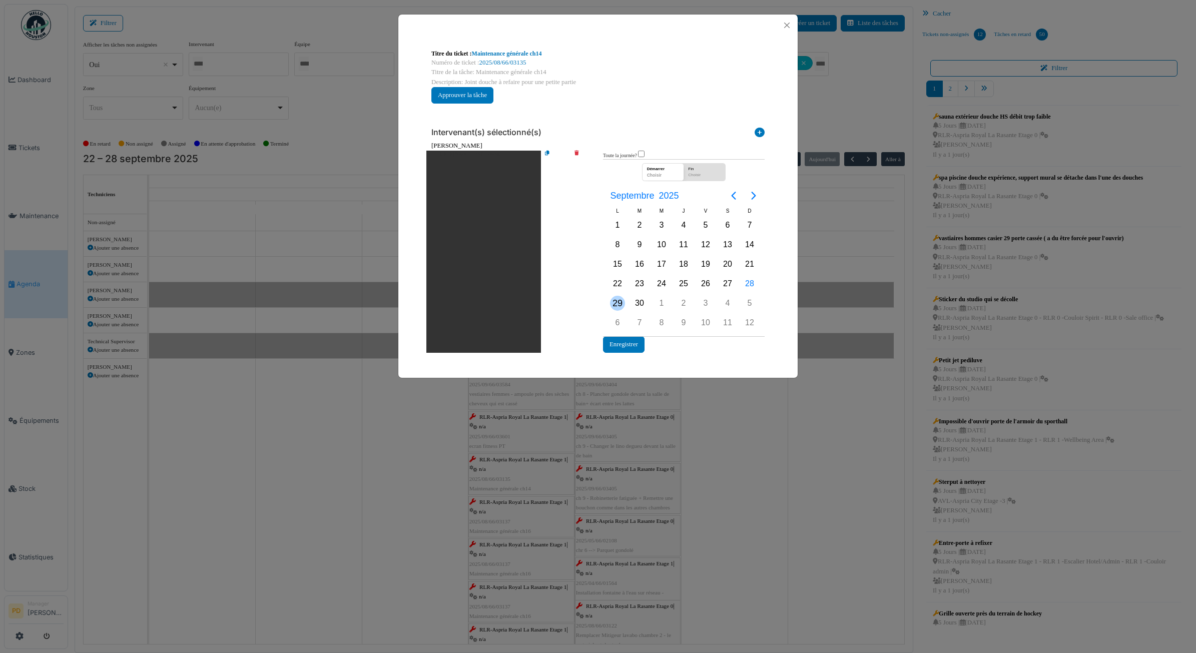
click at [620, 300] on div "29" at bounding box center [617, 303] width 15 height 15
click at [628, 344] on button "Enregistrer" at bounding box center [624, 344] width 42 height 17
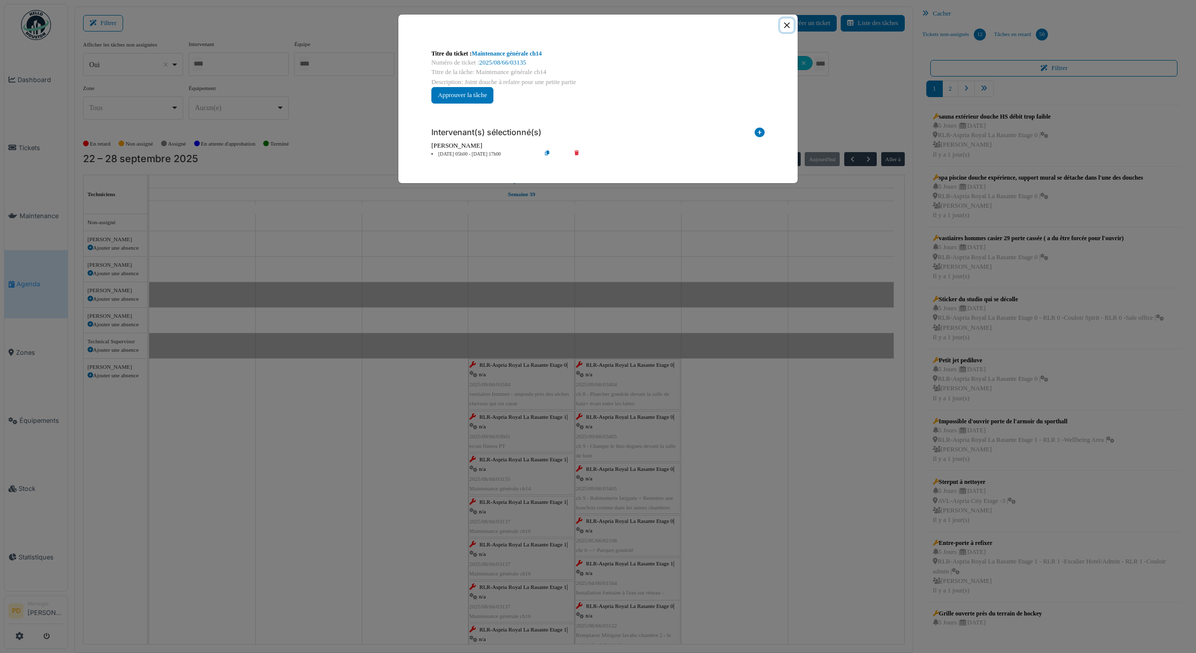
click at [787, 28] on button "Close" at bounding box center [787, 26] width 14 height 14
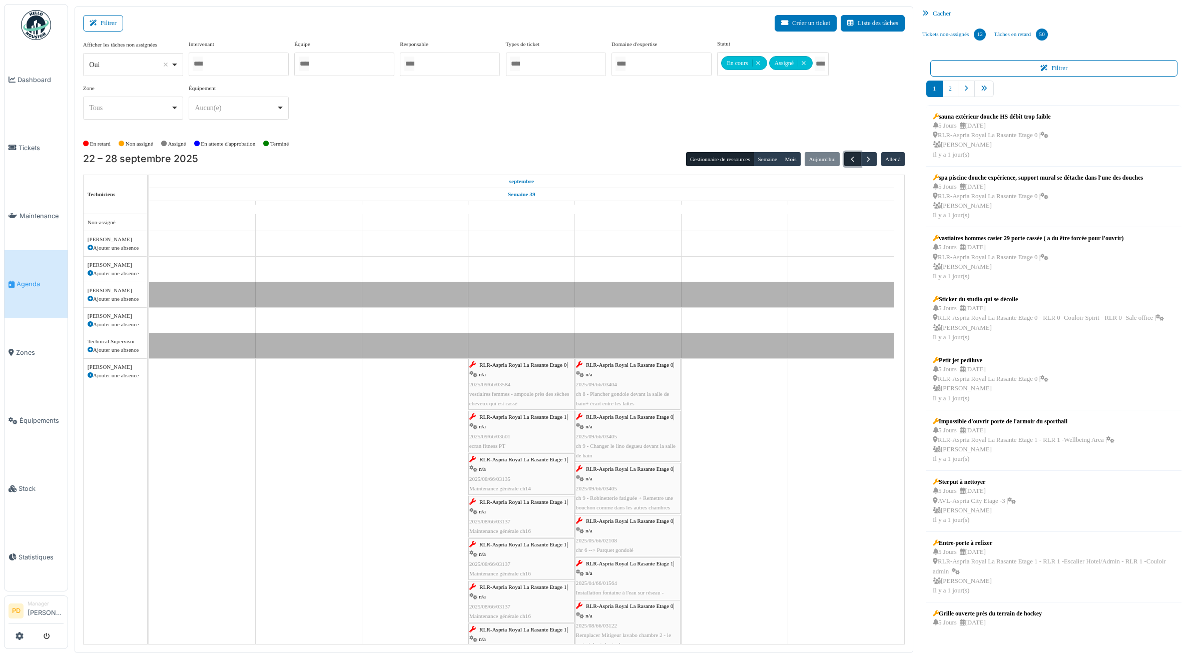
click at [854, 157] on span "button" at bounding box center [852, 159] width 9 height 9
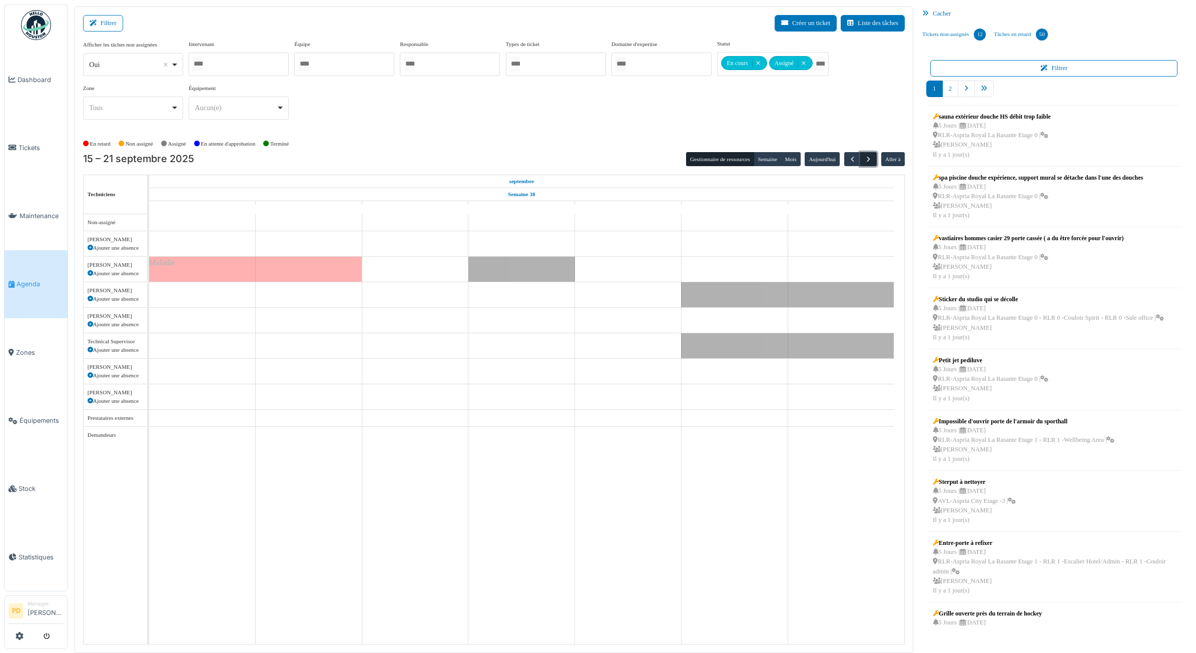
click at [869, 156] on span "button" at bounding box center [868, 159] width 9 height 9
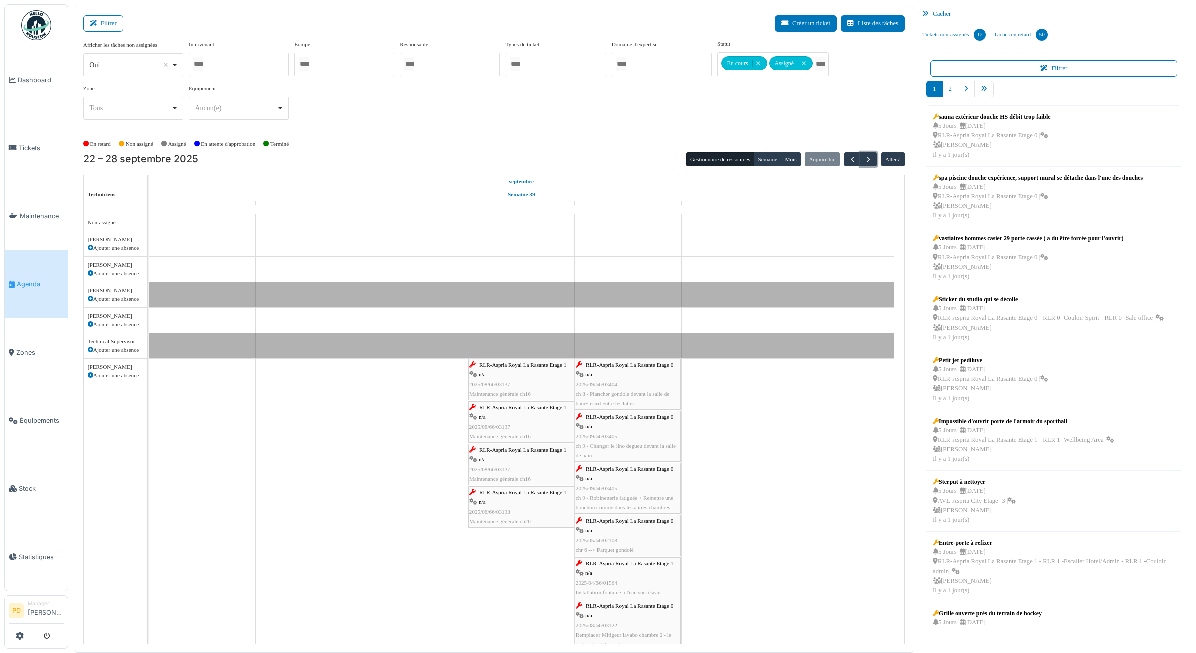
click at [557, 368] on span "RLR-Aspria Royal La Rasante Etage 1" at bounding box center [523, 365] width 87 height 6
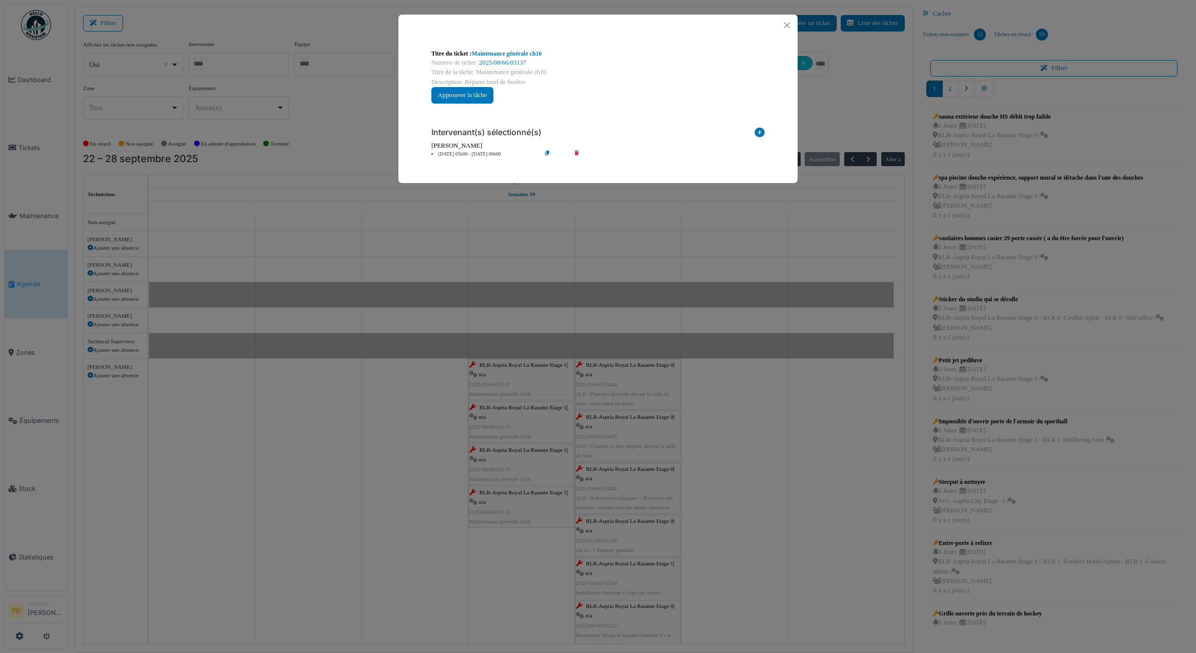
click at [483, 155] on li "25 sep 05h00 - 25 sep 06h00" at bounding box center [483, 155] width 115 height 8
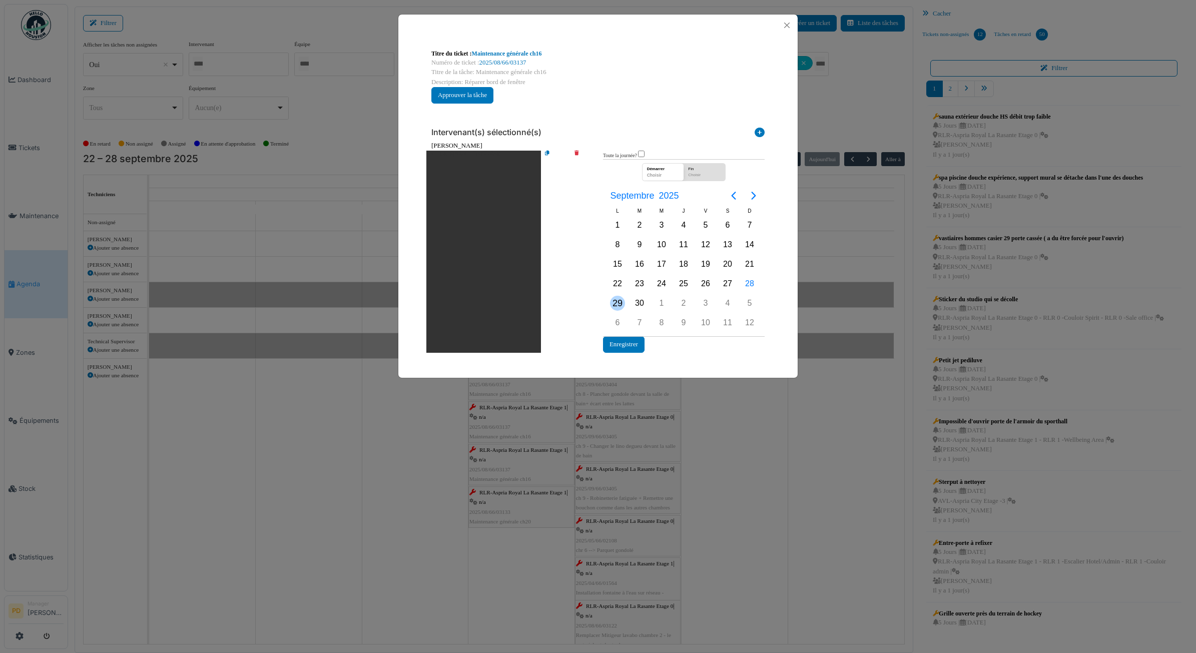
click at [609, 300] on div "29" at bounding box center [618, 303] width 22 height 19
click at [624, 342] on button "Enregistrer" at bounding box center [624, 344] width 42 height 17
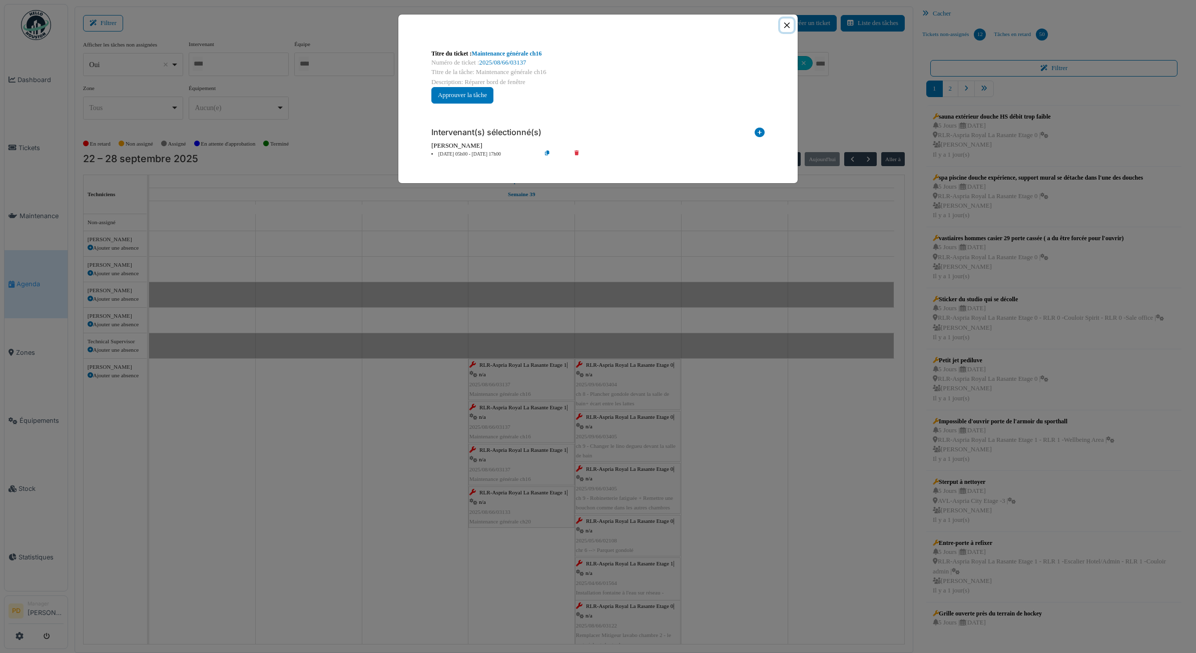
click at [789, 24] on button "Close" at bounding box center [787, 26] width 14 height 14
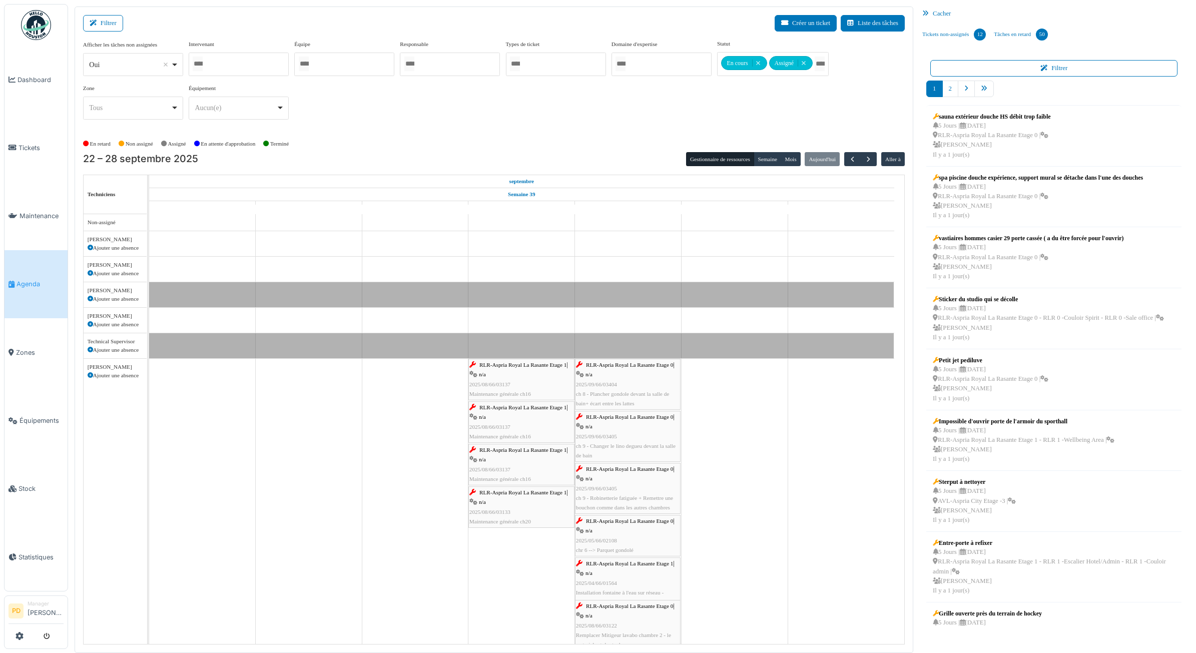
click at [537, 409] on span "RLR-Aspria Royal La Rasante Etage 1" at bounding box center [523, 407] width 87 height 6
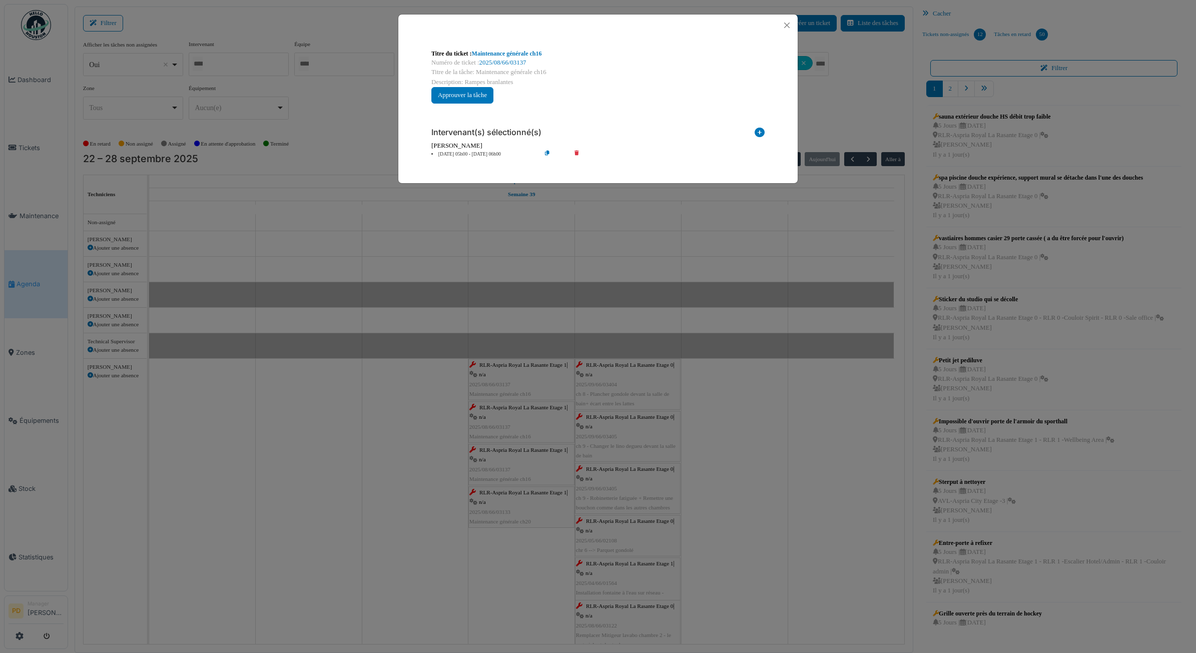
click at [483, 157] on li "25 sep 05h00 - 25 sep 06h00" at bounding box center [483, 155] width 115 height 8
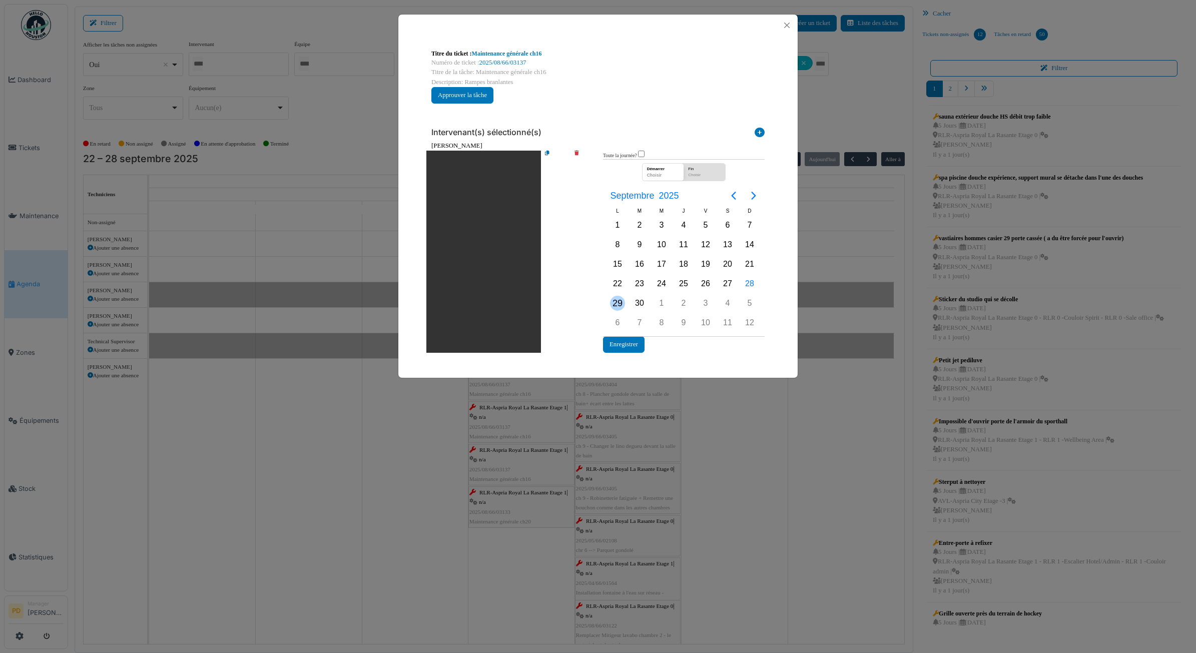
click at [617, 303] on div "29" at bounding box center [617, 303] width 15 height 15
click at [624, 341] on button "Enregistrer" at bounding box center [624, 344] width 42 height 17
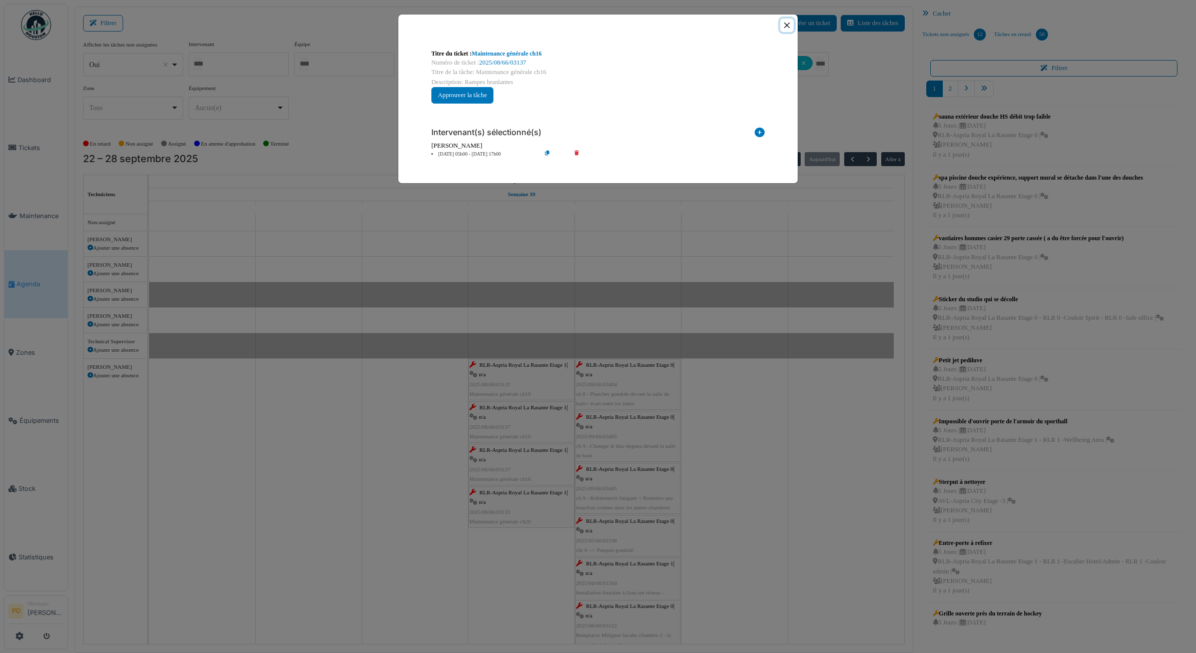
click at [787, 23] on button "Close" at bounding box center [787, 26] width 14 height 14
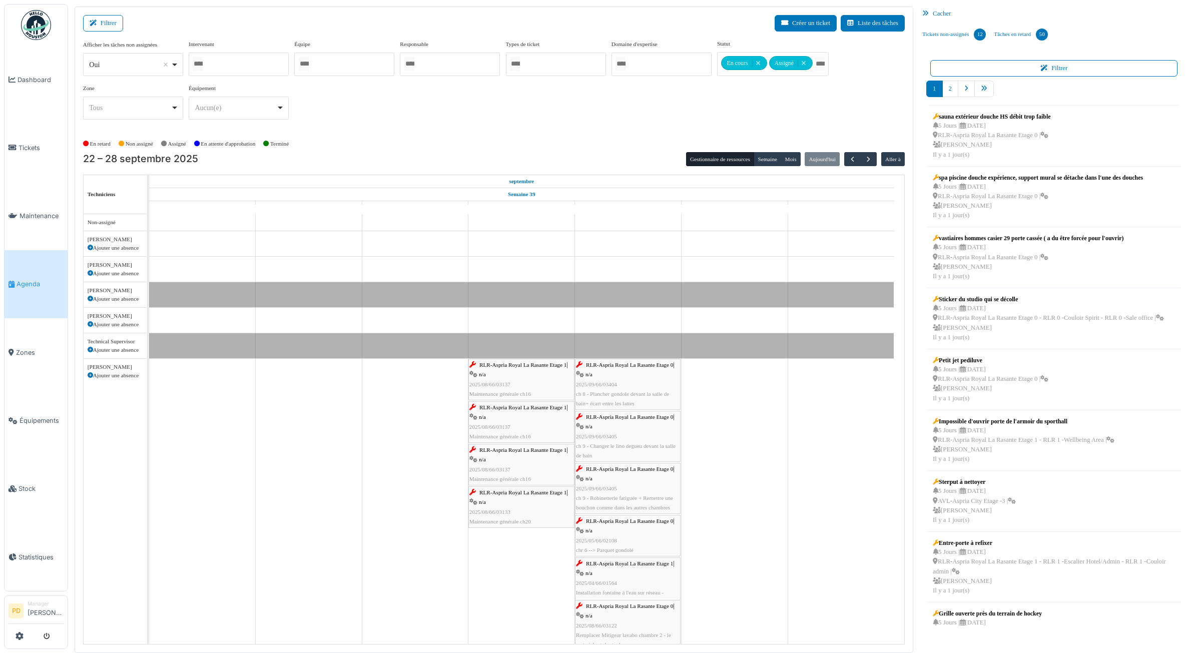
click at [534, 457] on div "RLR-Aspria Royal La Rasante Etage 1 | n/a 2025/08/66/03137 Maintenance générale…" at bounding box center [521, 464] width 104 height 39
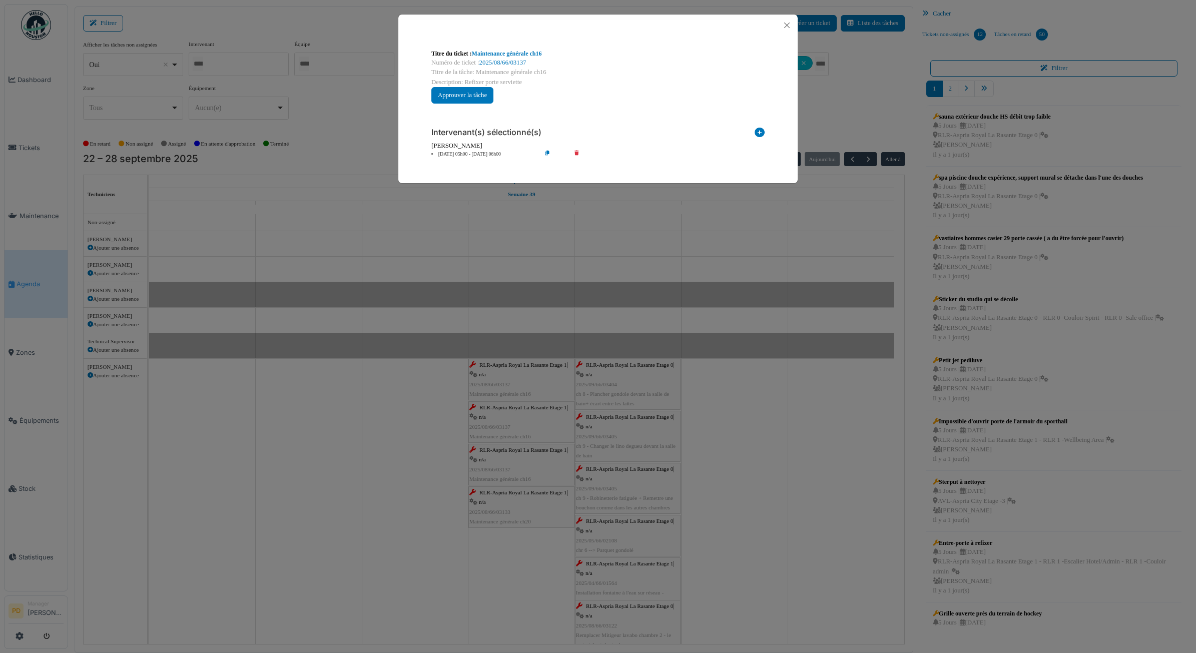
click at [480, 154] on li "25 sep 05h00 - 25 sep 06h00" at bounding box center [483, 155] width 115 height 8
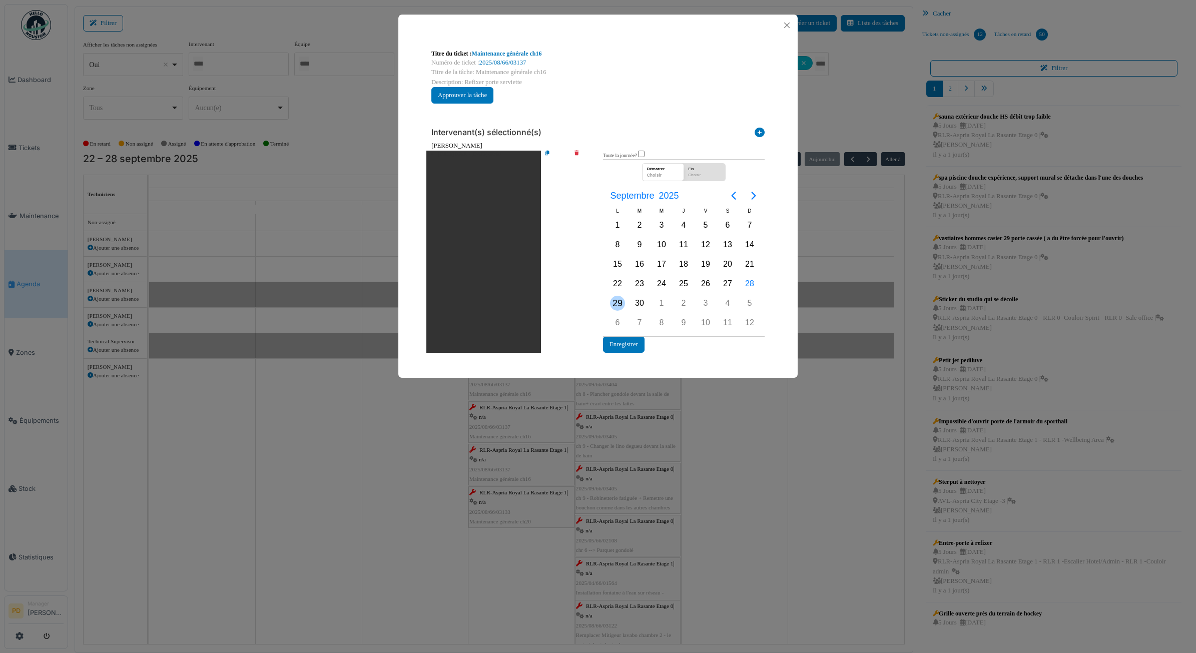
click at [614, 306] on div "29" at bounding box center [617, 303] width 15 height 15
click at [628, 340] on button "Enregistrer" at bounding box center [624, 344] width 42 height 17
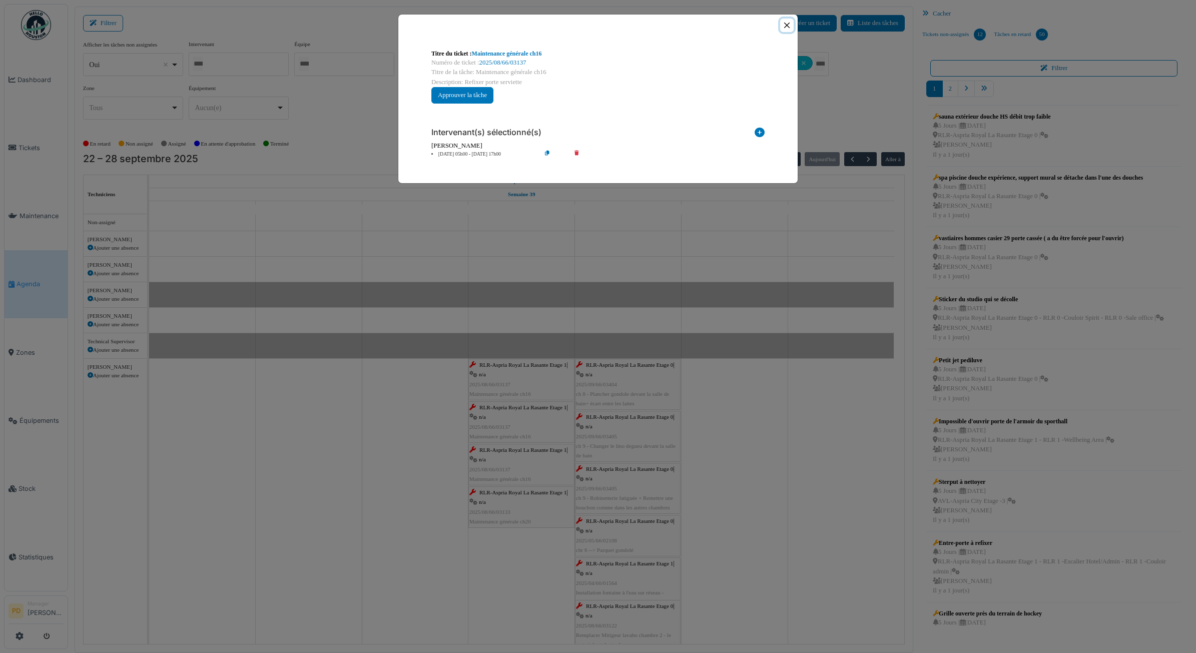
click at [785, 29] on button "Close" at bounding box center [787, 26] width 14 height 14
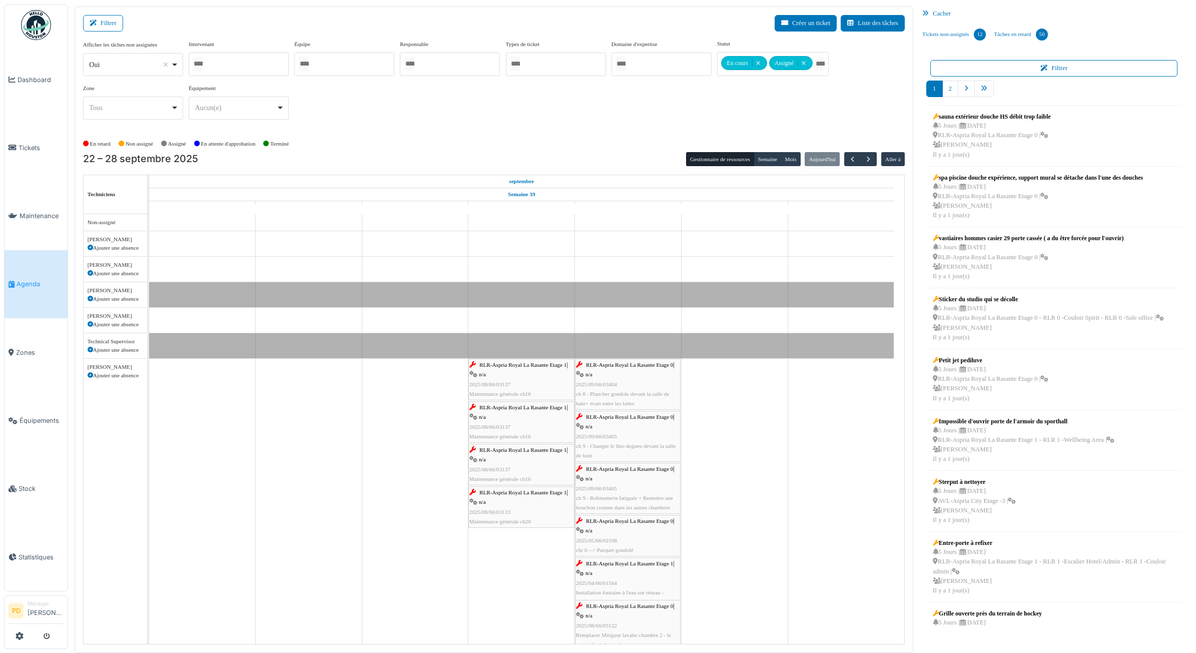
click at [527, 493] on span "RLR-Aspria Royal La Rasante Etage 1" at bounding box center [523, 493] width 87 height 6
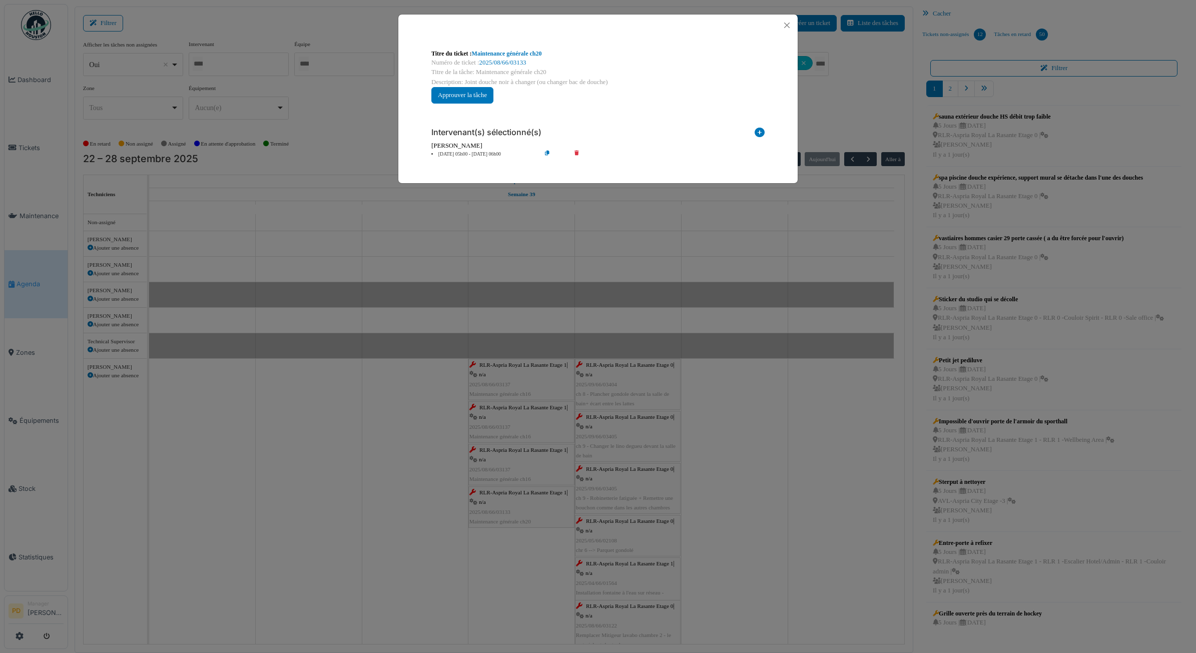
click at [482, 152] on li "25 sep 05h00 - 25 sep 06h00" at bounding box center [483, 155] width 115 height 8
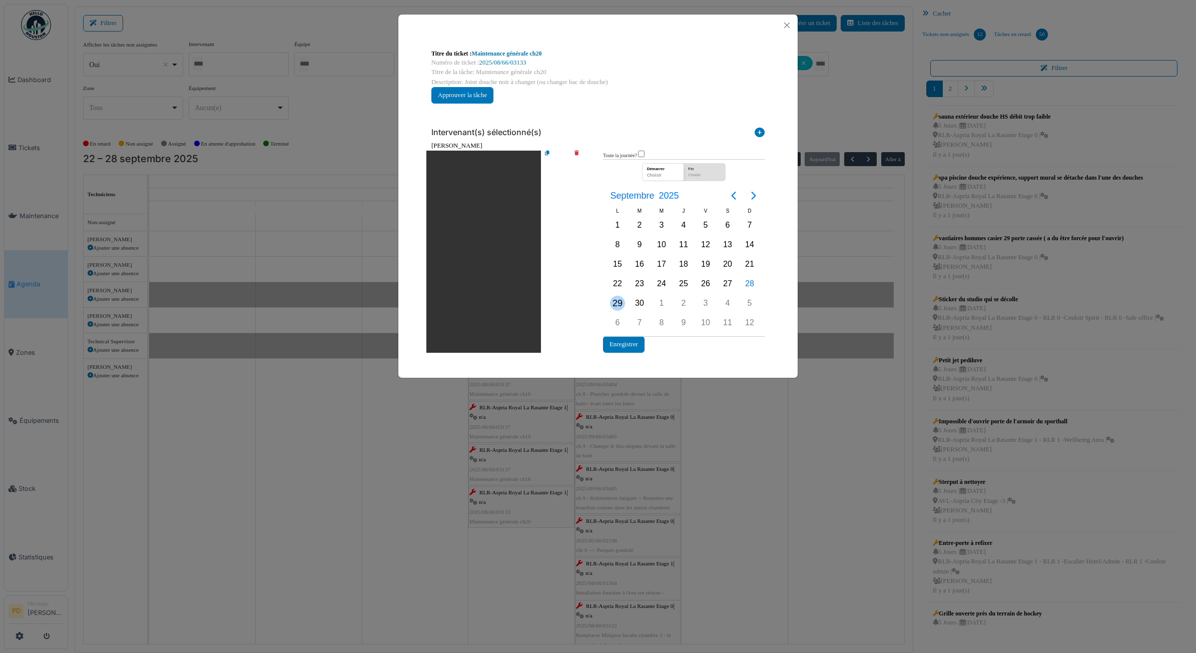
click at [622, 303] on div "29" at bounding box center [617, 303] width 15 height 15
click at [619, 341] on button "Enregistrer" at bounding box center [624, 344] width 42 height 17
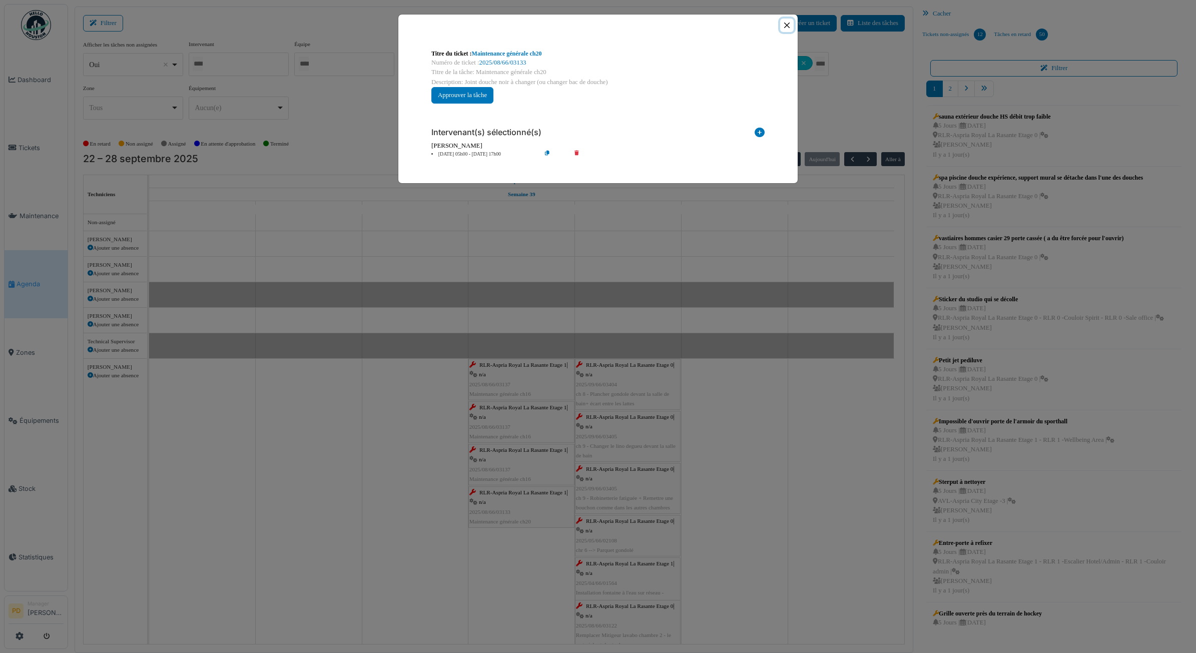
click at [786, 28] on button "Close" at bounding box center [787, 26] width 14 height 14
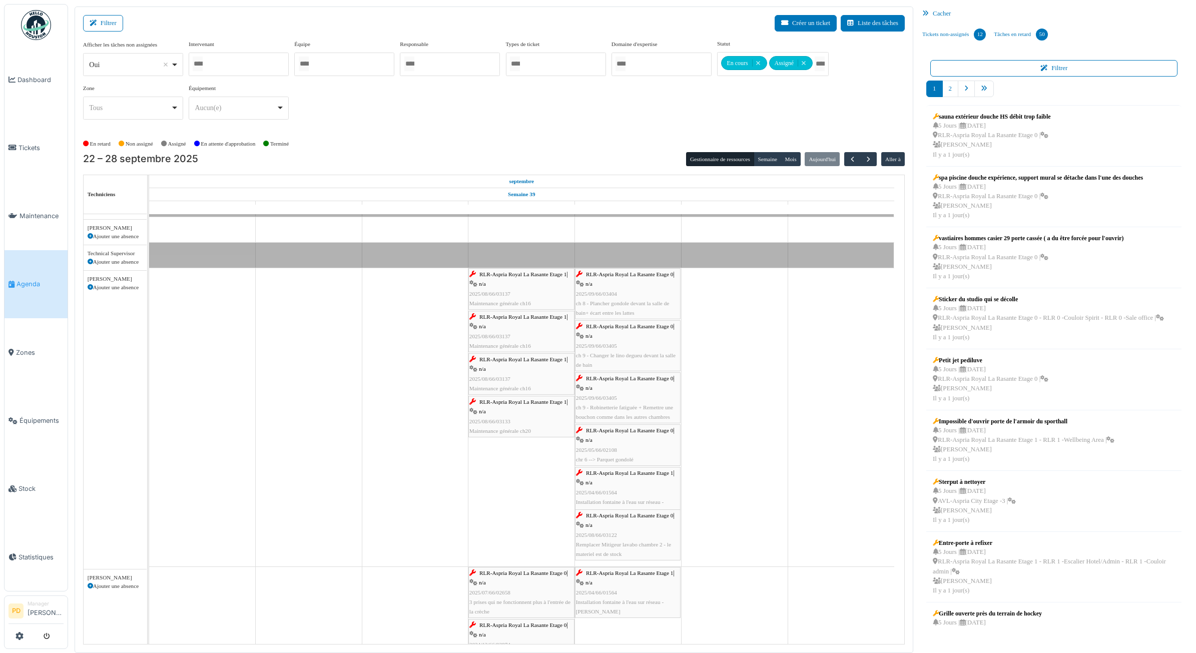
scroll to position [91, 0]
click at [616, 277] on span "RLR-Aspria Royal La Rasante Etage 0" at bounding box center [629, 274] width 87 height 6
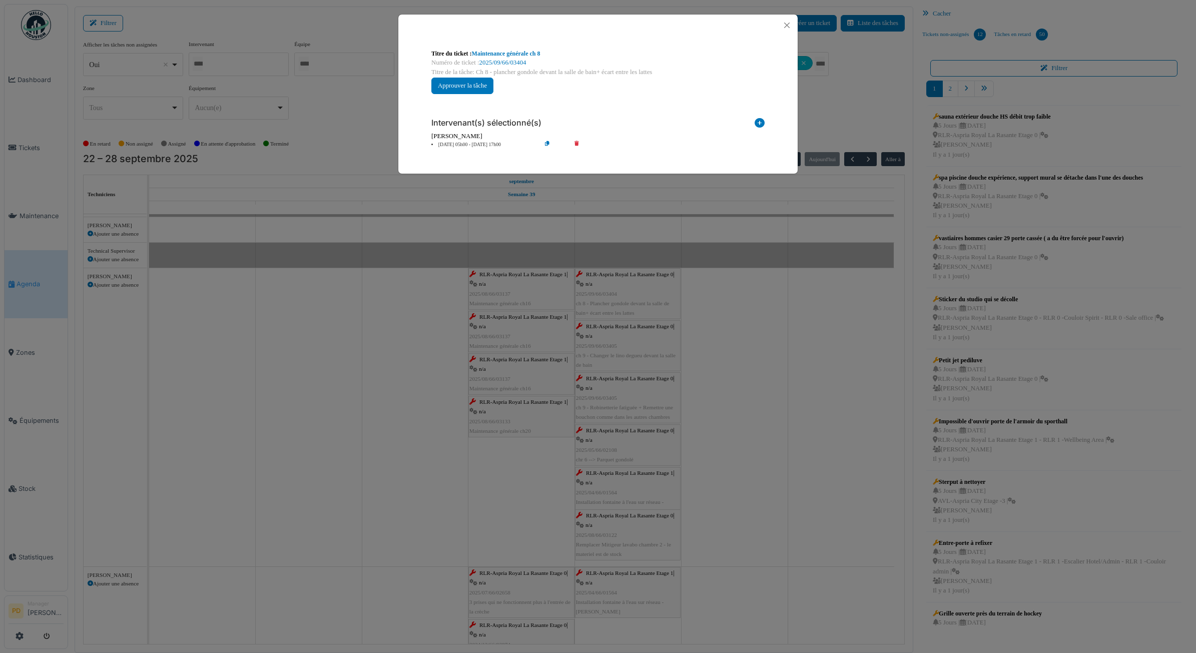
click at [479, 143] on li "26 sep 05h00 - 26 sep 17h00" at bounding box center [483, 145] width 115 height 8
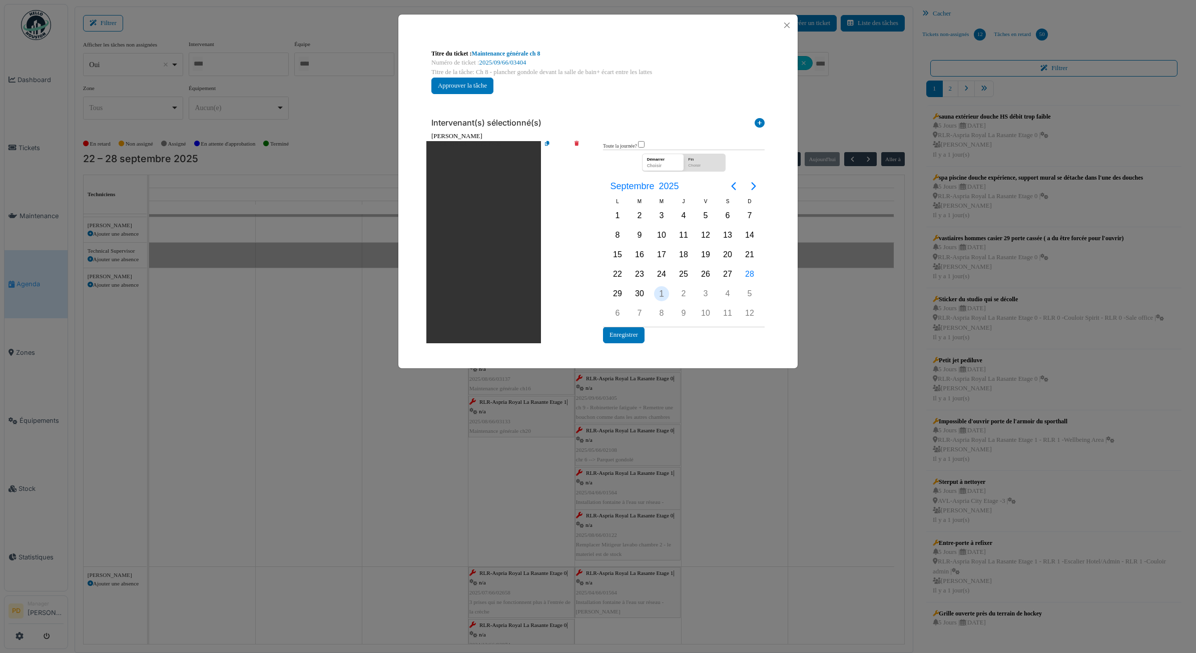
click at [661, 286] on div "1" at bounding box center [661, 293] width 15 height 15
click at [634, 328] on button "Enregistrer" at bounding box center [624, 335] width 42 height 17
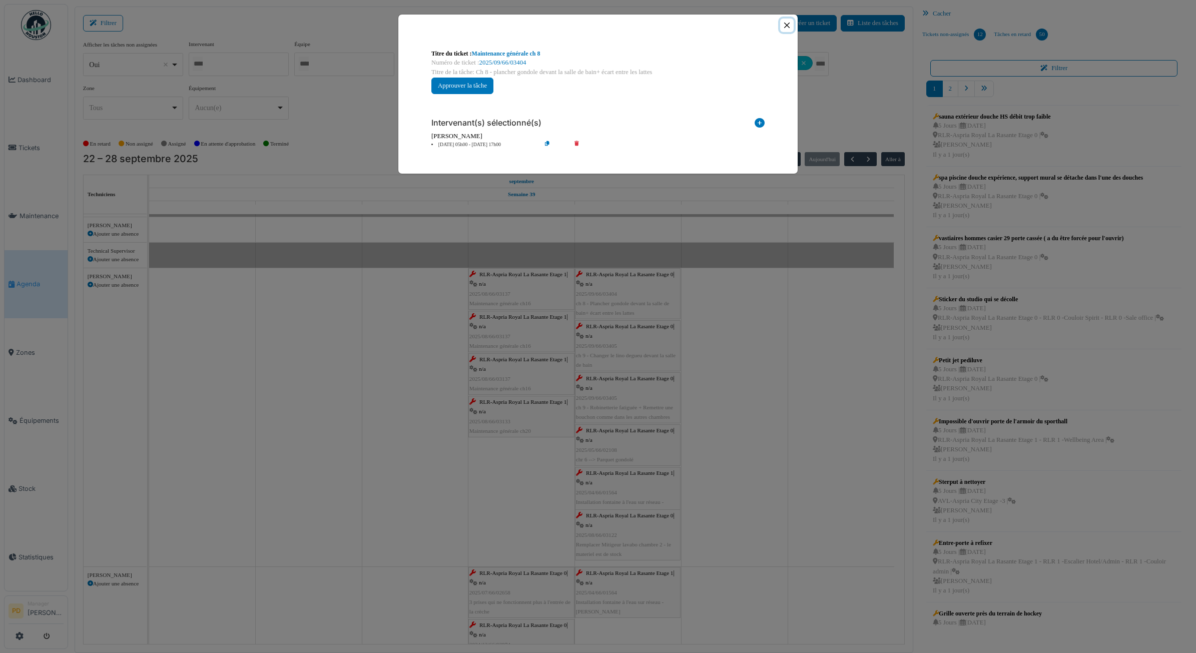
click at [789, 24] on button "Close" at bounding box center [787, 26] width 14 height 14
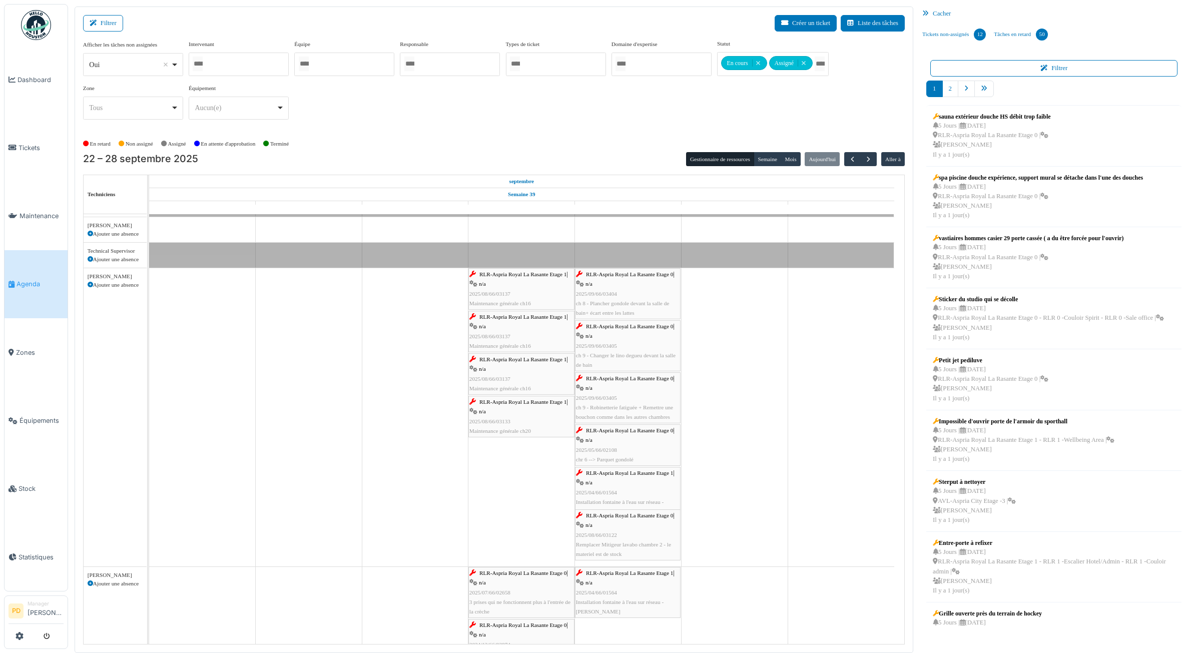
click at [647, 318] on div "RLR-Aspria Royal La Rasante Etage 0 | n/a 2025/09/66/03404 ch 8 - Plancher gond…" at bounding box center [628, 294] width 104 height 48
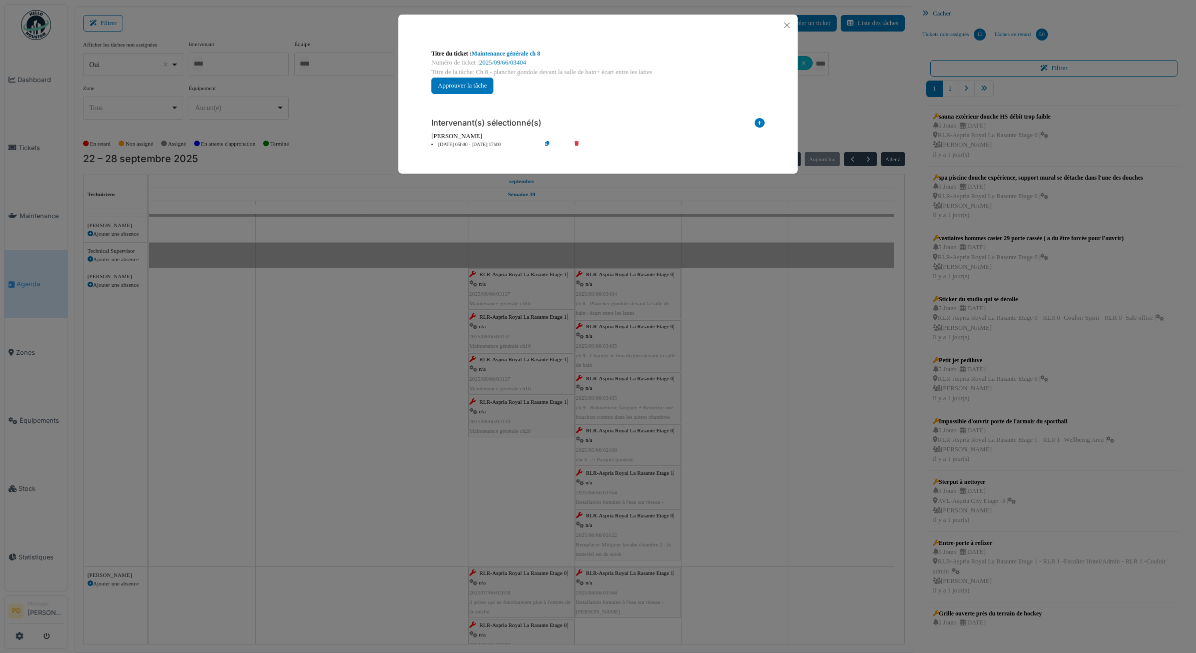
click at [481, 147] on li "01 oct 05h00 - 01 oct 17h00" at bounding box center [483, 145] width 115 height 8
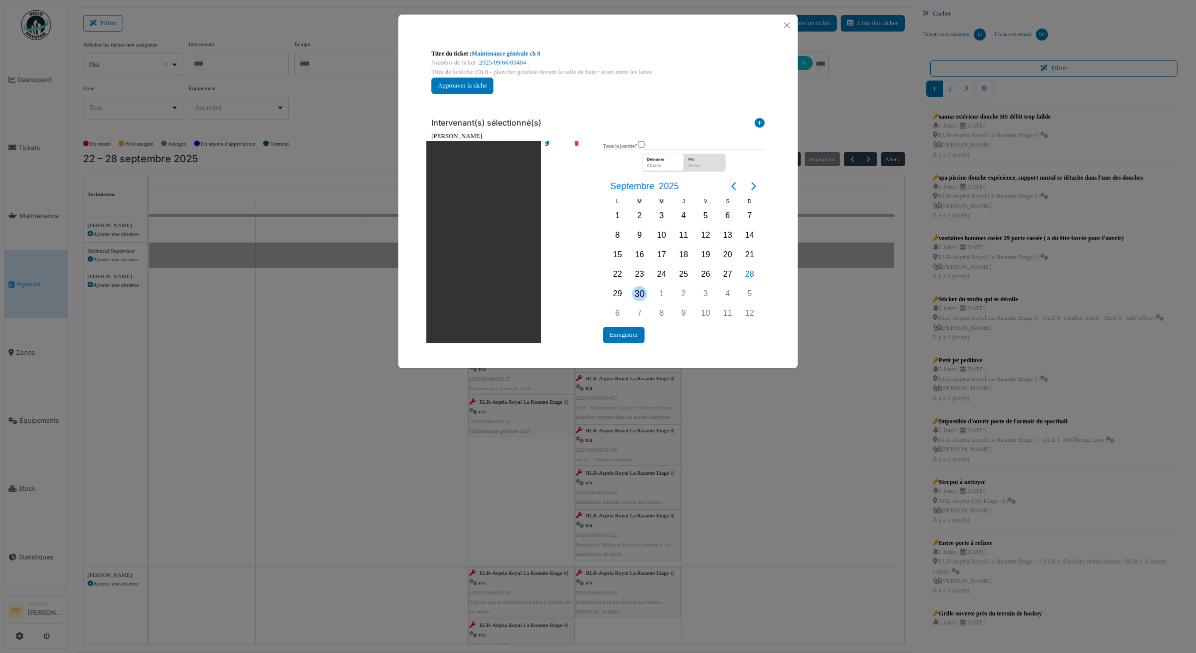
click at [639, 294] on div "30" at bounding box center [639, 293] width 15 height 15
click at [624, 336] on button "Enregistrer" at bounding box center [624, 335] width 42 height 17
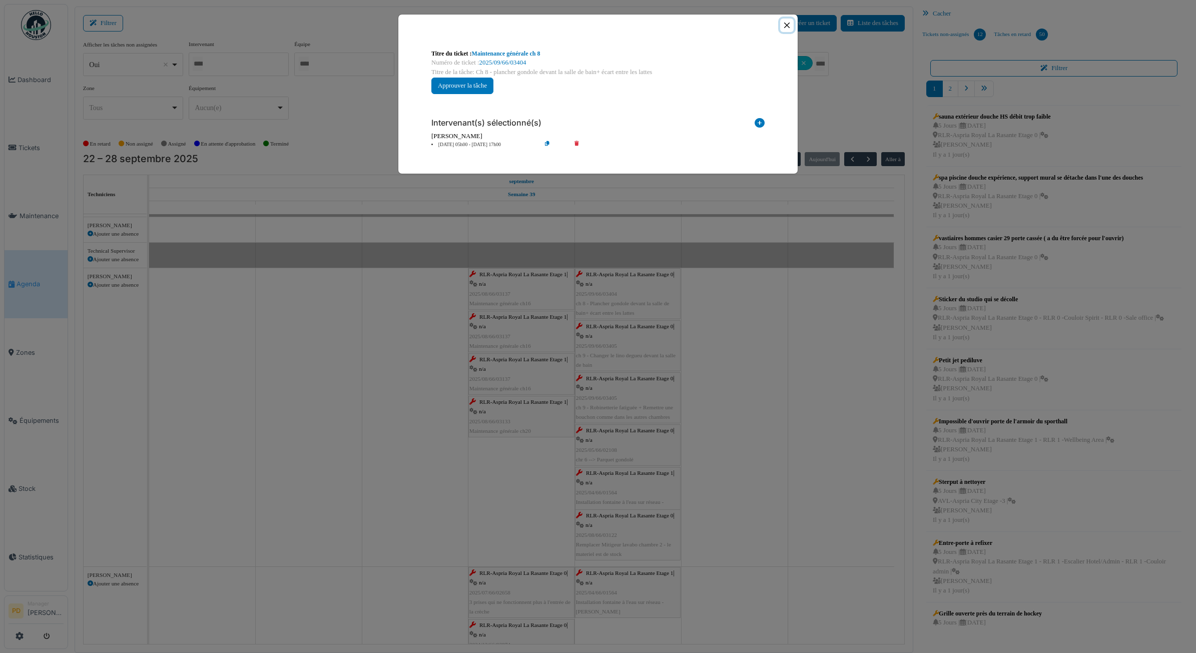
click at [790, 24] on button "Close" at bounding box center [787, 26] width 14 height 14
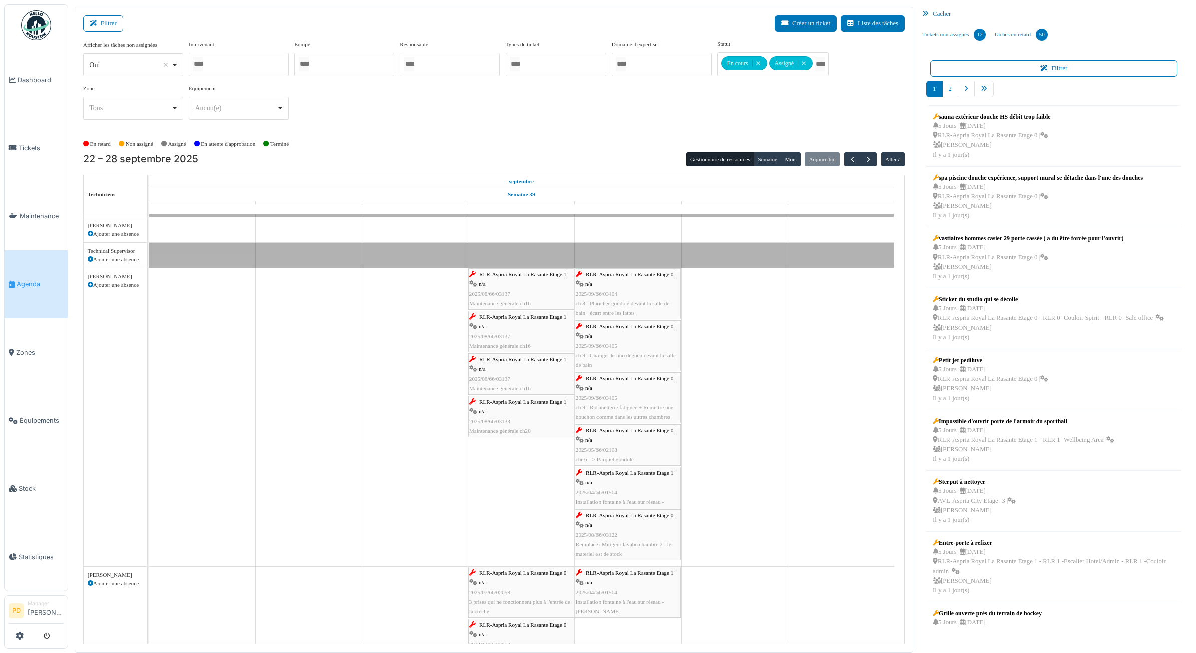
click at [634, 378] on span "RLR-Aspria Royal La Rasante Etage 0" at bounding box center [629, 378] width 87 height 6
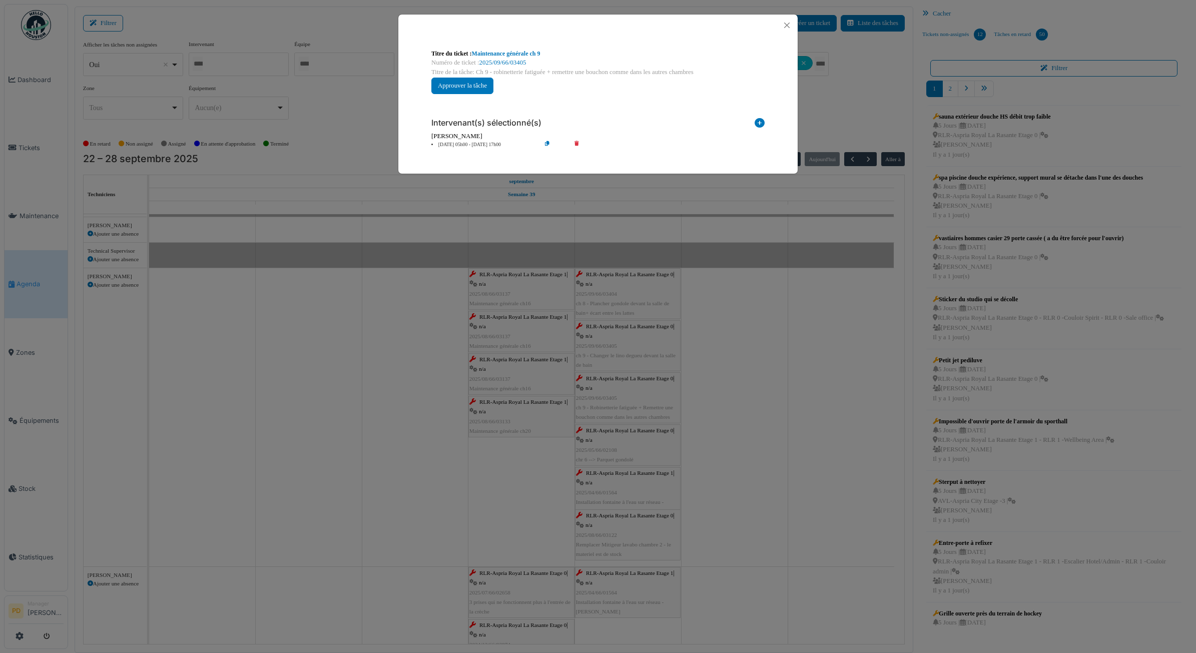
click at [482, 144] on li "26 sep 05h00 - 26 sep 17h00" at bounding box center [483, 145] width 115 height 8
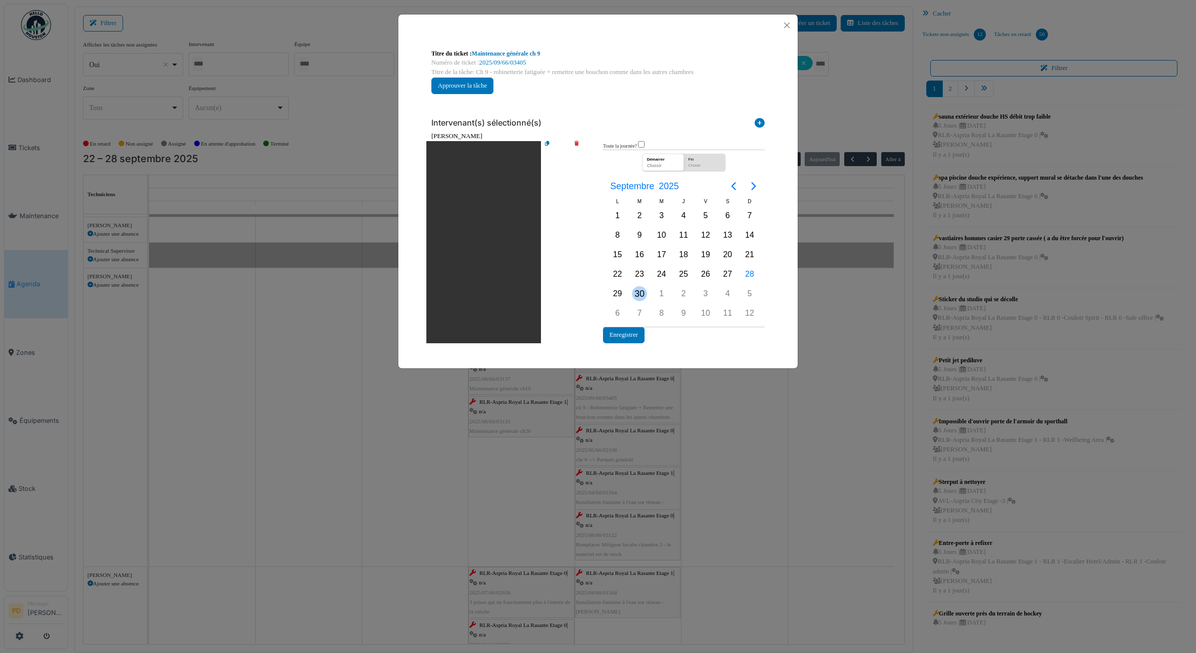
click at [642, 286] on div "30" at bounding box center [639, 293] width 15 height 15
click at [636, 331] on button "Enregistrer" at bounding box center [624, 335] width 42 height 17
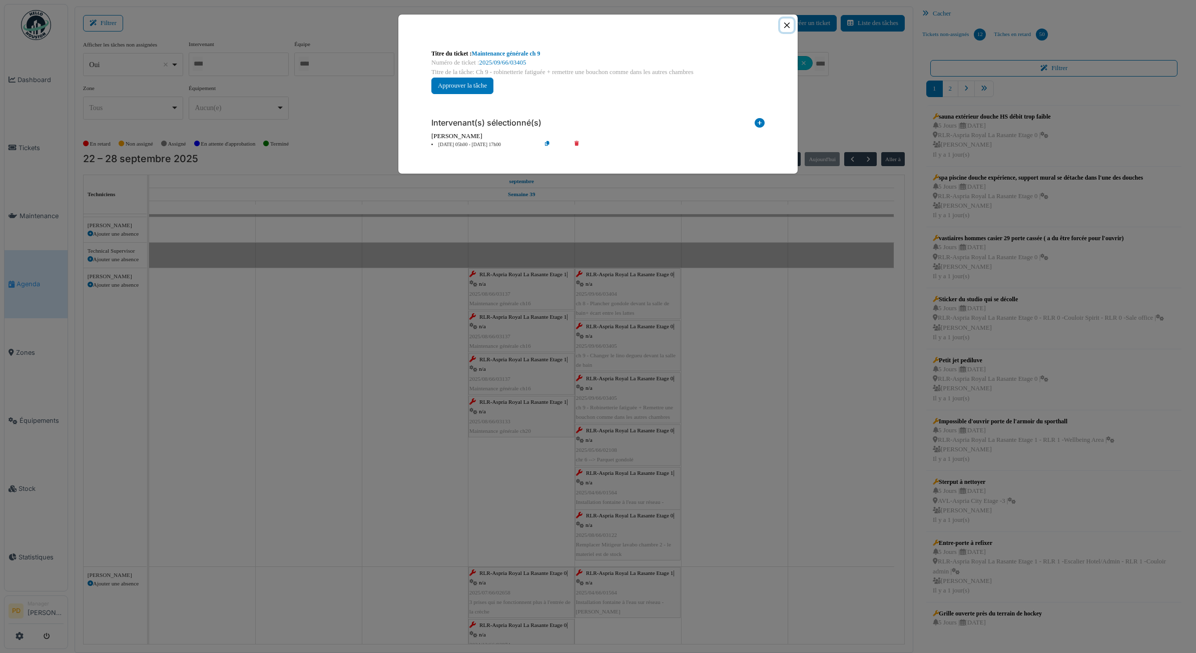
click at [787, 27] on button "Close" at bounding box center [787, 26] width 14 height 14
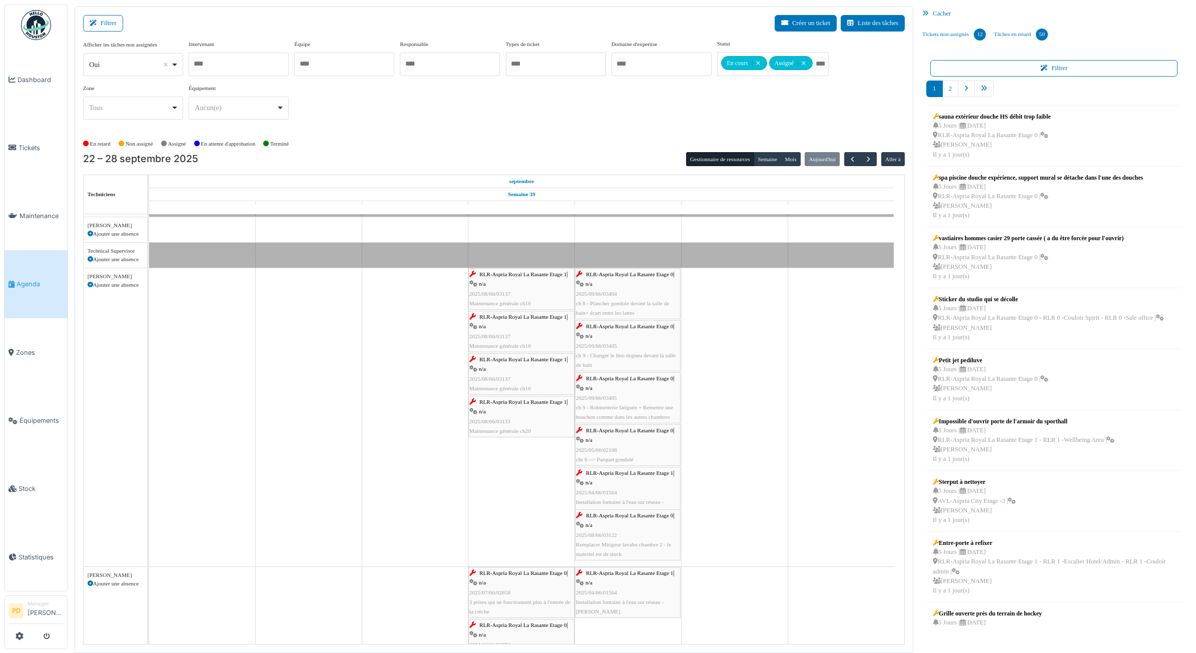
click at [602, 479] on div "RLR-Aspria Royal La Rasante Etage 1 | n/a 2025/04/66/01564 Installation fontain…" at bounding box center [628, 492] width 104 height 48
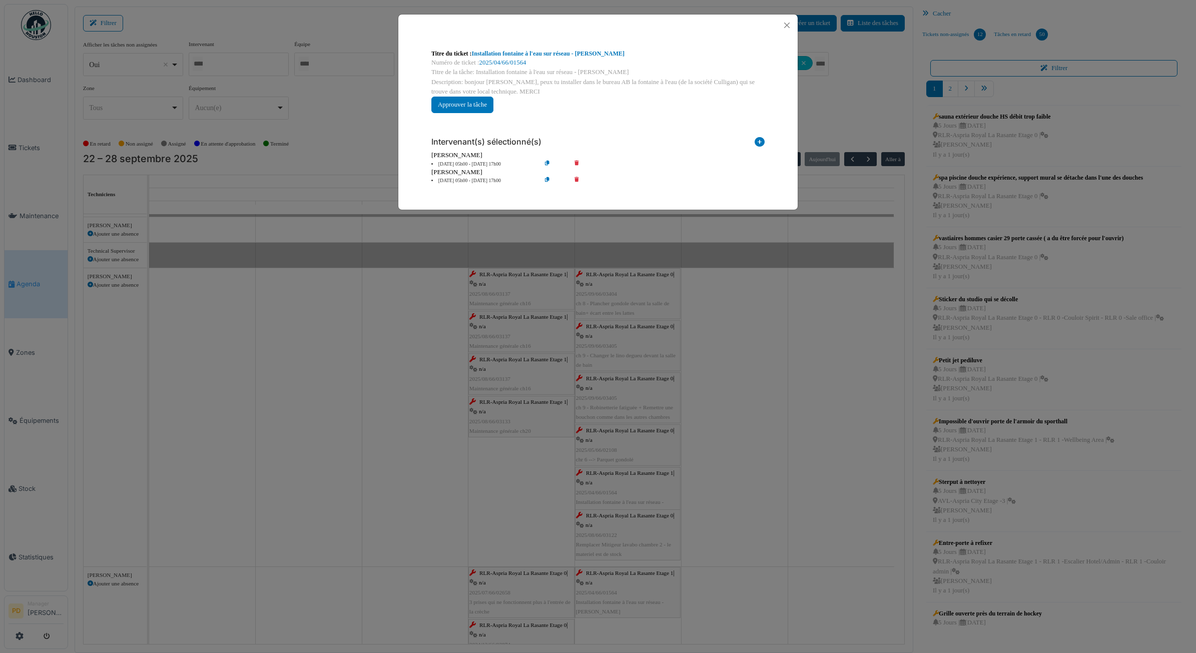
click at [485, 180] on li "26 sep 05h00 - 26 sep 17h00" at bounding box center [483, 181] width 115 height 8
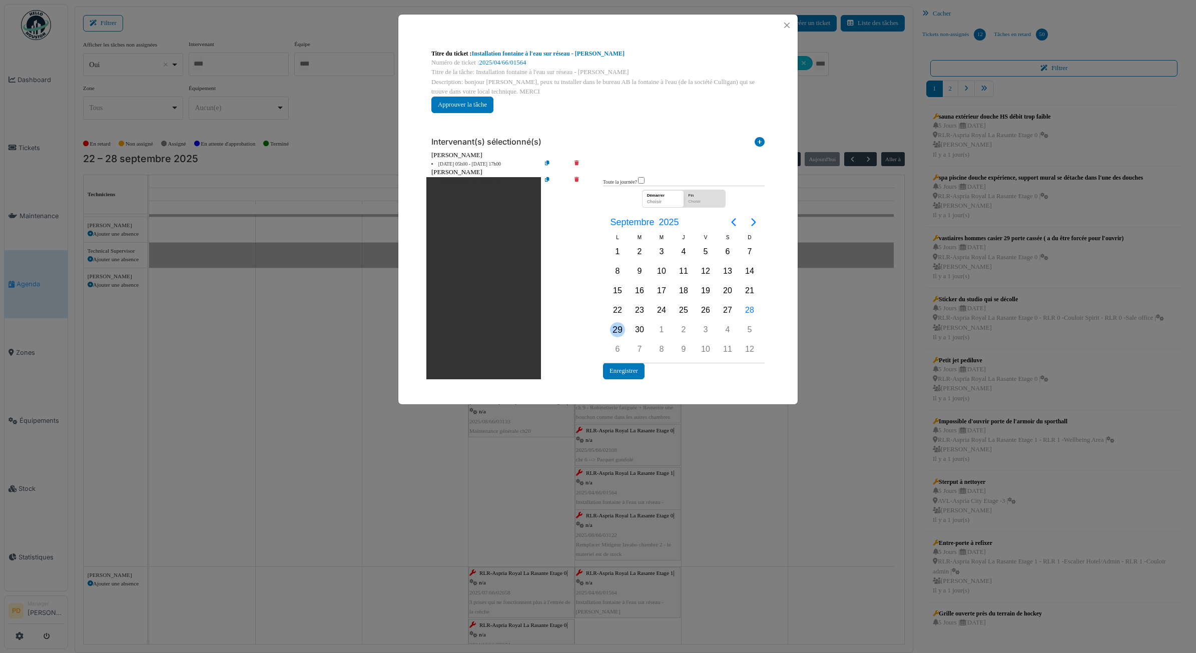
click at [624, 333] on div "29" at bounding box center [618, 329] width 22 height 19
click at [627, 369] on button "Enregistrer" at bounding box center [624, 371] width 42 height 17
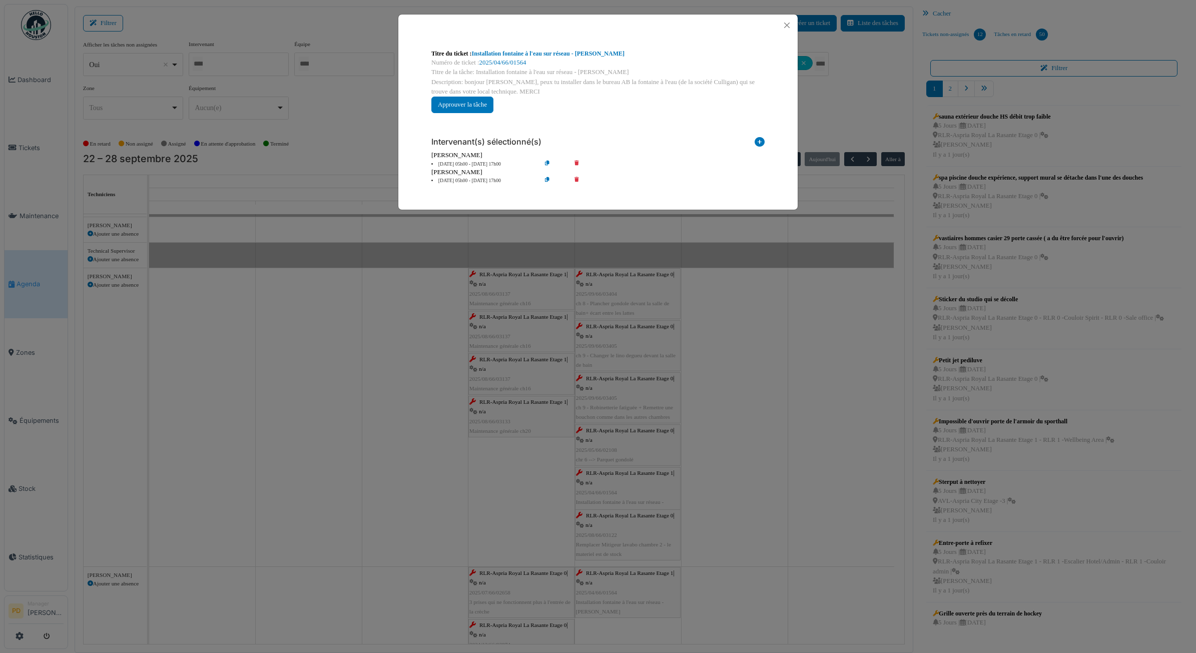
click at [481, 161] on li "26 sep 05h00 - 26 sep 17h00" at bounding box center [483, 165] width 115 height 8
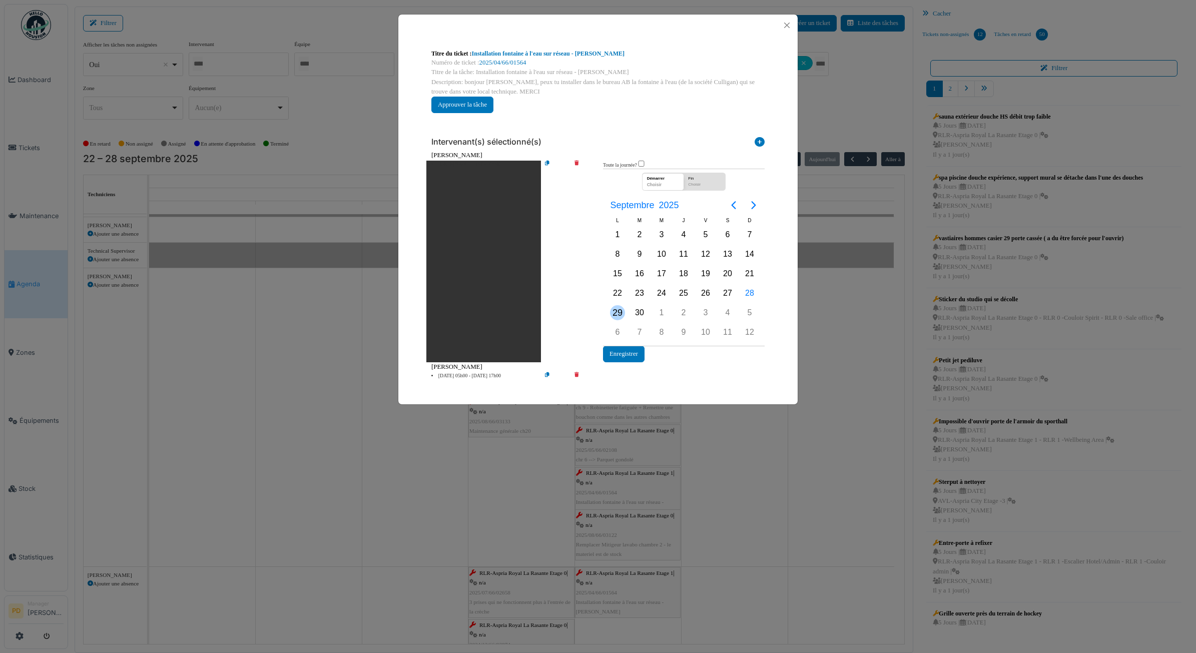
click at [616, 310] on div "29" at bounding box center [617, 312] width 15 height 15
click at [622, 355] on button "Enregistrer" at bounding box center [624, 354] width 42 height 17
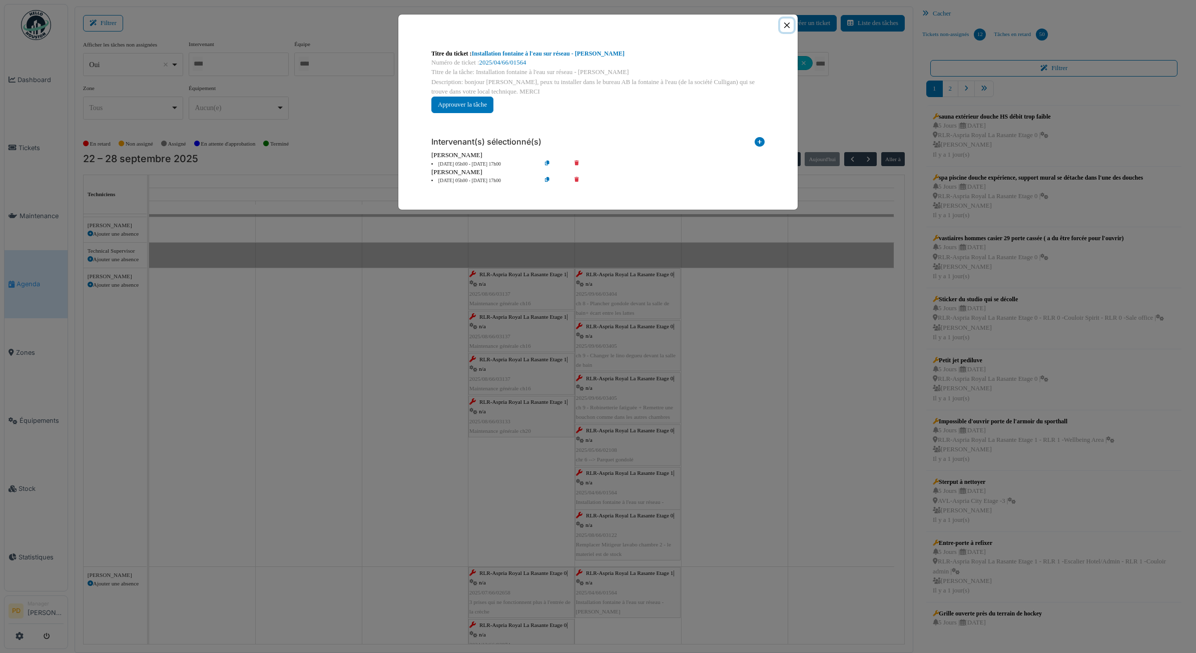
click at [785, 25] on button "Close" at bounding box center [787, 26] width 14 height 14
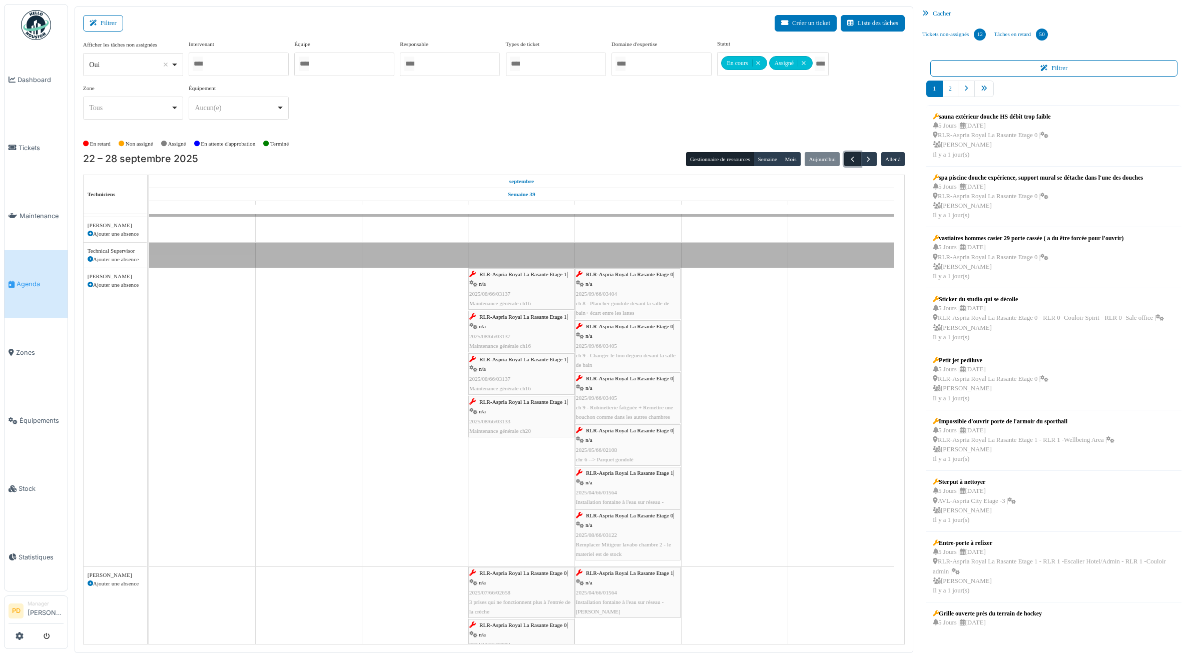
click at [854, 159] on span "button" at bounding box center [852, 159] width 9 height 9
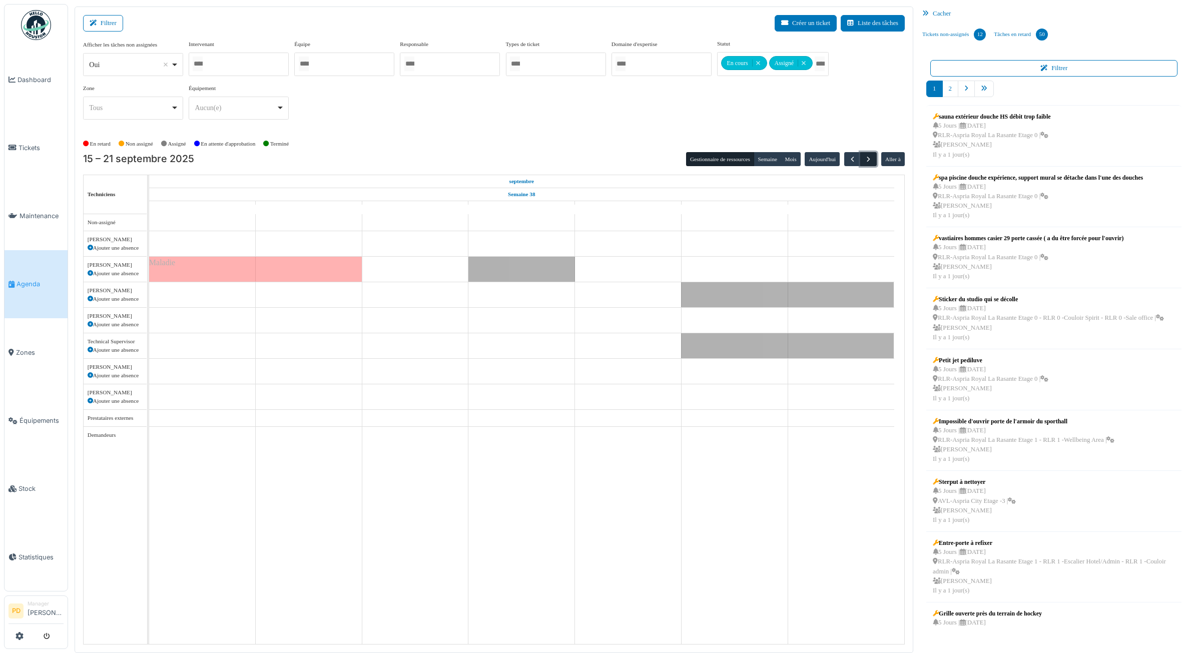
click at [869, 158] on span "button" at bounding box center [868, 159] width 9 height 9
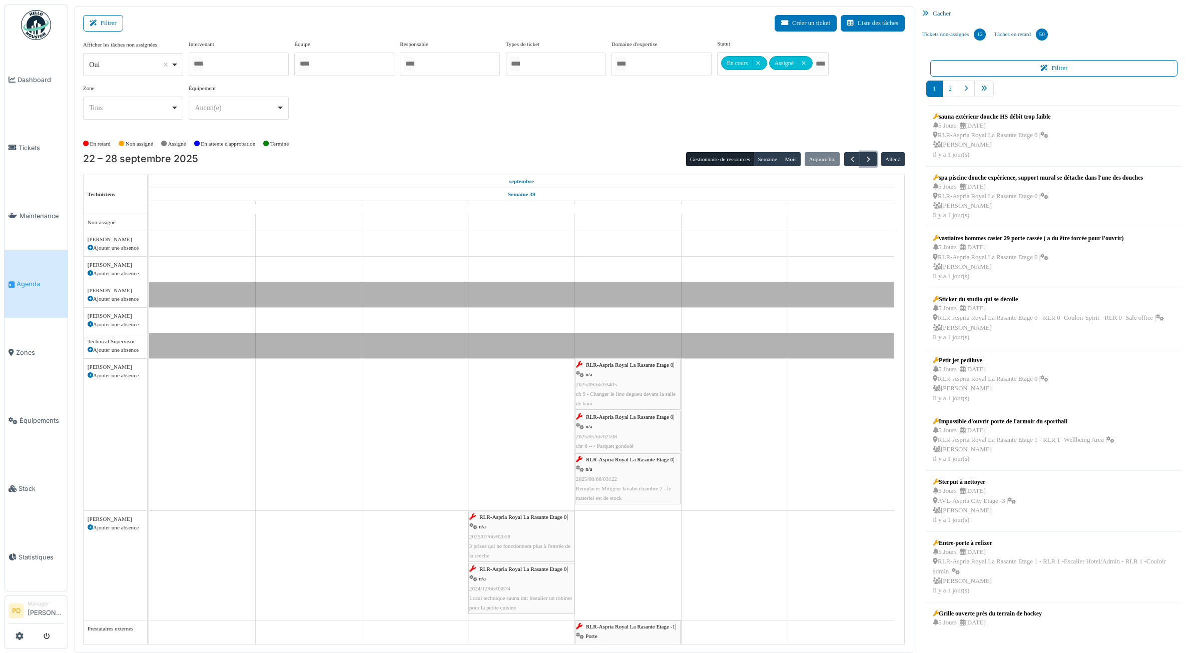
click at [632, 386] on div "RLR-Aspria Royal La Rasante Etage 0 | n/a 2025/09/66/03405 ch 9 - Changer le li…" at bounding box center [628, 384] width 104 height 48
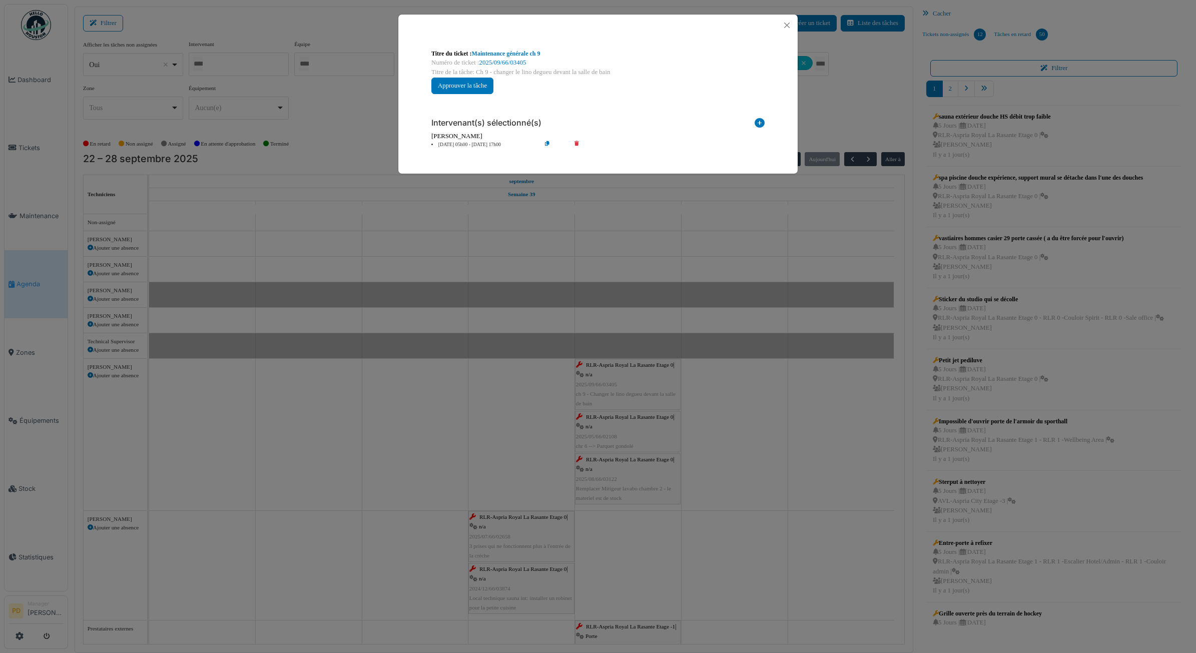
click at [486, 145] on li "26 sep 05h00 - 26 sep 17h00" at bounding box center [483, 145] width 115 height 8
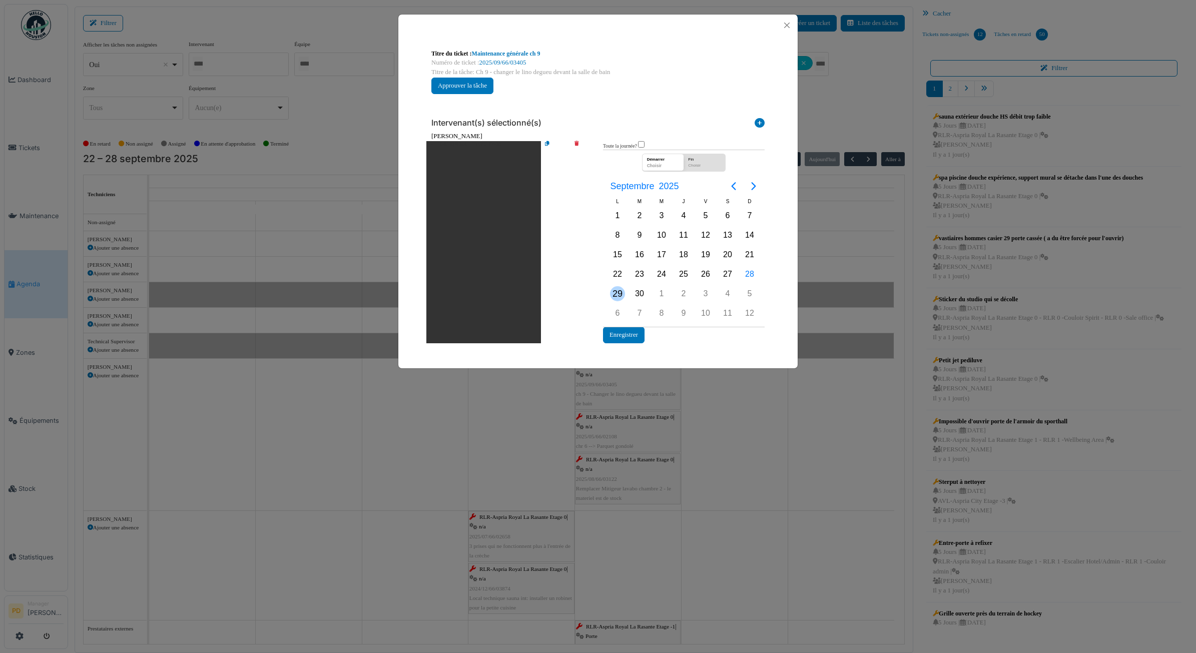
click at [619, 295] on div "29" at bounding box center [617, 293] width 15 height 15
click at [662, 291] on div "1" at bounding box center [661, 293] width 15 height 15
click at [662, 161] on div "Démarrer" at bounding box center [660, 158] width 31 height 9
click at [664, 289] on div "1" at bounding box center [661, 293] width 15 height 15
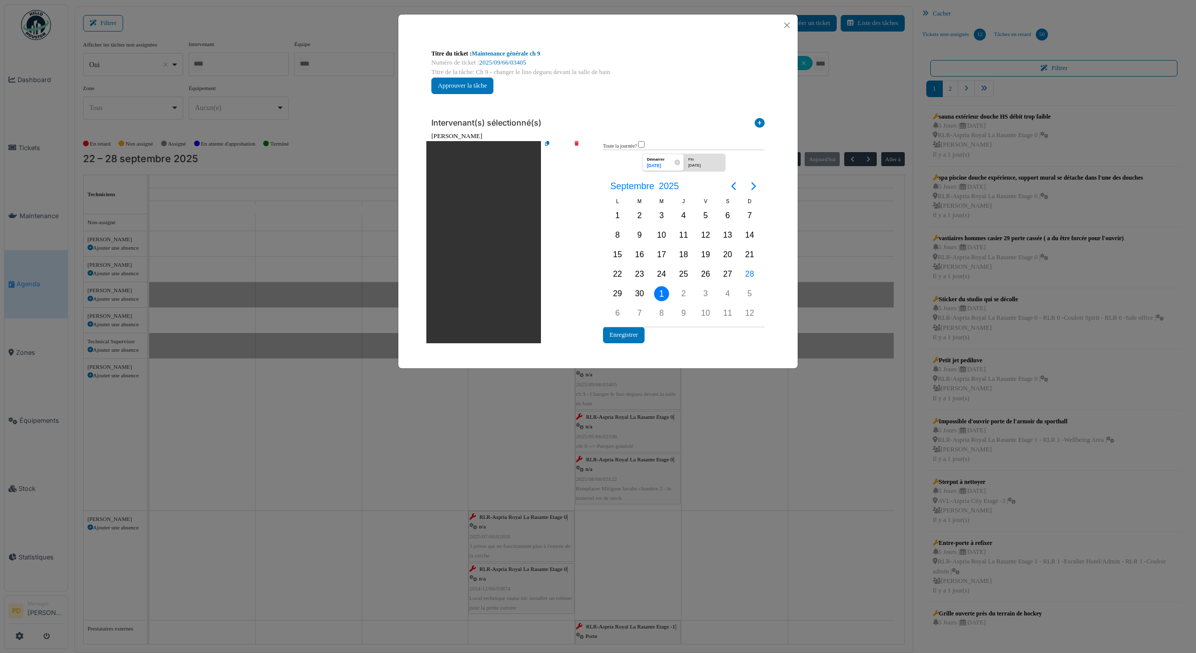
click at [664, 289] on div "1" at bounding box center [661, 293] width 15 height 15
click at [636, 328] on button "Enregistrer" at bounding box center [624, 335] width 42 height 17
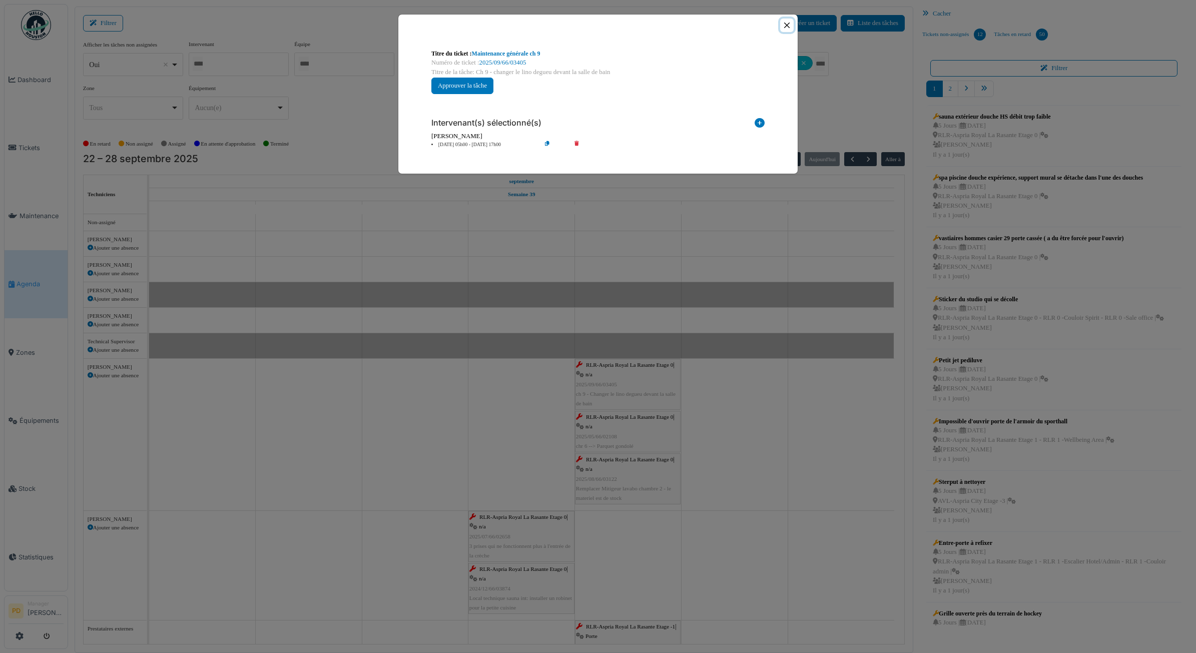
click at [787, 24] on button "Close" at bounding box center [787, 26] width 14 height 14
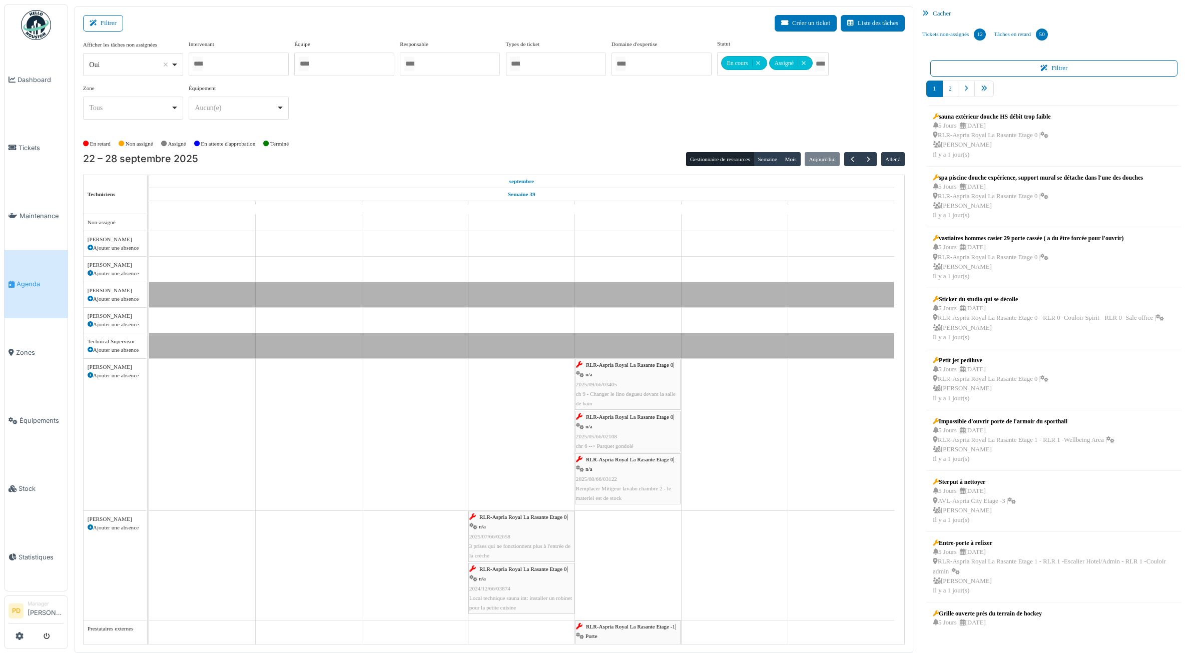
click at [612, 416] on span "RLR-Aspria Royal La Rasante Etage 0" at bounding box center [629, 417] width 87 height 6
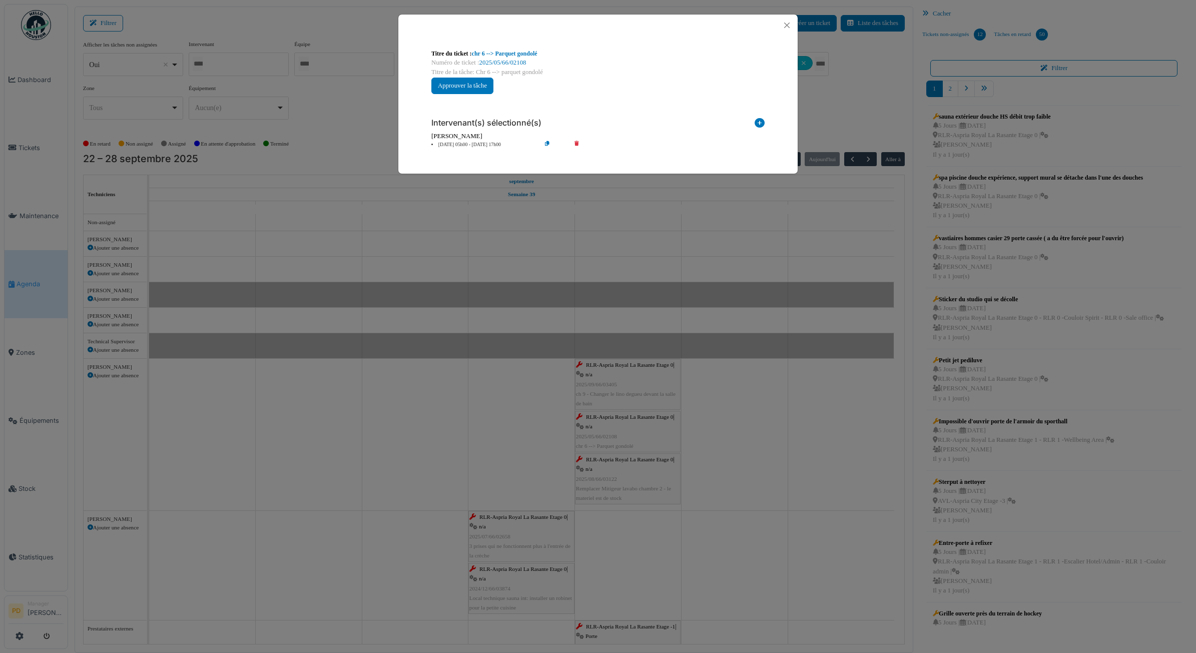
click at [484, 141] on div "[PERSON_NAME]" at bounding box center [597, 137] width 333 height 10
click at [481, 149] on div "Intervenant(s) sélectionné(s) Technicien interne Prestataire externe Gestionnai…" at bounding box center [597, 129] width 349 height 55
click at [479, 144] on li "26 sep 05h00 - 26 sep 17h00" at bounding box center [483, 145] width 115 height 8
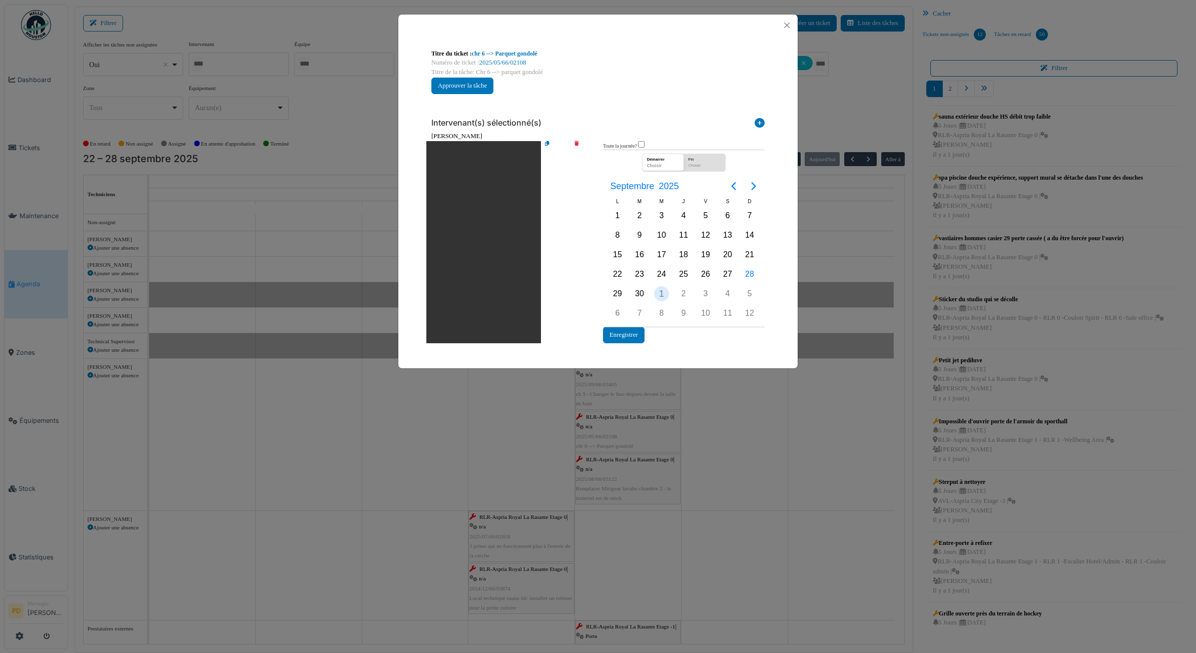
click at [651, 290] on div "Oct. 1" at bounding box center [662, 293] width 22 height 19
click at [634, 333] on button "Enregistrer" at bounding box center [624, 335] width 42 height 17
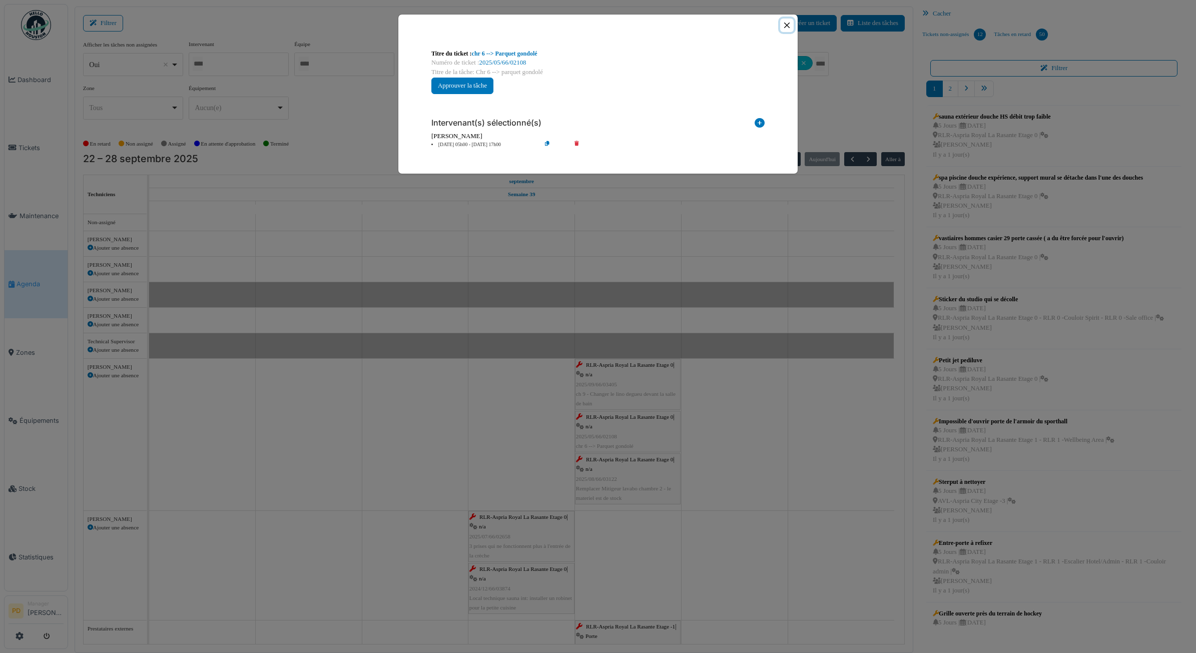
click at [786, 29] on button "Close" at bounding box center [787, 26] width 14 height 14
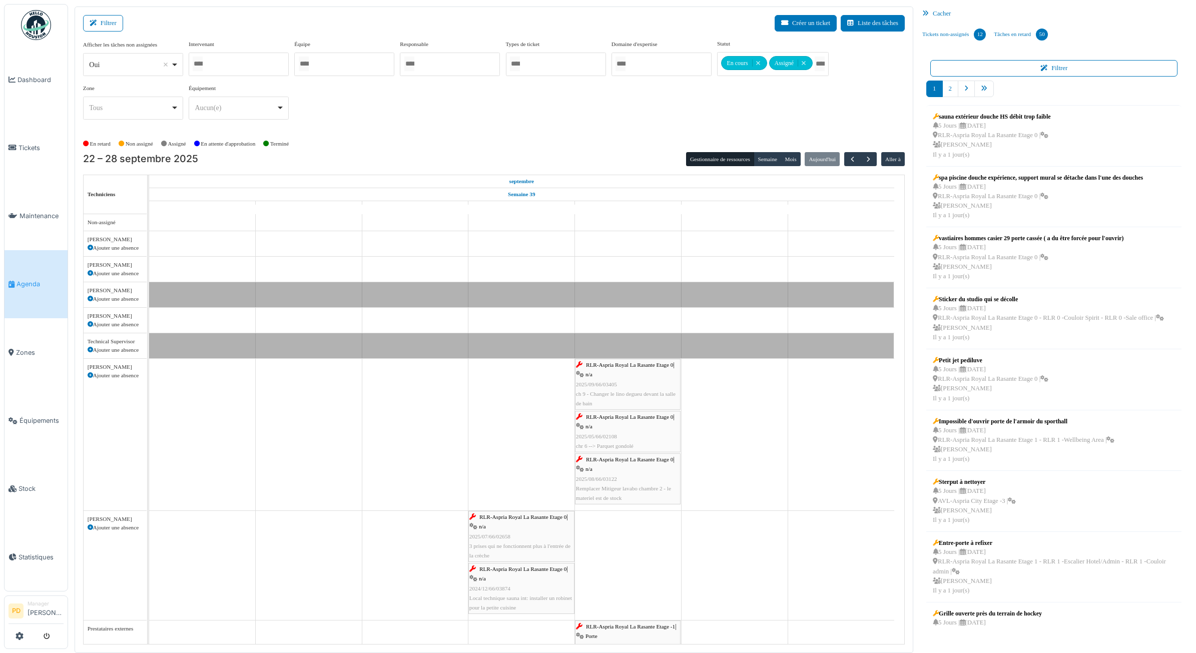
click at [609, 451] on div "RLR-Aspria Royal La Rasante Etage 0 | n/a 2025/05/66/02108 chr 6 --> Parquet go…" at bounding box center [628, 431] width 104 height 39
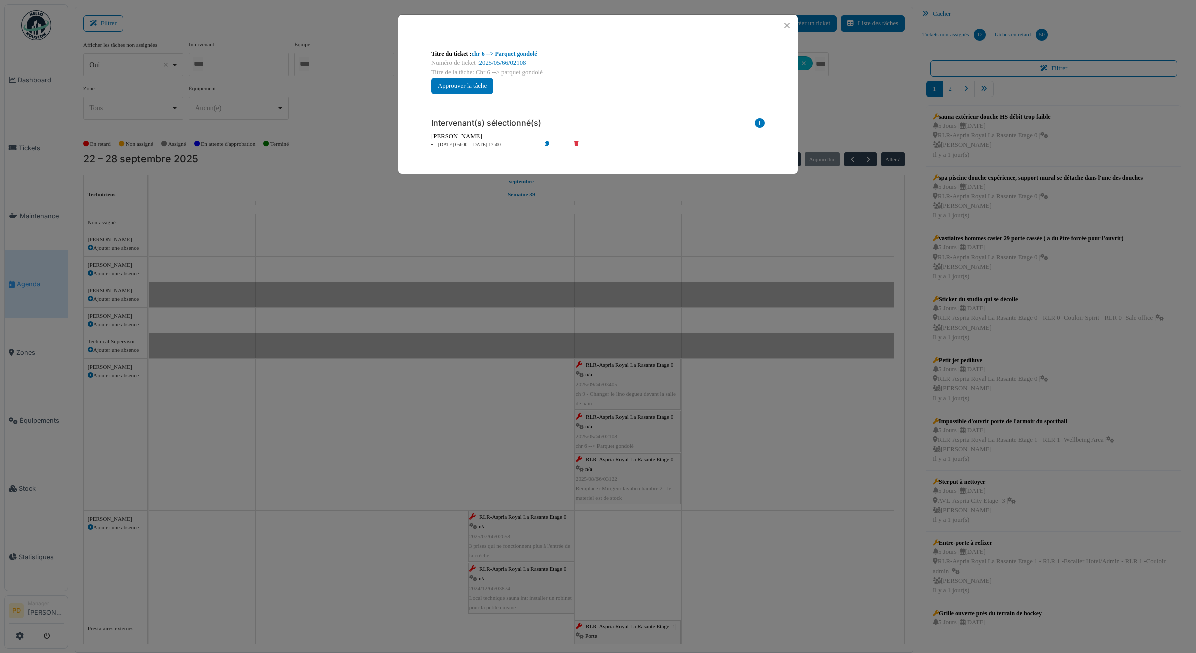
click at [479, 144] on li "01 oct 05h00 - 01 oct 17h00" at bounding box center [483, 145] width 115 height 8
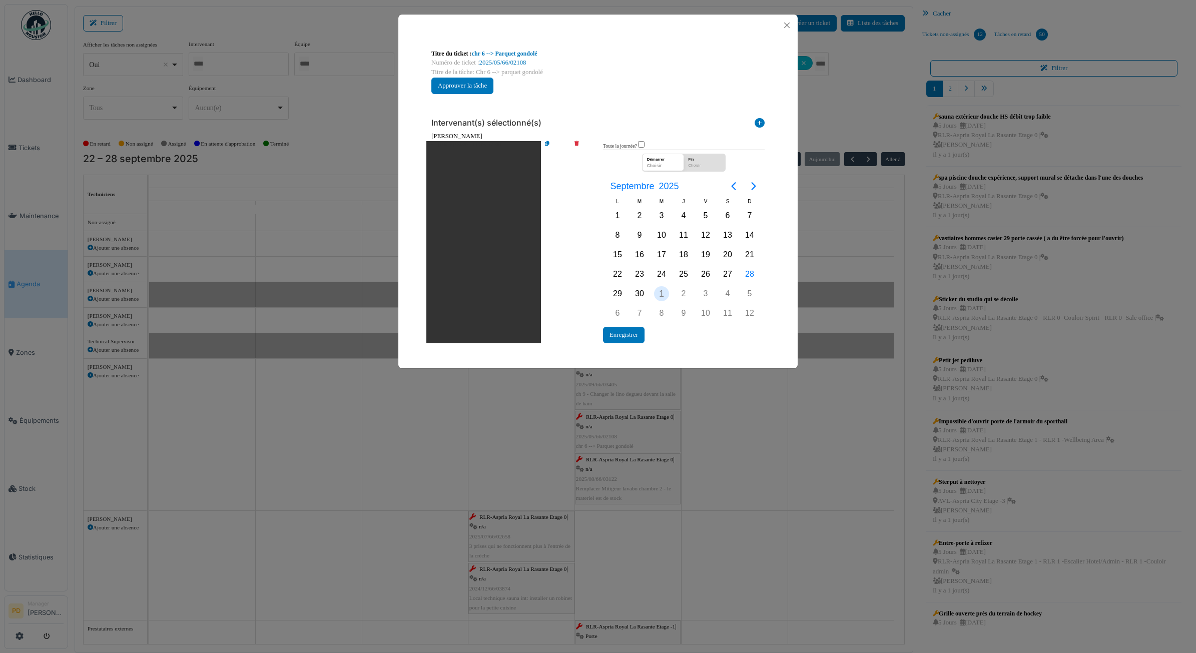
click at [662, 291] on div "1" at bounding box center [661, 293] width 15 height 15
click at [635, 329] on button "Enregistrer" at bounding box center [624, 335] width 42 height 17
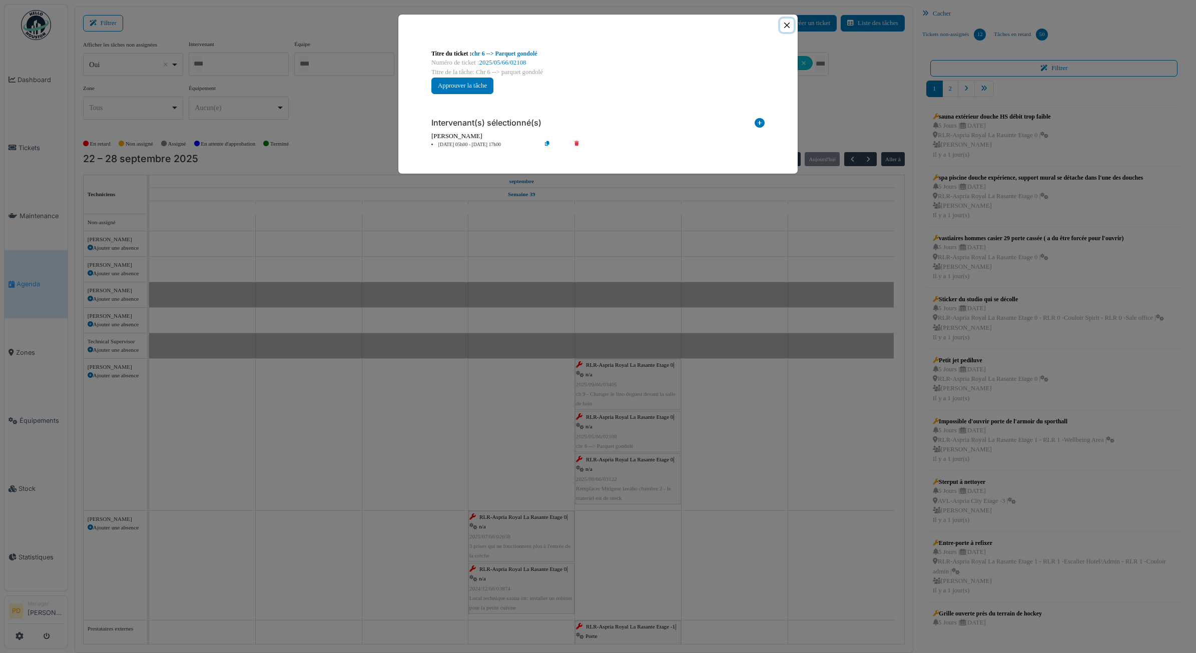
click at [787, 26] on button "Close" at bounding box center [787, 26] width 14 height 14
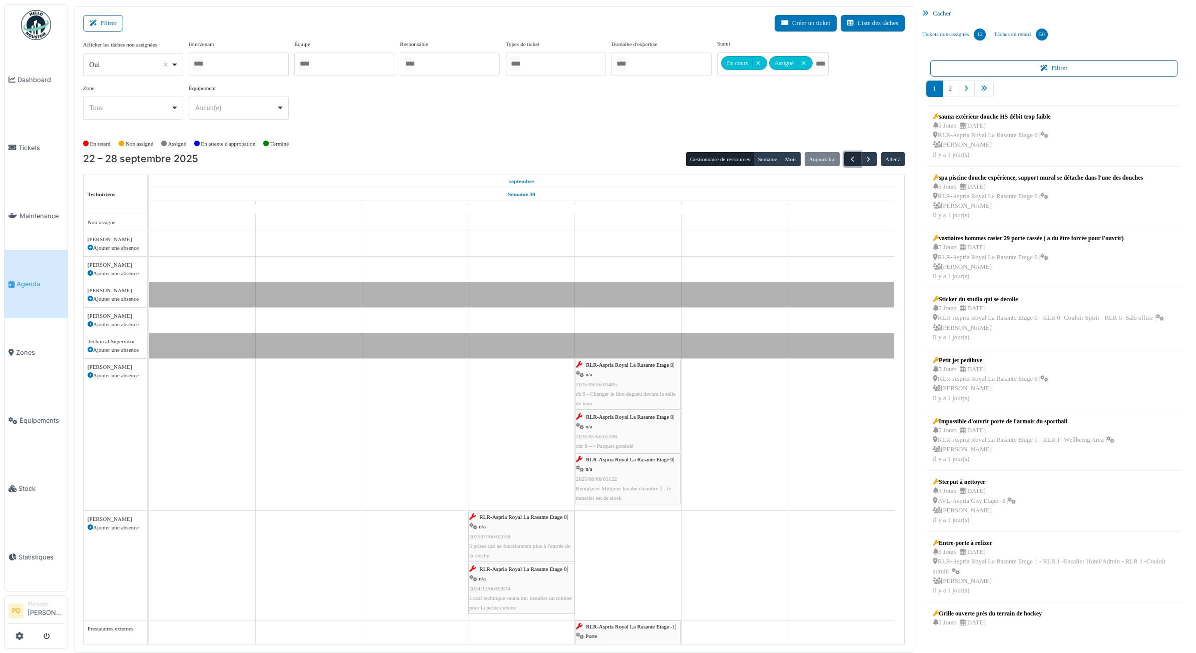
click at [852, 155] on span "button" at bounding box center [852, 159] width 9 height 9
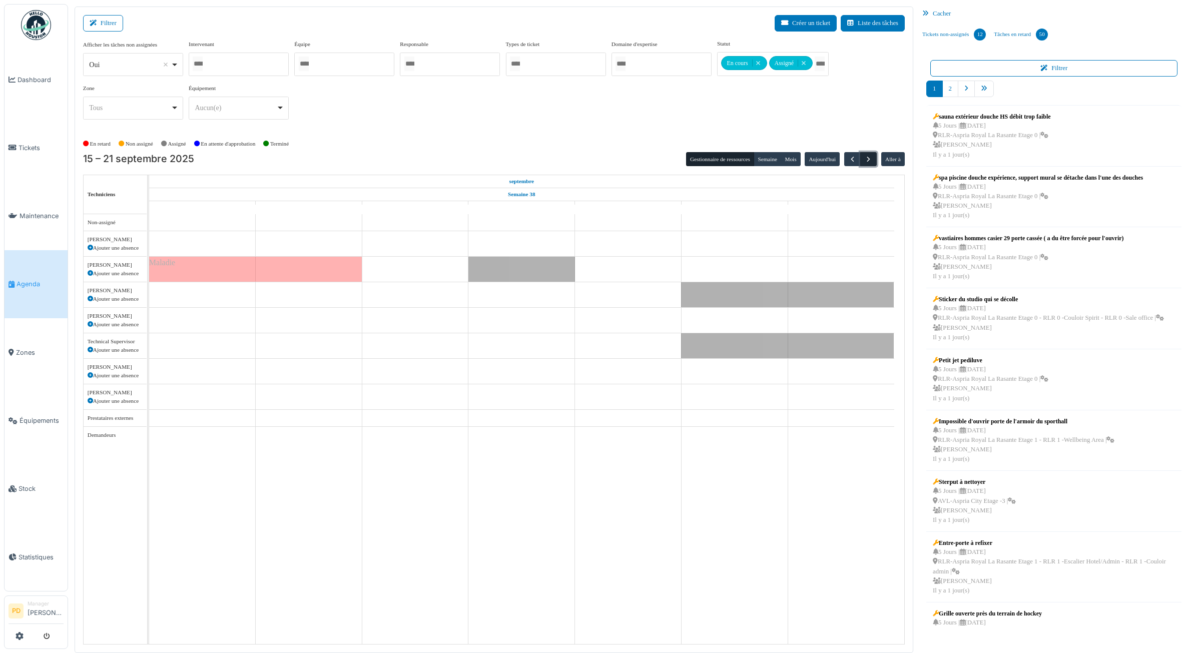
click at [868, 161] on span "button" at bounding box center [868, 159] width 9 height 9
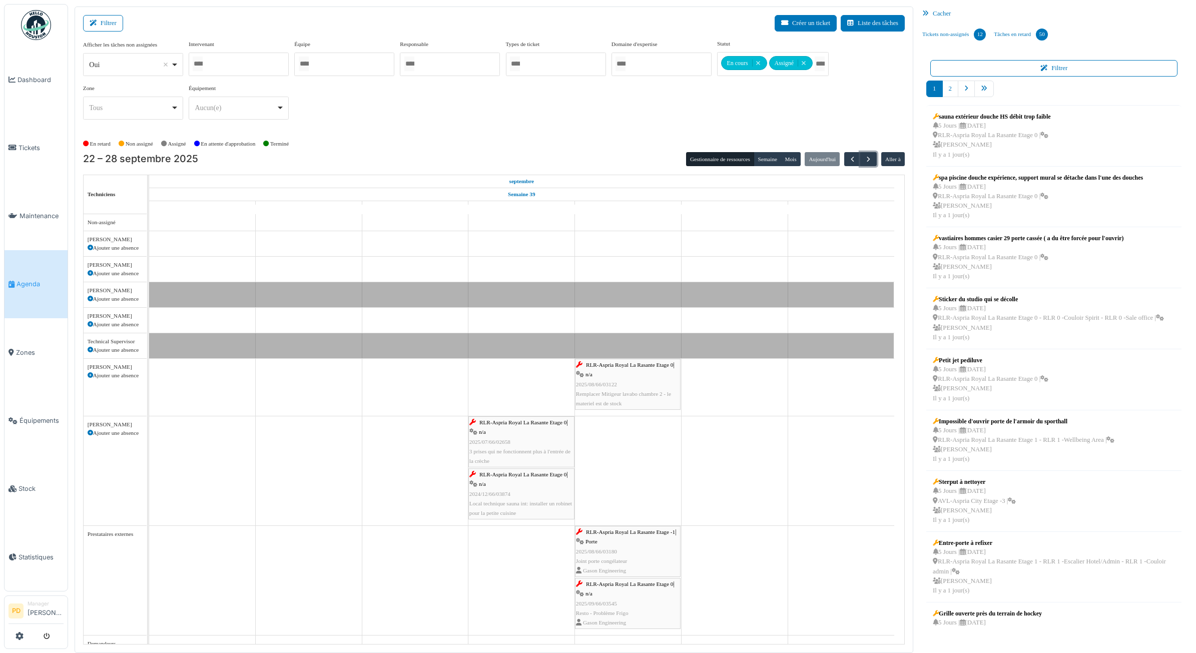
click at [658, 367] on span "RLR-Aspria Royal La Rasante Etage 0" at bounding box center [629, 365] width 87 height 6
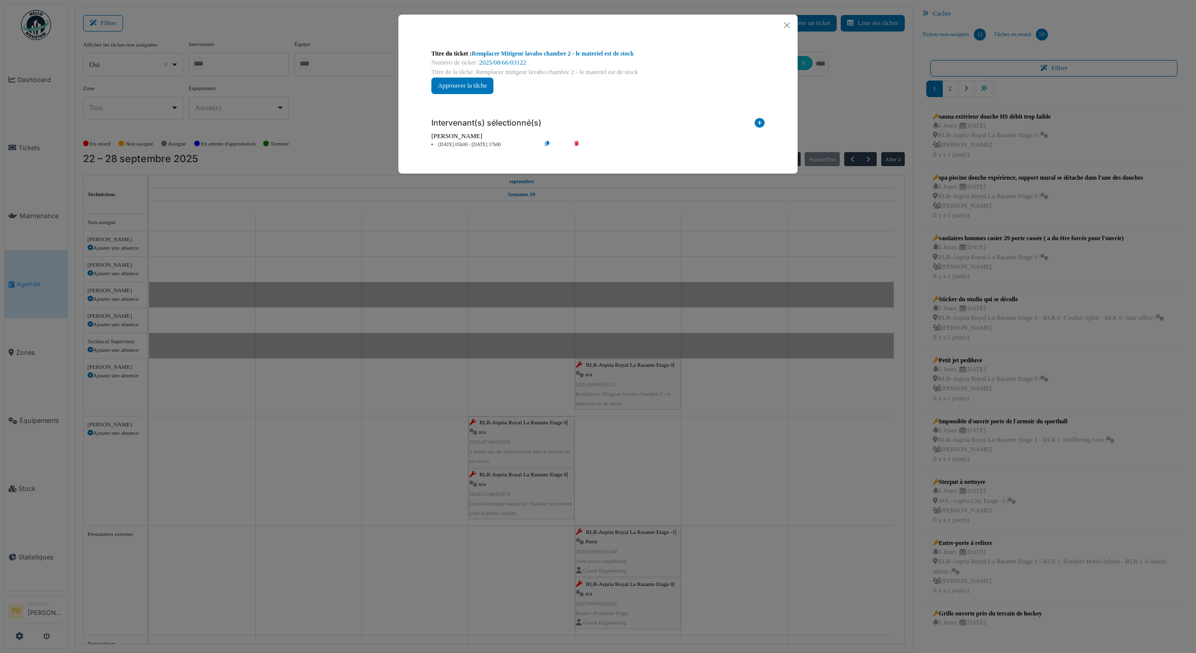
click at [452, 147] on li "26 sep 05h00 - 26 sep 17h00" at bounding box center [483, 145] width 115 height 8
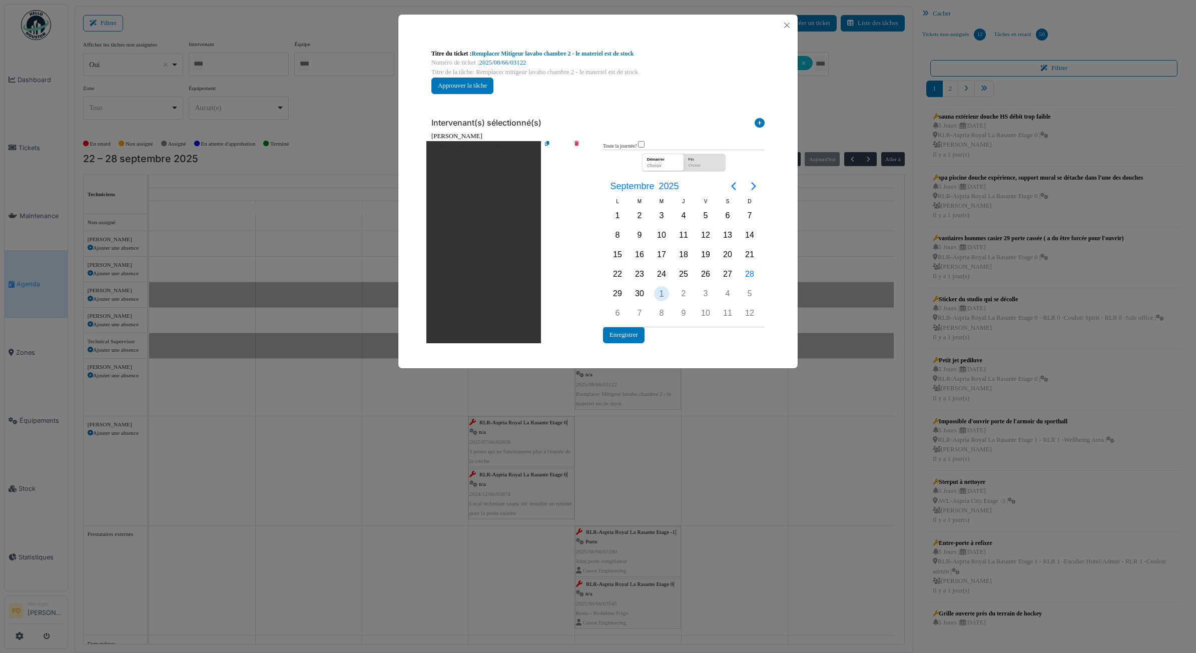
click at [659, 294] on div "1" at bounding box center [661, 293] width 15 height 15
click at [633, 328] on button "Enregistrer" at bounding box center [624, 335] width 42 height 17
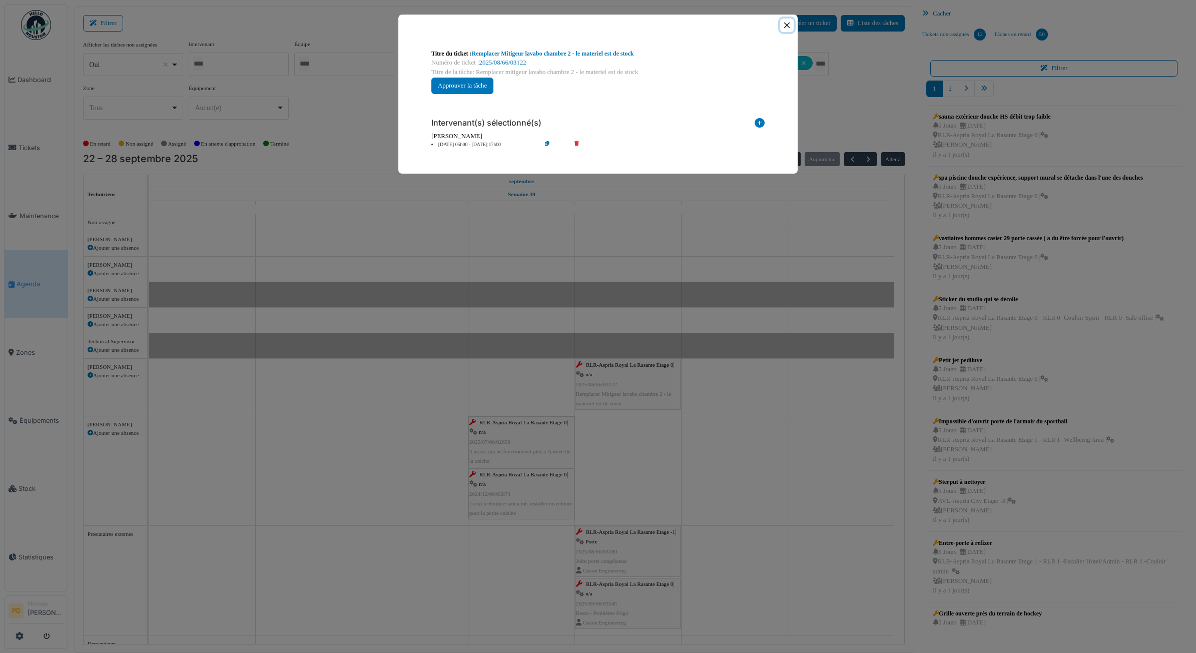
click at [787, 29] on button "Close" at bounding box center [787, 26] width 14 height 14
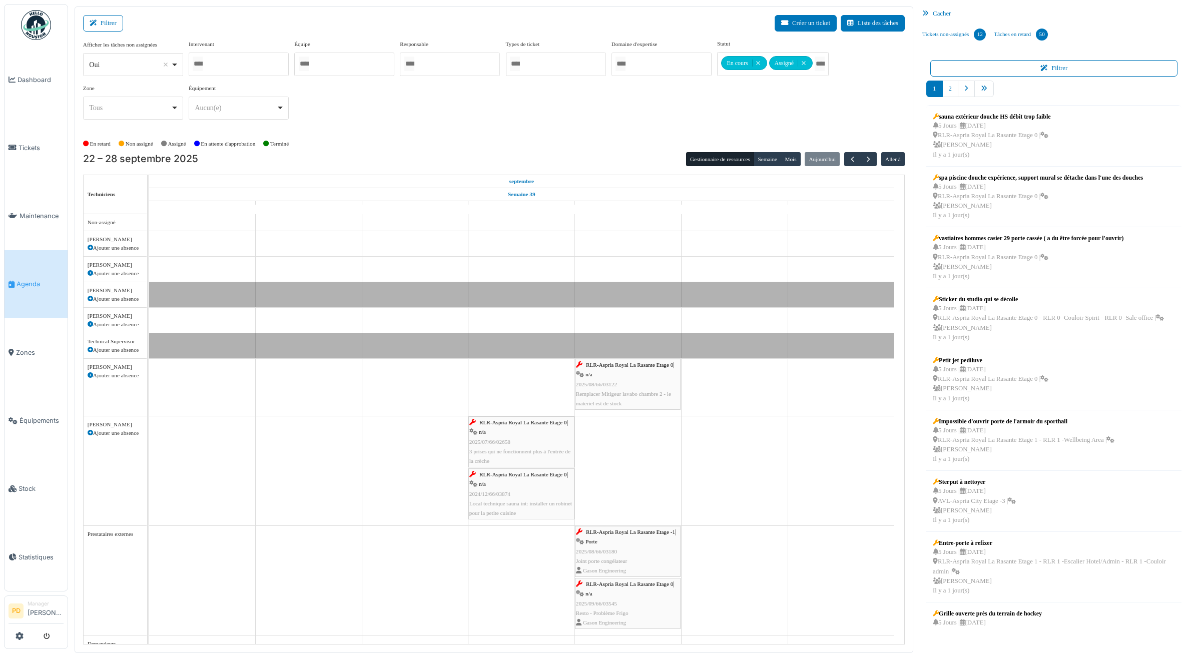
click at [538, 431] on div "RLR-Aspria Royal La Rasante Etage 0 | n/a 2025/07/66/02658 3 prises qui ne fonc…" at bounding box center [521, 442] width 104 height 48
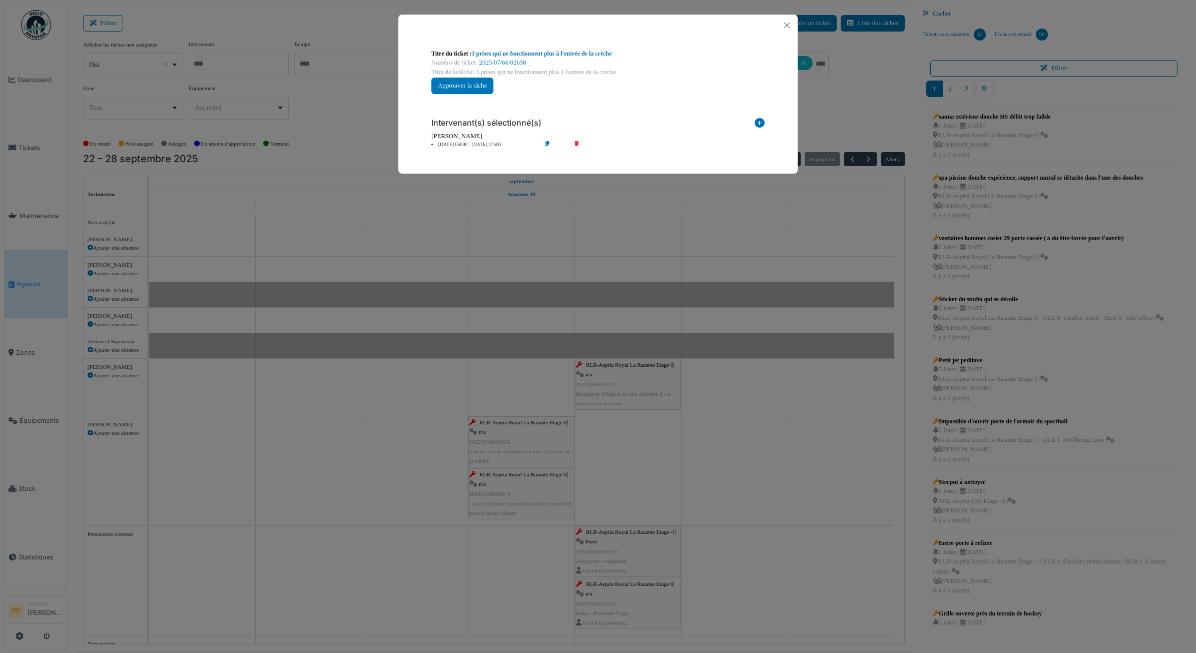
click at [472, 147] on li "25 sep 05h00 - 25 sep 17h00" at bounding box center [483, 145] width 115 height 8
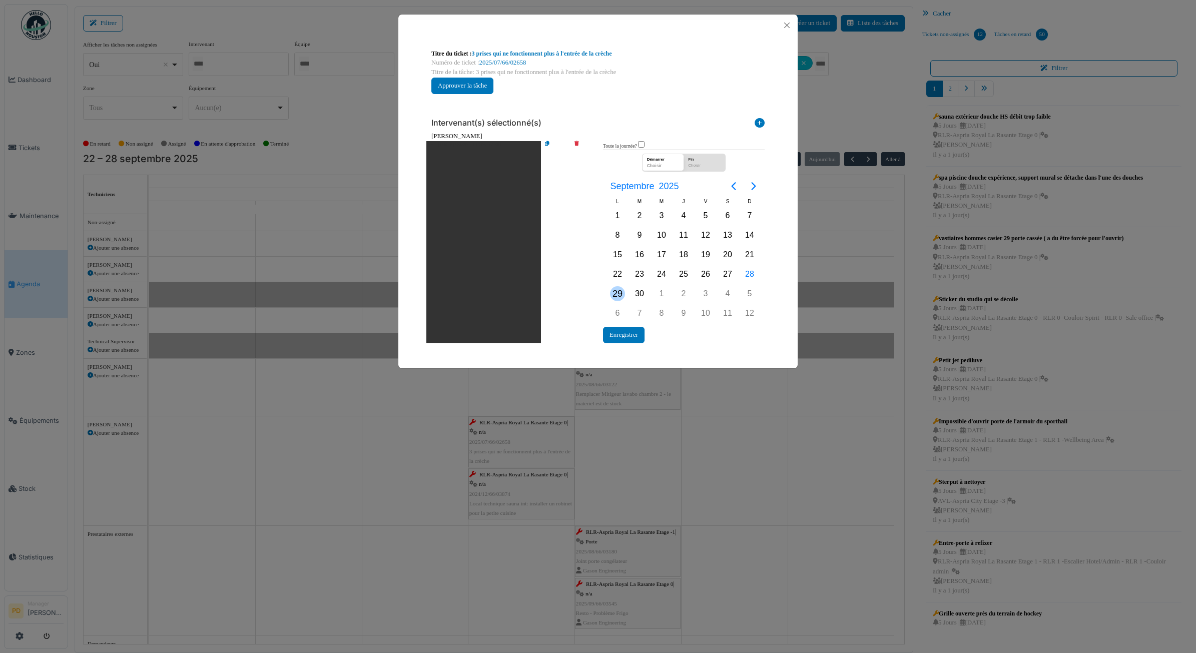
click at [621, 291] on div "29" at bounding box center [617, 293] width 15 height 15
click at [627, 335] on button "Enregistrer" at bounding box center [624, 335] width 42 height 17
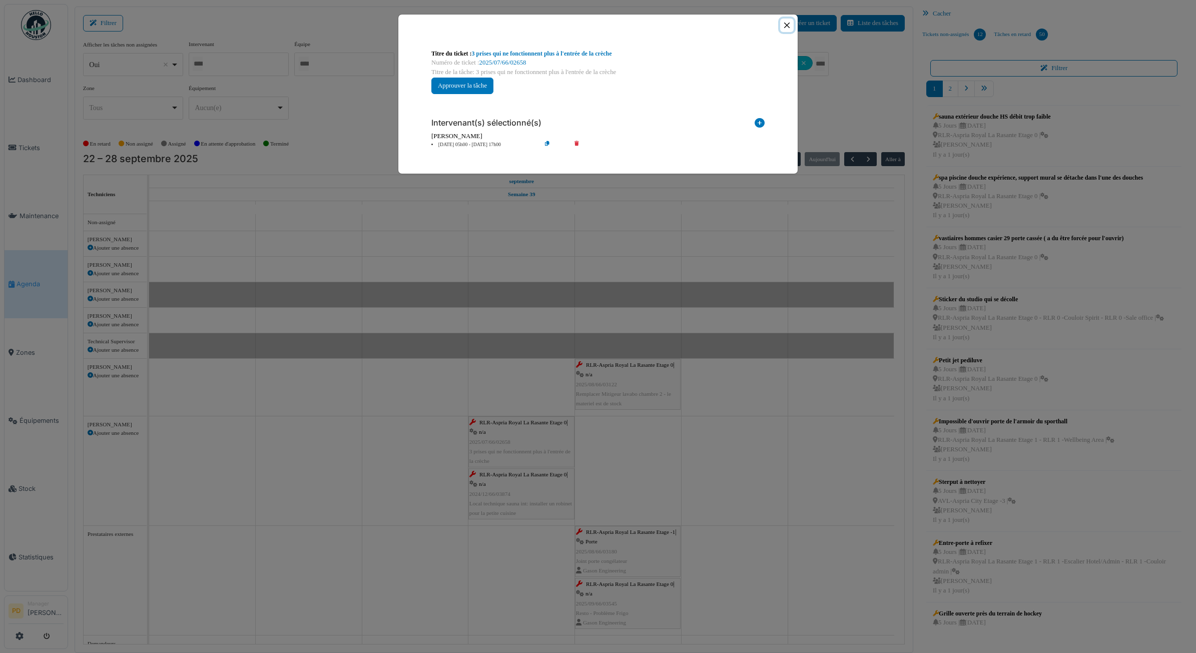
click at [786, 23] on button "Close" at bounding box center [787, 26] width 14 height 14
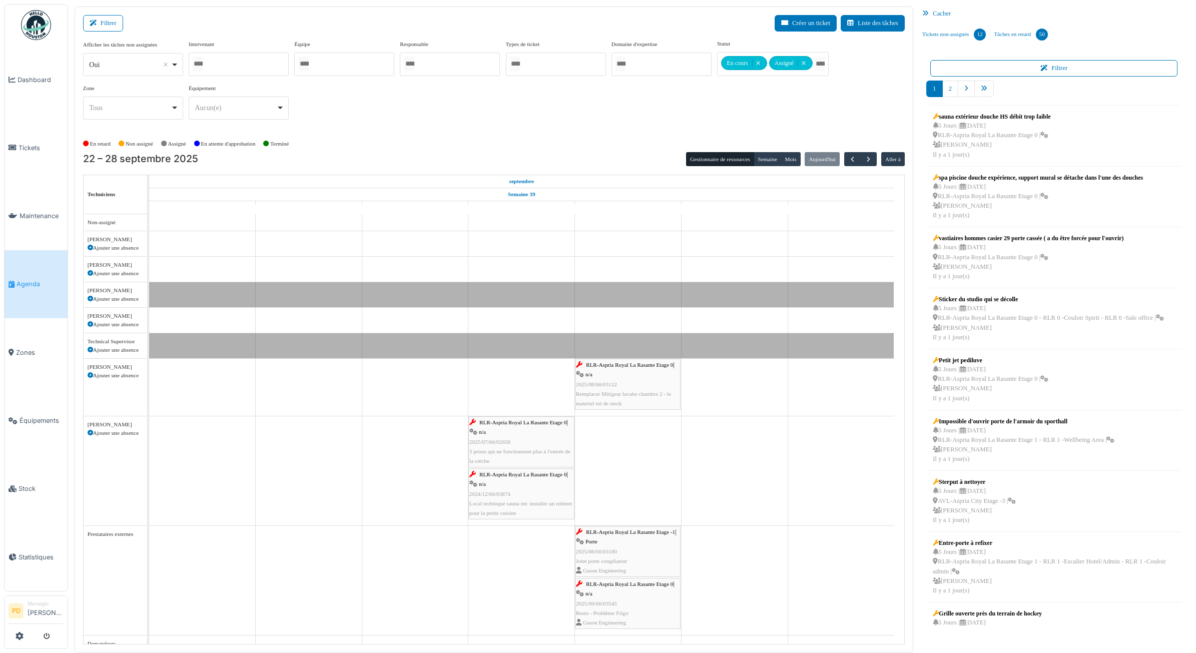
click at [539, 474] on span "RLR-Aspria Royal La Rasante Etage 0" at bounding box center [523, 474] width 87 height 6
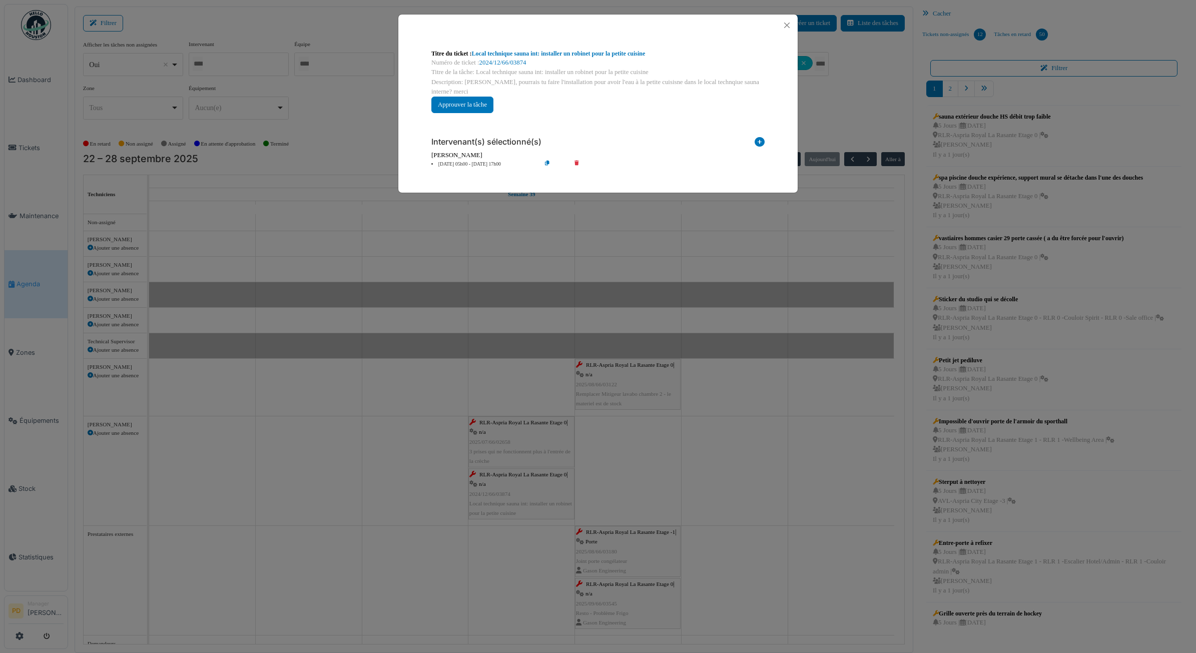
click at [484, 166] on li "25 sep 05h00 - 25 sep 17h00" at bounding box center [483, 165] width 115 height 8
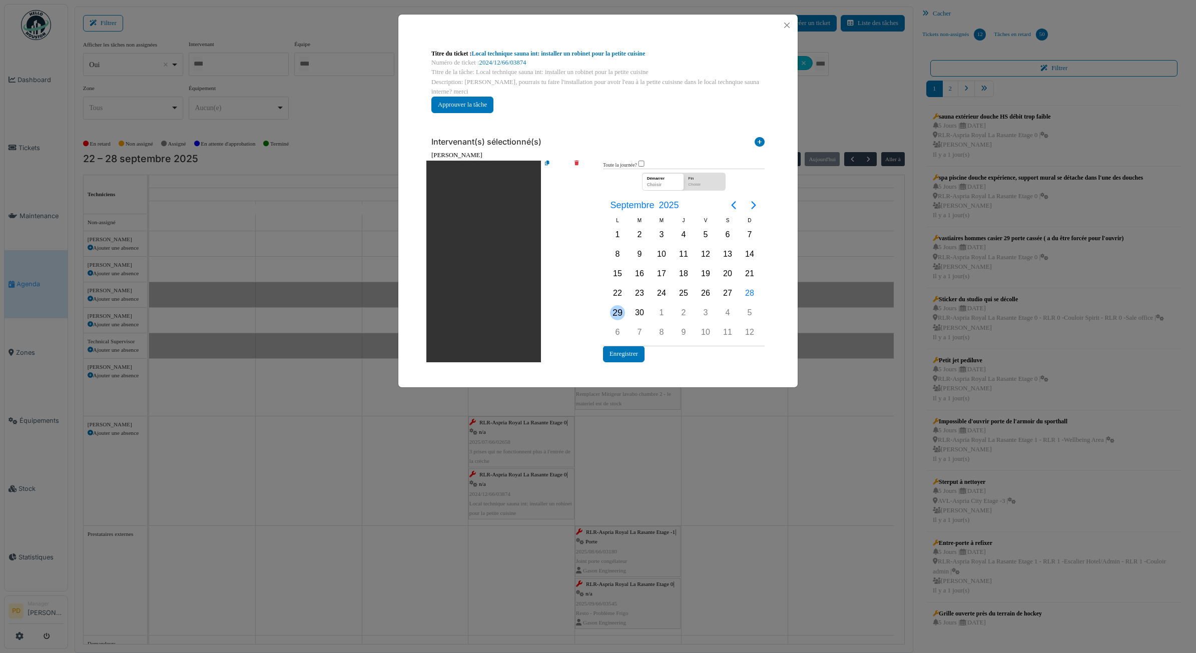
click at [621, 309] on div "29" at bounding box center [617, 312] width 15 height 15
click at [618, 351] on button "Enregistrer" at bounding box center [624, 354] width 42 height 17
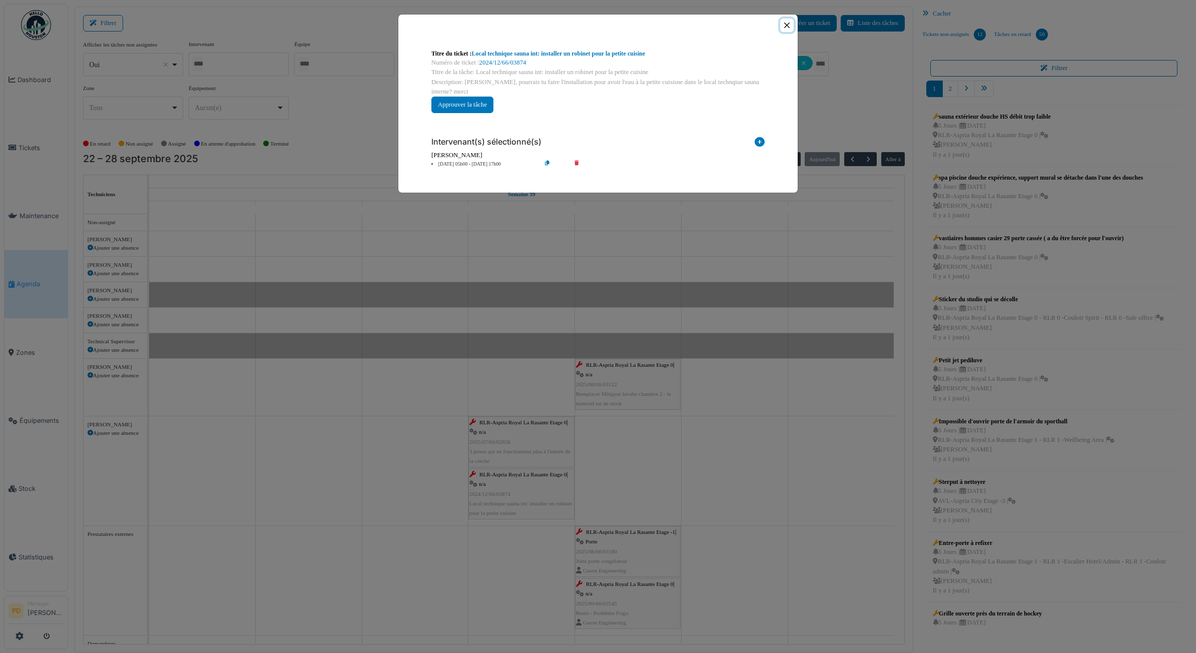
click at [786, 26] on button "Close" at bounding box center [787, 26] width 14 height 14
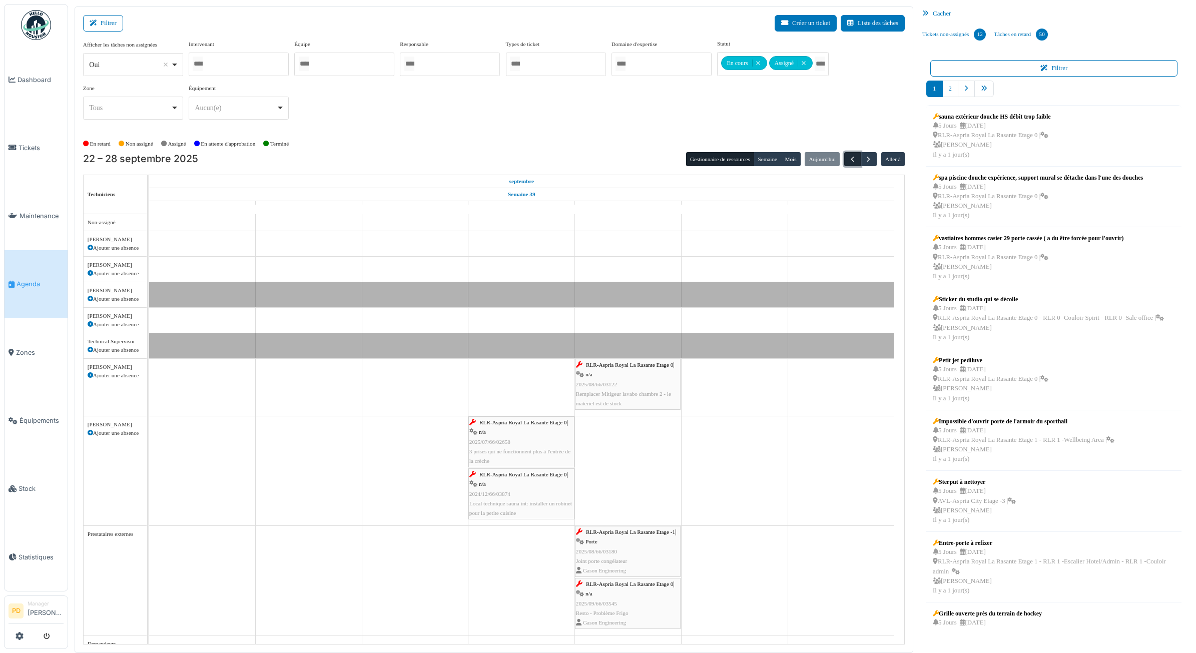
click at [855, 160] on span "button" at bounding box center [852, 159] width 9 height 9
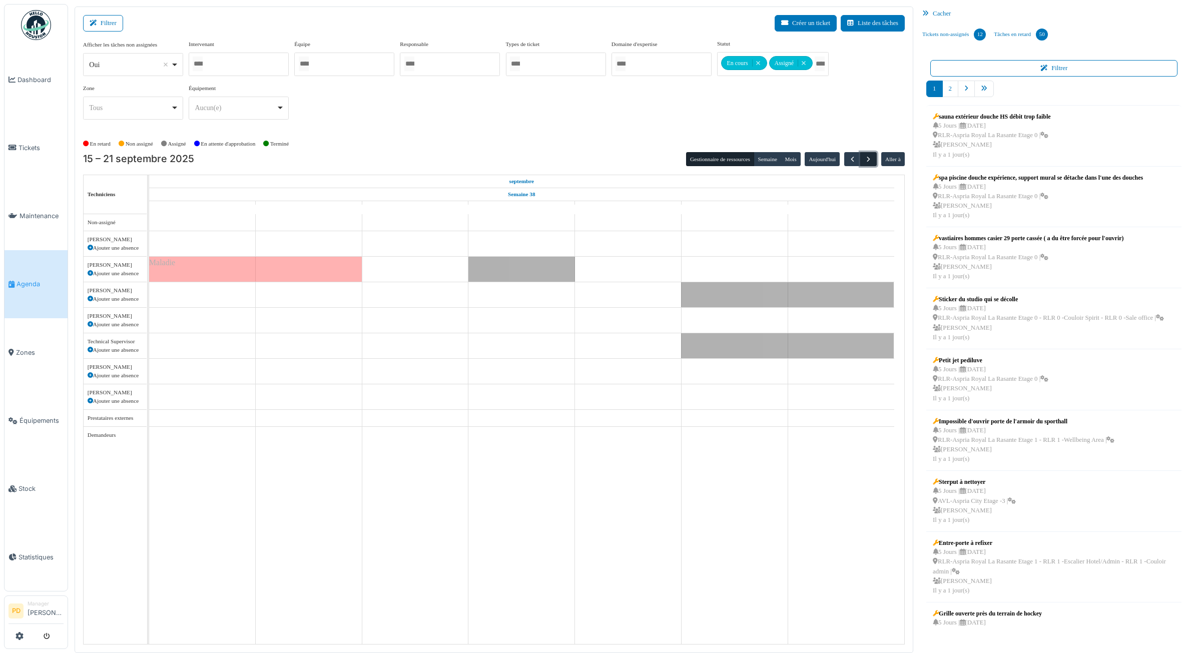
click at [867, 160] on span "button" at bounding box center [868, 159] width 9 height 9
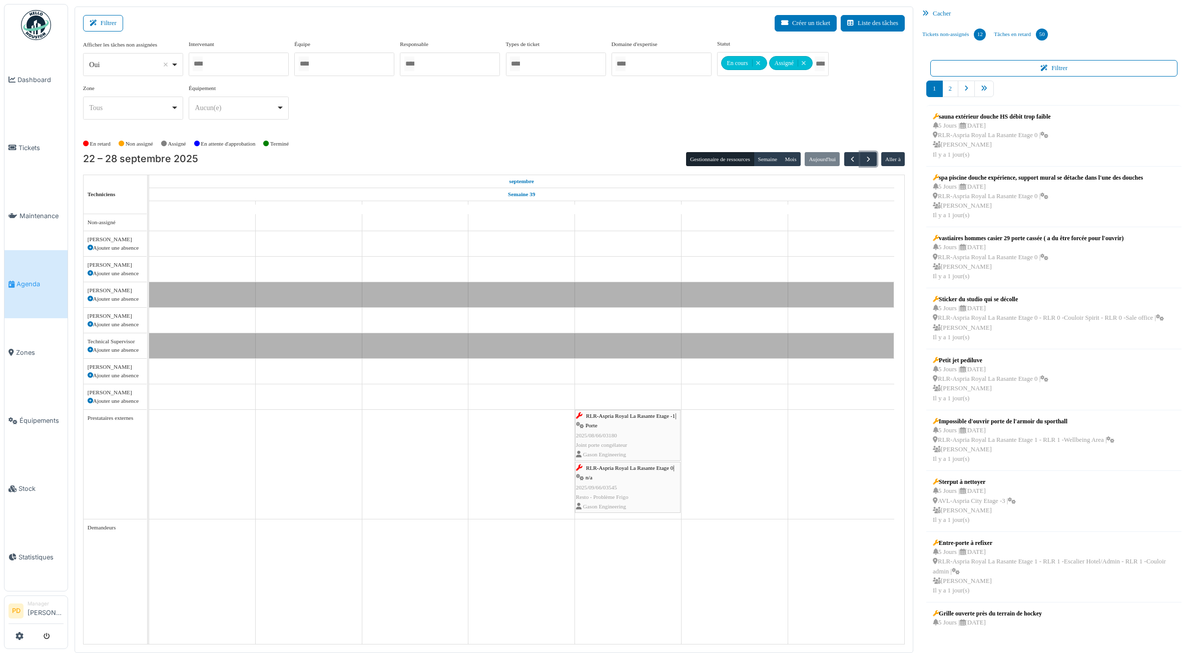
click at [629, 422] on div "RLR-Aspria Royal La Rasante Etage -1 | Porte 2025/08/66/03180 Joint porte congé…" at bounding box center [628, 435] width 104 height 48
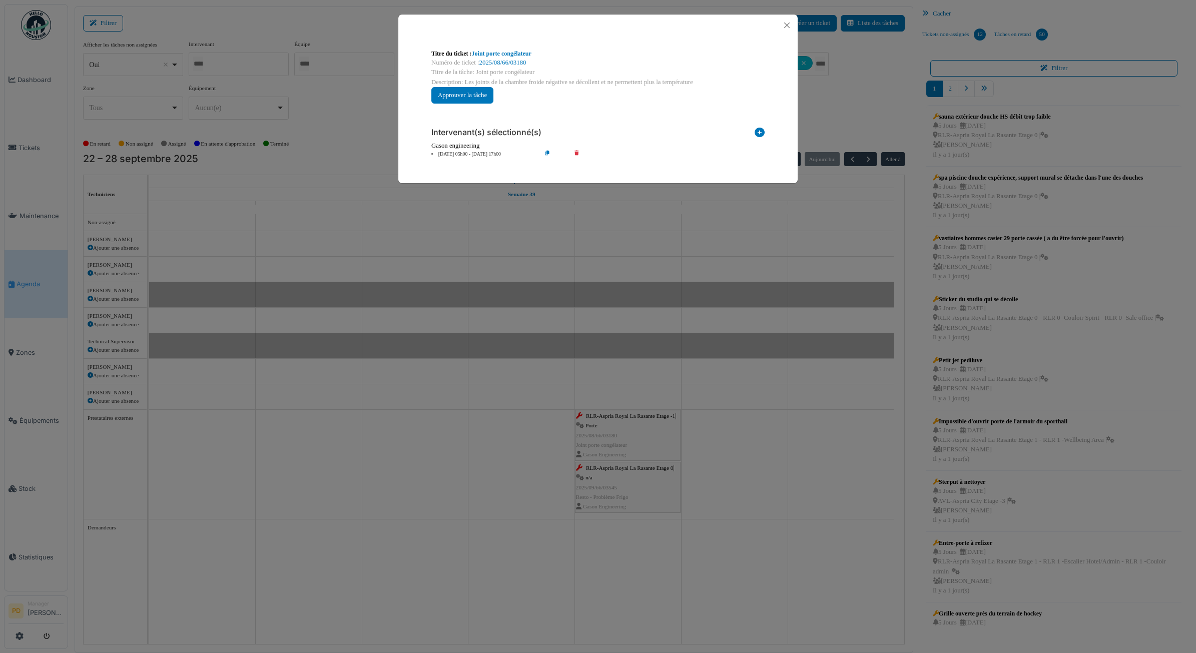
click at [481, 159] on div "**********" at bounding box center [597, 139] width 349 height 55
click at [481, 151] on li "26 sep 05h00 - 26 sep 17h00" at bounding box center [483, 155] width 115 height 8
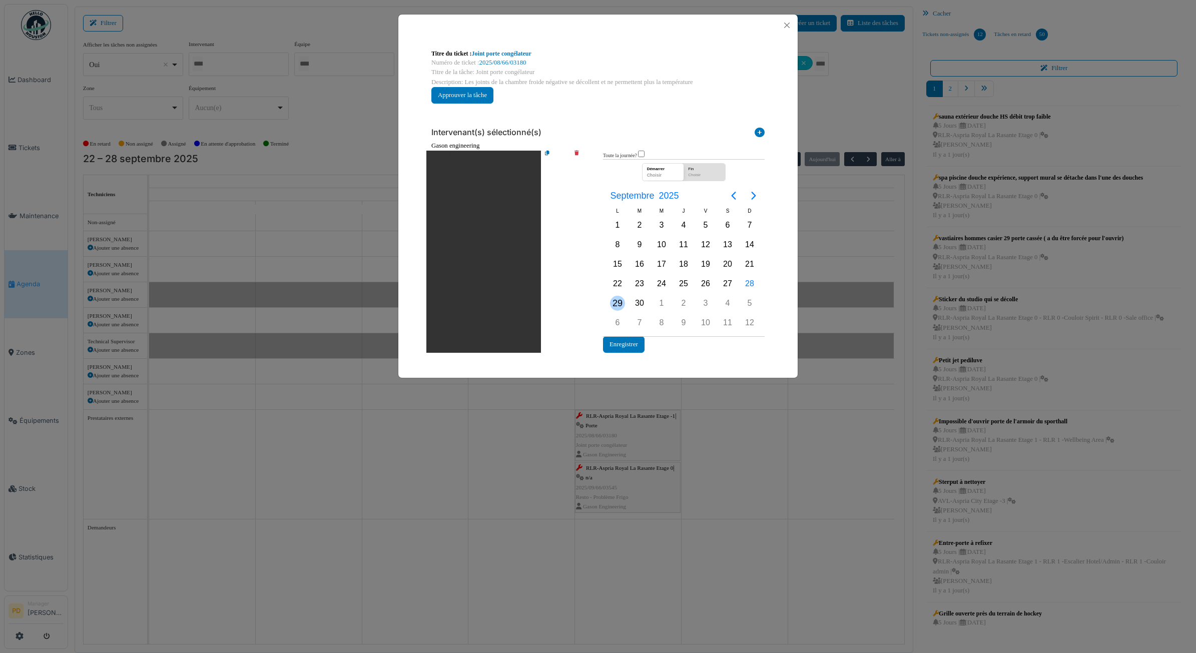
click at [619, 302] on div "29" at bounding box center [617, 303] width 15 height 15
click at [626, 342] on button "Enregistrer" at bounding box center [624, 344] width 42 height 17
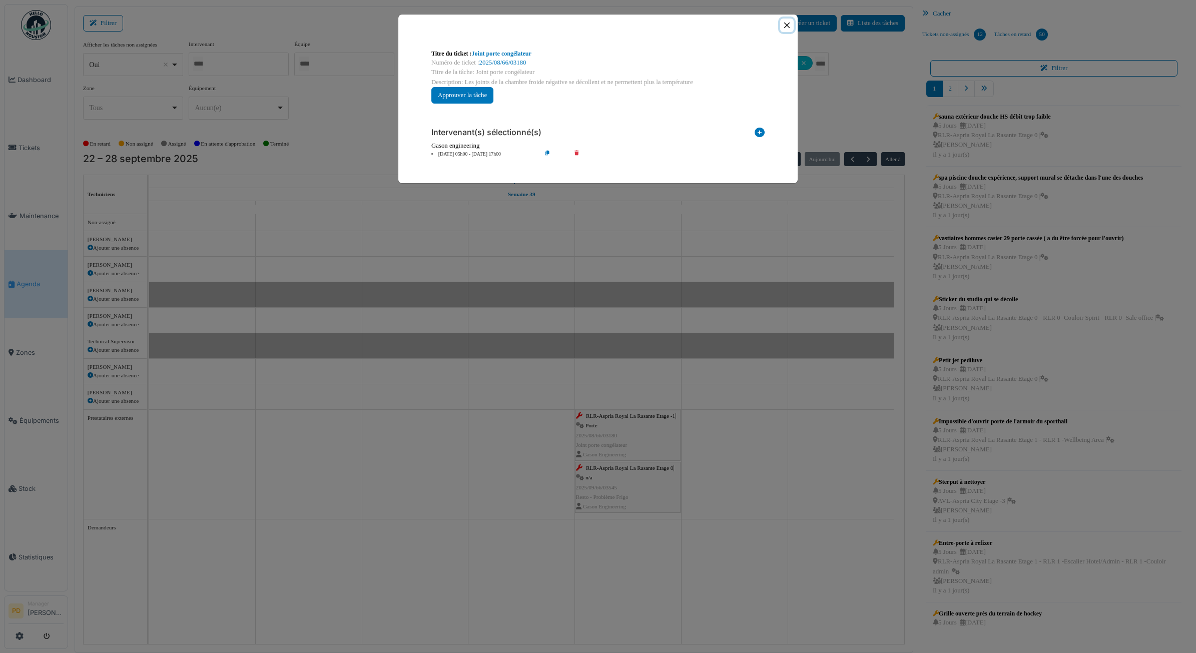
click at [783, 31] on button "Close" at bounding box center [787, 26] width 14 height 14
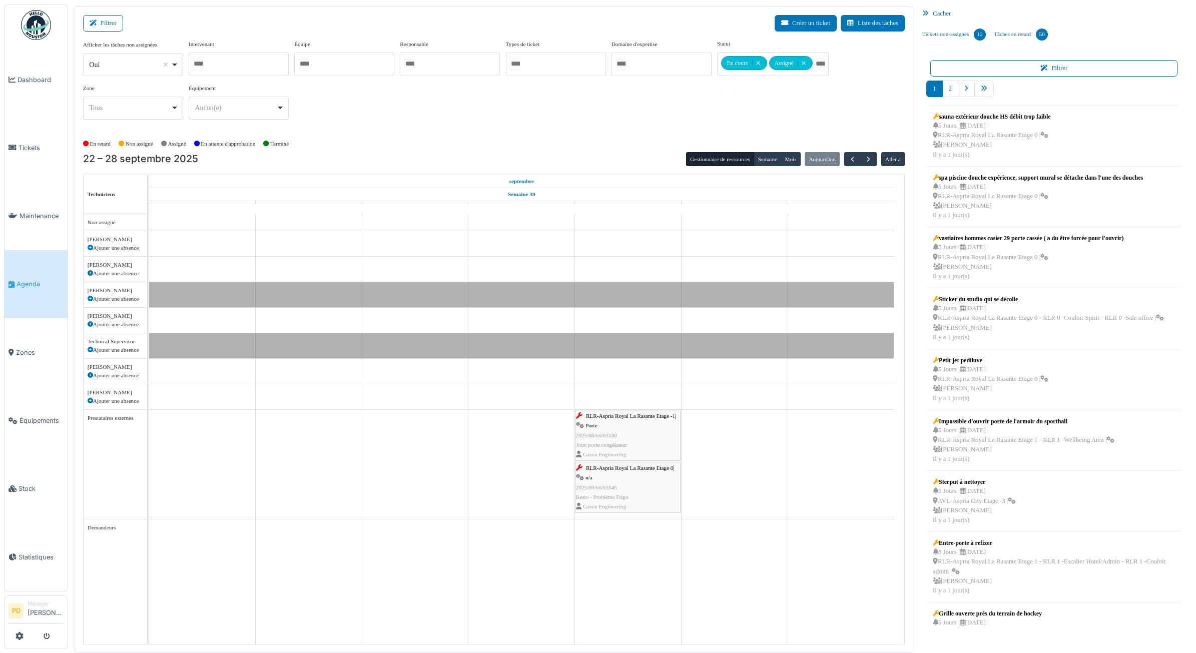
click at [632, 470] on span "RLR-Aspria Royal La Rasante Etage 0" at bounding box center [629, 468] width 87 height 6
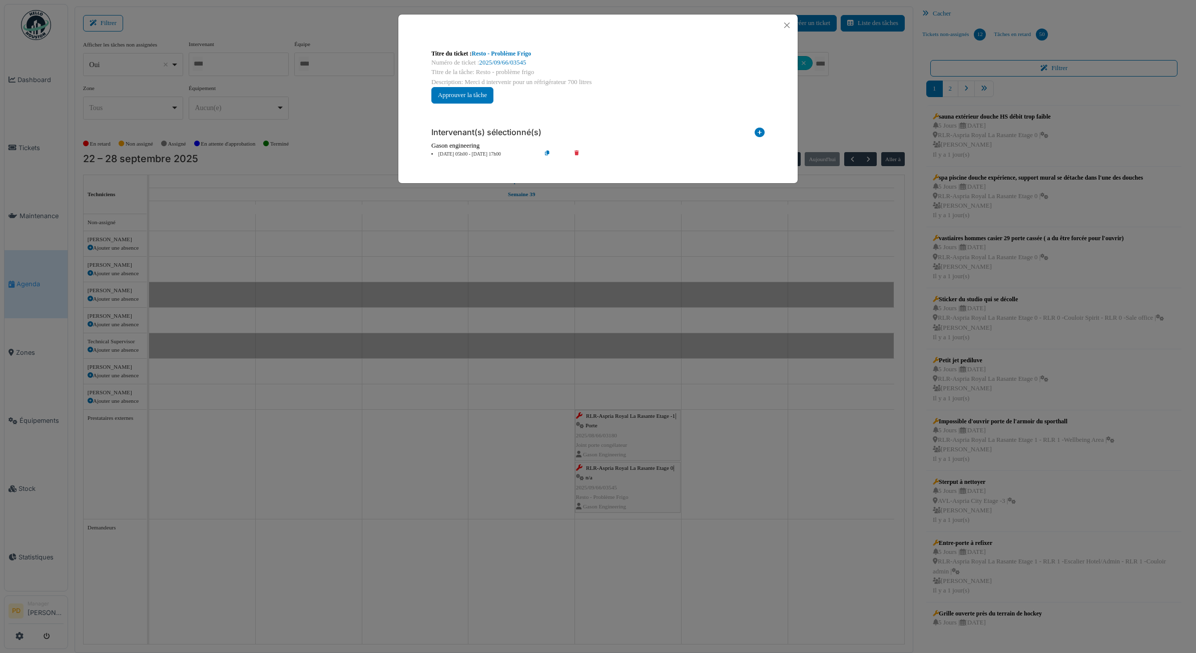
click at [476, 161] on div "**********" at bounding box center [597, 139] width 349 height 55
click at [476, 153] on li "26 sep 05h00 - 26 sep 17h00" at bounding box center [483, 155] width 115 height 8
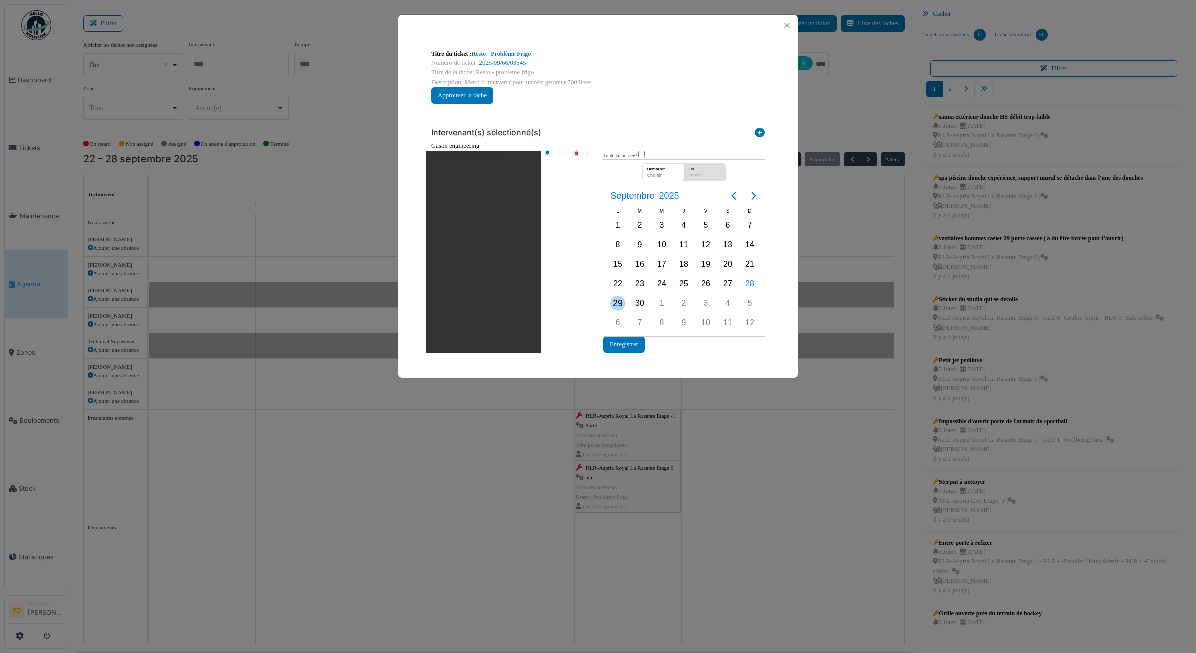
click at [625, 304] on div "29" at bounding box center [618, 303] width 22 height 19
click at [624, 346] on button "Enregistrer" at bounding box center [624, 344] width 42 height 17
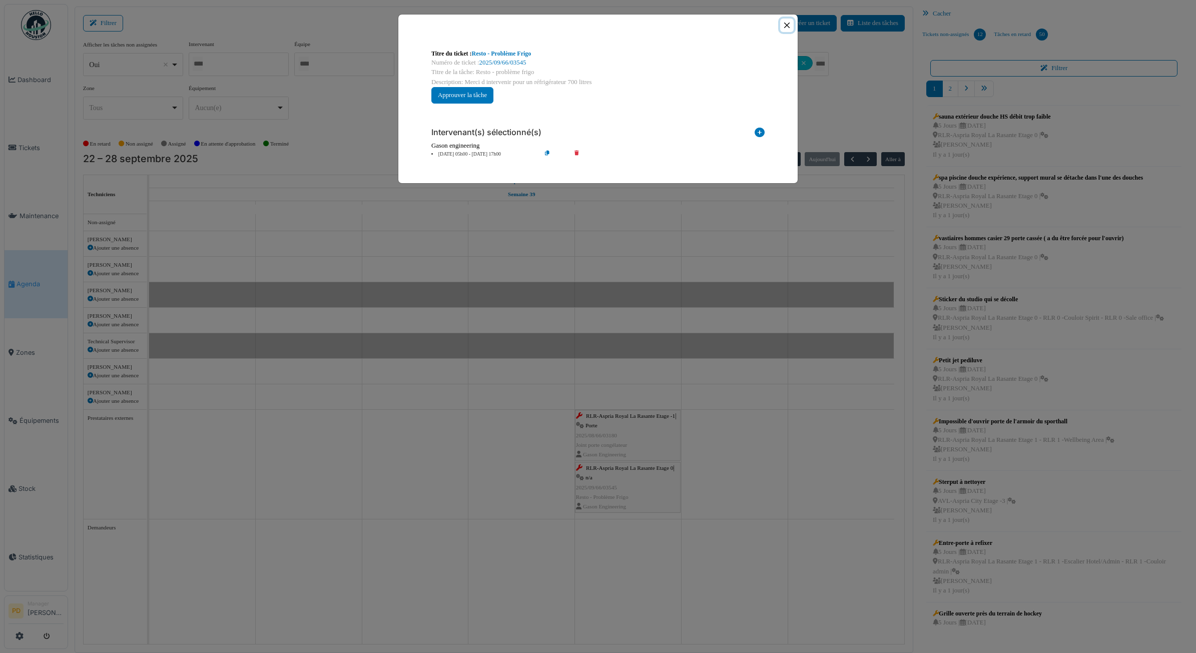
click at [784, 27] on button "Close" at bounding box center [787, 26] width 14 height 14
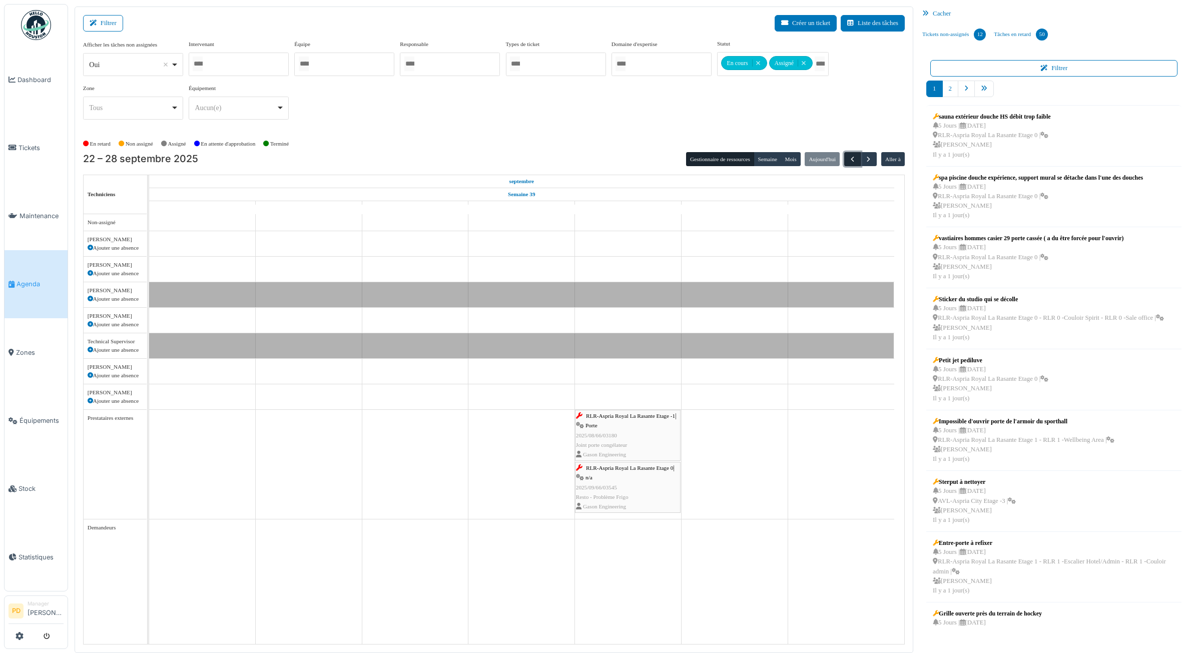
click at [848, 163] on span "button" at bounding box center [852, 159] width 9 height 9
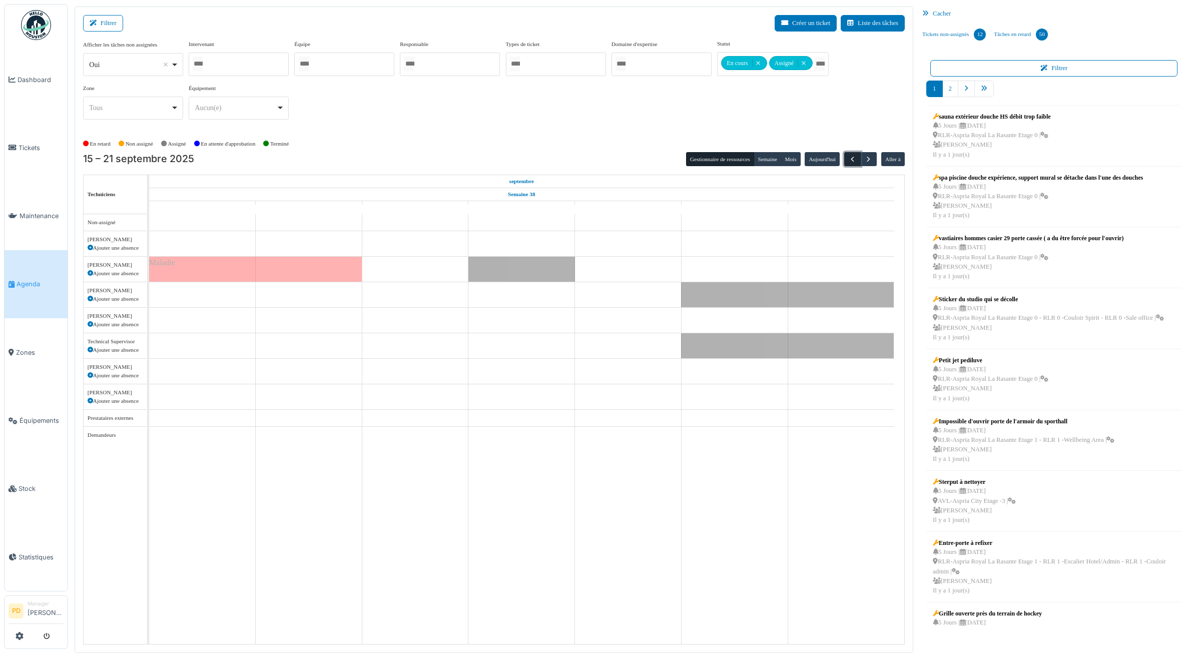
click at [851, 160] on span "button" at bounding box center [852, 159] width 9 height 9
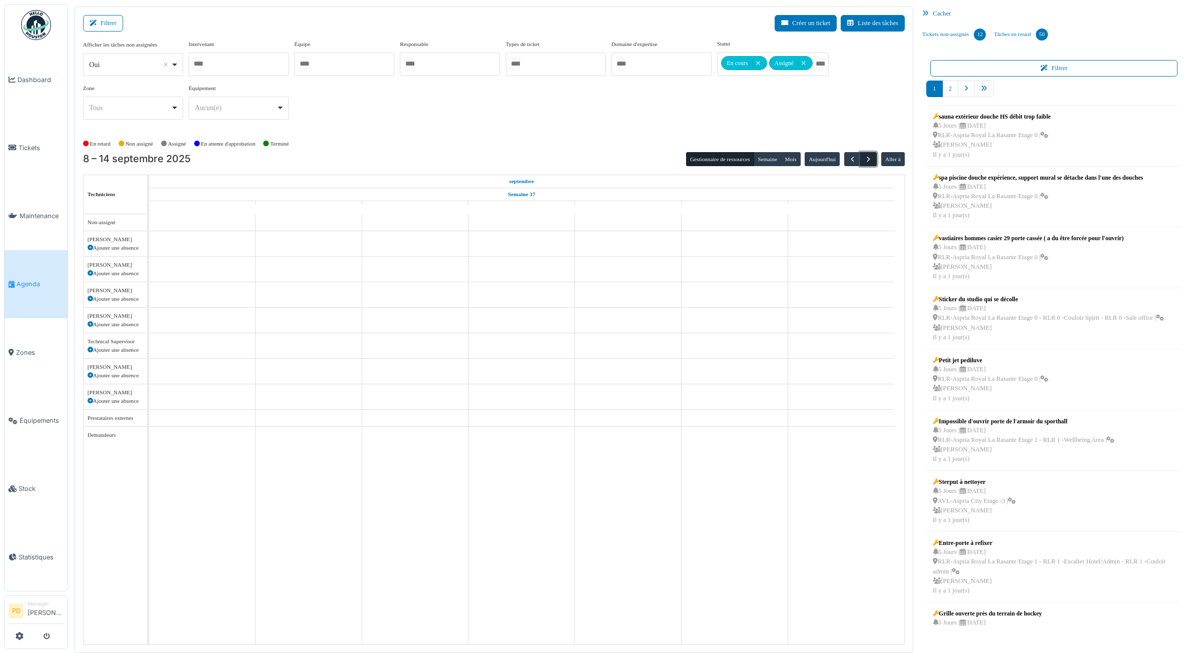
click at [872, 161] on span "button" at bounding box center [868, 159] width 9 height 9
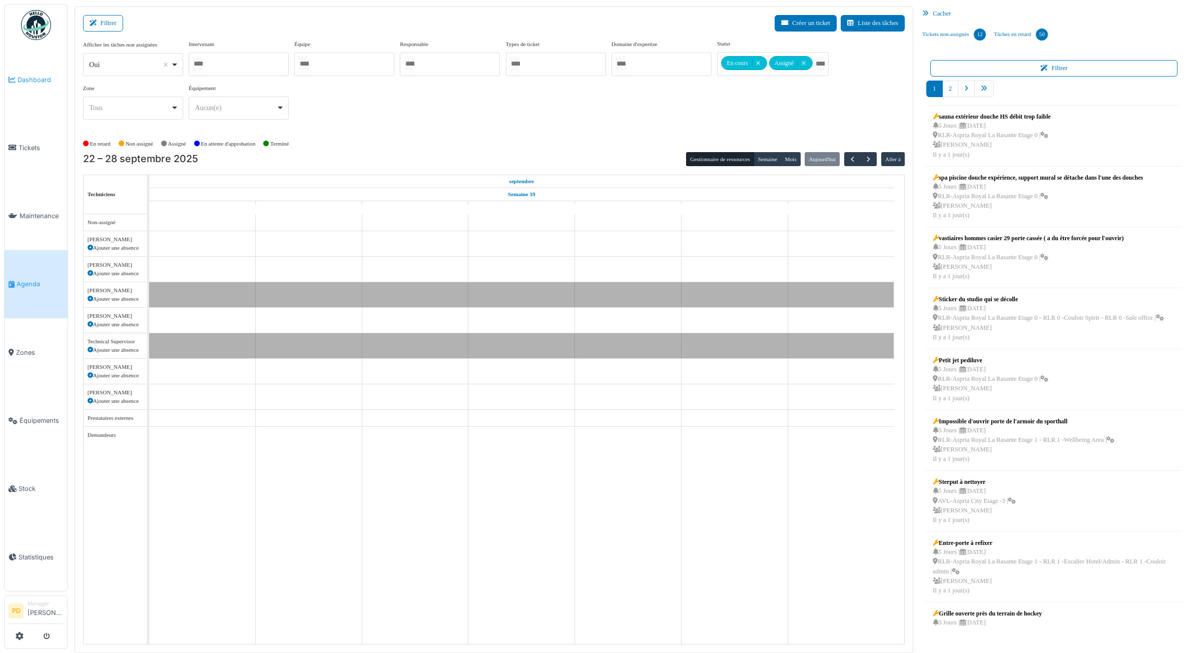
click at [46, 78] on span "Dashboard" at bounding box center [41, 80] width 46 height 10
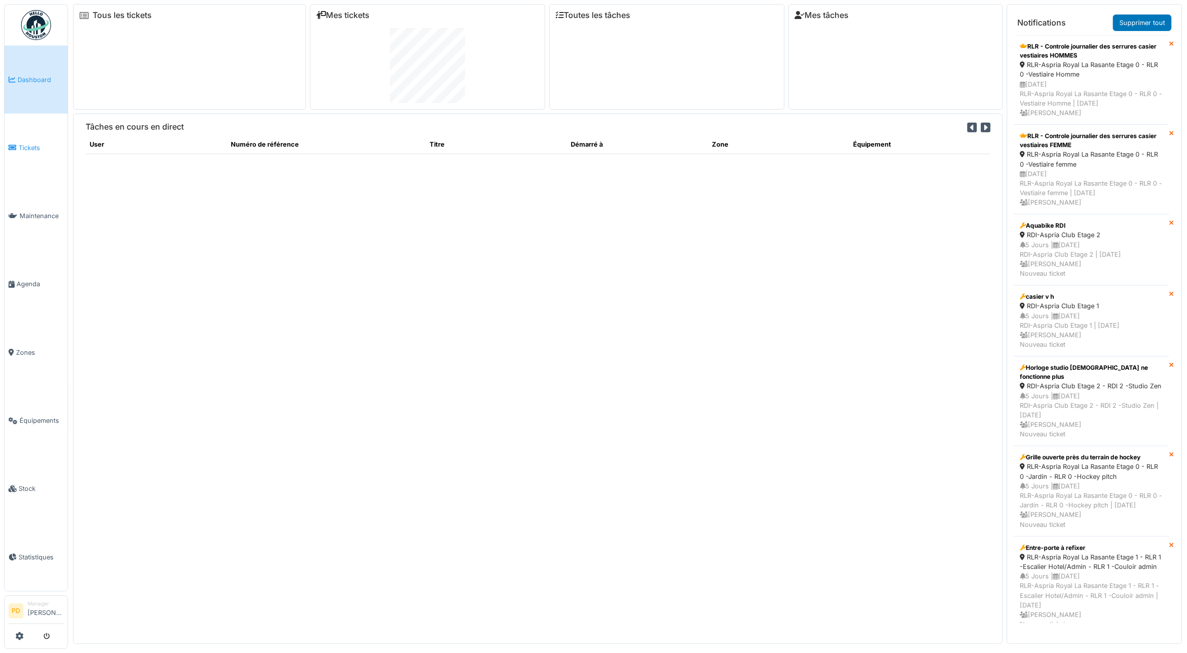
click at [30, 147] on span "Tickets" at bounding box center [41, 148] width 45 height 10
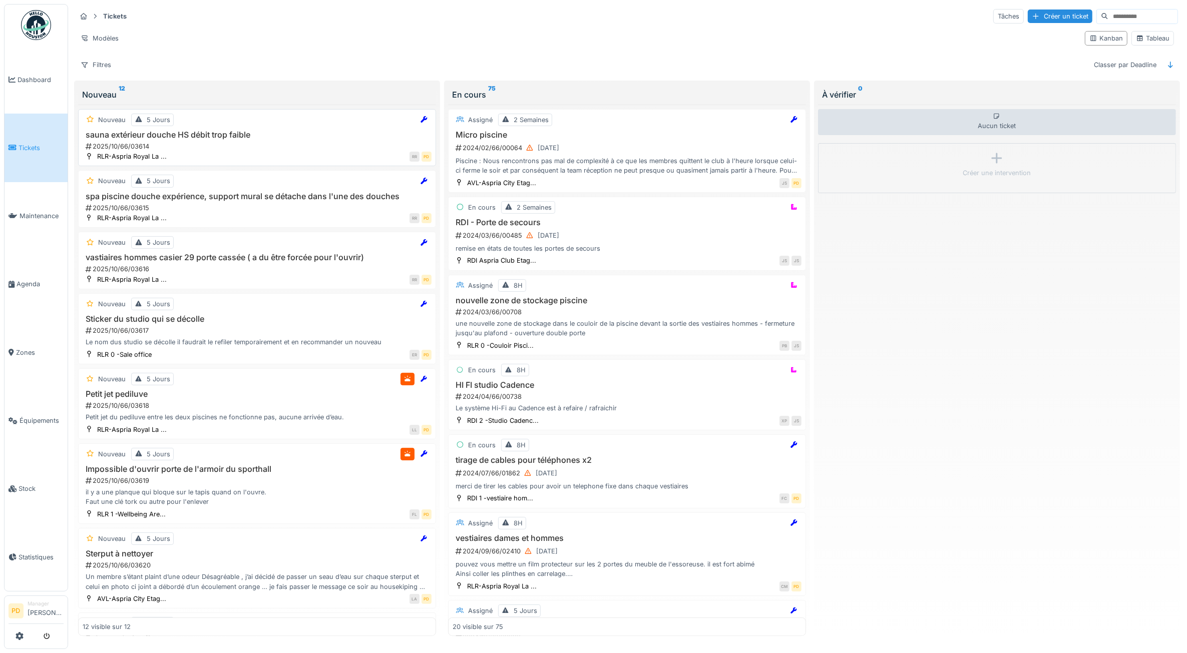
click at [196, 140] on h3 "sauna extérieur douche HS débit trop faible" at bounding box center [257, 135] width 349 height 10
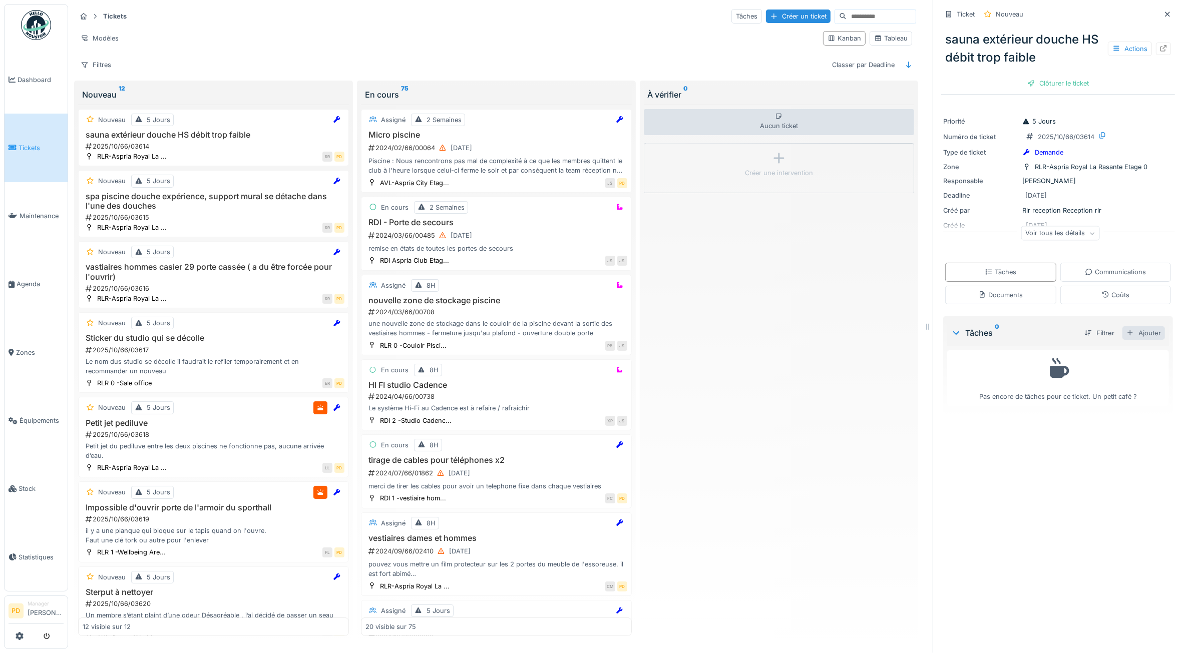
click at [1122, 333] on div "Ajouter" at bounding box center [1143, 333] width 43 height 14
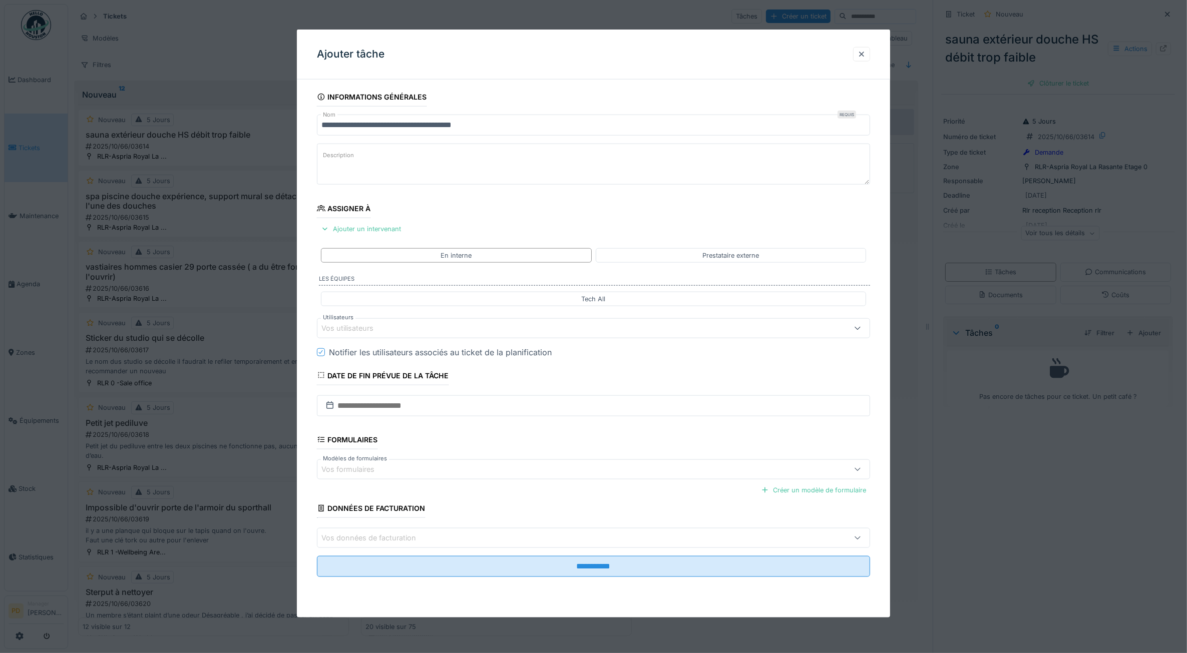
click at [401, 323] on div "Vos utilisateurs" at bounding box center [594, 328] width 554 height 20
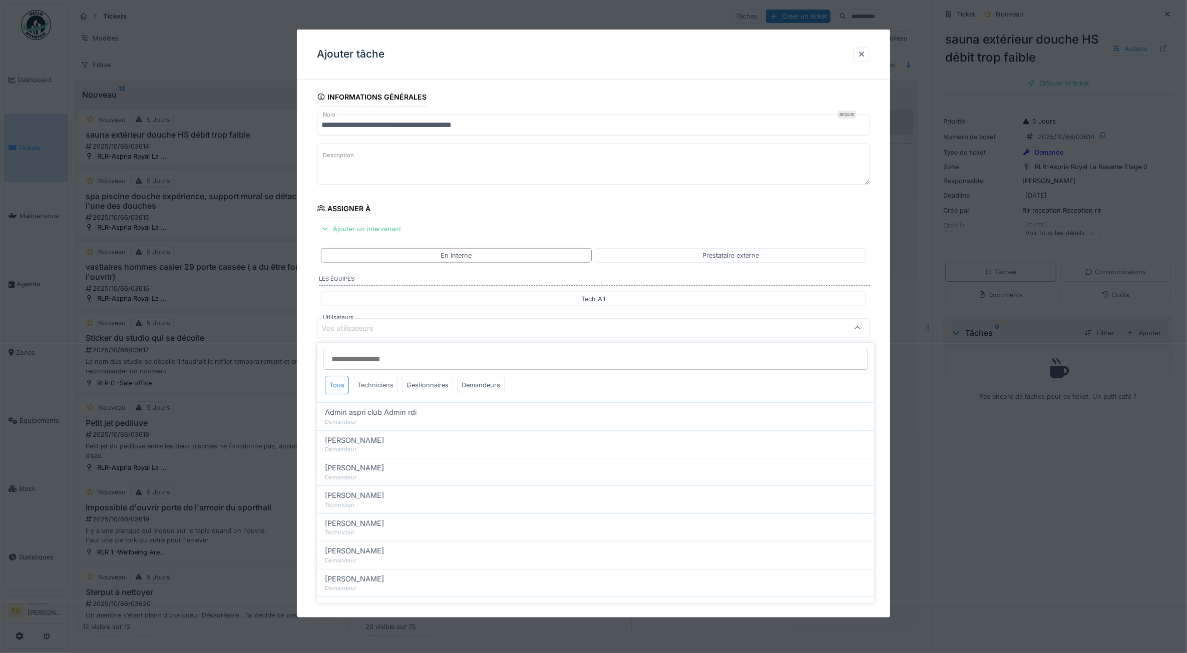
click at [385, 391] on div "Techniciens" at bounding box center [375, 385] width 45 height 19
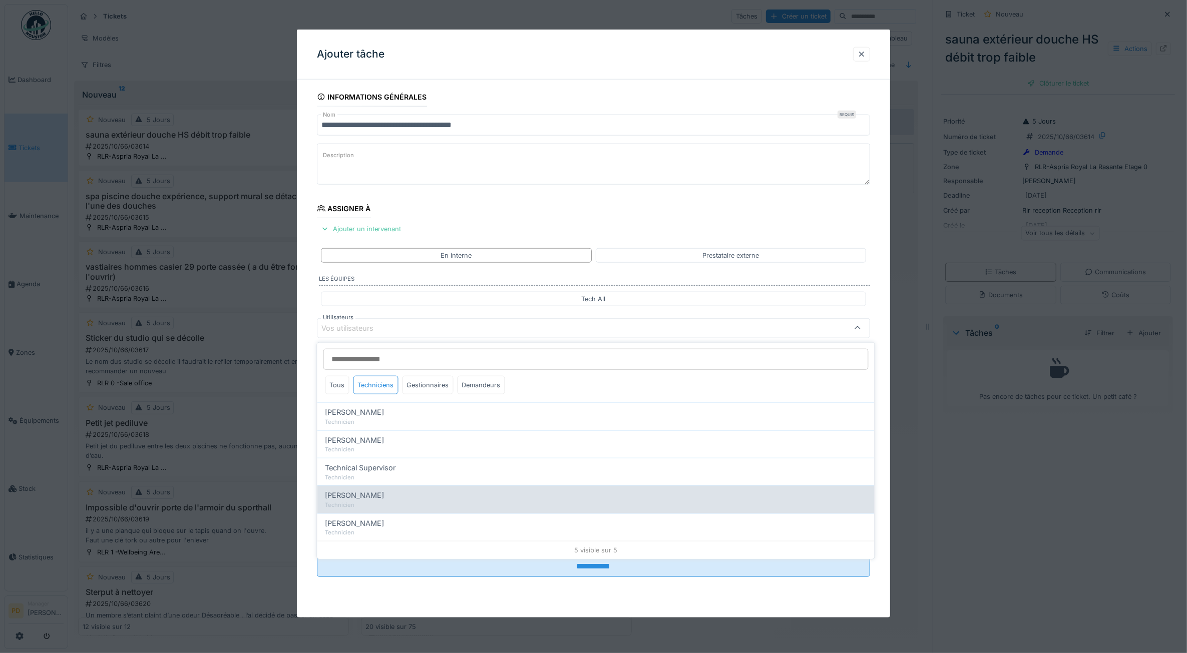
click at [417, 496] on div "[PERSON_NAME]" at bounding box center [595, 495] width 541 height 11
type input "****"
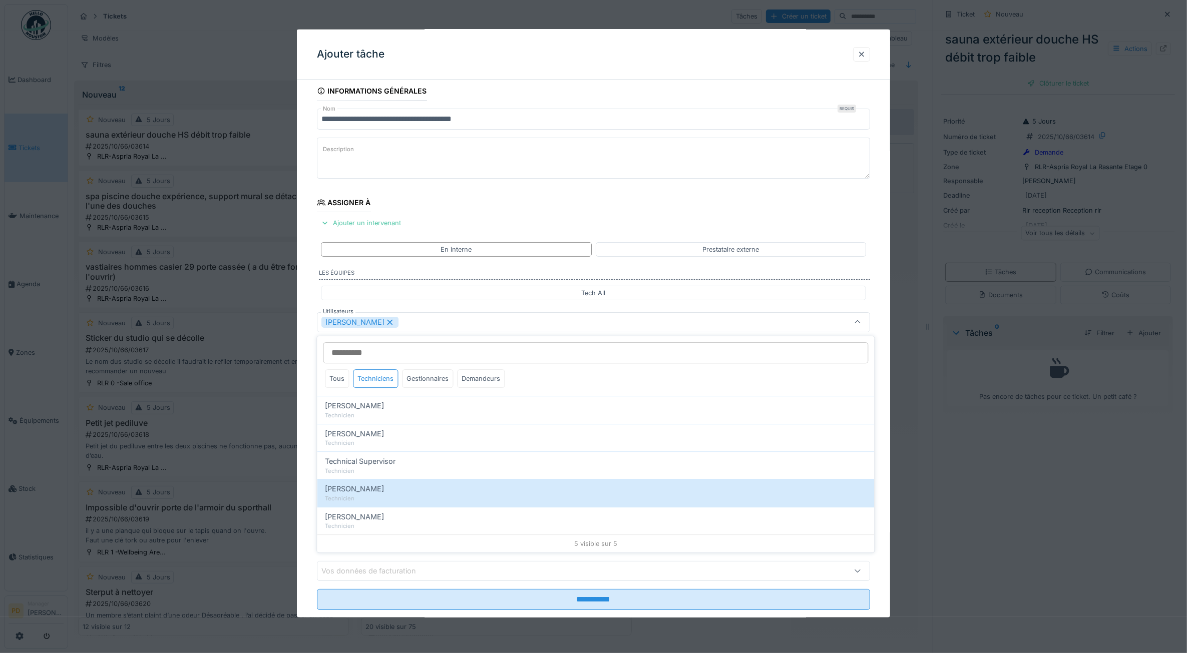
click at [443, 322] on div "[PERSON_NAME]" at bounding box center [562, 321] width 482 height 11
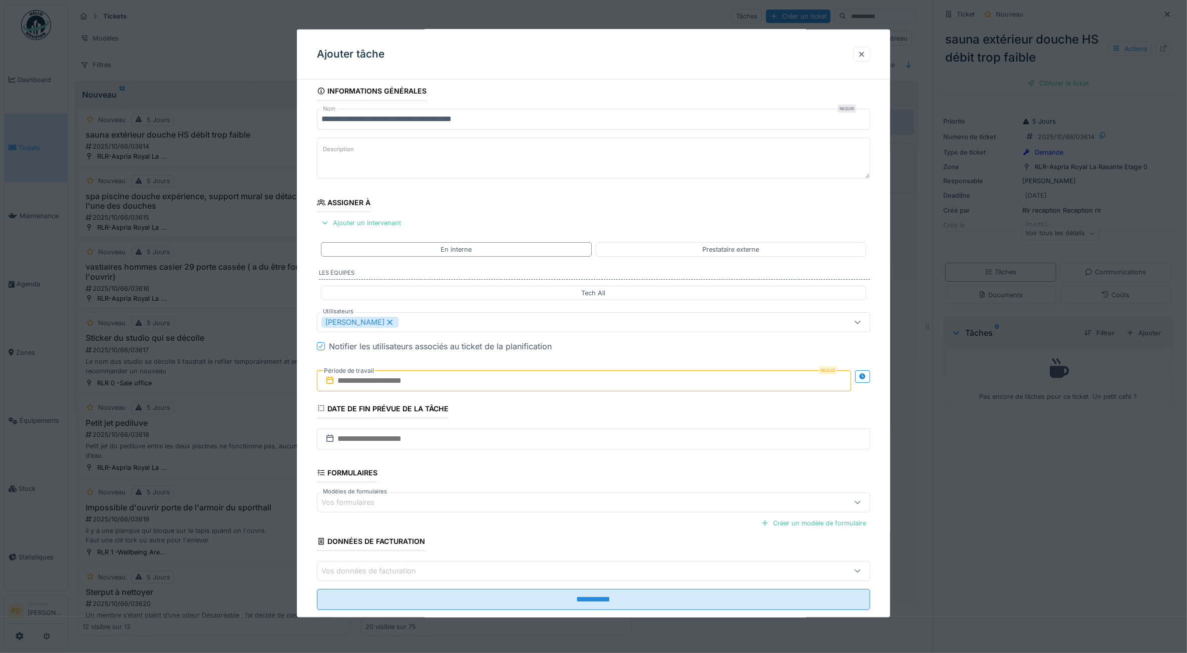
click at [448, 379] on input "text" at bounding box center [584, 380] width 535 height 21
click at [541, 514] on div "29" at bounding box center [538, 512] width 14 height 14
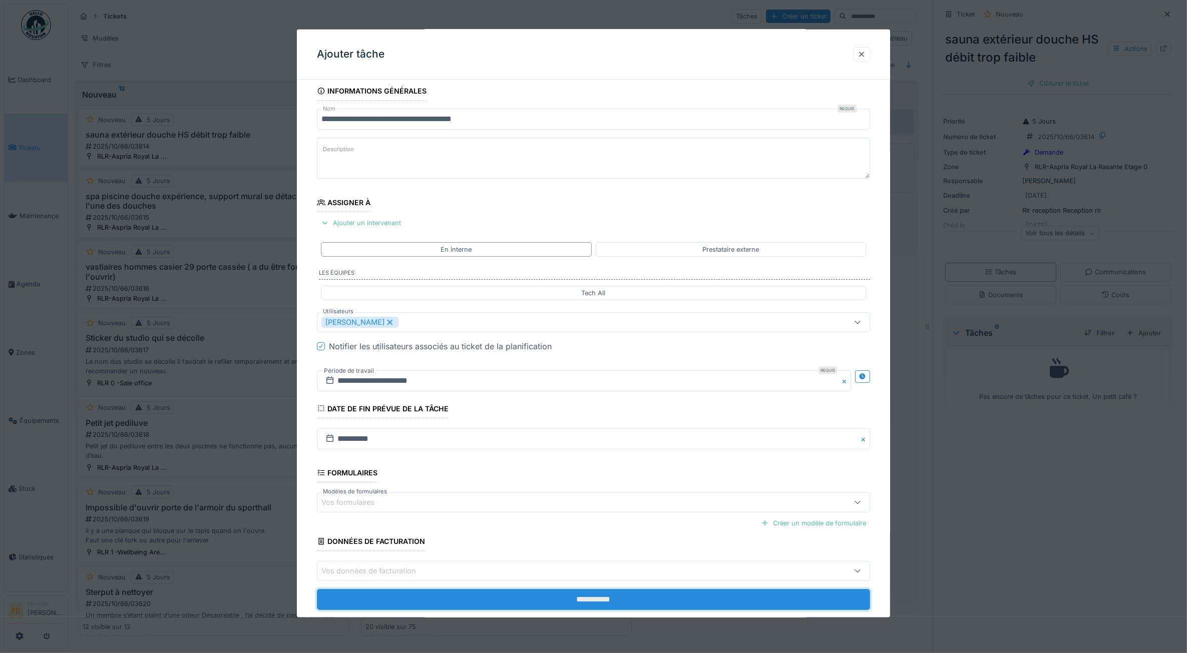
click at [610, 604] on input "**********" at bounding box center [594, 599] width 554 height 21
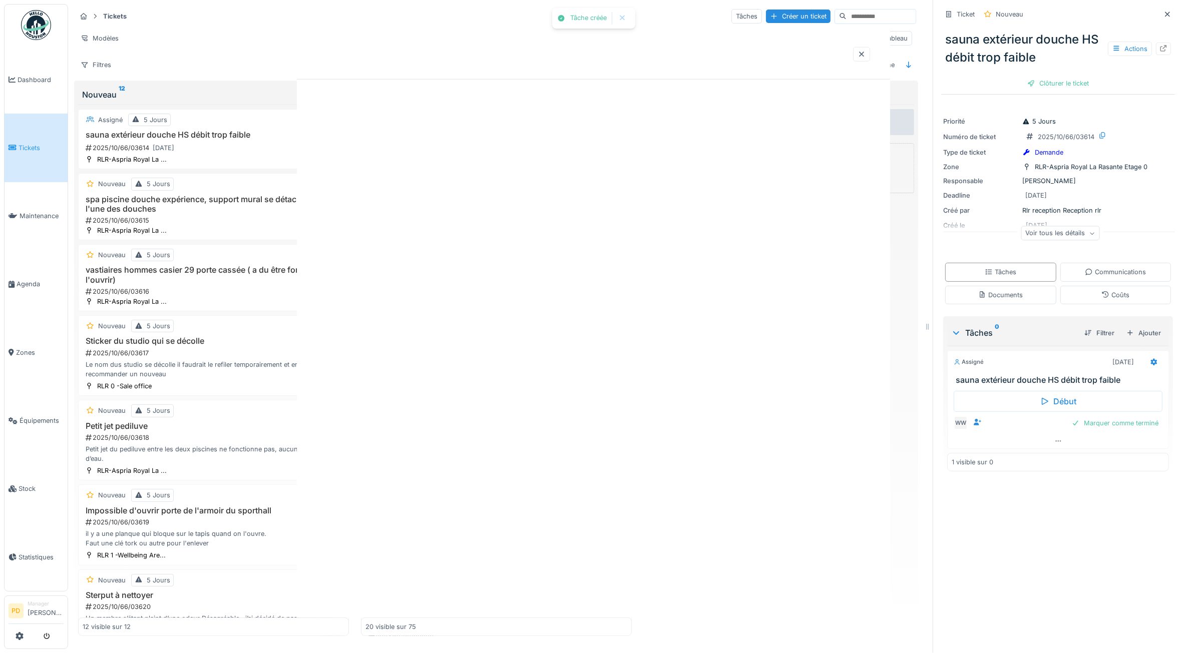
scroll to position [0, 0]
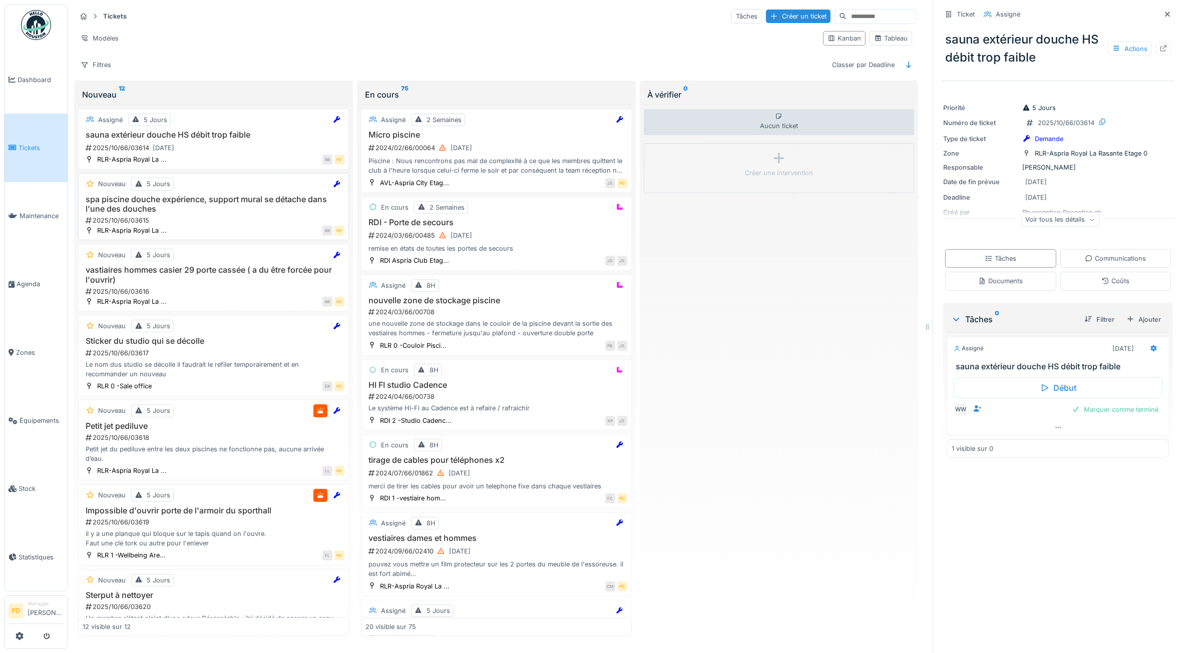
click at [236, 211] on h3 "spa piscine douche expérience, support mural se détache dans l'une des douches" at bounding box center [214, 204] width 262 height 19
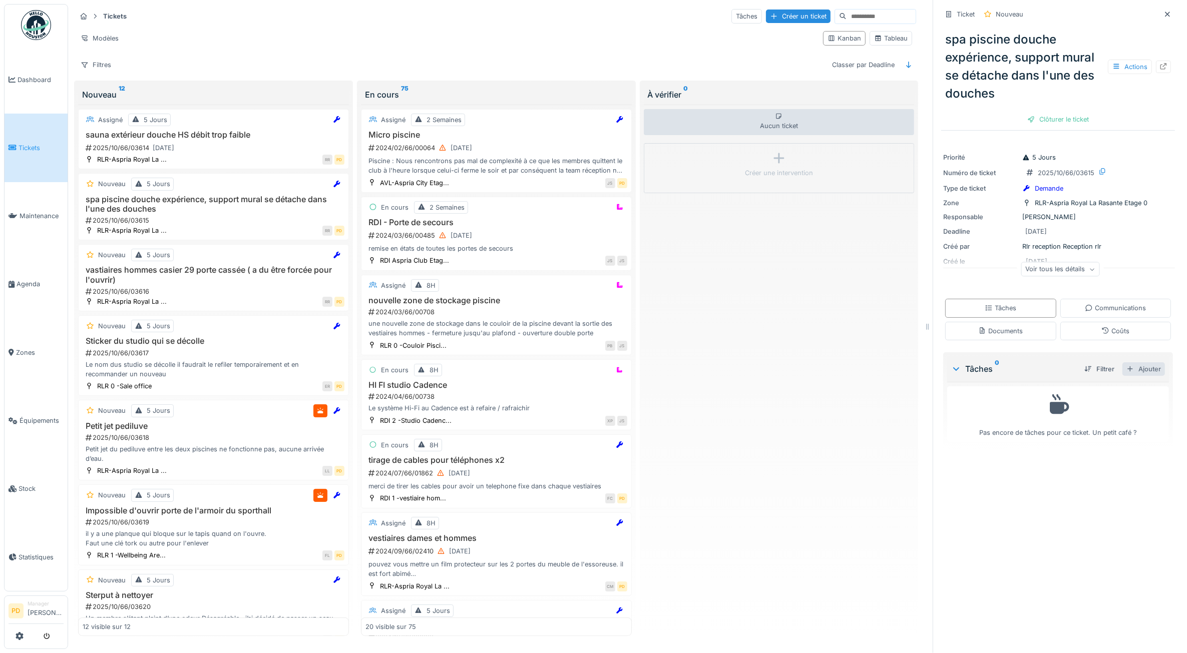
click at [1122, 368] on div "Ajouter" at bounding box center [1143, 369] width 43 height 14
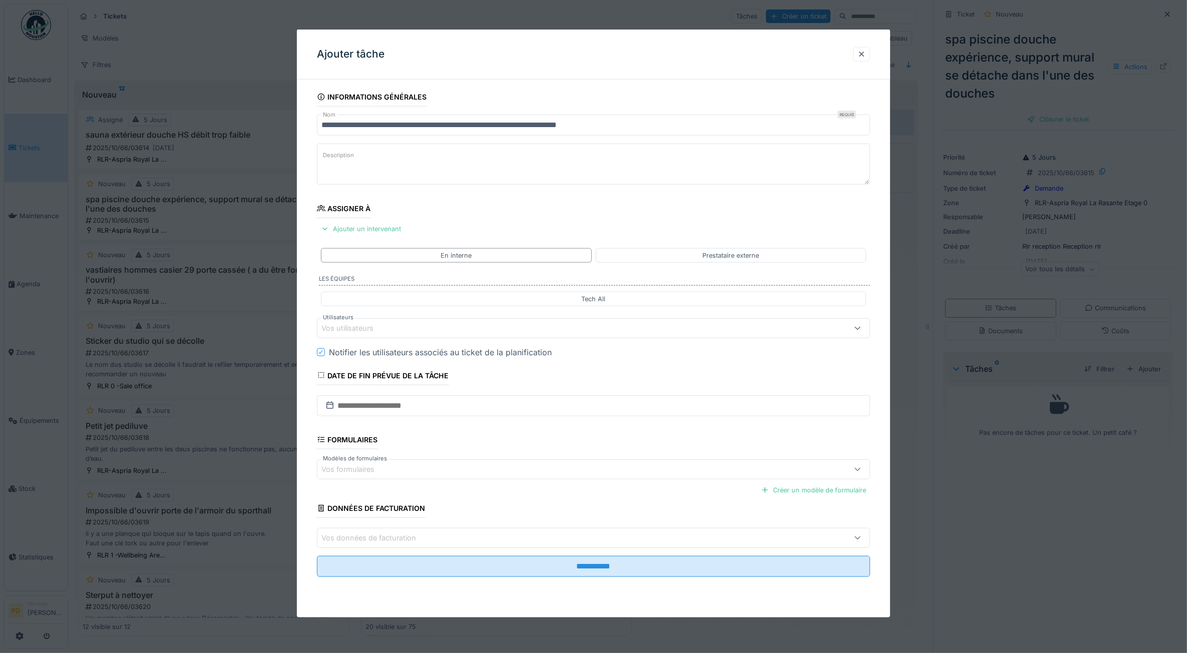
click at [381, 324] on div "Vos utilisateurs" at bounding box center [354, 328] width 66 height 11
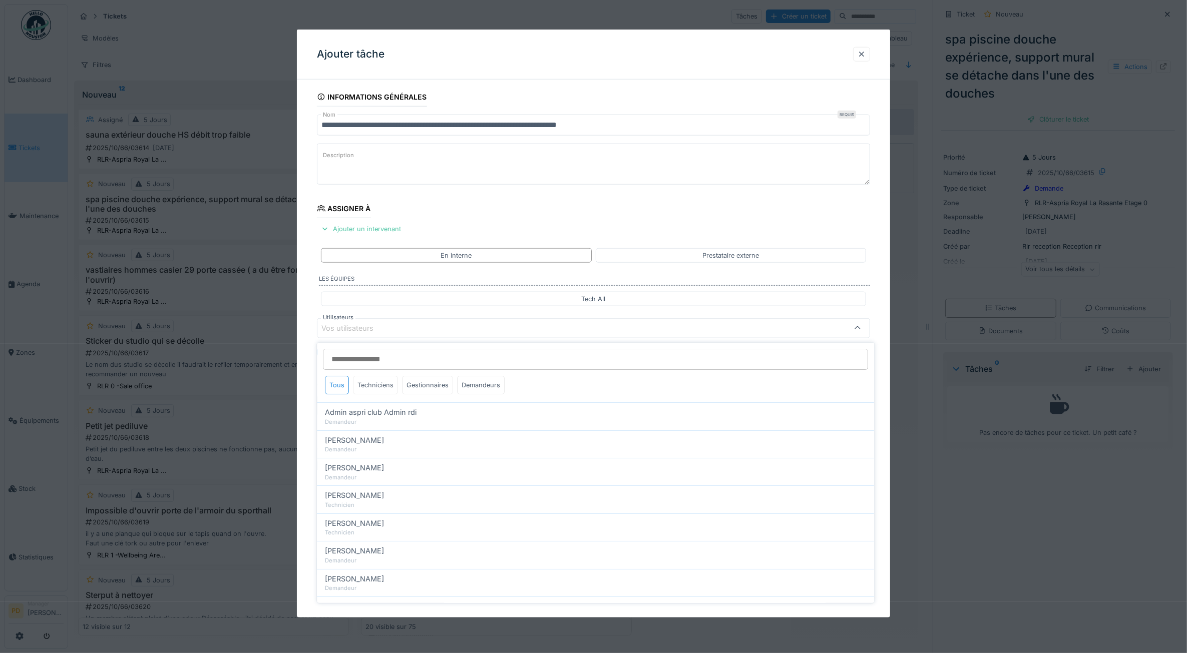
click at [388, 387] on div "Techniciens" at bounding box center [375, 385] width 45 height 19
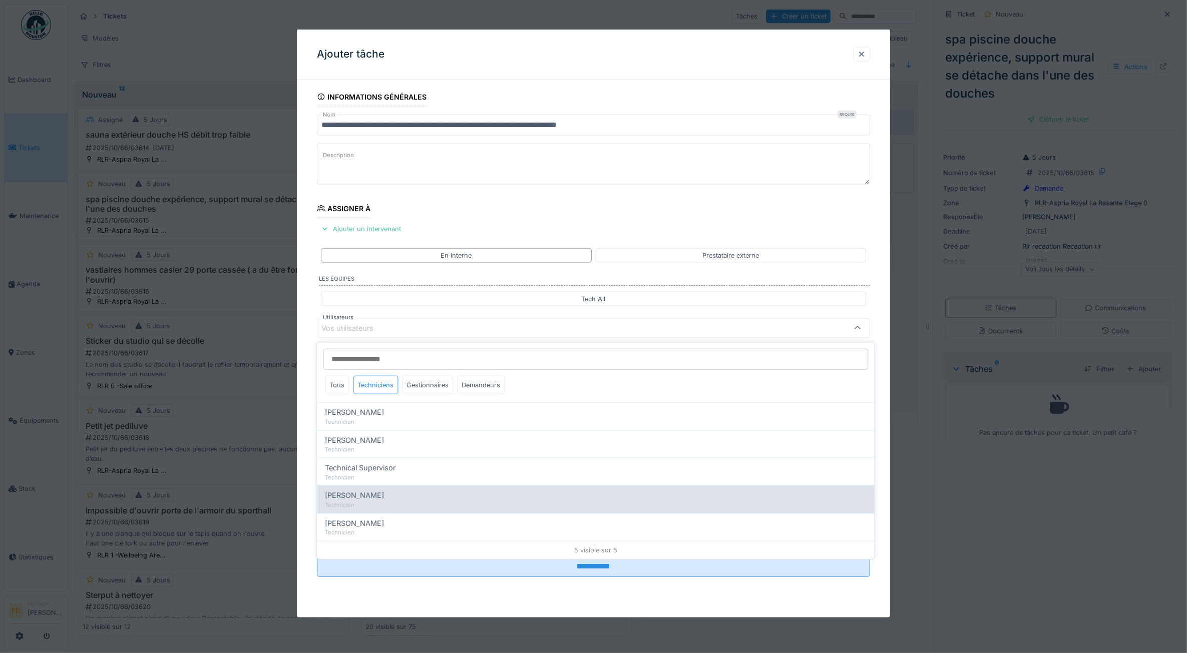
click at [369, 501] on span "[PERSON_NAME]" at bounding box center [354, 495] width 59 height 11
type input "****"
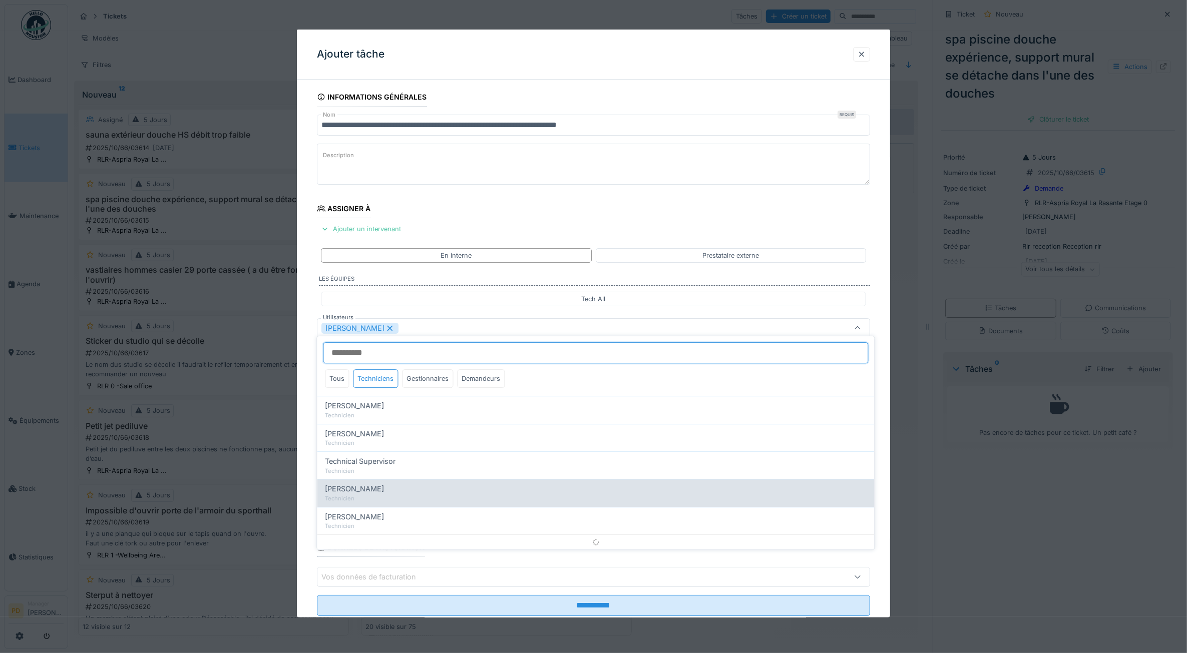
scroll to position [6, 0]
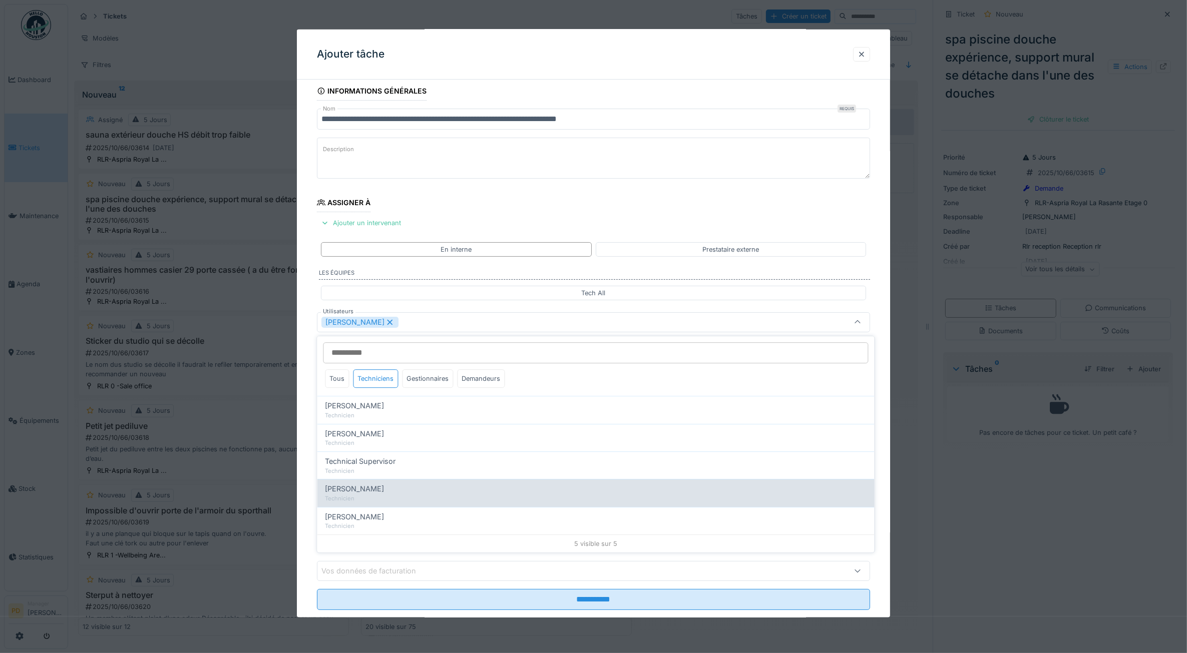
click at [369, 501] on div "Technicien" at bounding box center [595, 499] width 541 height 9
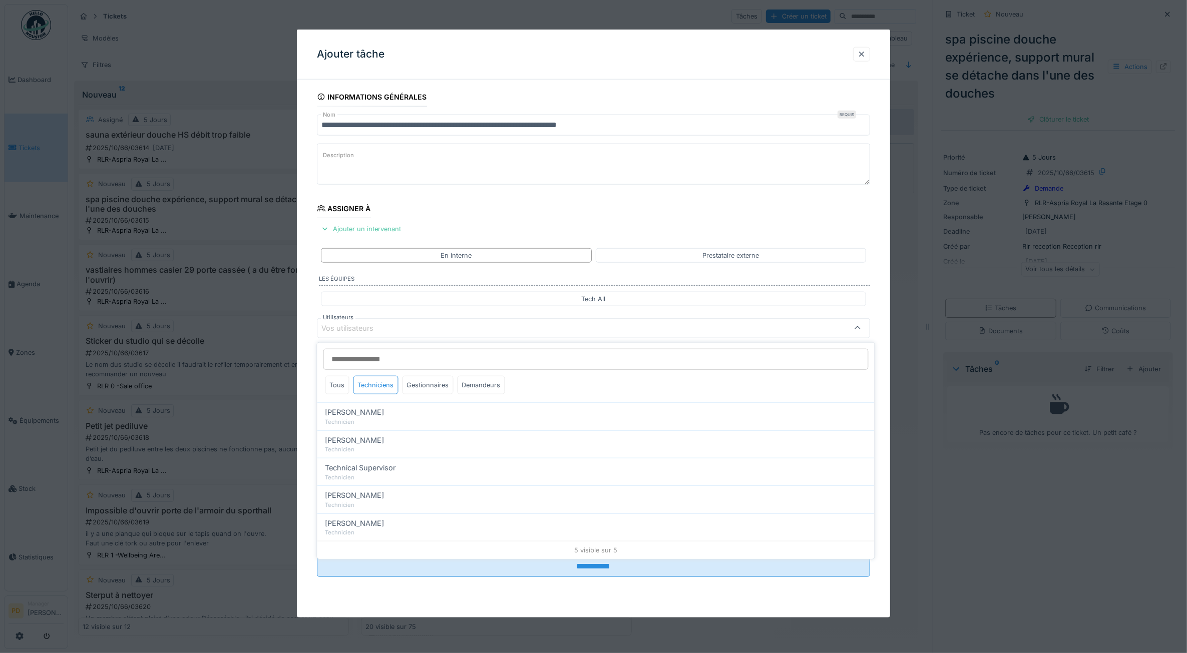
click at [312, 456] on div "**********" at bounding box center [594, 347] width 594 height 518
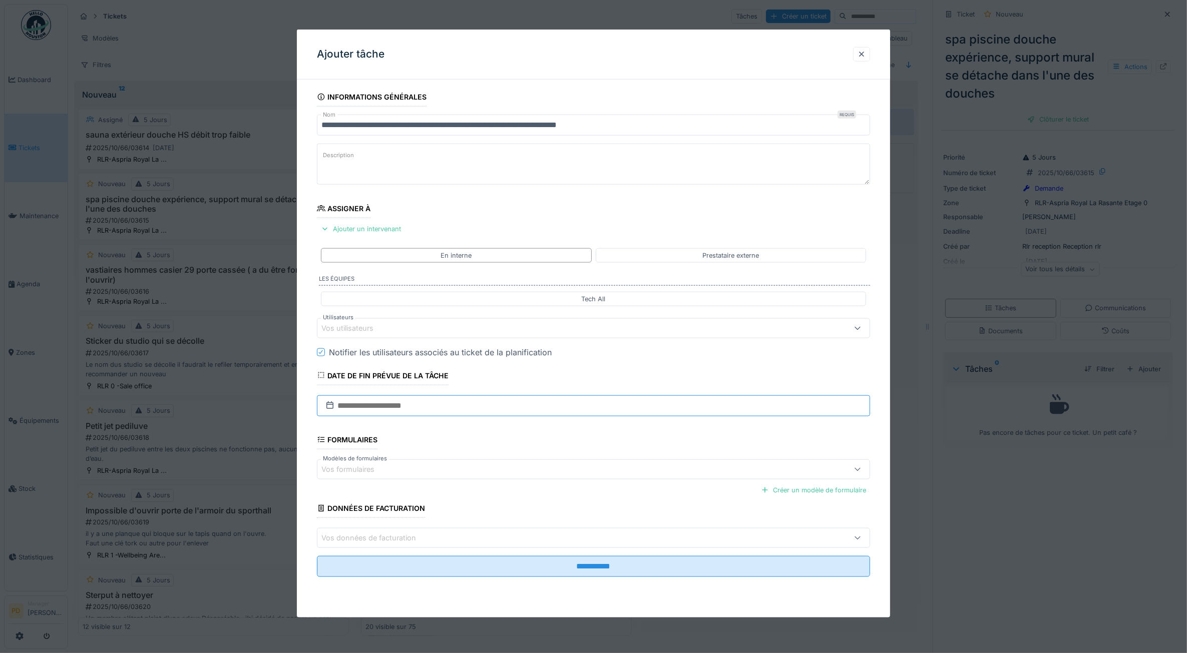
click at [371, 399] on input "text" at bounding box center [594, 405] width 554 height 21
click at [551, 541] on div "29" at bounding box center [547, 537] width 14 height 14
click at [551, 541] on div "Vos données de facturation" at bounding box center [562, 538] width 482 height 11
click at [481, 390] on input at bounding box center [595, 387] width 545 height 21
click at [311, 321] on div "**********" at bounding box center [594, 347] width 594 height 518
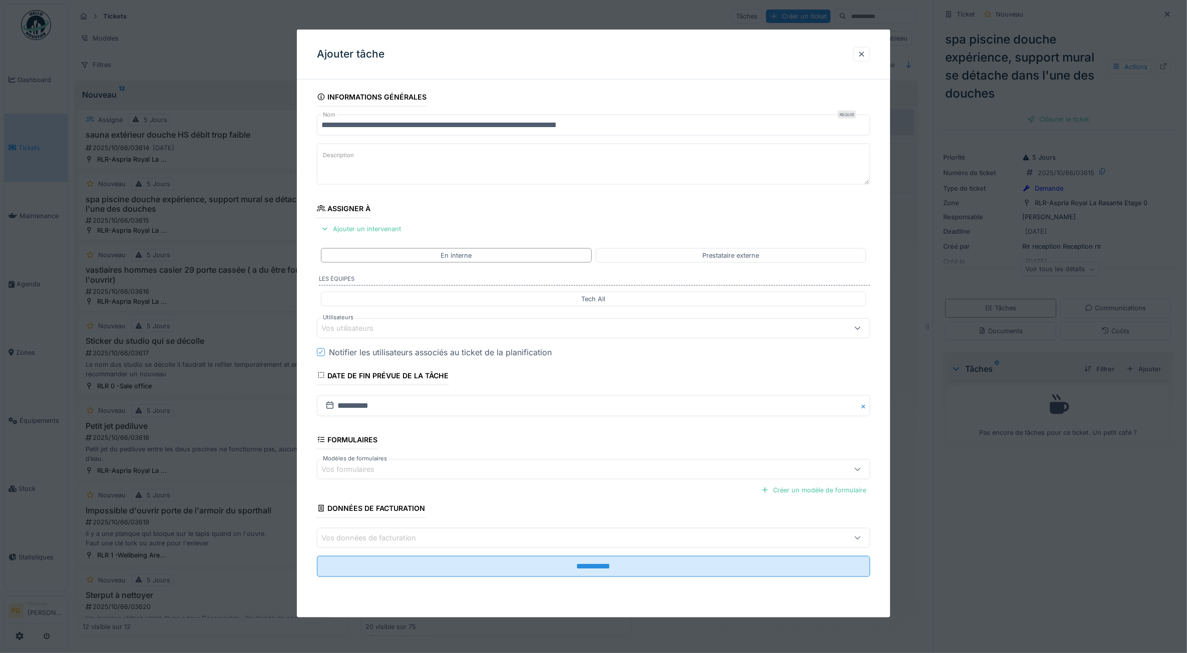
click at [371, 329] on div "Vos utilisateurs" at bounding box center [354, 328] width 66 height 11
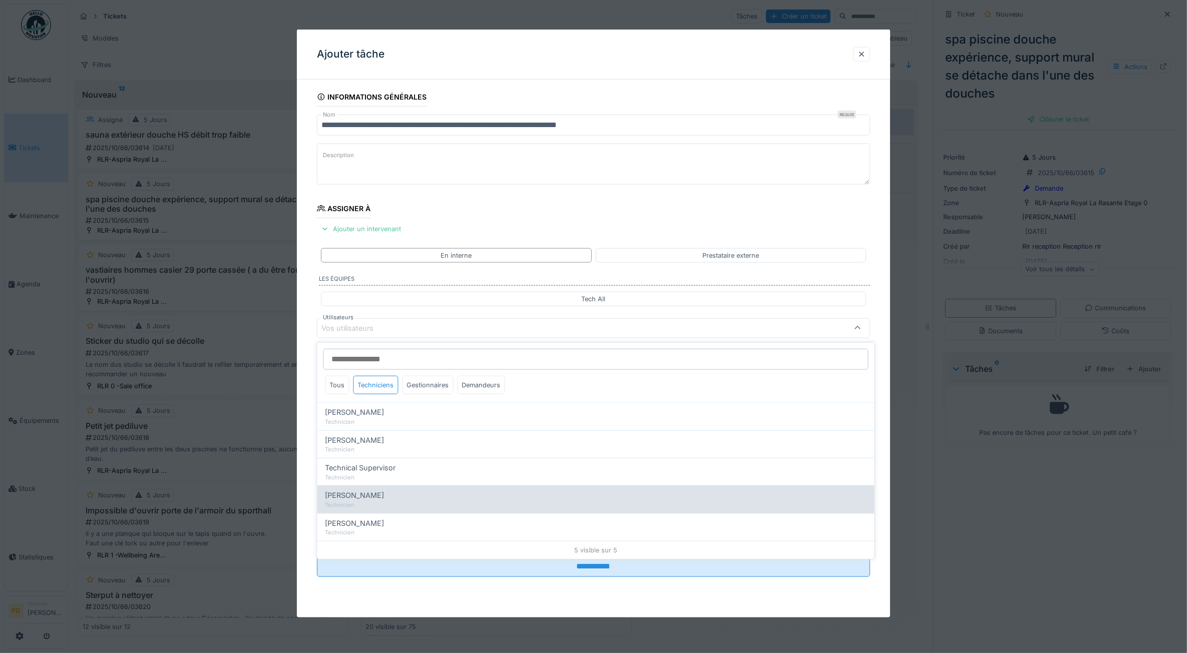
click at [372, 501] on span "[PERSON_NAME]" at bounding box center [354, 495] width 59 height 11
type input "****"
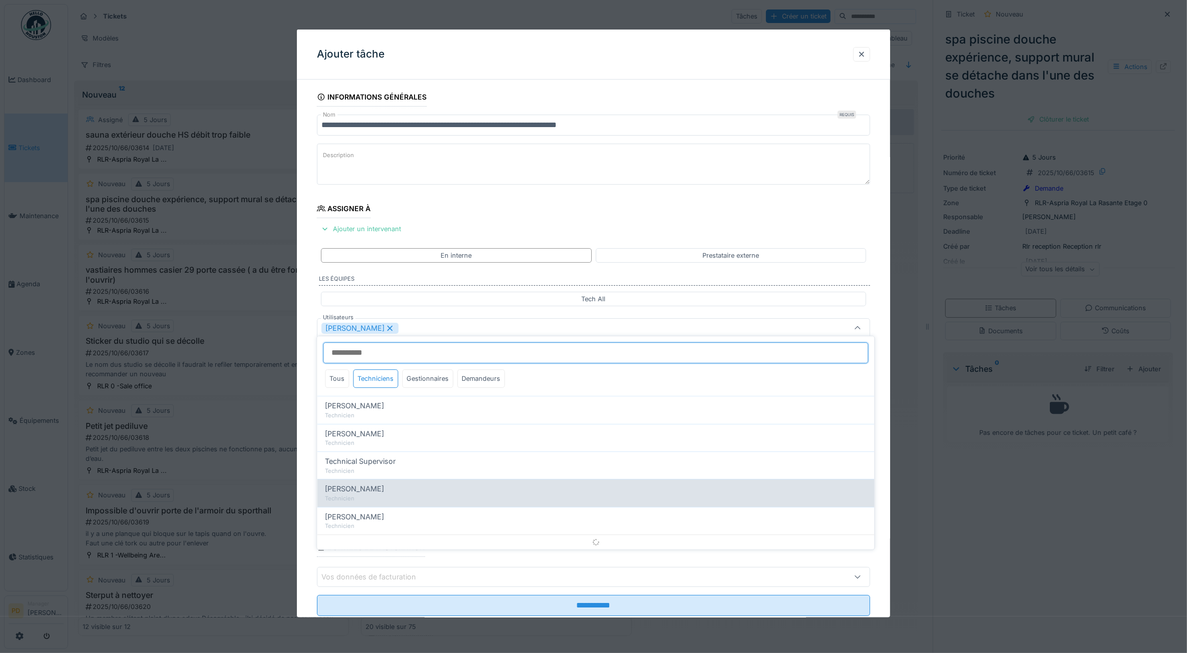
scroll to position [6, 0]
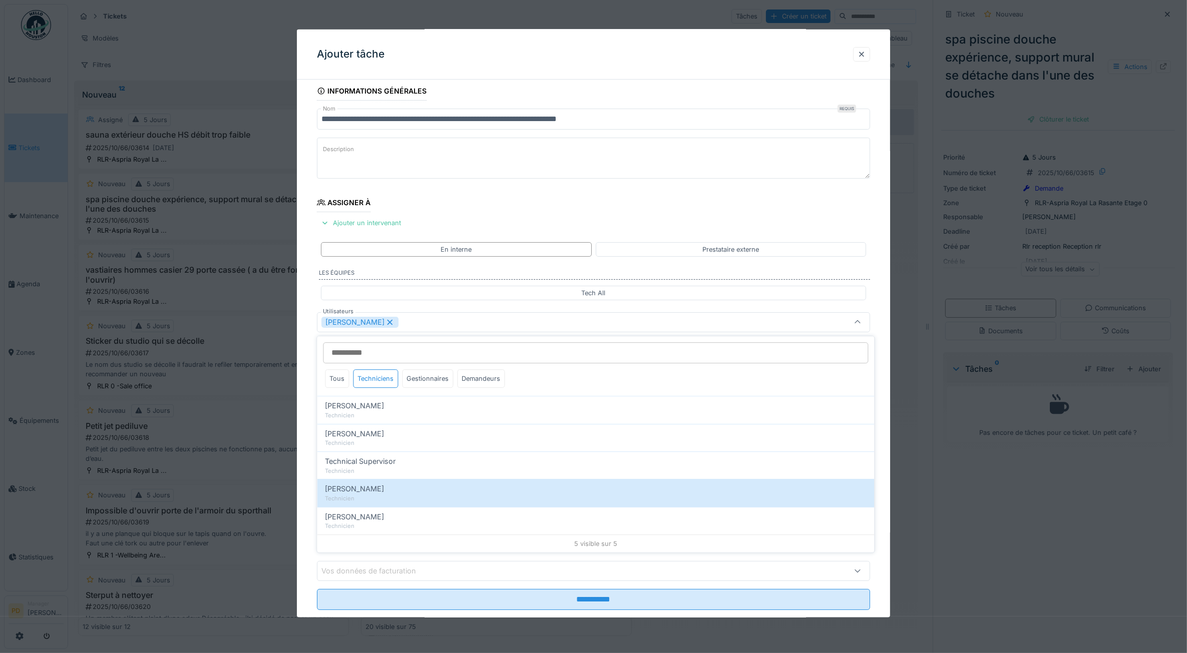
click at [313, 366] on div "**********" at bounding box center [594, 360] width 594 height 557
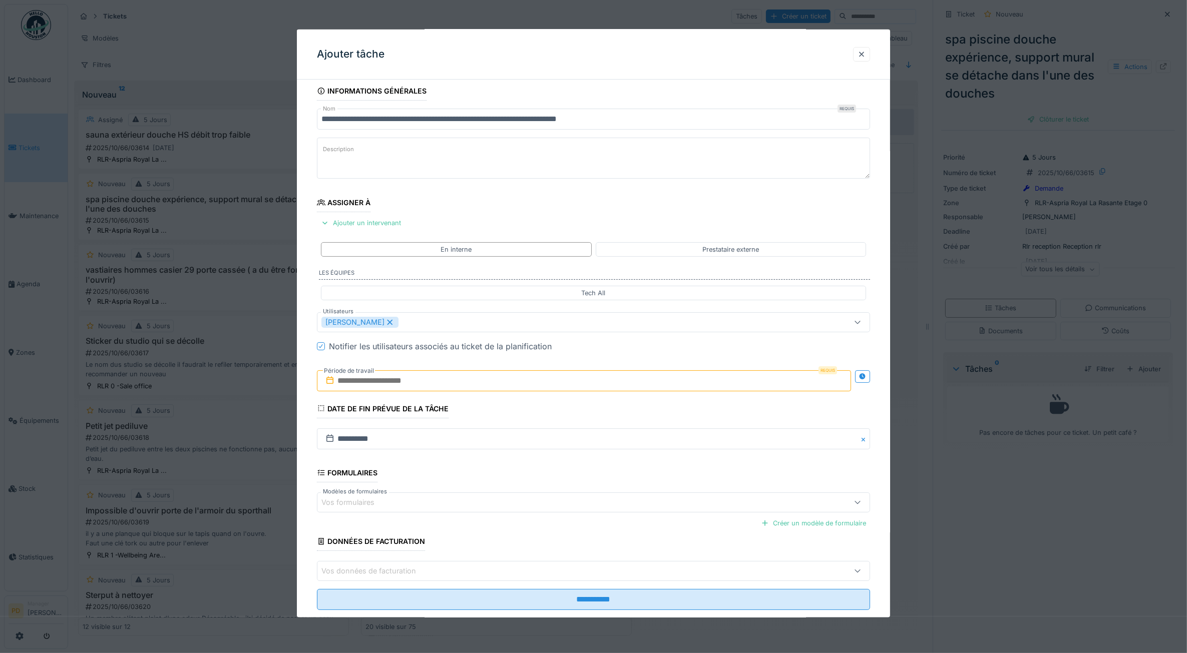
click at [351, 386] on input "text" at bounding box center [584, 380] width 535 height 21
click at [544, 512] on div "29" at bounding box center [538, 512] width 14 height 14
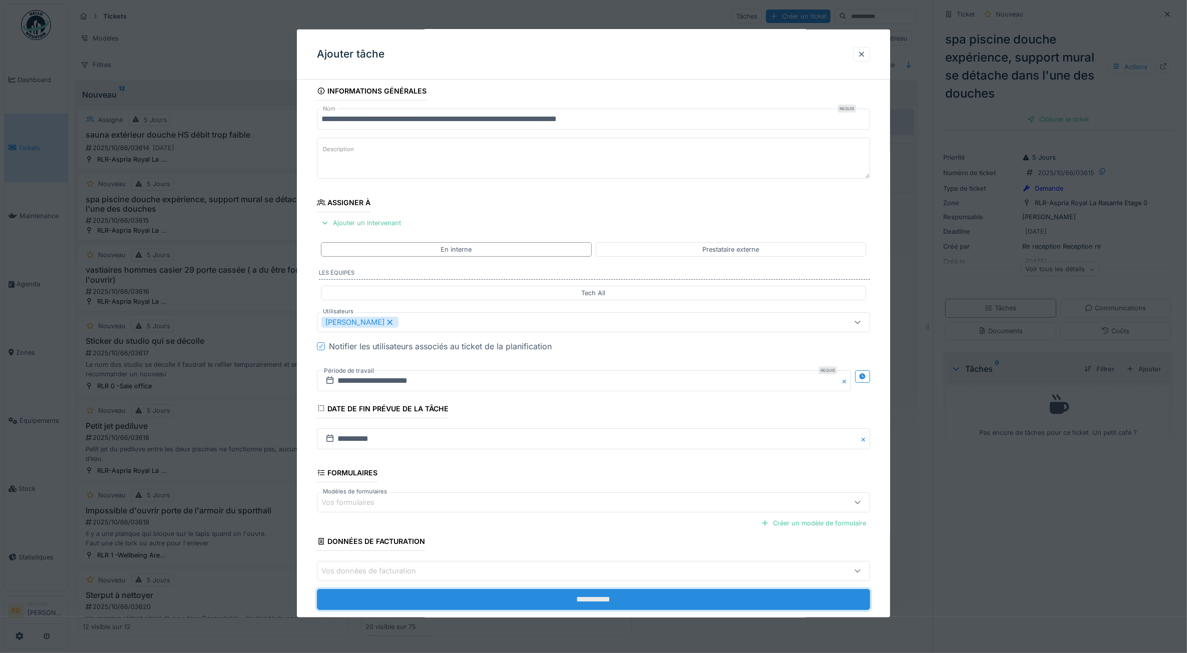
click at [596, 597] on input "**********" at bounding box center [594, 599] width 554 height 21
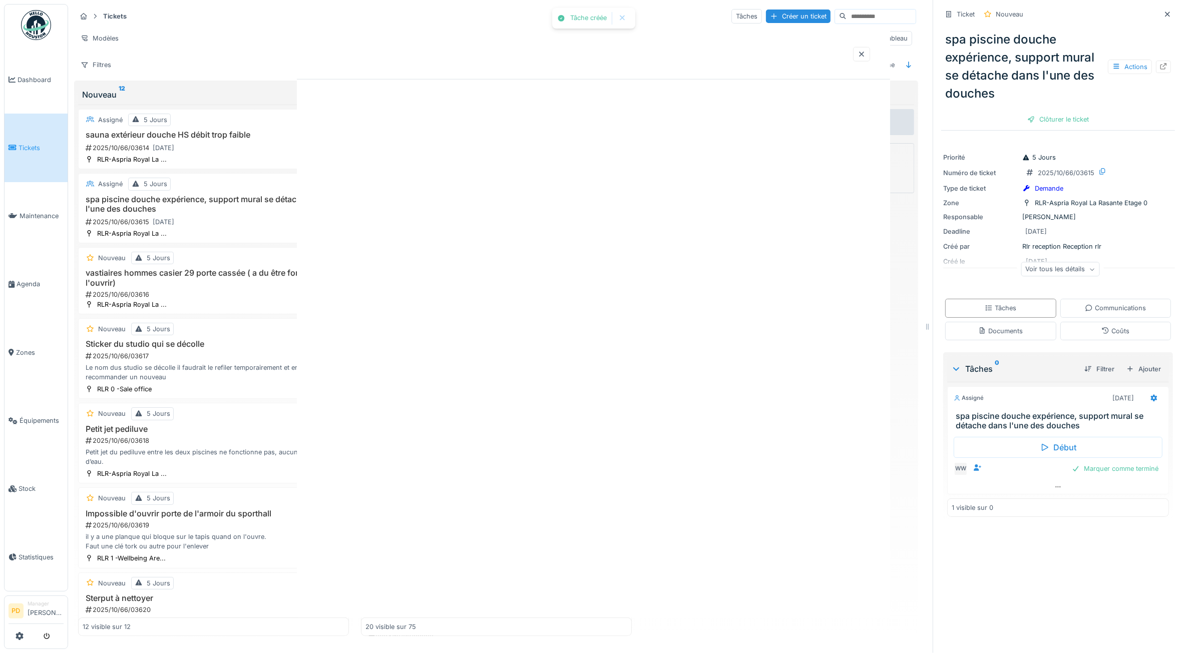
scroll to position [0, 0]
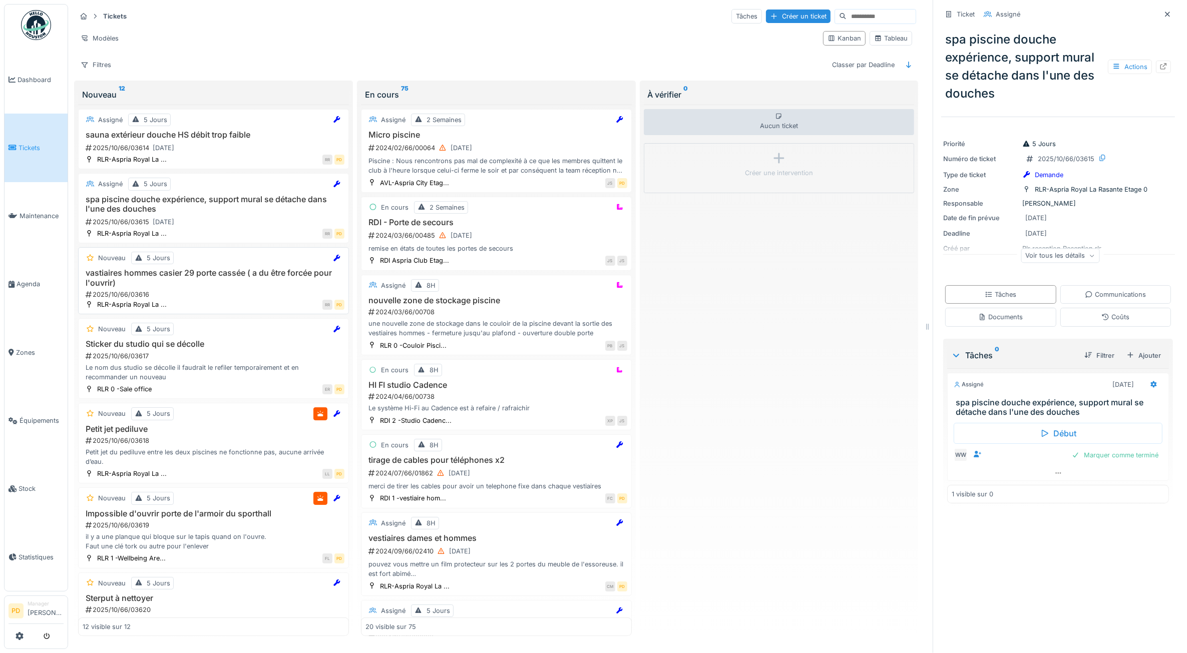
click at [269, 285] on h3 "vastiaires hommes casier 29 porte cassée ( a du être forcée pour l'ouvrir)" at bounding box center [214, 277] width 262 height 19
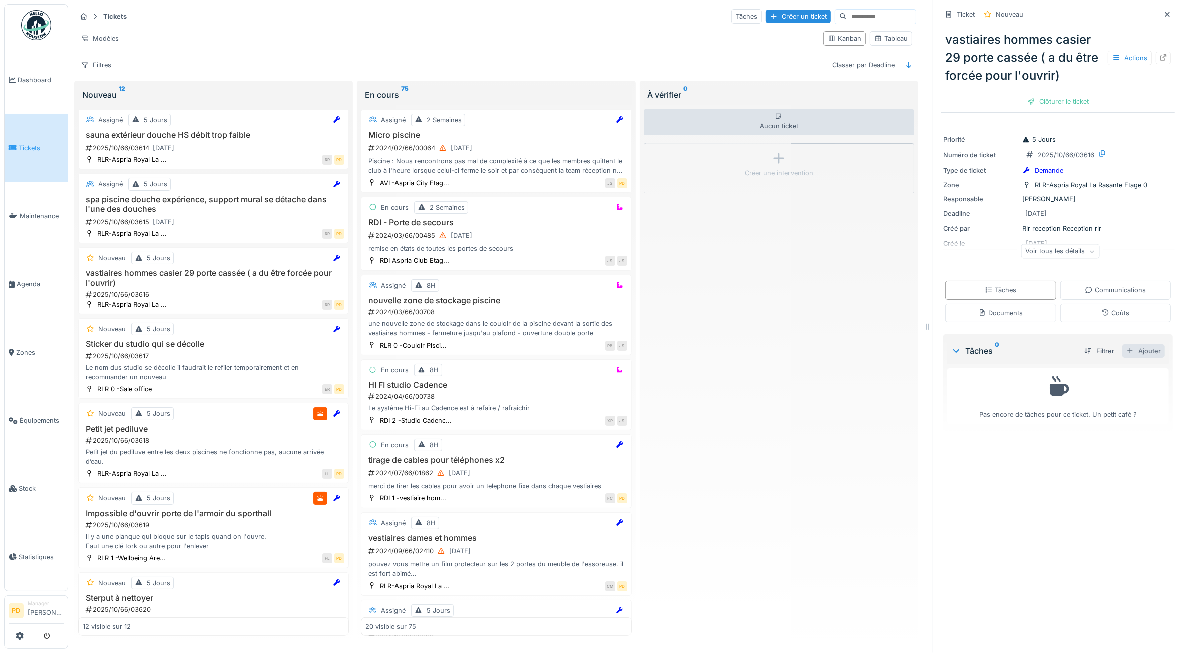
click at [1122, 357] on div "Ajouter" at bounding box center [1143, 351] width 43 height 14
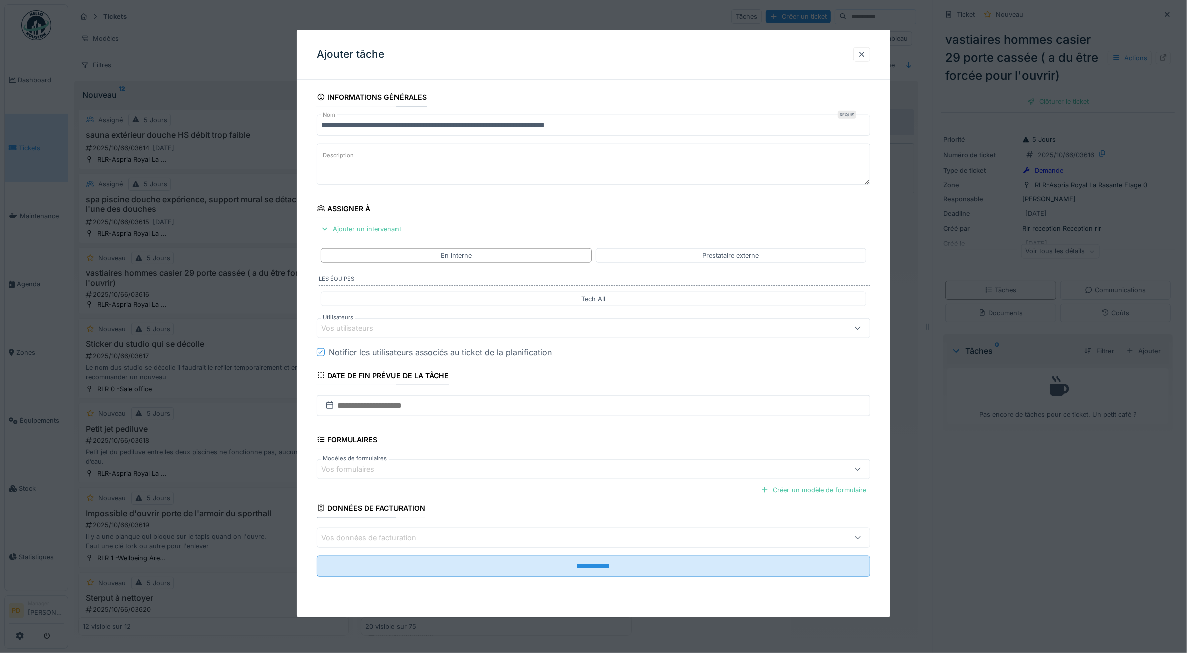
click at [361, 324] on div "Vos utilisateurs" at bounding box center [354, 328] width 66 height 11
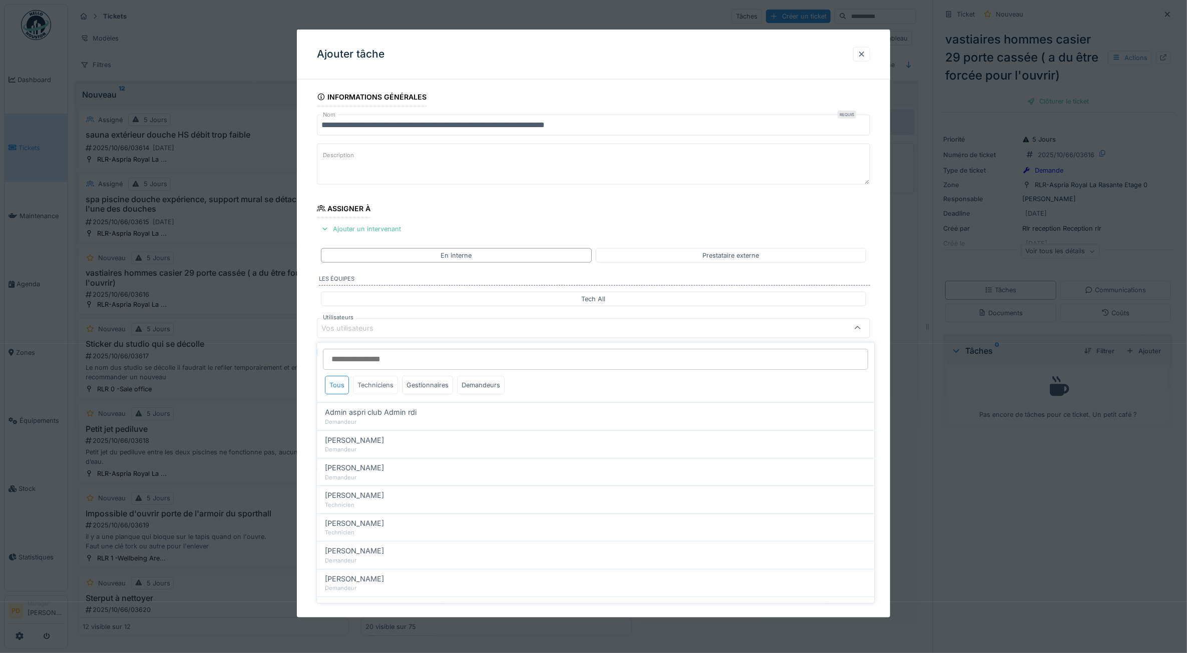
click at [378, 391] on div "Techniciens" at bounding box center [375, 385] width 45 height 19
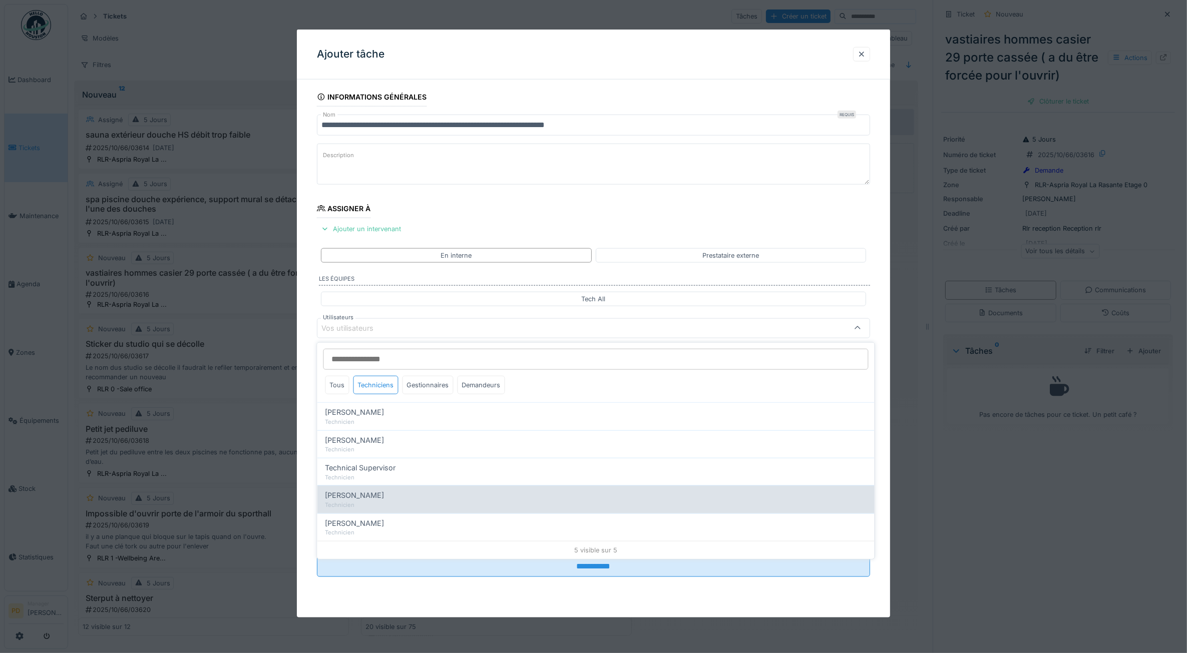
click at [379, 498] on span "[PERSON_NAME]" at bounding box center [354, 495] width 59 height 11
type input "****"
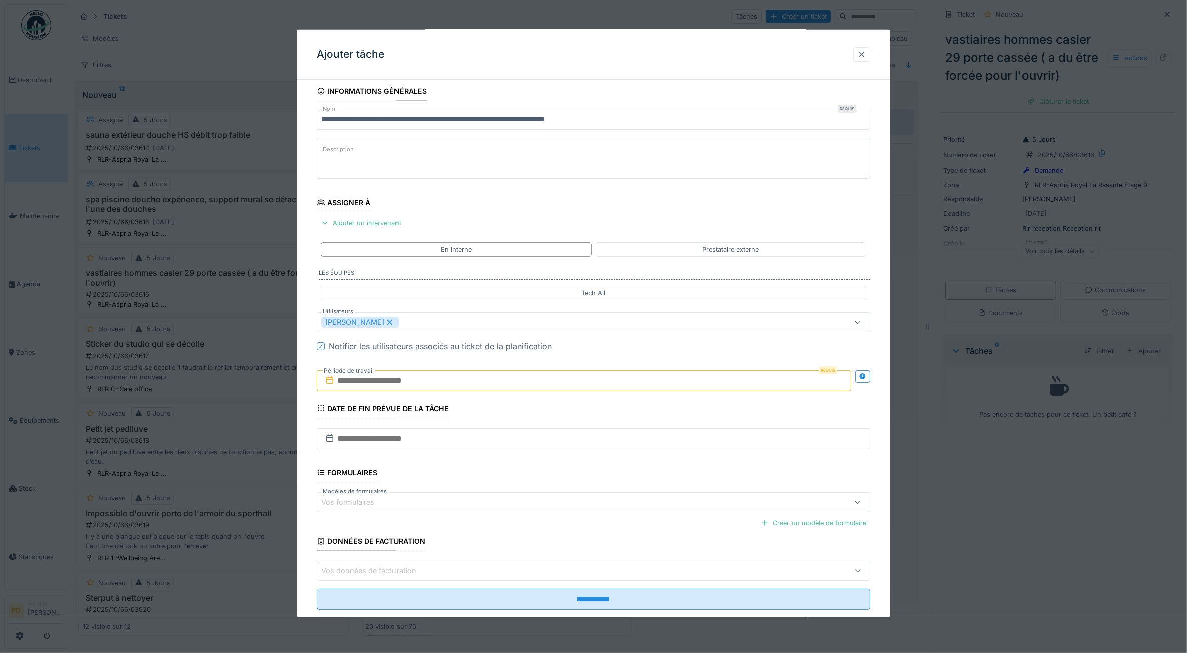
click at [306, 396] on div "**********" at bounding box center [594, 360] width 594 height 557
click at [373, 387] on input "text" at bounding box center [584, 380] width 535 height 21
click at [542, 513] on div "29" at bounding box center [538, 512] width 14 height 14
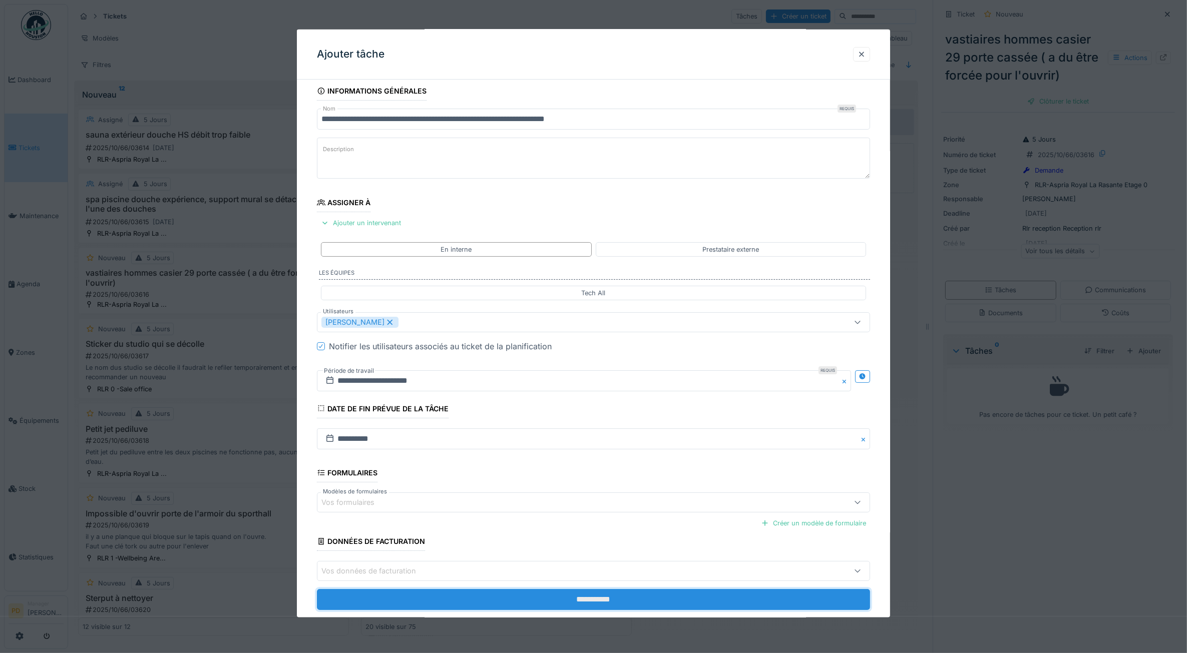
click at [562, 594] on input "**********" at bounding box center [594, 599] width 554 height 21
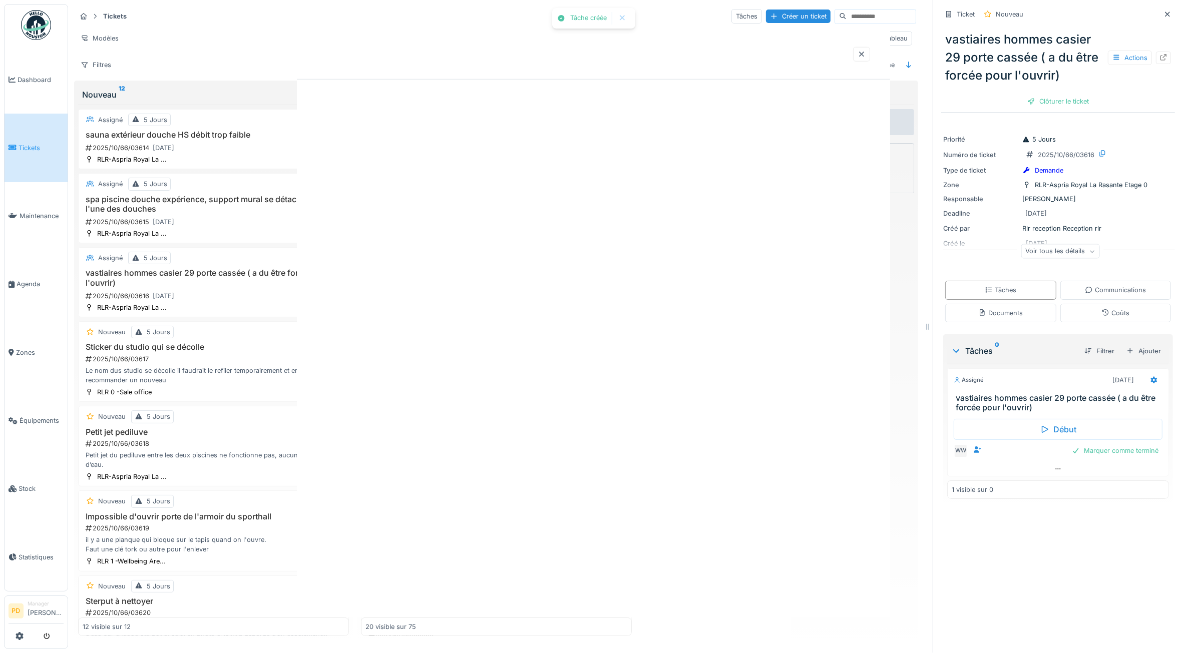
scroll to position [0, 0]
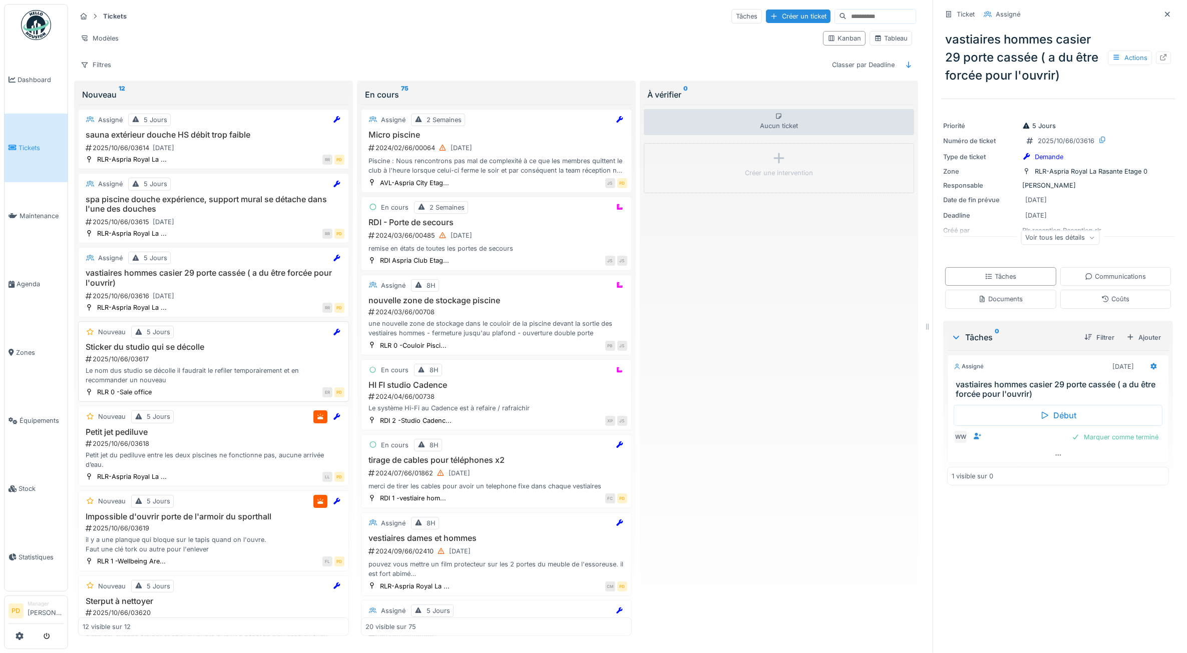
click at [234, 373] on div "Le nom dus studio se décolle il faudrait le refiler temporairement et en recomm…" at bounding box center [214, 375] width 262 height 19
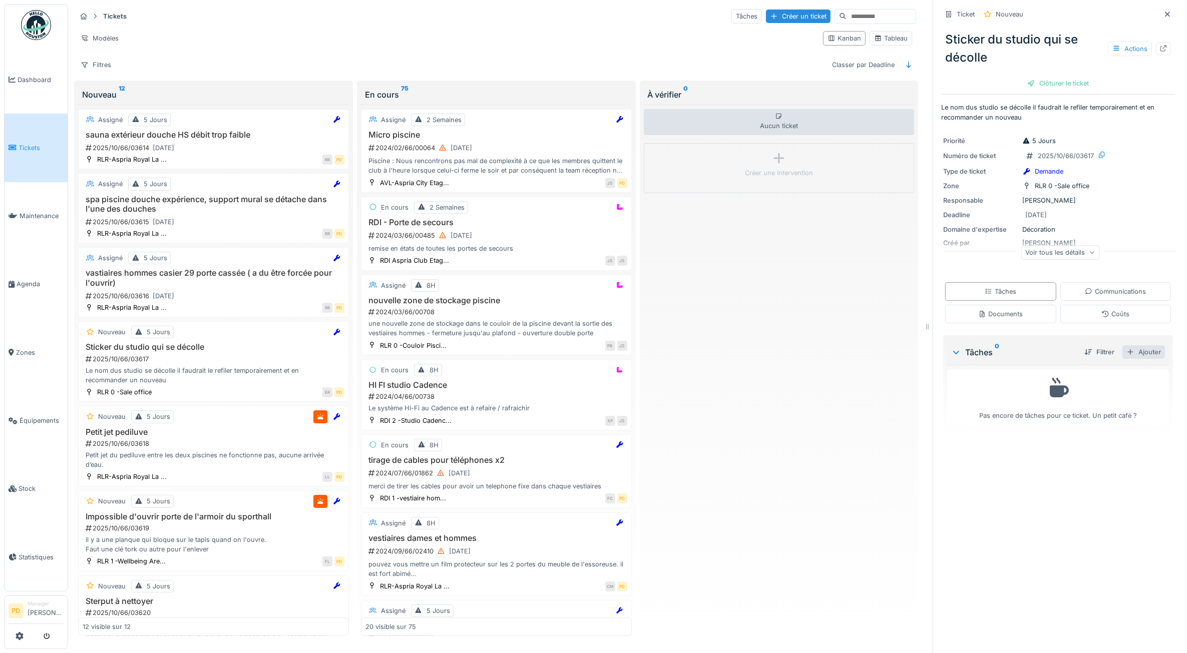
click at [1135, 351] on div "Ajouter" at bounding box center [1143, 352] width 43 height 14
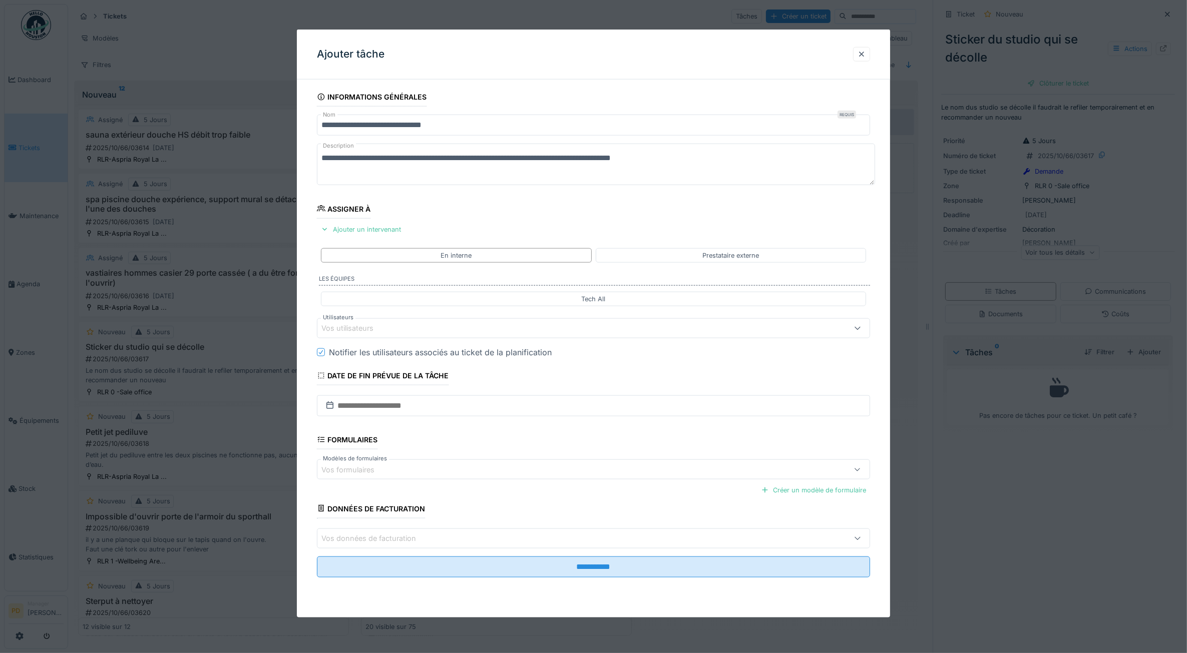
click at [371, 327] on div "Vos utilisateurs" at bounding box center [354, 328] width 66 height 11
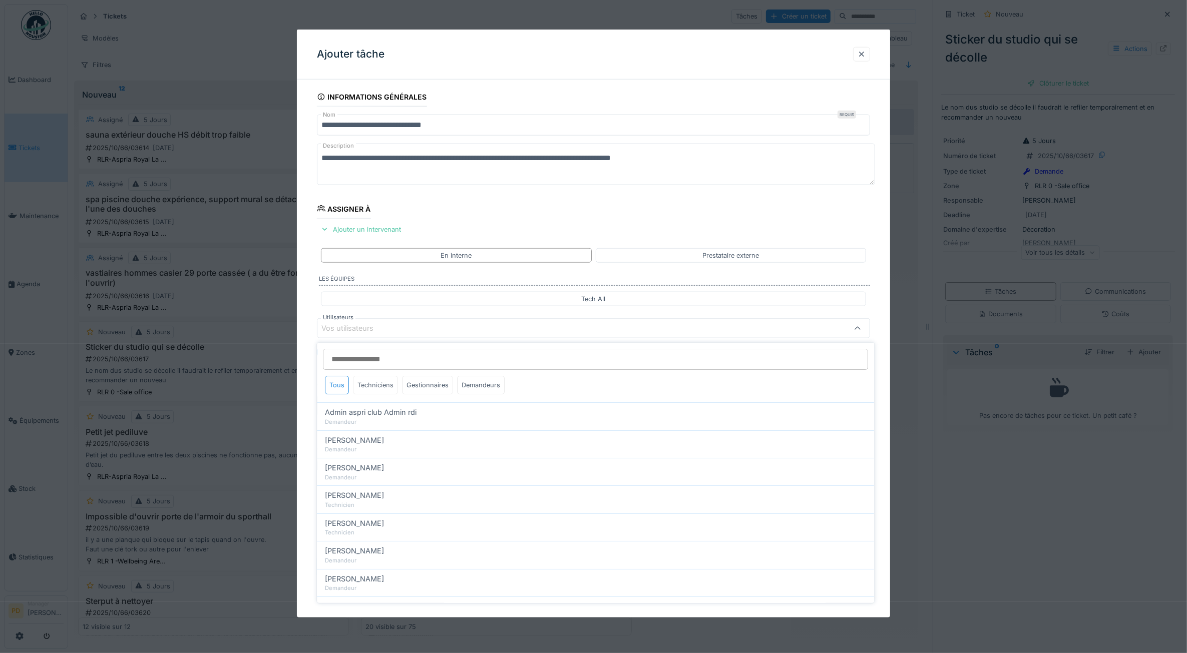
click at [389, 388] on div "Techniciens" at bounding box center [375, 385] width 45 height 19
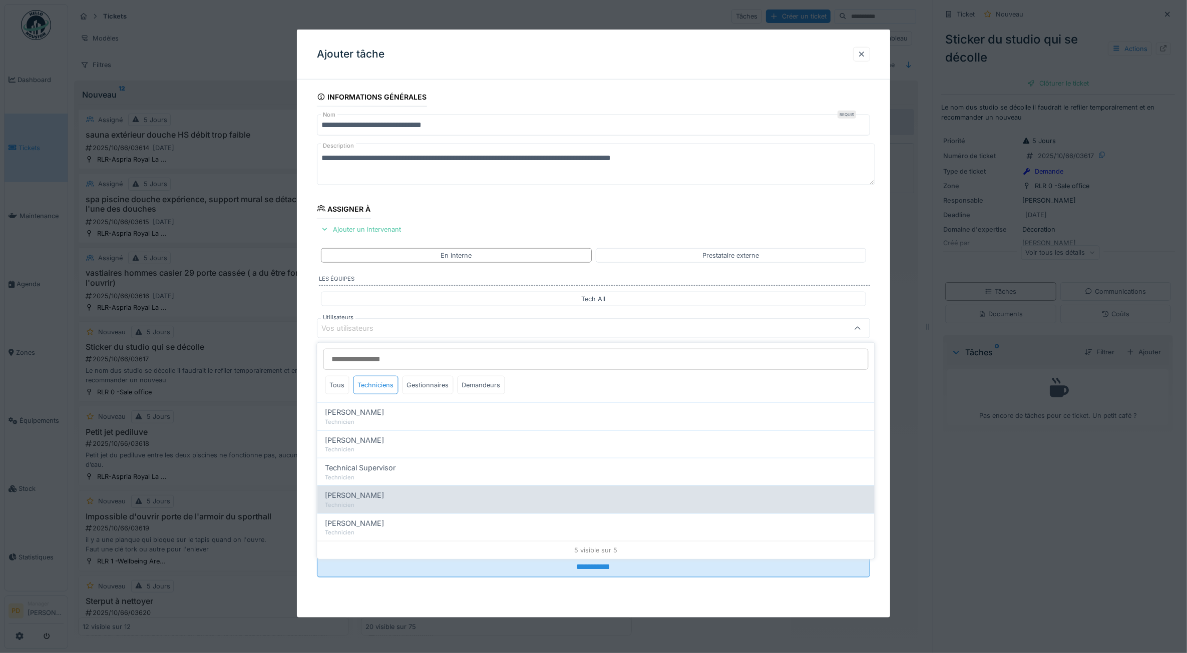
click at [365, 499] on span "[PERSON_NAME]" at bounding box center [354, 495] width 59 height 11
type input "****"
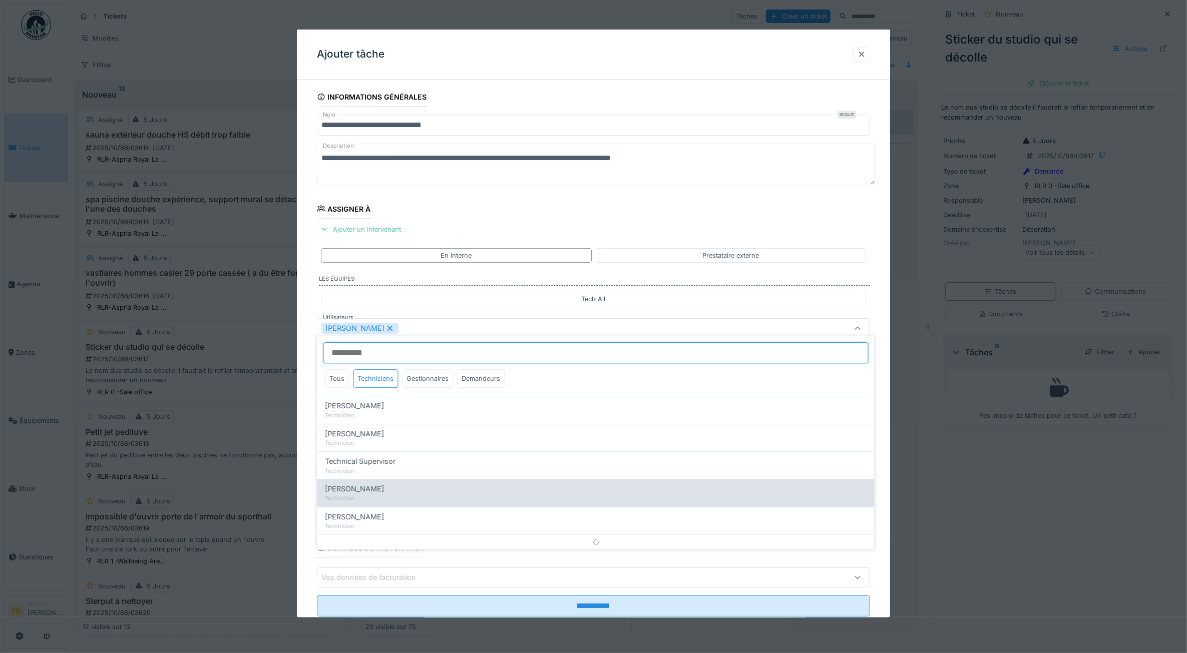
scroll to position [6, 0]
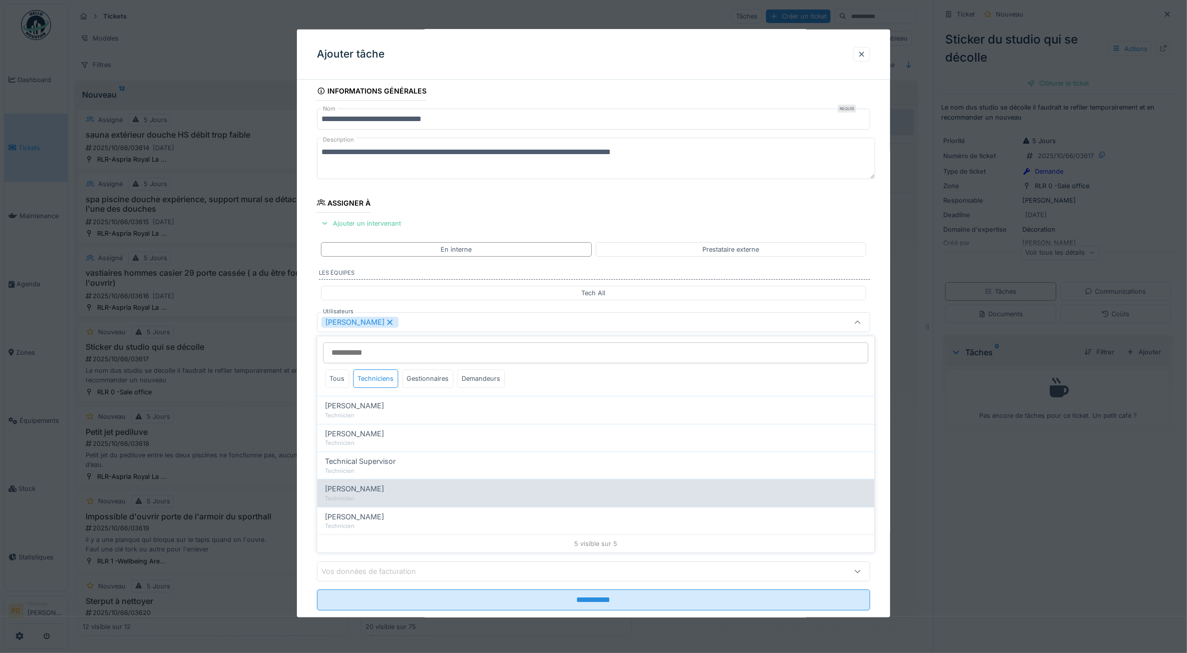
click at [365, 489] on span "[PERSON_NAME]" at bounding box center [354, 489] width 59 height 11
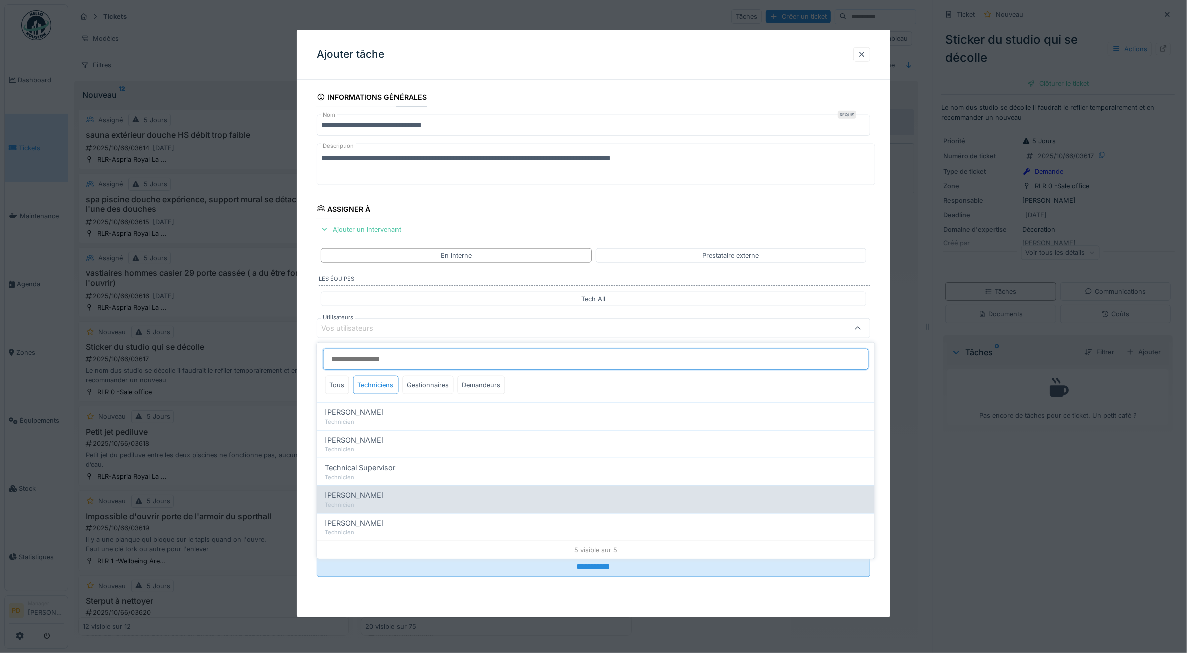
scroll to position [0, 0]
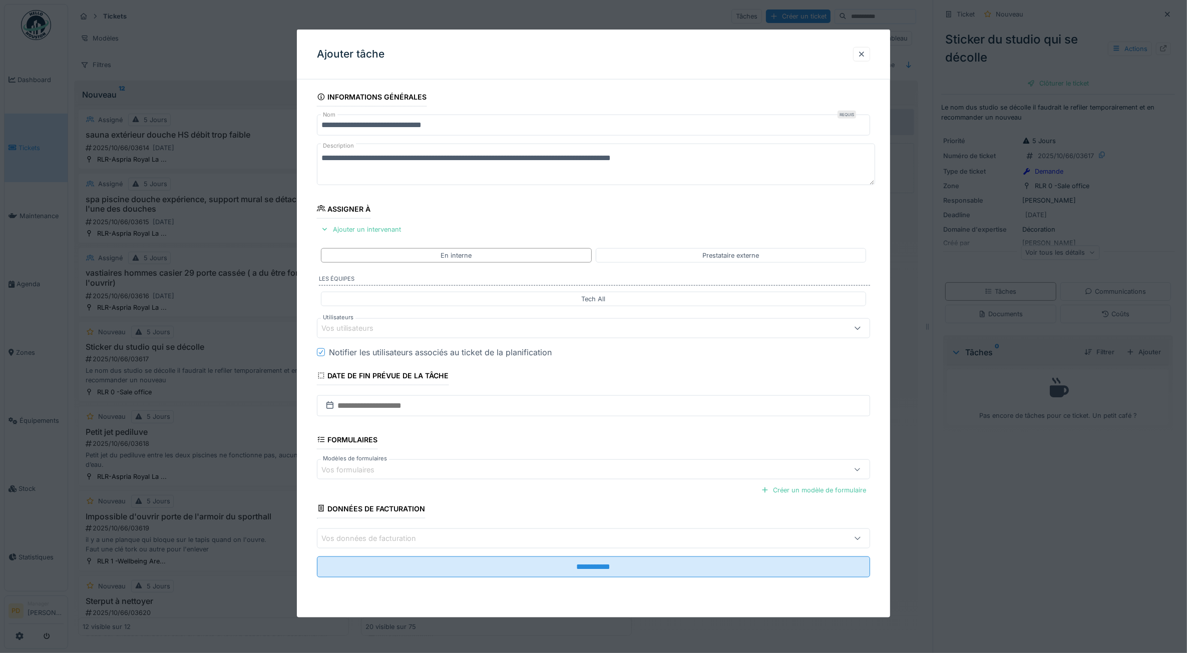
click at [309, 411] on div "**********" at bounding box center [594, 347] width 594 height 518
click at [383, 331] on div "Vos utilisateurs" at bounding box center [354, 328] width 66 height 11
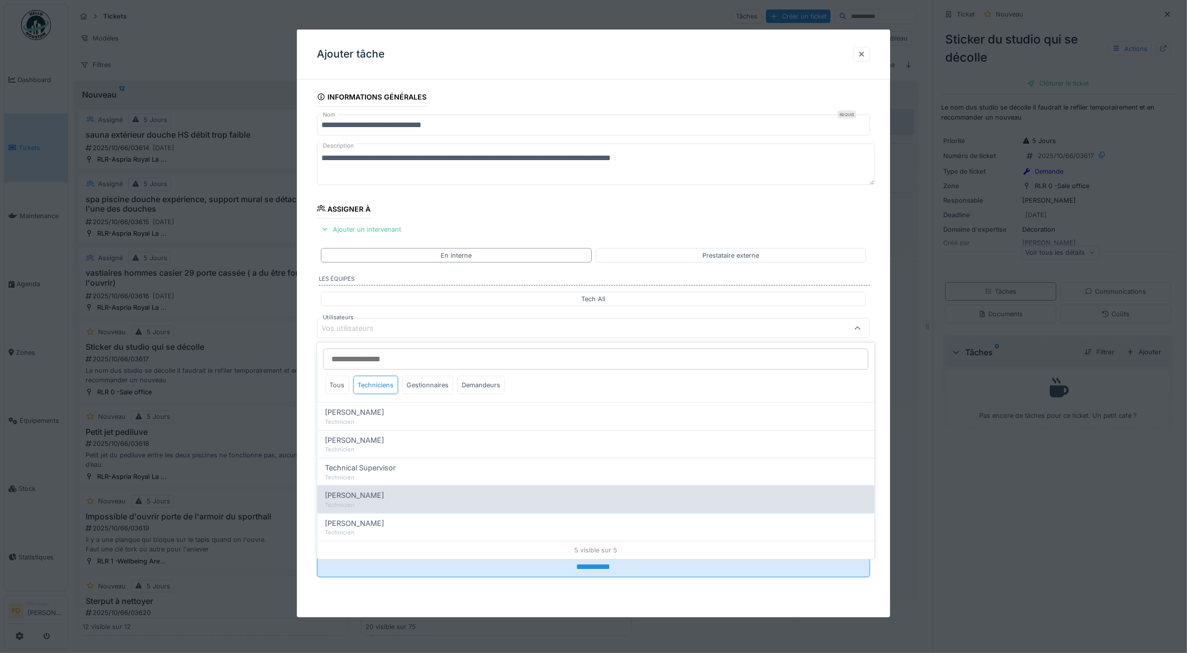
click at [380, 495] on span "[PERSON_NAME]" at bounding box center [354, 495] width 59 height 11
type input "****"
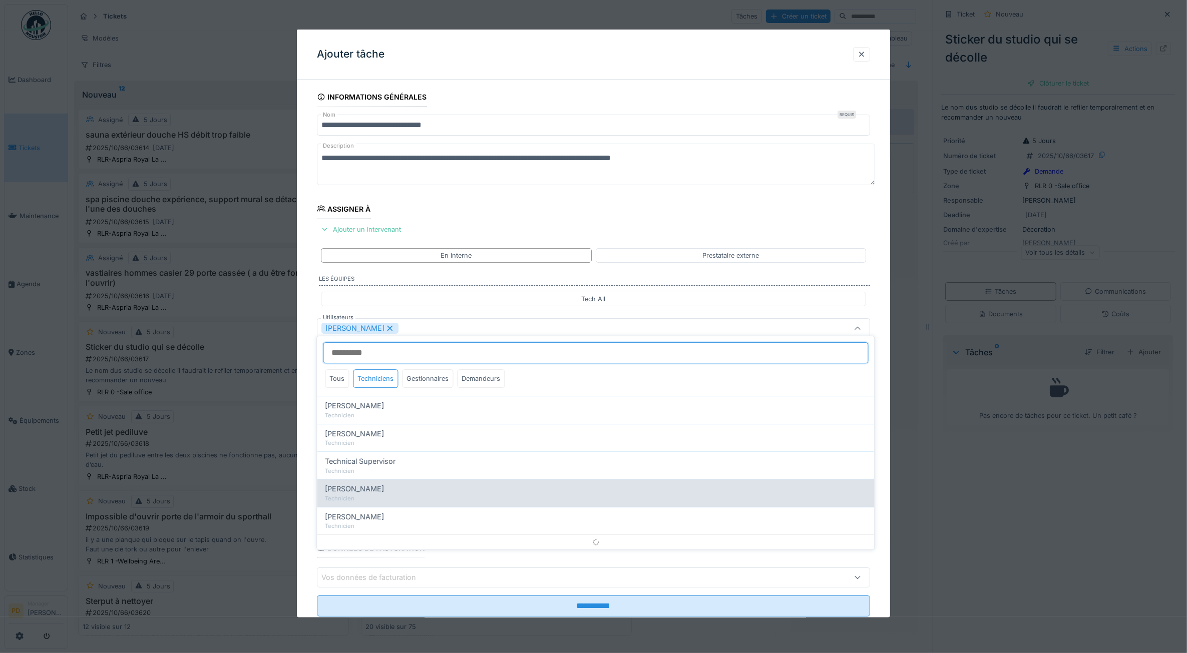
scroll to position [6, 0]
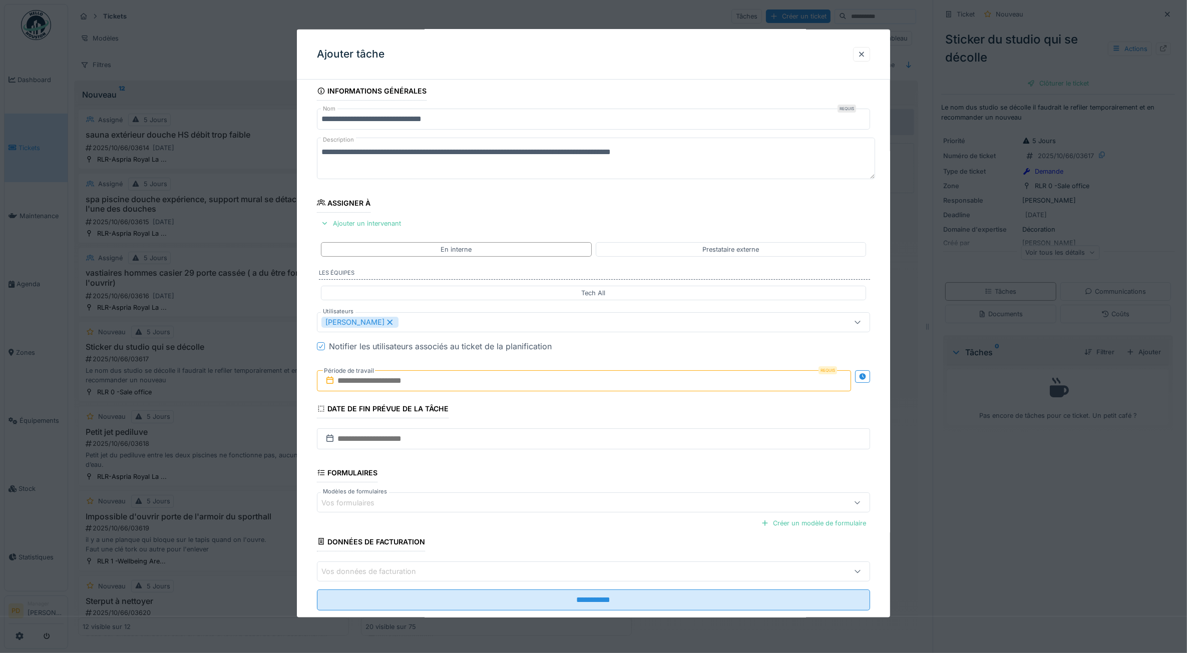
click at [312, 419] on div "**********" at bounding box center [594, 360] width 594 height 557
click at [369, 384] on input "text" at bounding box center [584, 380] width 535 height 21
click at [542, 518] on div "29" at bounding box center [538, 512] width 14 height 14
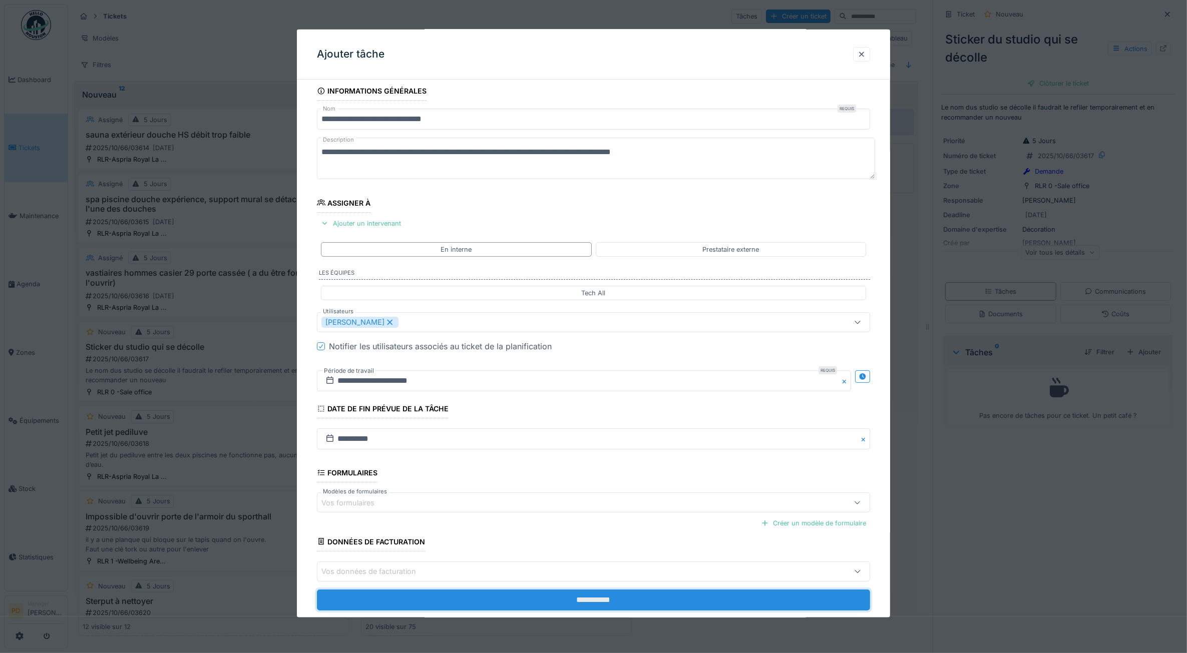
click at [569, 600] on input "**********" at bounding box center [594, 599] width 554 height 21
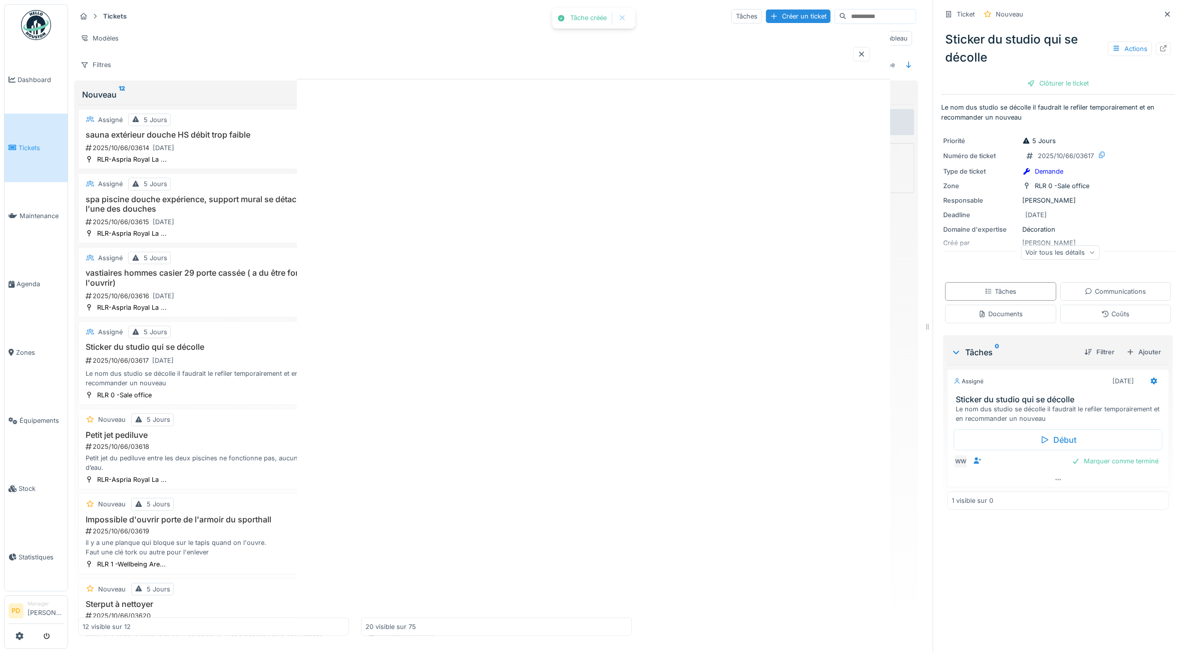
scroll to position [0, 0]
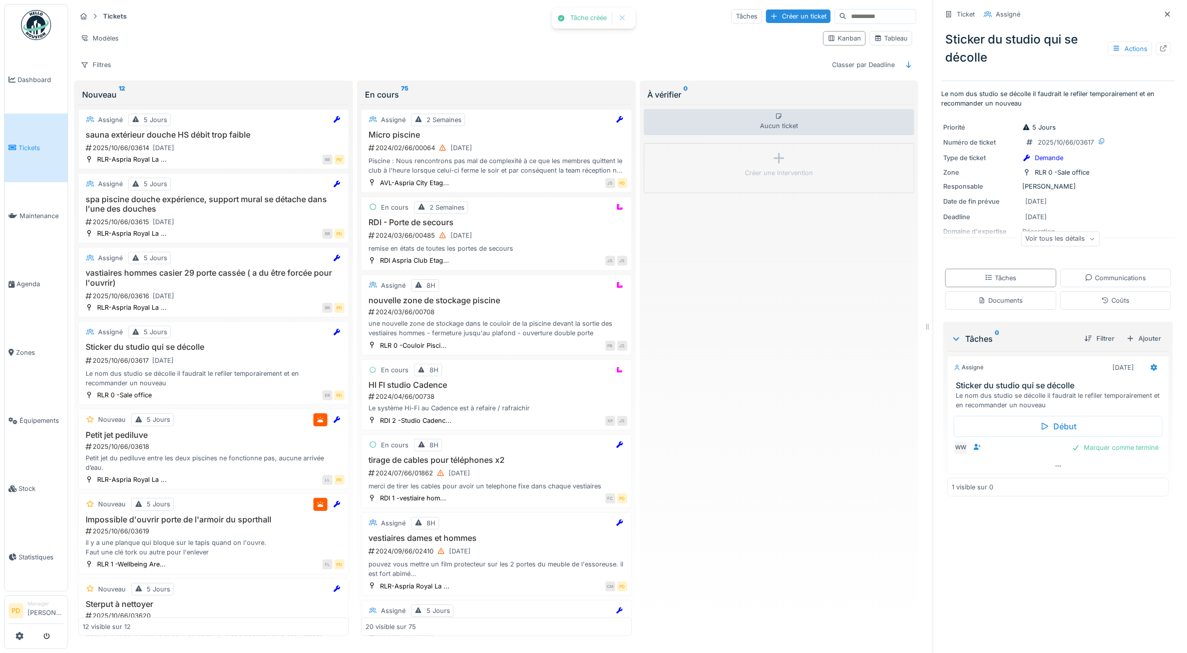
click at [20, 143] on span "Tickets" at bounding box center [41, 148] width 45 height 10
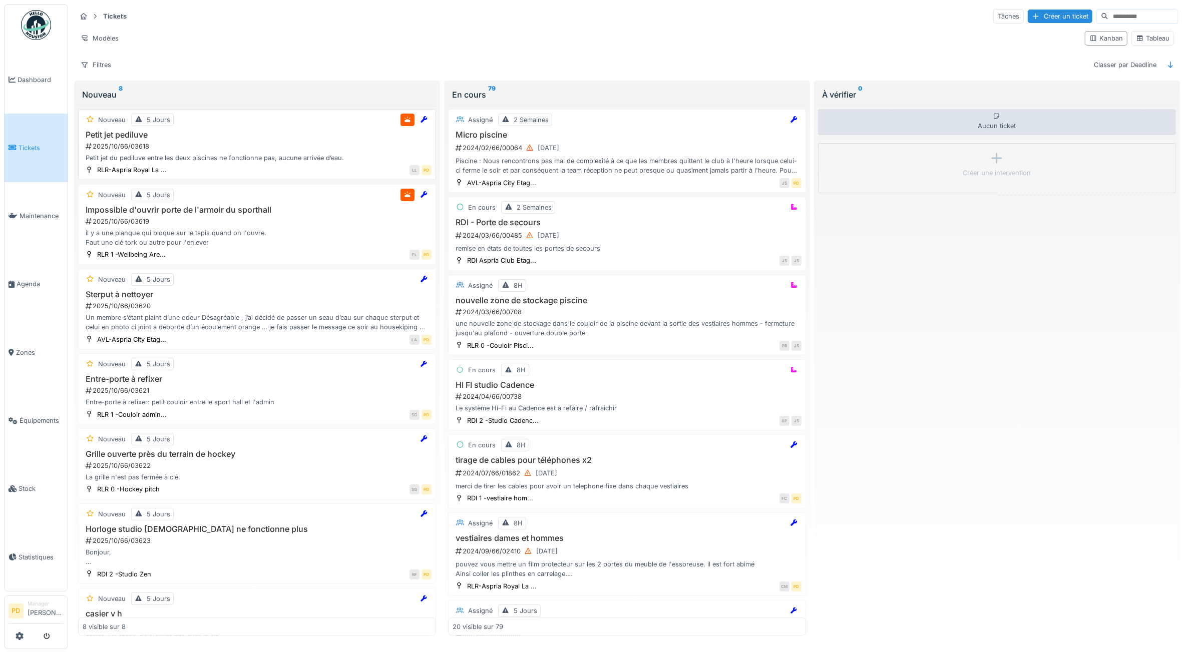
click at [275, 138] on h3 "Petit jet pediluve" at bounding box center [257, 135] width 349 height 10
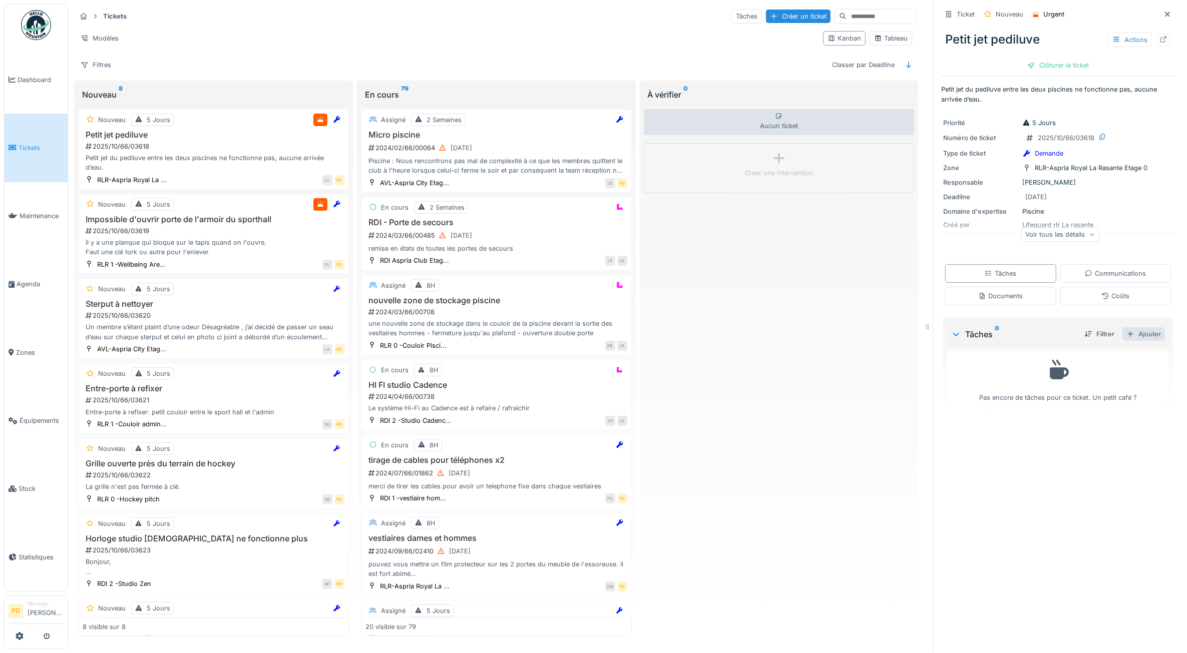
click at [1137, 335] on div "Ajouter" at bounding box center [1143, 334] width 43 height 14
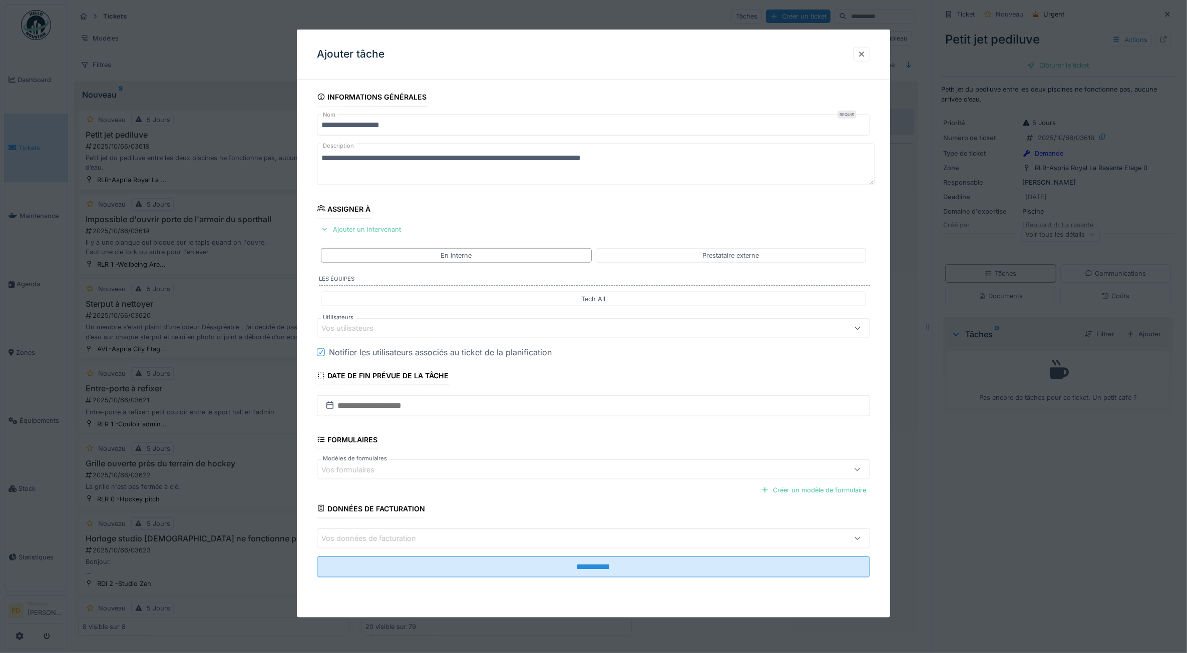
click at [372, 232] on div "Ajouter un intervenant" at bounding box center [361, 230] width 88 height 14
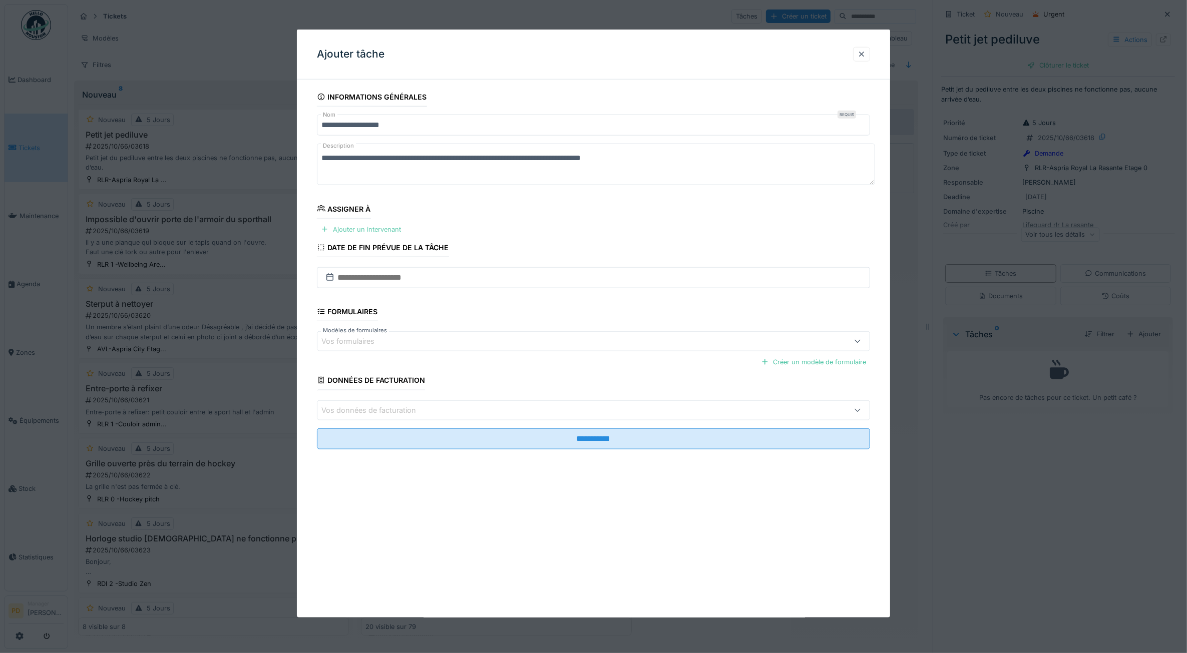
click at [372, 232] on div "Ajouter un intervenant" at bounding box center [361, 230] width 88 height 14
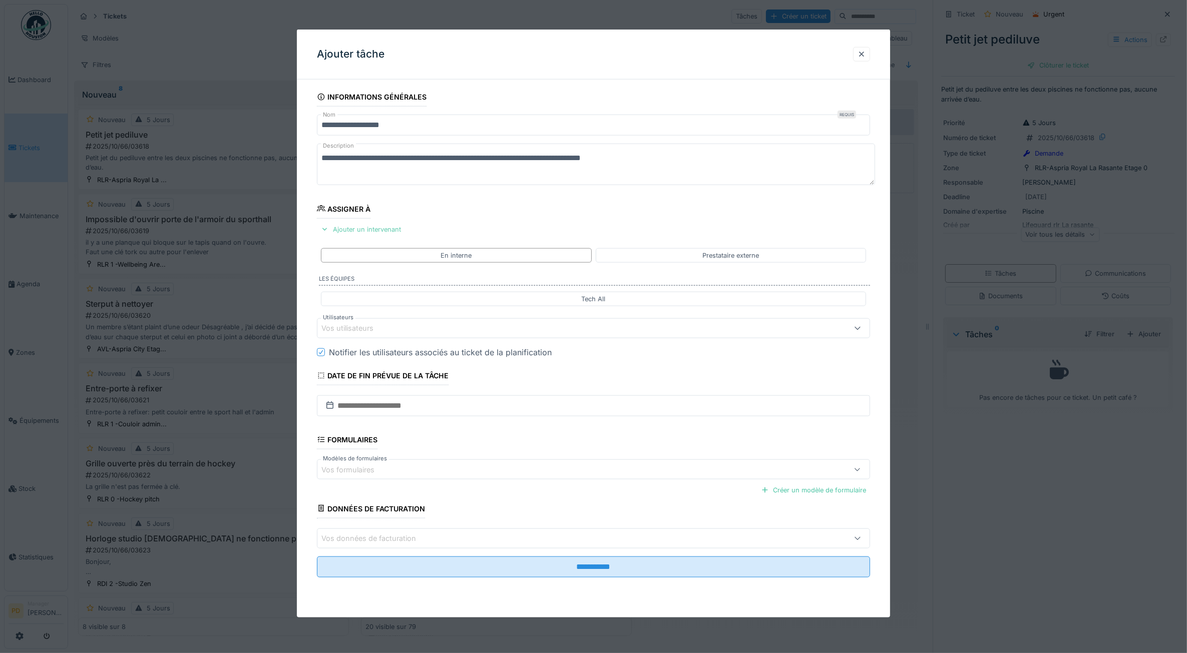
click at [372, 232] on div "Ajouter un intervenant" at bounding box center [361, 230] width 88 height 14
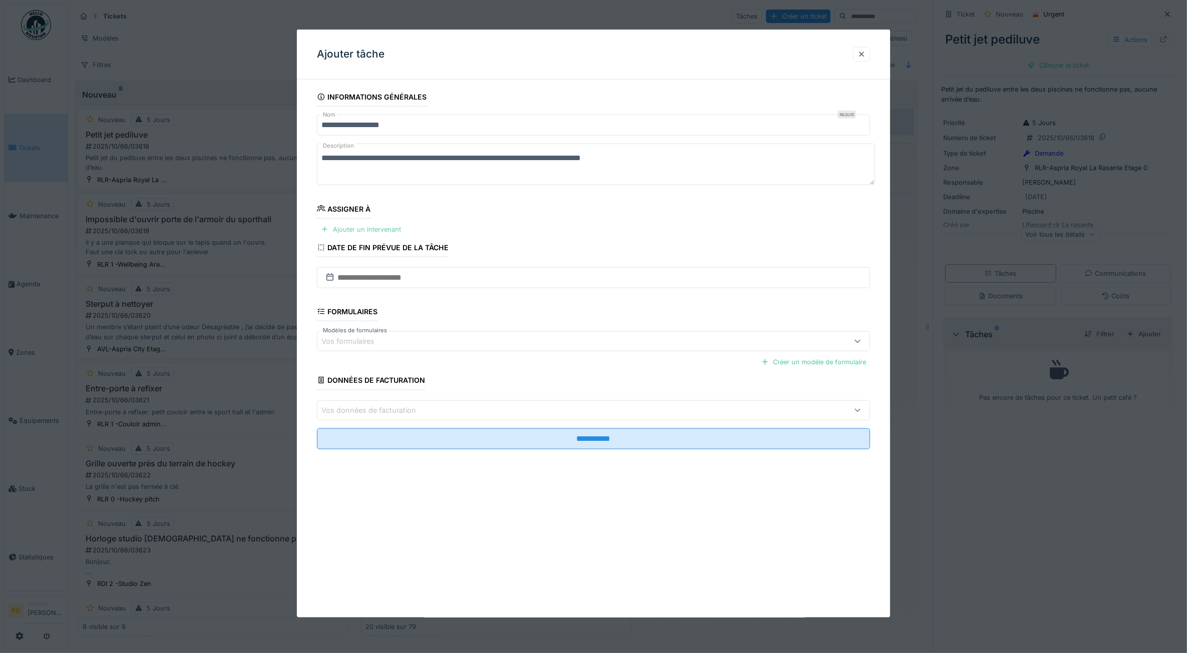
click at [372, 232] on div "Ajouter un intervenant" at bounding box center [361, 230] width 88 height 14
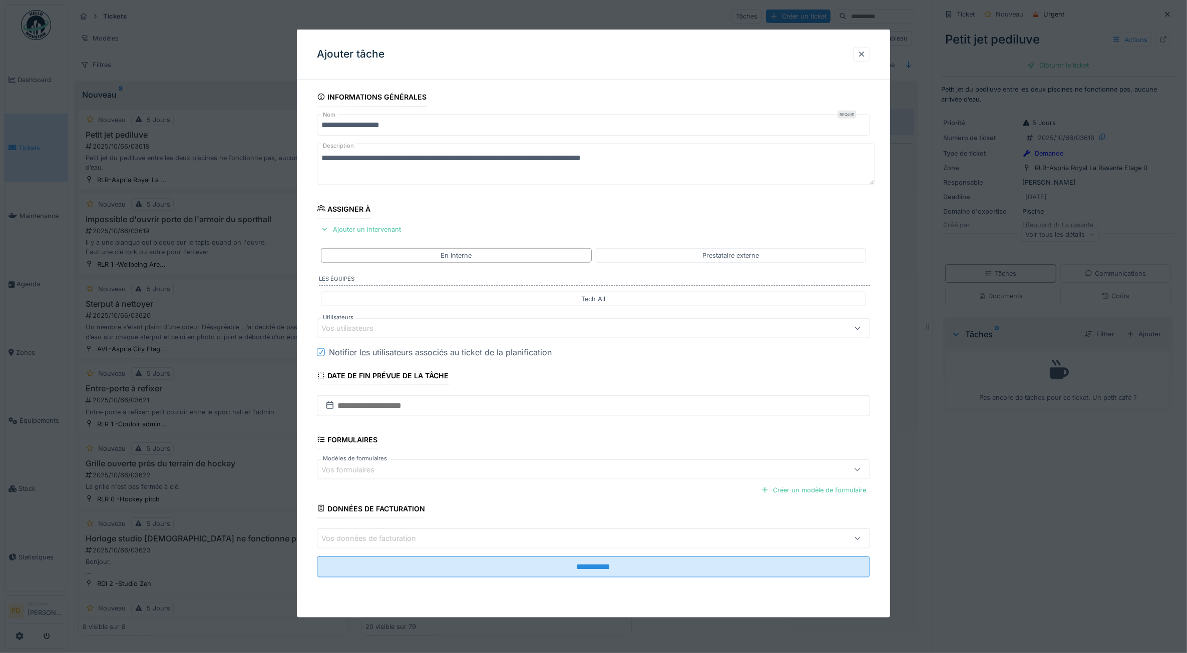
click at [381, 331] on div "Vos utilisateurs" at bounding box center [354, 328] width 66 height 11
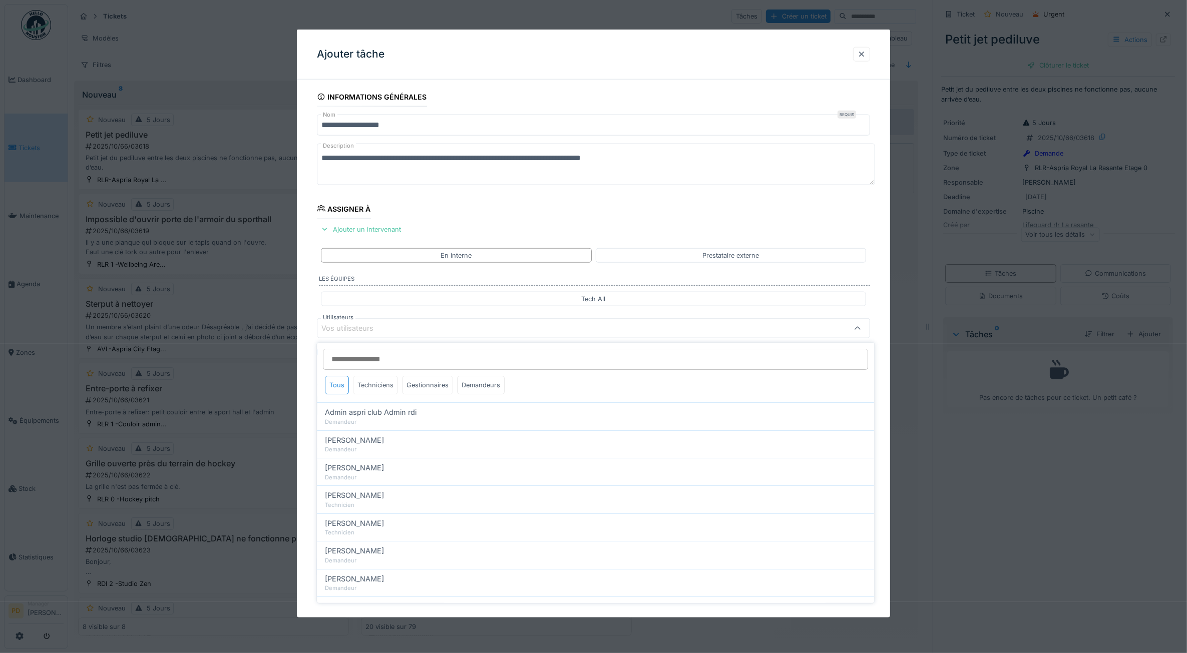
click at [388, 384] on div "Techniciens" at bounding box center [375, 385] width 45 height 19
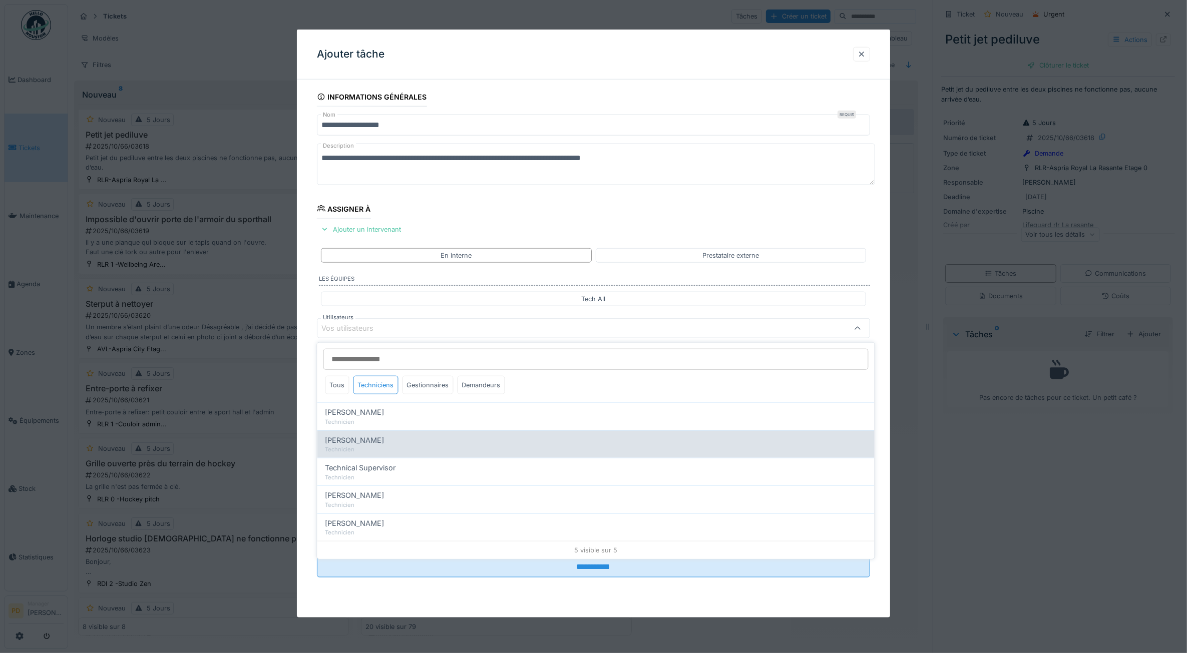
click at [375, 433] on div "[PERSON_NAME] Technicien" at bounding box center [595, 444] width 557 height 28
type input "*****"
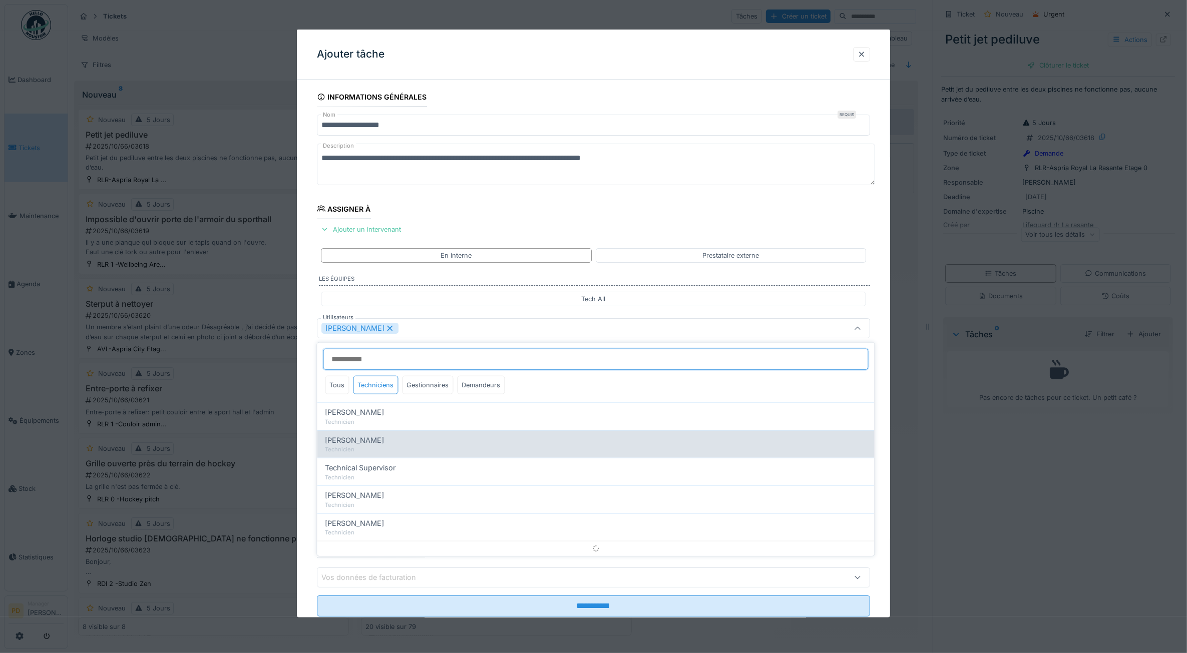
scroll to position [6, 0]
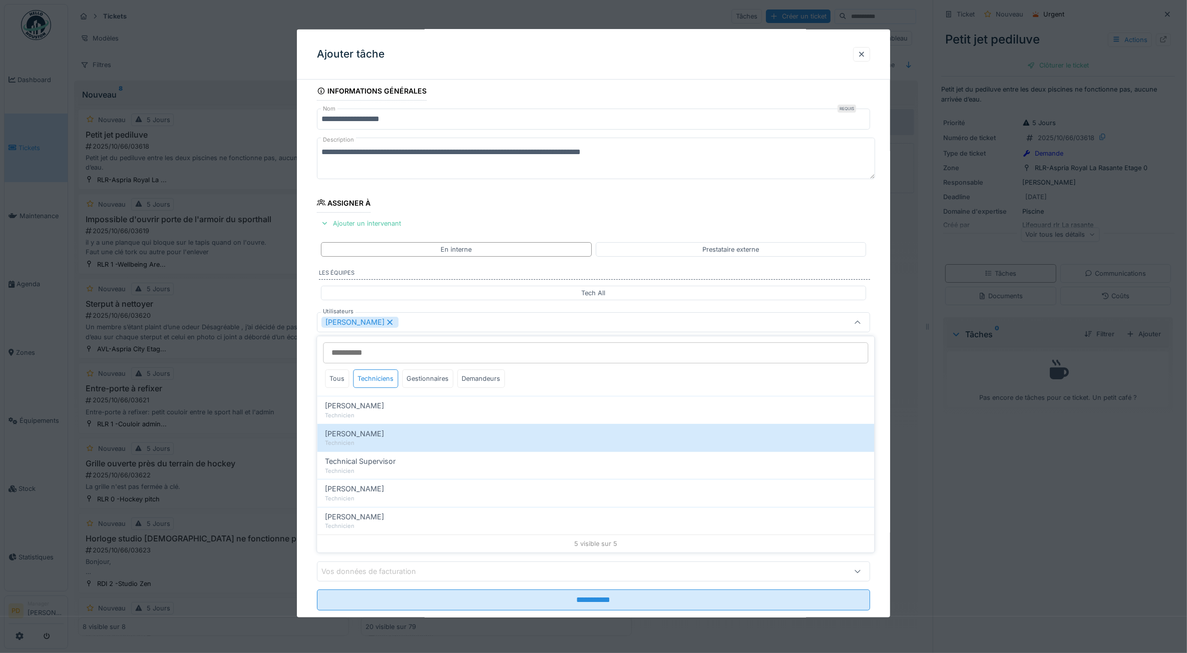
click at [313, 373] on div "**********" at bounding box center [594, 360] width 594 height 557
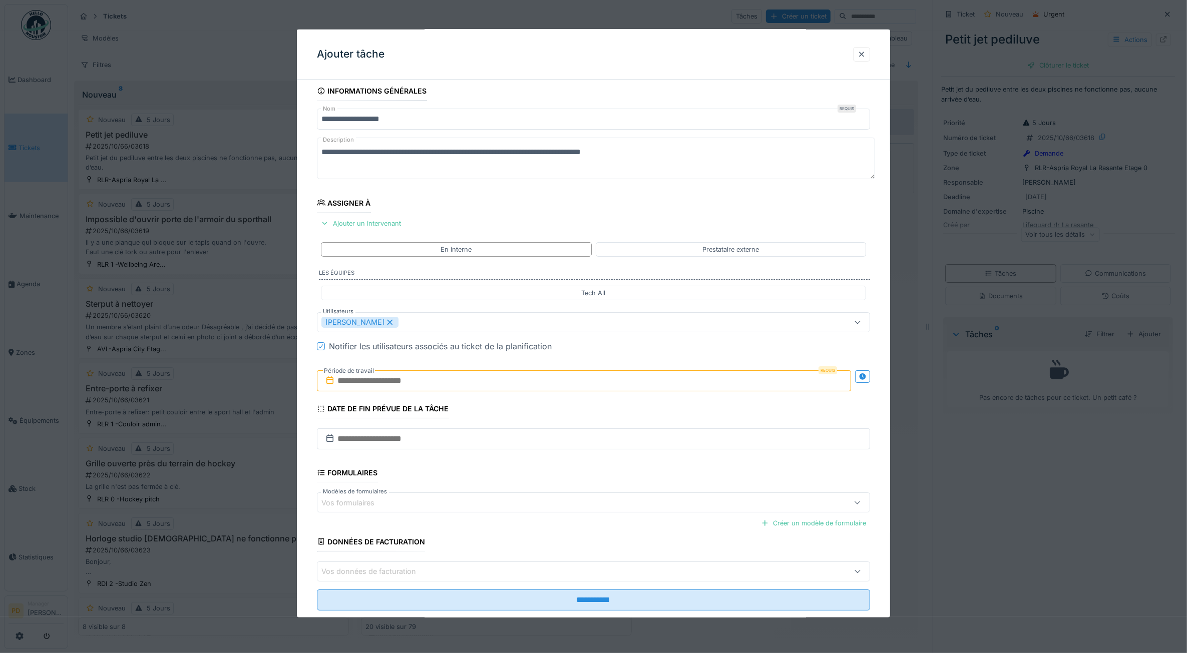
click at [346, 378] on input "text" at bounding box center [584, 380] width 535 height 21
click at [543, 513] on div "29" at bounding box center [538, 512] width 14 height 14
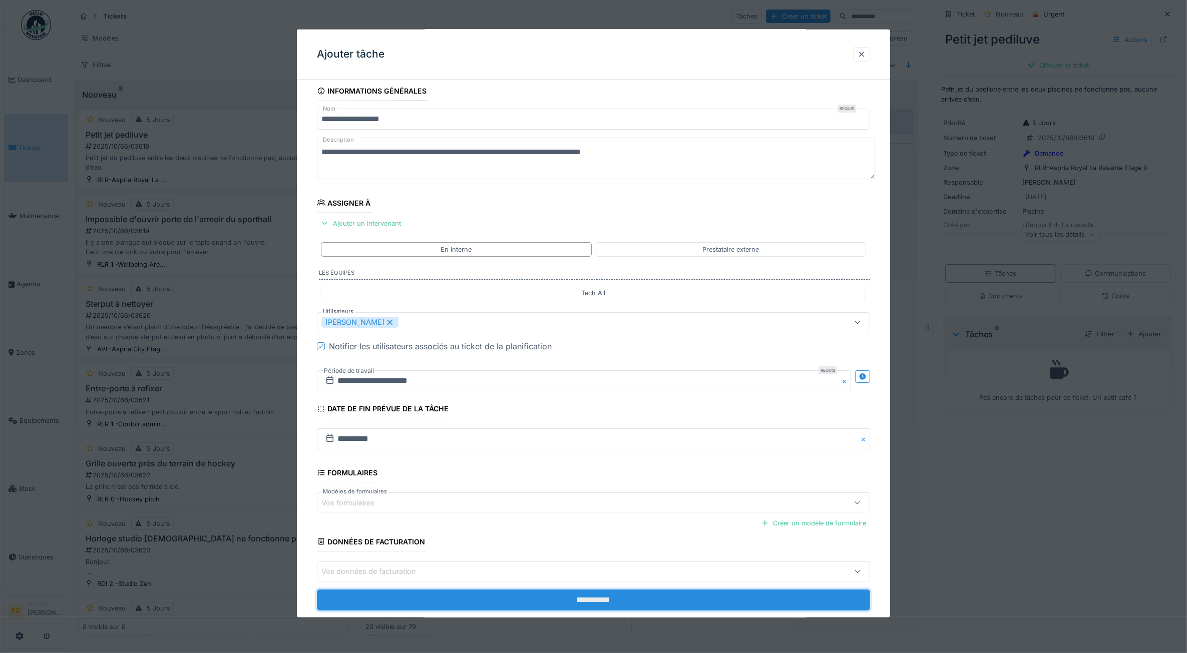
click at [552, 594] on input "**********" at bounding box center [594, 599] width 554 height 21
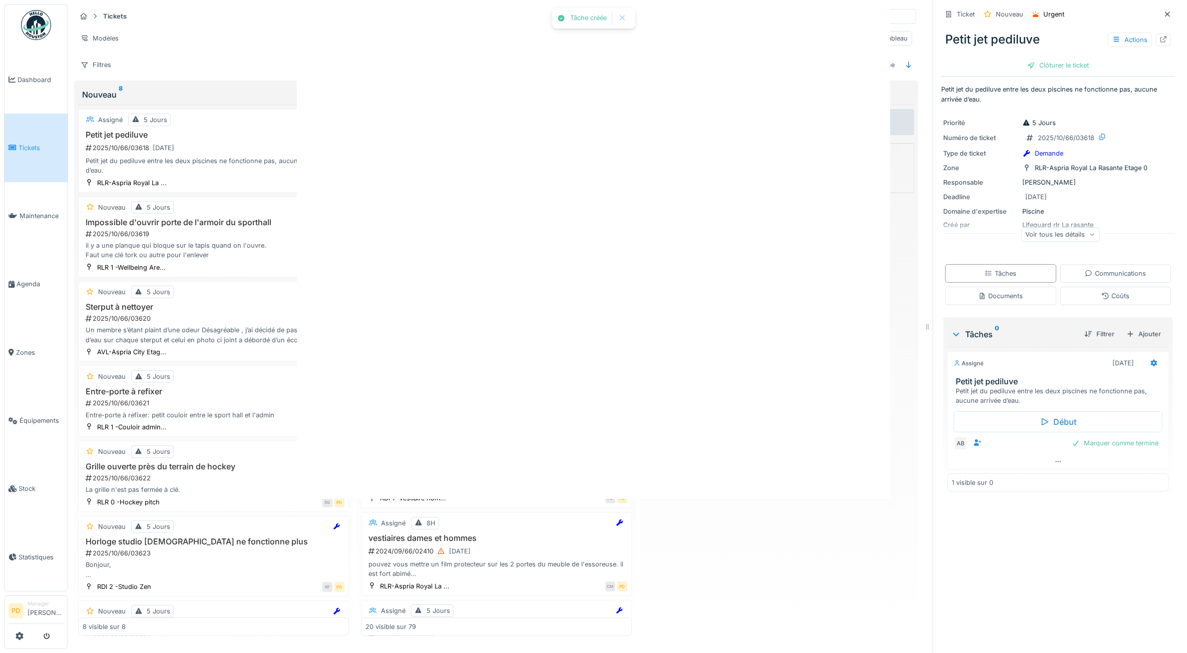
scroll to position [0, 0]
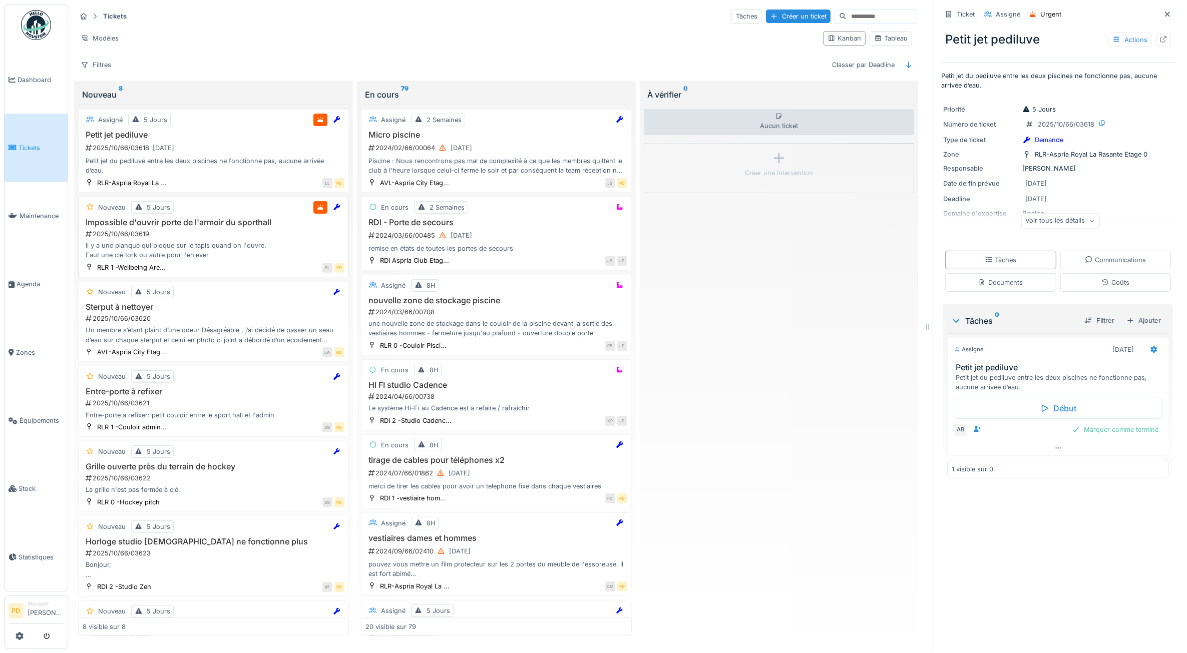
click at [251, 238] on div "2025/10/66/03619" at bounding box center [215, 234] width 260 height 10
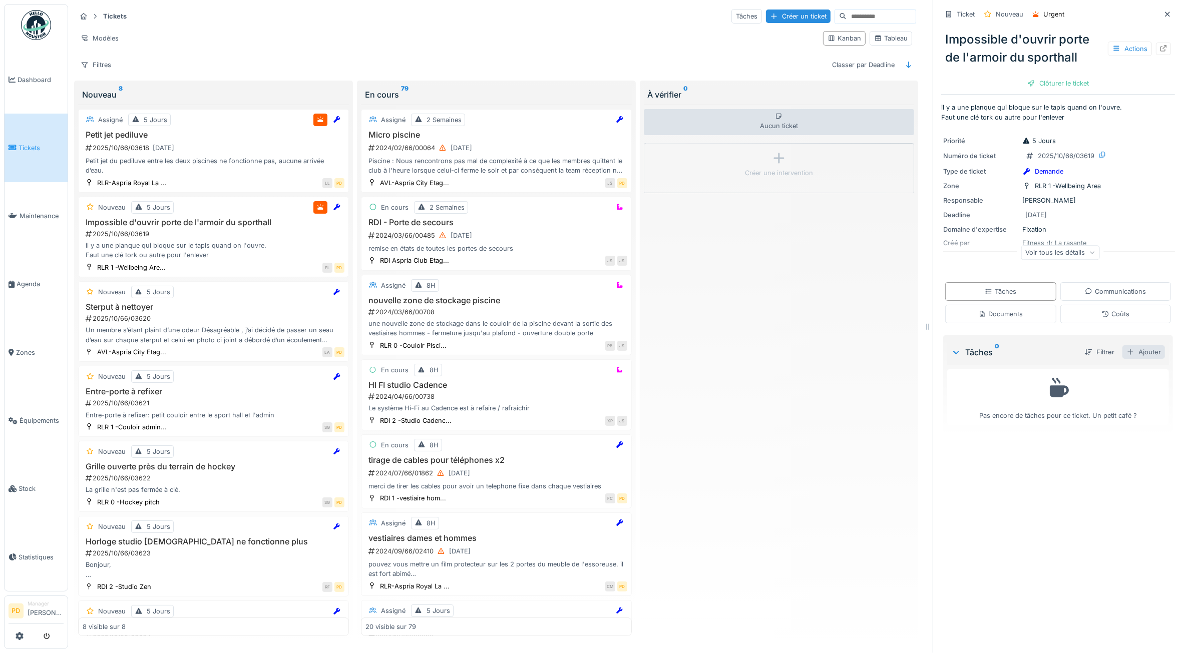
click at [1127, 355] on div "Ajouter" at bounding box center [1143, 352] width 43 height 14
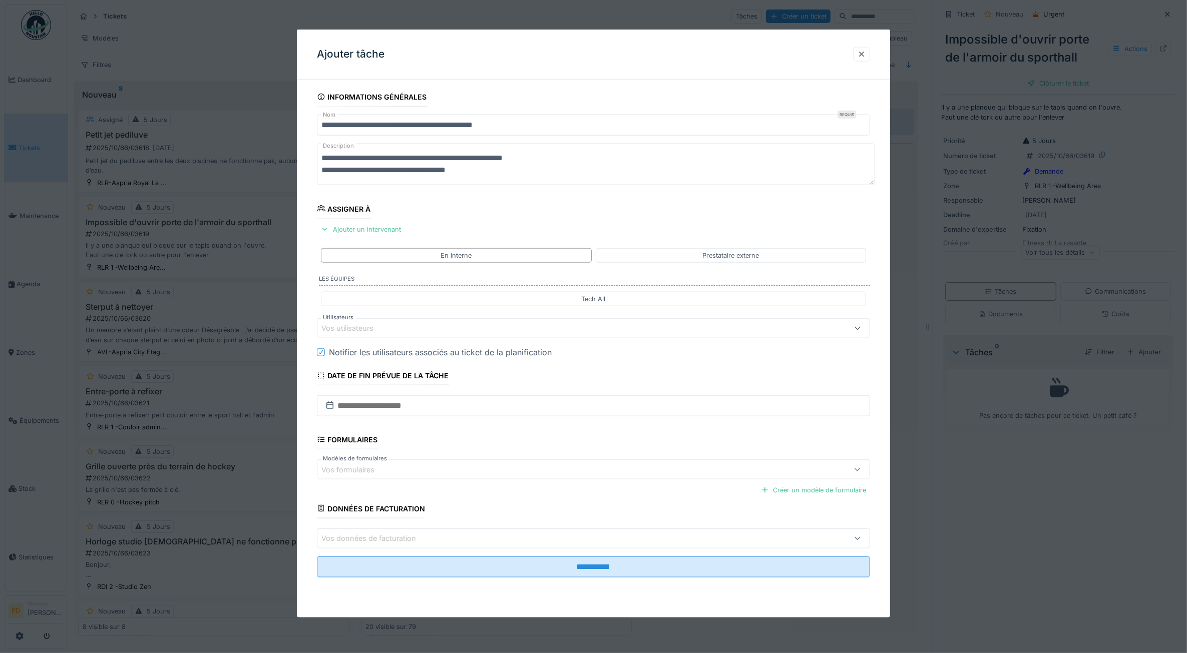
click at [408, 327] on div "Vos utilisateurs" at bounding box center [562, 328] width 482 height 11
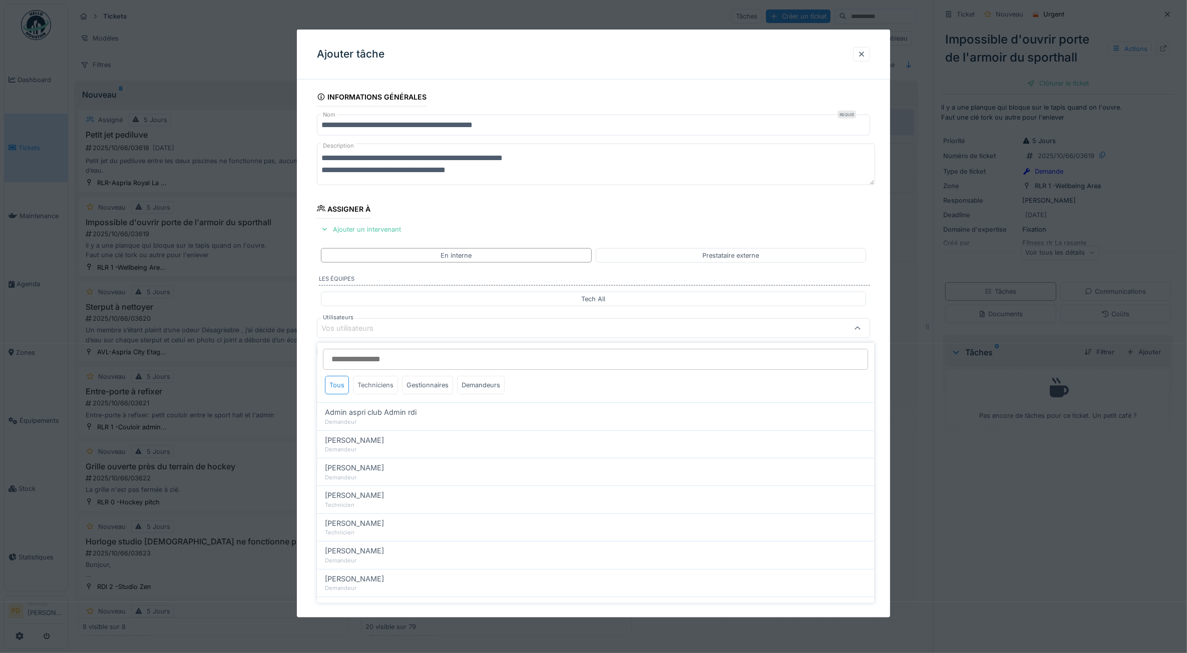
click at [385, 390] on div "Techniciens" at bounding box center [375, 385] width 45 height 19
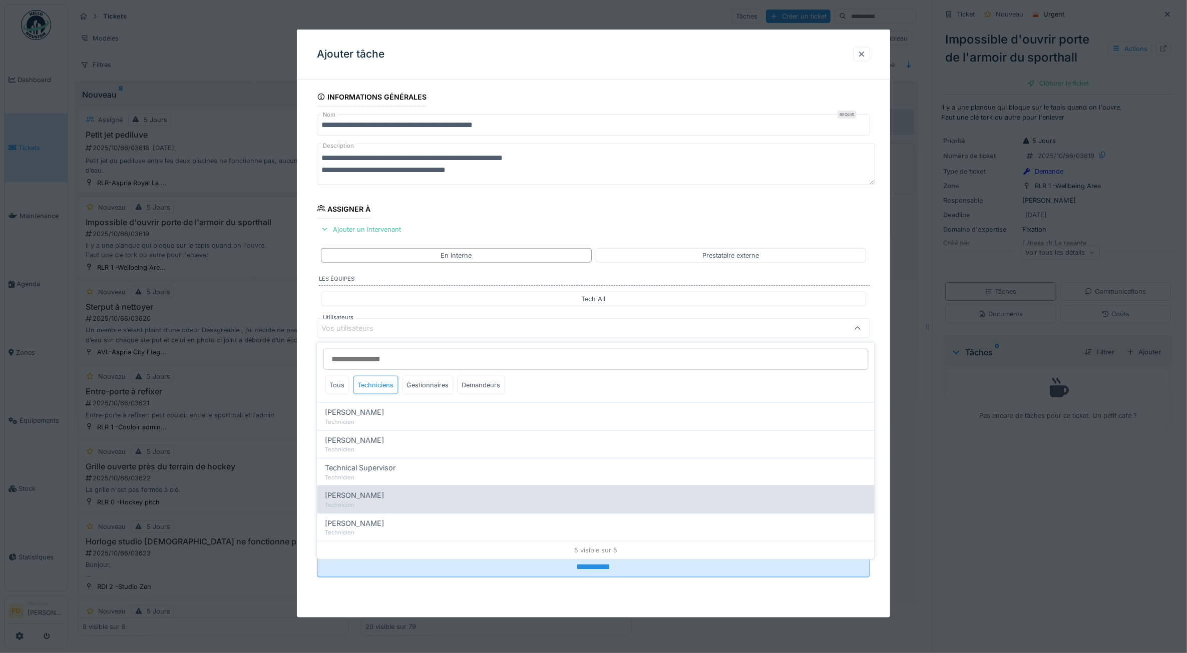
click at [369, 501] on span "[PERSON_NAME]" at bounding box center [354, 495] width 59 height 11
type input "****"
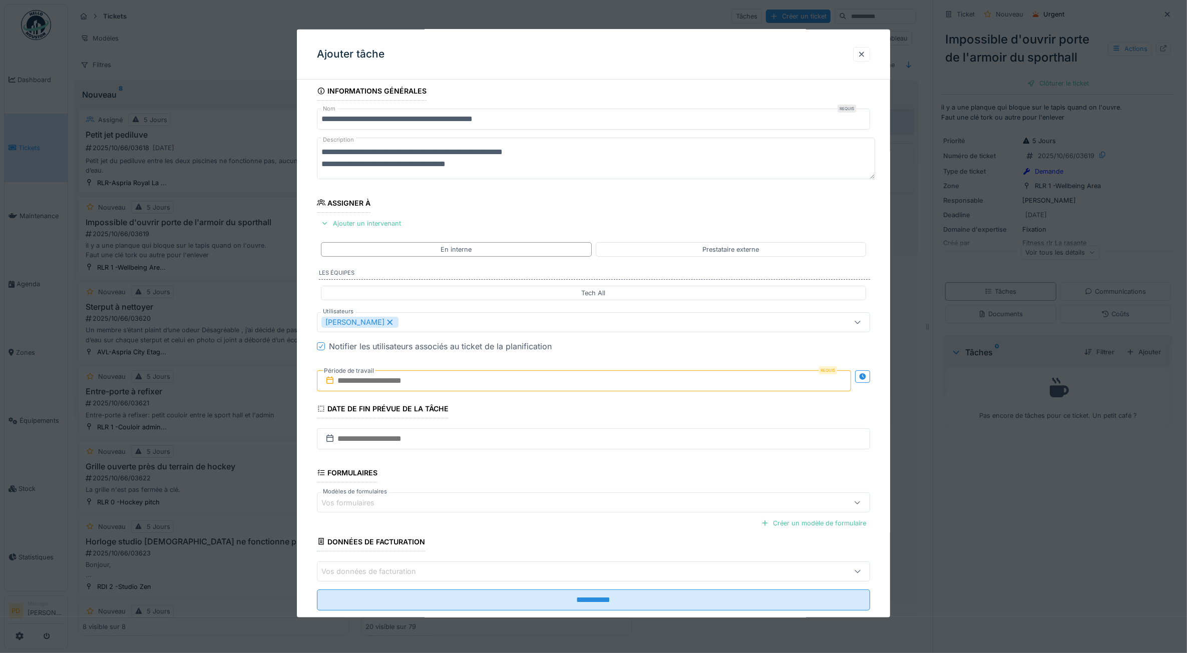
click at [313, 431] on div "**********" at bounding box center [594, 360] width 594 height 557
click at [371, 384] on input "text" at bounding box center [584, 380] width 535 height 21
click at [541, 511] on div "29" at bounding box center [538, 512] width 14 height 14
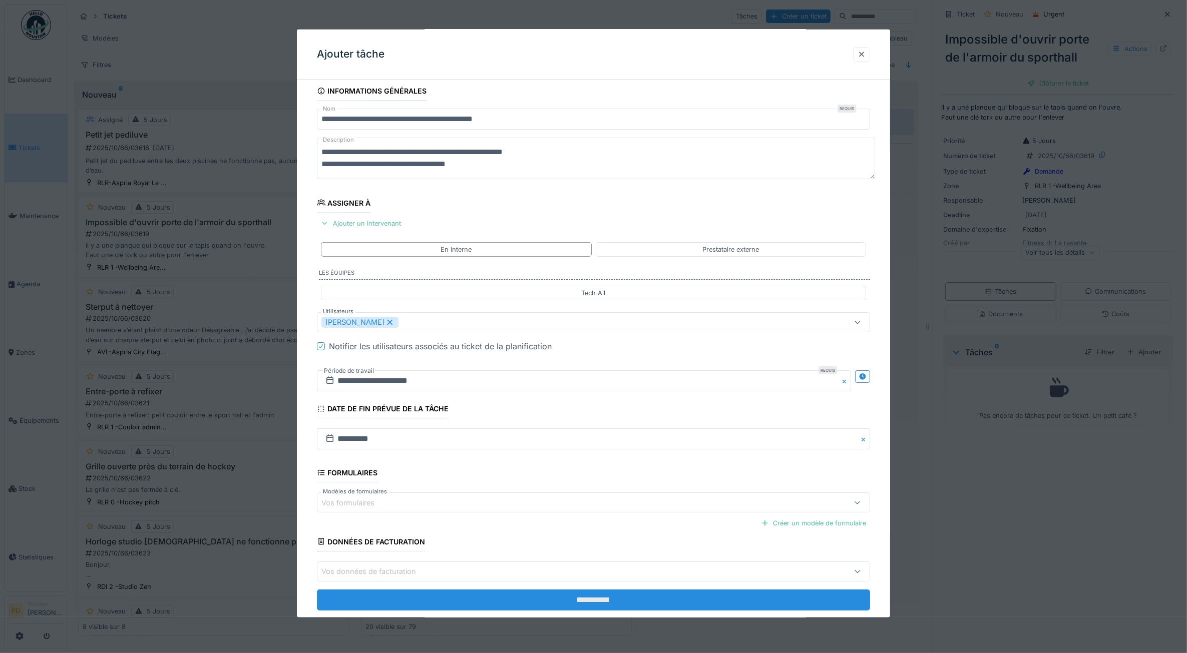
click at [572, 595] on input "**********" at bounding box center [594, 599] width 554 height 21
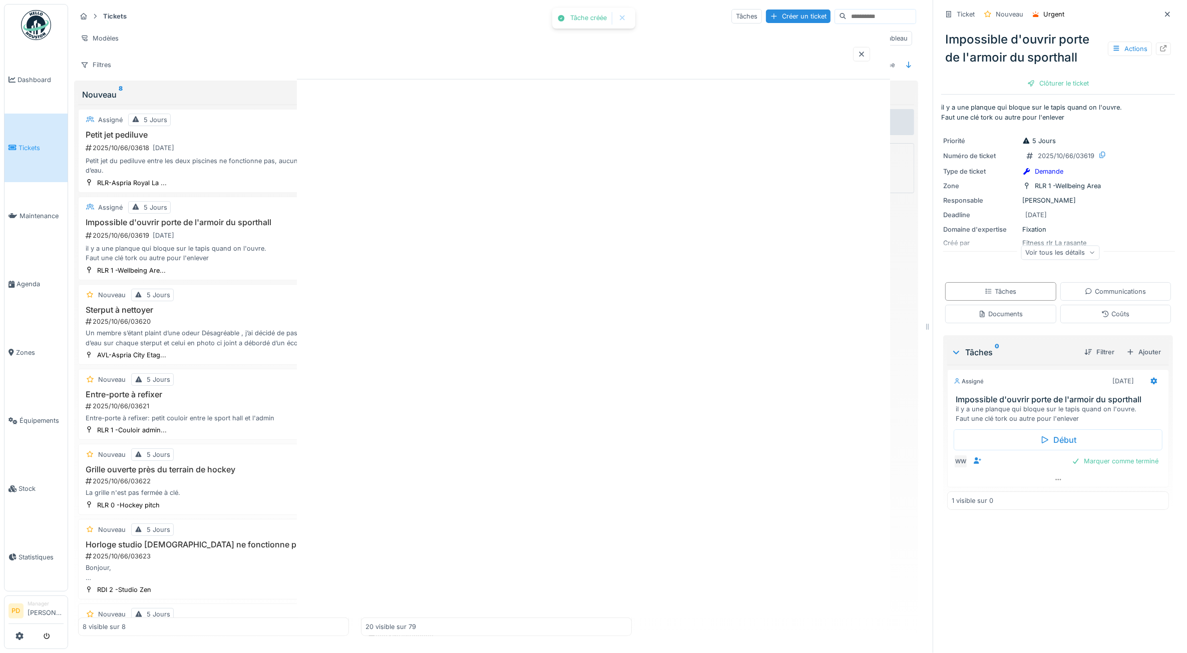
scroll to position [0, 0]
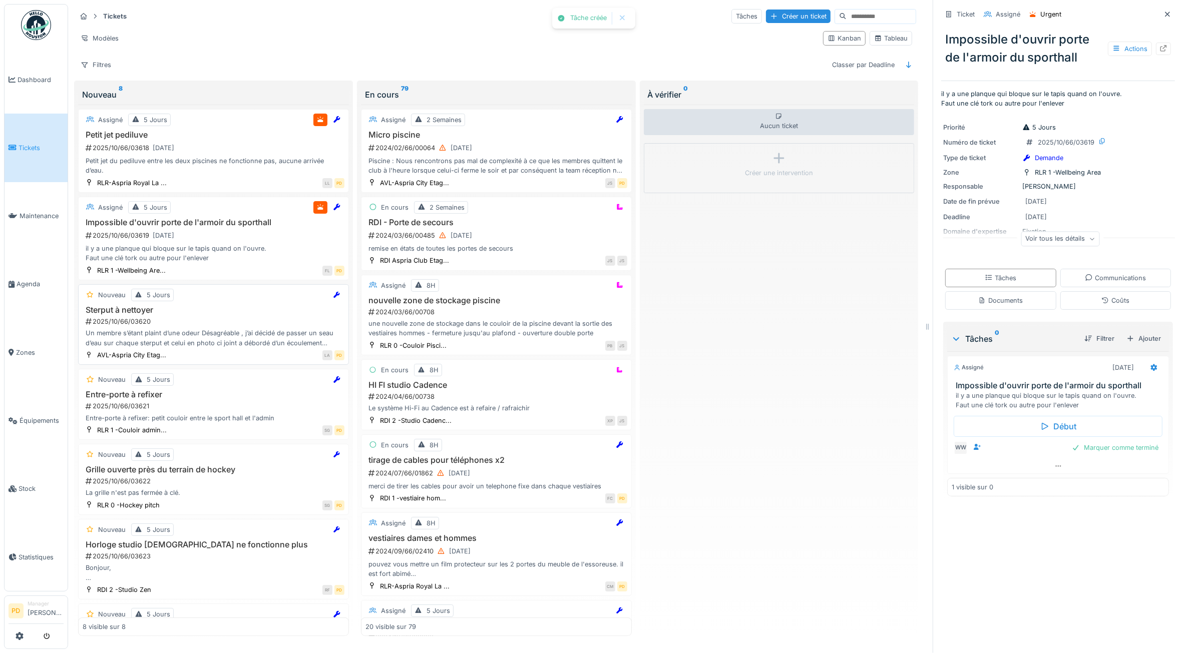
click at [231, 332] on div "Sterput à nettoyer 2025/10/66/03620 Un membre s’étant plaint d’une odeur Désagr…" at bounding box center [214, 326] width 262 height 43
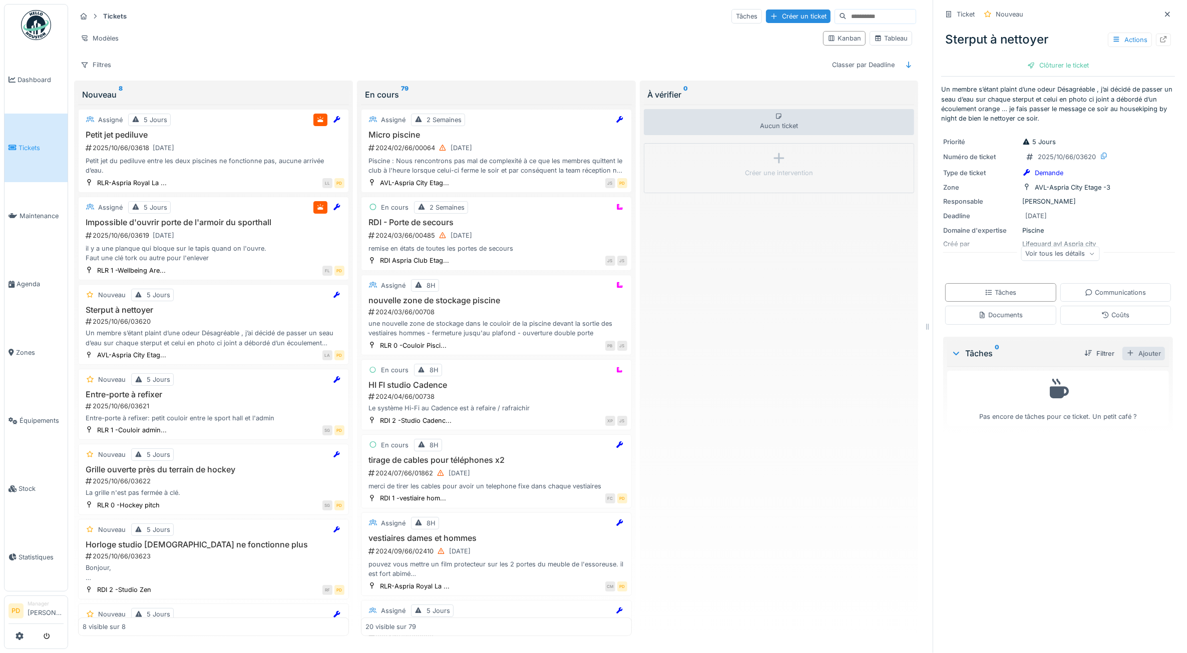
click at [1135, 353] on div "Ajouter" at bounding box center [1143, 354] width 43 height 14
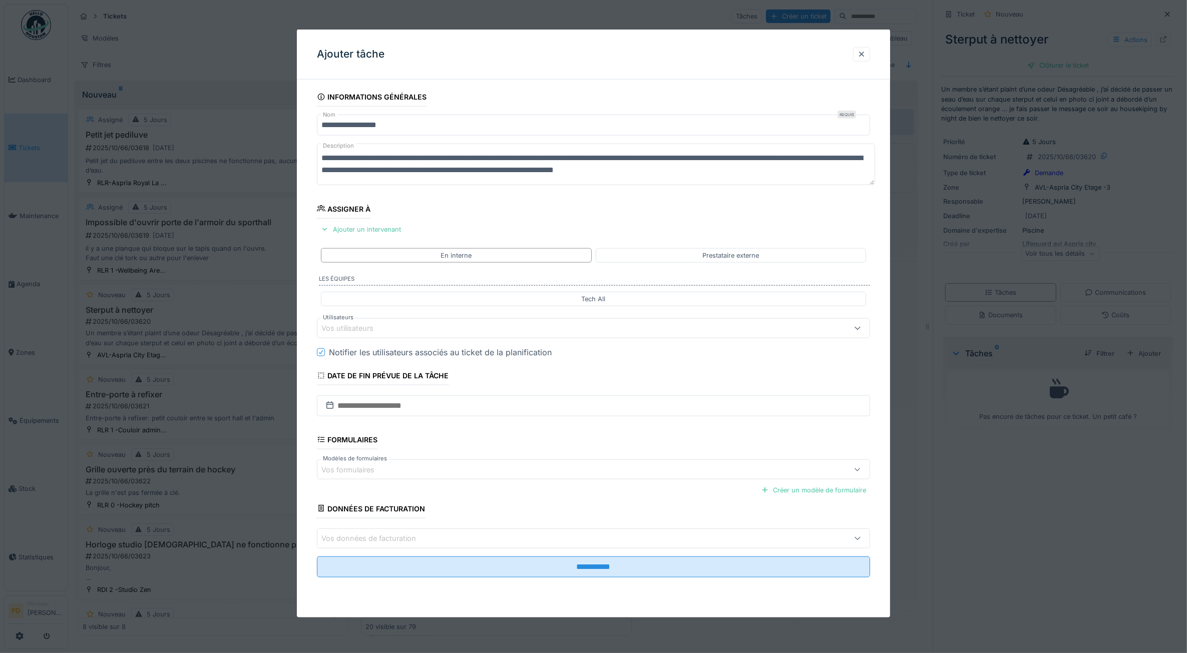
click at [378, 328] on div "Vos utilisateurs" at bounding box center [354, 328] width 66 height 11
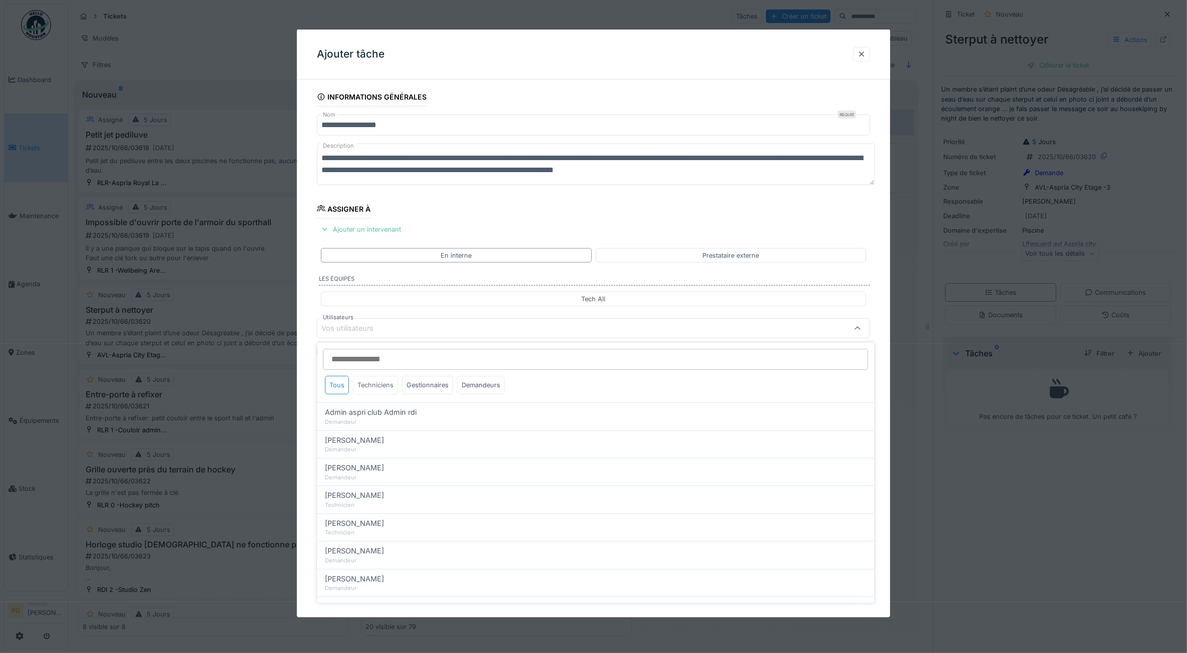
click at [379, 392] on div "Techniciens" at bounding box center [375, 385] width 45 height 19
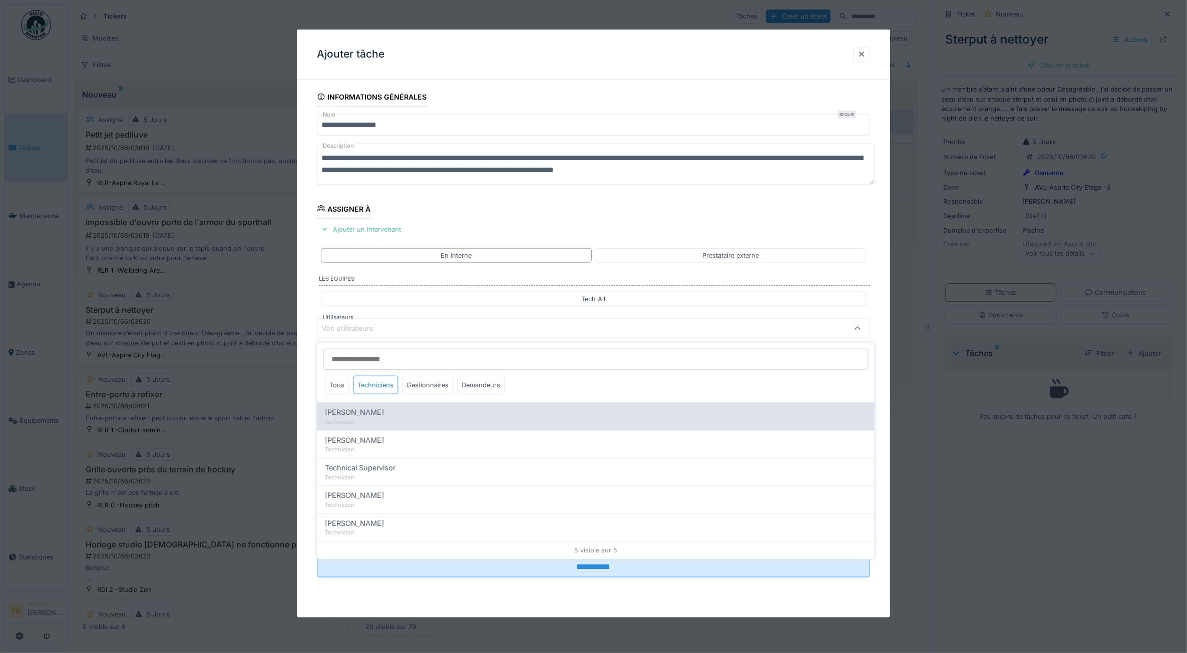
click at [372, 419] on div "Technicien" at bounding box center [595, 422] width 541 height 9
type input "*****"
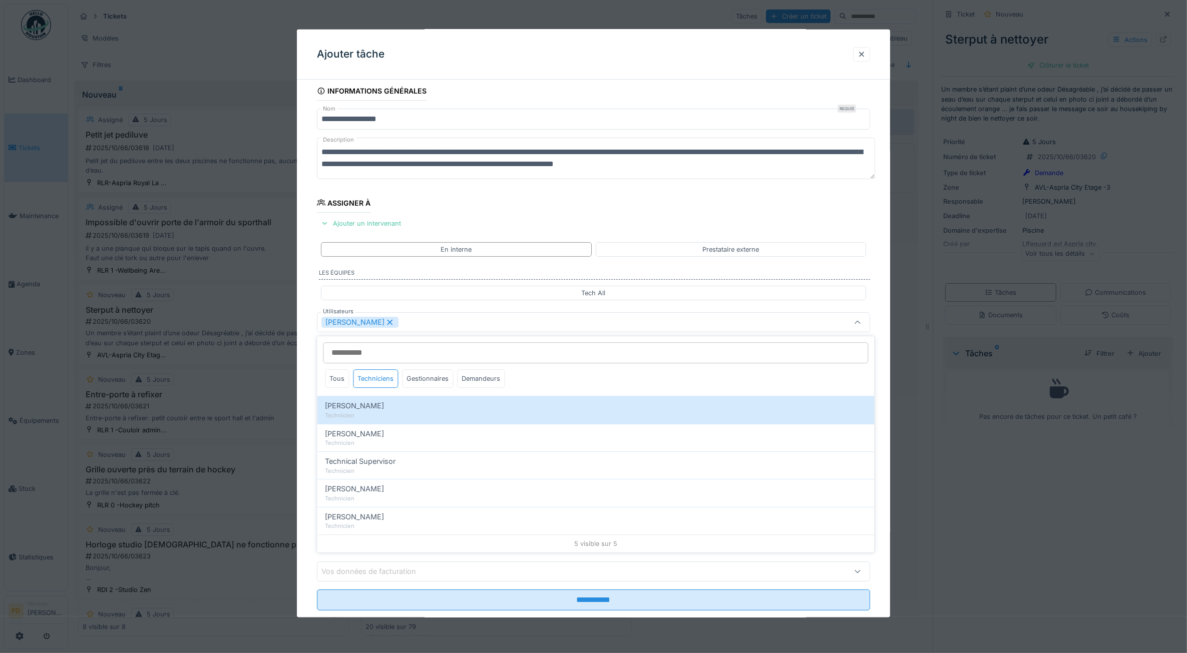
click at [310, 386] on div "**********" at bounding box center [594, 360] width 594 height 557
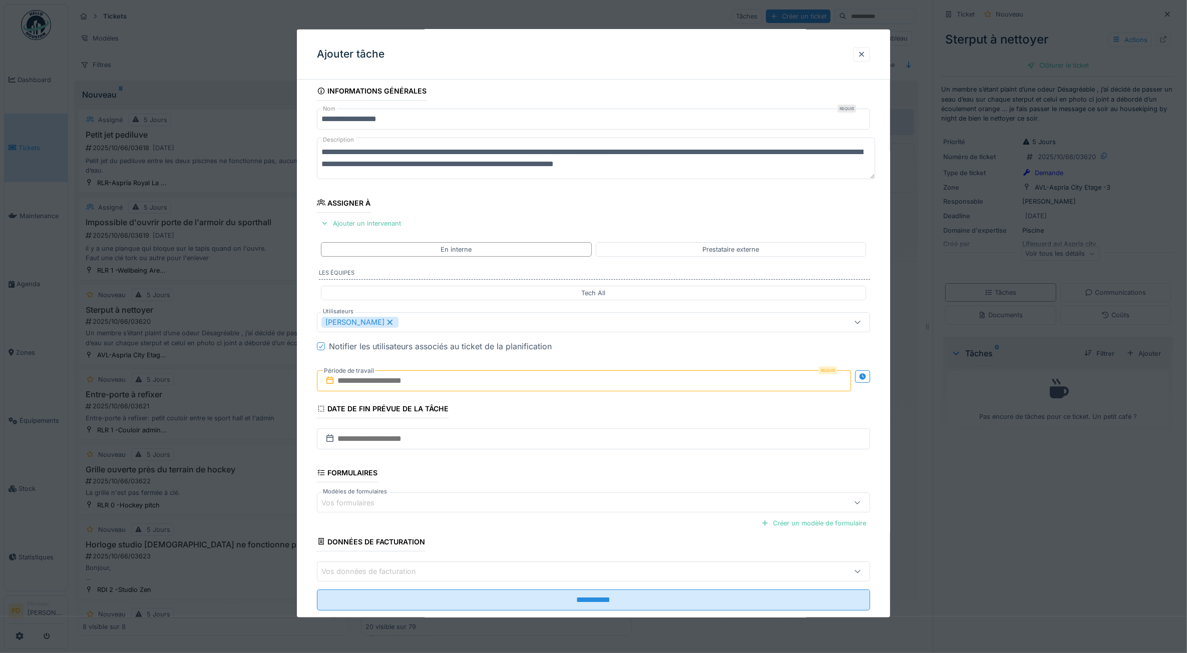
click at [385, 381] on input "text" at bounding box center [584, 380] width 535 height 21
click at [542, 514] on div "29" at bounding box center [538, 512] width 14 height 14
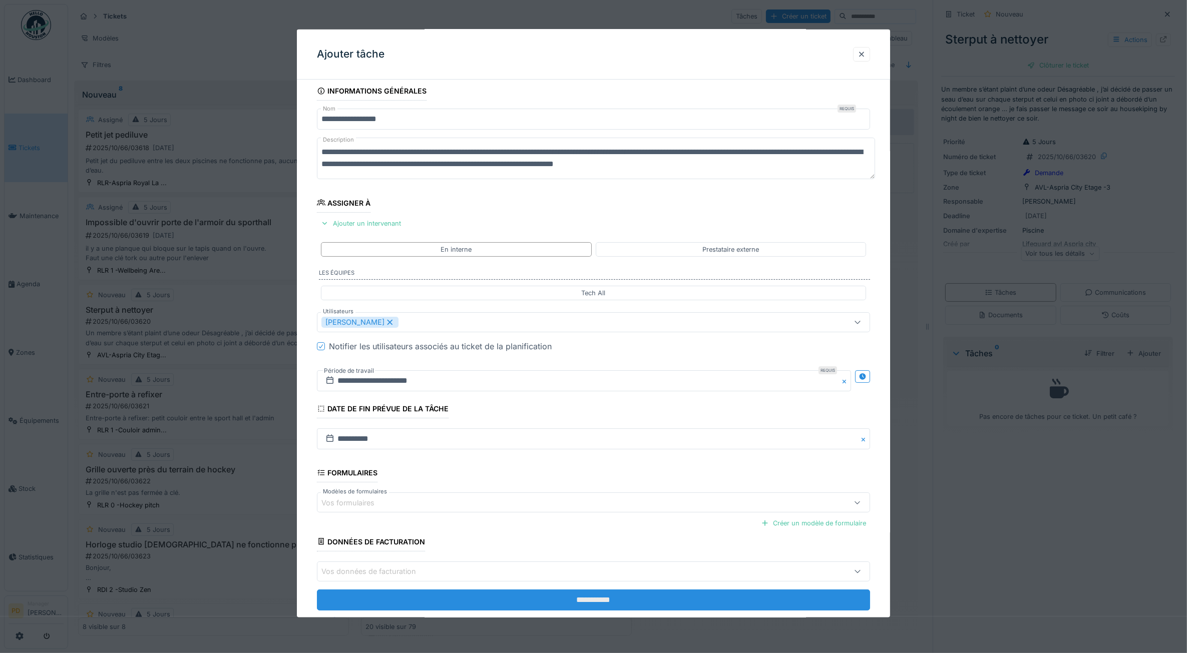
click at [583, 596] on input "**********" at bounding box center [594, 599] width 554 height 21
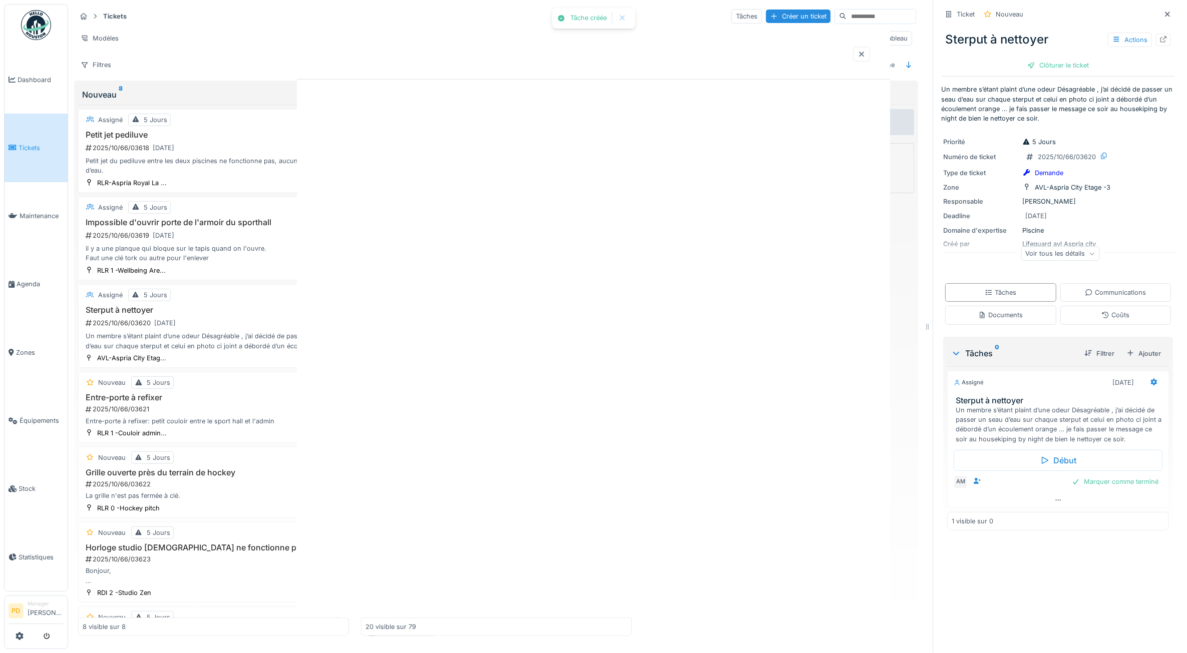
scroll to position [0, 0]
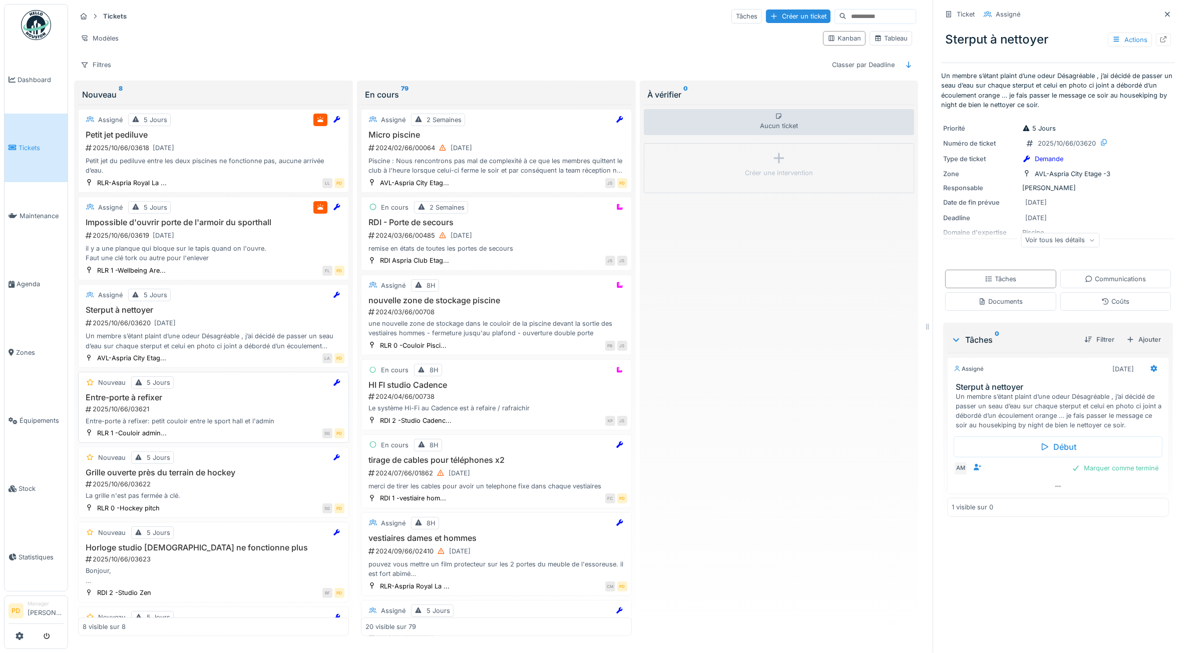
click at [255, 410] on div "2025/10/66/03621" at bounding box center [215, 409] width 260 height 10
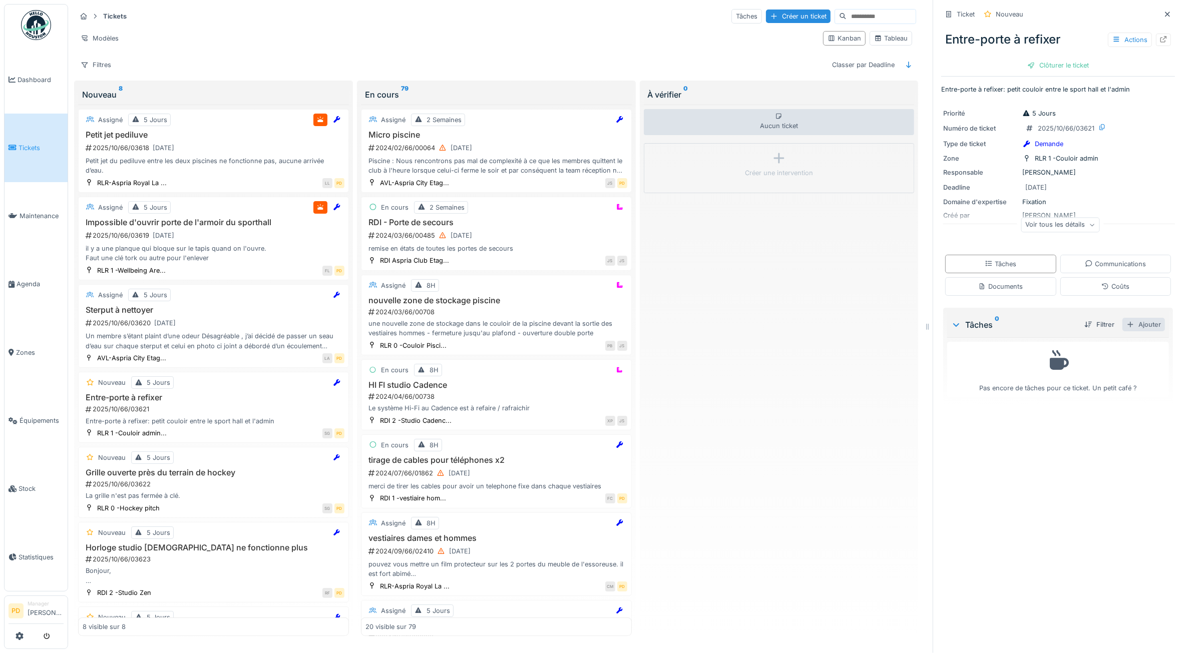
click at [1127, 328] on div "Ajouter" at bounding box center [1143, 325] width 43 height 14
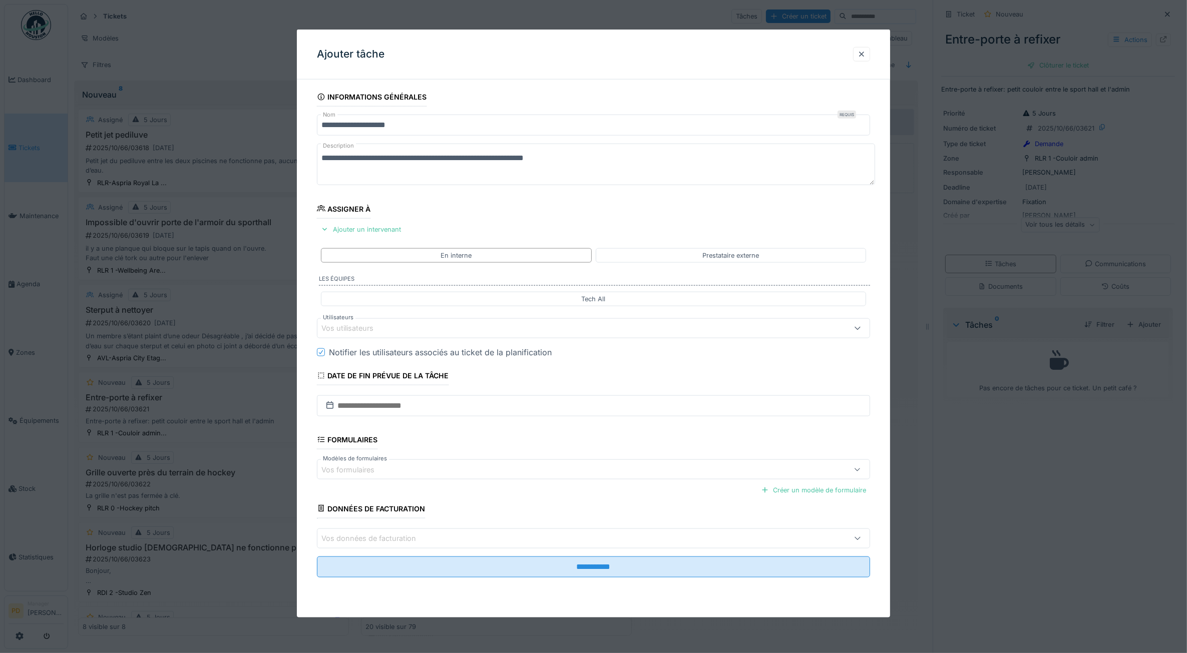
click at [403, 332] on div "Vos utilisateurs" at bounding box center [562, 328] width 482 height 11
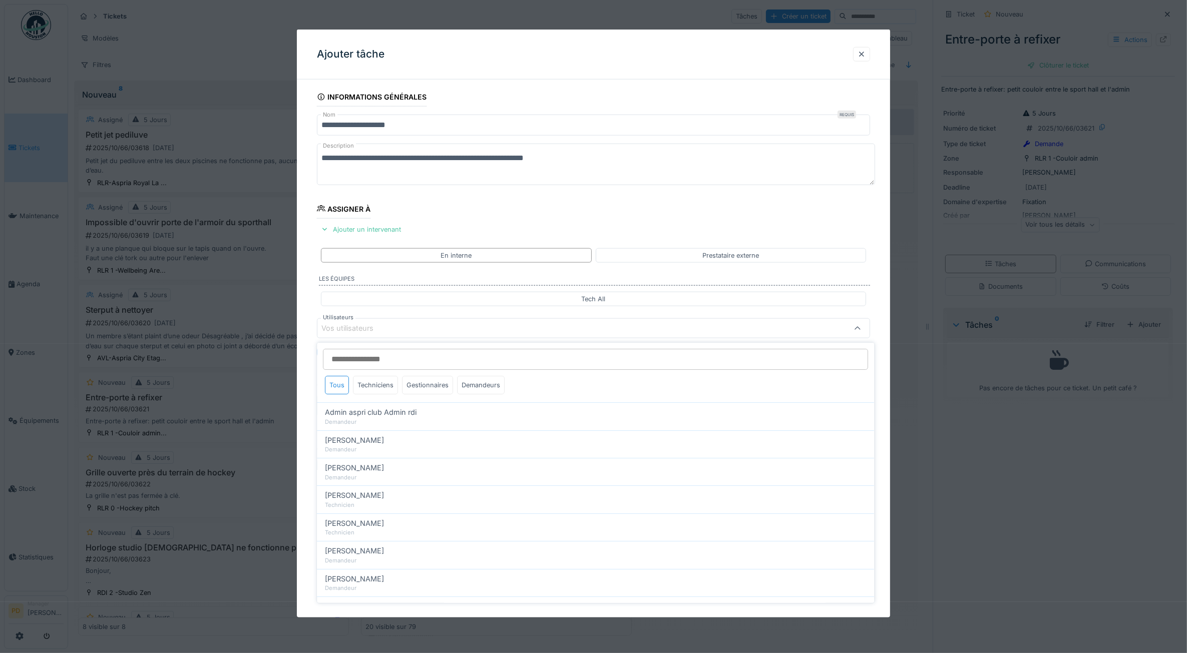
click at [403, 332] on div "Vos utilisateurs" at bounding box center [562, 328] width 482 height 11
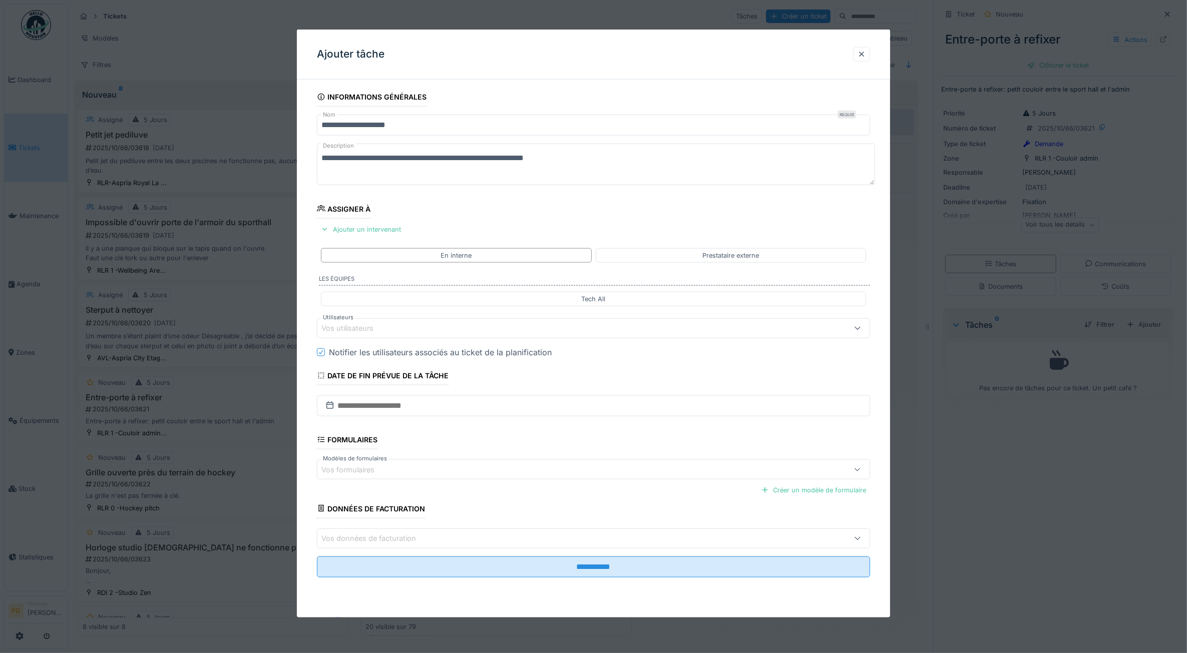
click at [298, 310] on div "**********" at bounding box center [594, 347] width 594 height 518
click at [308, 310] on div "**********" at bounding box center [594, 347] width 594 height 518
click at [361, 330] on div "Vos utilisateurs" at bounding box center [354, 328] width 66 height 11
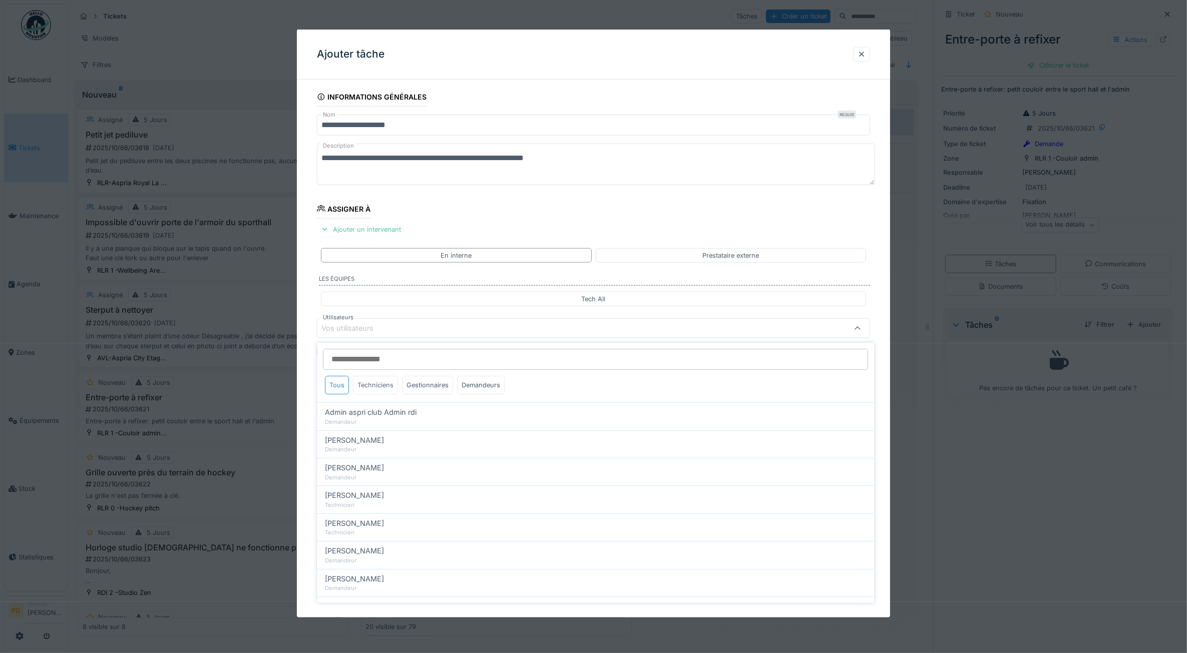
click at [386, 386] on div "Techniciens" at bounding box center [375, 385] width 45 height 19
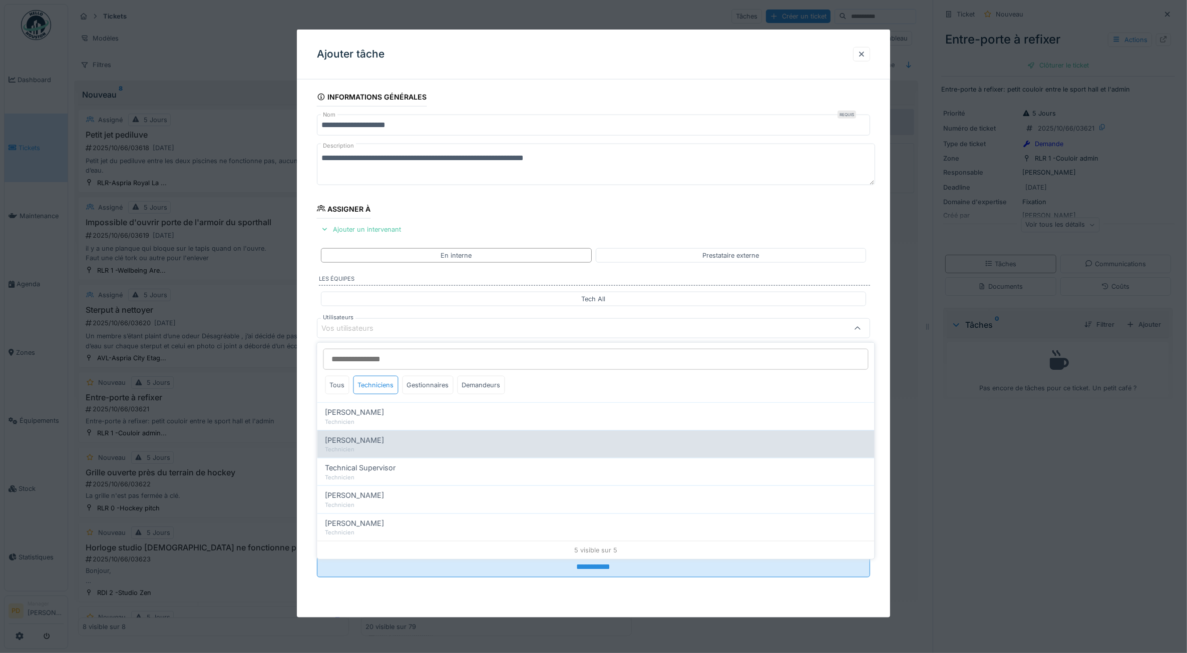
click at [378, 446] on div "Technicien" at bounding box center [595, 449] width 541 height 9
type input "*****"
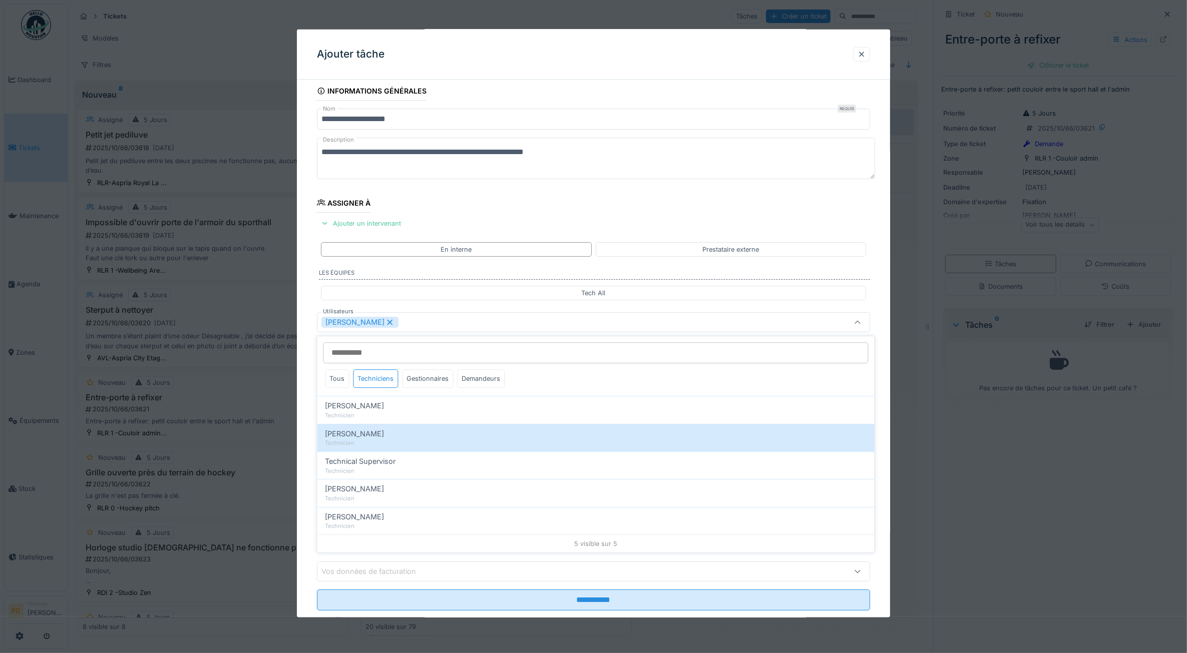
click at [315, 373] on div "**********" at bounding box center [594, 360] width 594 height 557
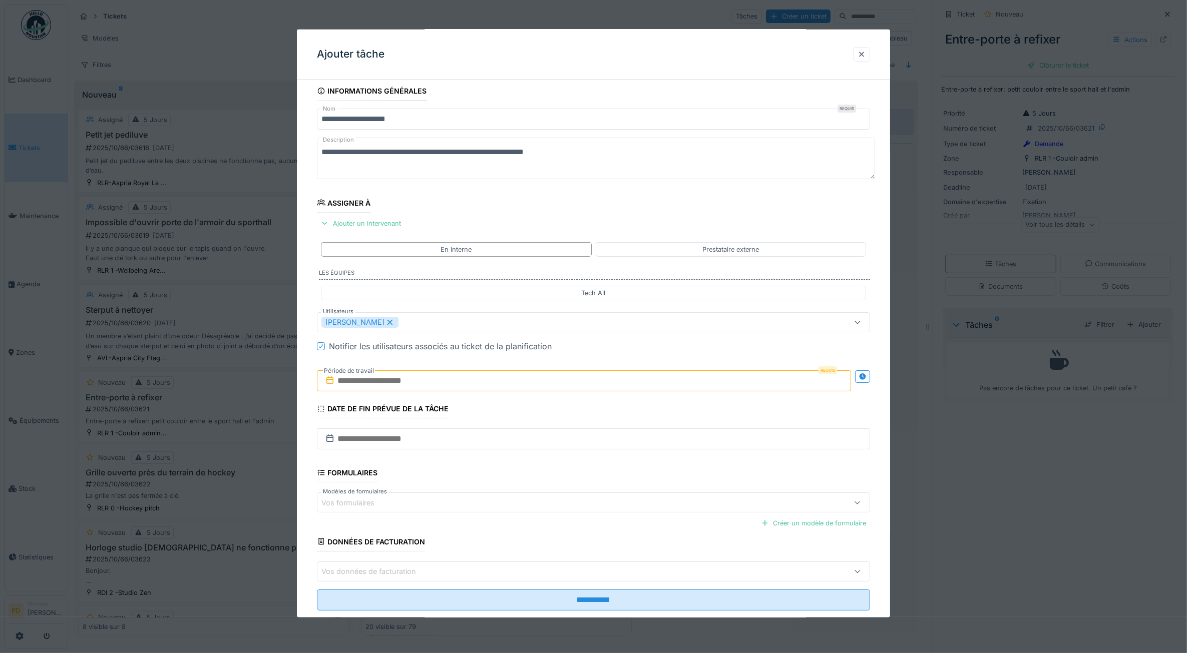
click at [348, 393] on div "Requis Période de travail" at bounding box center [594, 380] width 554 height 37
click at [398, 321] on div "[PERSON_NAME]" at bounding box center [359, 322] width 77 height 11
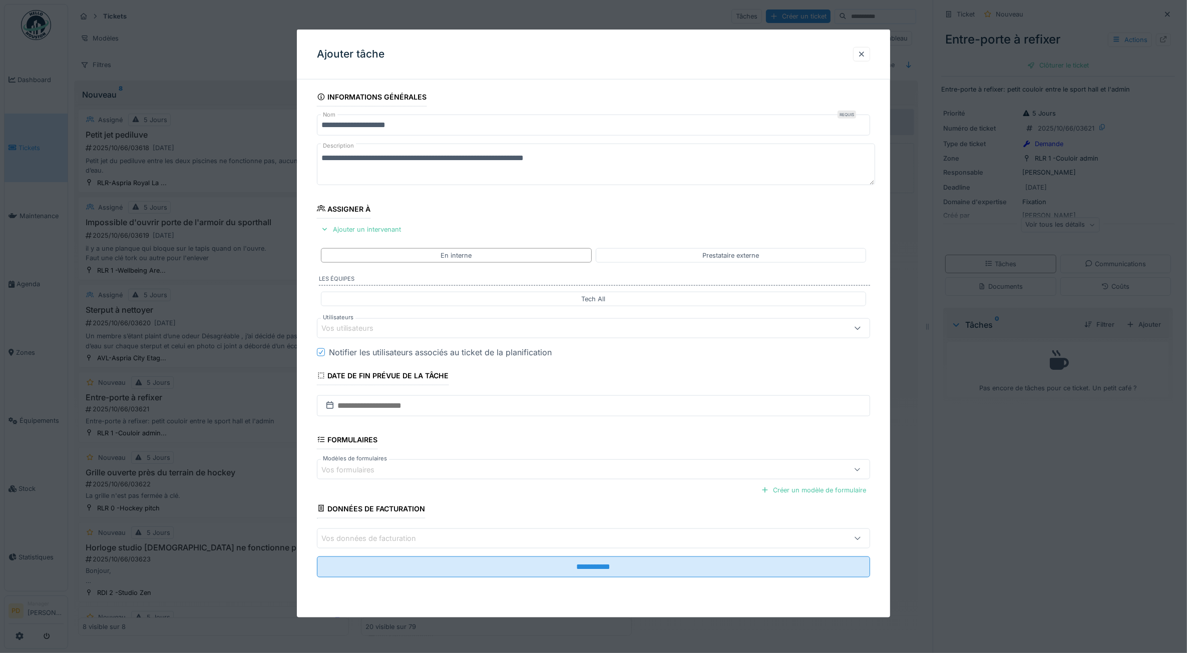
scroll to position [0, 0]
click at [391, 336] on div "Vos utilisateurs" at bounding box center [594, 328] width 554 height 20
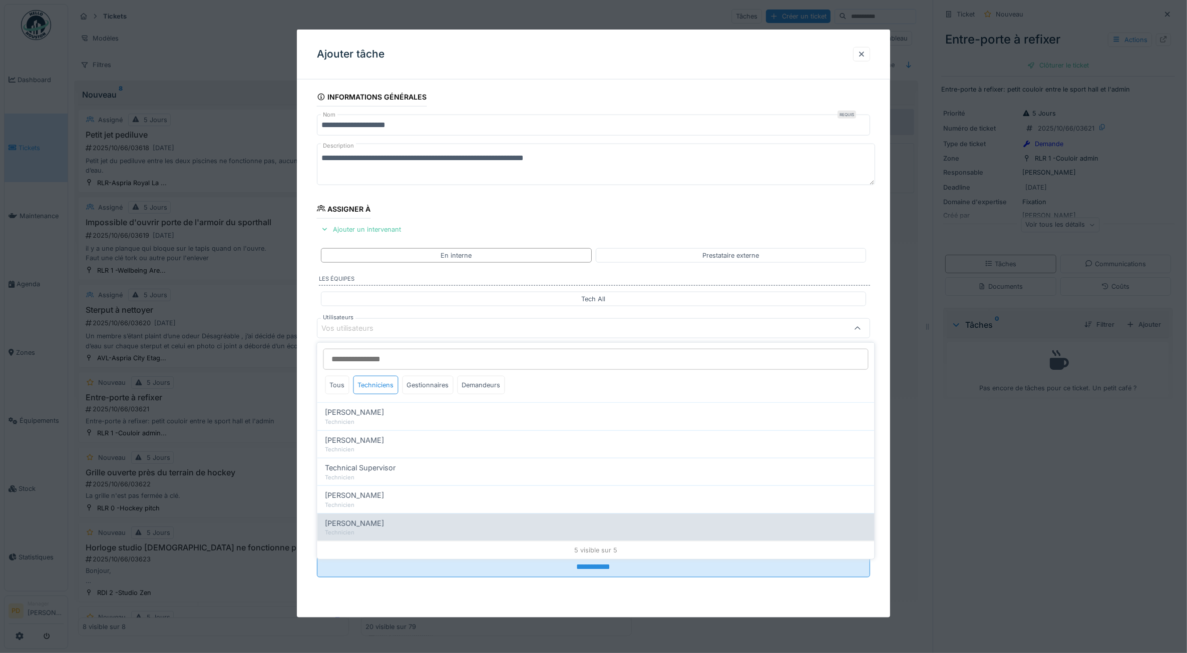
click at [365, 524] on span "[PERSON_NAME]" at bounding box center [354, 523] width 59 height 11
type input "*****"
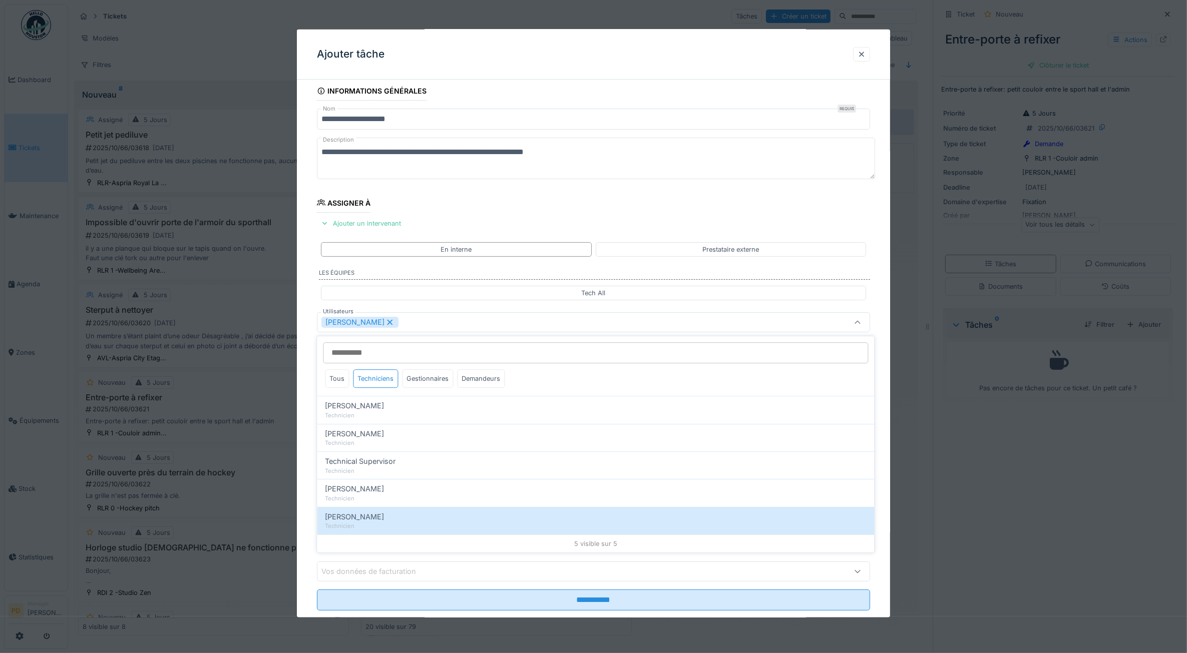
click at [314, 359] on div "**********" at bounding box center [594, 360] width 594 height 557
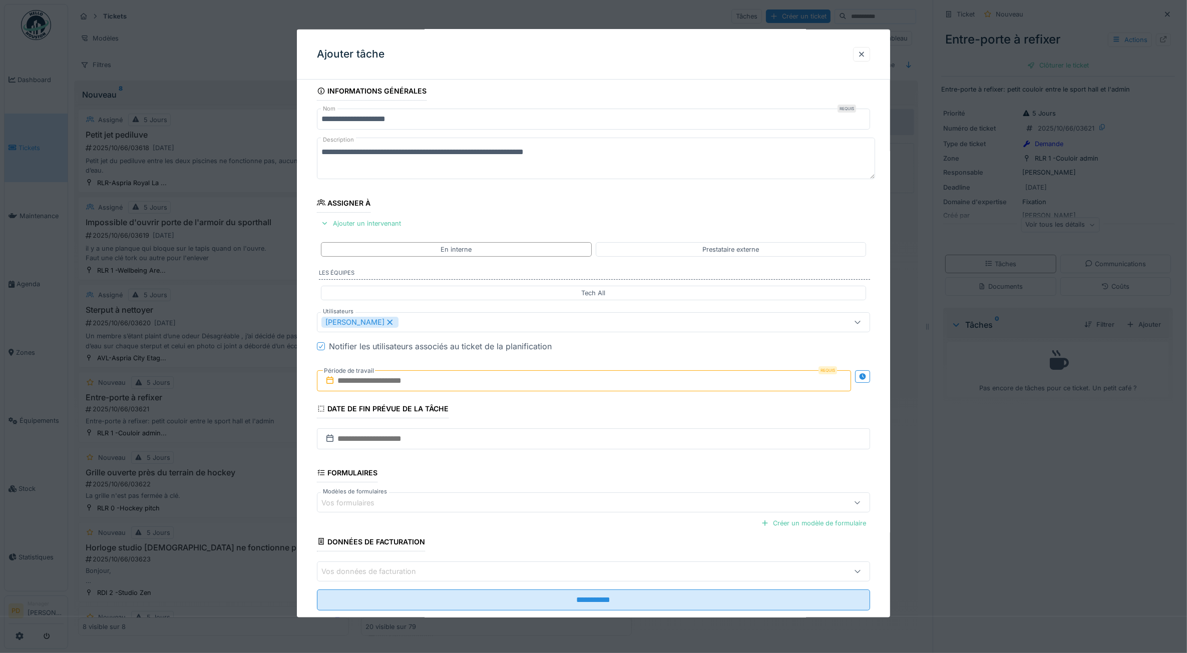
click at [361, 383] on input "text" at bounding box center [584, 380] width 535 height 21
click at [544, 512] on div "29" at bounding box center [538, 512] width 14 height 14
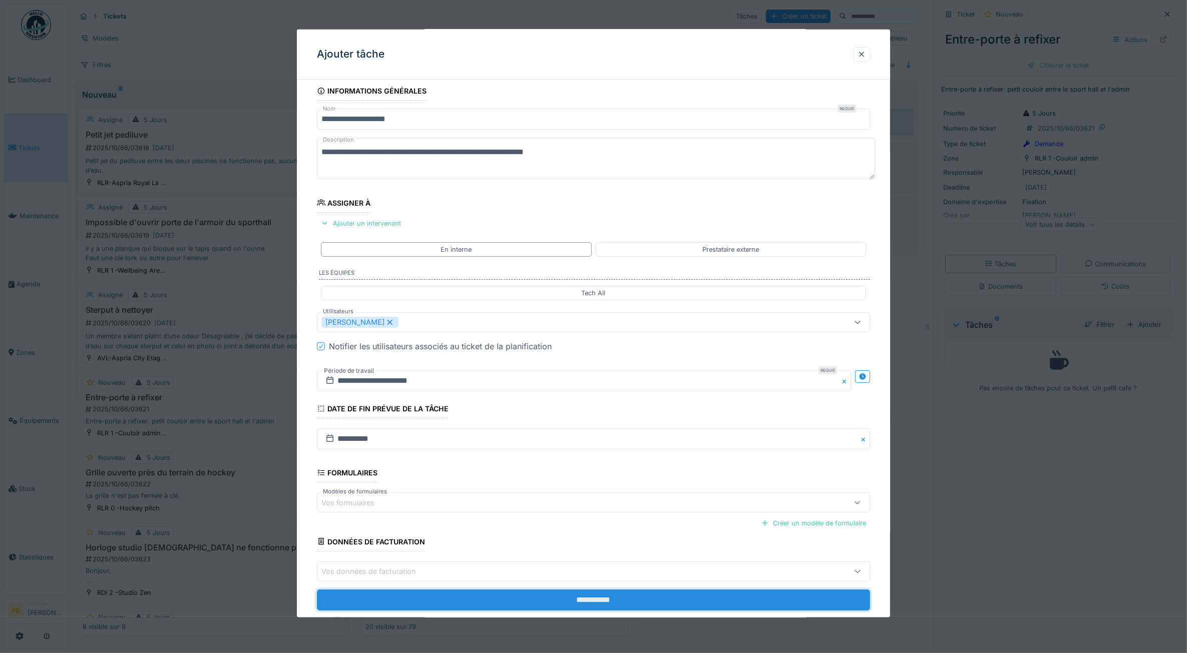
click at [574, 594] on input "**********" at bounding box center [594, 599] width 554 height 21
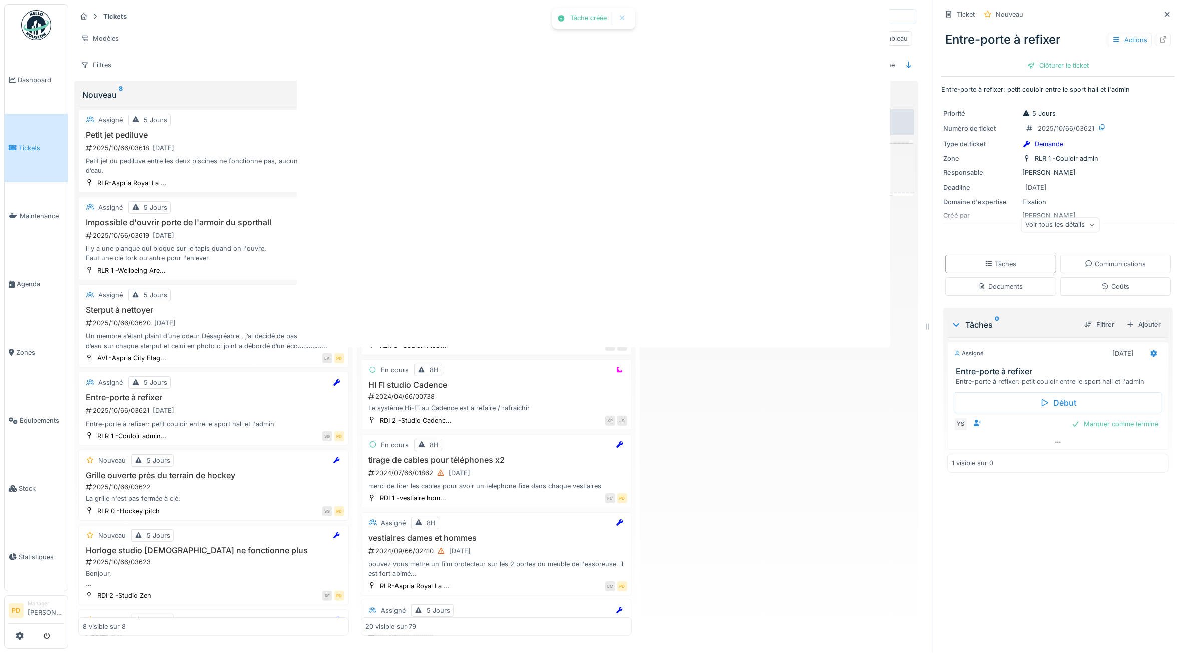
scroll to position [0, 0]
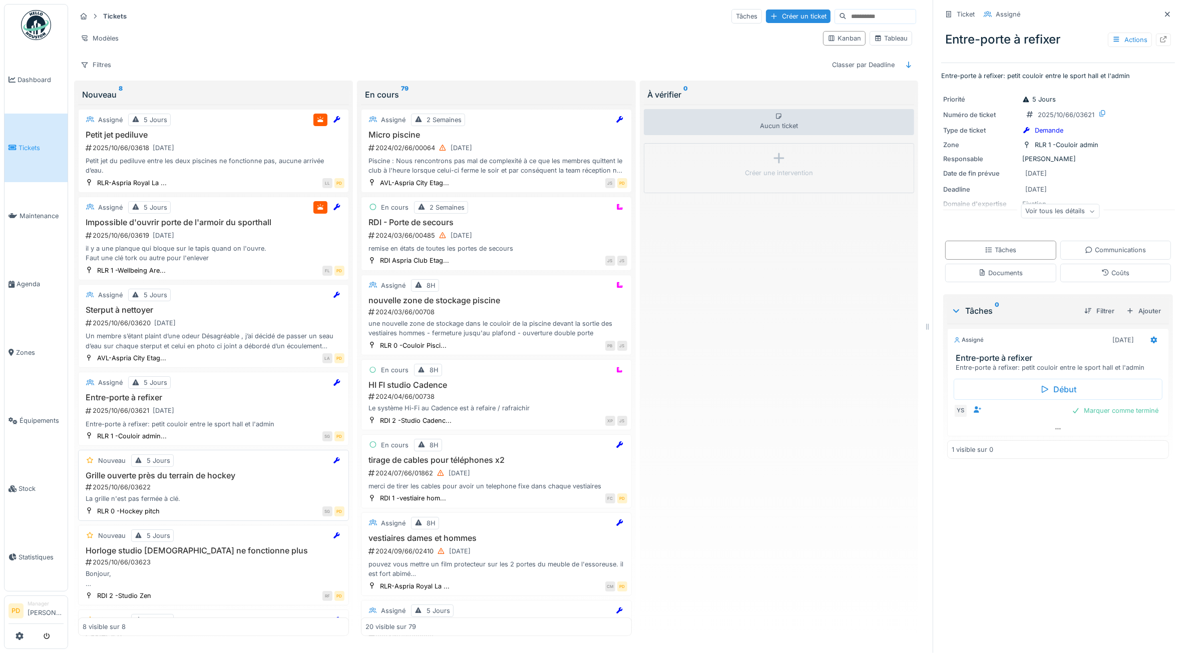
click at [226, 492] on div "2025/10/66/03622" at bounding box center [215, 488] width 260 height 10
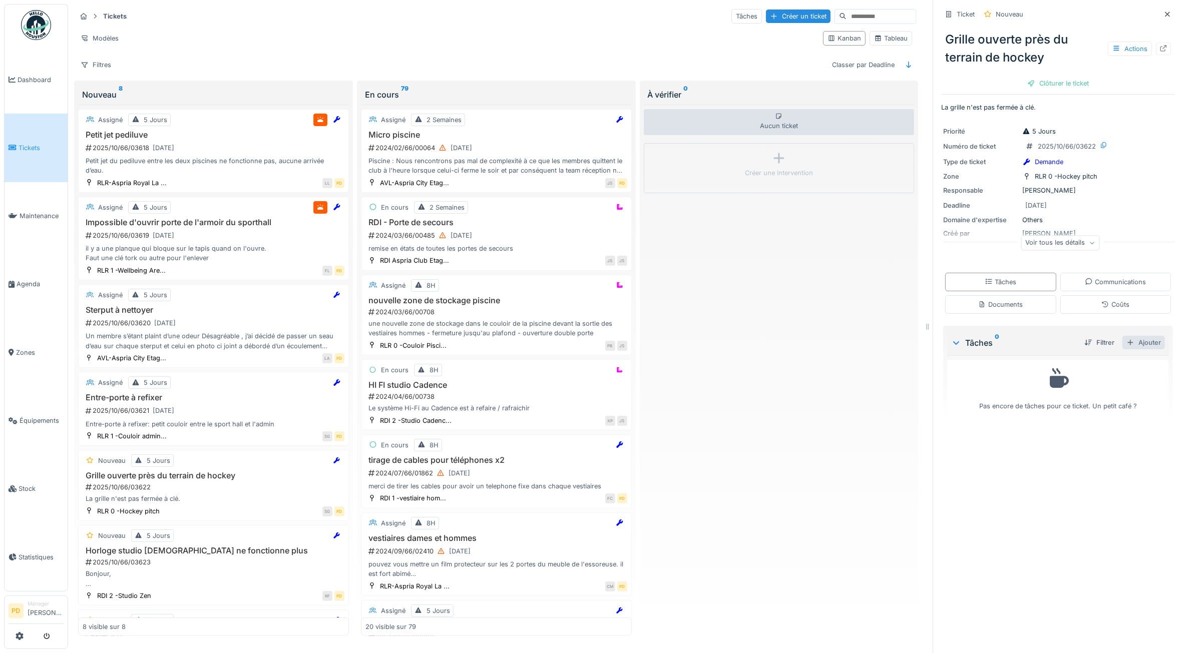
click at [1135, 348] on div "Ajouter" at bounding box center [1143, 343] width 43 height 14
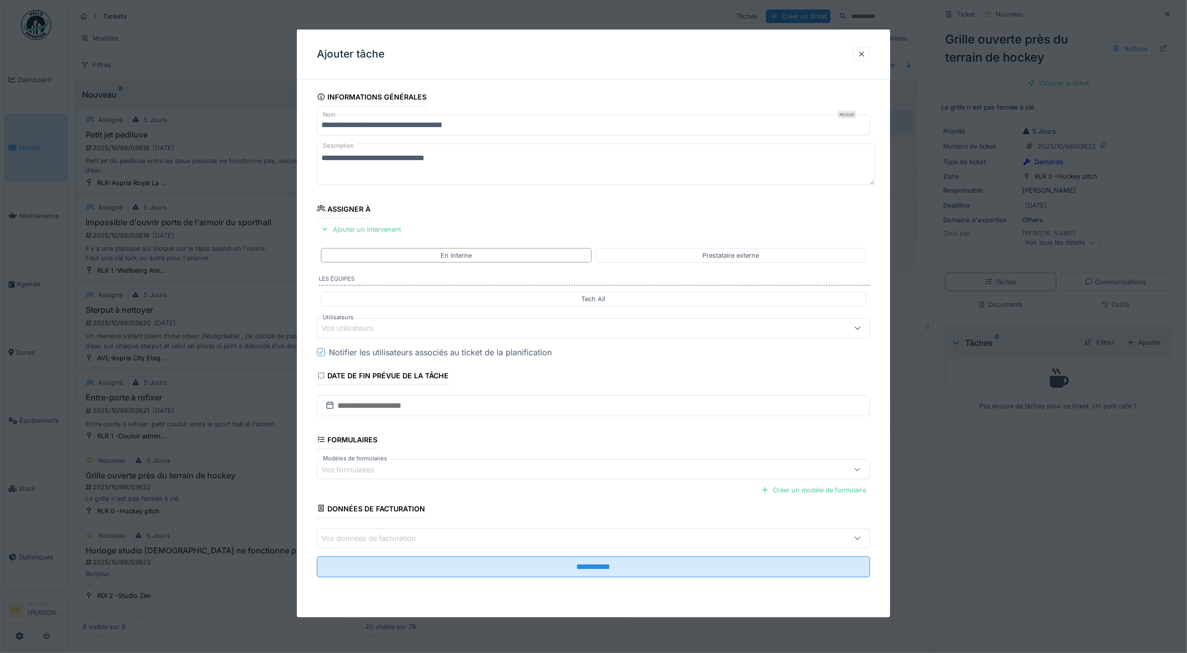
click at [367, 333] on div "Vos utilisateurs" at bounding box center [354, 328] width 66 height 11
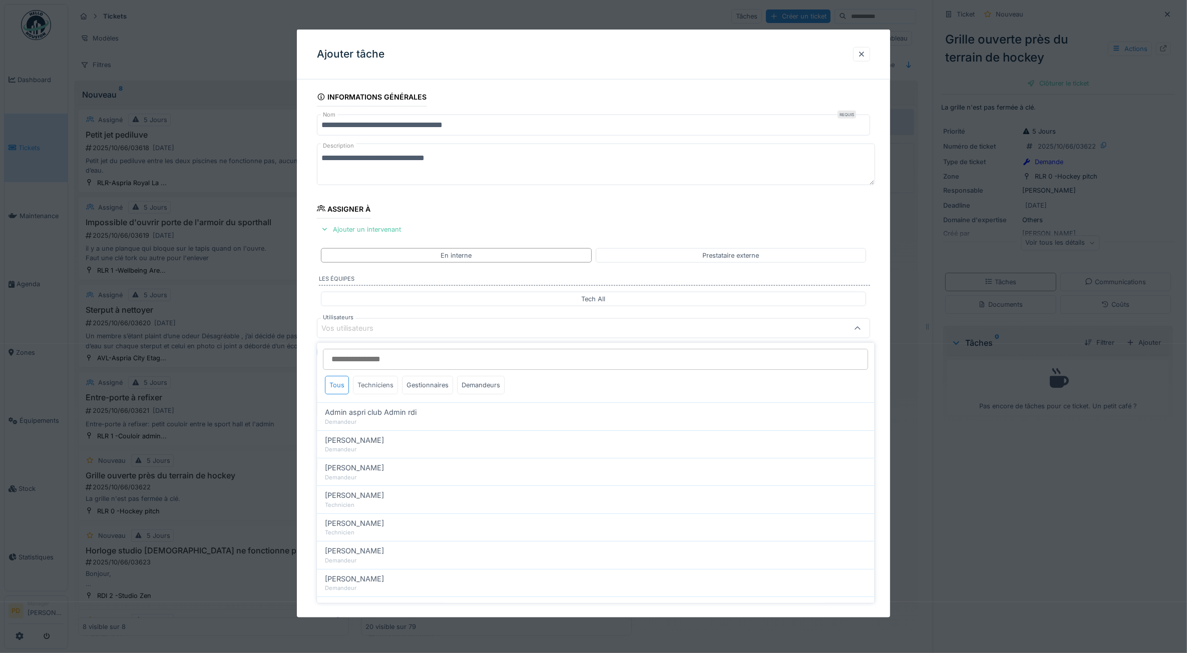
click at [378, 387] on div "Techniciens" at bounding box center [375, 385] width 45 height 19
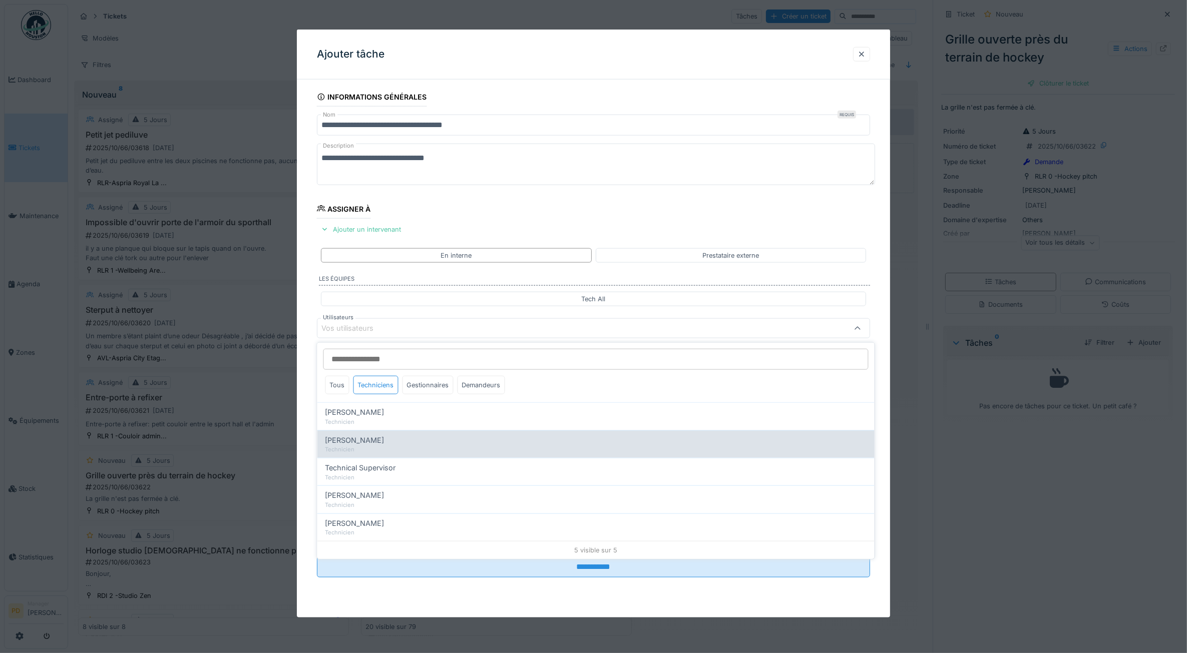
click at [381, 431] on div "[PERSON_NAME] Technicien" at bounding box center [595, 444] width 557 height 28
type input "*****"
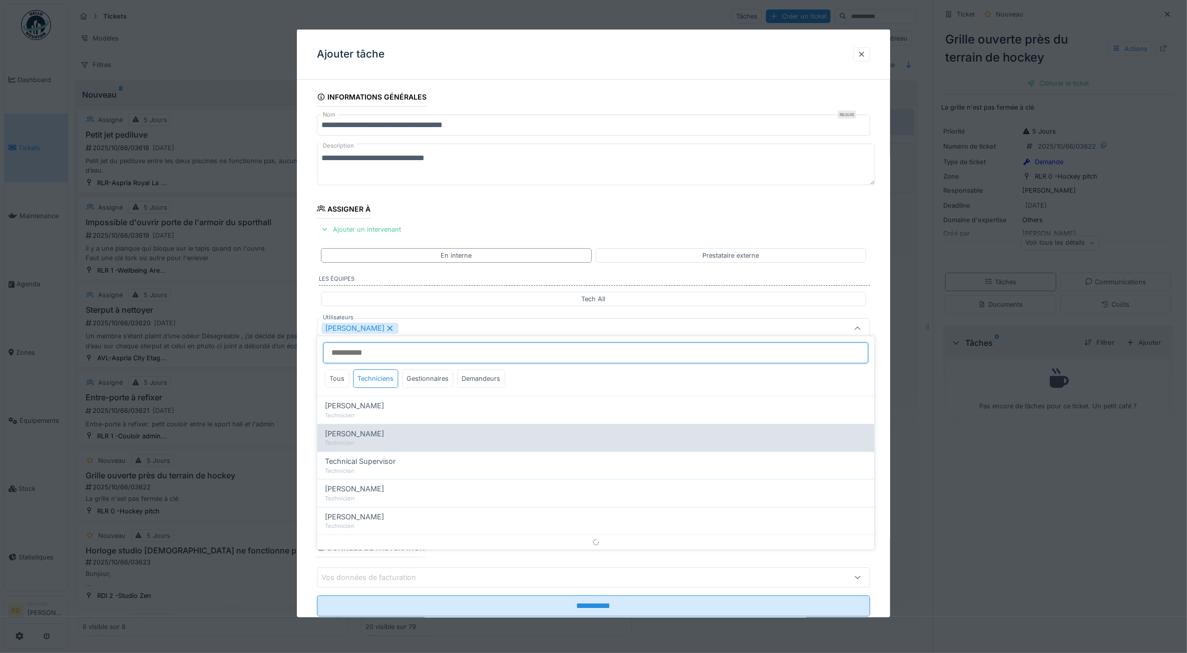
scroll to position [6, 0]
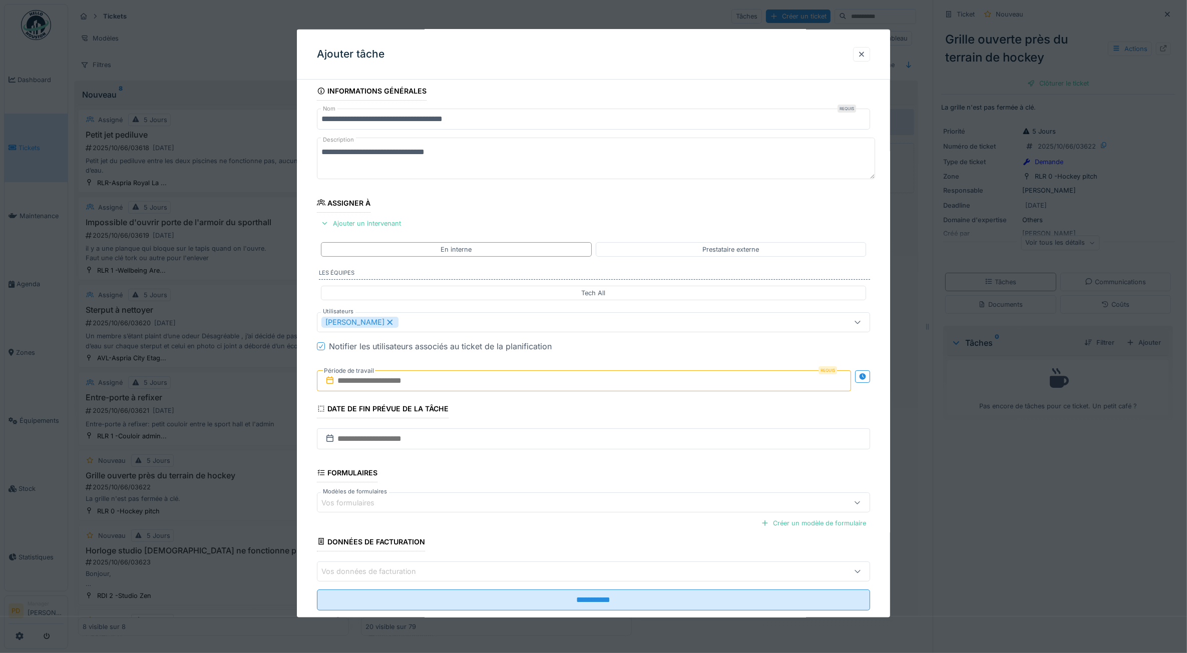
click at [314, 374] on div "**********" at bounding box center [594, 360] width 594 height 557
click at [349, 398] on div "Requis Période de travail" at bounding box center [594, 380] width 554 height 37
click at [363, 388] on input "text" at bounding box center [584, 380] width 535 height 21
click at [541, 519] on div "29" at bounding box center [538, 512] width 14 height 14
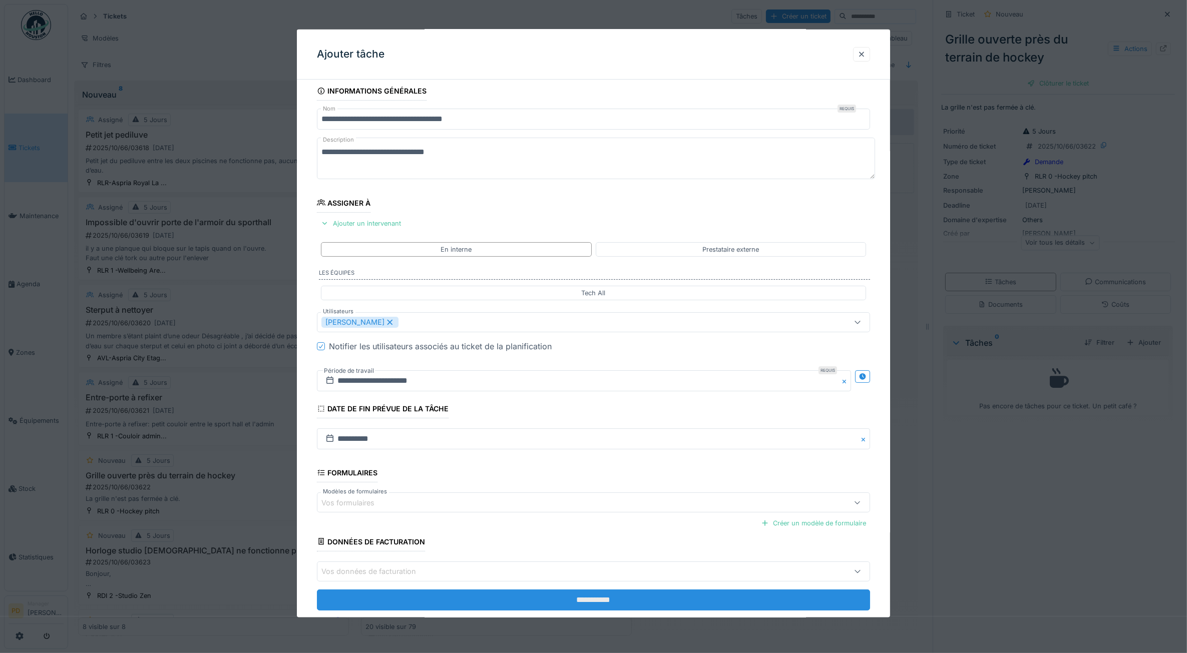
click at [569, 602] on input "**********" at bounding box center [594, 599] width 554 height 21
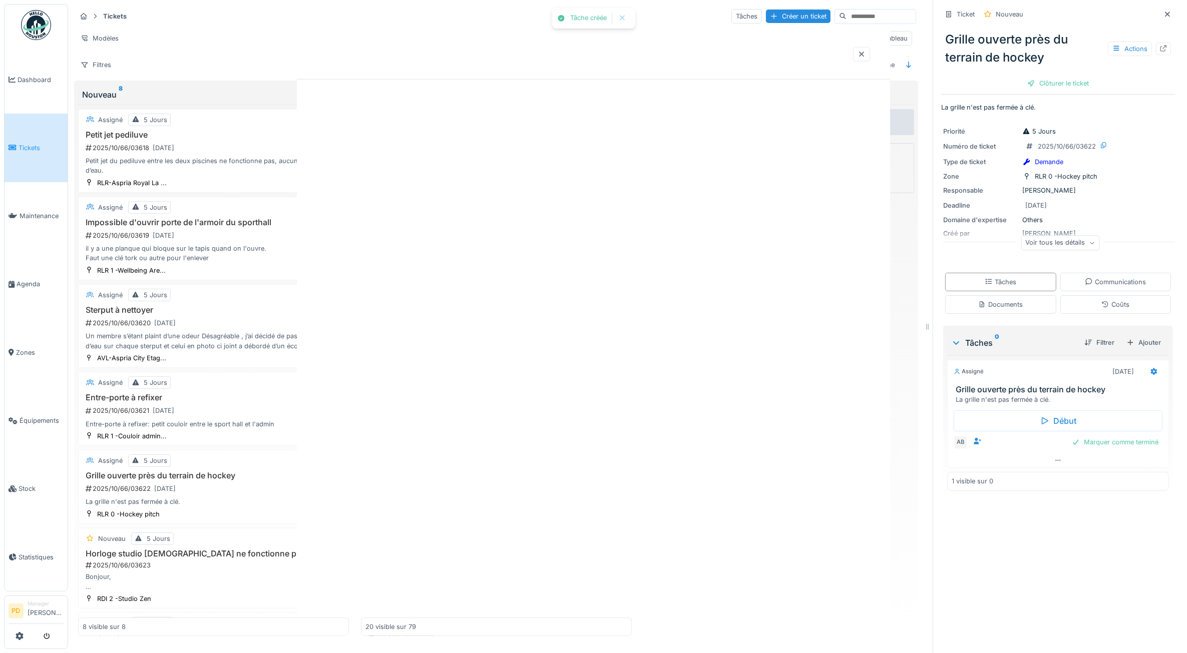
scroll to position [0, 0]
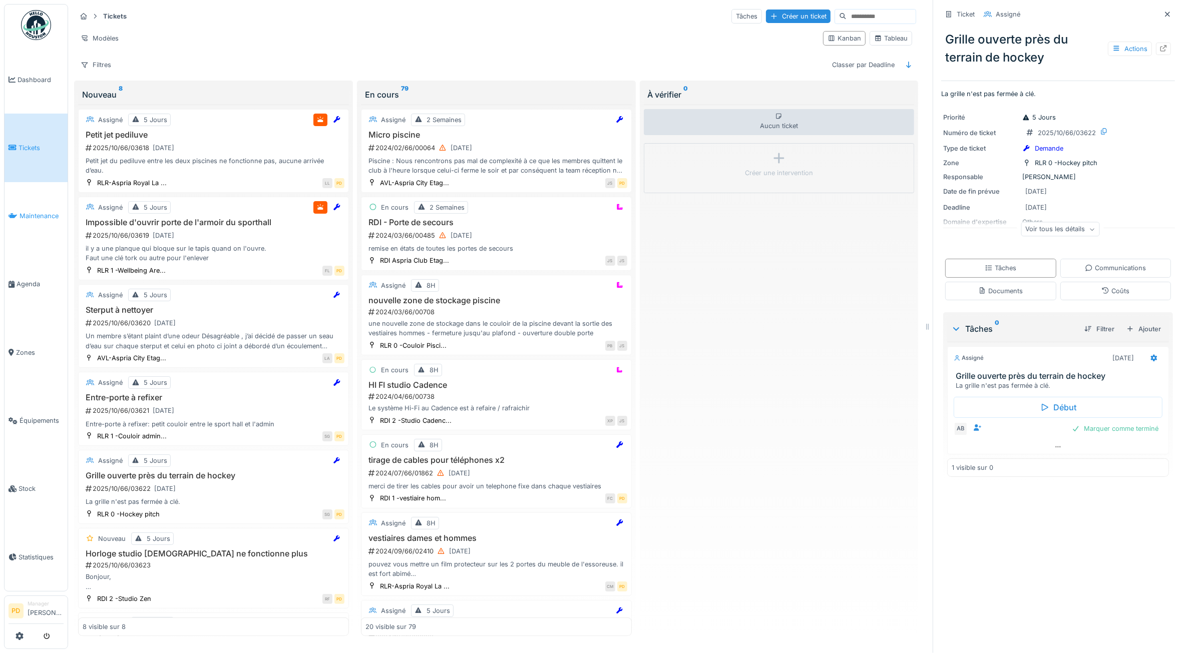
click at [38, 220] on link "Maintenance" at bounding box center [36, 216] width 63 height 68
click at [35, 143] on span "Tickets" at bounding box center [41, 148] width 45 height 10
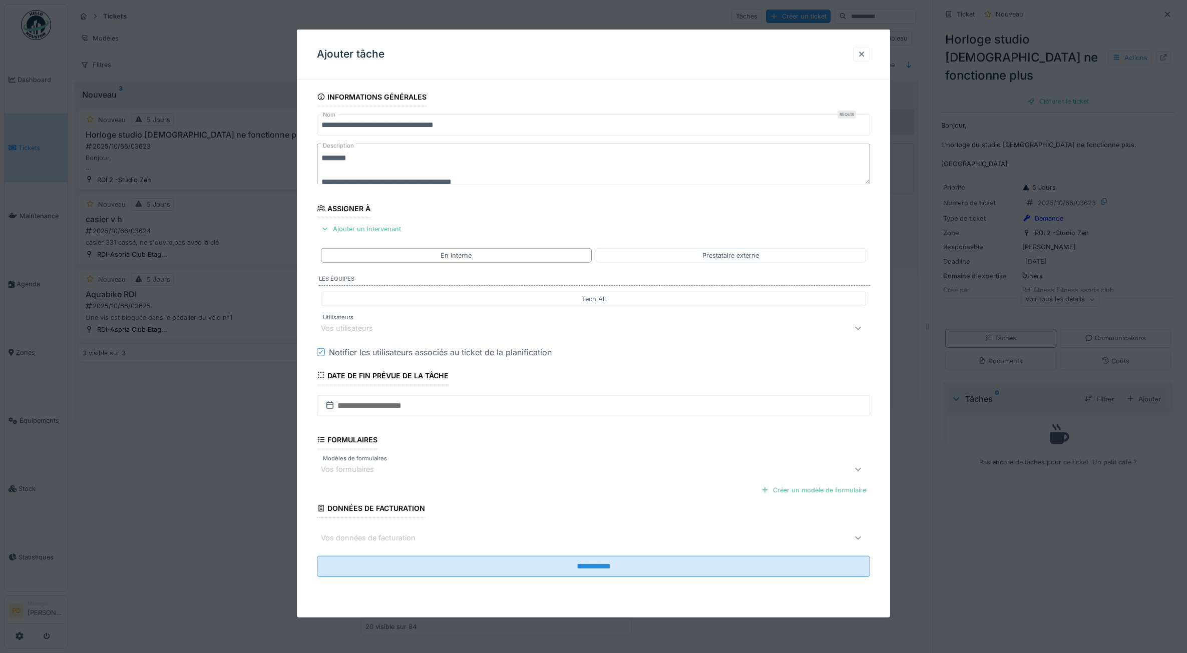
click at [394, 325] on div "Vos utilisateurs" at bounding box center [562, 328] width 483 height 12
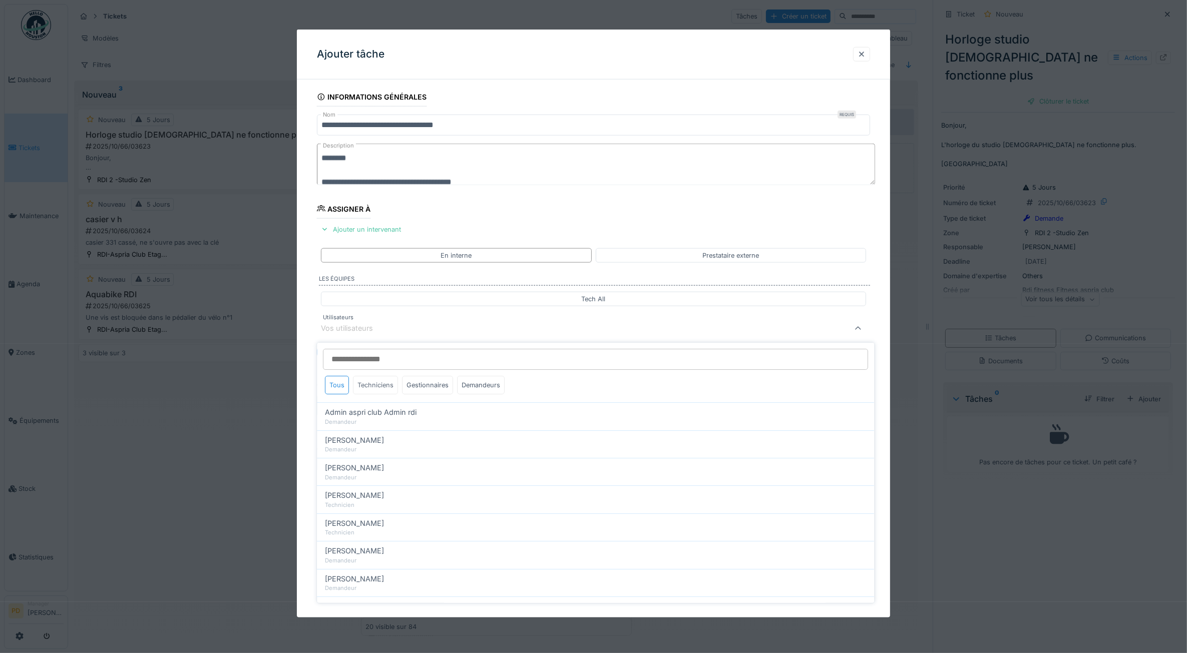
click at [386, 384] on div "Techniciens" at bounding box center [375, 385] width 45 height 19
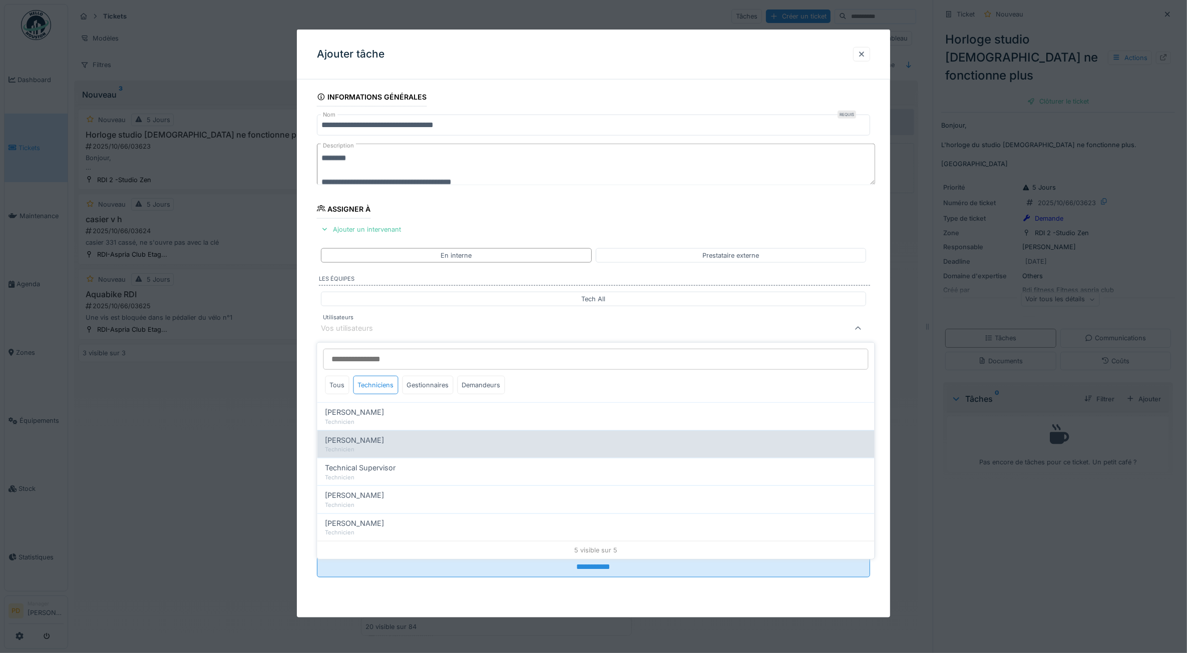
click at [379, 442] on span "Alexsander Batista" at bounding box center [354, 439] width 59 height 11
type input "*****"
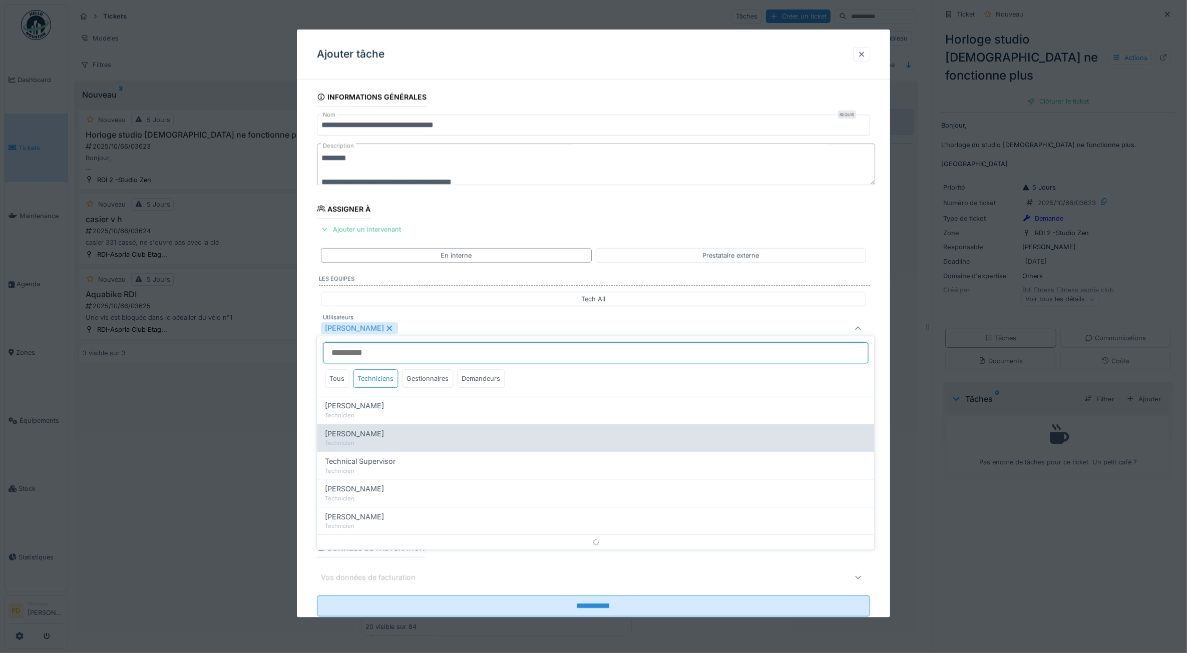
scroll to position [6, 0]
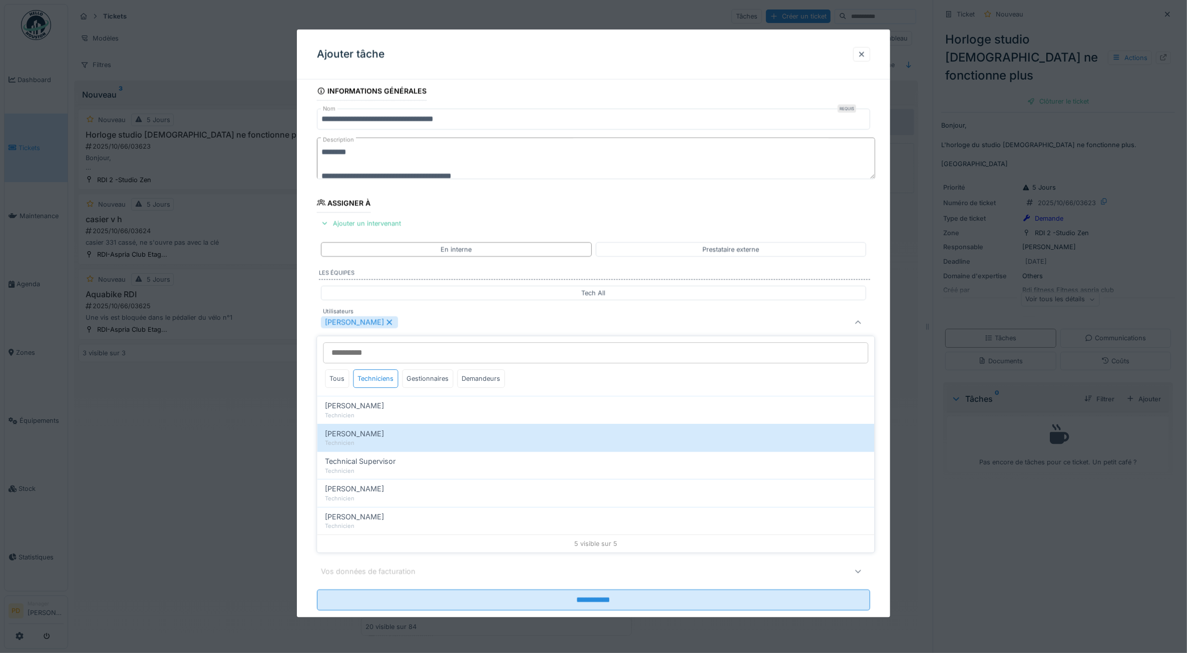
click at [308, 385] on div "**********" at bounding box center [594, 360] width 594 height 557
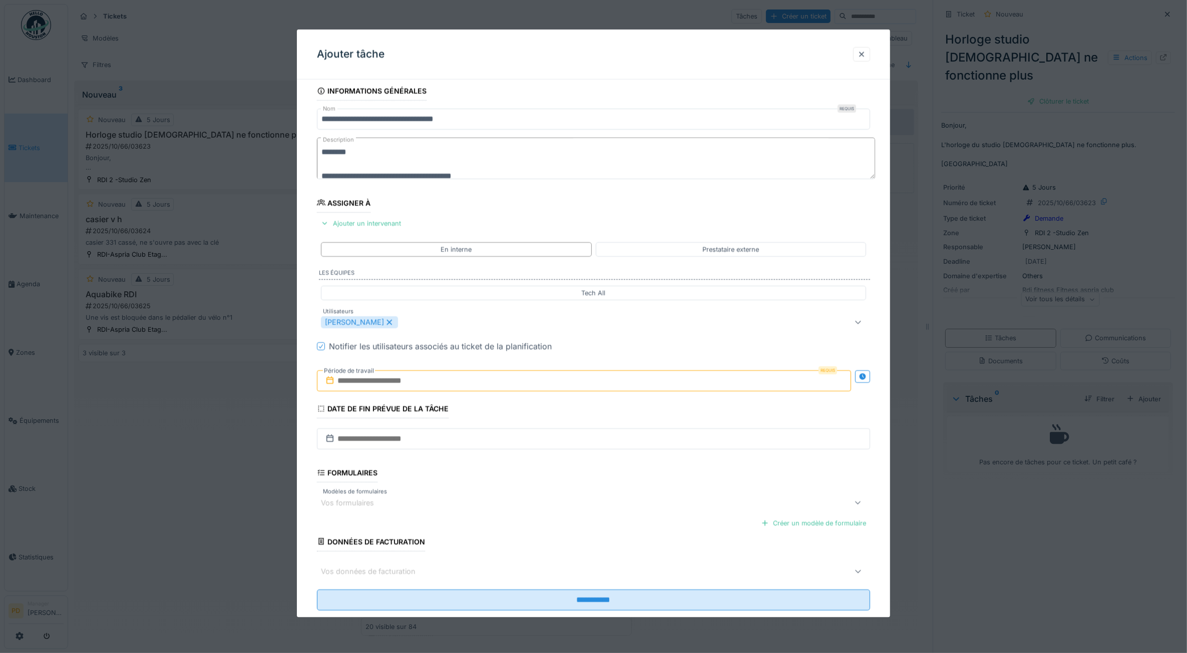
click at [379, 394] on div "Requis Période de travail" at bounding box center [594, 380] width 554 height 37
click at [386, 388] on input "text" at bounding box center [584, 380] width 535 height 21
click at [542, 515] on div "29" at bounding box center [538, 512] width 14 height 14
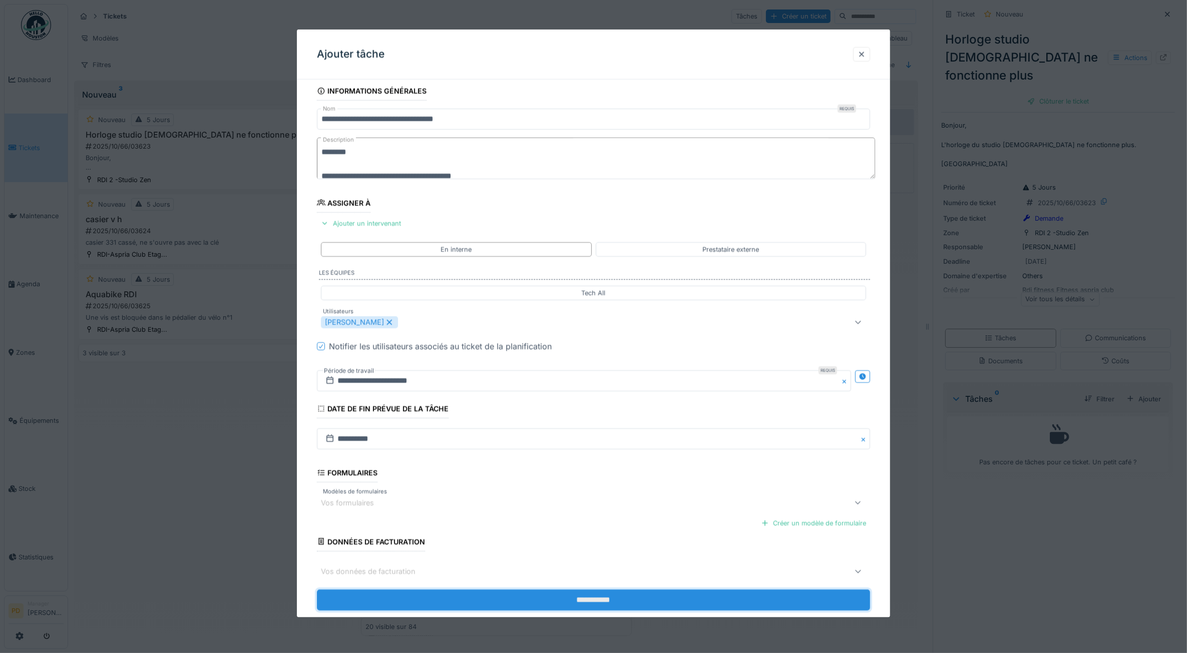
click at [574, 594] on input "**********" at bounding box center [594, 599] width 554 height 21
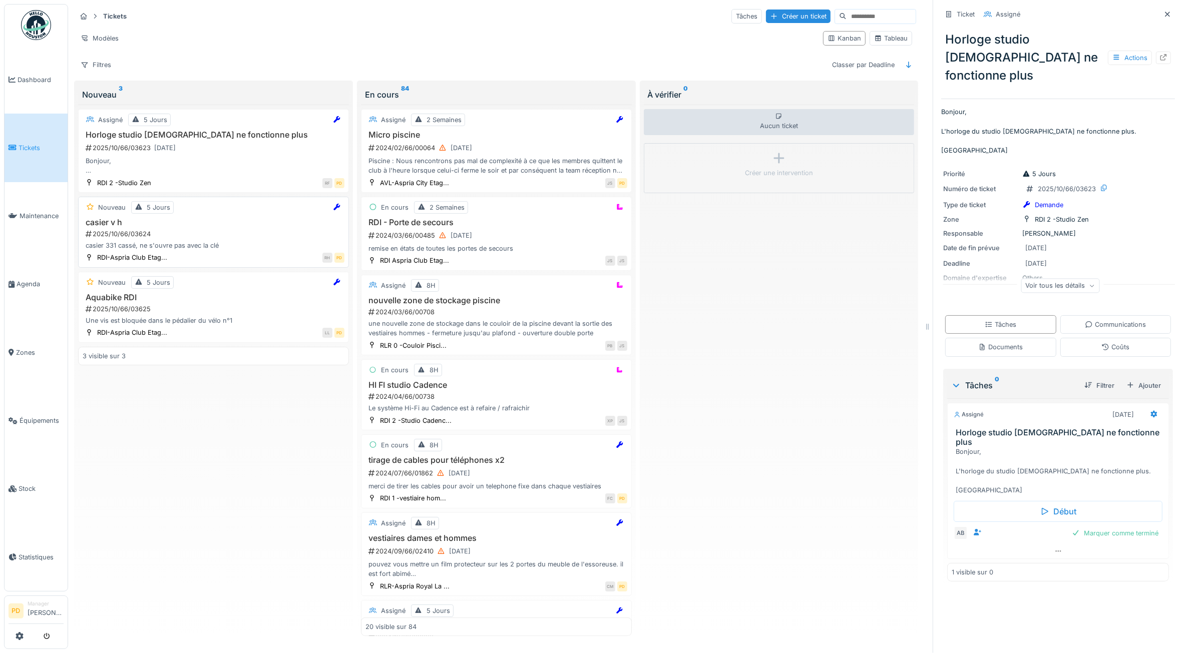
click at [198, 234] on div "2025/10/66/03624" at bounding box center [215, 234] width 260 height 10
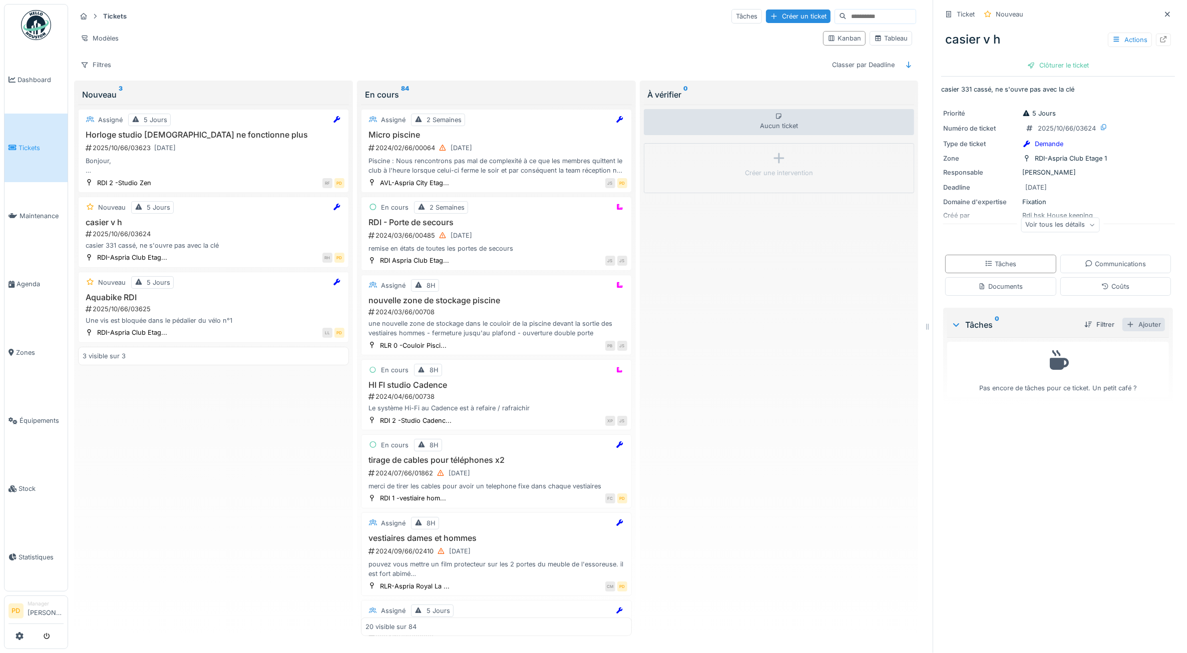
click at [1131, 327] on div "Ajouter" at bounding box center [1143, 325] width 43 height 14
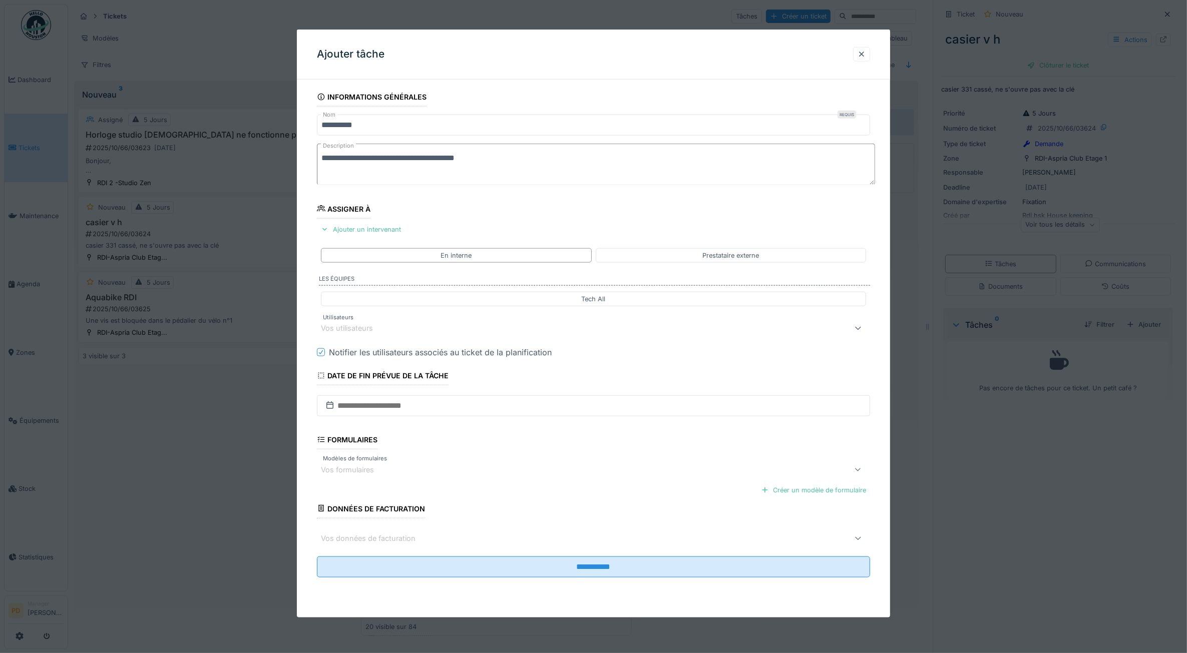
click at [371, 330] on div "Vos utilisateurs" at bounding box center [354, 328] width 66 height 11
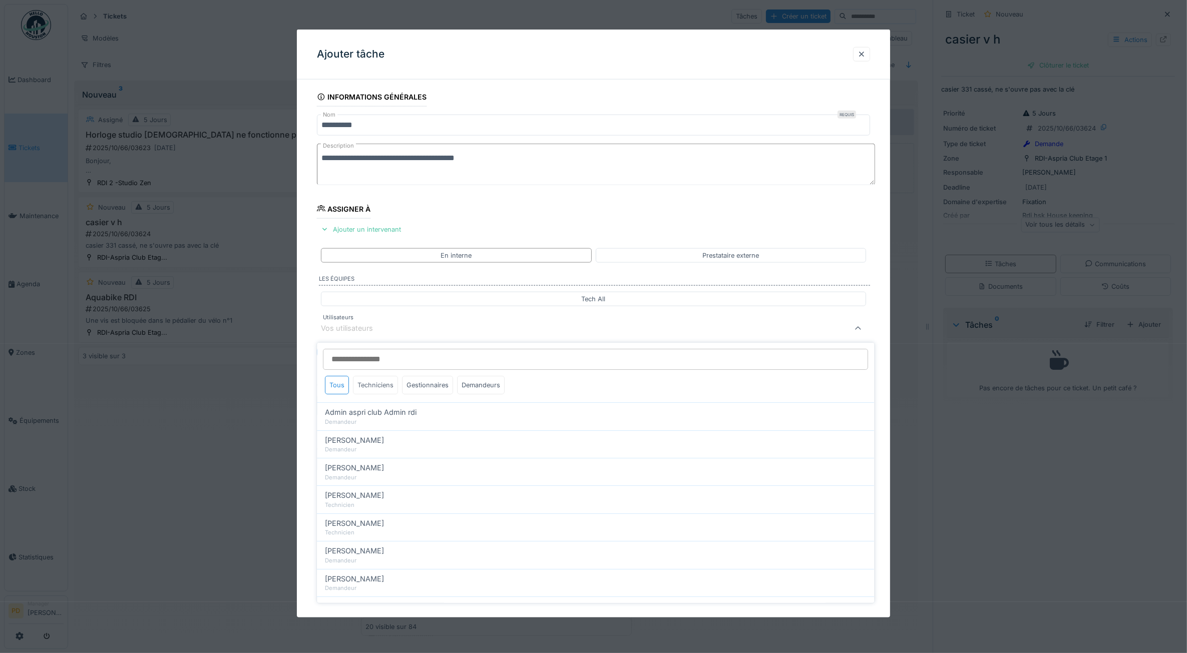
click at [380, 385] on div "Techniciens" at bounding box center [375, 385] width 45 height 19
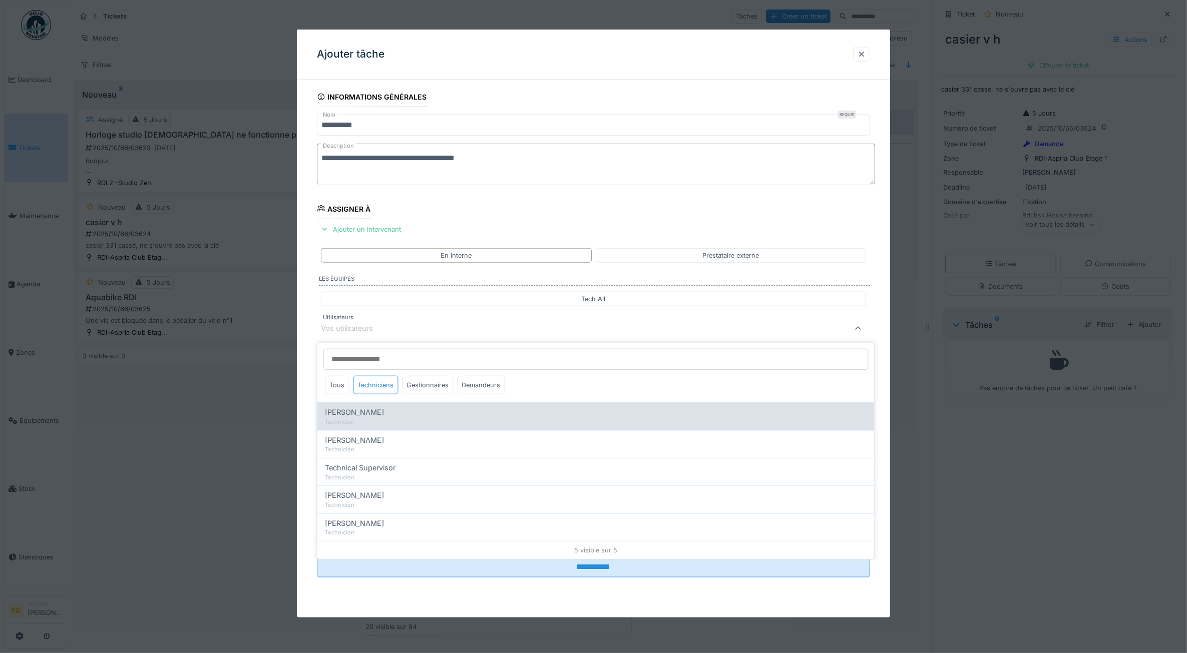
click at [383, 413] on span "Alexandre Michailidis" at bounding box center [354, 412] width 59 height 11
type input "*****"
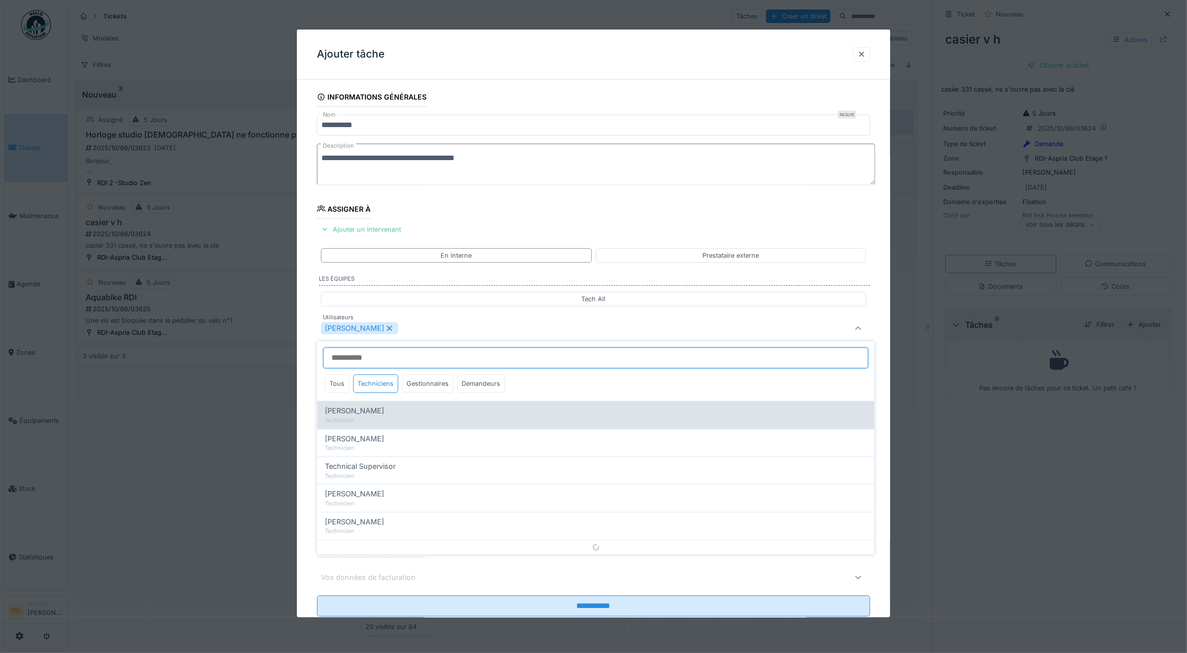
scroll to position [6, 0]
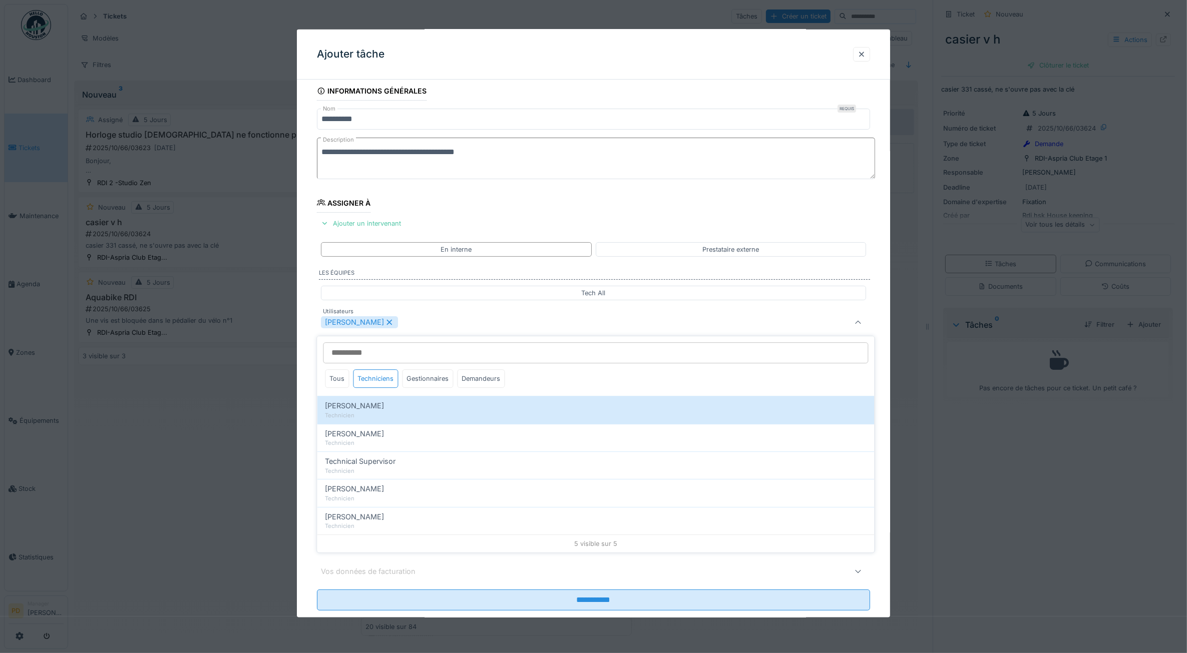
click at [308, 382] on div "**********" at bounding box center [594, 360] width 594 height 557
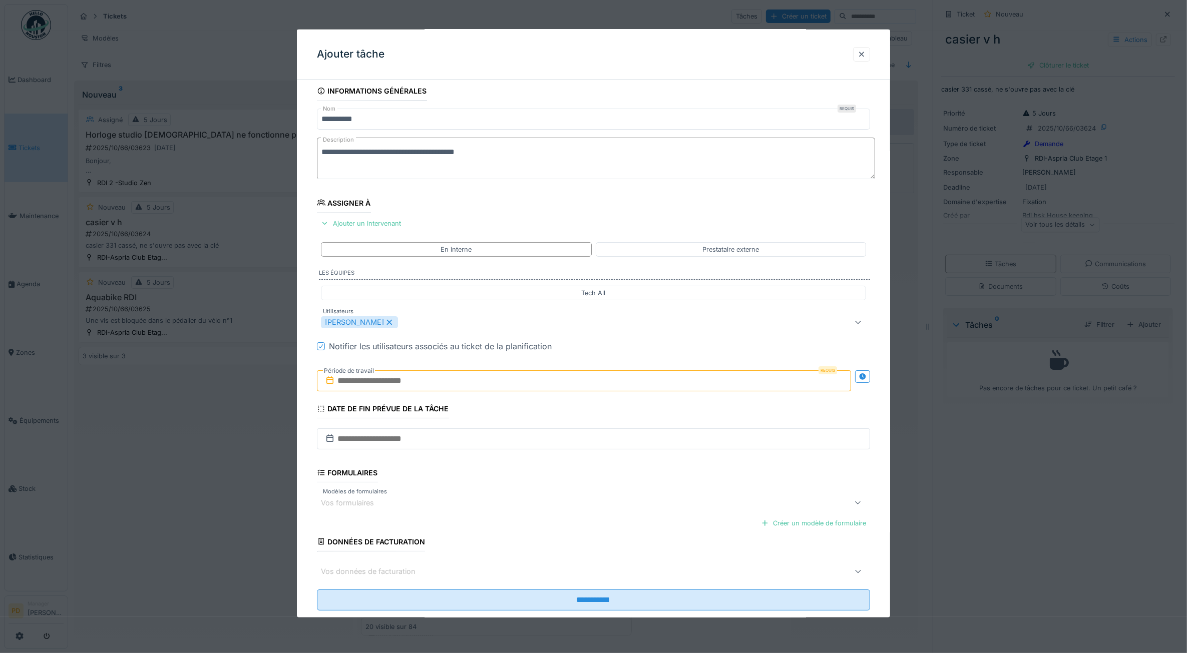
click at [383, 390] on input "text" at bounding box center [584, 380] width 535 height 21
click at [541, 516] on div "29" at bounding box center [538, 512] width 14 height 14
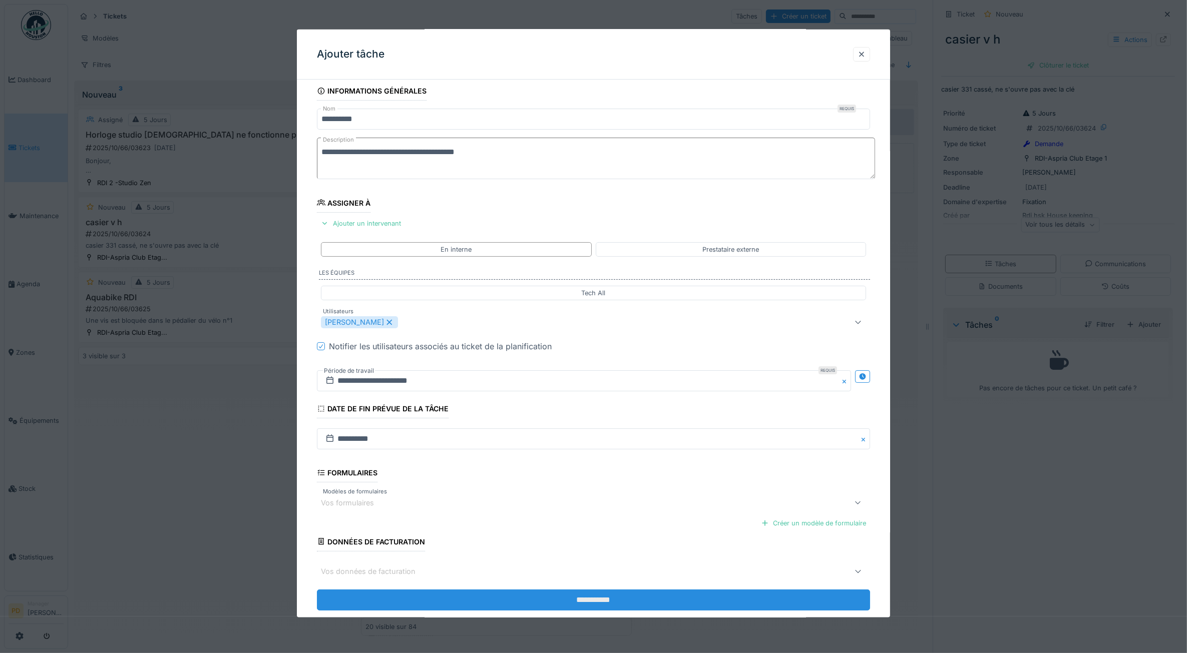
click at [569, 594] on input "**********" at bounding box center [594, 599] width 554 height 21
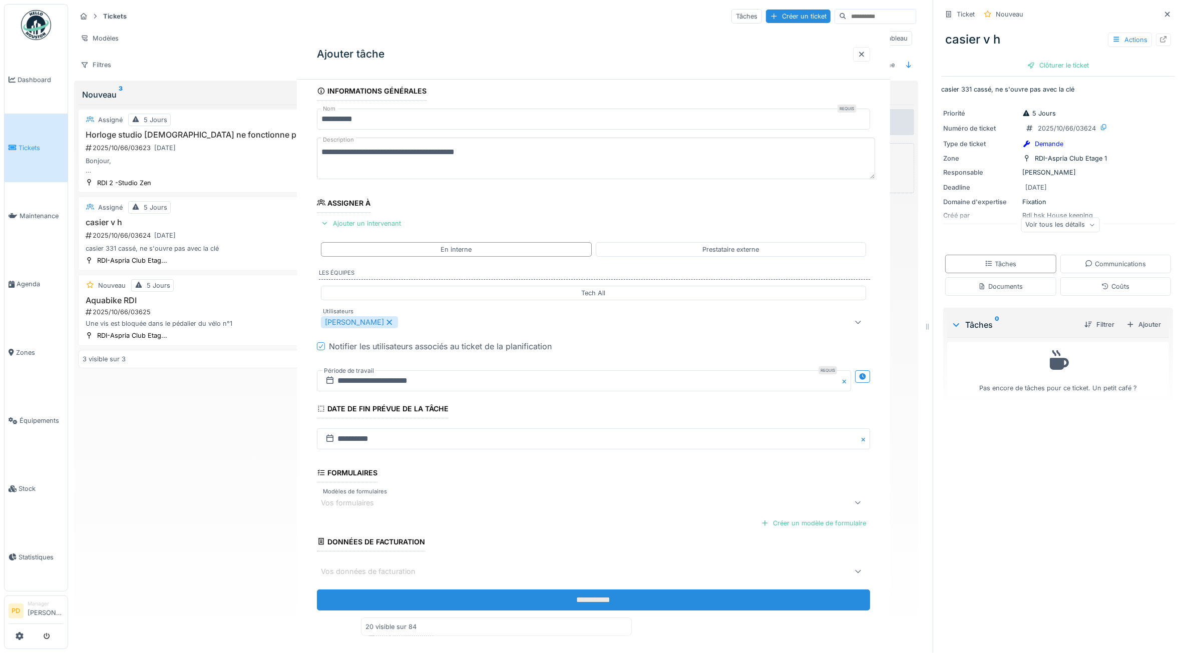
scroll to position [0, 0]
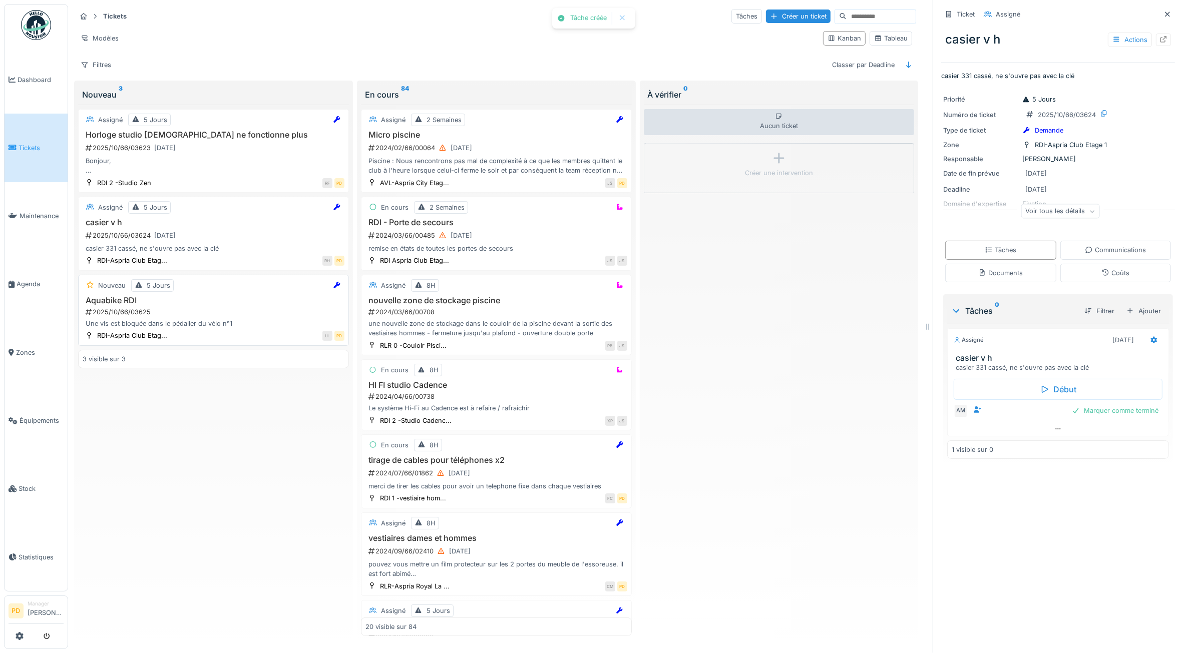
click at [228, 328] on div "Une vis est bloquée dans le pédalier du vélo n°1" at bounding box center [214, 324] width 262 height 10
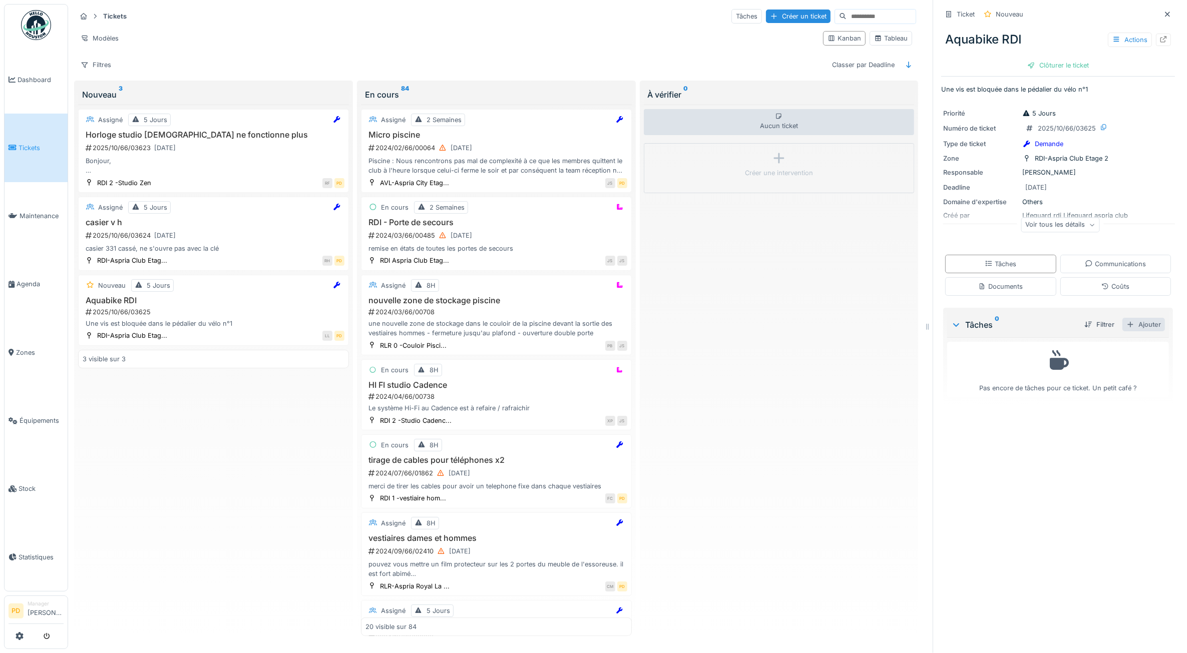
click at [1138, 323] on div "Ajouter" at bounding box center [1143, 325] width 43 height 14
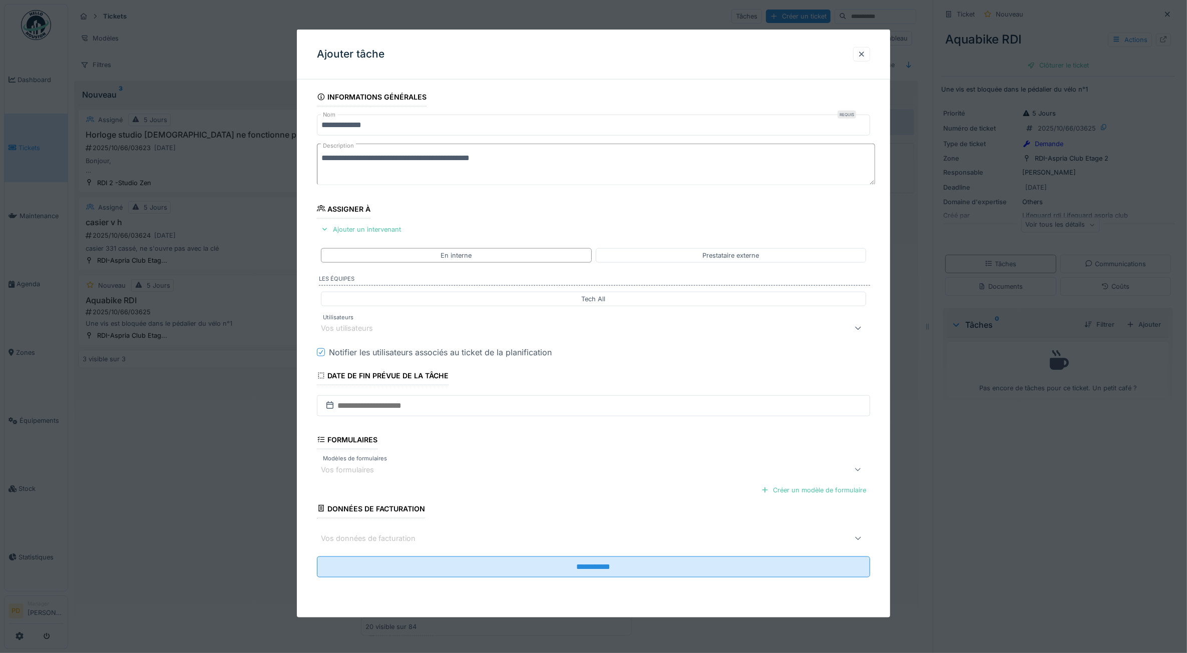
click at [390, 329] on div "Vos utilisateurs" at bounding box center [562, 328] width 483 height 12
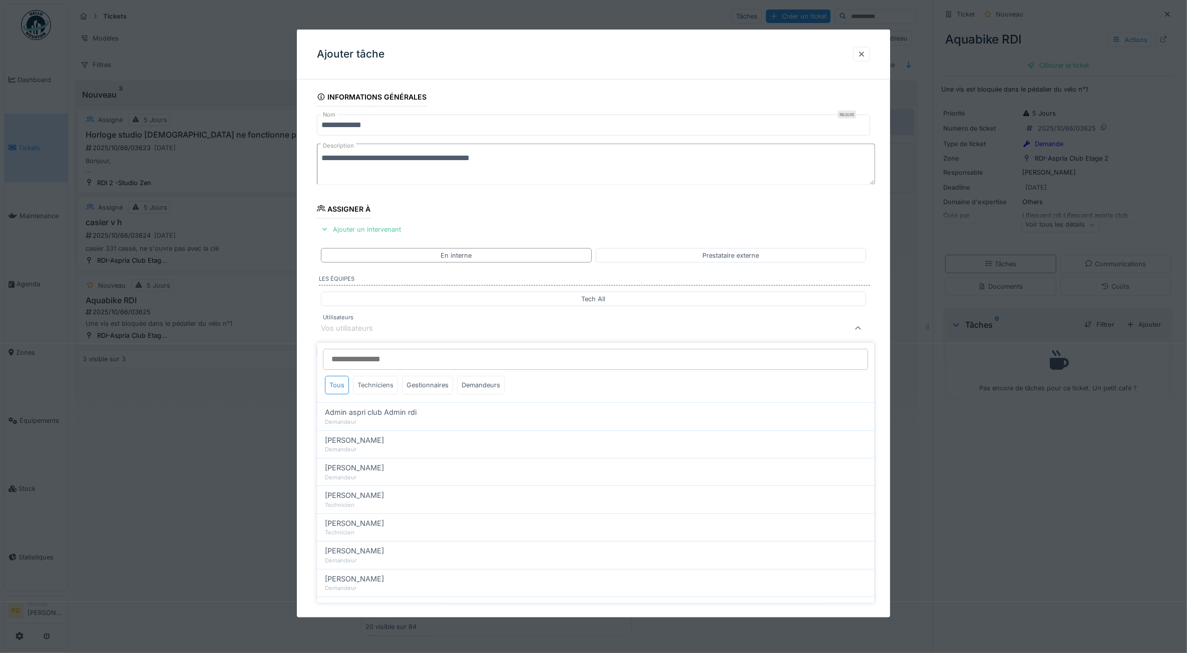
click at [374, 389] on div "Techniciens" at bounding box center [375, 385] width 45 height 19
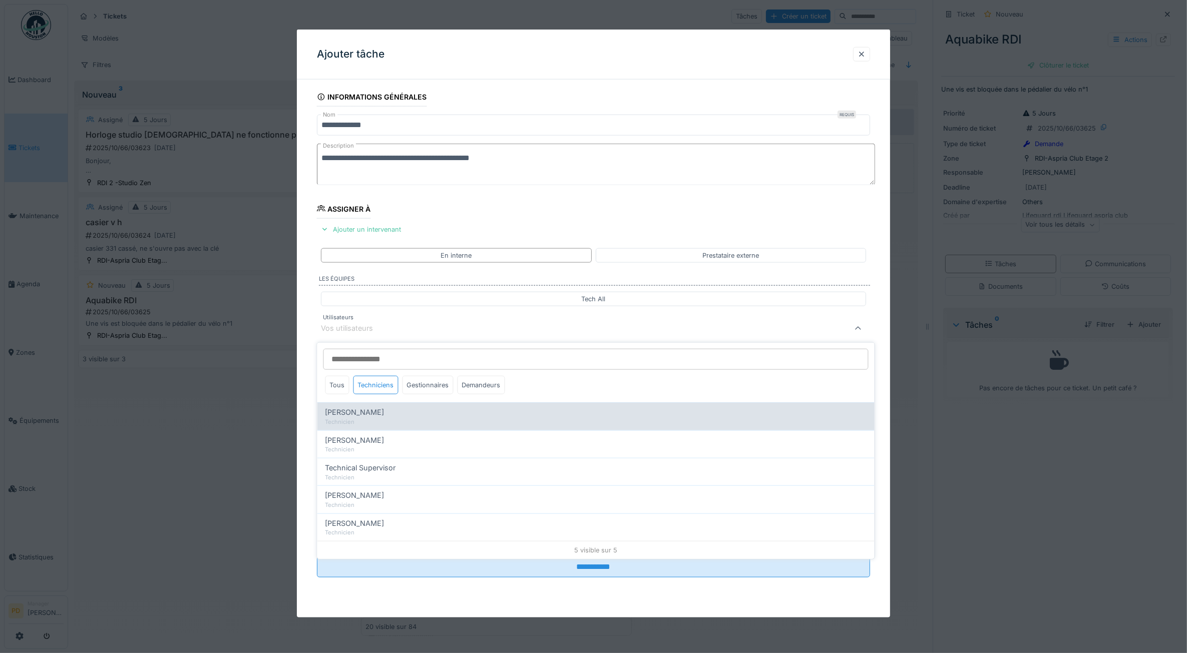
click at [368, 416] on span "Alexandre Michailidis" at bounding box center [354, 412] width 59 height 11
type input "*****"
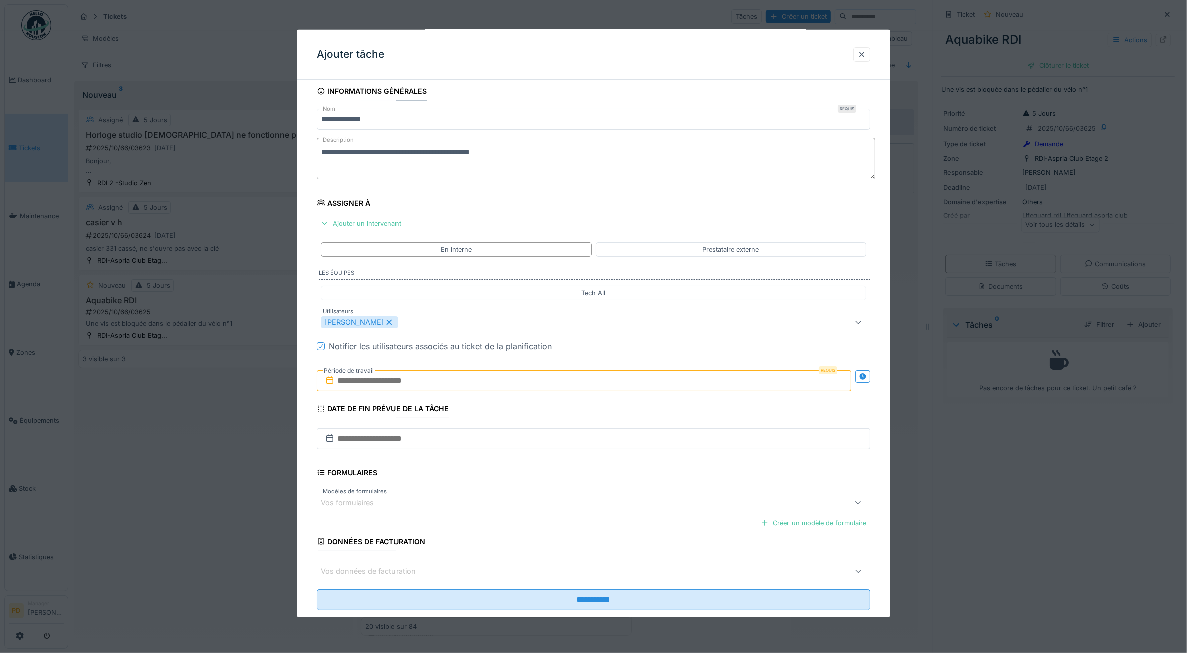
click at [302, 395] on div "**********" at bounding box center [594, 360] width 594 height 557
click at [356, 386] on input "text" at bounding box center [584, 380] width 535 height 21
click at [543, 516] on div "29" at bounding box center [538, 512] width 14 height 14
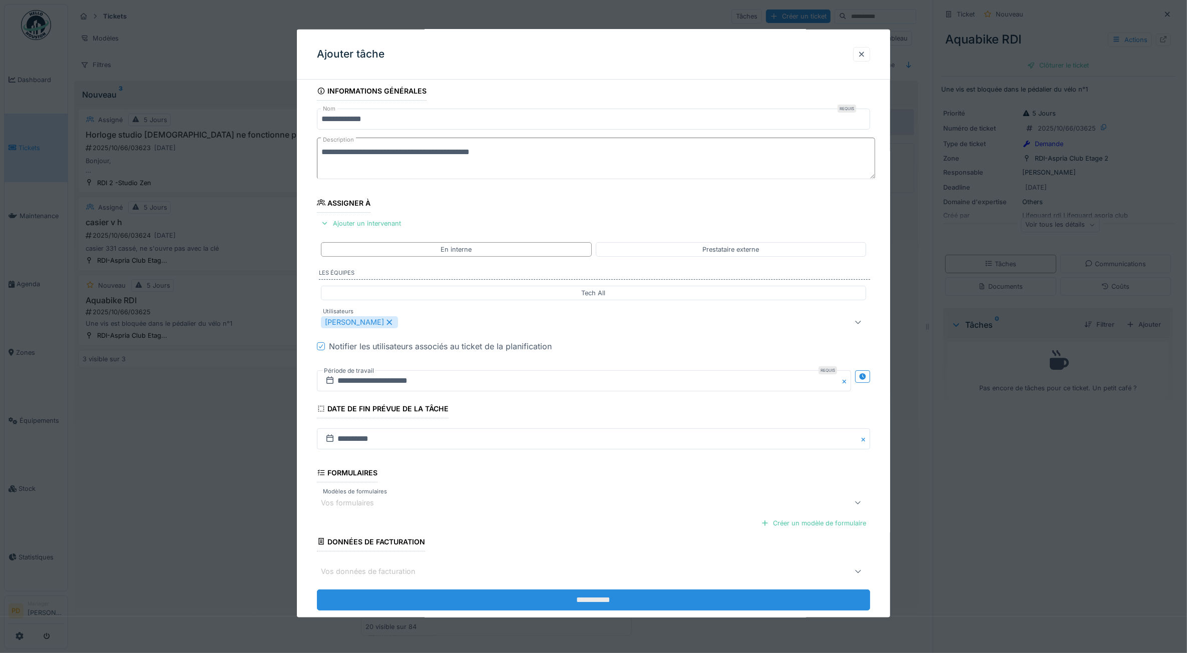
click at [570, 597] on input "**********" at bounding box center [594, 599] width 554 height 21
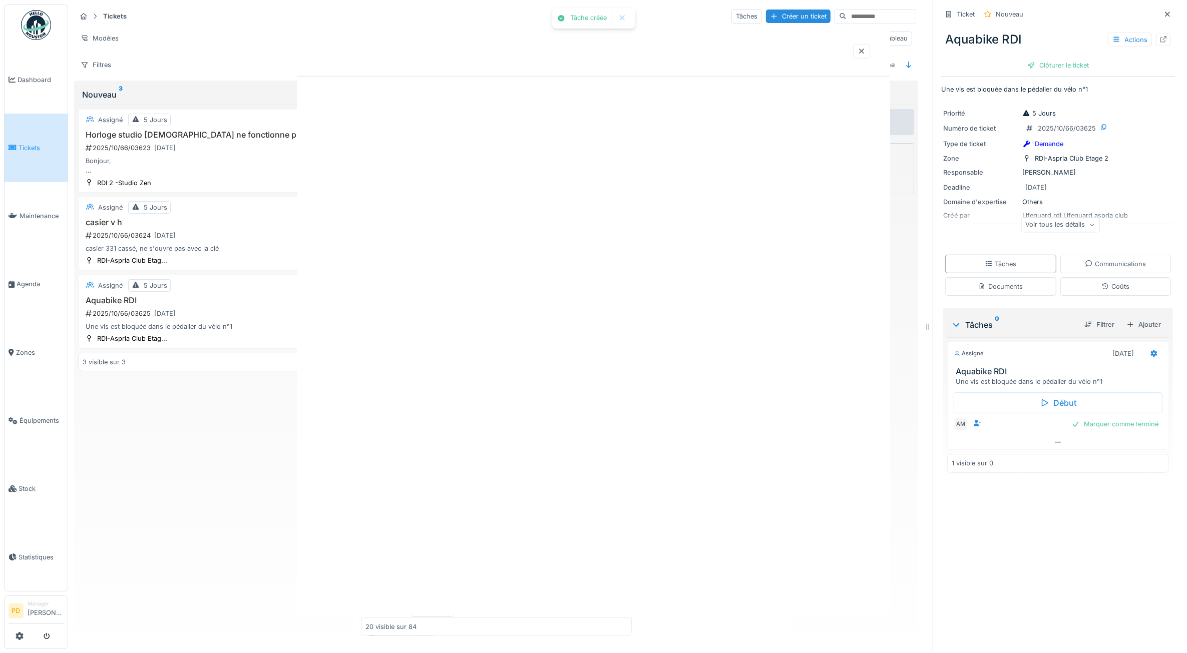
scroll to position [0, 0]
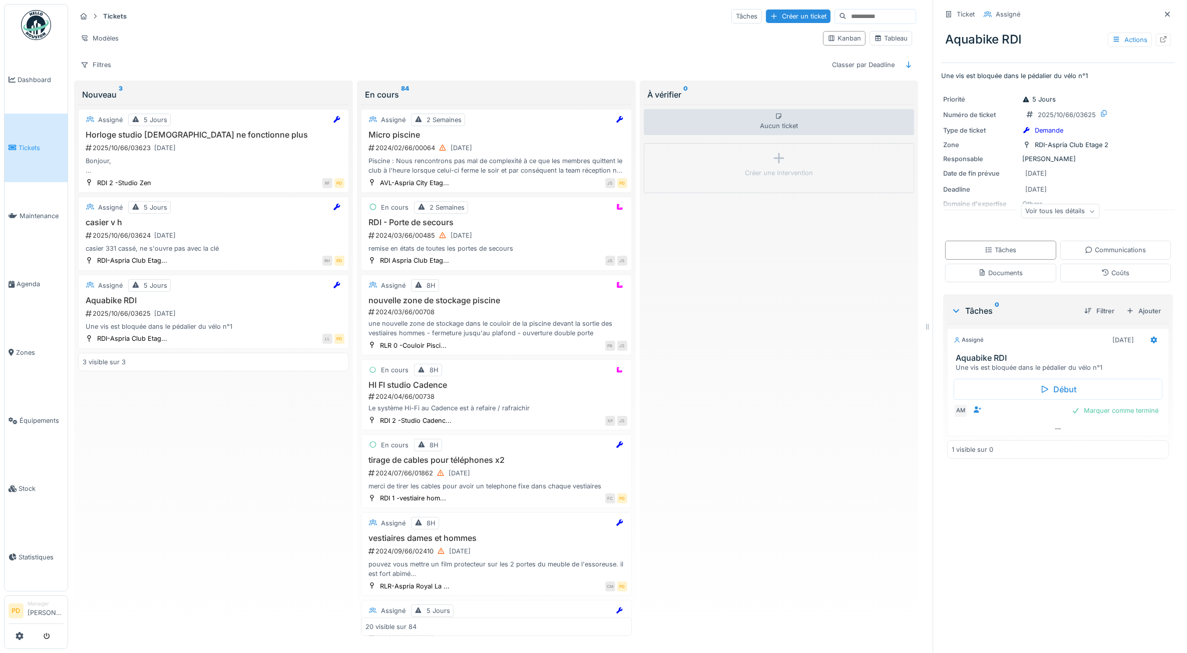
click at [33, 143] on span "Tickets" at bounding box center [41, 148] width 45 height 10
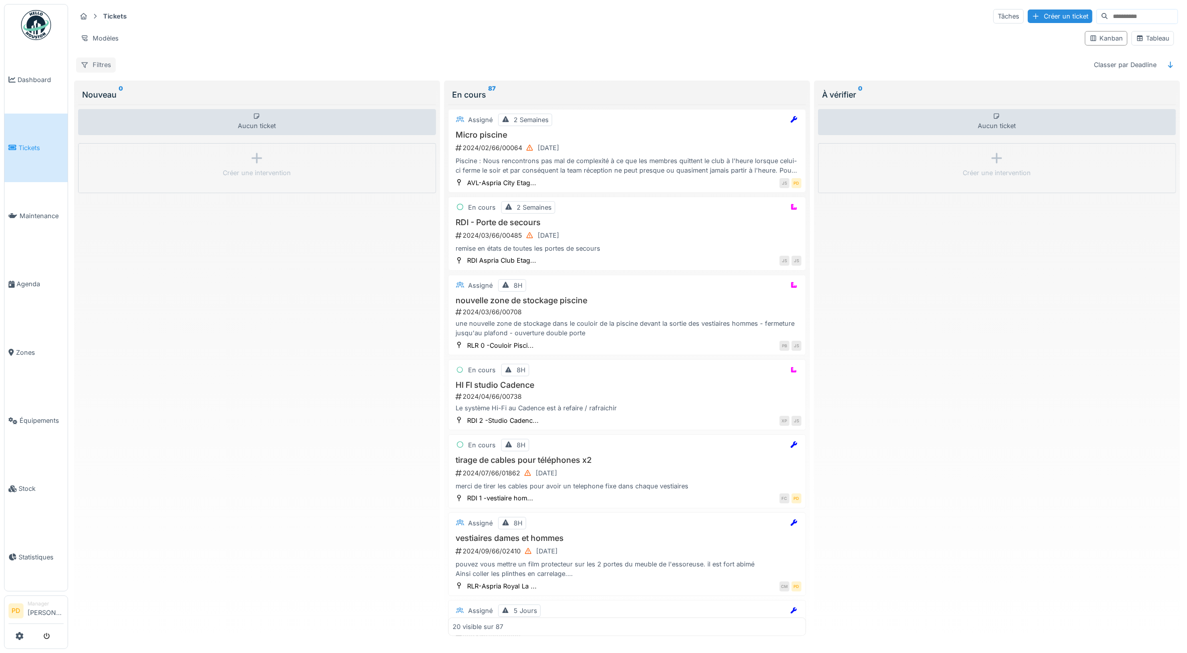
click at [103, 63] on div "Filtres" at bounding box center [96, 65] width 40 height 15
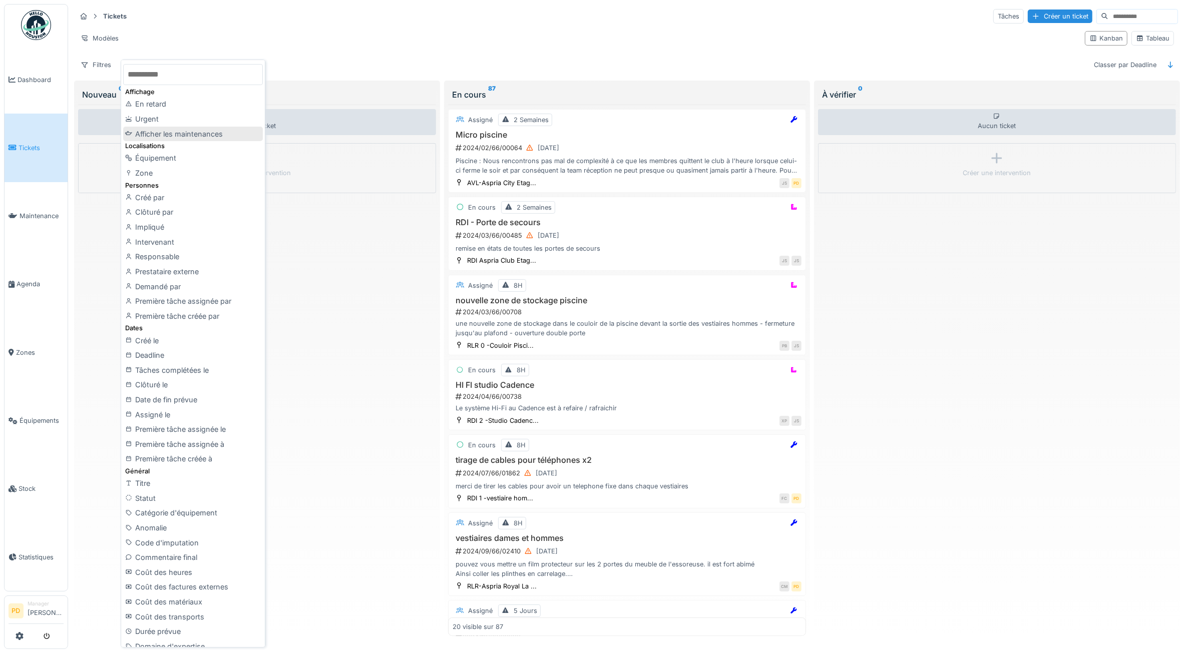
click at [231, 136] on div "Afficher les maintenances" at bounding box center [192, 134] width 139 height 15
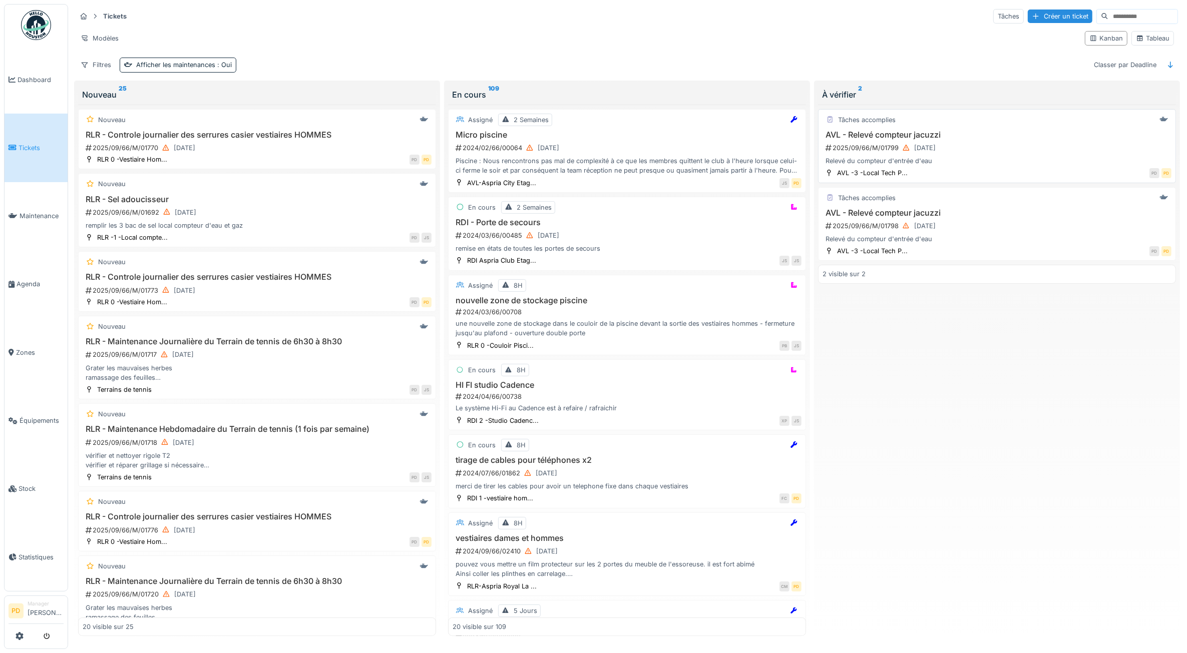
click at [960, 154] on div "2025/09/66/M/01799 [DATE]" at bounding box center [997, 148] width 347 height 13
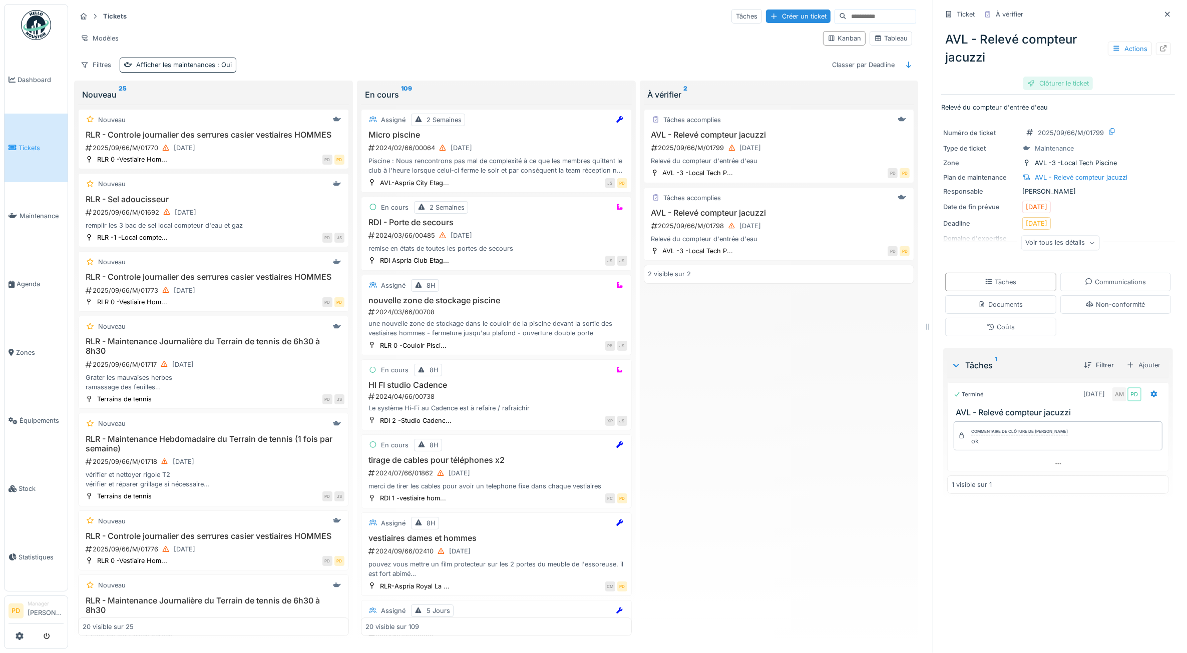
click at [1046, 88] on div "Clôturer le ticket" at bounding box center [1058, 84] width 70 height 14
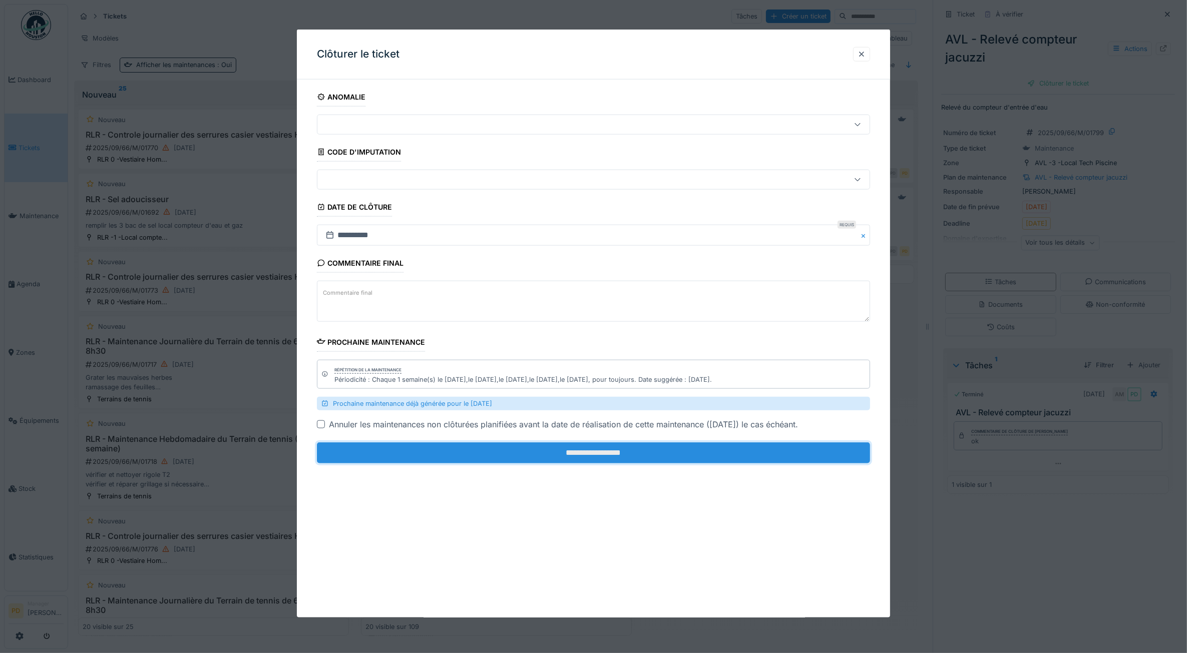
click at [819, 456] on input "**********" at bounding box center [594, 452] width 554 height 21
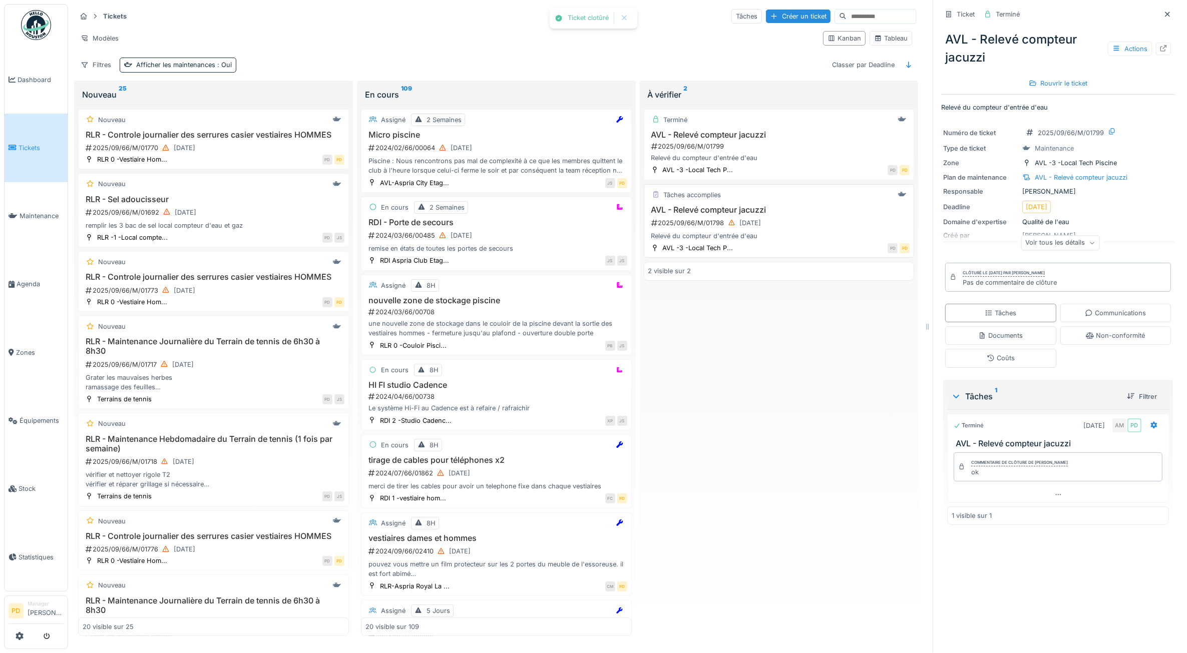
click at [819, 229] on div "2025/09/66/M/01798 [DATE]" at bounding box center [780, 223] width 260 height 13
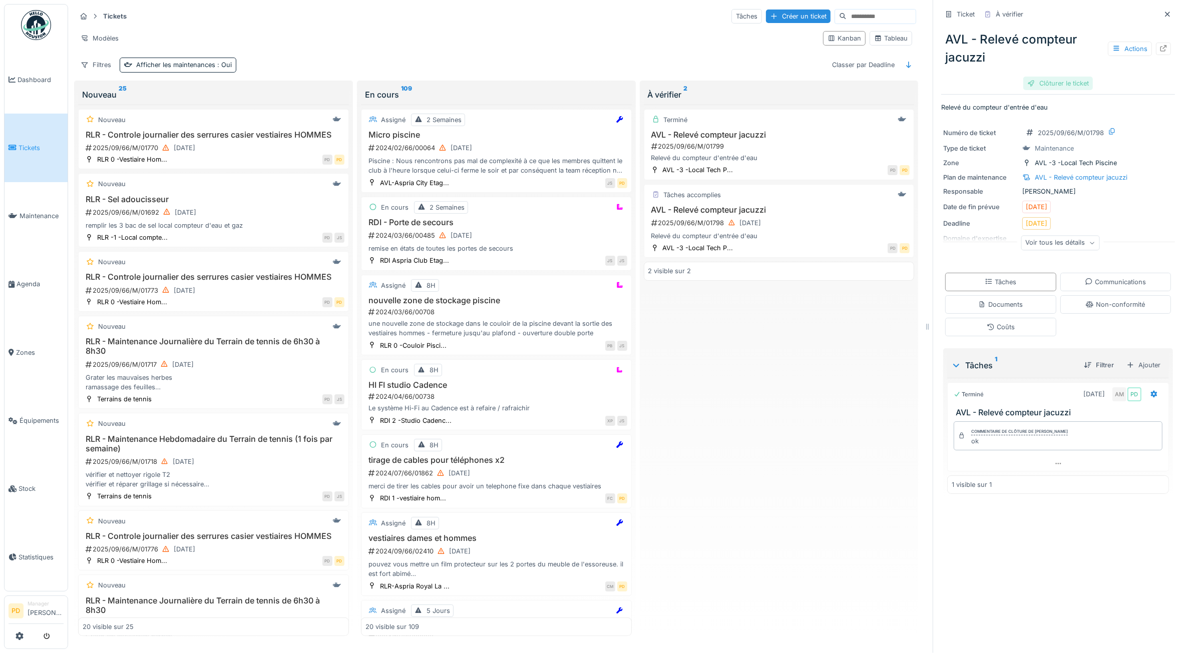
click at [1041, 86] on div "Clôturer le ticket" at bounding box center [1058, 84] width 70 height 14
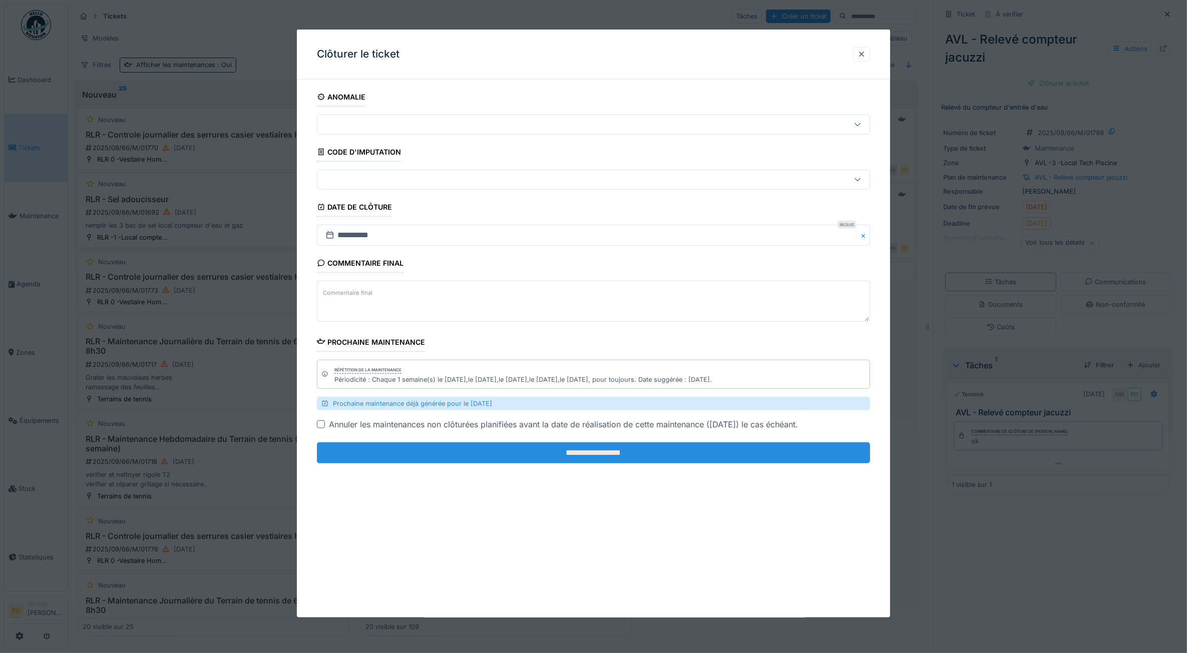
click at [744, 451] on input "**********" at bounding box center [594, 452] width 554 height 21
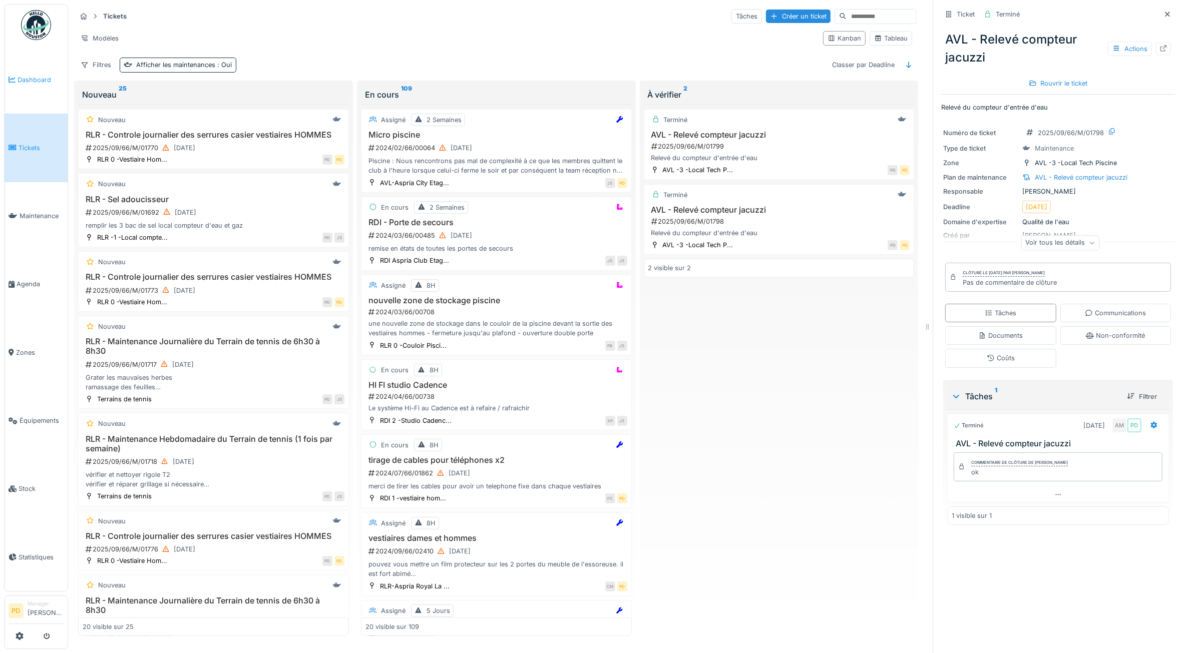
click at [37, 86] on link "Dashboard" at bounding box center [36, 80] width 63 height 68
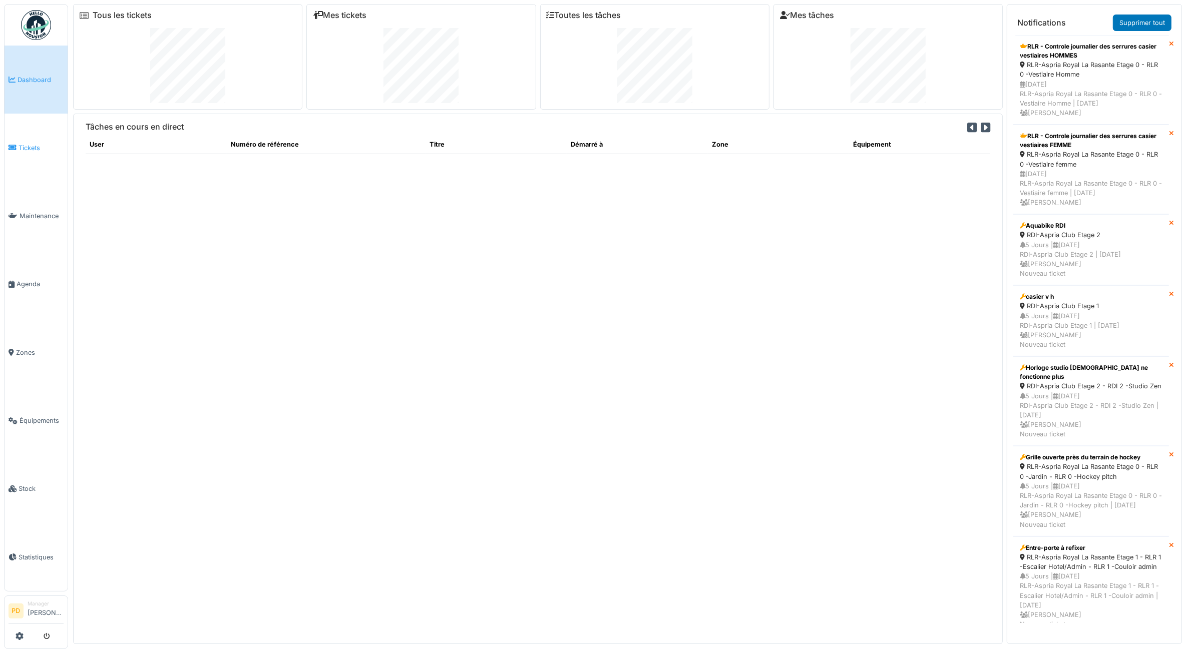
click at [31, 148] on span "Tickets" at bounding box center [41, 148] width 45 height 10
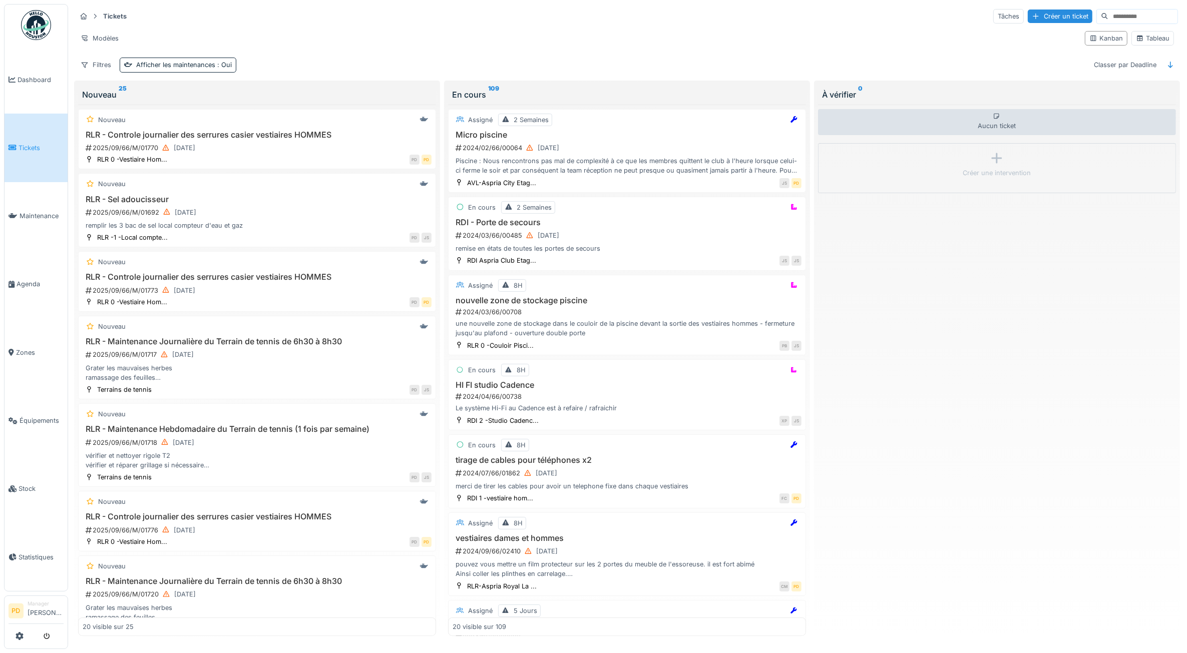
click at [295, 131] on h3 "RLR - Controle journalier des serrures casier vestiaires HOMMES" at bounding box center [257, 135] width 349 height 10
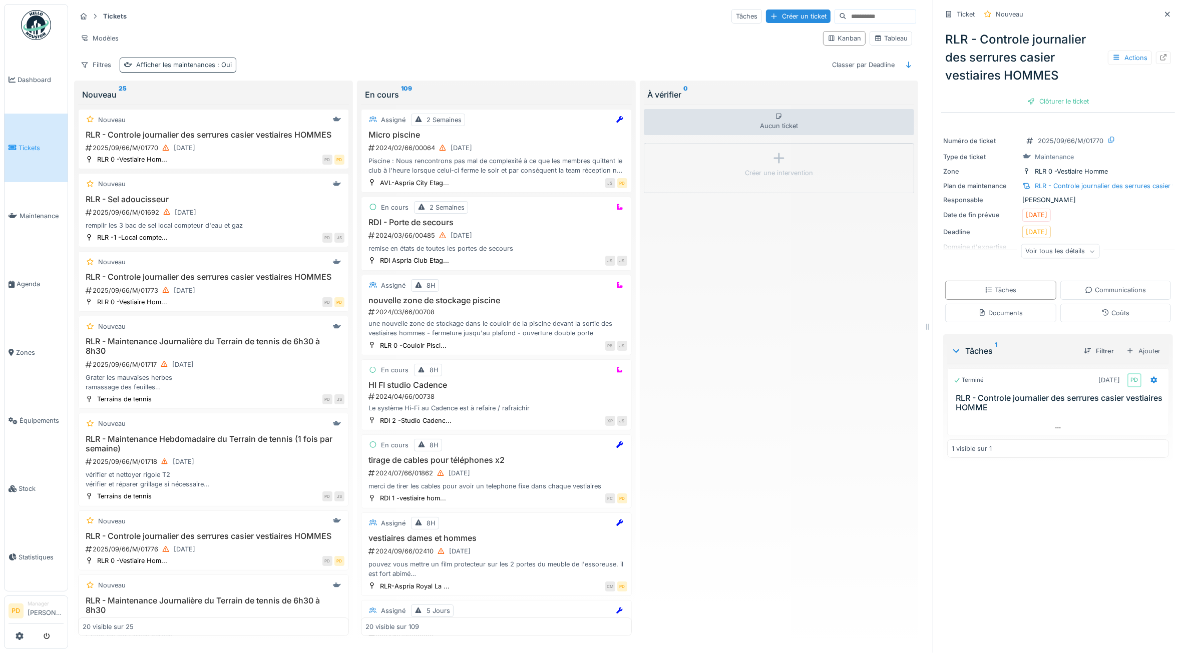
click at [224, 64] on span ": Oui" at bounding box center [223, 65] width 17 height 8
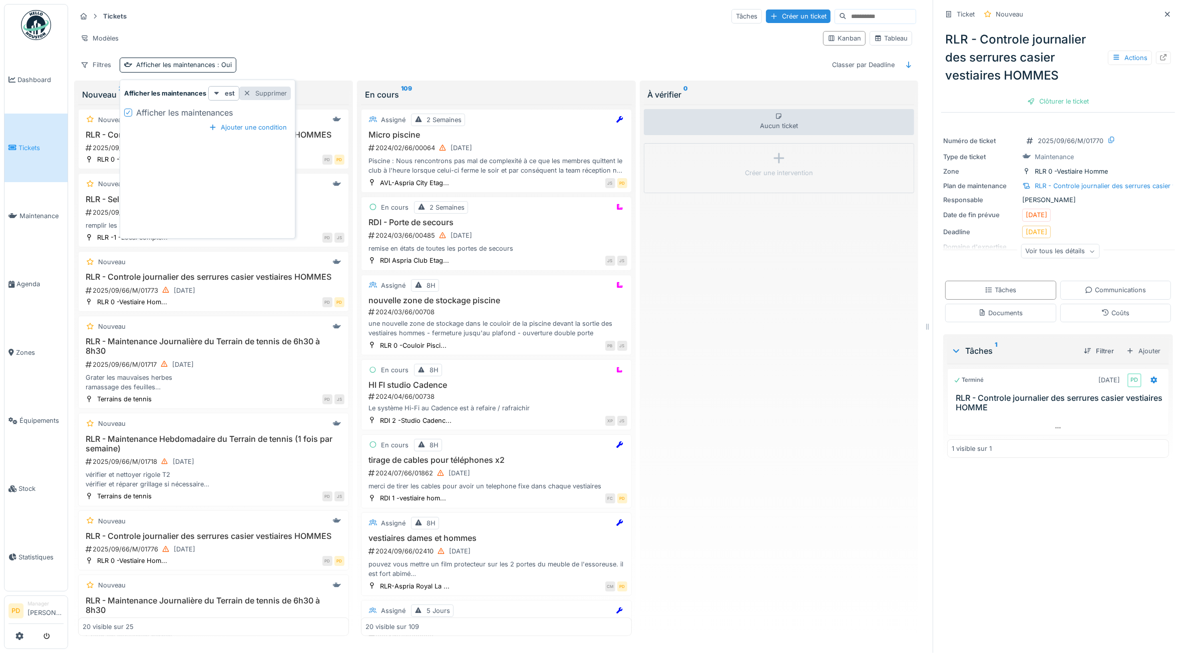
click at [269, 95] on div "Supprimer" at bounding box center [265, 94] width 52 height 14
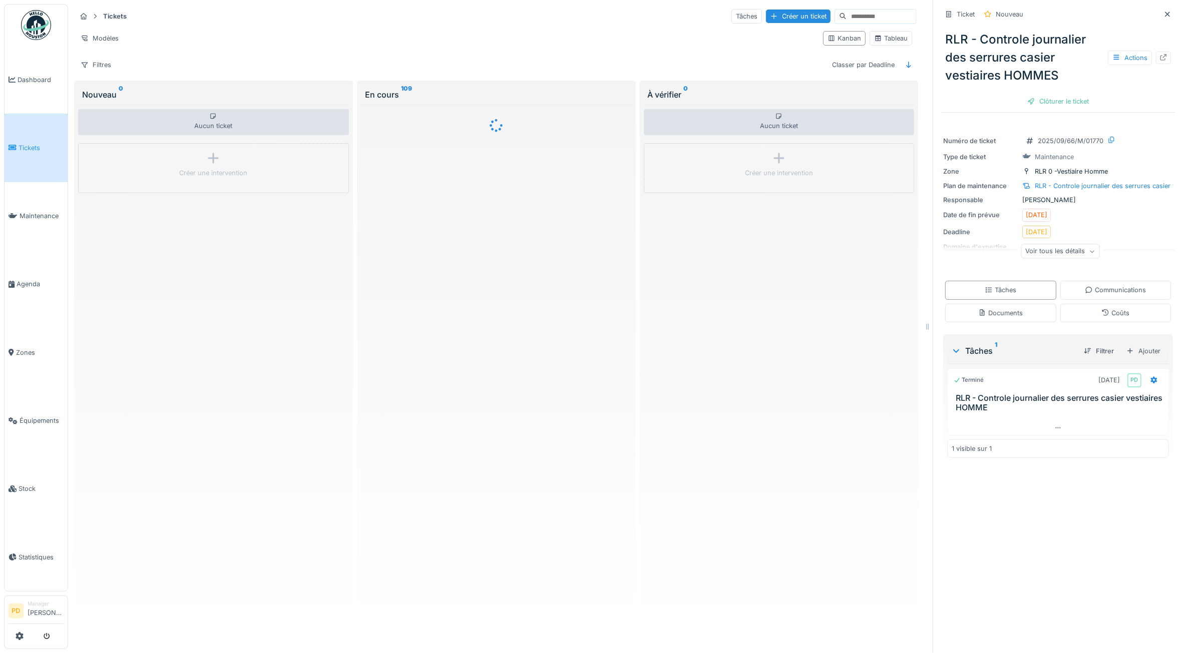
click at [37, 143] on span "Tickets" at bounding box center [41, 148] width 45 height 10
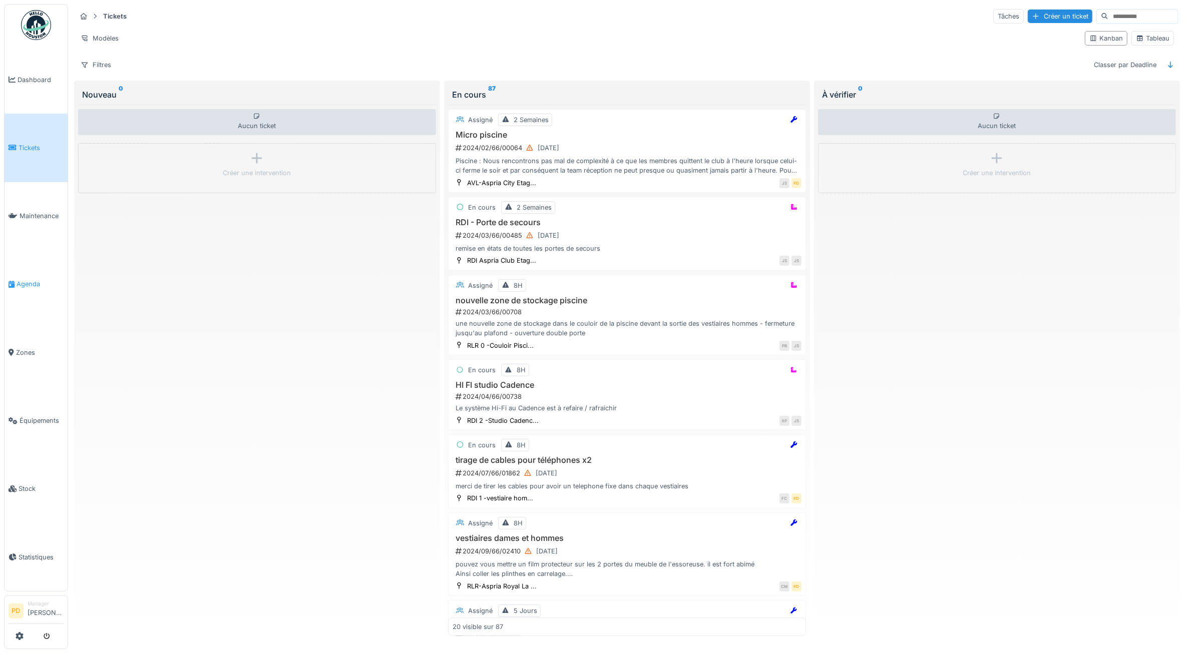
click at [33, 274] on link "Agenda" at bounding box center [36, 284] width 63 height 68
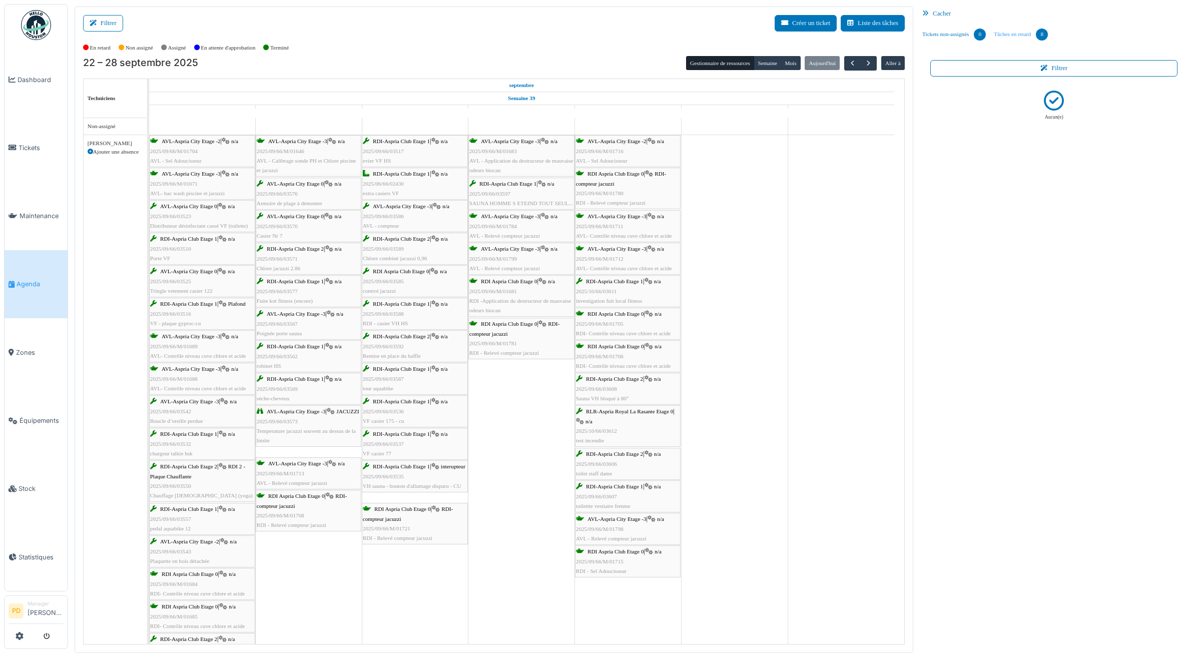
click at [1021, 33] on link "Tâches en retard 8" at bounding box center [1021, 34] width 62 height 27
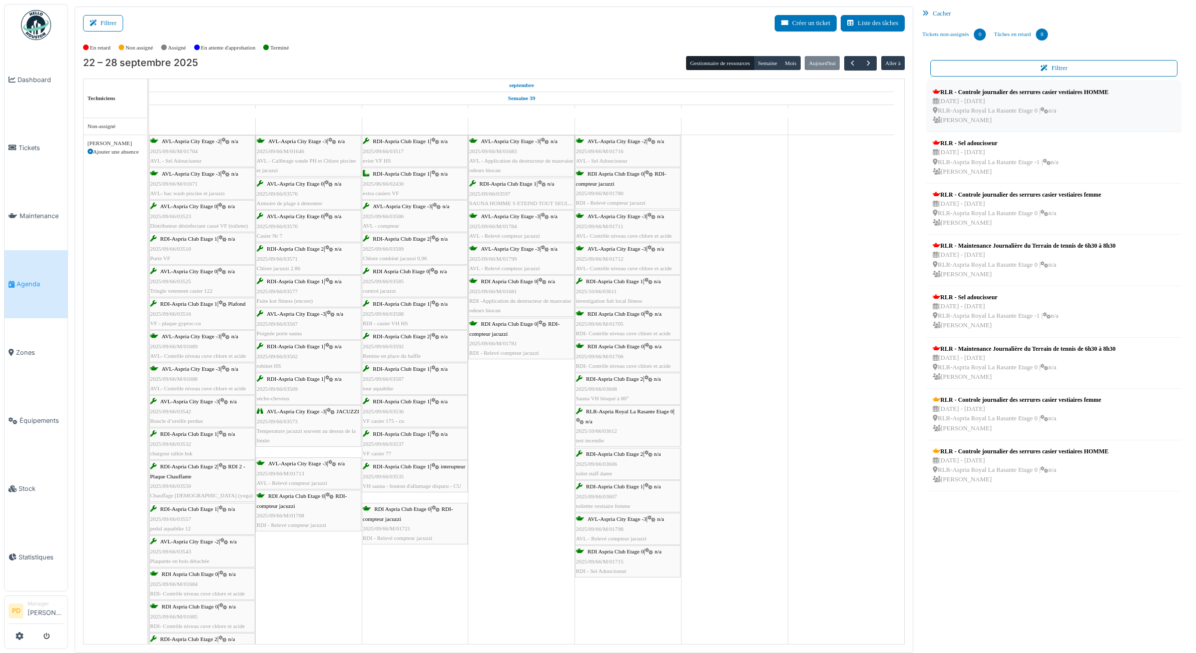
click at [1022, 89] on div "RLR - Controle journalier des serrures casier vestiaires HOMME" at bounding box center [1021, 92] width 176 height 9
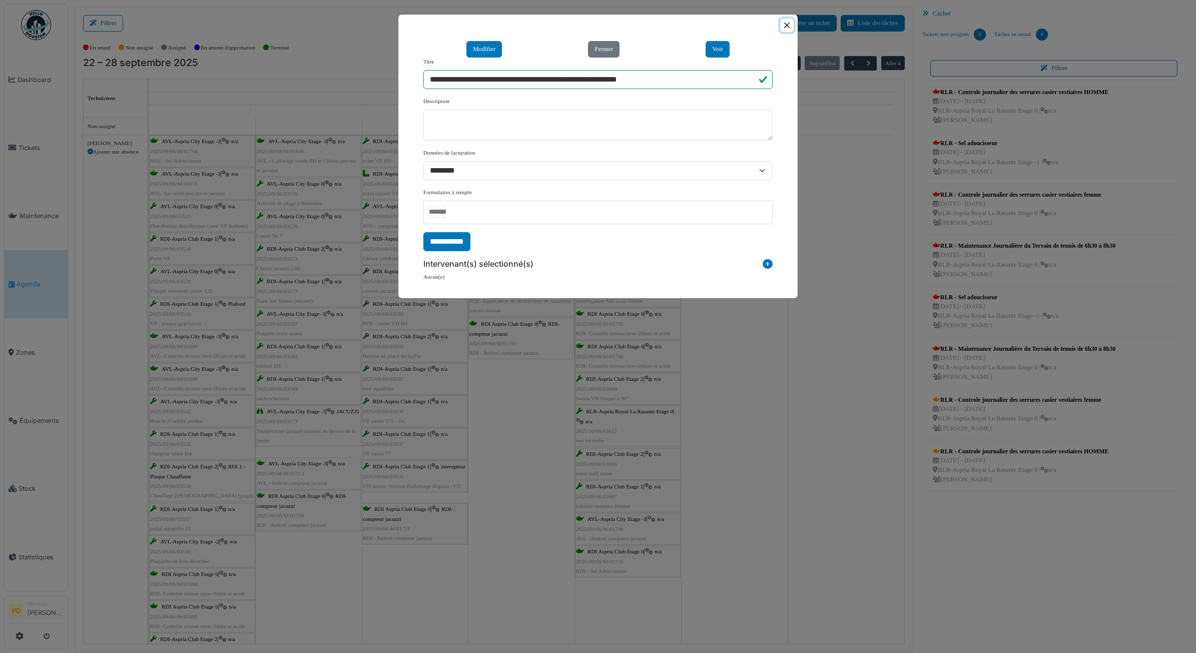
click at [786, 28] on button "Close" at bounding box center [787, 26] width 14 height 14
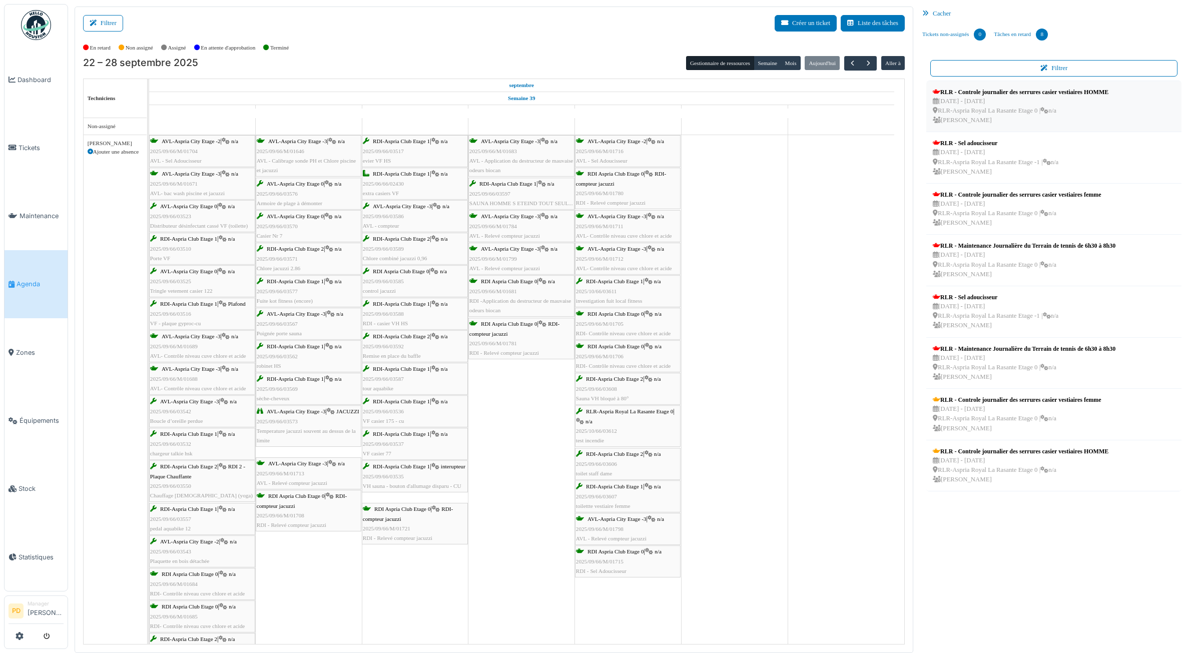
click at [989, 94] on div "RLR - Controle journalier des serrures casier vestiaires HOMME" at bounding box center [1021, 92] width 176 height 9
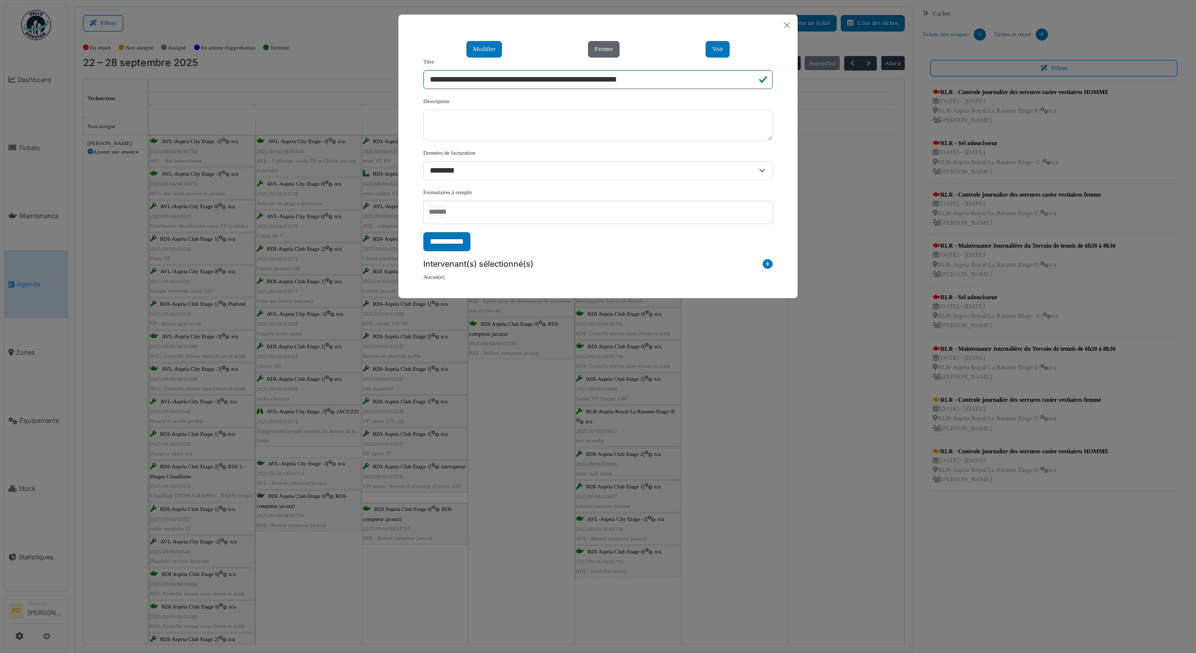
click at [599, 43] on button "Fermer" at bounding box center [604, 49] width 32 height 17
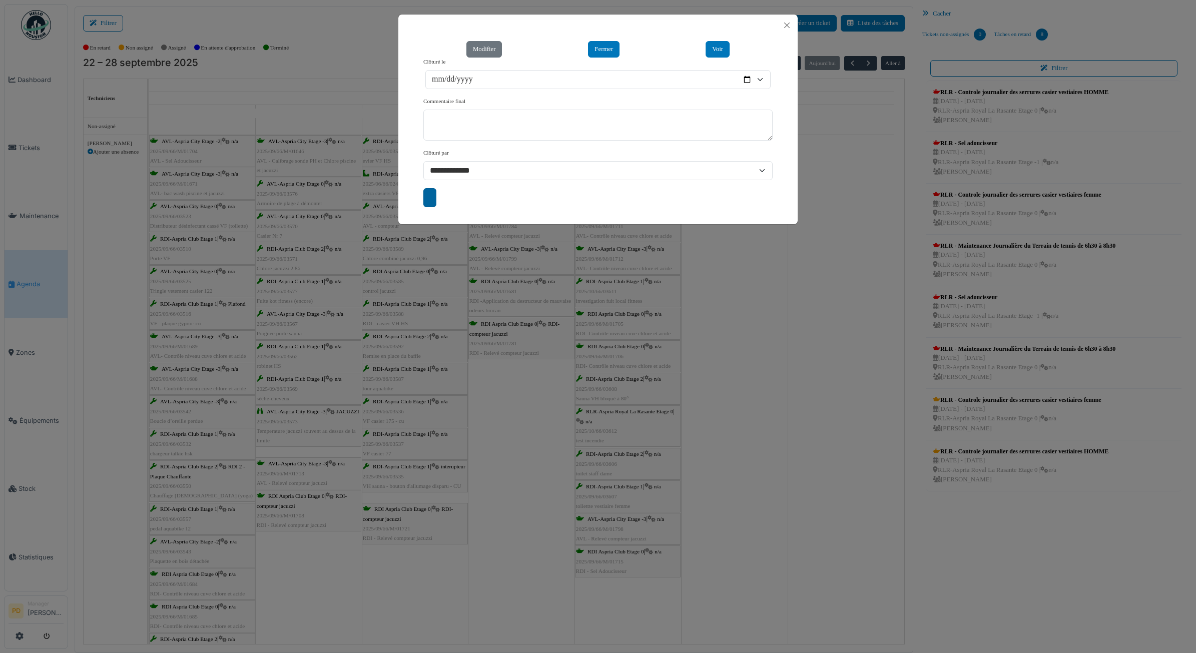
click at [431, 196] on input "submit" at bounding box center [429, 197] width 13 height 19
type input "**********"
click at [781, 28] on button "Close" at bounding box center [787, 26] width 14 height 14
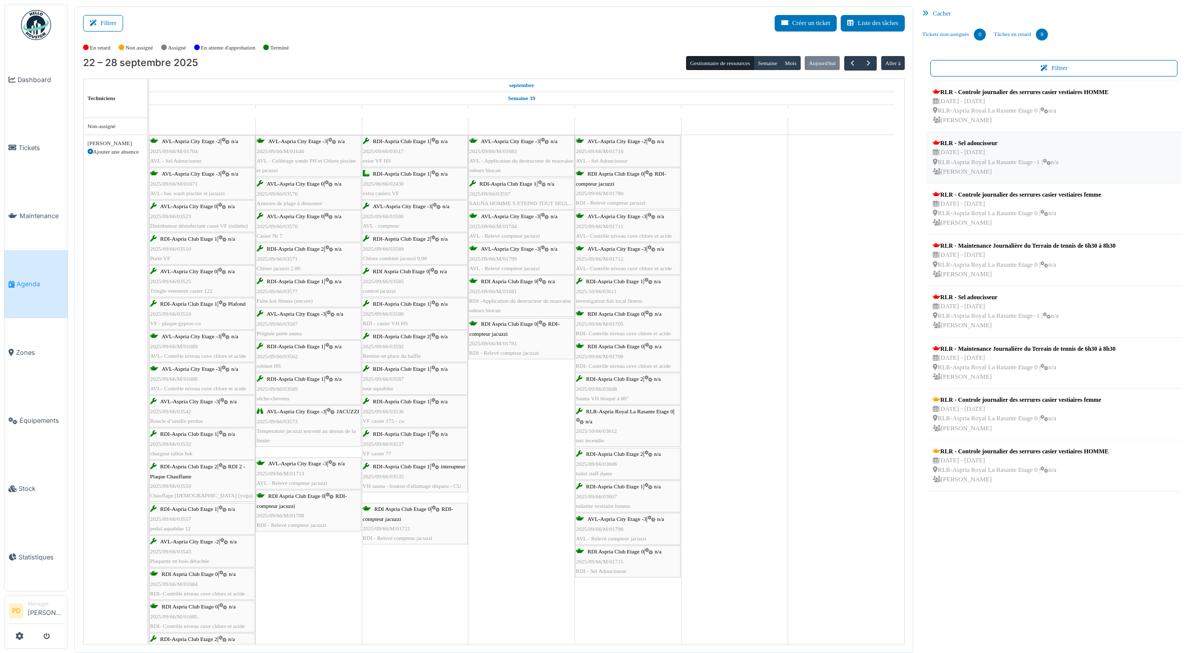
click at [968, 155] on div "24 sep - 24 sep RLR-Aspria Royal La Rasante Etage -1 | n/a Joel Simoes" at bounding box center [996, 162] width 126 height 29
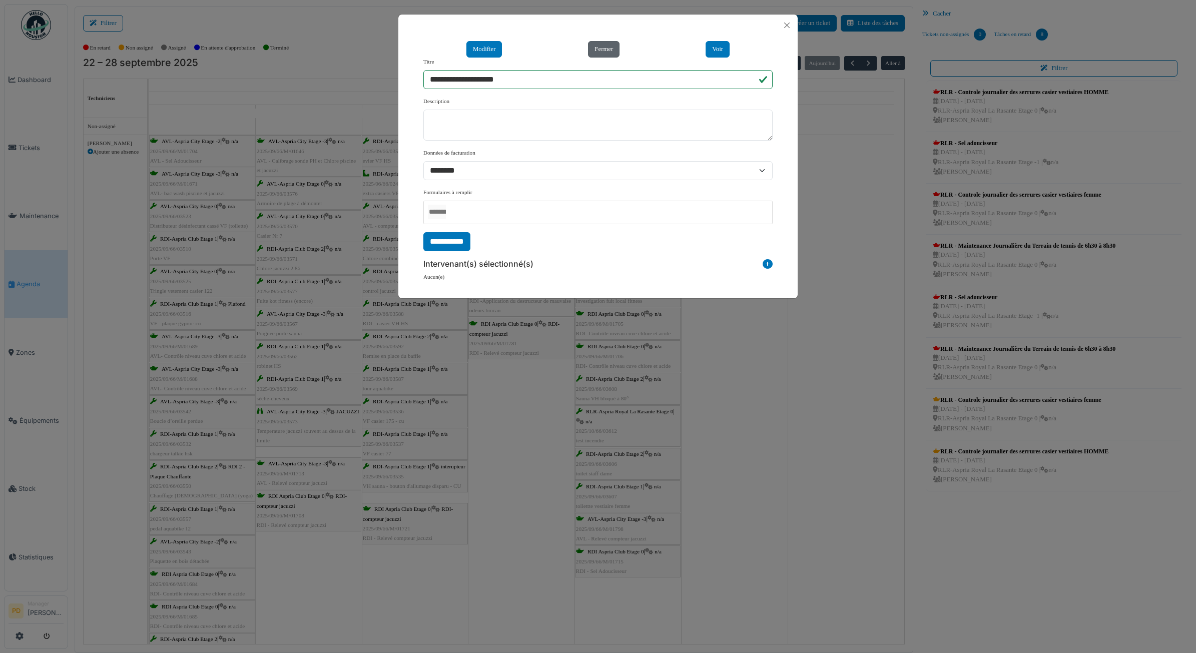
click at [610, 53] on button "Fermer" at bounding box center [604, 49] width 32 height 17
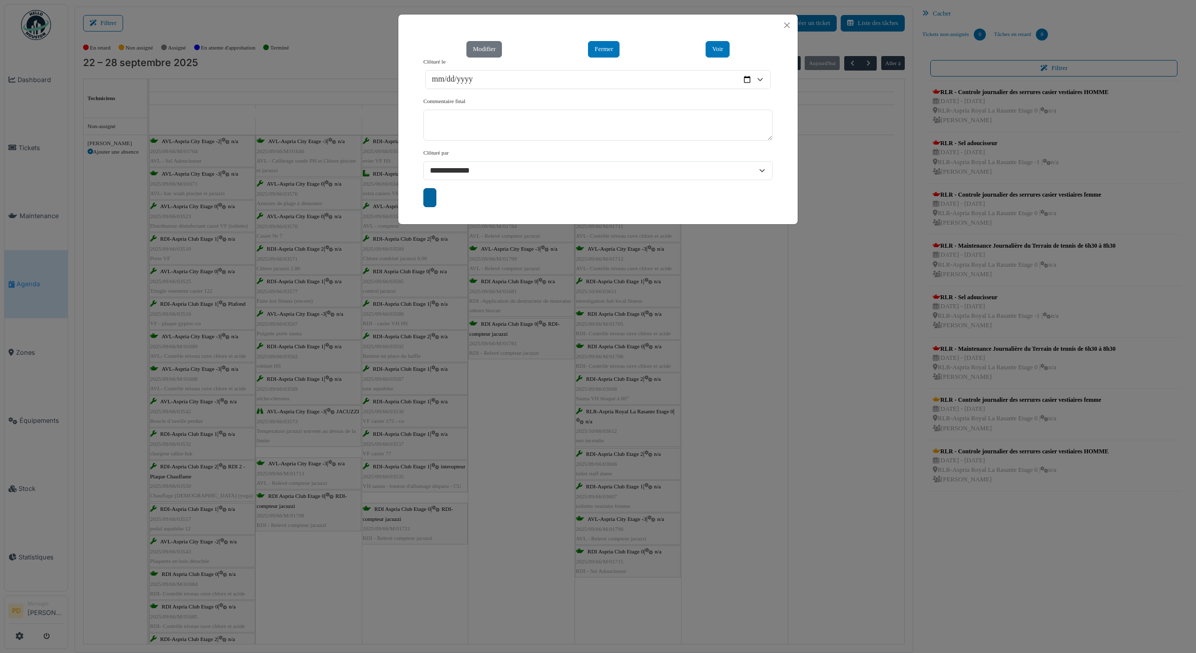
click at [431, 198] on input "submit" at bounding box center [429, 197] width 13 height 19
type input "**********"
click at [783, 33] on div at bounding box center [597, 26] width 399 height 22
click at [784, 31] on button "Close" at bounding box center [787, 26] width 14 height 14
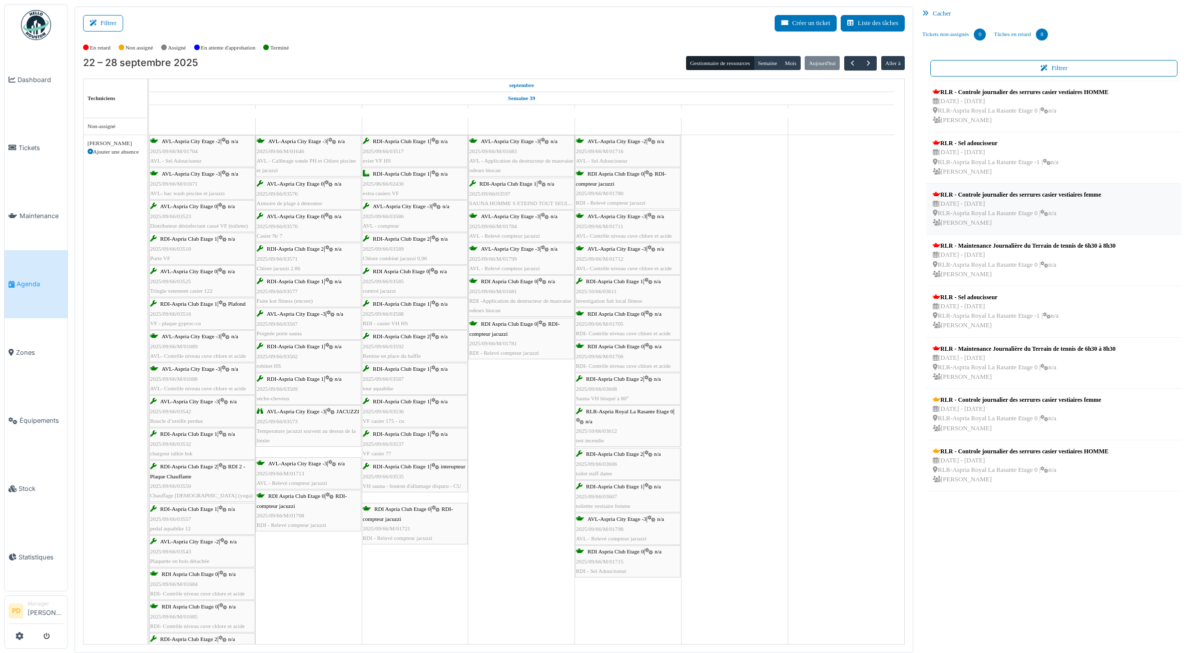
click at [955, 203] on div "24 sep - 24 sep RLR-Aspria Royal La Rasante Etage 0 | n/a Pierre De kan" at bounding box center [1017, 213] width 168 height 29
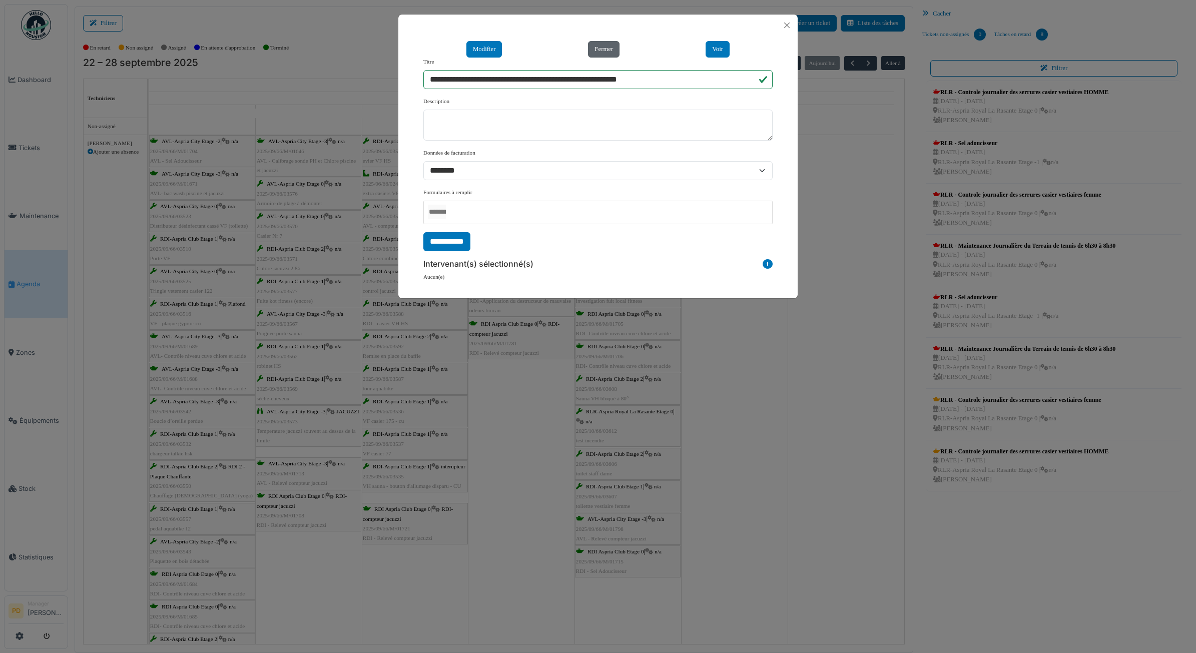
click at [596, 47] on button "Fermer" at bounding box center [604, 49] width 32 height 17
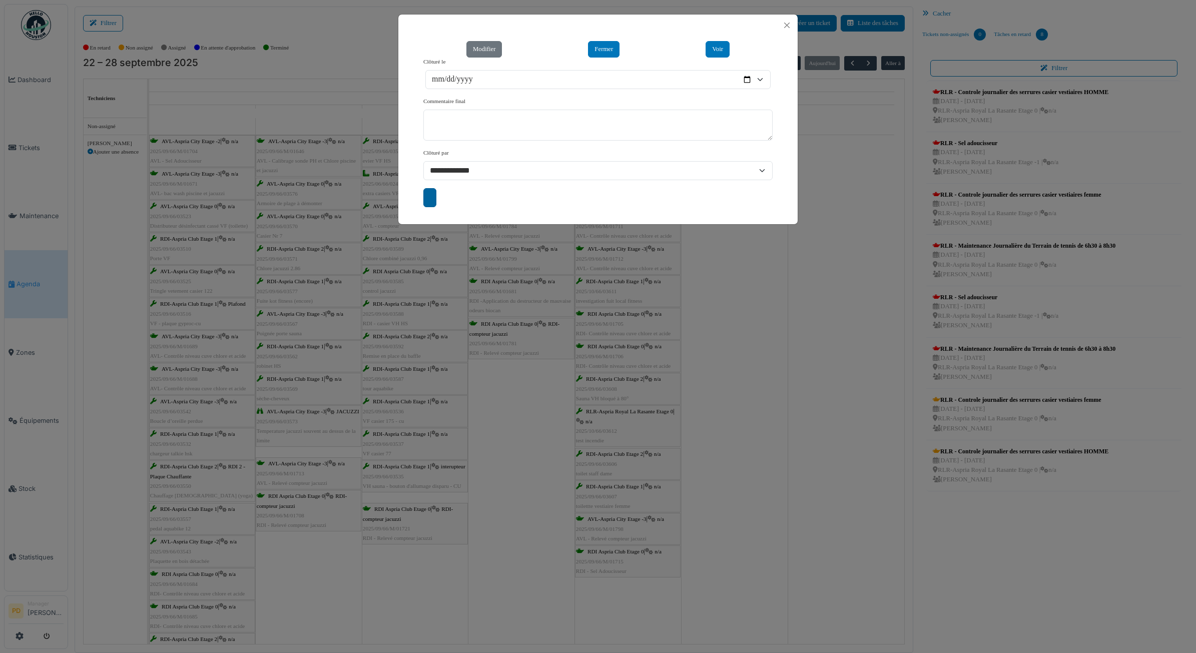
click at [426, 203] on input "submit" at bounding box center [429, 197] width 13 height 19
type input "**********"
click at [789, 23] on button "Close" at bounding box center [787, 26] width 14 height 14
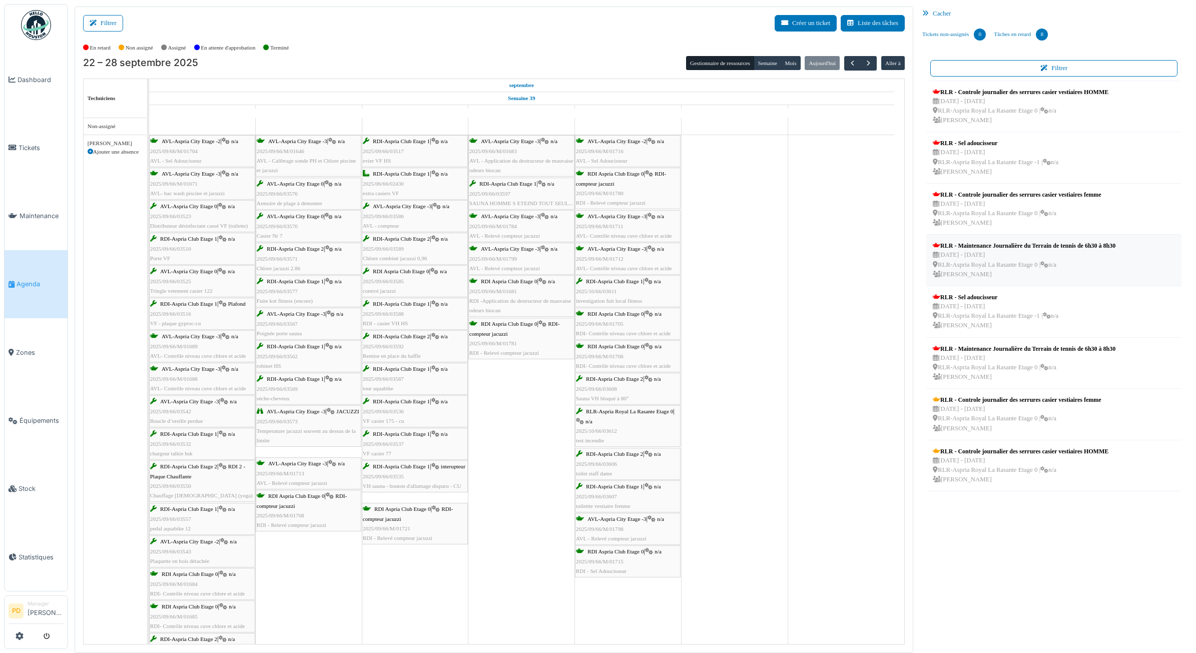
click at [980, 248] on div "RLR - Maintenance Journalière du Terrain de tennis de 6h30 à 8h30" at bounding box center [1024, 245] width 183 height 9
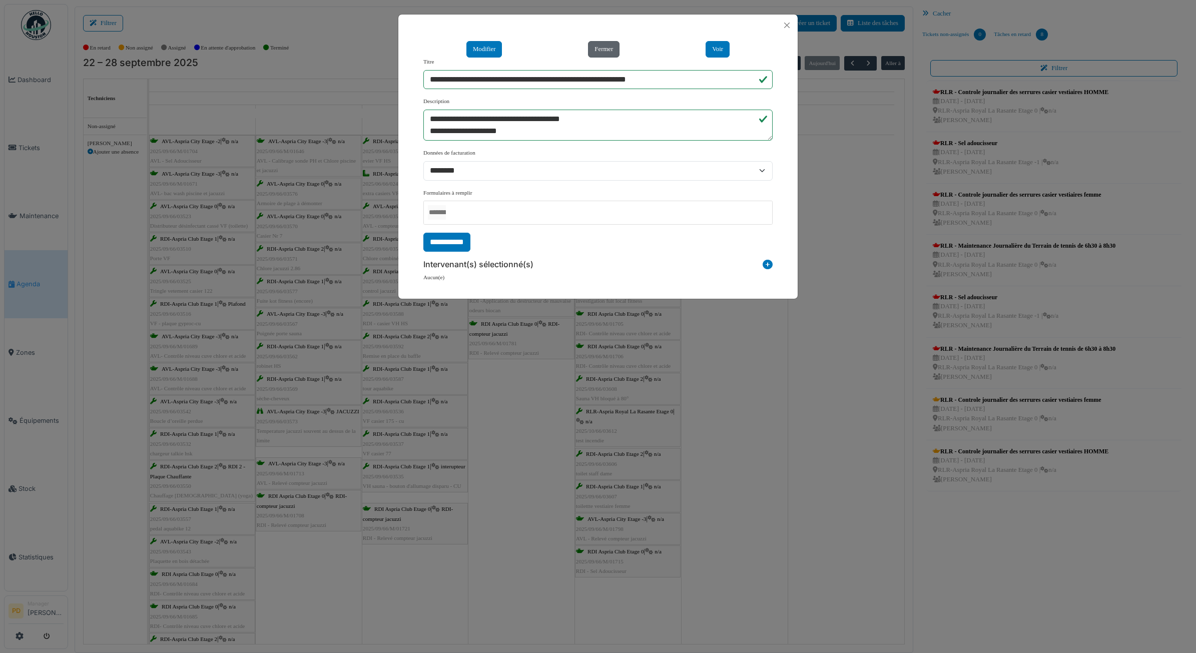
click at [604, 48] on button "Fermer" at bounding box center [604, 49] width 32 height 17
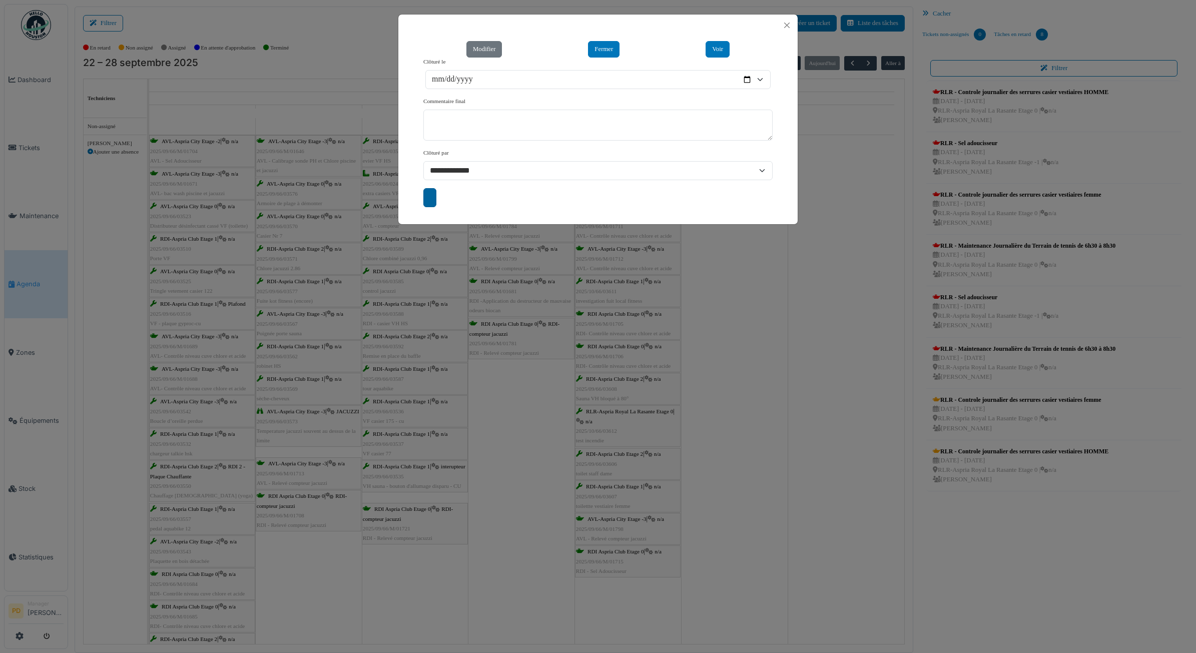
click at [432, 198] on input "submit" at bounding box center [429, 197] width 13 height 19
type input "**********"
click at [787, 28] on button "Close" at bounding box center [787, 26] width 14 height 14
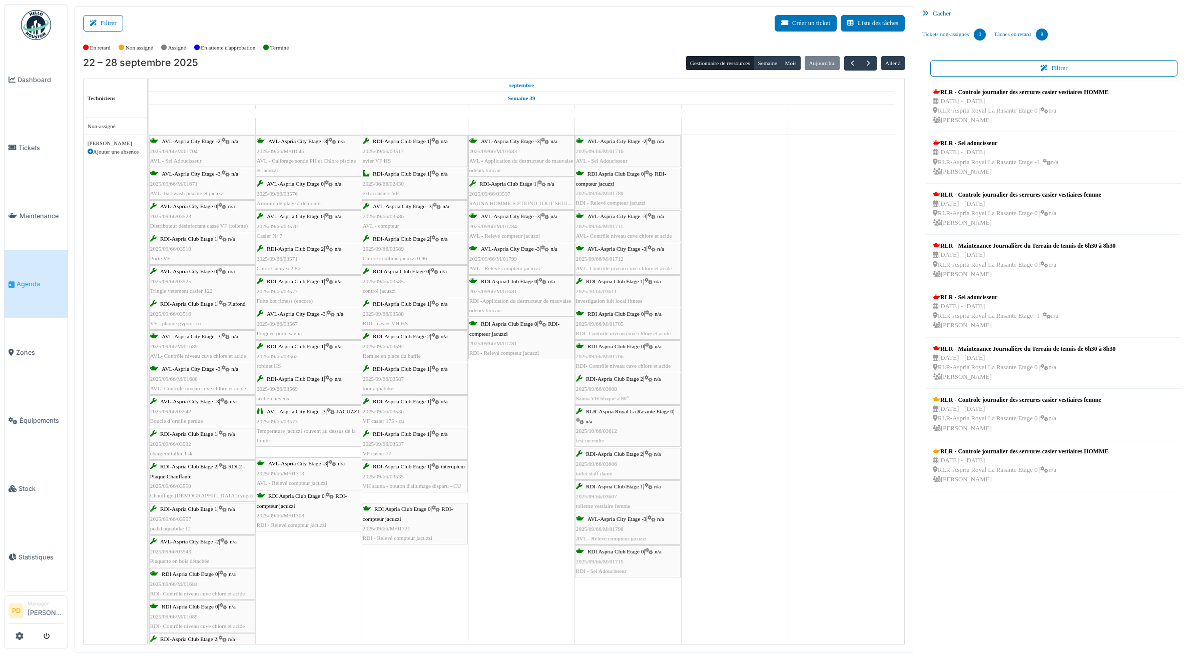
click at [33, 279] on span "Agenda" at bounding box center [40, 284] width 47 height 10
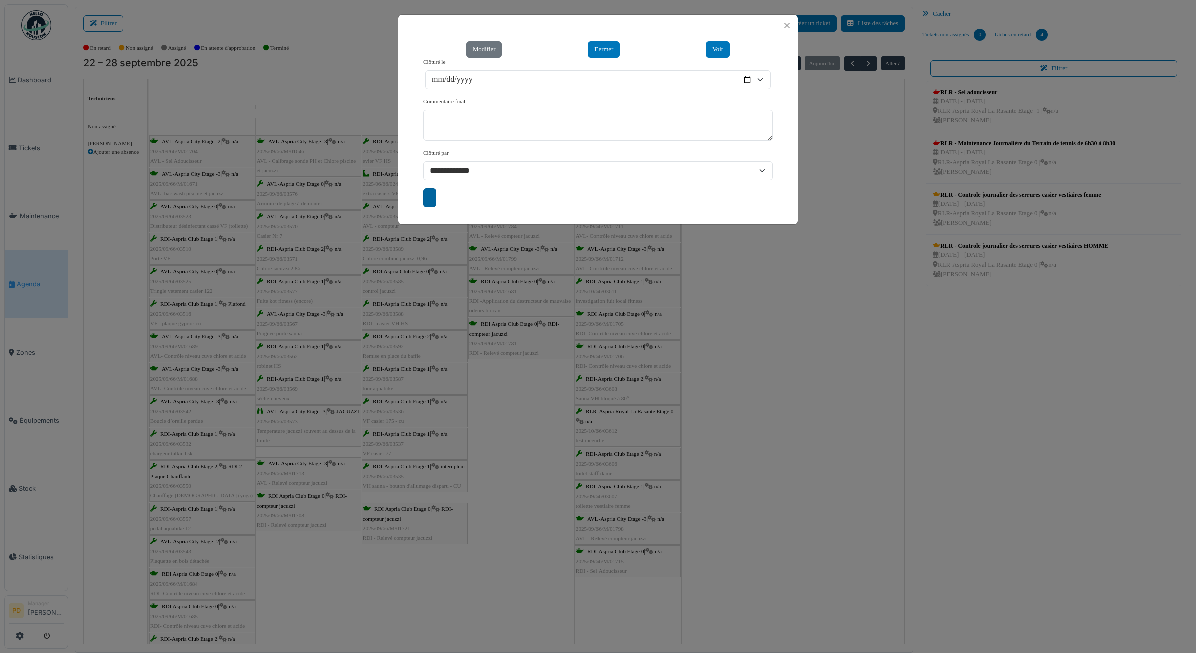
click at [433, 196] on input "submit" at bounding box center [429, 197] width 13 height 19
type input "**********"
click at [985, 148] on div "**********" at bounding box center [598, 326] width 1196 height 653
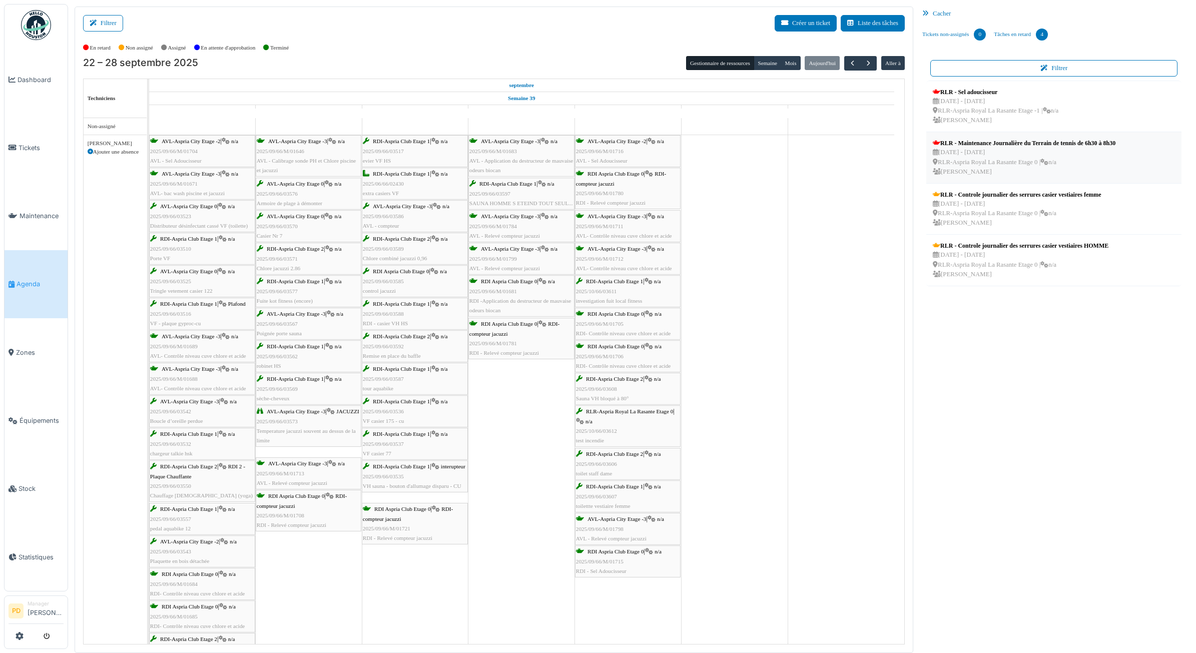
click at [959, 148] on div "[DATE] - [DATE] RLR-Aspria Royal La Rasante Etage 0 | n/a [PERSON_NAME]" at bounding box center [1024, 162] width 183 height 29
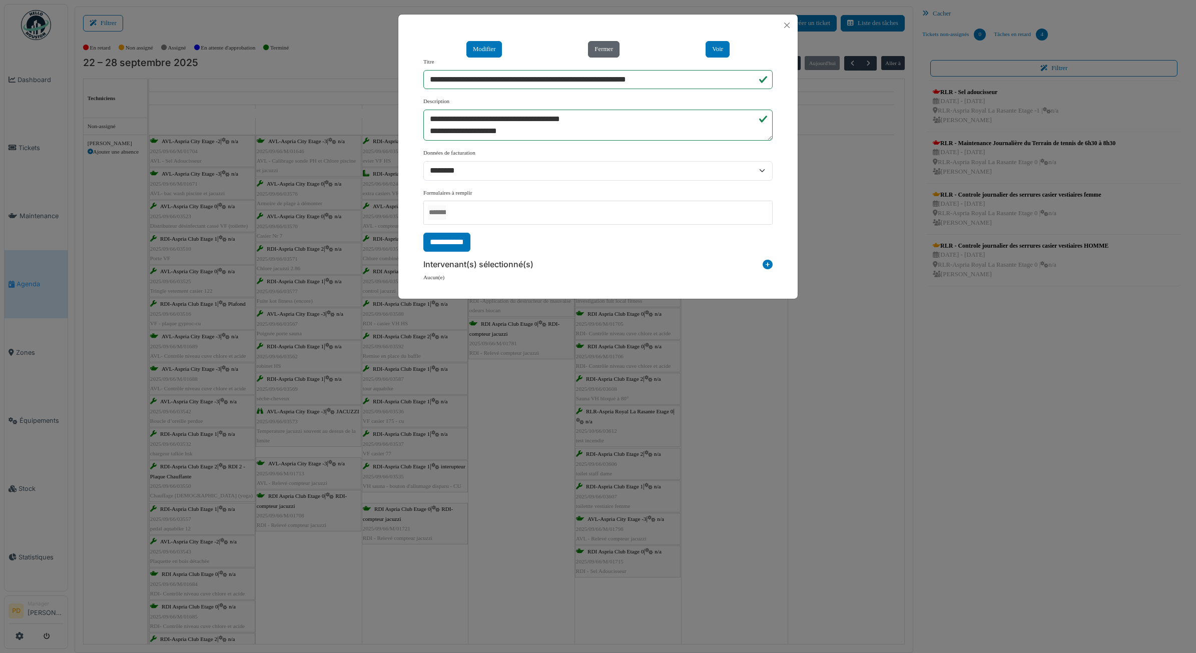
click at [609, 49] on button "Fermer" at bounding box center [604, 49] width 32 height 17
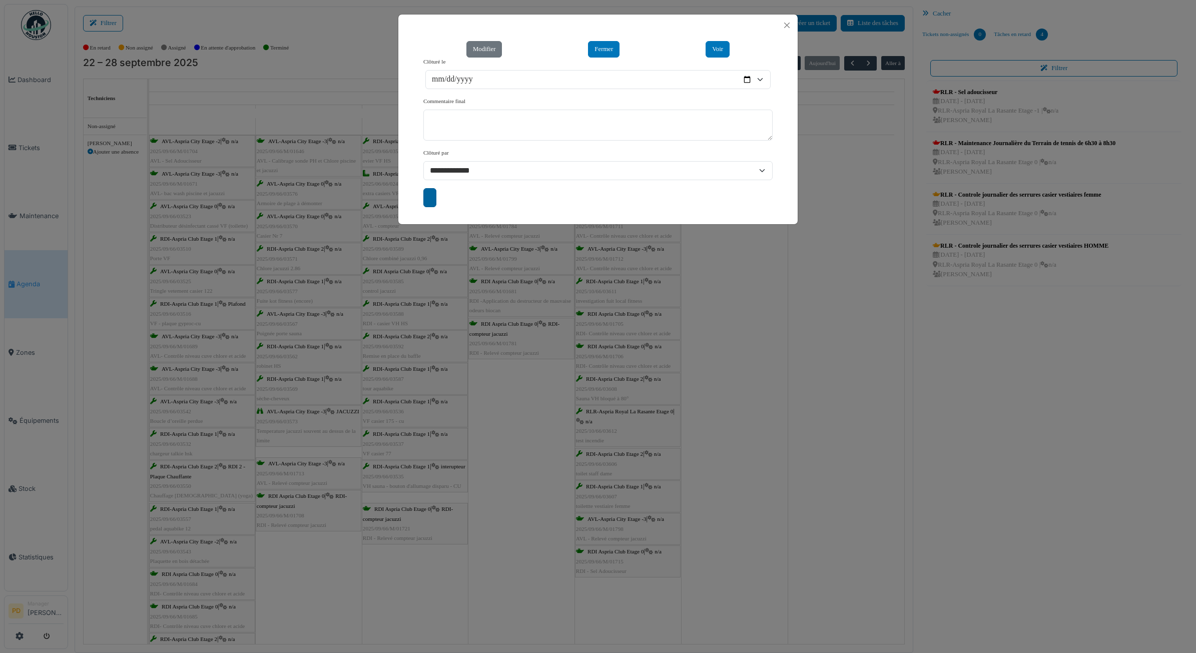
click at [432, 204] on input "submit" at bounding box center [429, 197] width 13 height 19
type input "**********"
click at [958, 209] on div "**********" at bounding box center [598, 326] width 1196 height 653
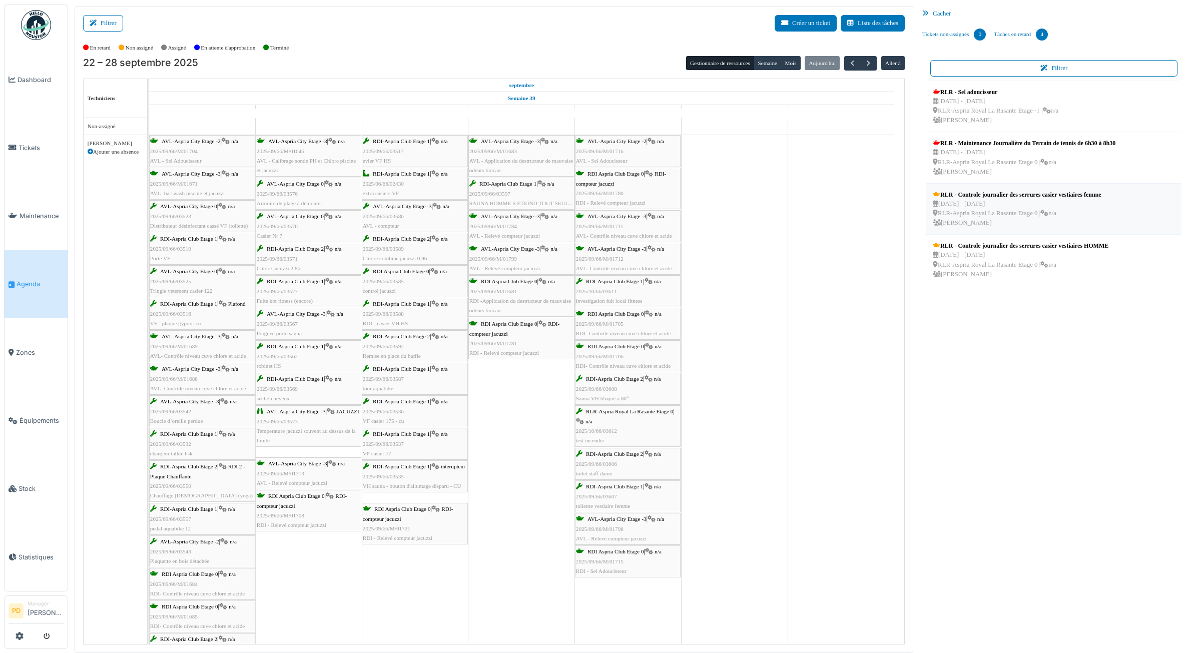
click at [1006, 205] on div "[DATE] - [DATE] RLR-Aspria Royal La Rasante Etage 0 | n/a [PERSON_NAME] kan" at bounding box center [1017, 213] width 168 height 29
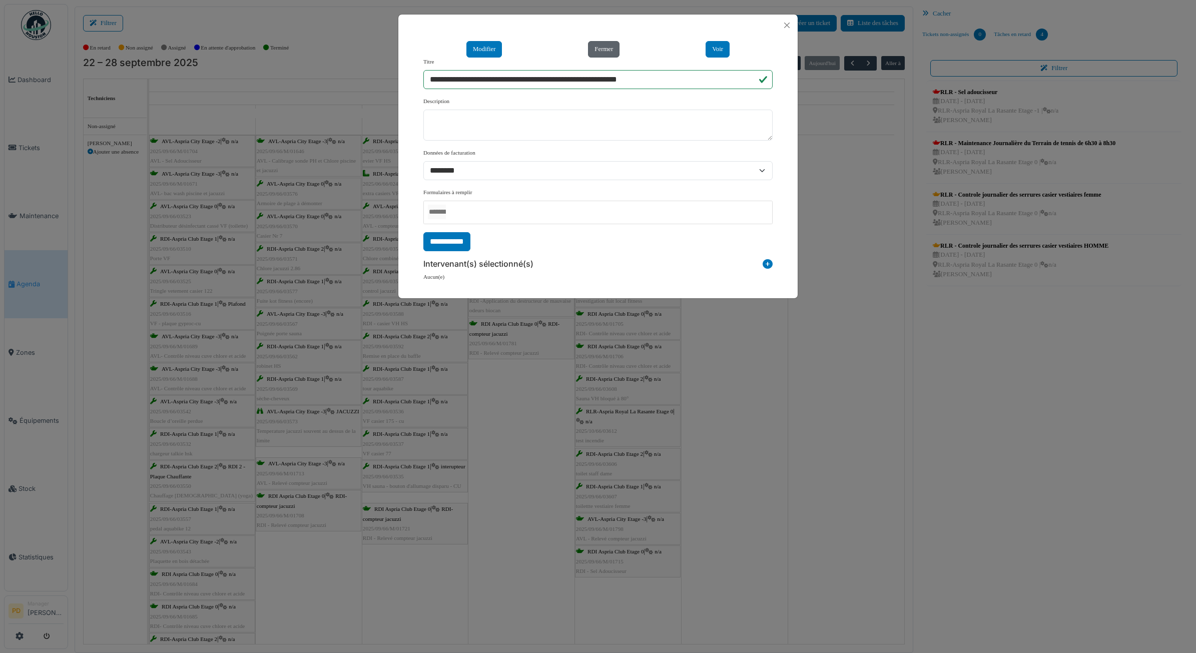
click at [616, 55] on button "Fermer" at bounding box center [604, 49] width 32 height 17
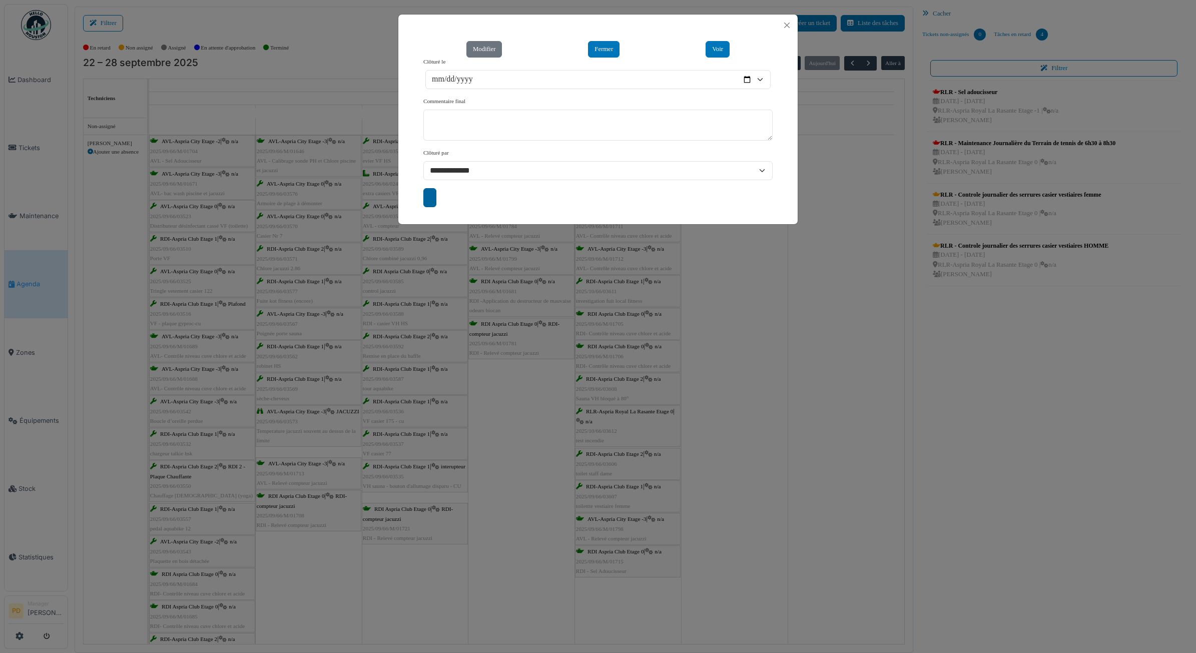
click at [429, 196] on input "submit" at bounding box center [429, 197] width 13 height 19
type input "**********"
click at [791, 29] on button "Close" at bounding box center [787, 26] width 14 height 14
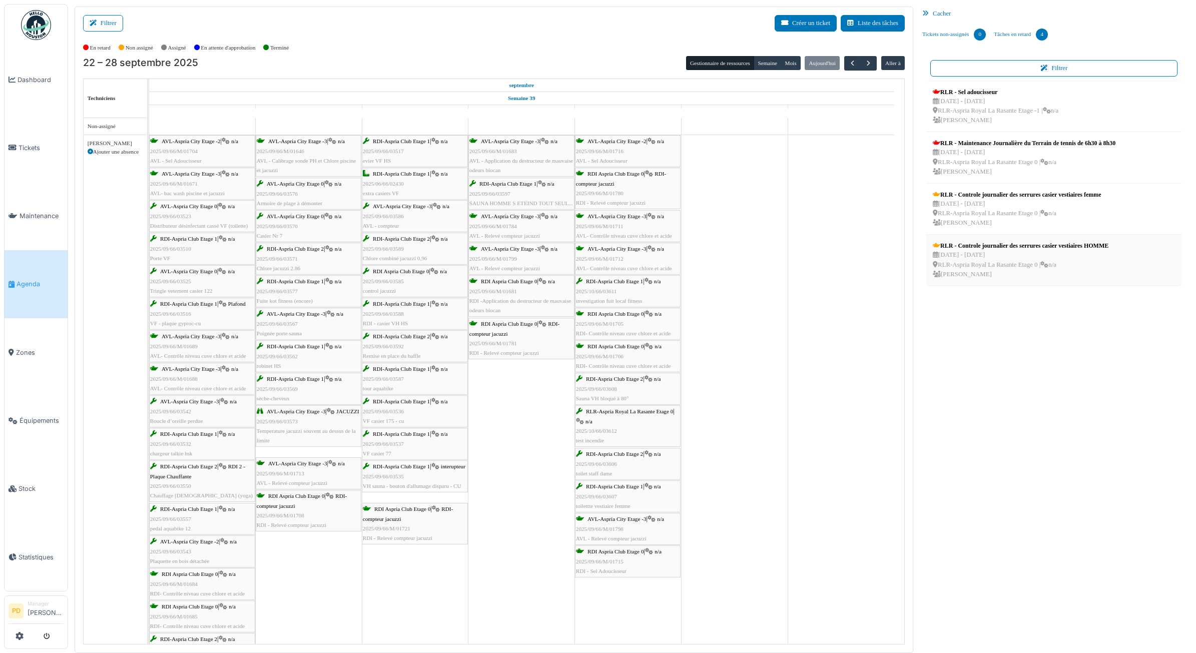
click at [965, 246] on div "RLR - Controle journalier des serrures casier vestiaires HOMME" at bounding box center [1021, 245] width 176 height 9
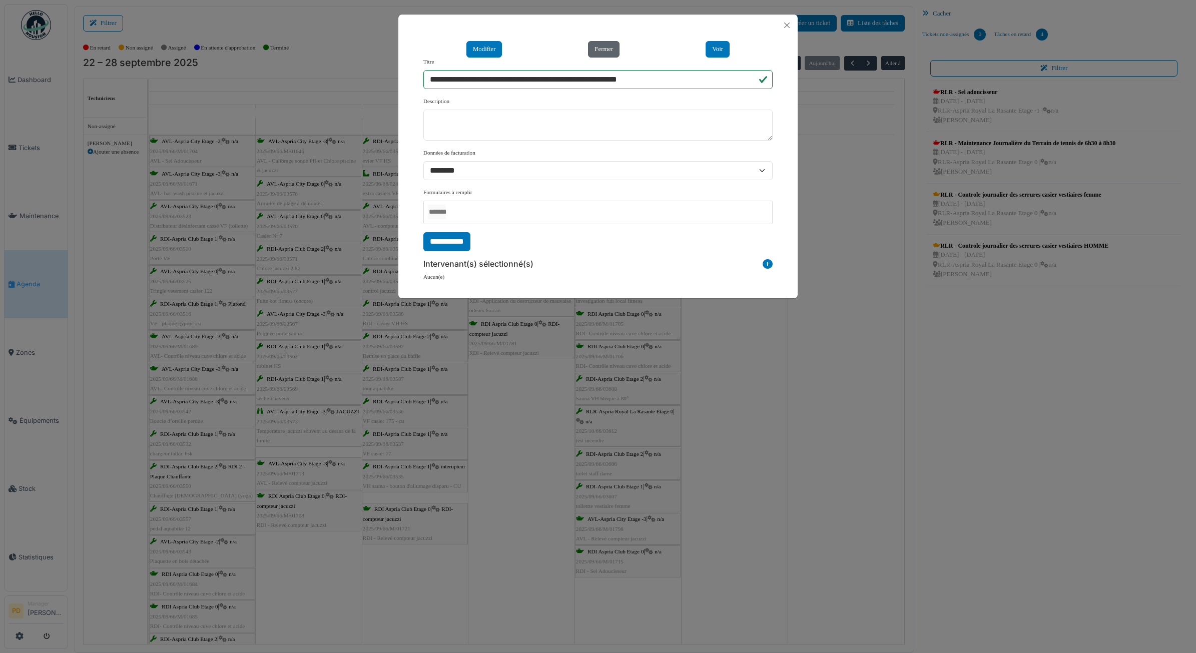
click at [606, 56] on button "Fermer" at bounding box center [604, 49] width 32 height 17
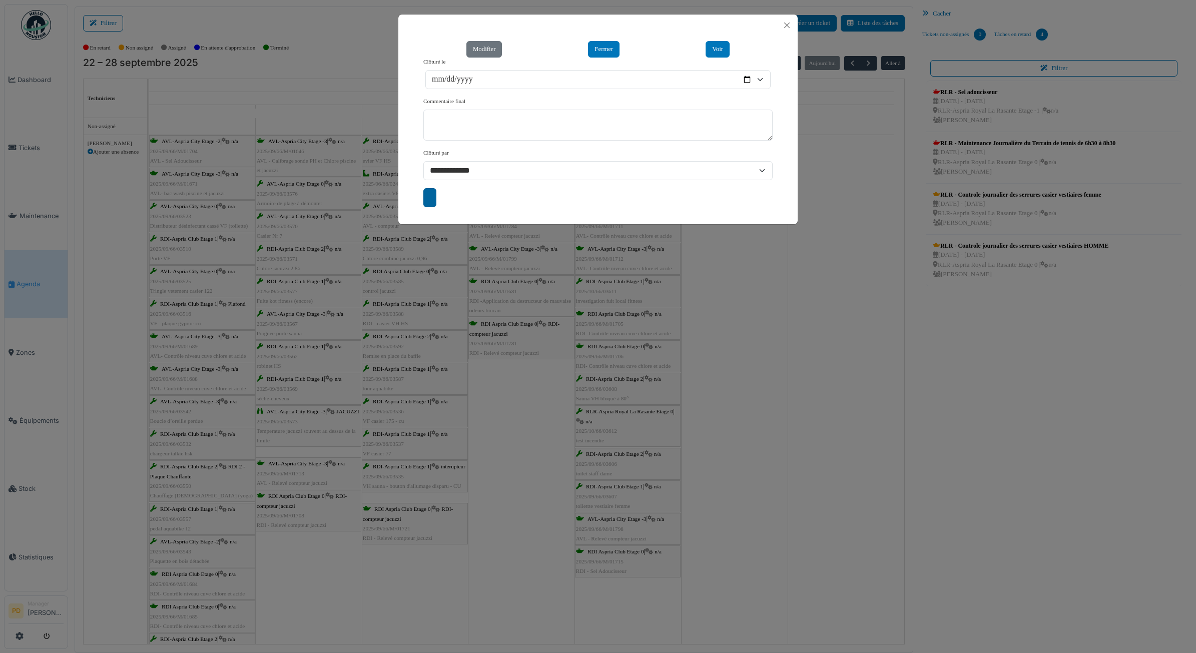
click at [434, 196] on input "submit" at bounding box center [429, 197] width 13 height 19
type input "**********"
click at [786, 28] on button "Close" at bounding box center [787, 26] width 14 height 14
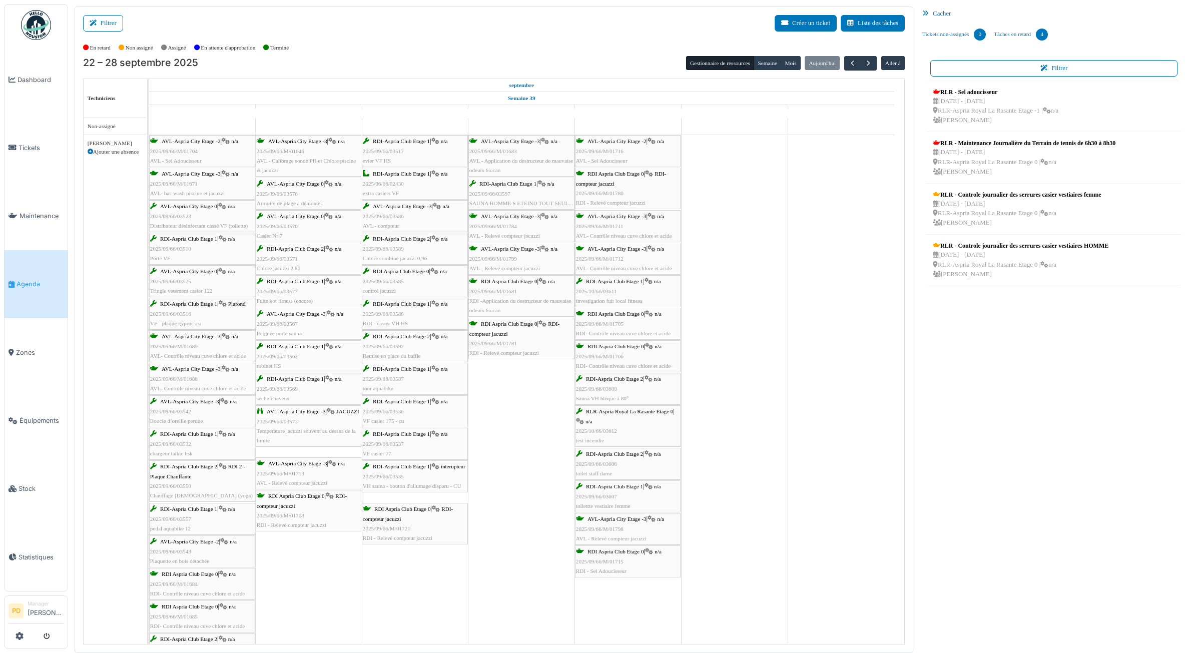
click at [36, 283] on span "Agenda" at bounding box center [40, 284] width 47 height 10
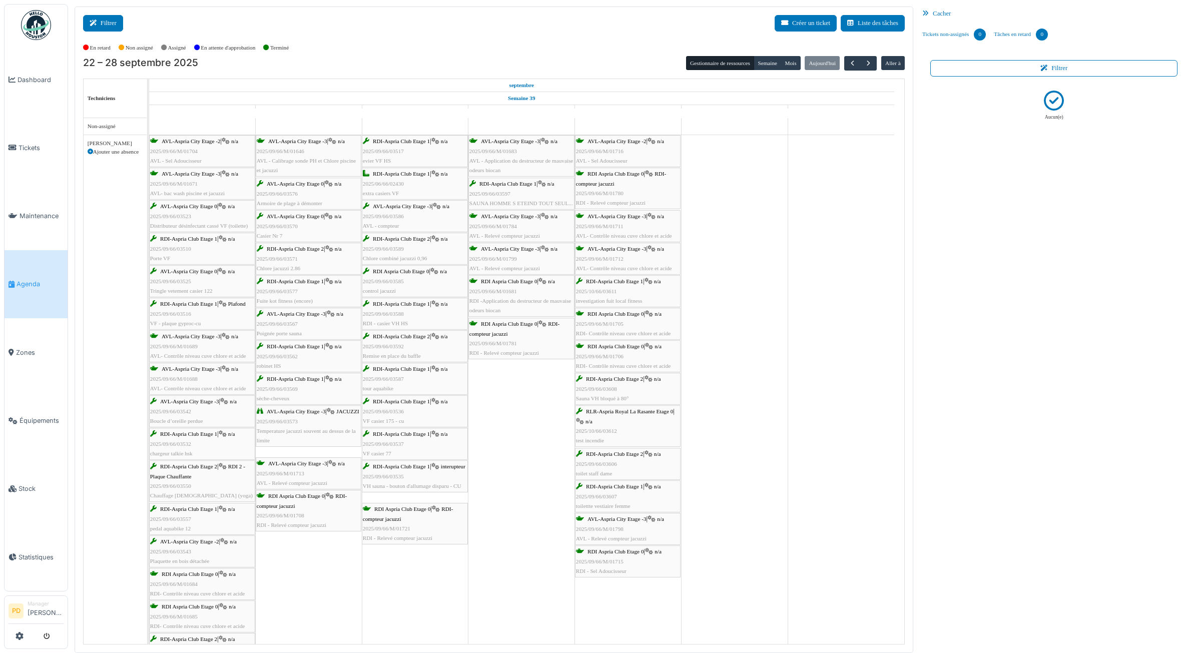
click at [115, 24] on button "Filtrer" at bounding box center [103, 23] width 40 height 17
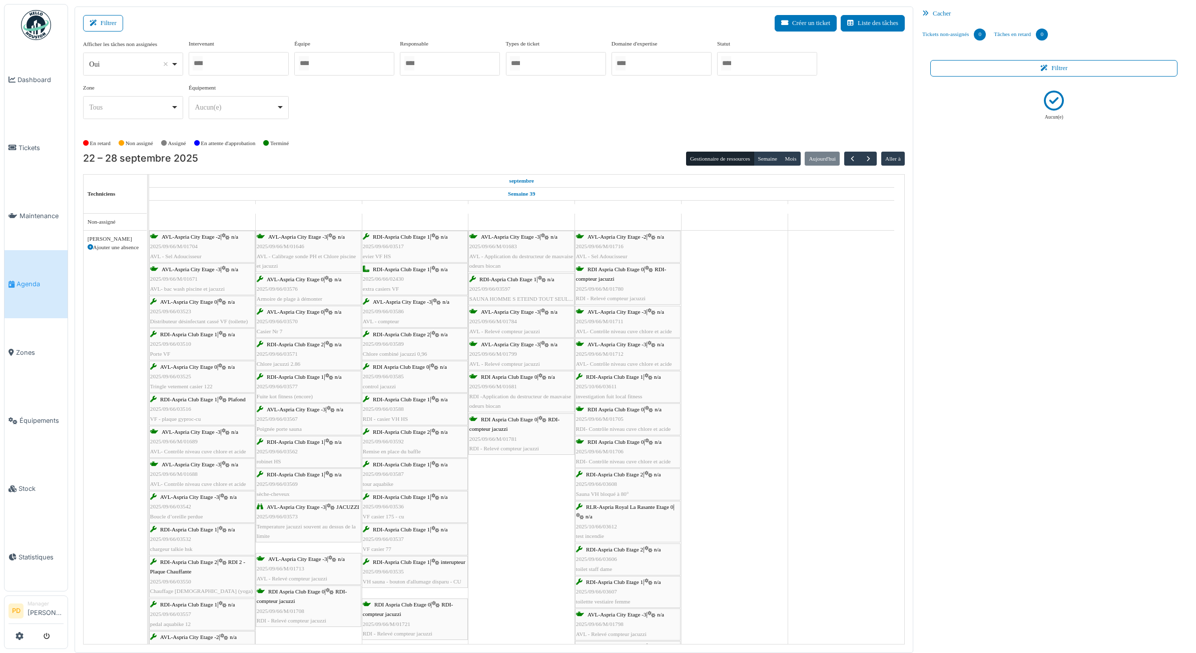
click at [779, 56] on div at bounding box center [767, 64] width 100 height 24
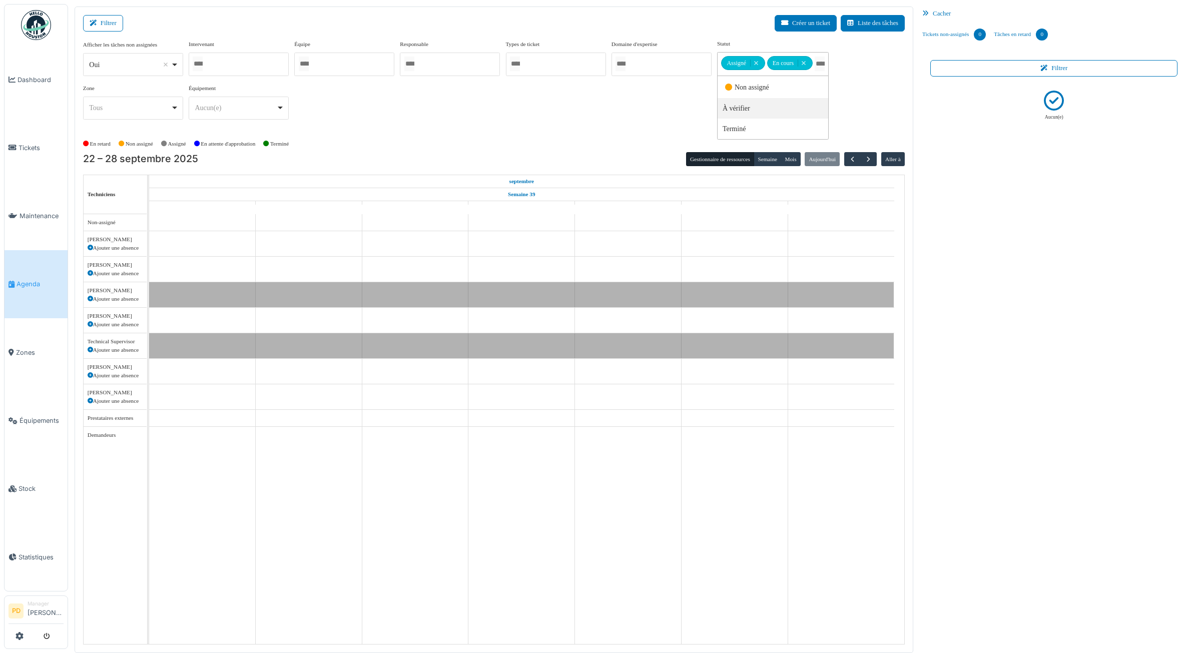
click at [331, 133] on div "Afficher les tâches non assignées *** Oui Remove item Oui Non Intervenant [PERS…" at bounding box center [494, 88] width 822 height 96
click at [867, 156] on span "button" at bounding box center [868, 159] width 9 height 9
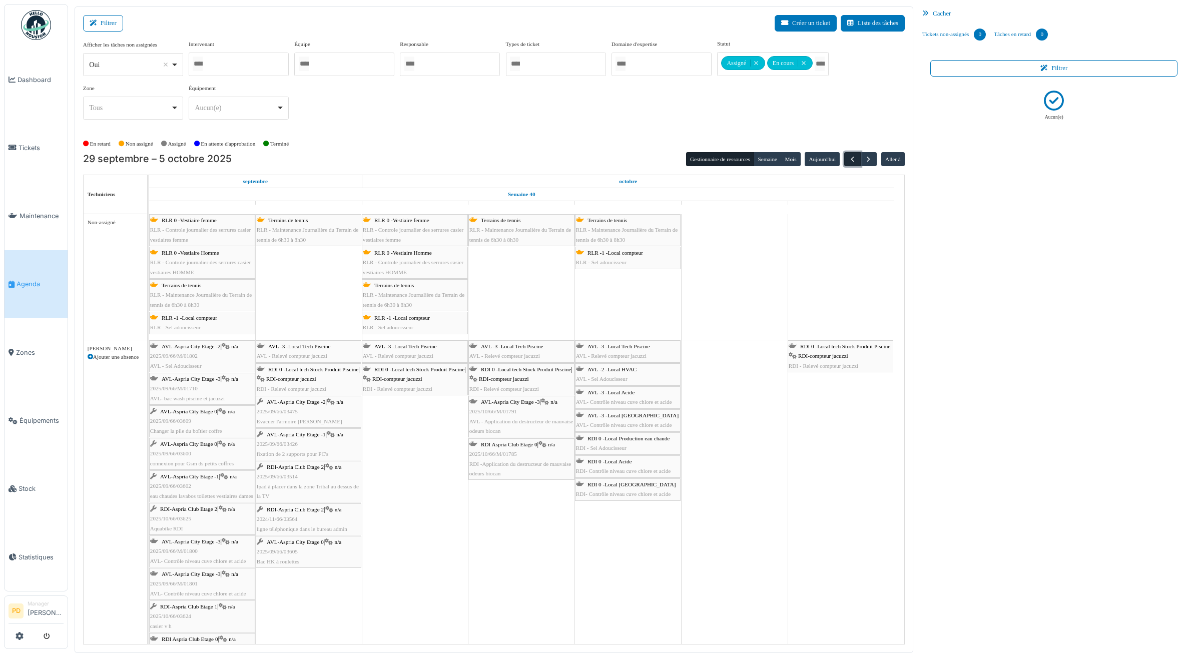
click at [854, 158] on span "button" at bounding box center [852, 159] width 9 height 9
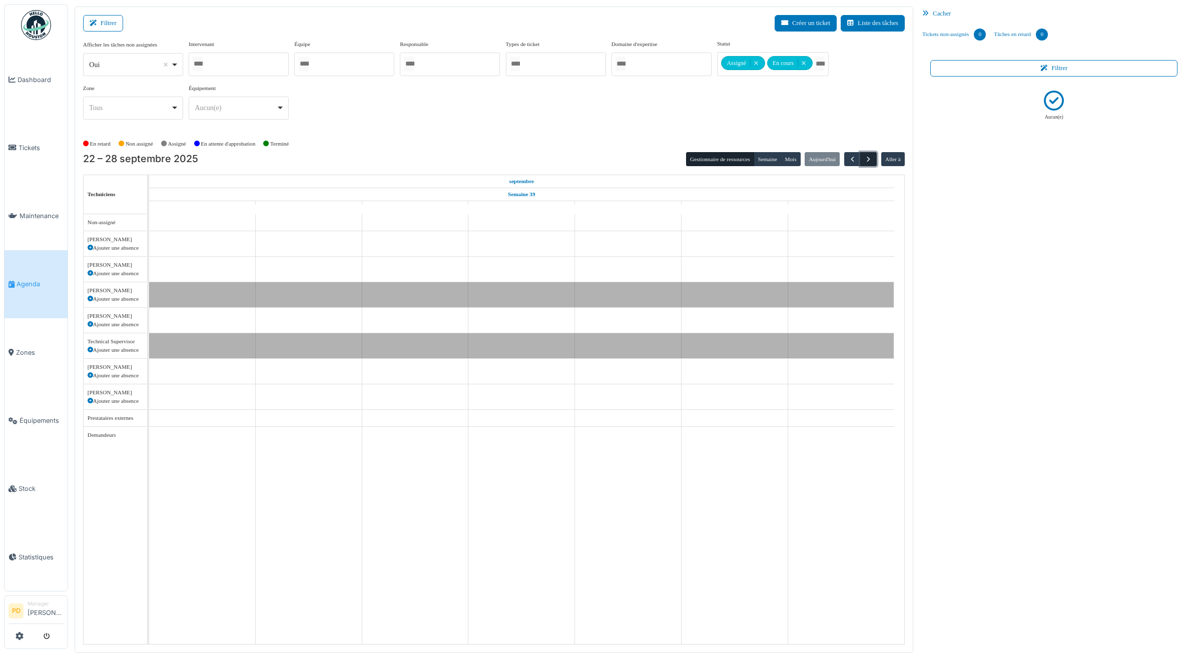
click at [871, 159] on span "button" at bounding box center [868, 159] width 9 height 9
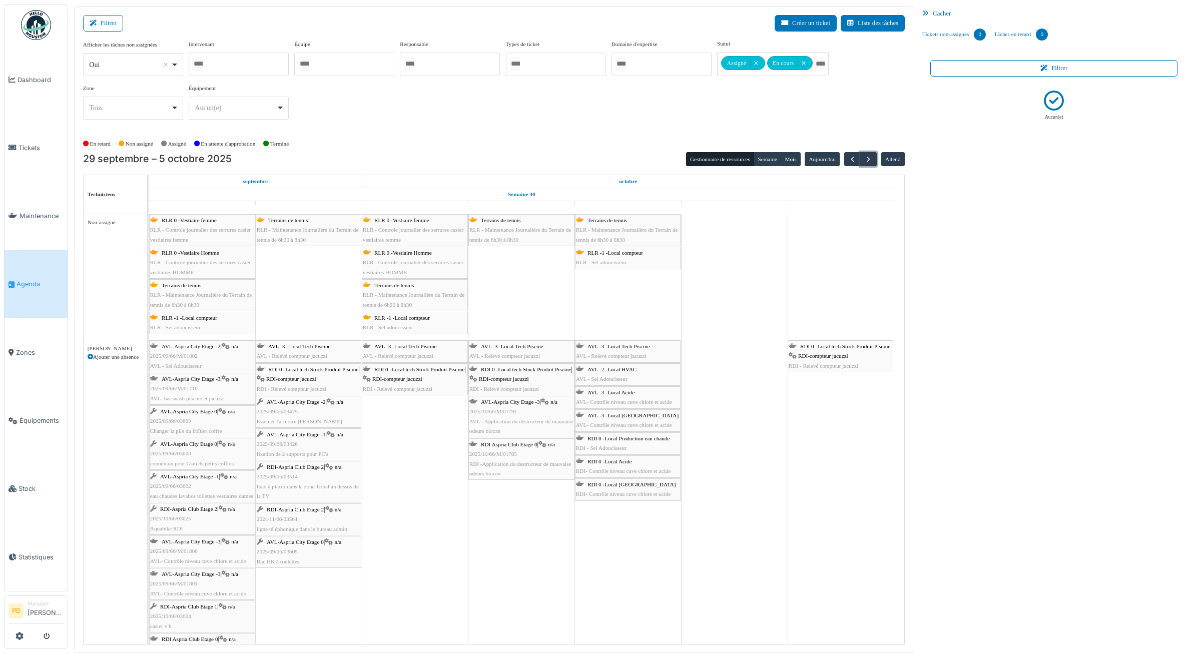
click at [222, 295] on span "RLR - Maintenance Journalière du Terrain de tennis de 6h30 à 8h30" at bounding box center [201, 300] width 102 height 16
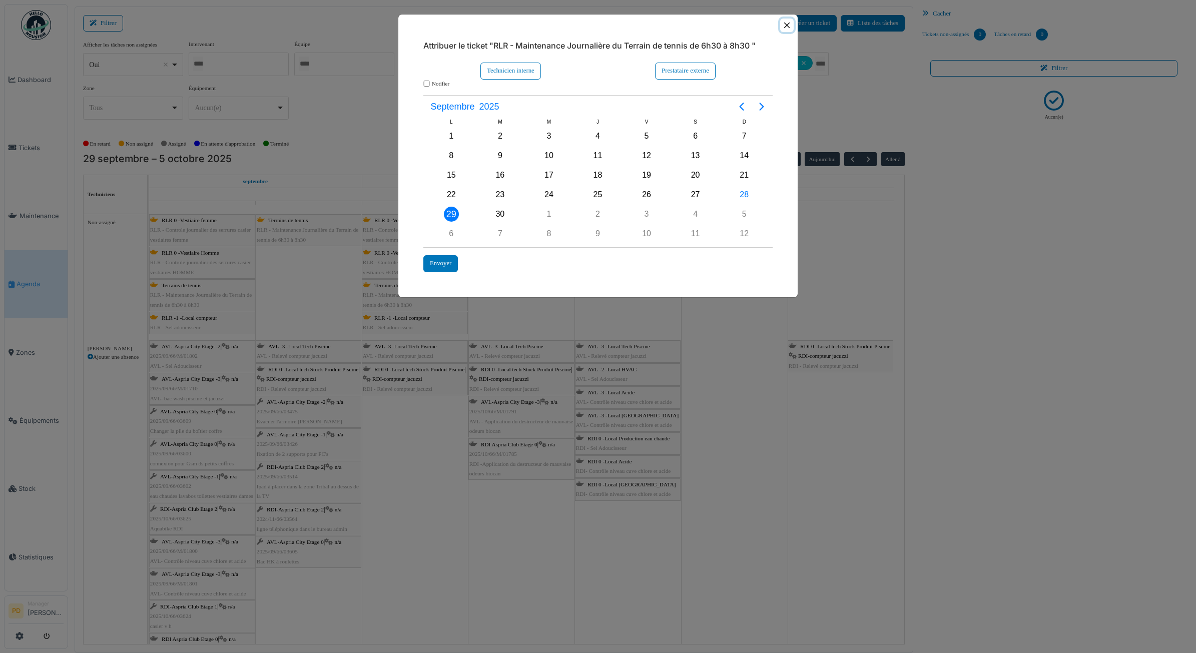
click at [785, 26] on button "Close" at bounding box center [787, 26] width 14 height 14
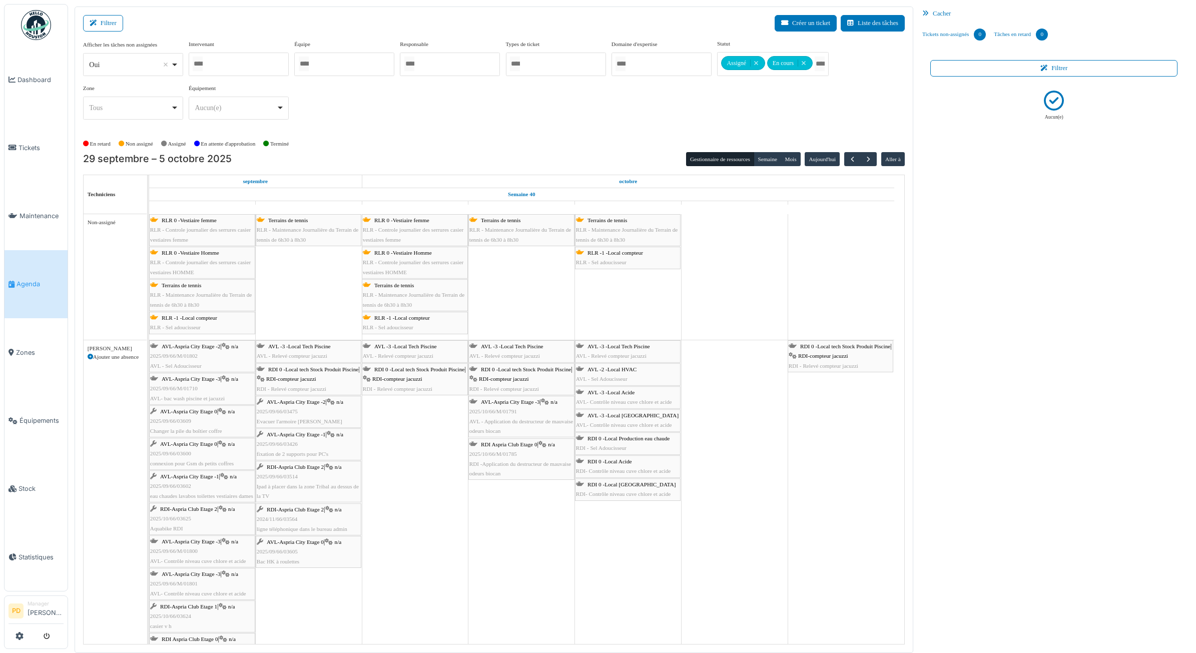
click at [213, 255] on span "RLR 0 -Vestiaire Homme" at bounding box center [191, 253] width 58 height 6
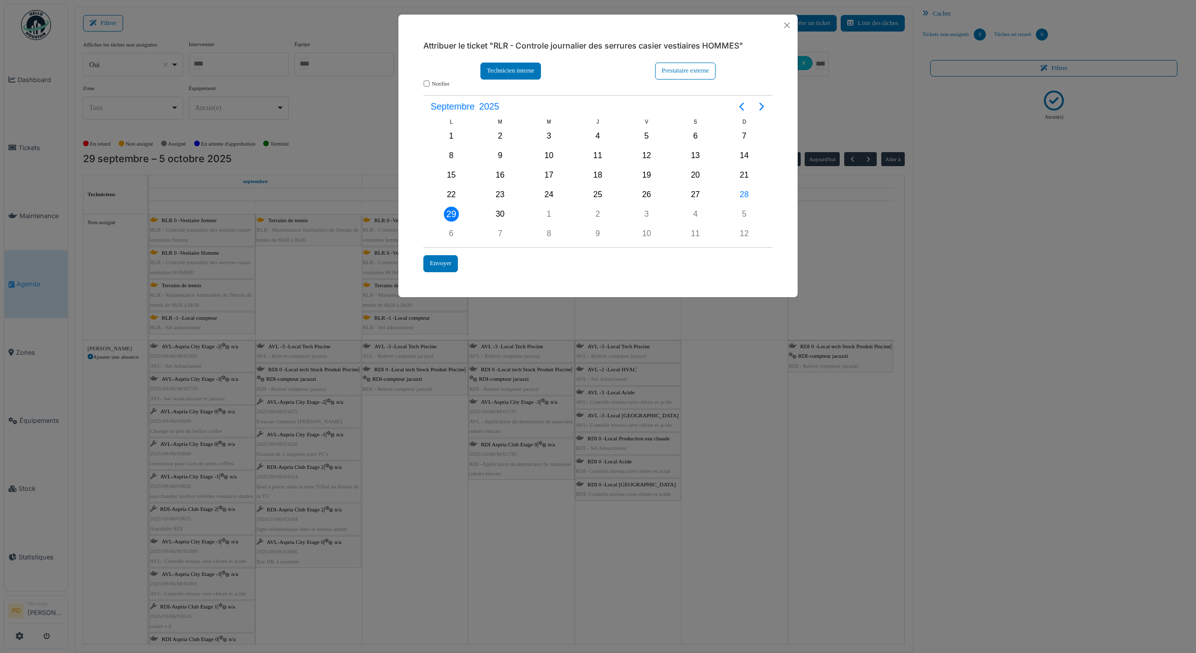
click at [513, 69] on div "Technicien interne" at bounding box center [511, 71] width 61 height 17
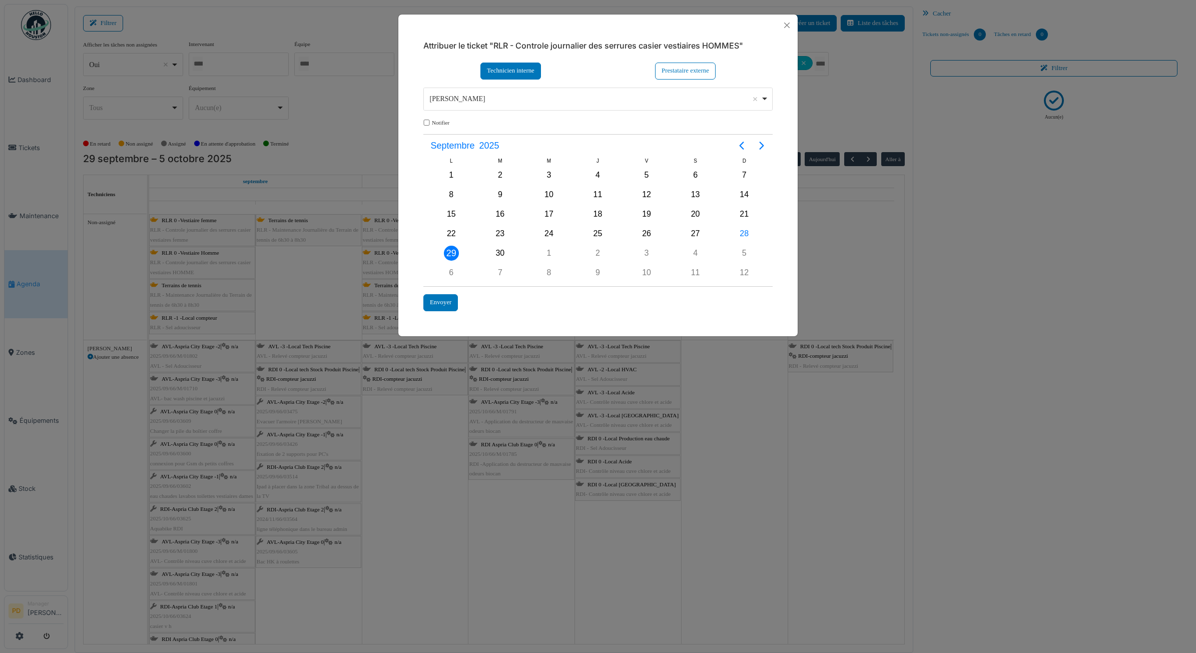
click at [474, 108] on div "**********" at bounding box center [597, 99] width 349 height 23
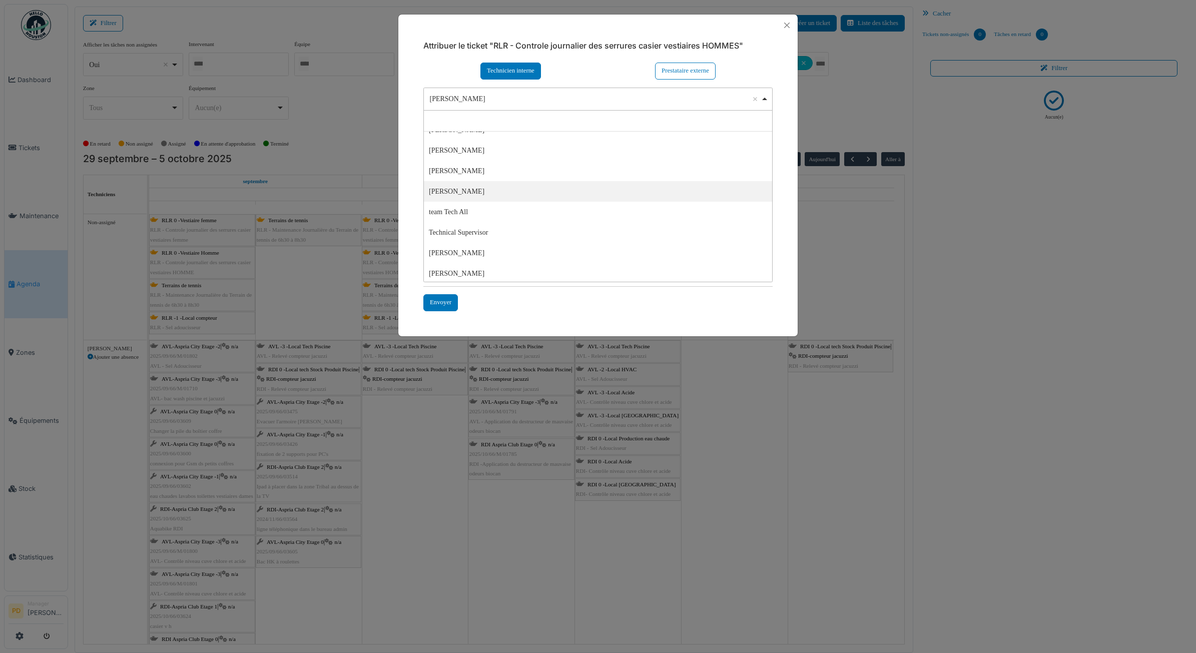
scroll to position [34, 0]
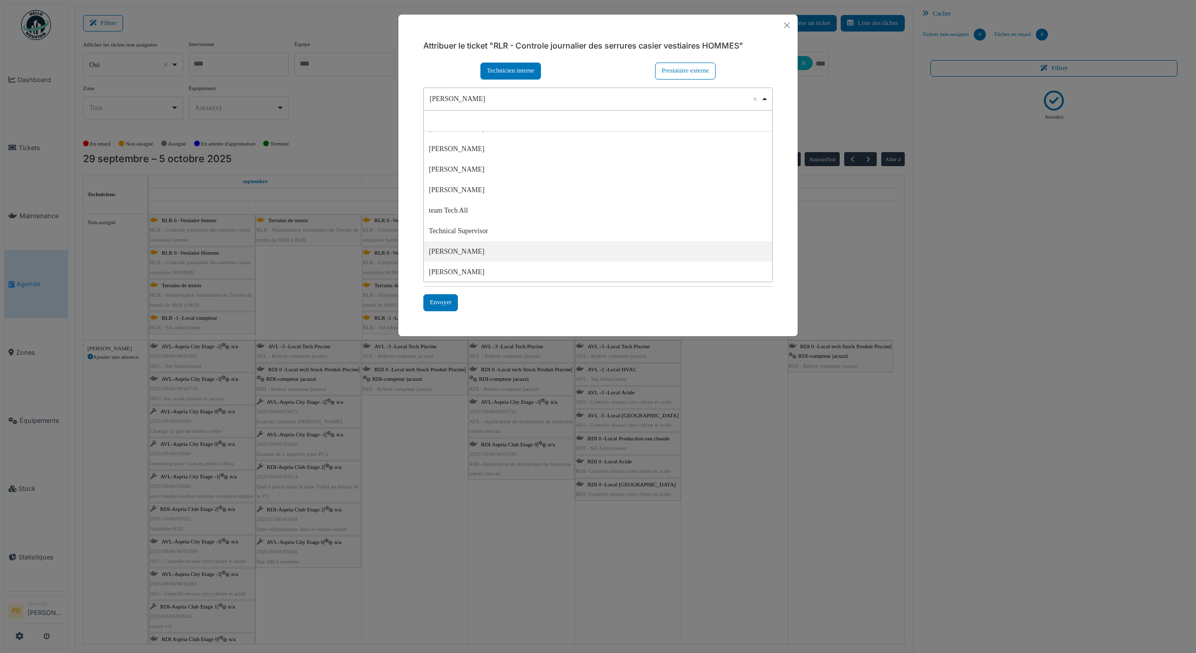
select select "****"
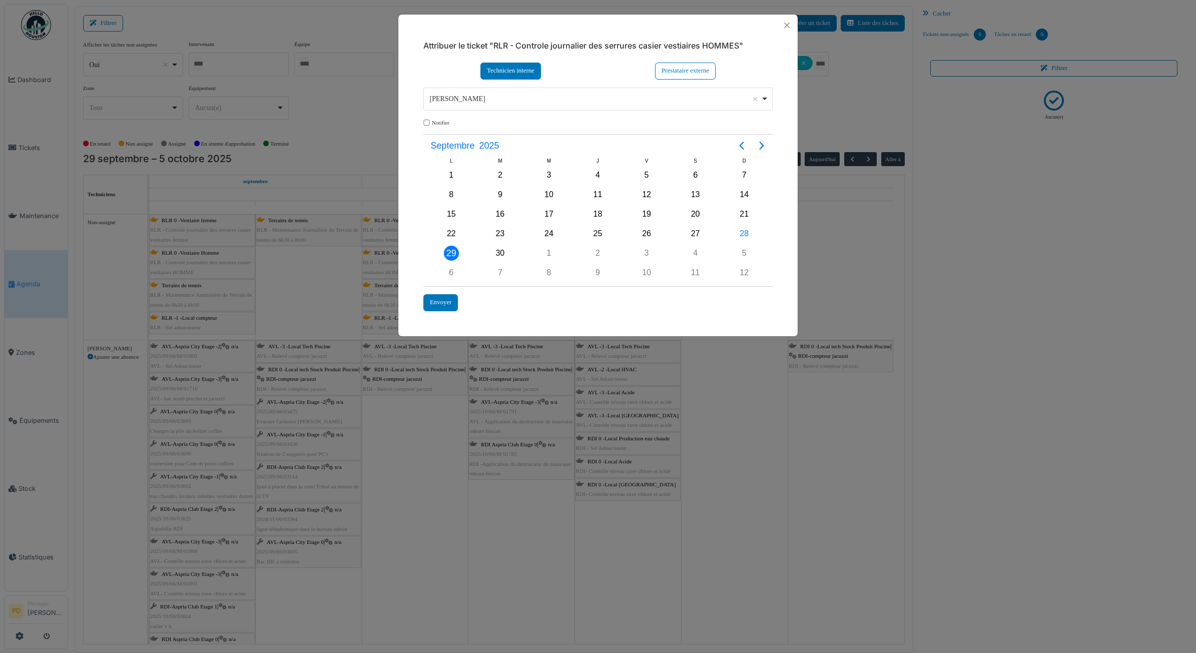
click at [450, 253] on div "29" at bounding box center [451, 253] width 15 height 15
click at [436, 301] on div "Envoyer" at bounding box center [440, 302] width 35 height 17
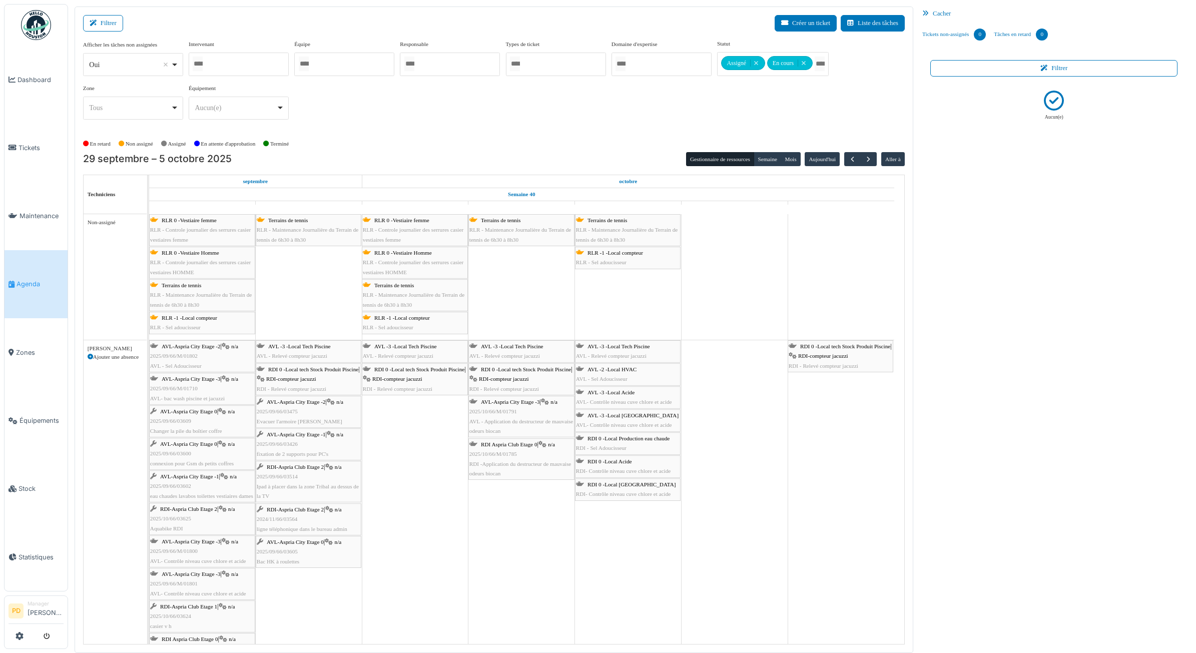
click at [228, 260] on span "RLR - Controle journalier des serrures casier vestiaires HOMME" at bounding box center [200, 267] width 101 height 16
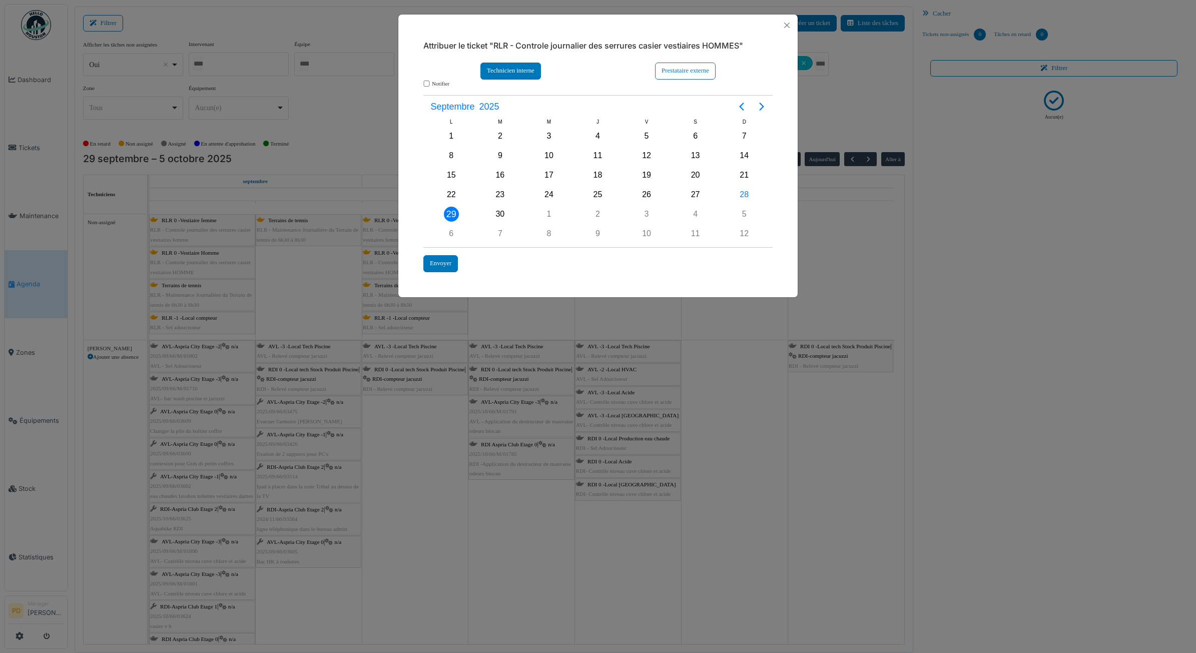
click at [522, 73] on div "Technicien interne" at bounding box center [511, 71] width 61 height 17
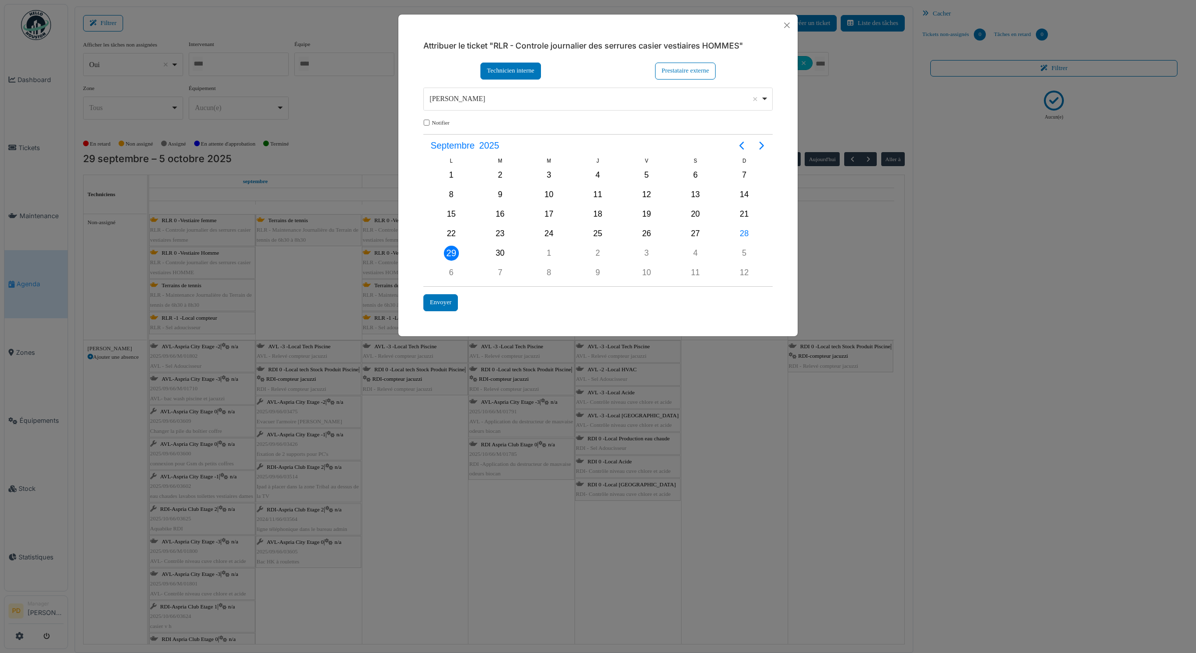
click at [495, 106] on div "Alexandre Michailidis Remove item" at bounding box center [598, 99] width 341 height 15
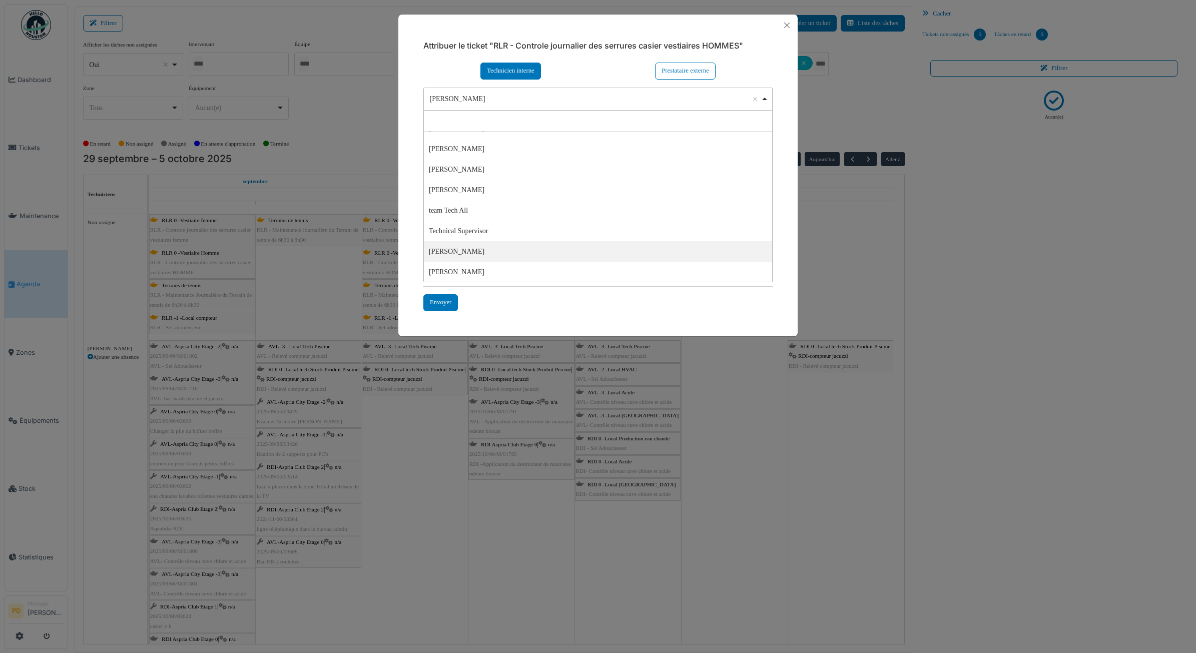
select select "****"
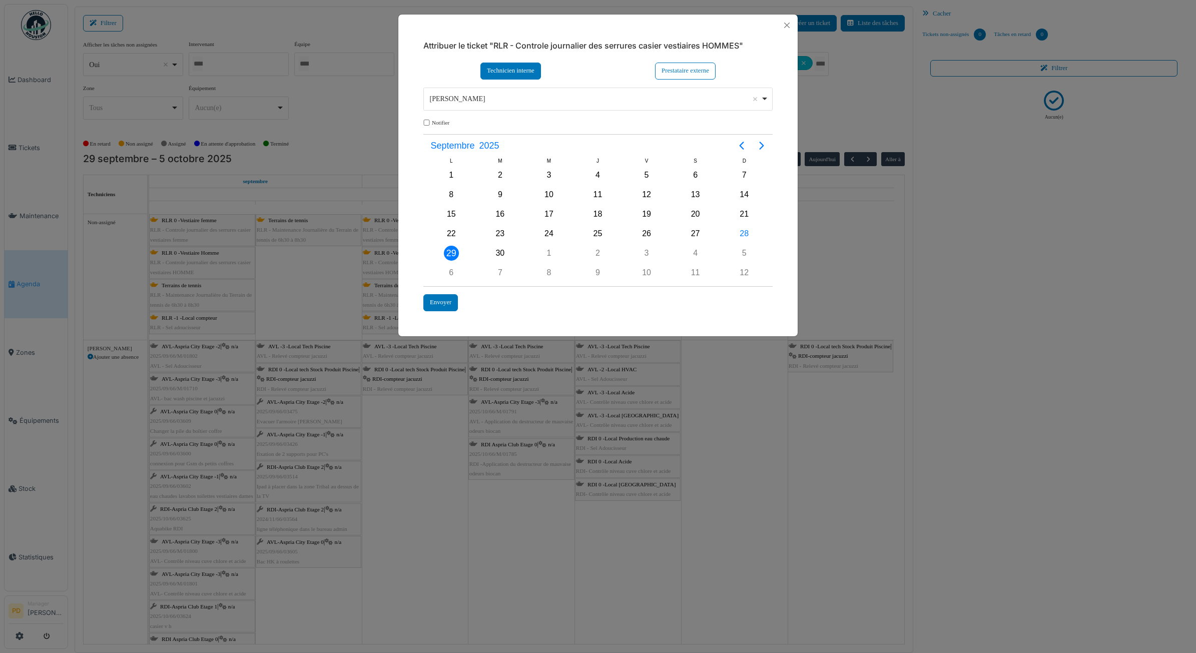
click at [453, 251] on div "29" at bounding box center [451, 253] width 15 height 15
click at [449, 301] on div "Envoyer" at bounding box center [440, 302] width 35 height 17
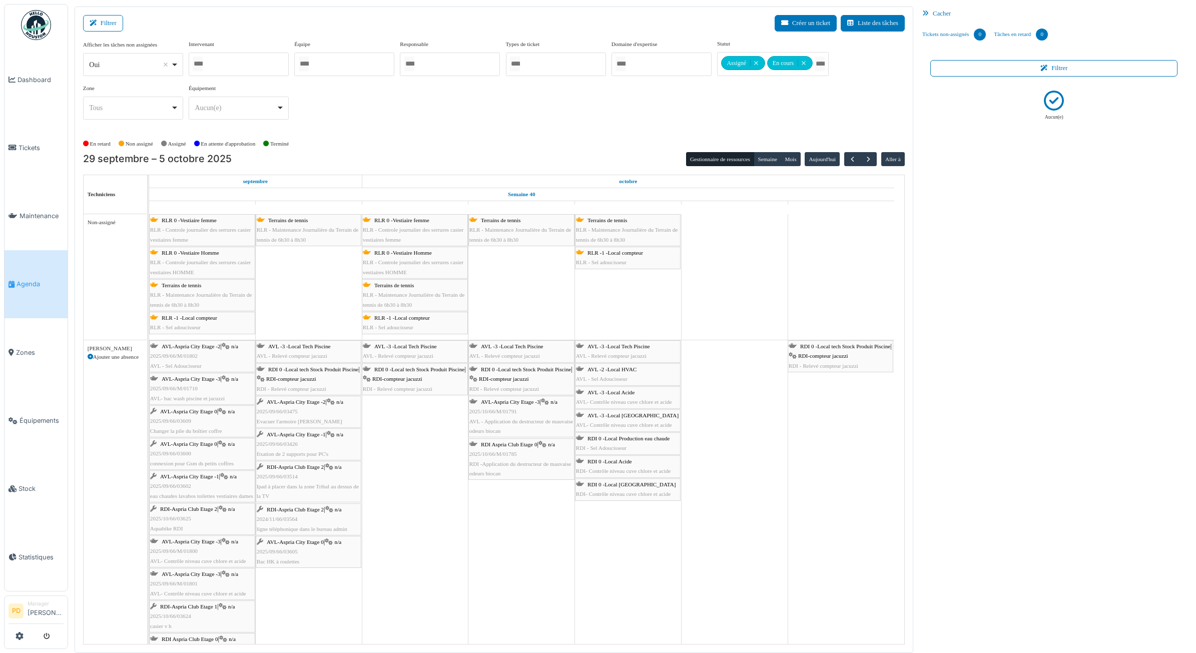
click at [226, 318] on div "RLR -1 -Local compteur RLR - Sel adoucisseur" at bounding box center [202, 322] width 104 height 19
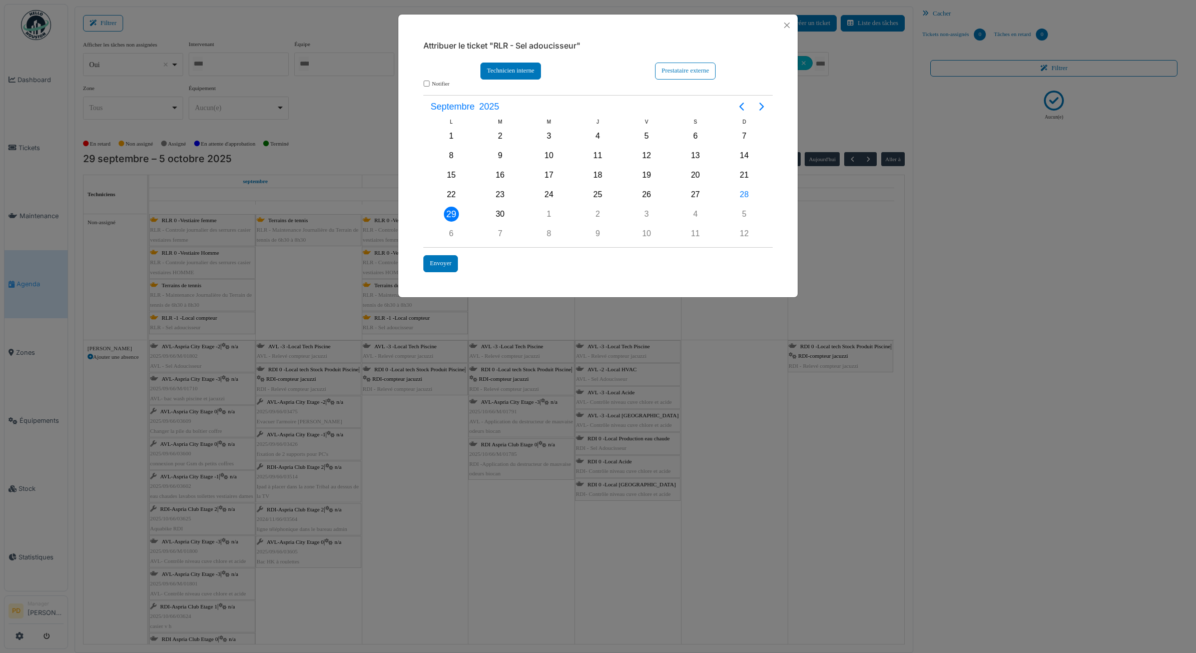
click at [524, 70] on div "Technicien interne" at bounding box center [511, 71] width 61 height 17
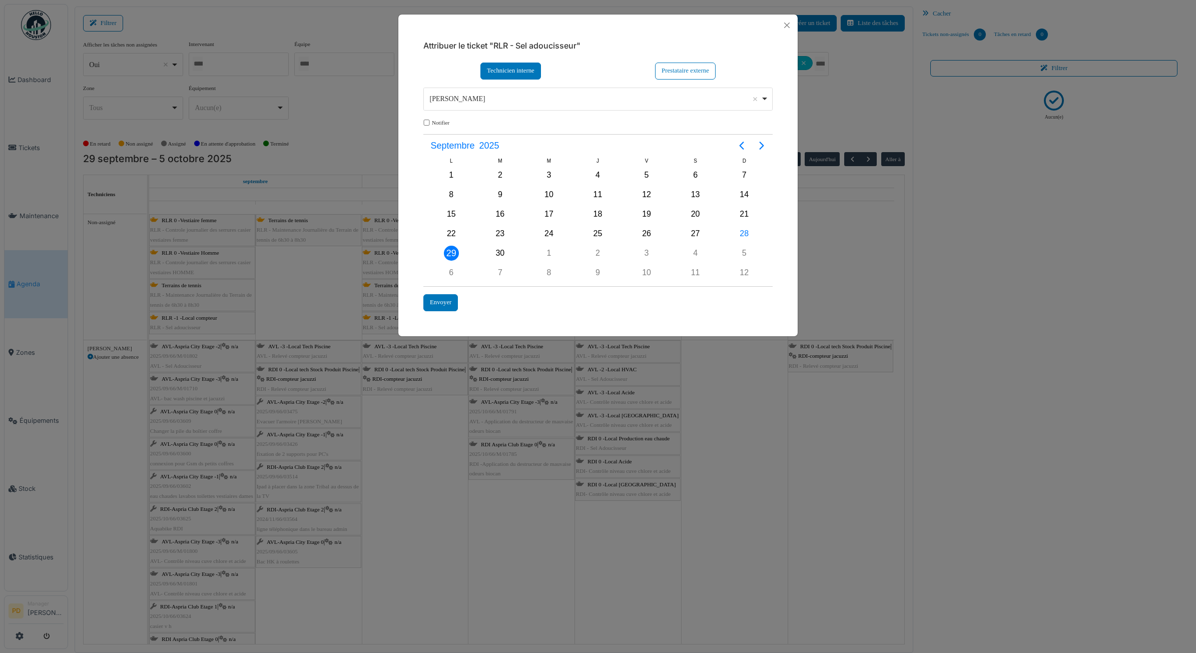
click at [506, 94] on div "Alexandre Michailidis Remove item" at bounding box center [595, 99] width 331 height 11
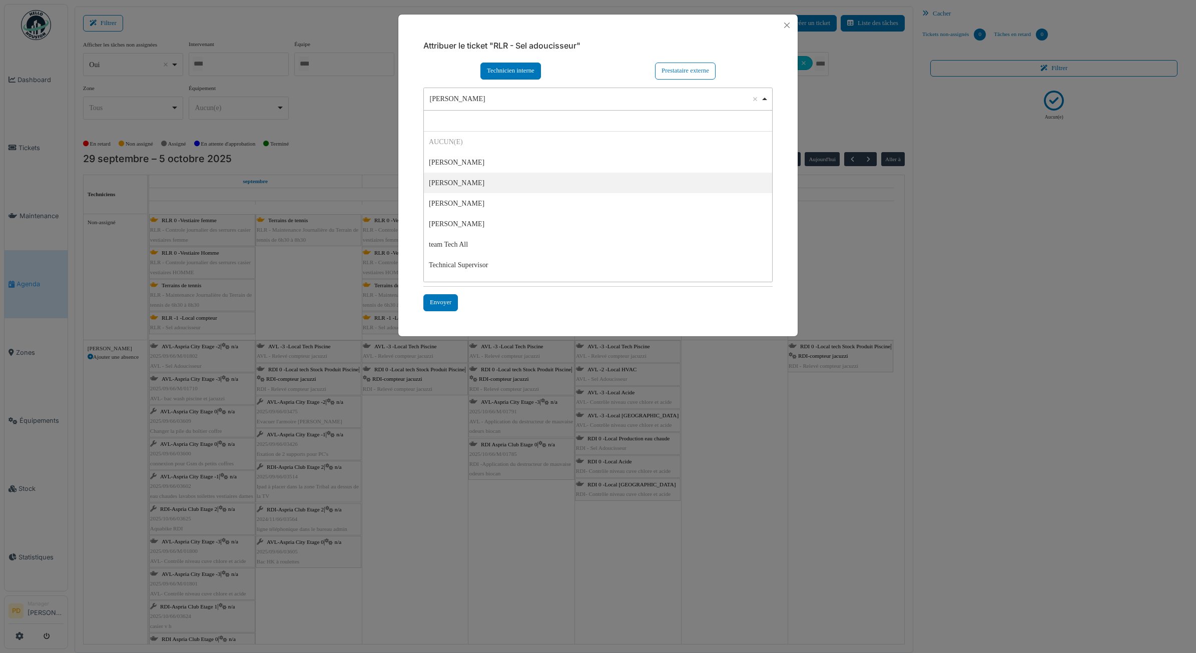
select select "*****"
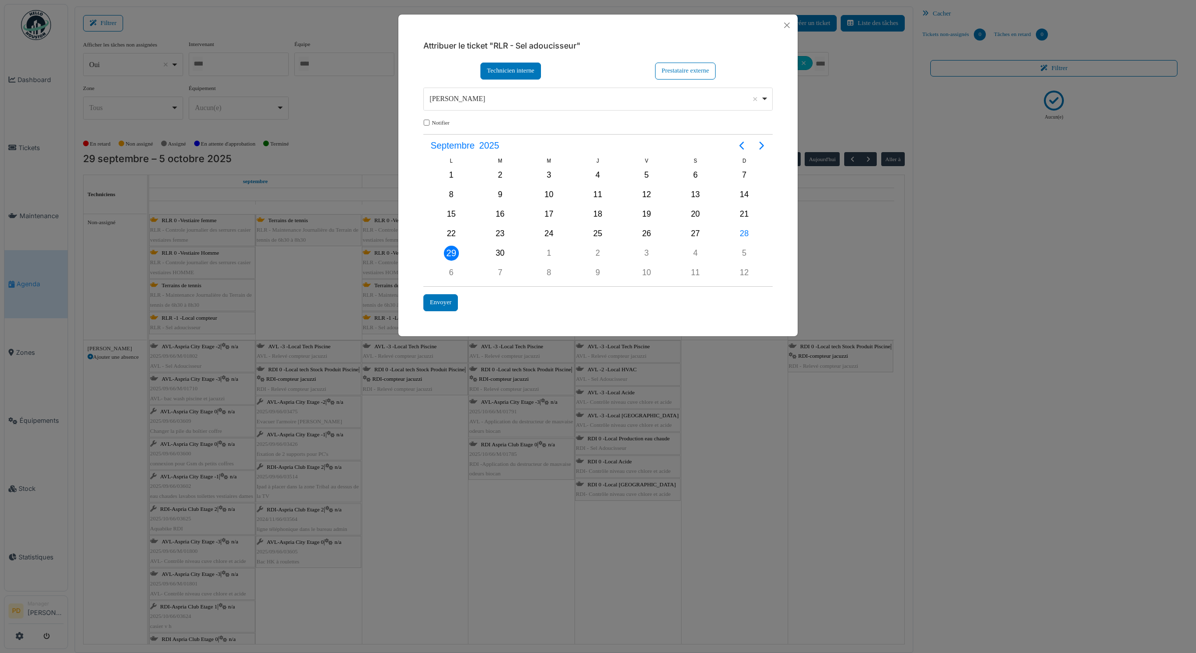
click at [455, 250] on div "29" at bounding box center [451, 253] width 15 height 15
click at [444, 301] on div "Envoyer" at bounding box center [440, 302] width 35 height 17
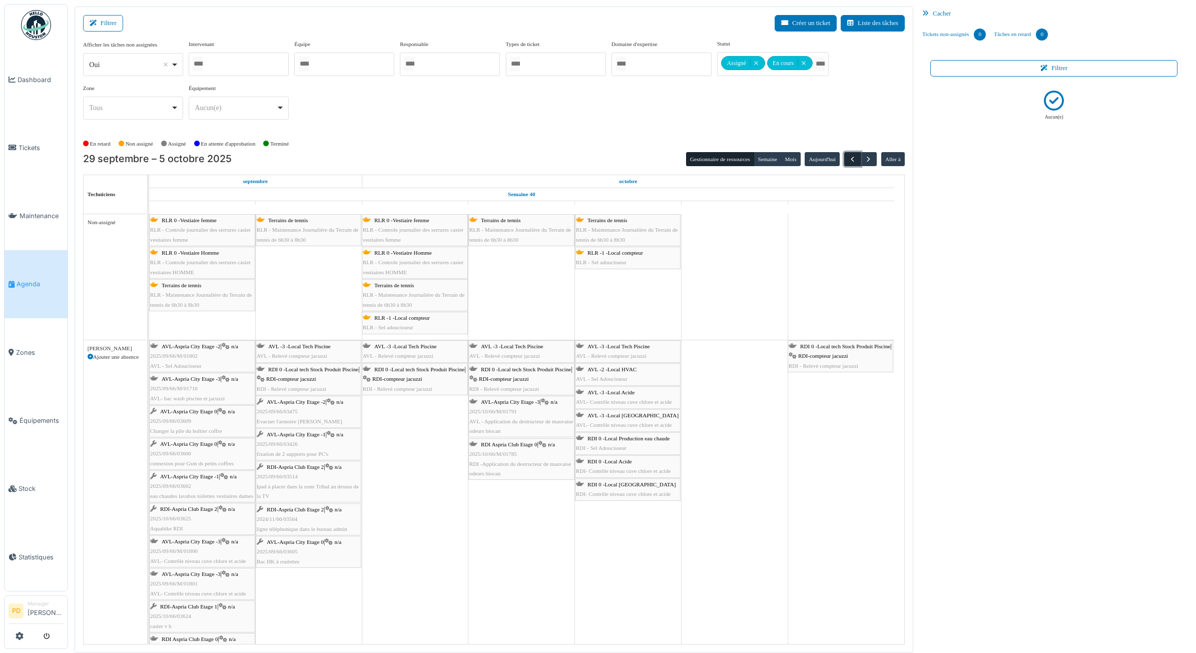
click at [851, 163] on span "button" at bounding box center [852, 159] width 9 height 9
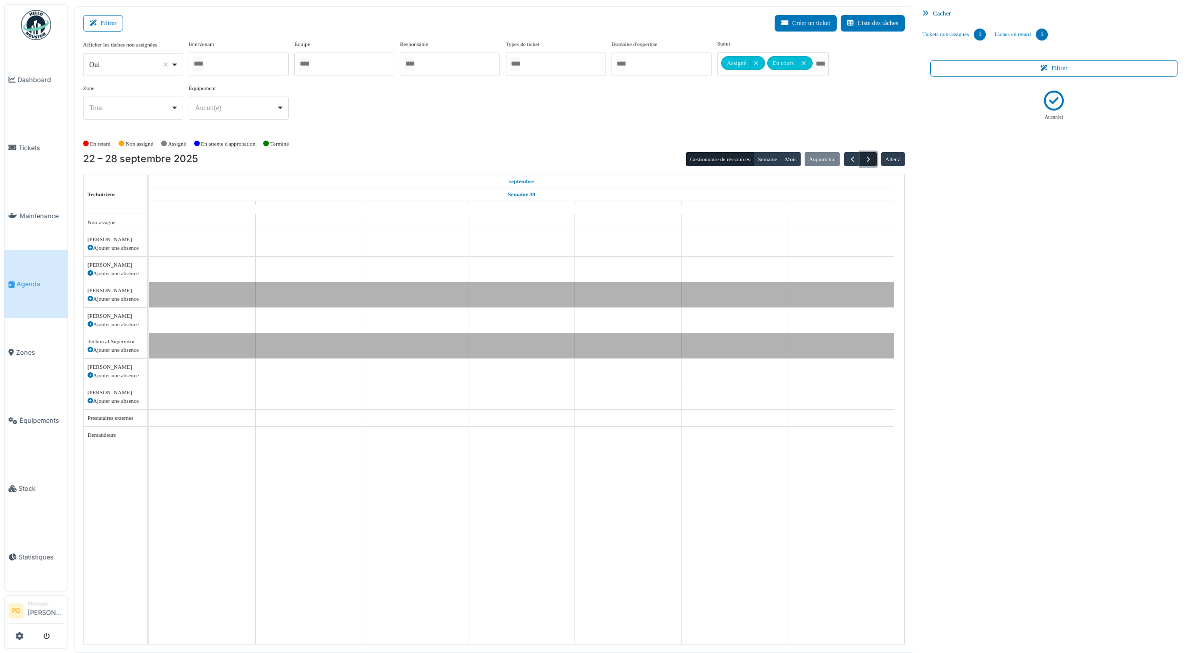
click at [869, 158] on span "button" at bounding box center [868, 159] width 9 height 9
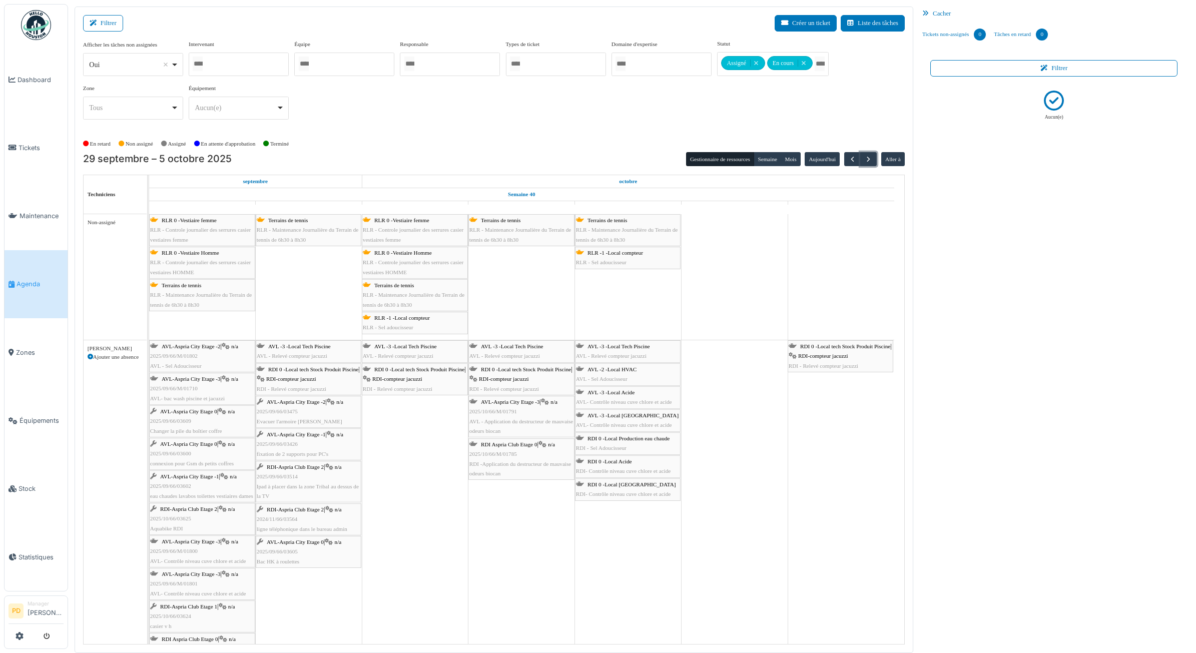
click at [249, 66] on div at bounding box center [239, 65] width 100 height 24
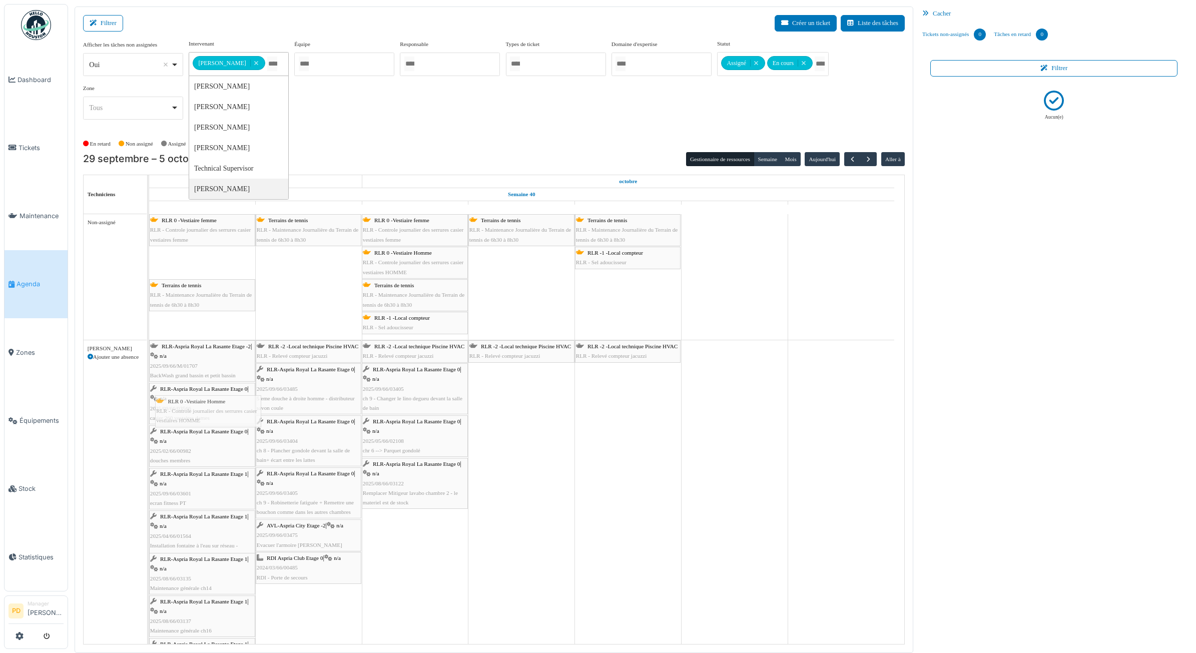
drag, startPoint x: 231, startPoint y: 264, endPoint x: 237, endPoint y: 412, distance: 147.8
drag, startPoint x: 211, startPoint y: 225, endPoint x: 206, endPoint y: 414, distance: 189.3
click at [209, 226] on div "RLR 0 -Vestiaire femme RLR - Controle journalier des serrures casier vestiaires…" at bounding box center [202, 230] width 104 height 29
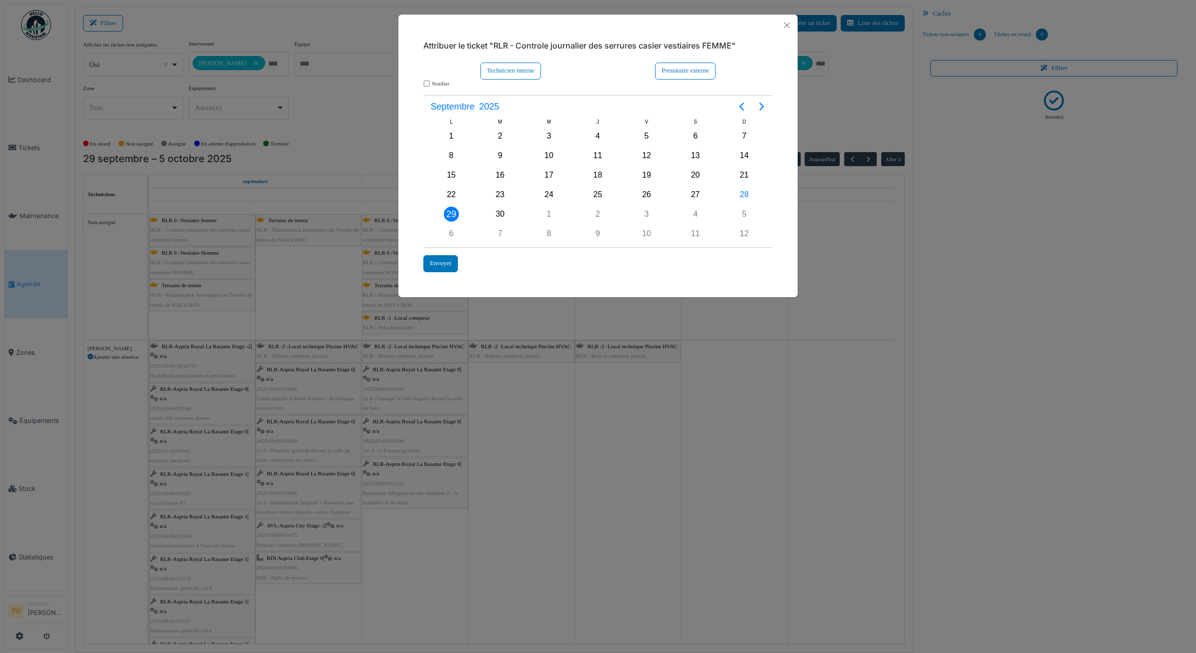
click at [421, 86] on div "Notifier" at bounding box center [597, 84] width 359 height 9
click at [497, 75] on div "Technicien interne" at bounding box center [511, 71] width 61 height 17
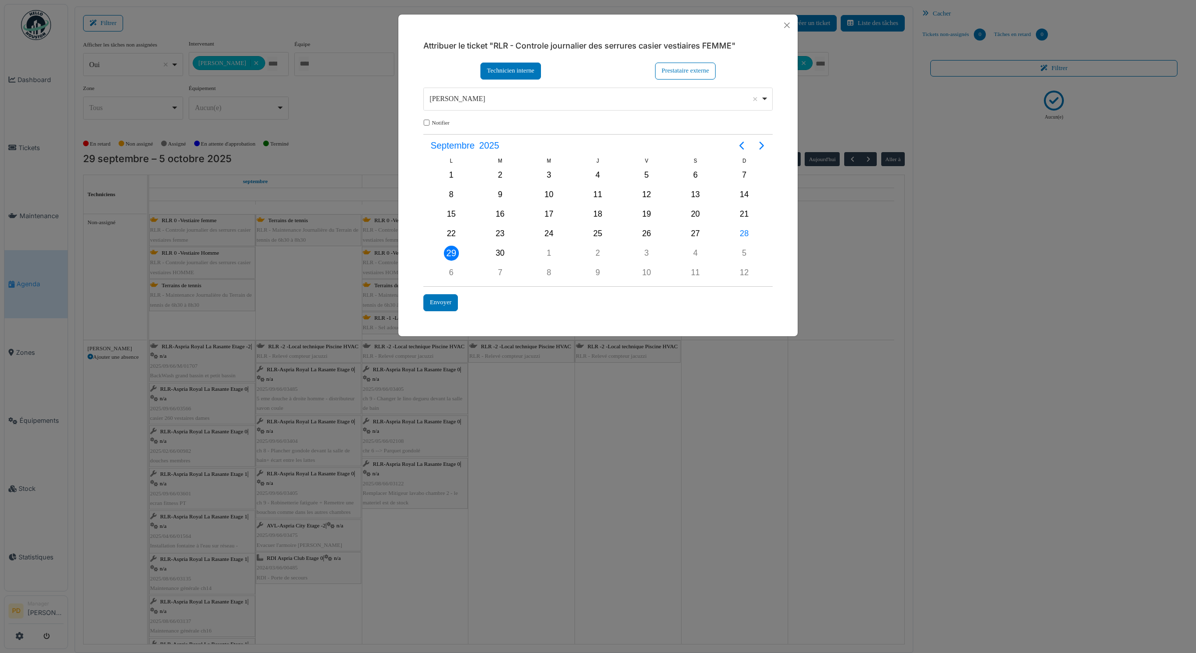
click at [489, 100] on div "Alexandre Michailidis Remove item" at bounding box center [595, 99] width 331 height 11
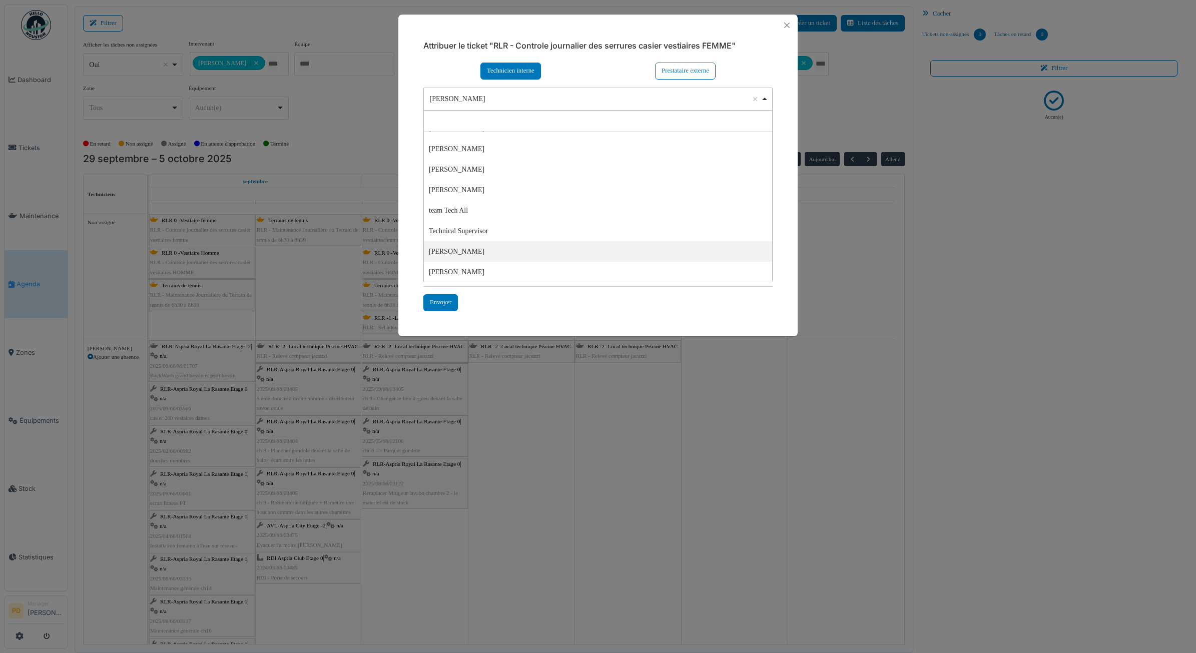
select select "****"
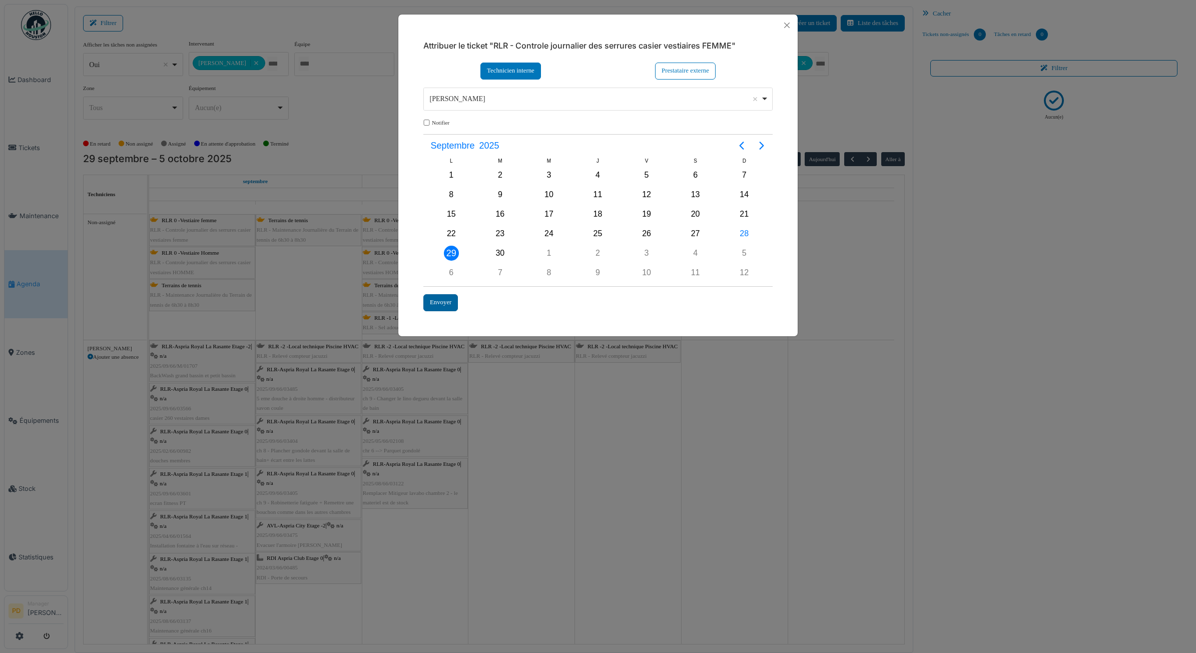
click at [435, 304] on div "Envoyer" at bounding box center [440, 302] width 35 height 17
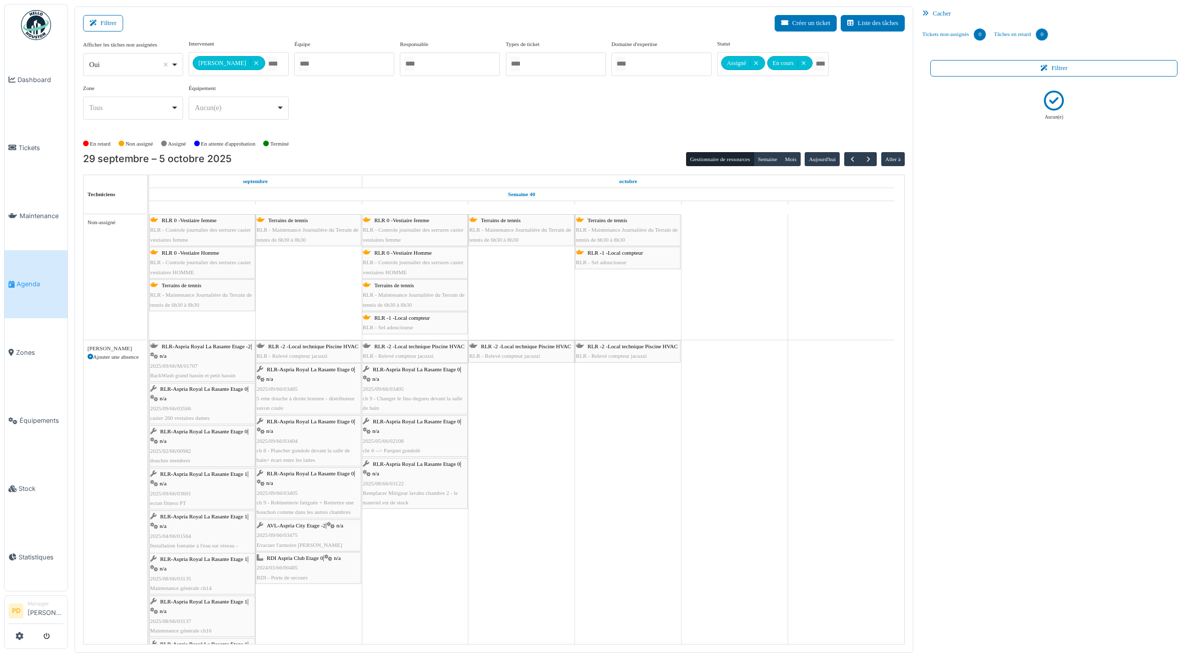
click at [186, 256] on span "RLR 0 -Vestiaire Homme" at bounding box center [191, 253] width 58 height 6
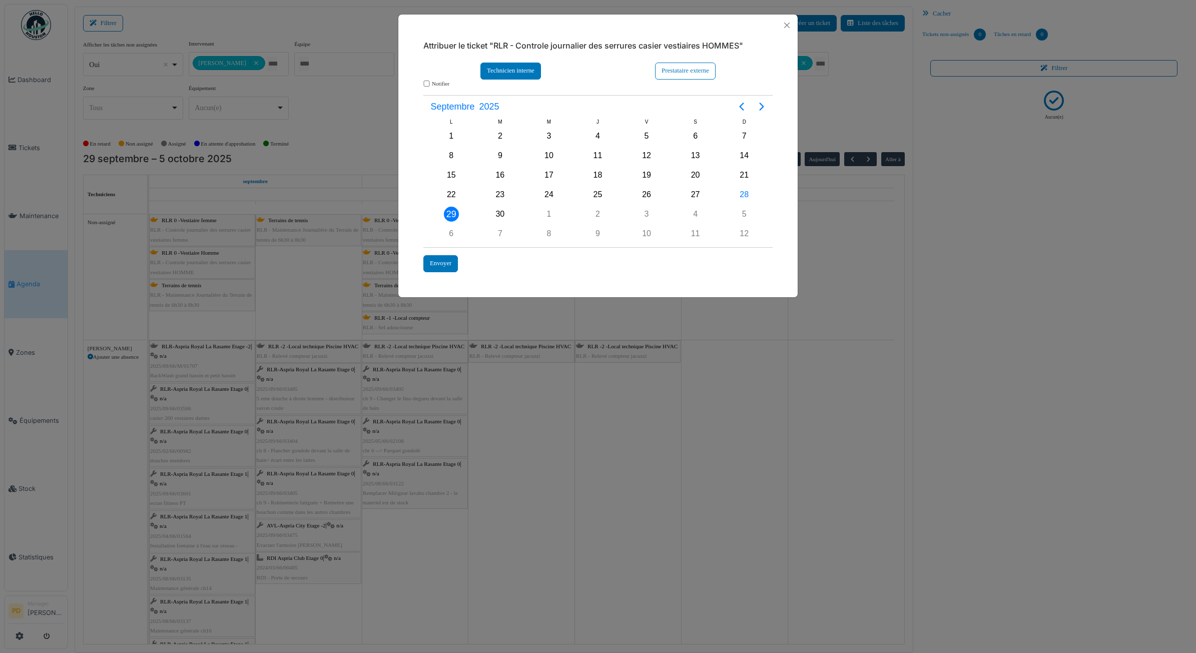
click at [512, 69] on div "Technicien interne" at bounding box center [511, 71] width 61 height 17
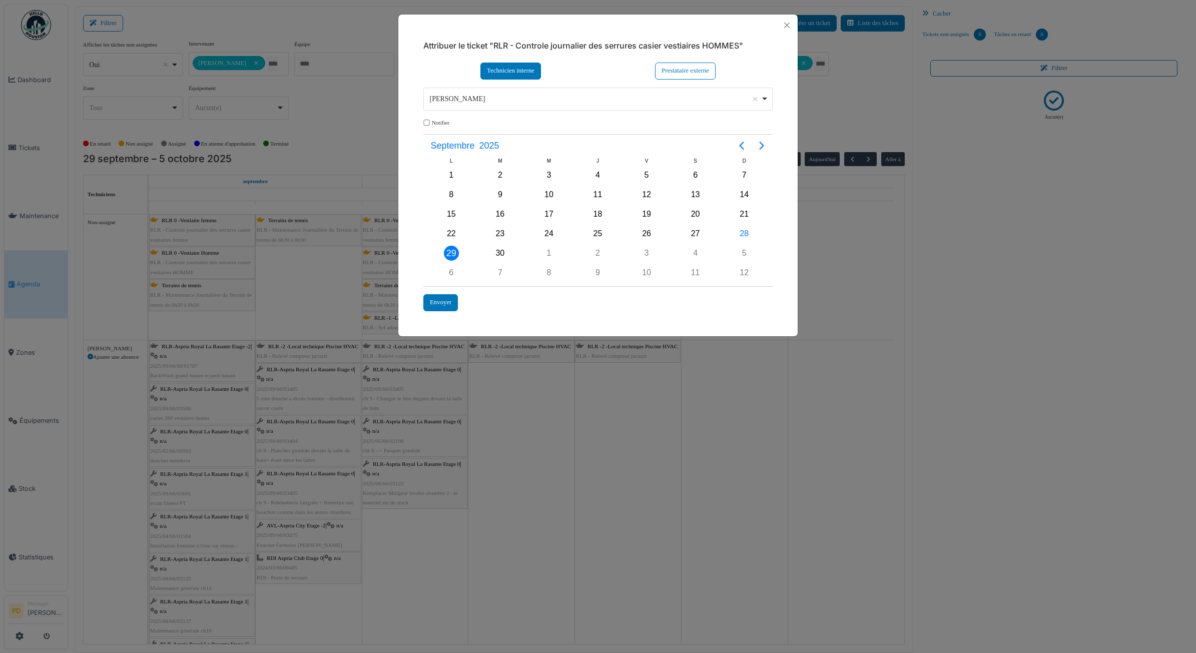
click at [491, 98] on div "Alexandre Michailidis Remove item" at bounding box center [595, 99] width 331 height 11
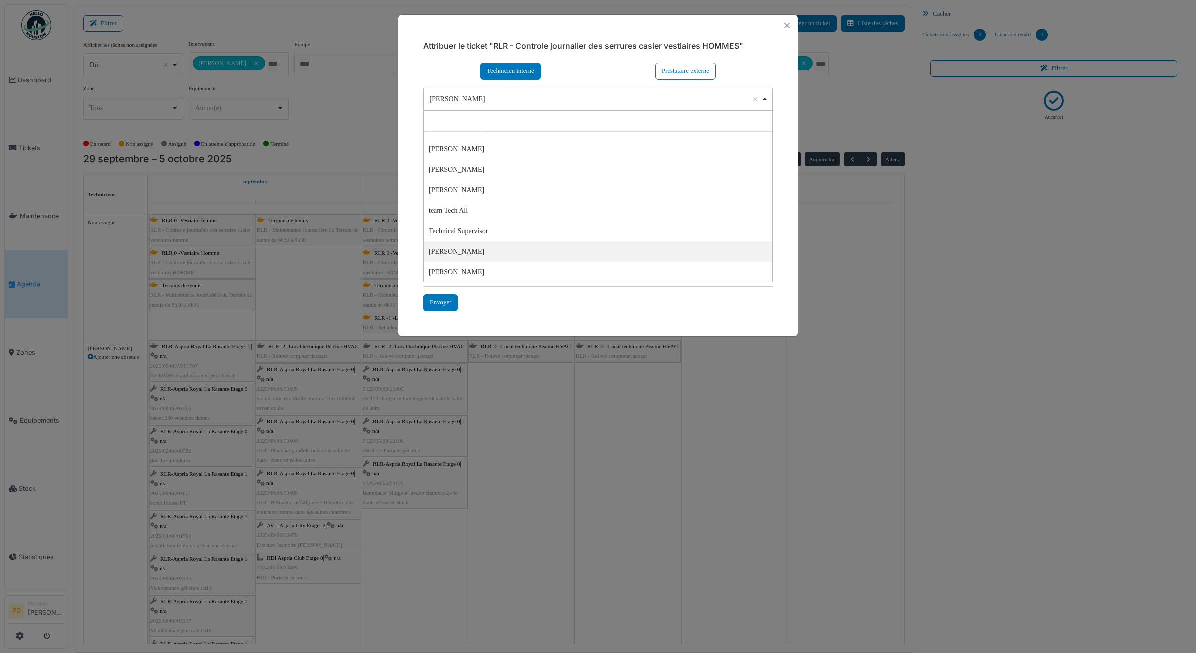
select select "****"
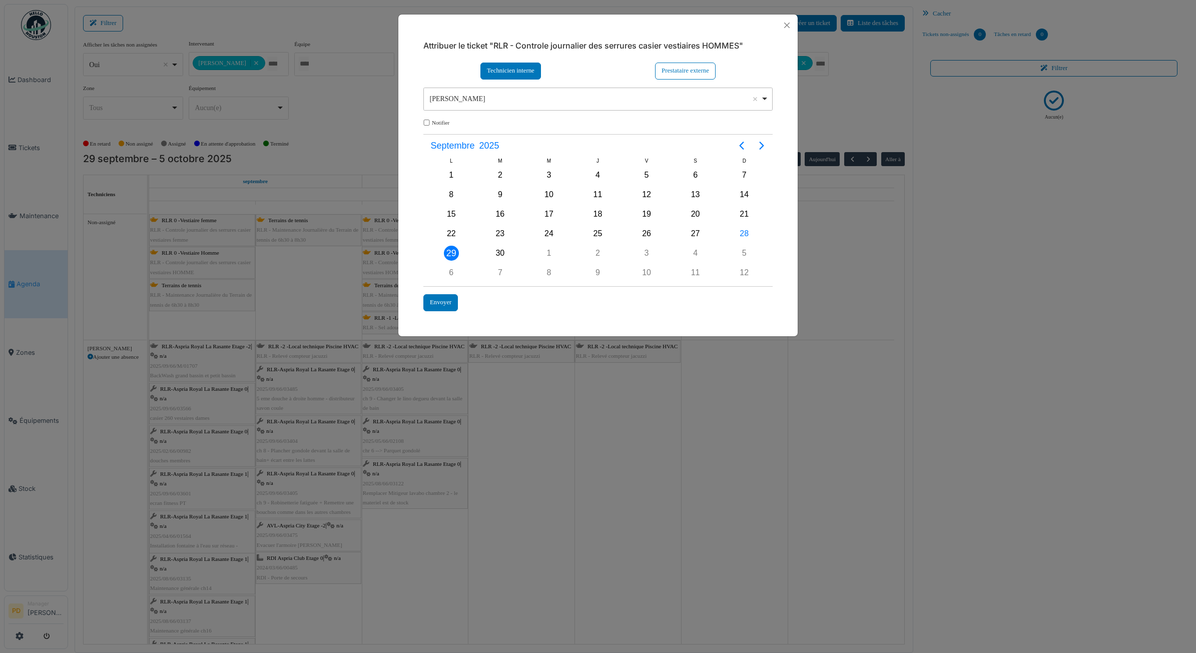
click at [451, 252] on div "29" at bounding box center [451, 253] width 15 height 15
click at [446, 301] on div "Envoyer" at bounding box center [440, 302] width 35 height 17
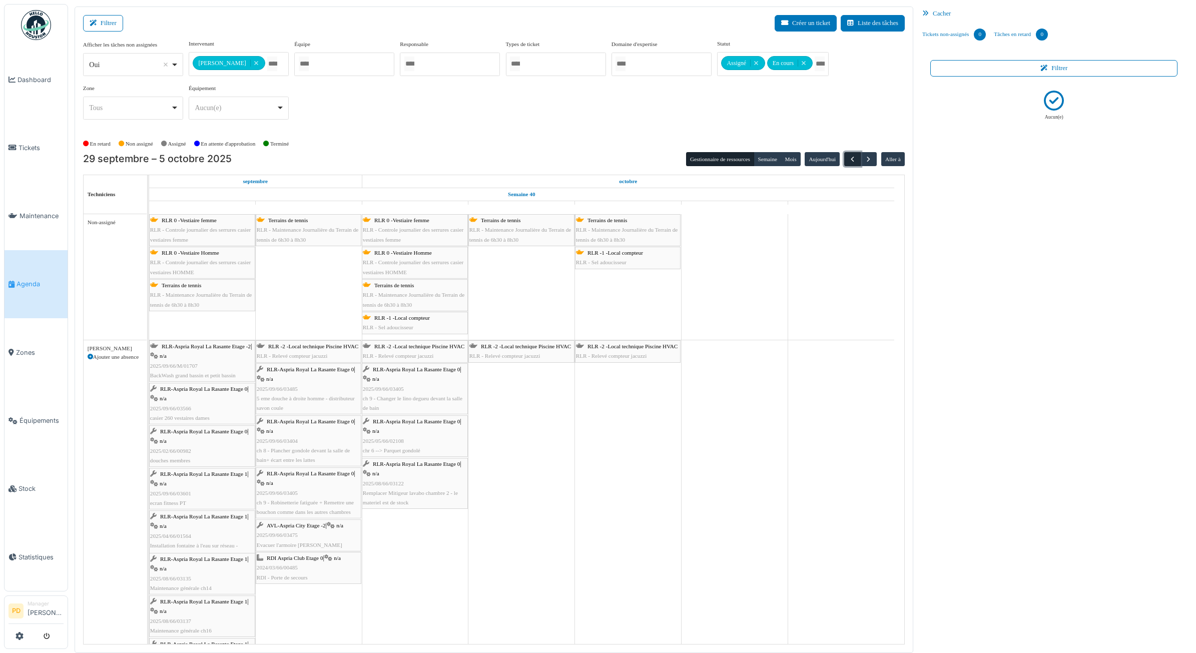
click at [852, 157] on span "button" at bounding box center [852, 159] width 9 height 9
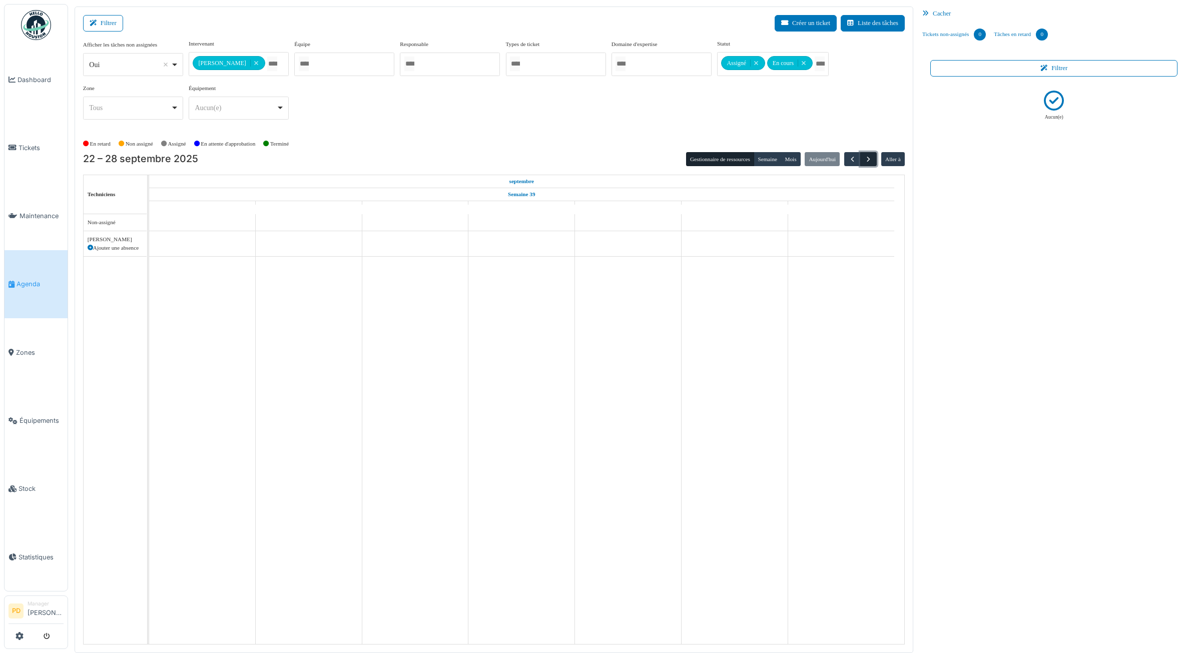
click at [873, 160] on button "button" at bounding box center [868, 159] width 17 height 15
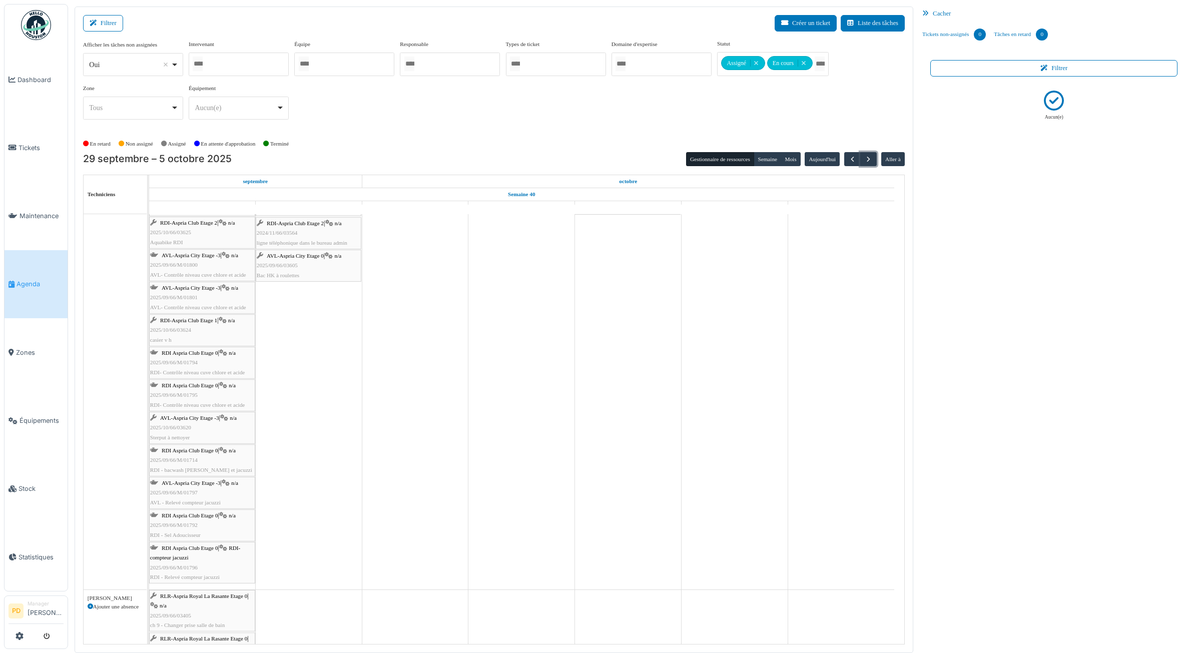
scroll to position [515, 0]
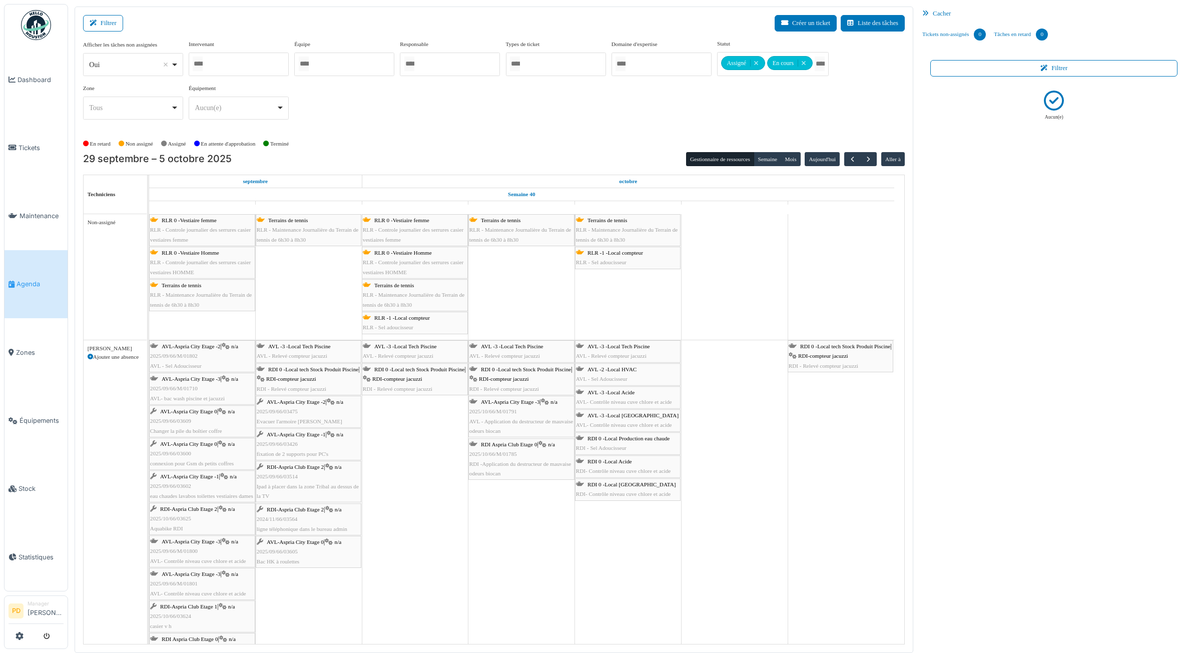
click at [33, 273] on link "Agenda" at bounding box center [36, 284] width 63 height 68
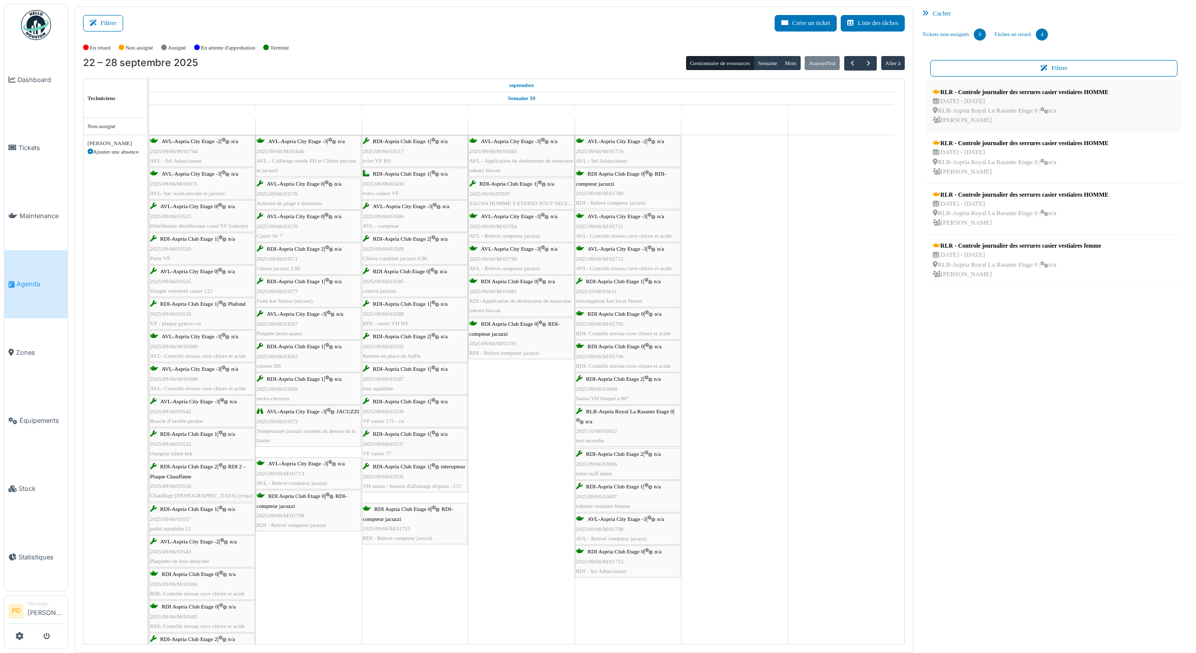
click at [1001, 96] on div "RLR - Controle journalier des serrures casier vestiaires HOMME" at bounding box center [1021, 92] width 176 height 9
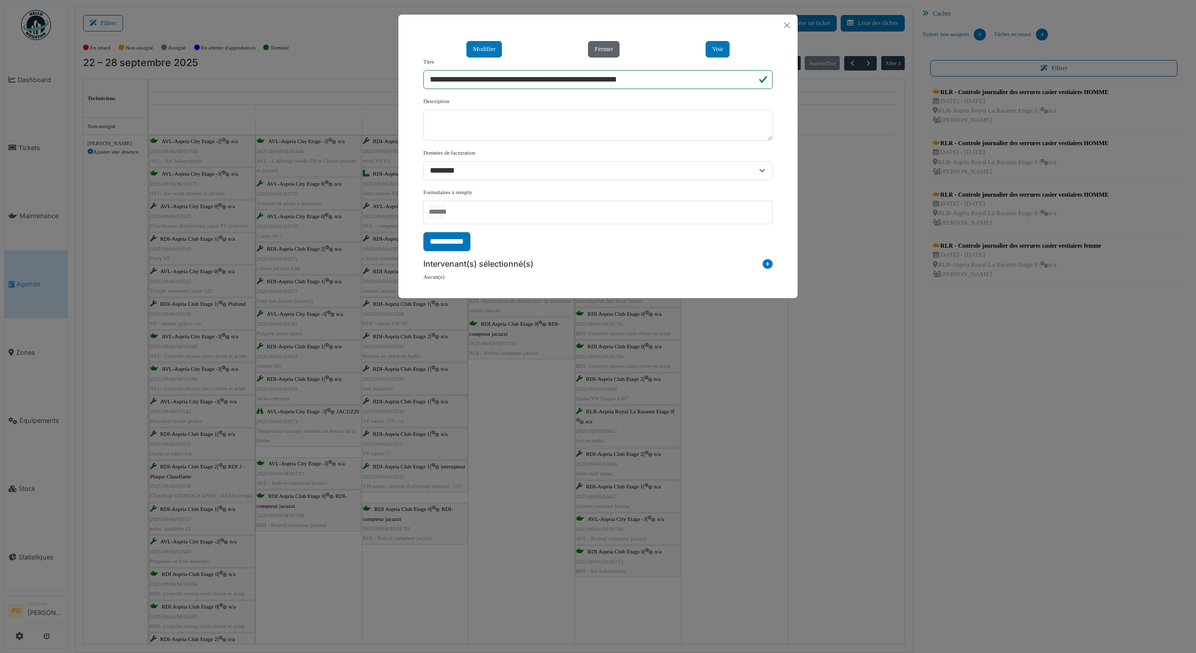
click at [612, 46] on button "Fermer" at bounding box center [604, 49] width 32 height 17
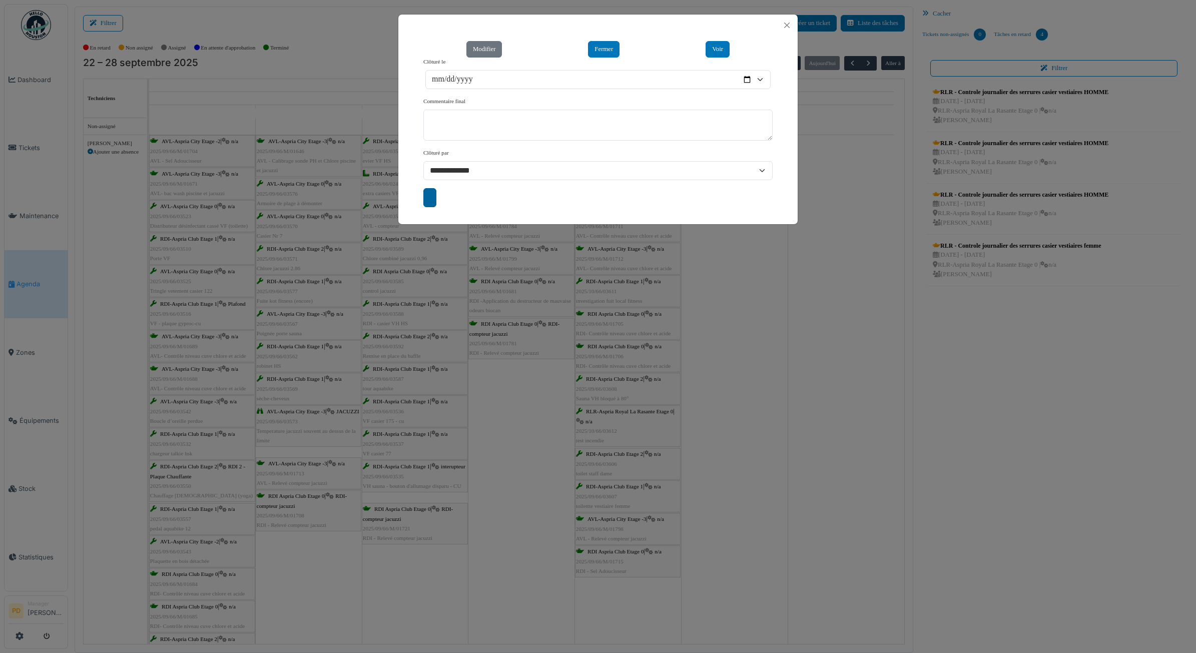
click at [428, 196] on input "submit" at bounding box center [429, 197] width 13 height 19
type input "**********"
click at [787, 27] on button "Close" at bounding box center [787, 26] width 14 height 14
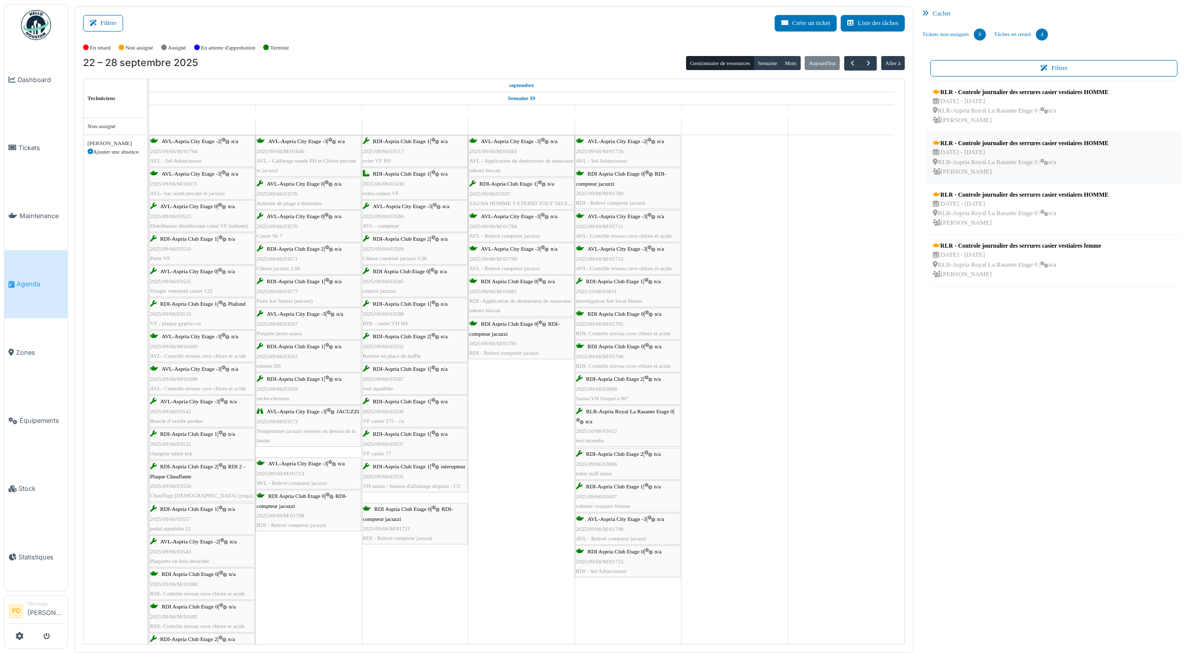
click at [963, 146] on div "RLR - Controle journalier des serrures casier vestiaires HOMME" at bounding box center [1021, 143] width 176 height 9
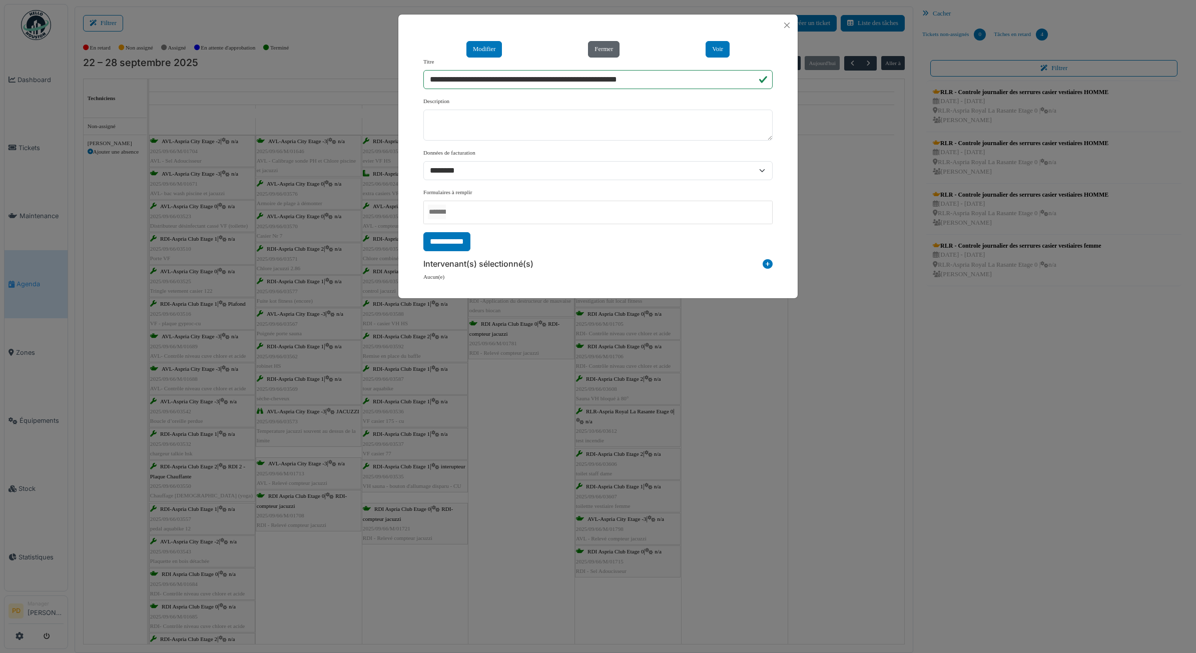
click at [612, 56] on button "Fermer" at bounding box center [604, 49] width 32 height 17
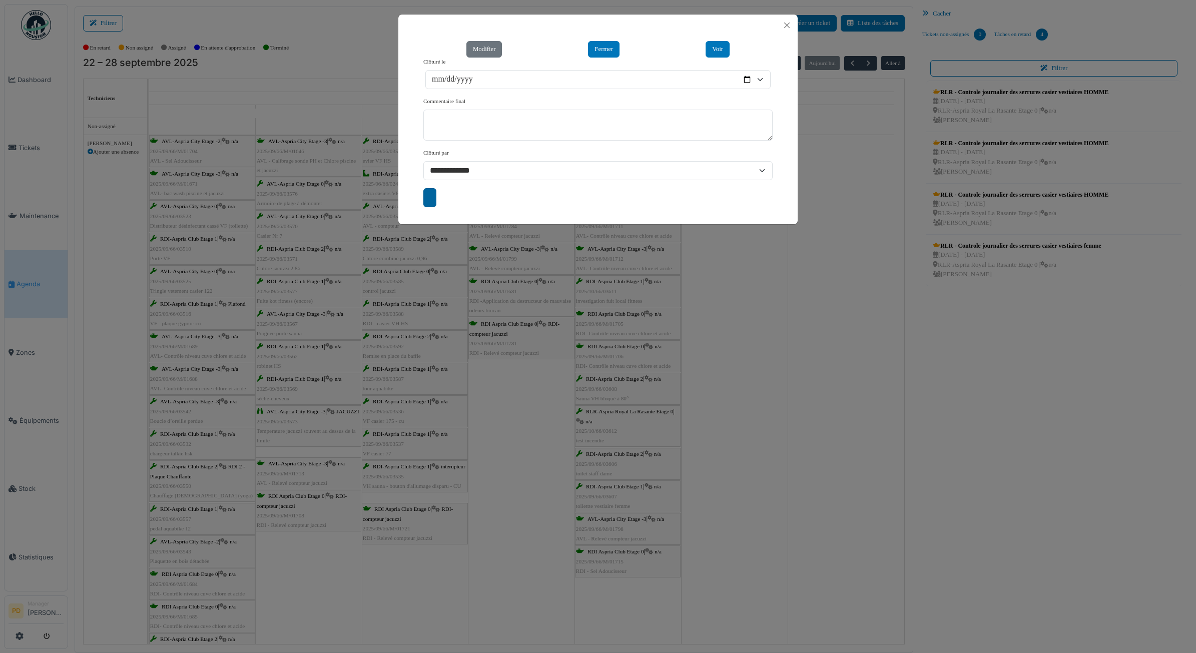
click at [429, 199] on input "submit" at bounding box center [429, 197] width 13 height 19
type input "**********"
click at [783, 30] on button "Close" at bounding box center [787, 26] width 14 height 14
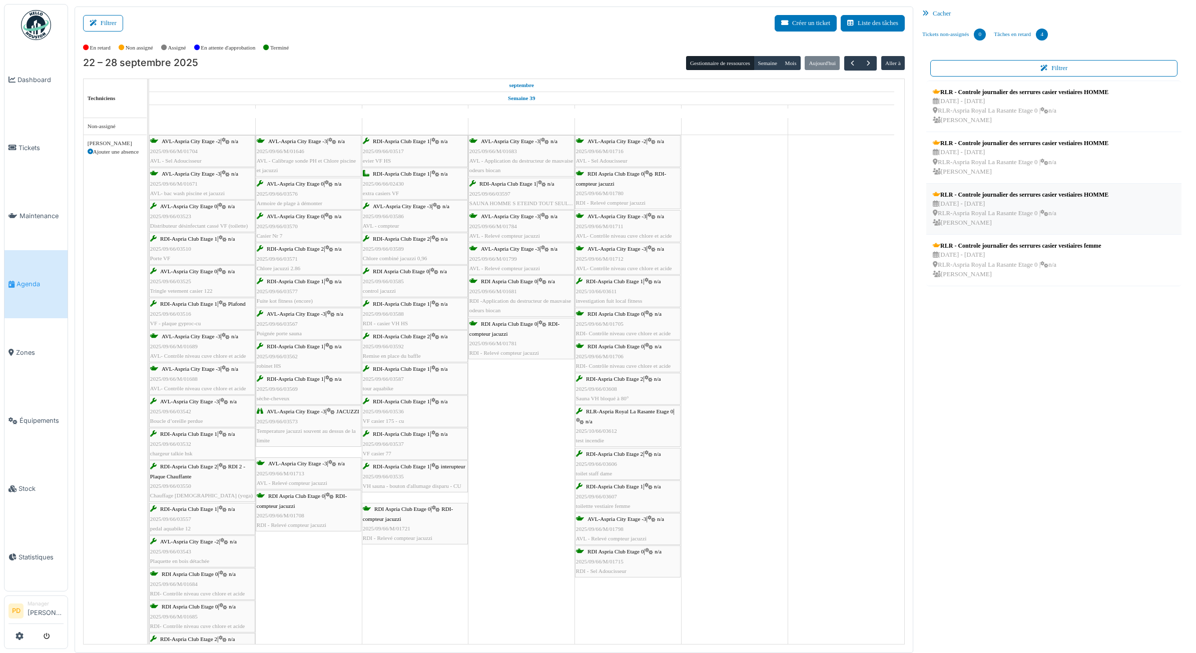
click at [952, 200] on div "[DATE] - [DATE] RLR-Aspria Royal La Rasante Etage 0 | n/a [PERSON_NAME]" at bounding box center [1021, 213] width 176 height 29
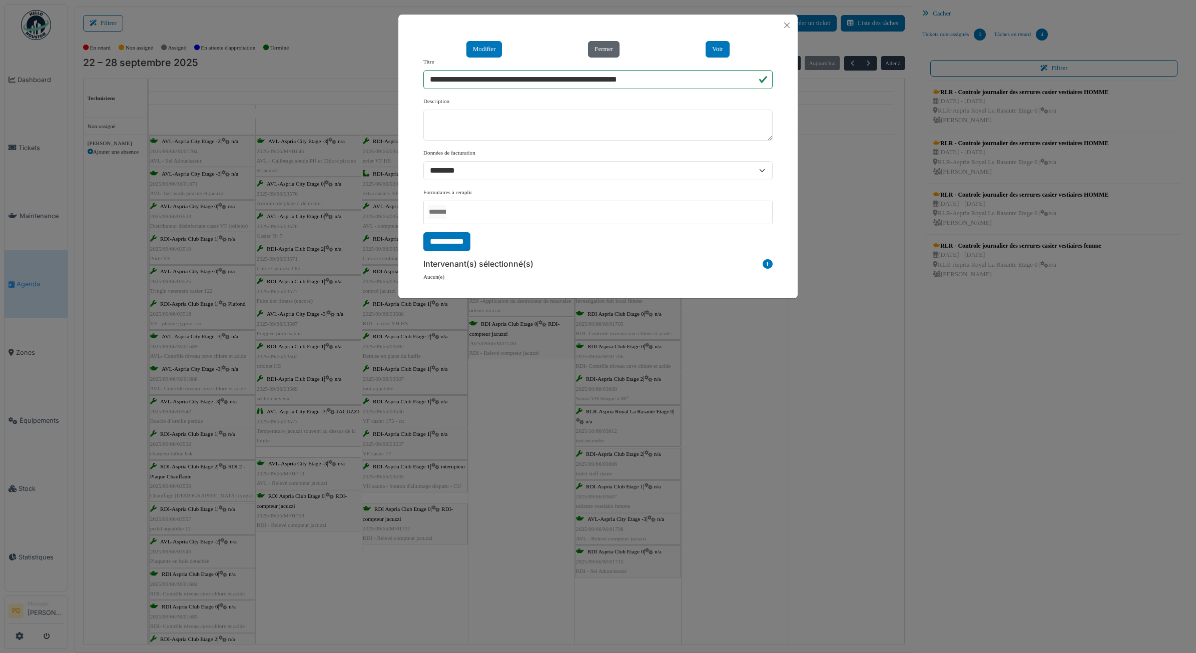
click at [602, 53] on button "Fermer" at bounding box center [604, 49] width 32 height 17
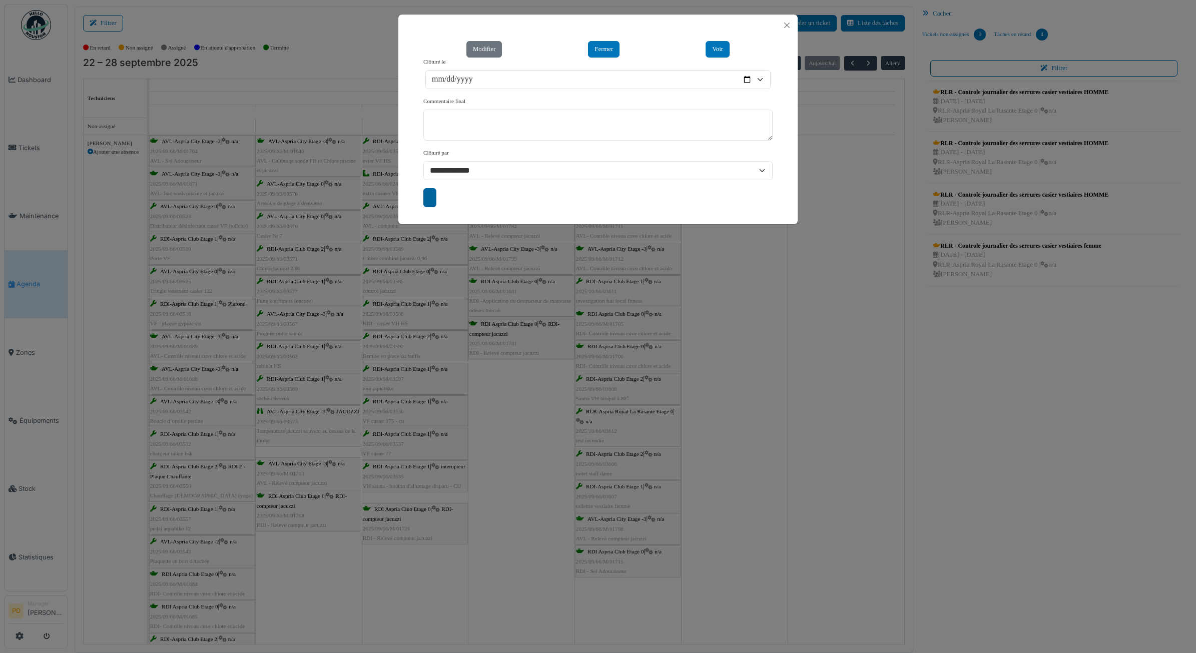
click at [434, 203] on input "submit" at bounding box center [429, 197] width 13 height 19
type input "**********"
click at [783, 21] on button "Close" at bounding box center [787, 26] width 14 height 14
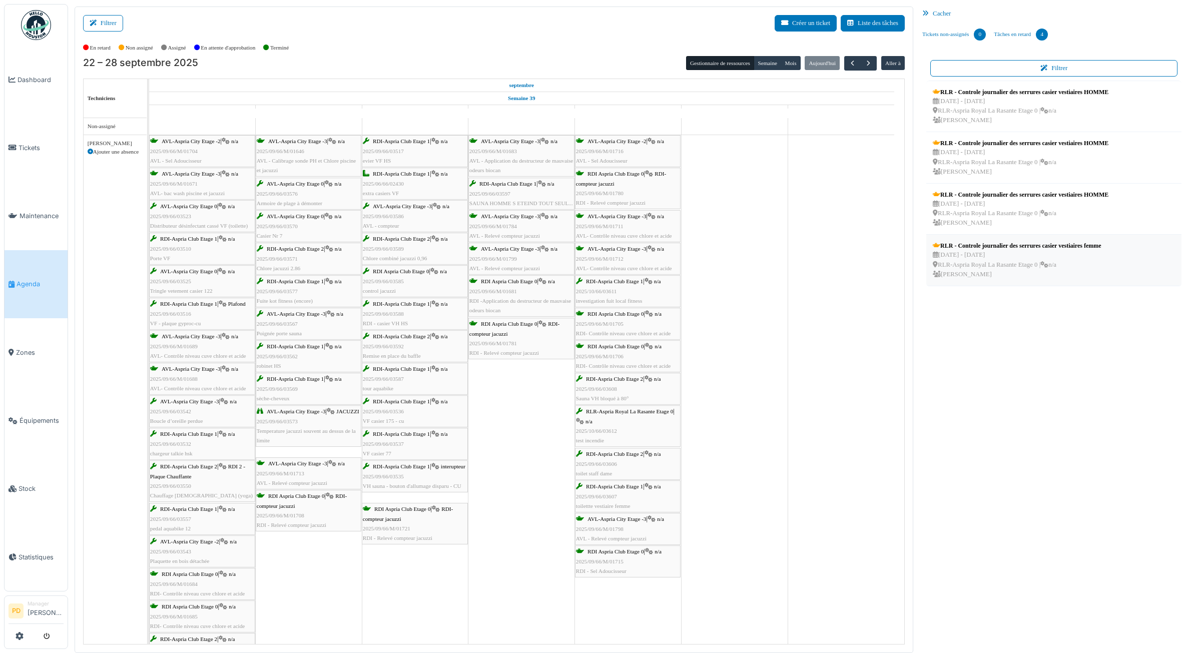
click at [944, 249] on div "RLR - Controle journalier des serrures casier vestiaires femme" at bounding box center [1017, 245] width 168 height 9
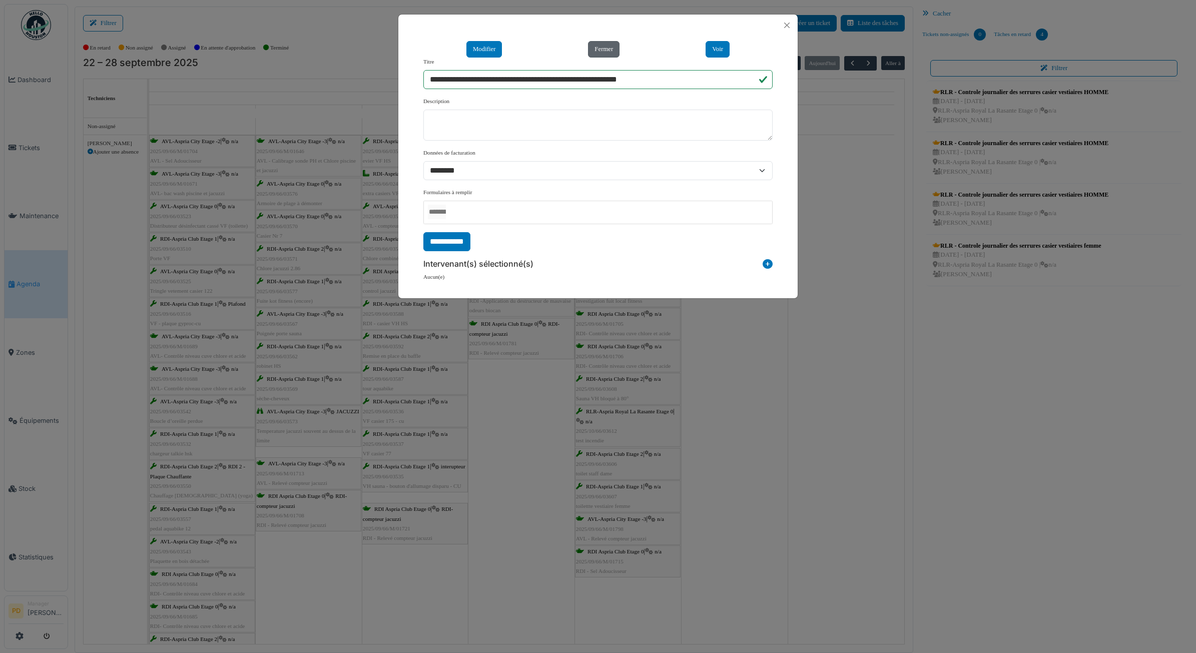
click at [604, 50] on button "Fermer" at bounding box center [604, 49] width 32 height 17
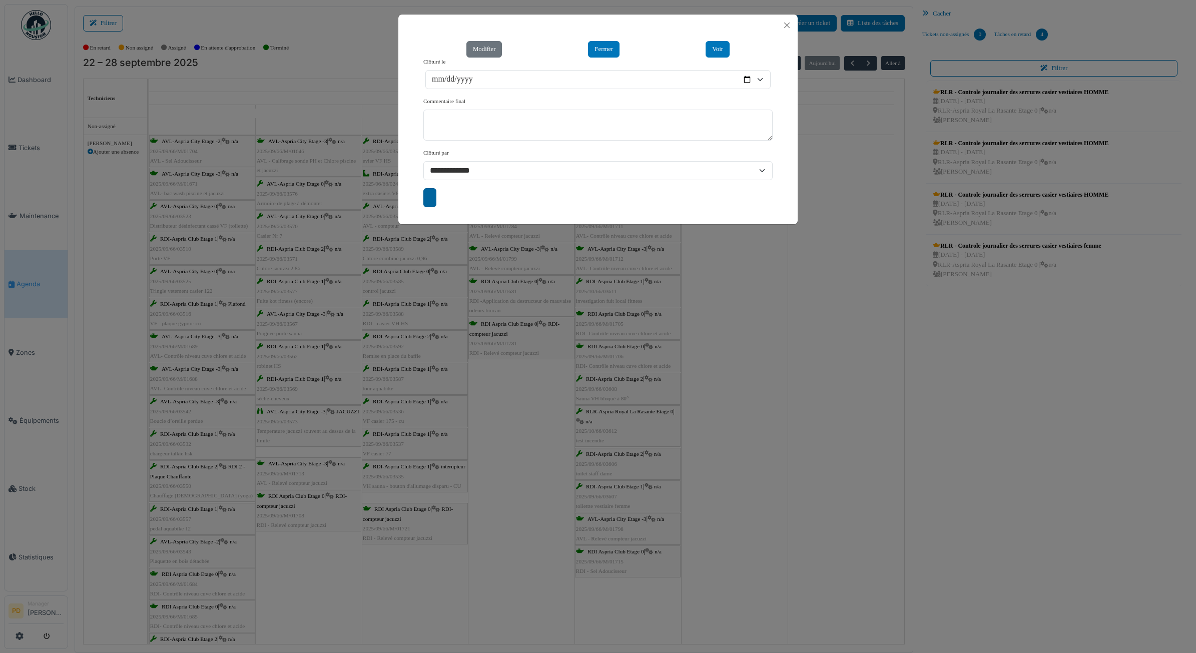
click at [436, 193] on input "submit" at bounding box center [429, 197] width 13 height 19
type input "**********"
click at [785, 27] on button "Close" at bounding box center [787, 26] width 14 height 14
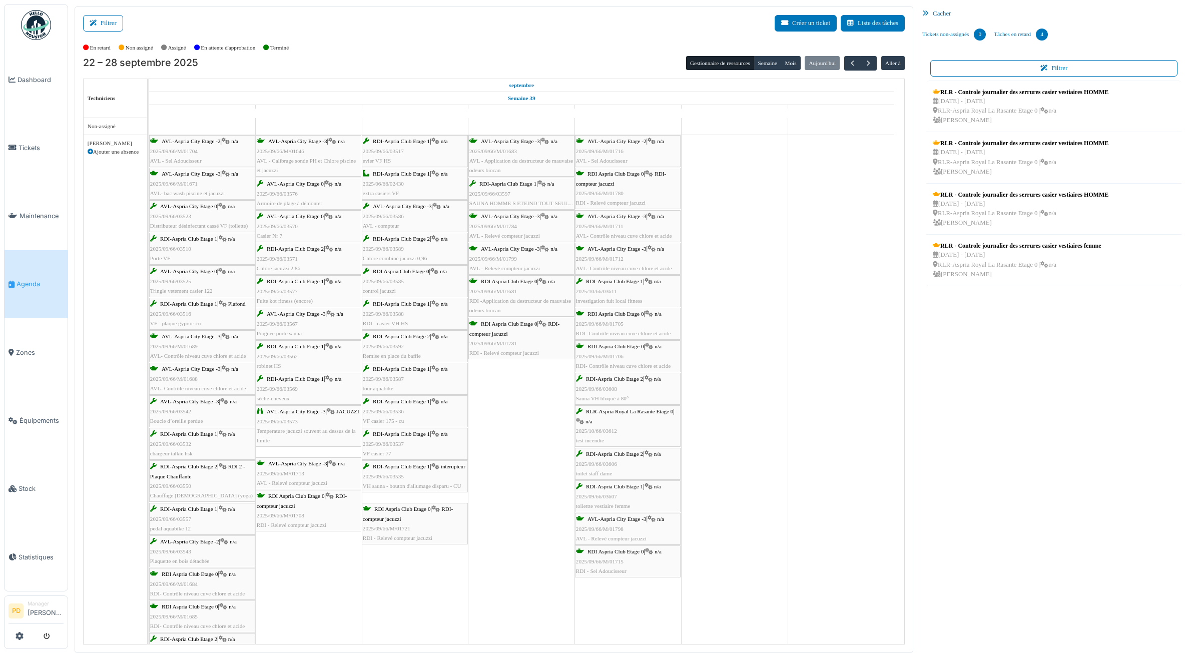
click at [30, 280] on span "Agenda" at bounding box center [40, 284] width 47 height 10
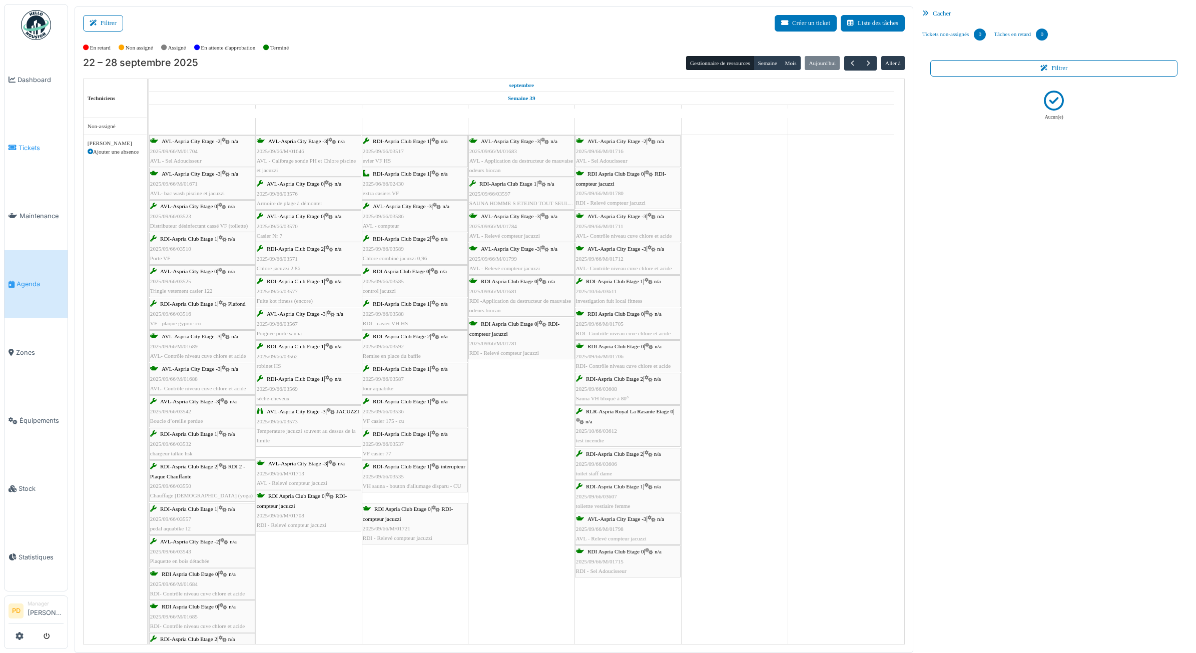
click at [36, 144] on span "Tickets" at bounding box center [41, 148] width 45 height 10
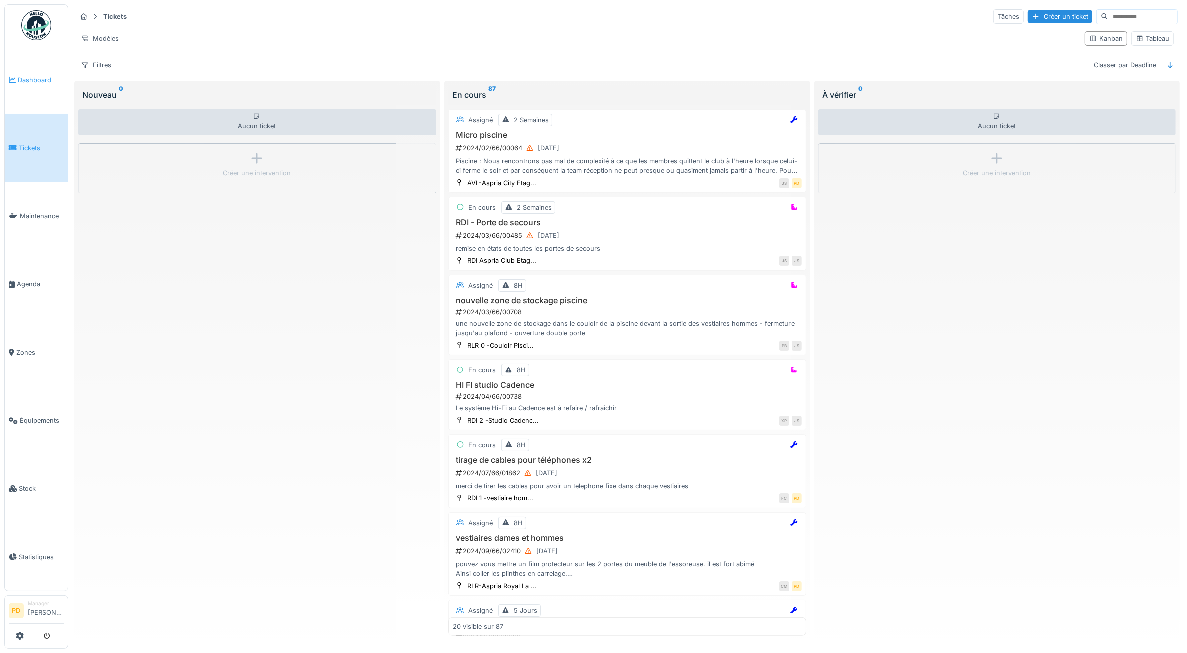
click at [43, 78] on span "Dashboard" at bounding box center [41, 80] width 46 height 10
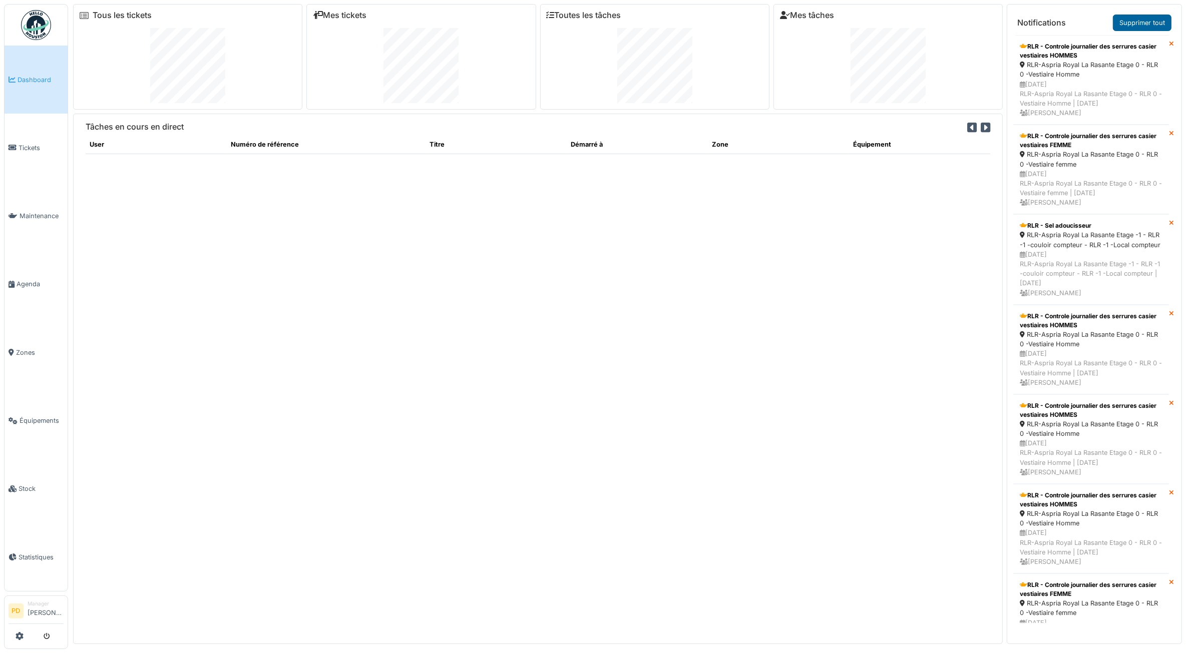
click at [1136, 23] on link "Supprimer tout" at bounding box center [1142, 23] width 59 height 17
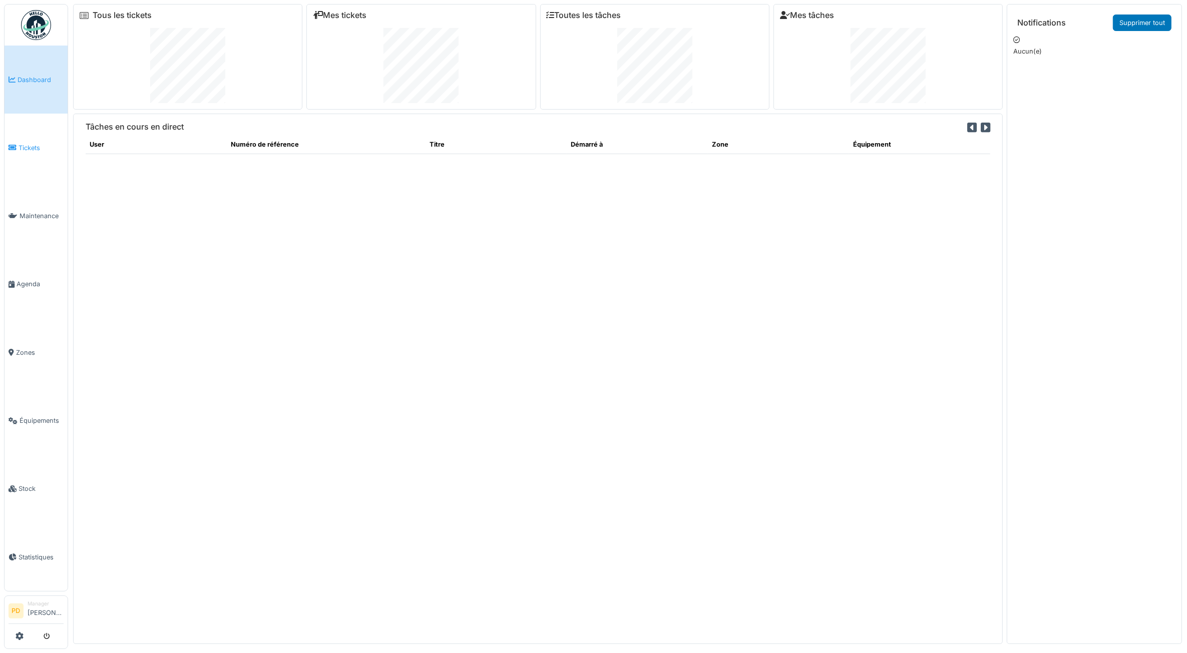
click at [26, 149] on span "Tickets" at bounding box center [41, 148] width 45 height 10
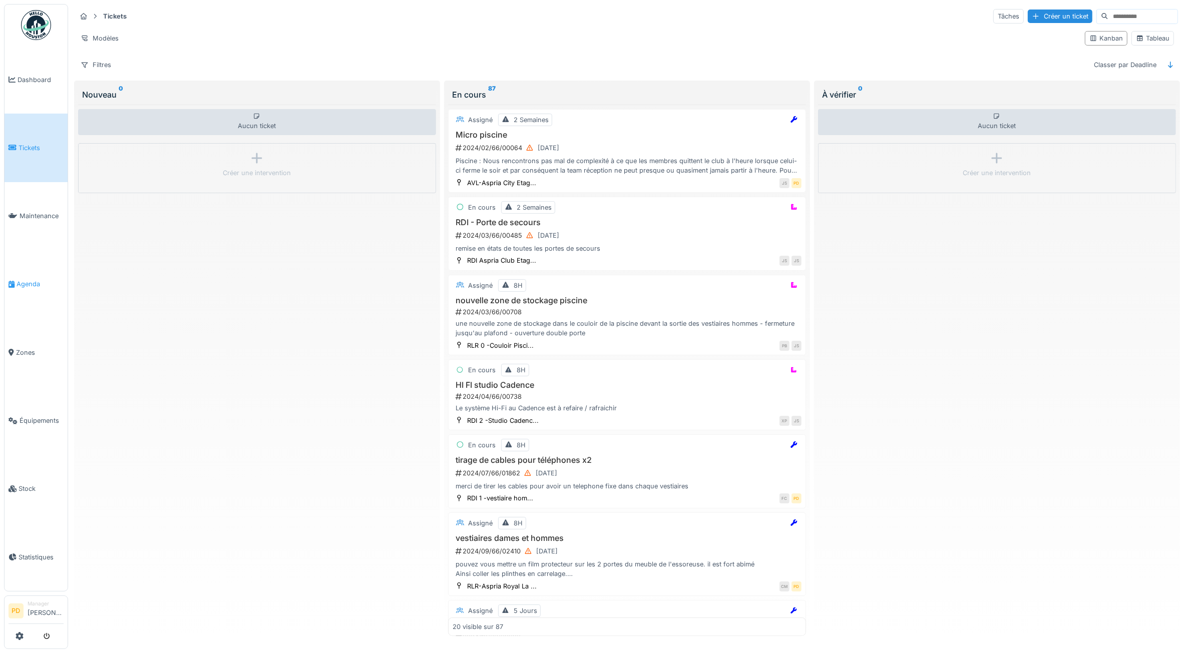
click at [31, 279] on span "Agenda" at bounding box center [40, 284] width 47 height 10
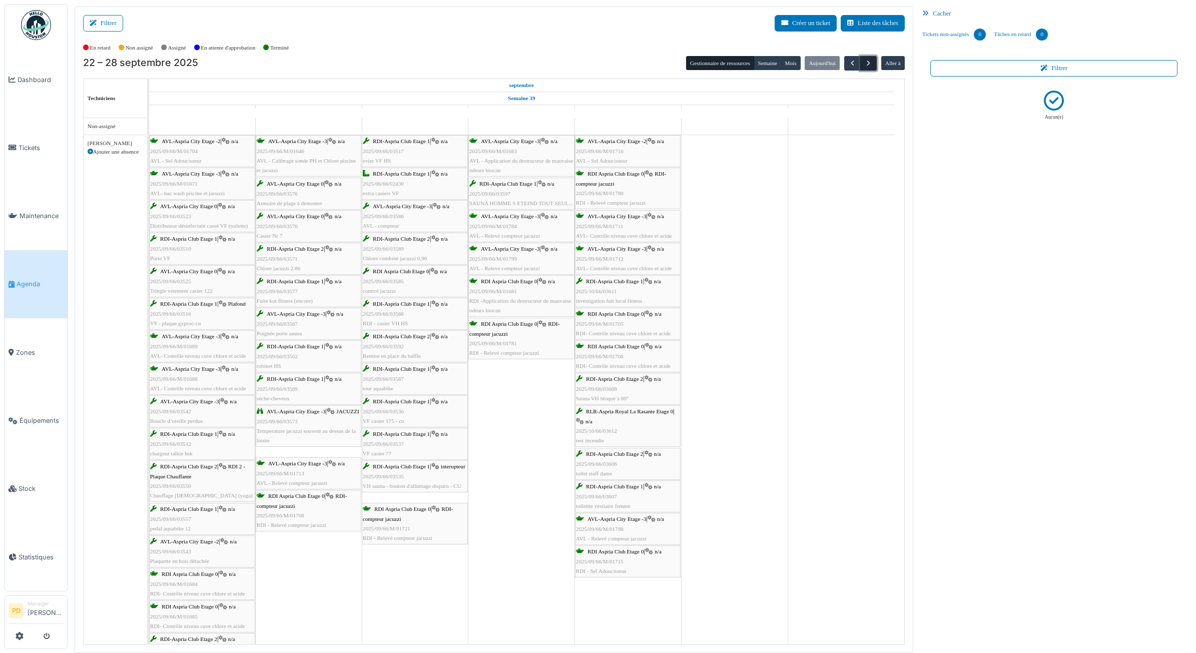
click at [868, 66] on span "button" at bounding box center [868, 63] width 9 height 9
